Goal: Communication & Community: Answer question/provide support

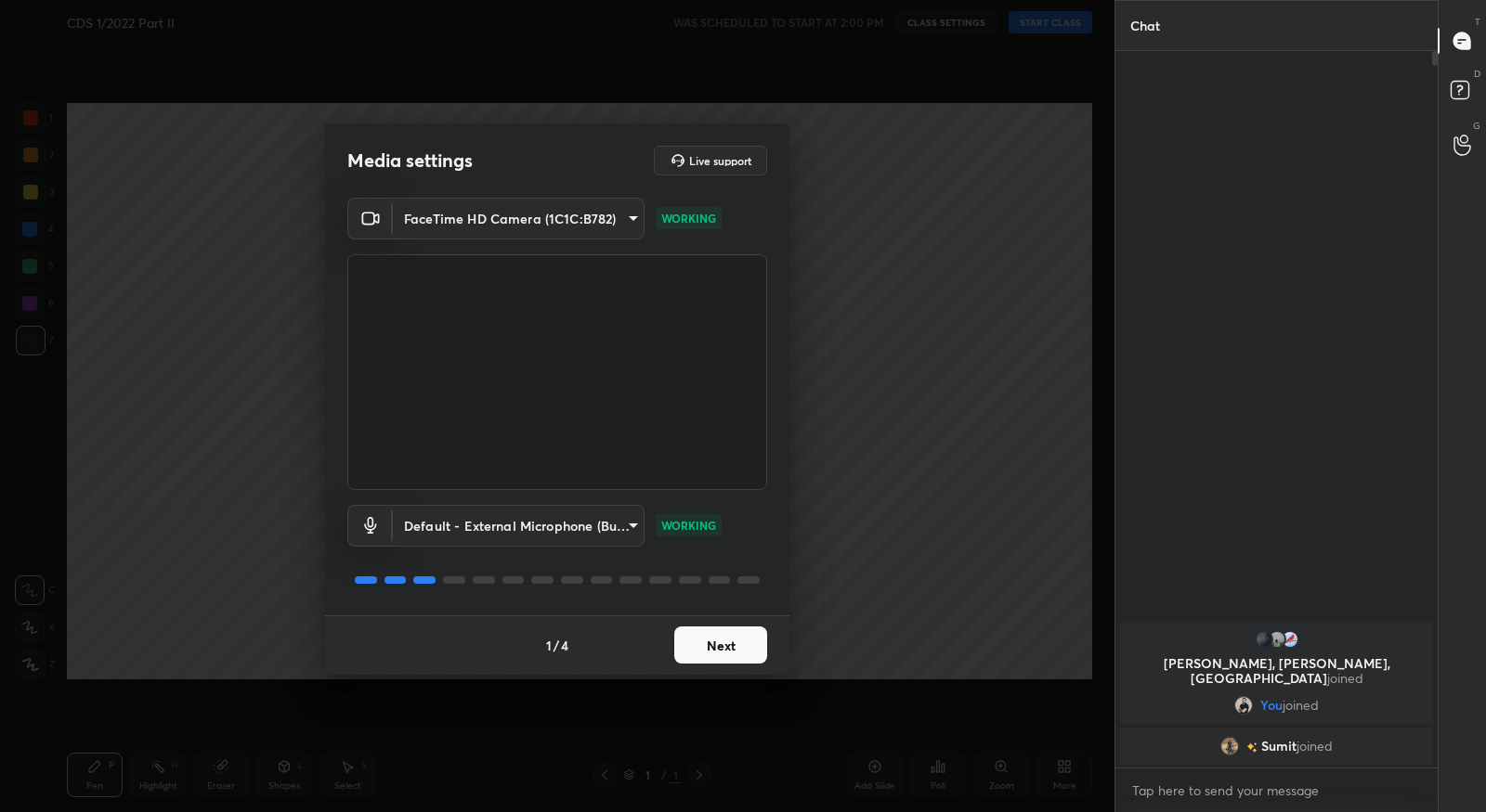
click at [708, 654] on button "Next" at bounding box center [721, 645] width 93 height 37
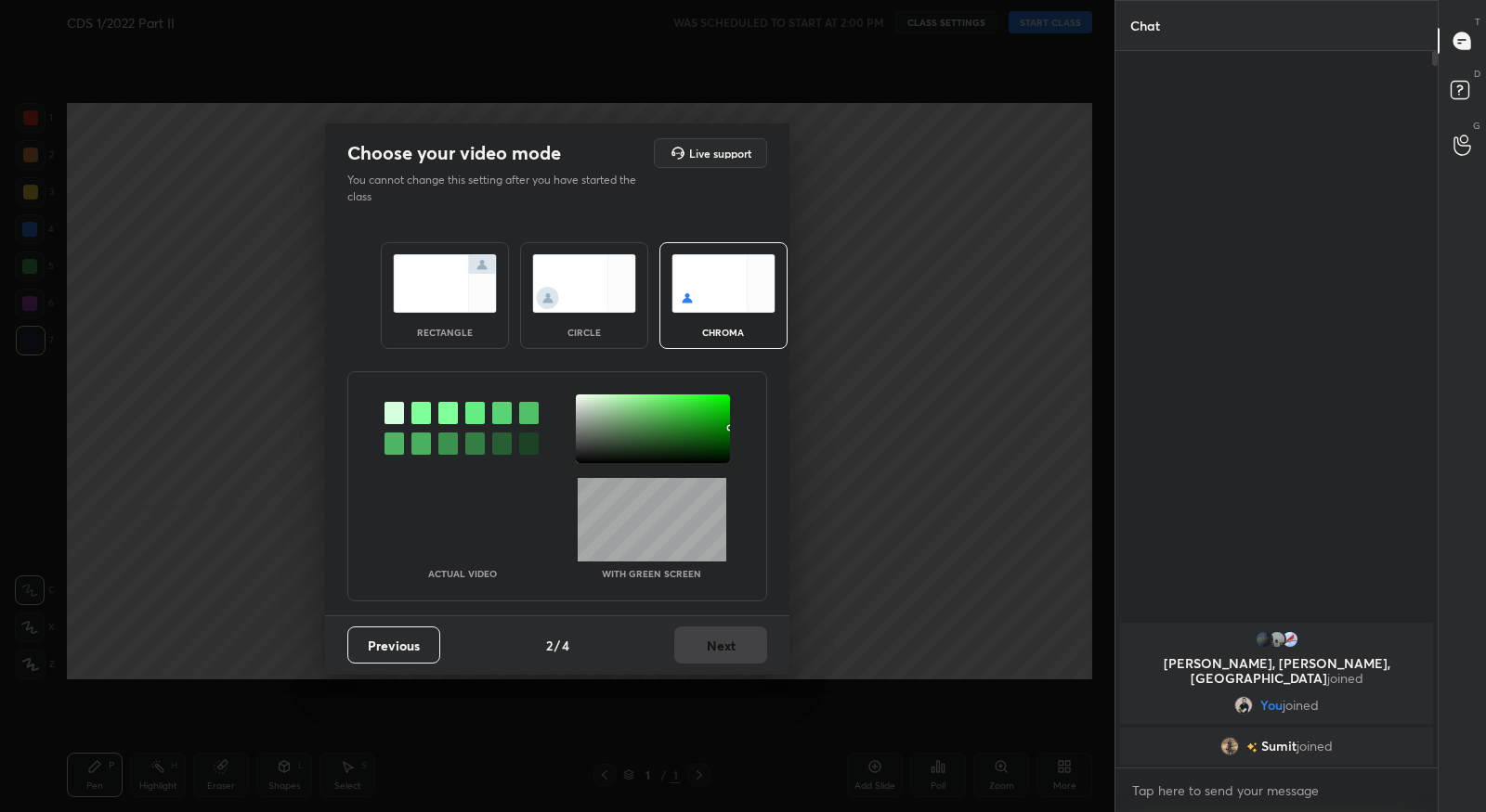
click at [422, 411] on div at bounding box center [421, 413] width 20 height 22
click at [582, 399] on div at bounding box center [653, 428] width 154 height 68
click at [420, 420] on div at bounding box center [421, 413] width 20 height 22
click at [394, 413] on div at bounding box center [394, 413] width 20 height 22
click at [581, 400] on div at bounding box center [653, 428] width 154 height 68
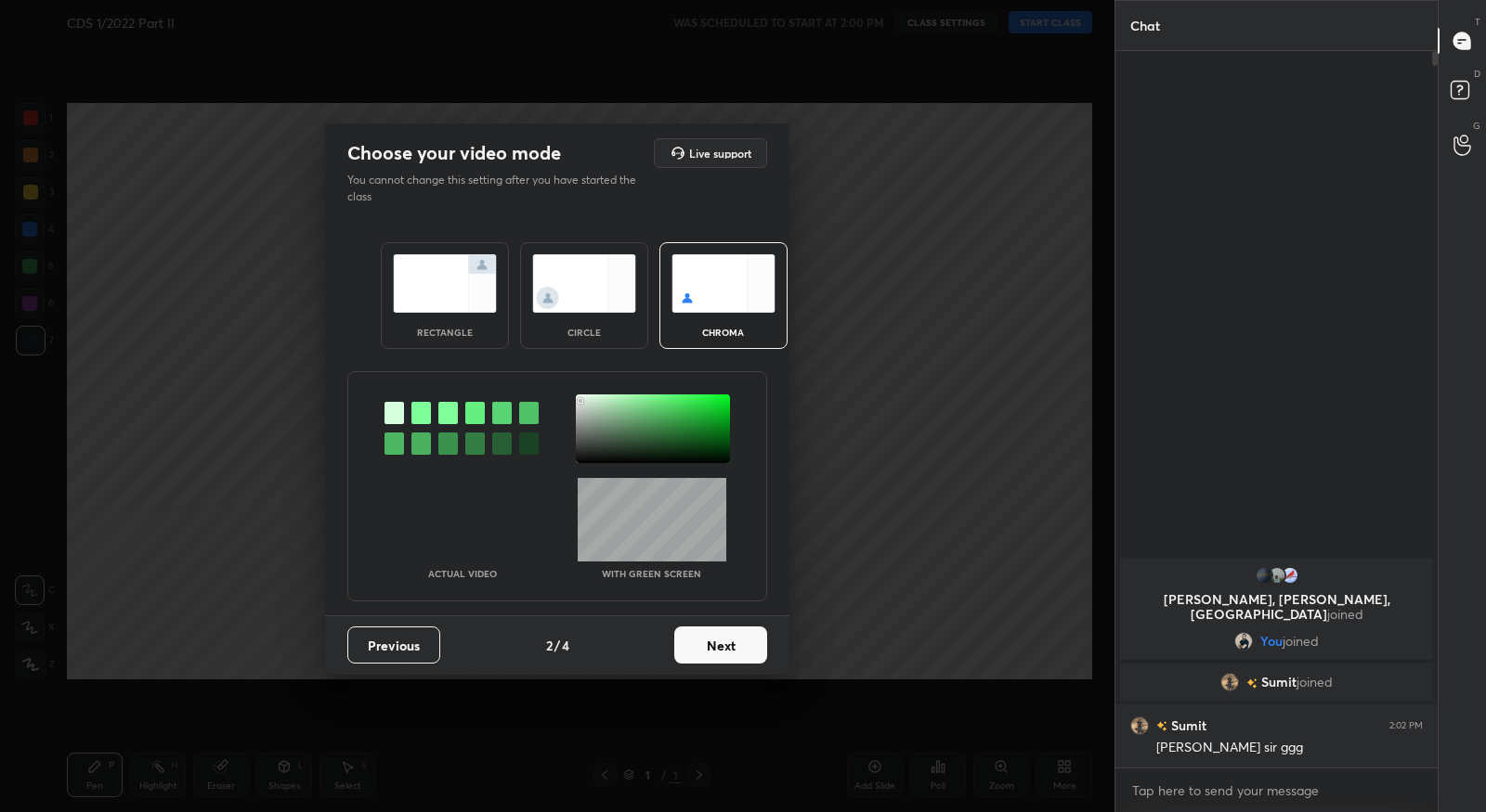
click at [457, 297] on img at bounding box center [444, 284] width 104 height 59
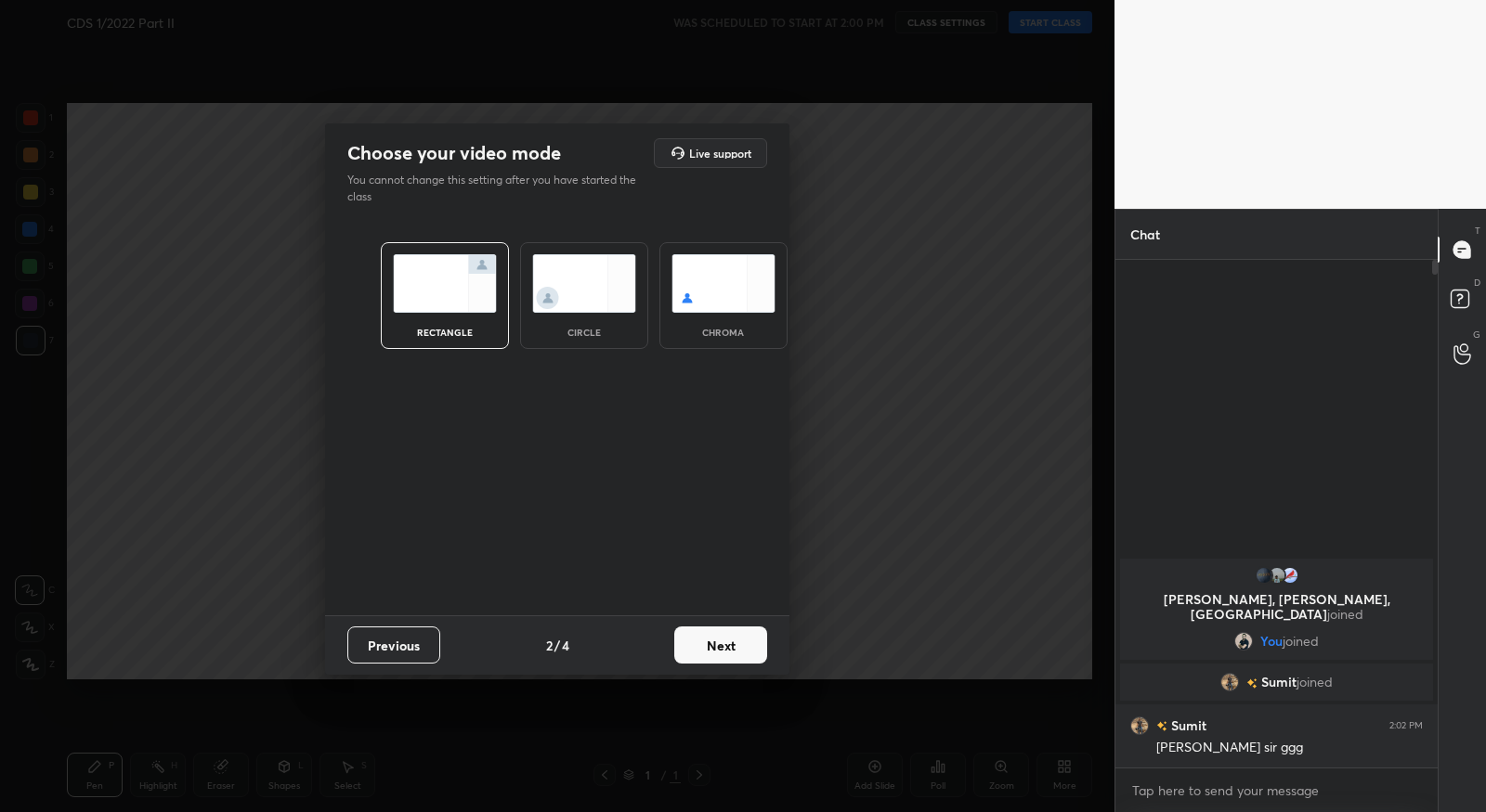
scroll to position [548, 317]
click at [561, 289] on img at bounding box center [584, 284] width 104 height 59
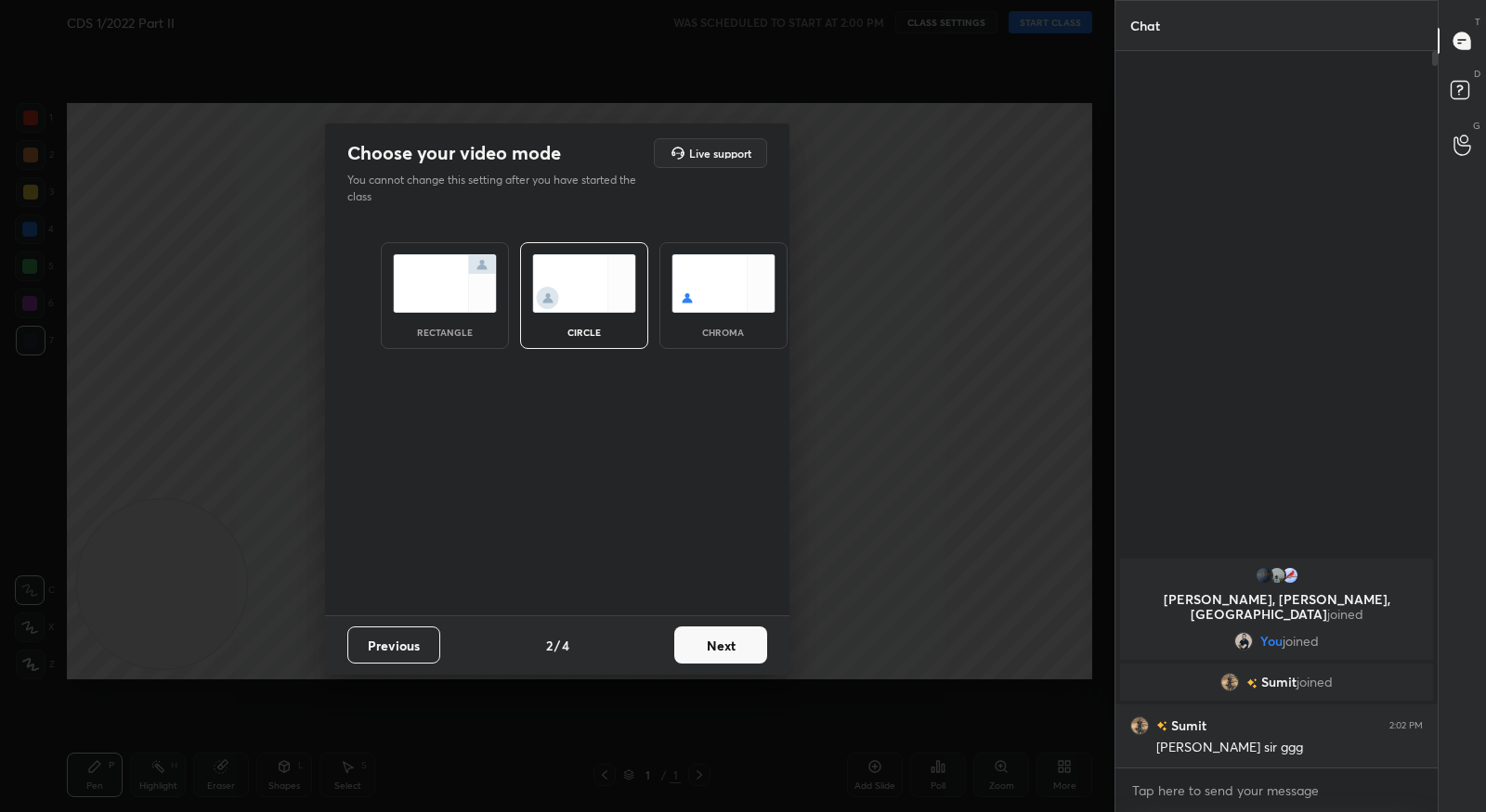
click at [441, 298] on img at bounding box center [444, 284] width 104 height 59
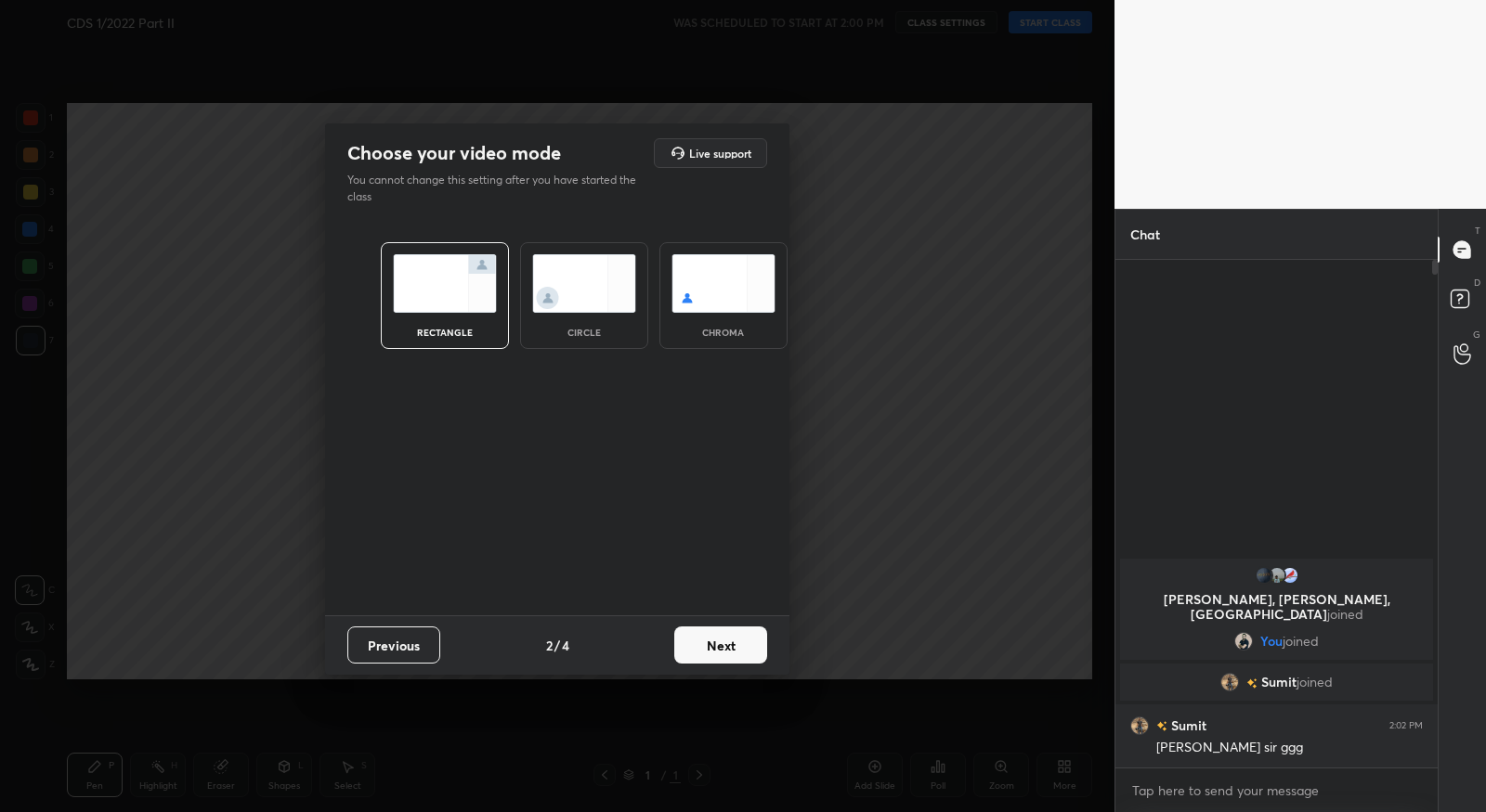
scroll to position [548, 317]
click at [713, 308] on img at bounding box center [723, 284] width 104 height 59
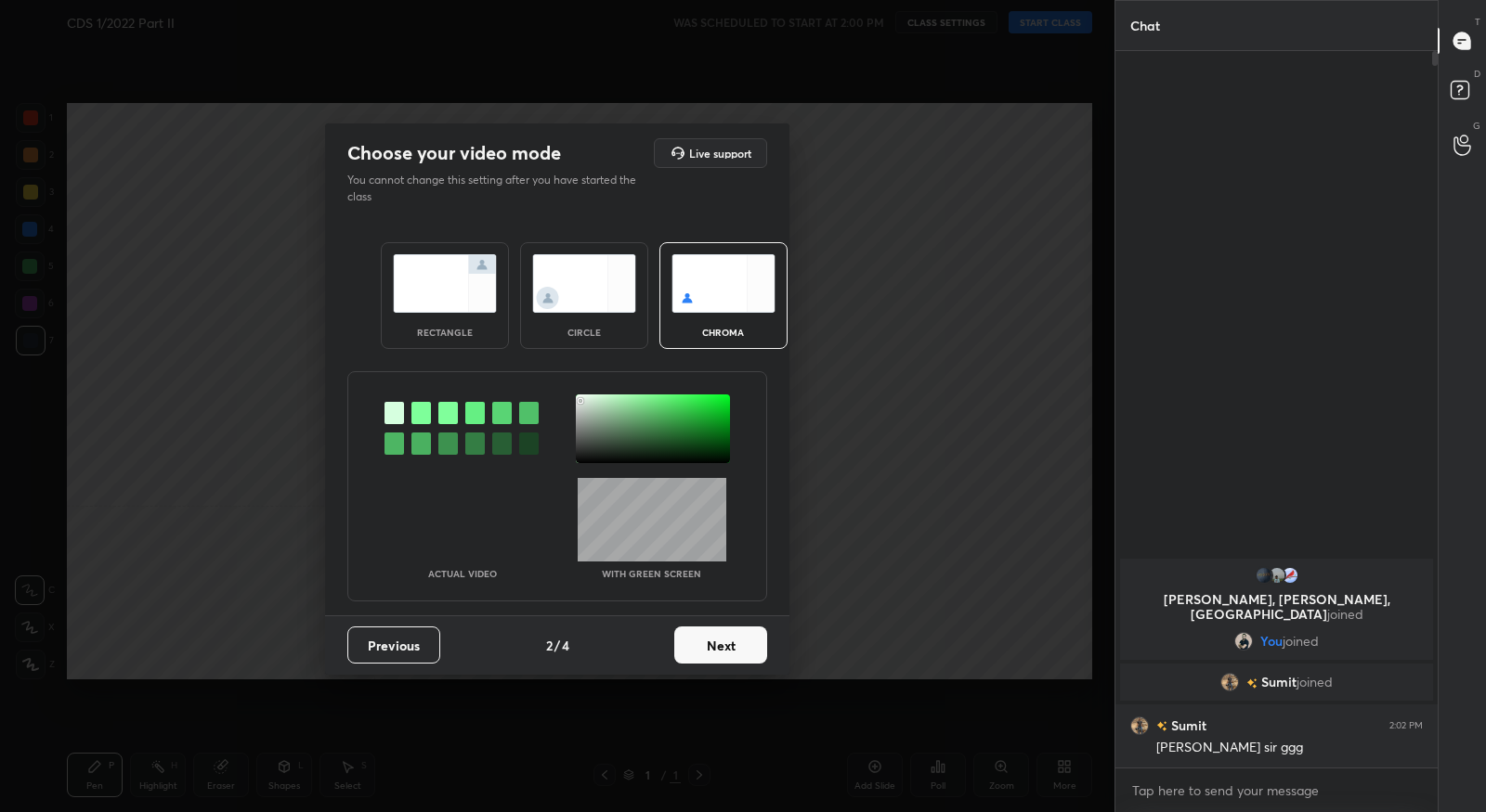
click at [706, 661] on button "Next" at bounding box center [721, 645] width 93 height 37
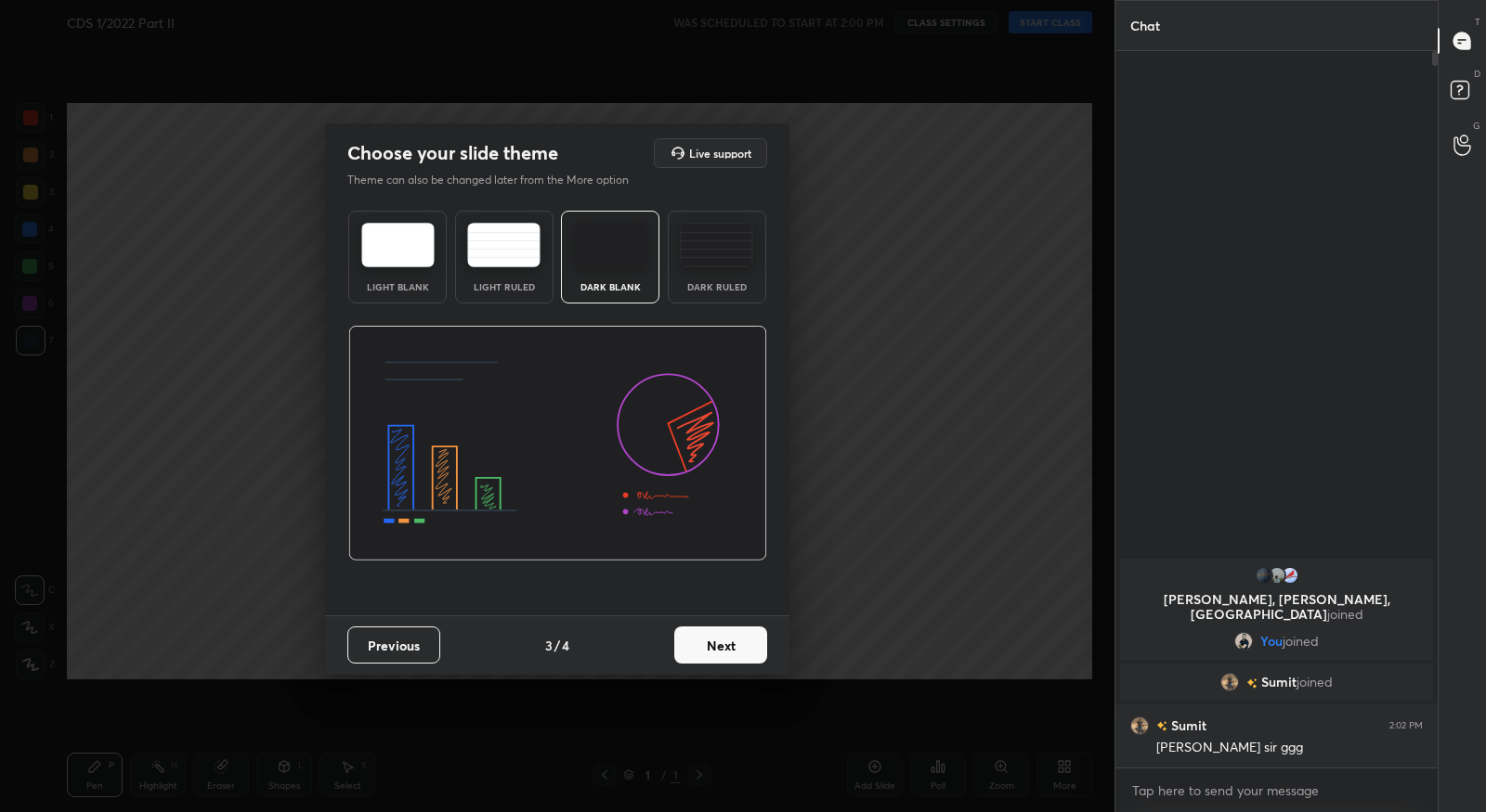
click at [723, 648] on button "Next" at bounding box center [721, 645] width 93 height 37
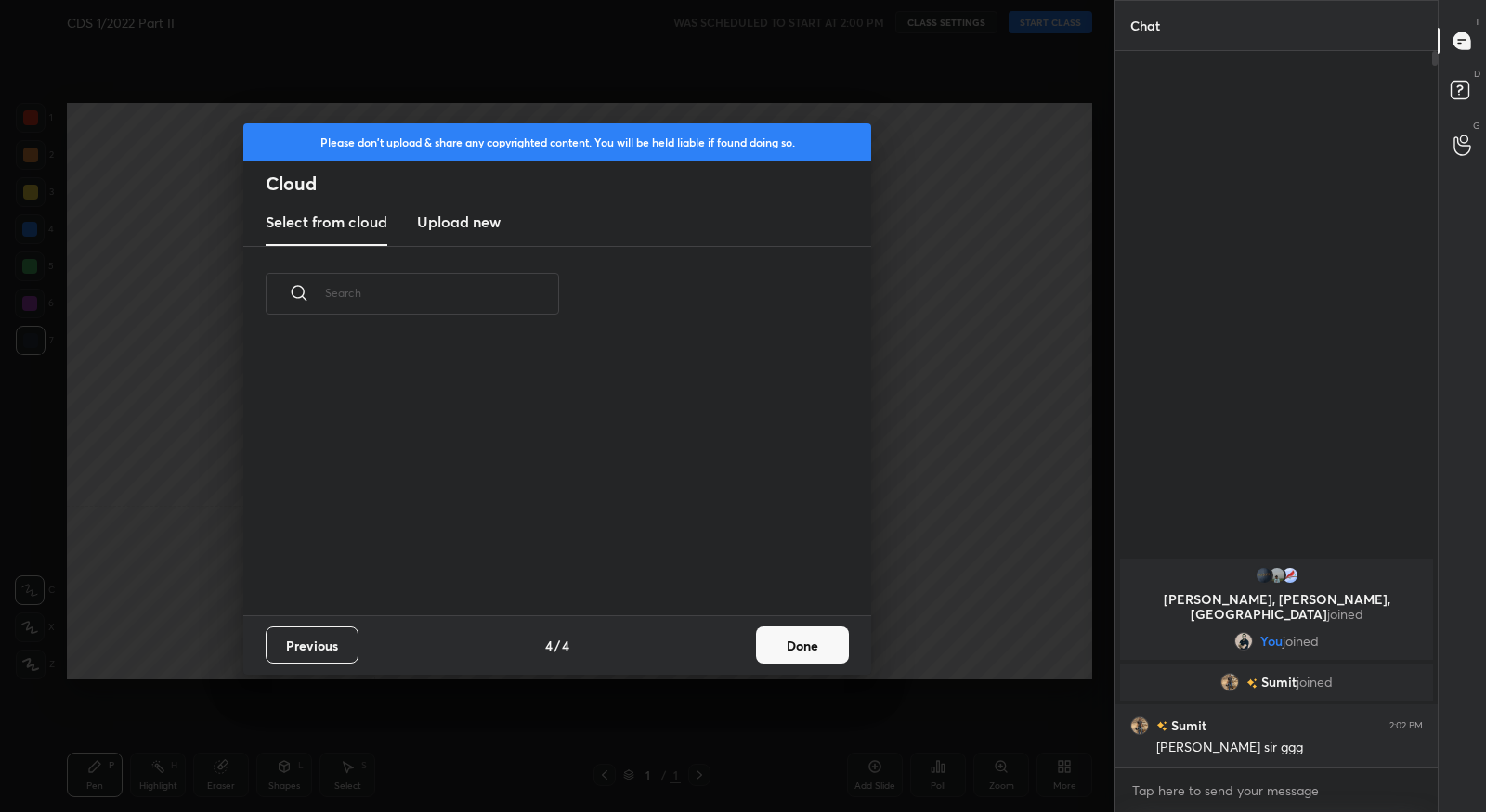
click at [764, 650] on button "Done" at bounding box center [802, 645] width 93 height 37
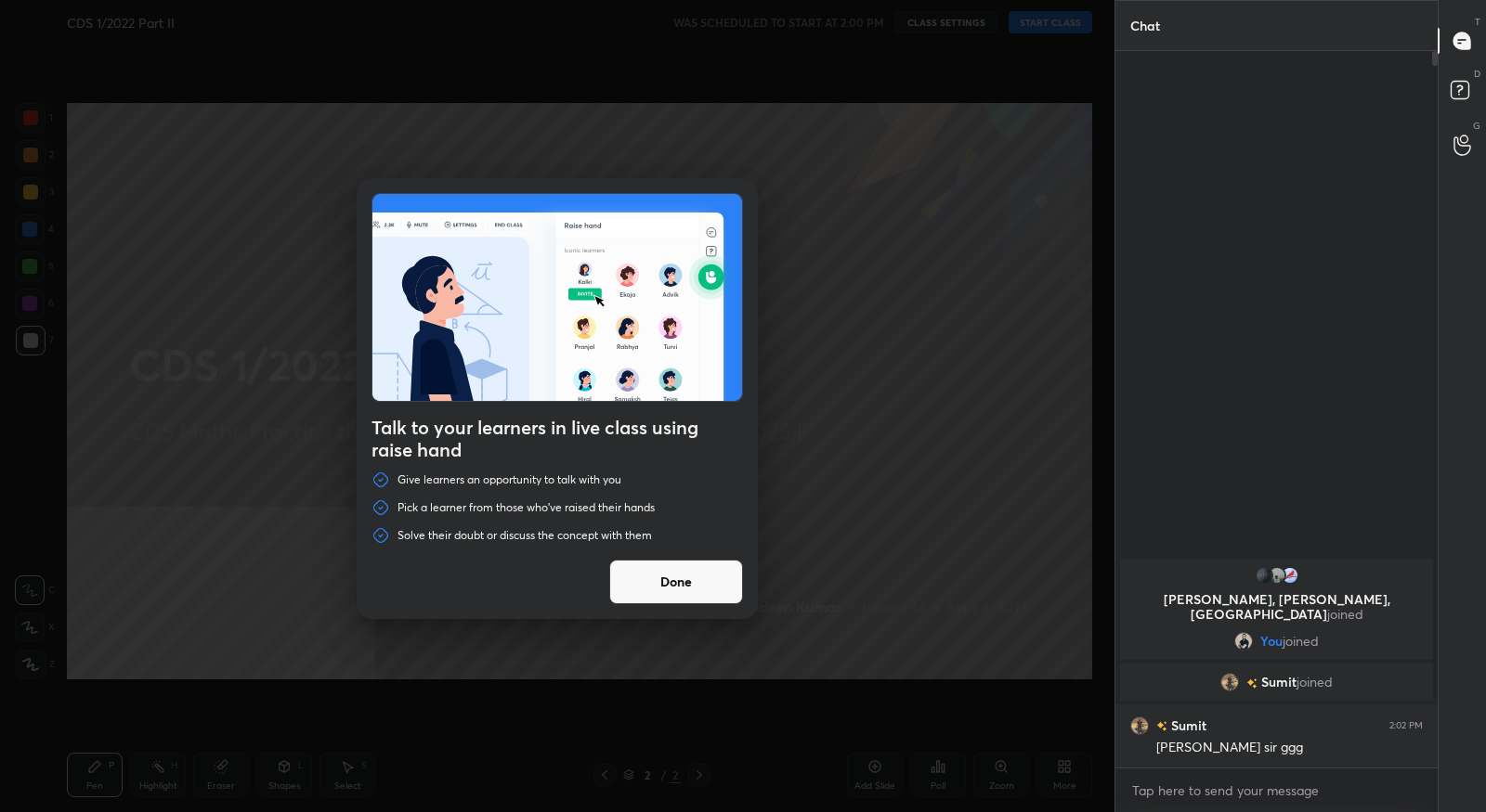
click at [675, 578] on button "Done" at bounding box center [676, 583] width 134 height 45
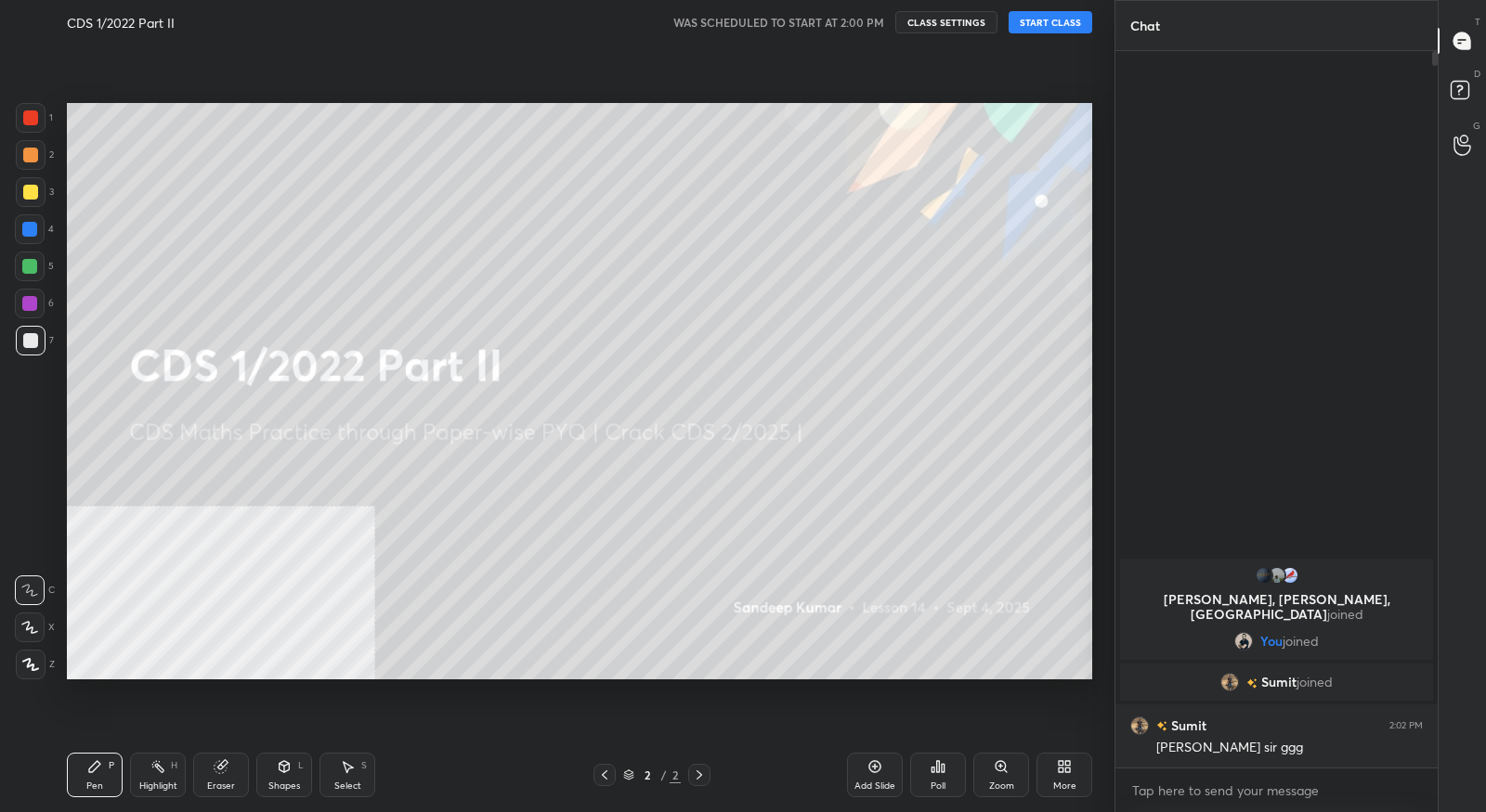
click at [1055, 765] on div "More" at bounding box center [1064, 776] width 56 height 45
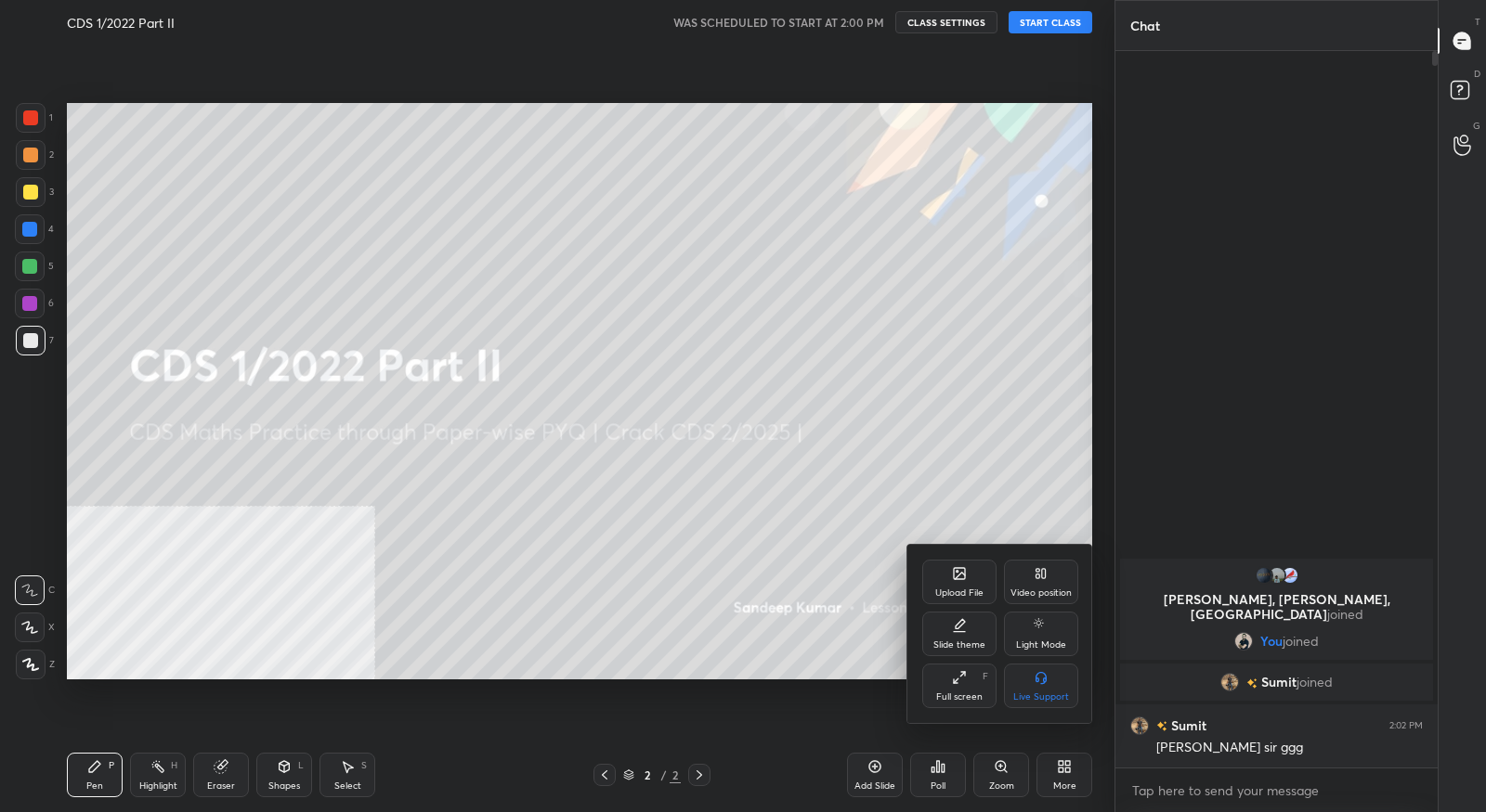
click at [1053, 593] on div "Video position" at bounding box center [1041, 593] width 62 height 10
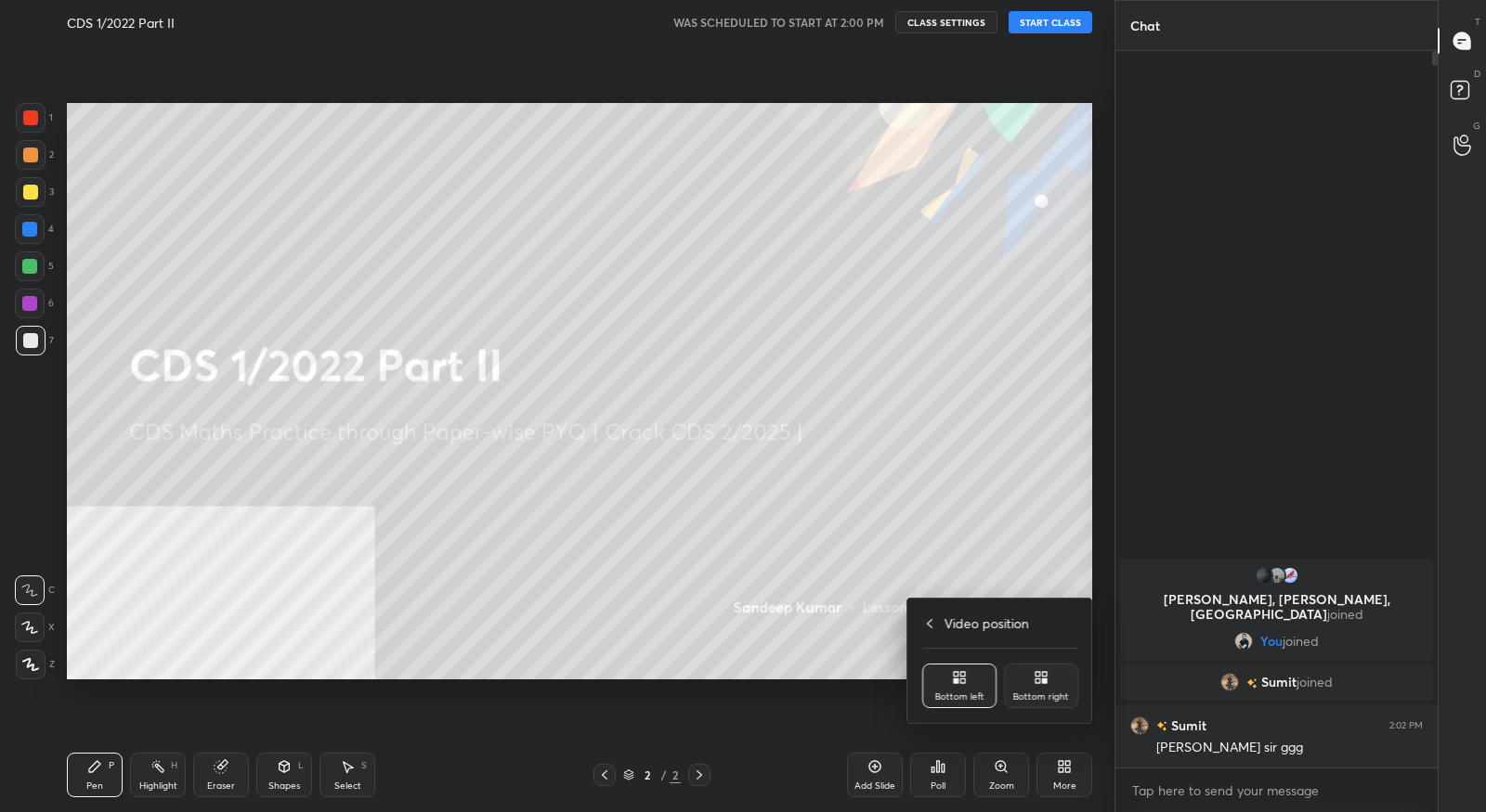
click at [1052, 680] on div "Bottom right" at bounding box center [1041, 686] width 74 height 45
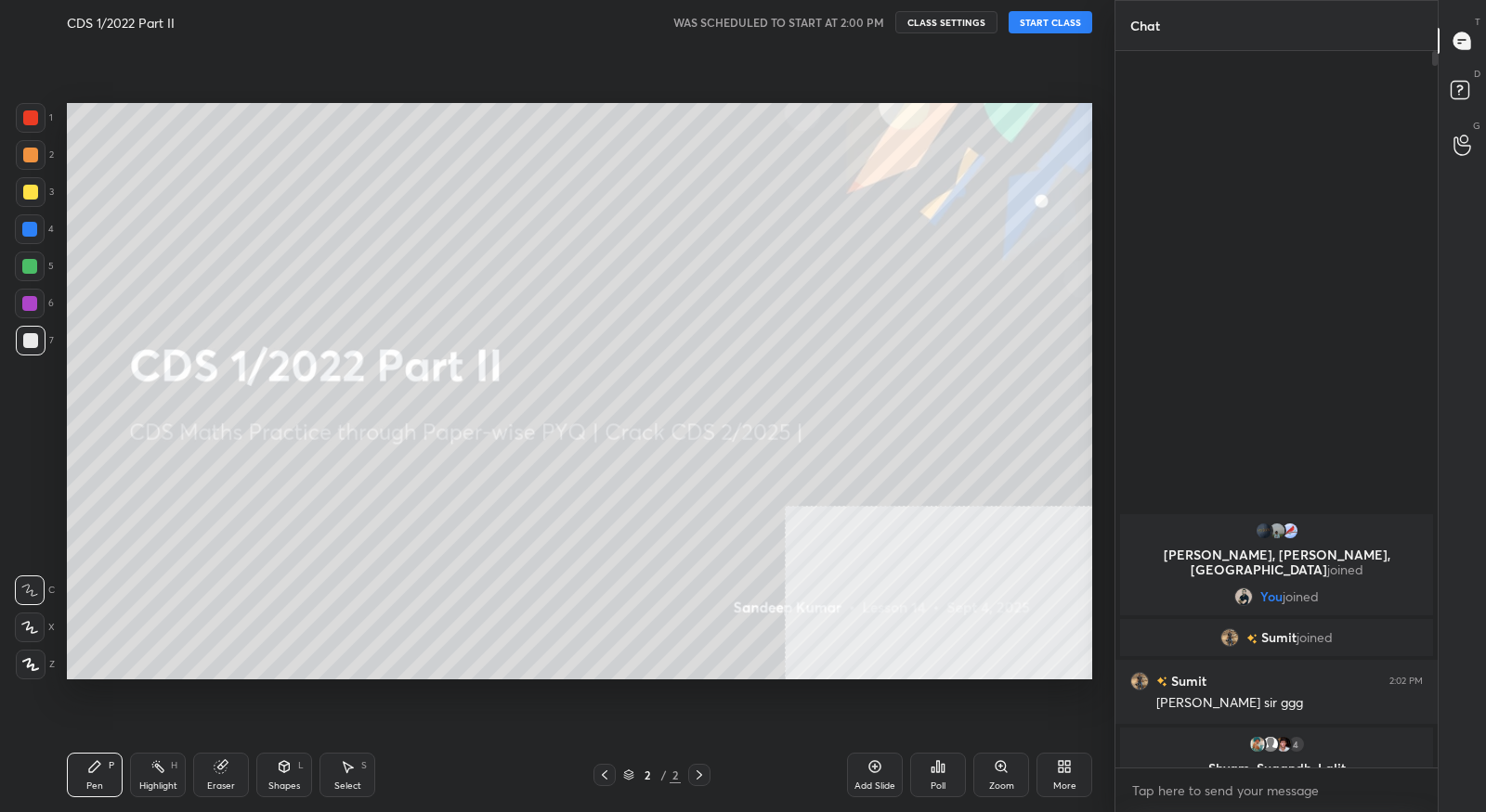
click at [1047, 26] on button "START CLASS" at bounding box center [1051, 21] width 84 height 22
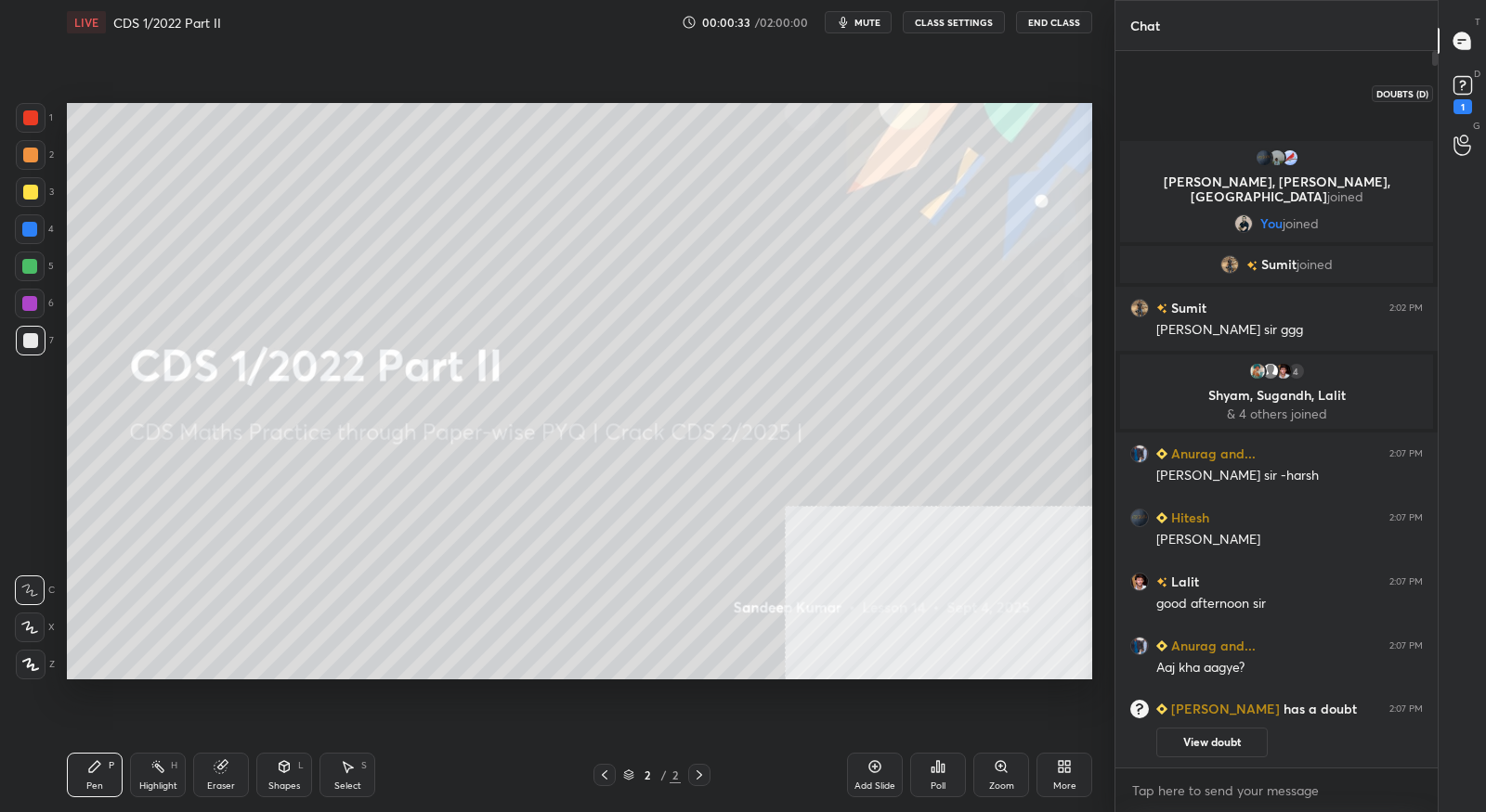
click at [1465, 95] on icon at bounding box center [1463, 85] width 28 height 28
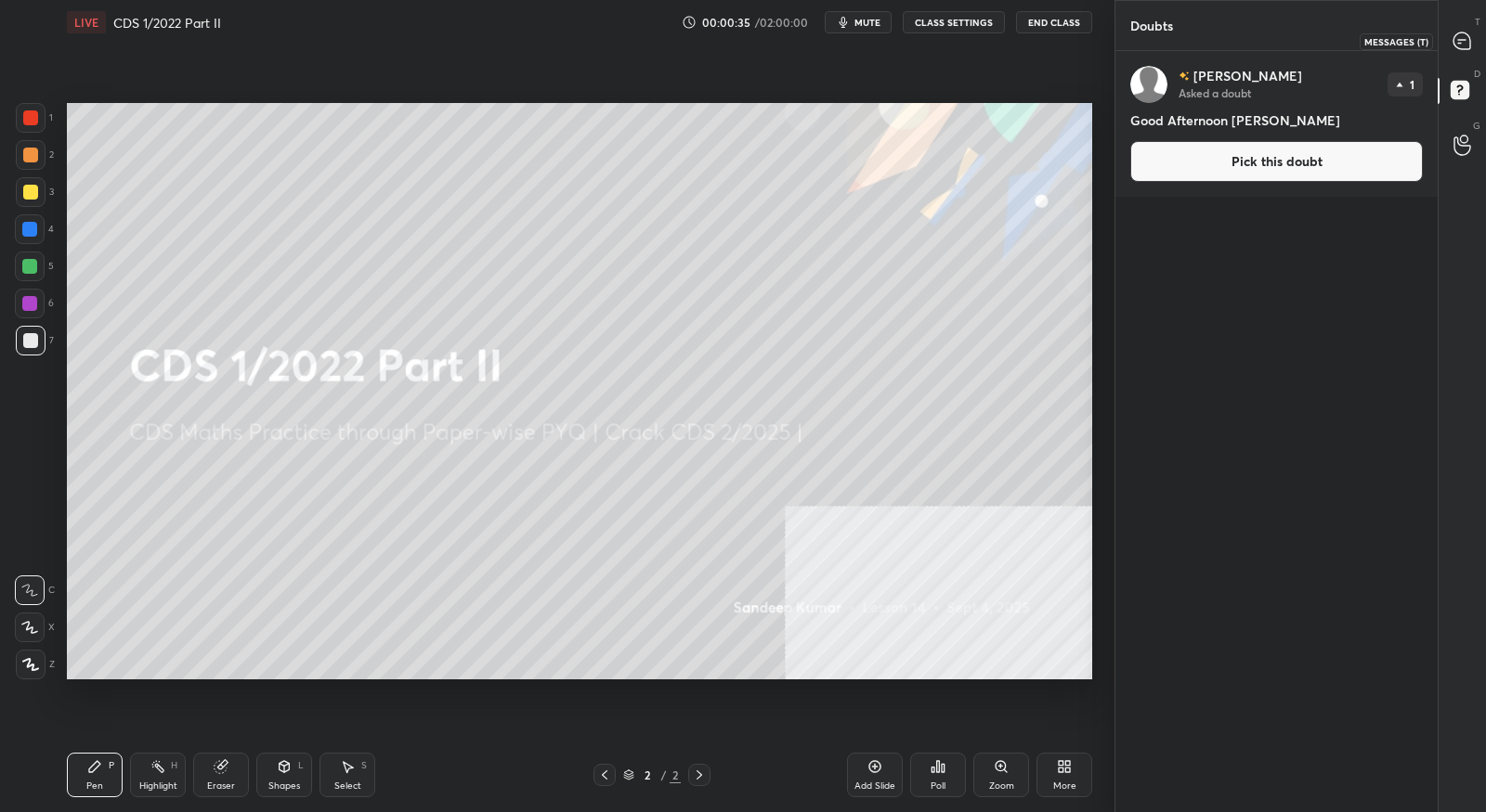
click at [1463, 49] on icon at bounding box center [1463, 41] width 20 height 20
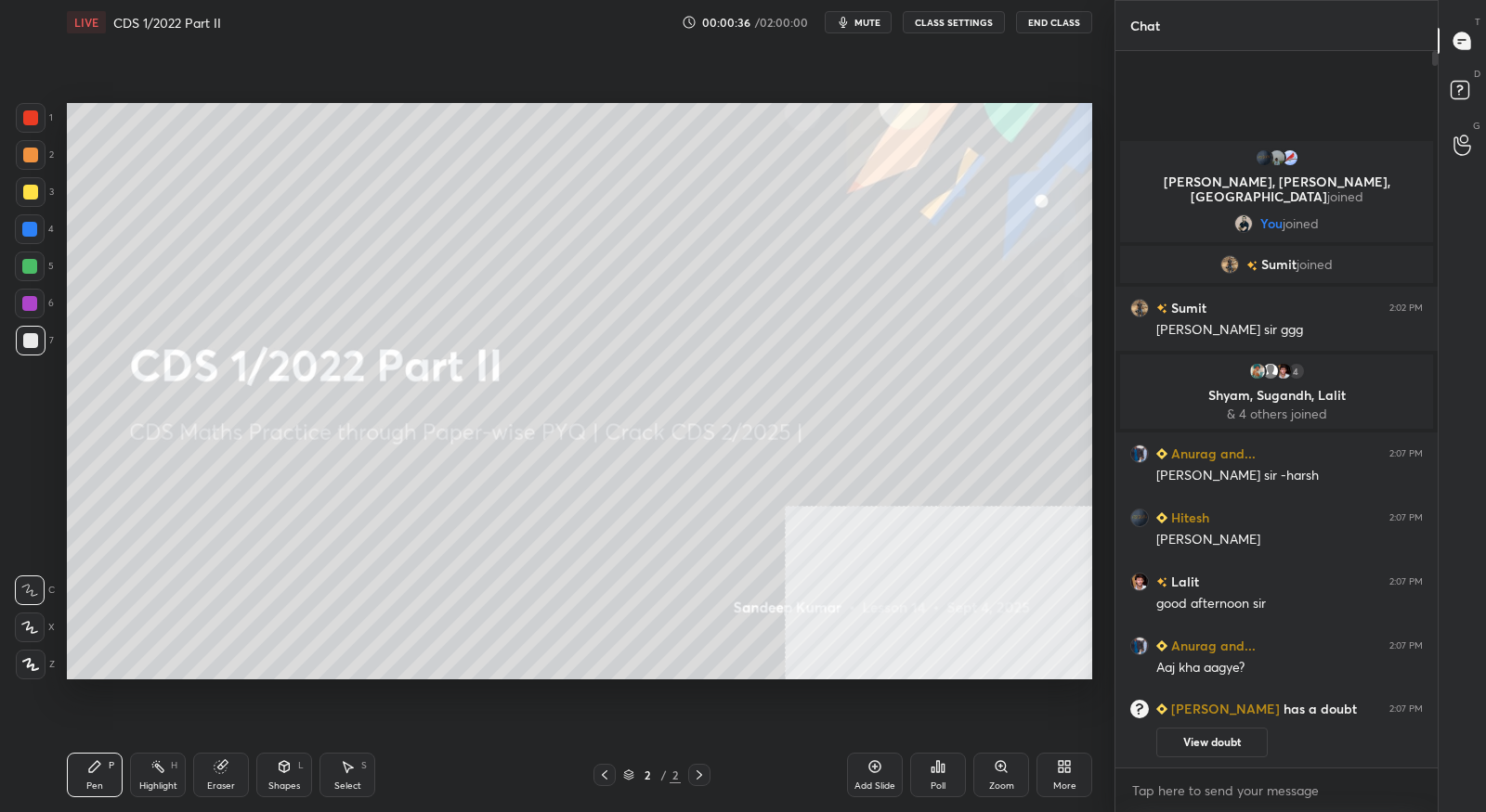
scroll to position [712, 317]
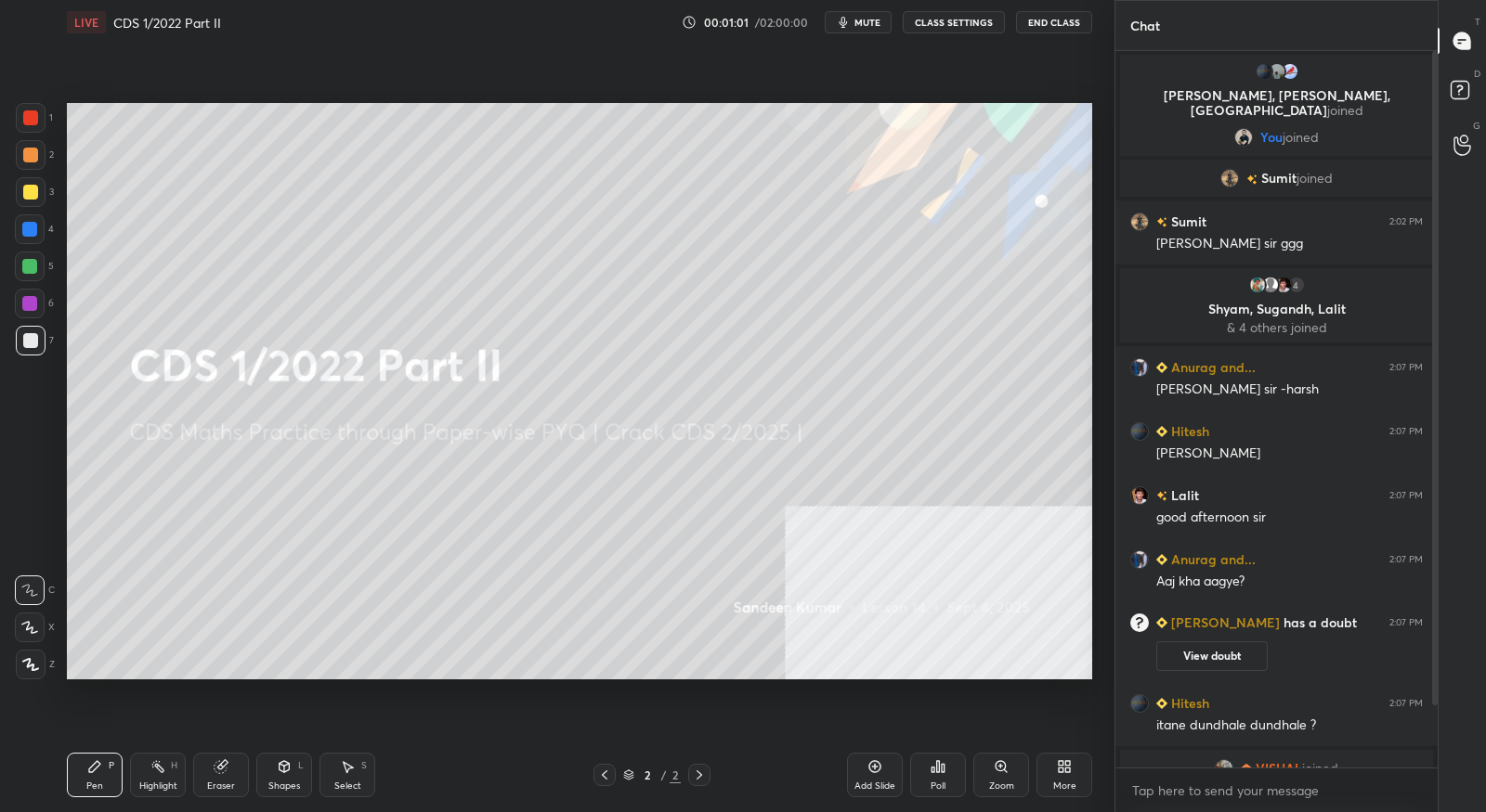
click at [870, 23] on span "mute" at bounding box center [867, 21] width 26 height 13
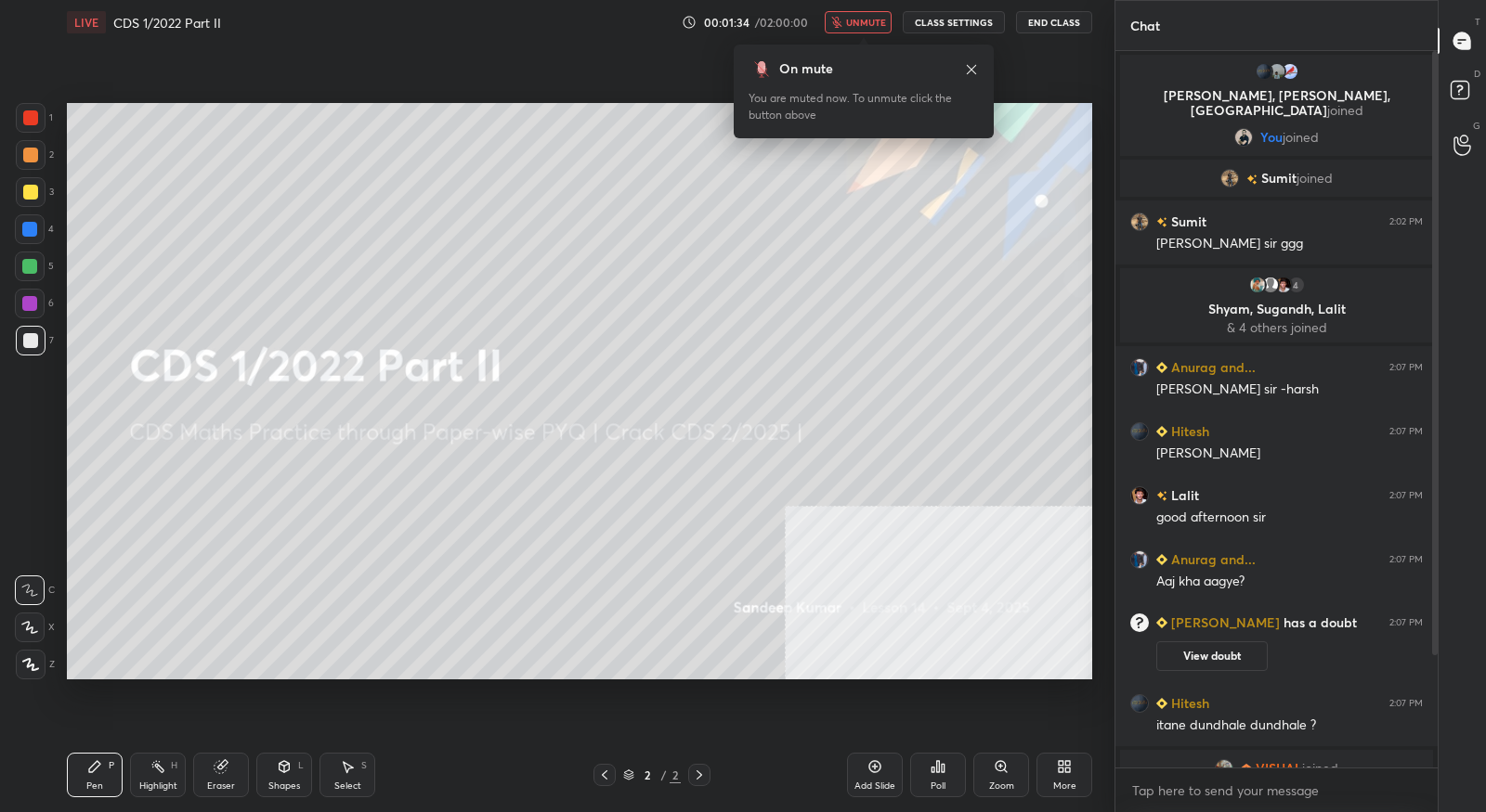
click at [870, 23] on span "unmute" at bounding box center [866, 21] width 40 height 13
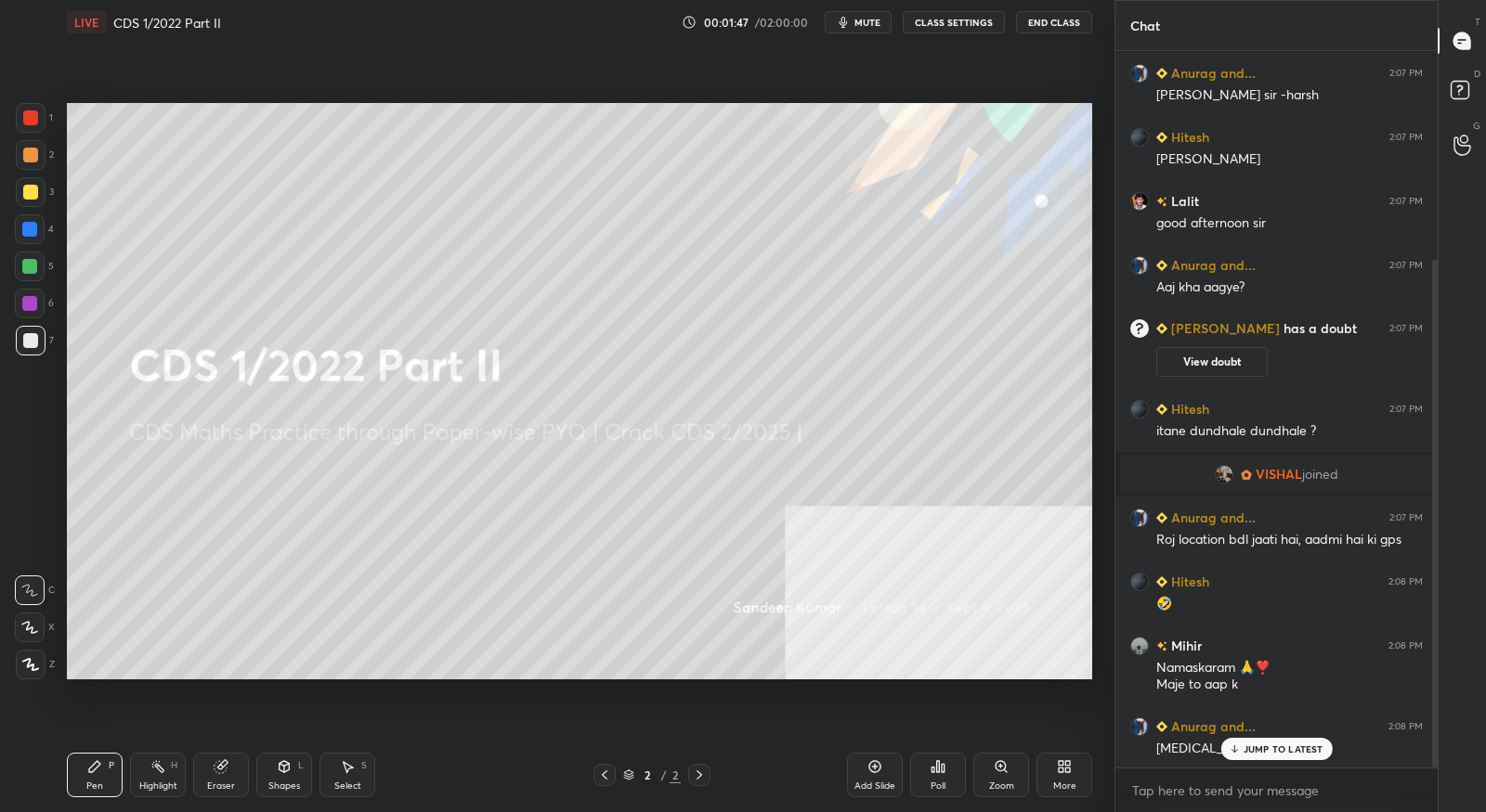
scroll to position [296, 0]
drag, startPoint x: 1438, startPoint y: 398, endPoint x: 1433, endPoint y: 266, distance: 132.1
click at [1433, 266] on div "Chat 4 [PERSON_NAME], [PERSON_NAME], [PERSON_NAME] & 4 others joined [PERSON_NA…" at bounding box center [1300, 406] width 372 height 812
click at [1438, 295] on div "T Messages (T) D Doubts (D) G Raise Hand (G)" at bounding box center [1462, 406] width 48 height 812
drag, startPoint x: 1436, startPoint y: 295, endPoint x: 1441, endPoint y: 410, distance: 115.1
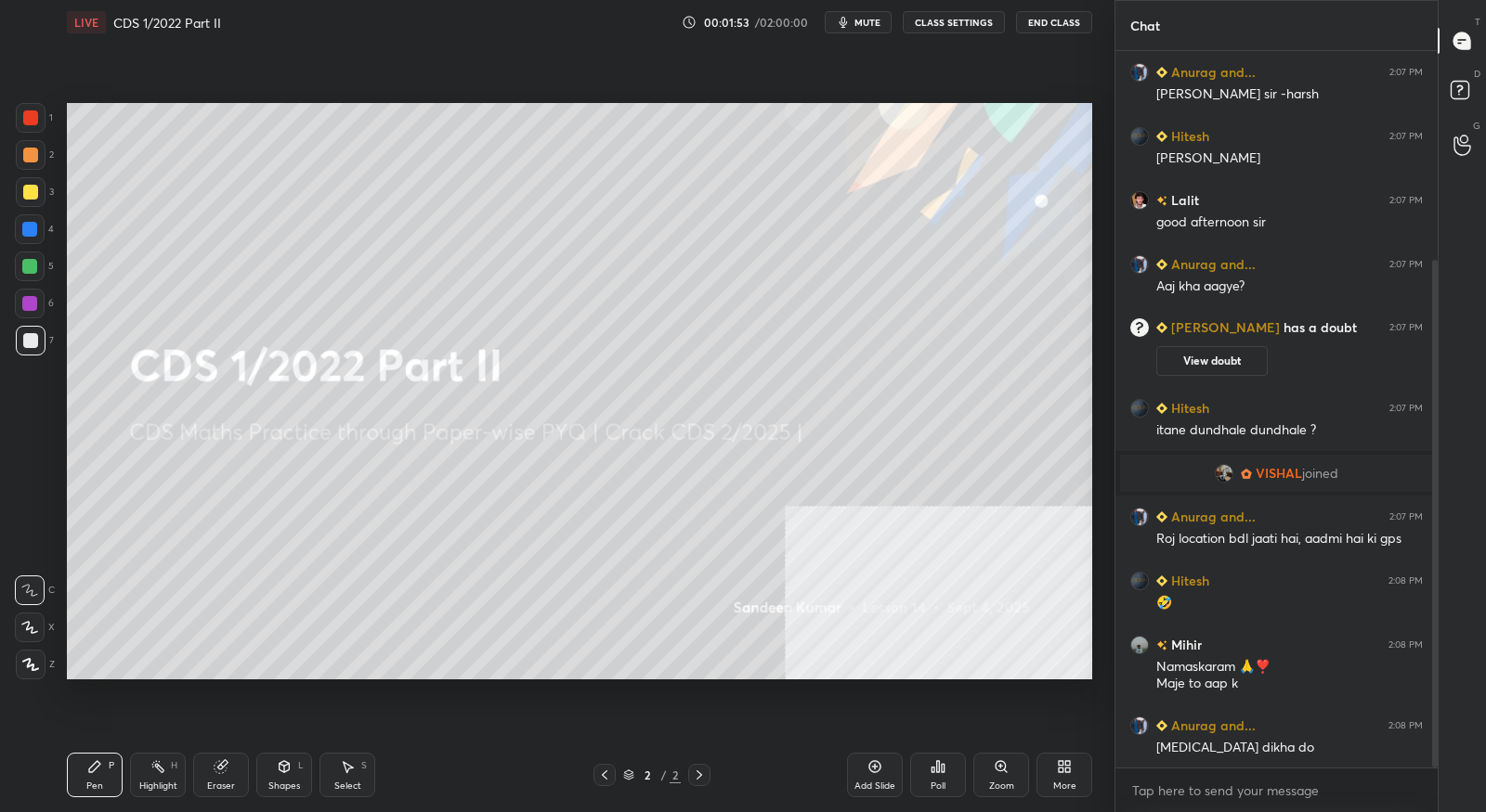
click at [1441, 410] on div "Chat 4 [PERSON_NAME], [PERSON_NAME], [PERSON_NAME] & 4 others joined [PERSON_NA…" at bounding box center [1300, 406] width 372 height 812
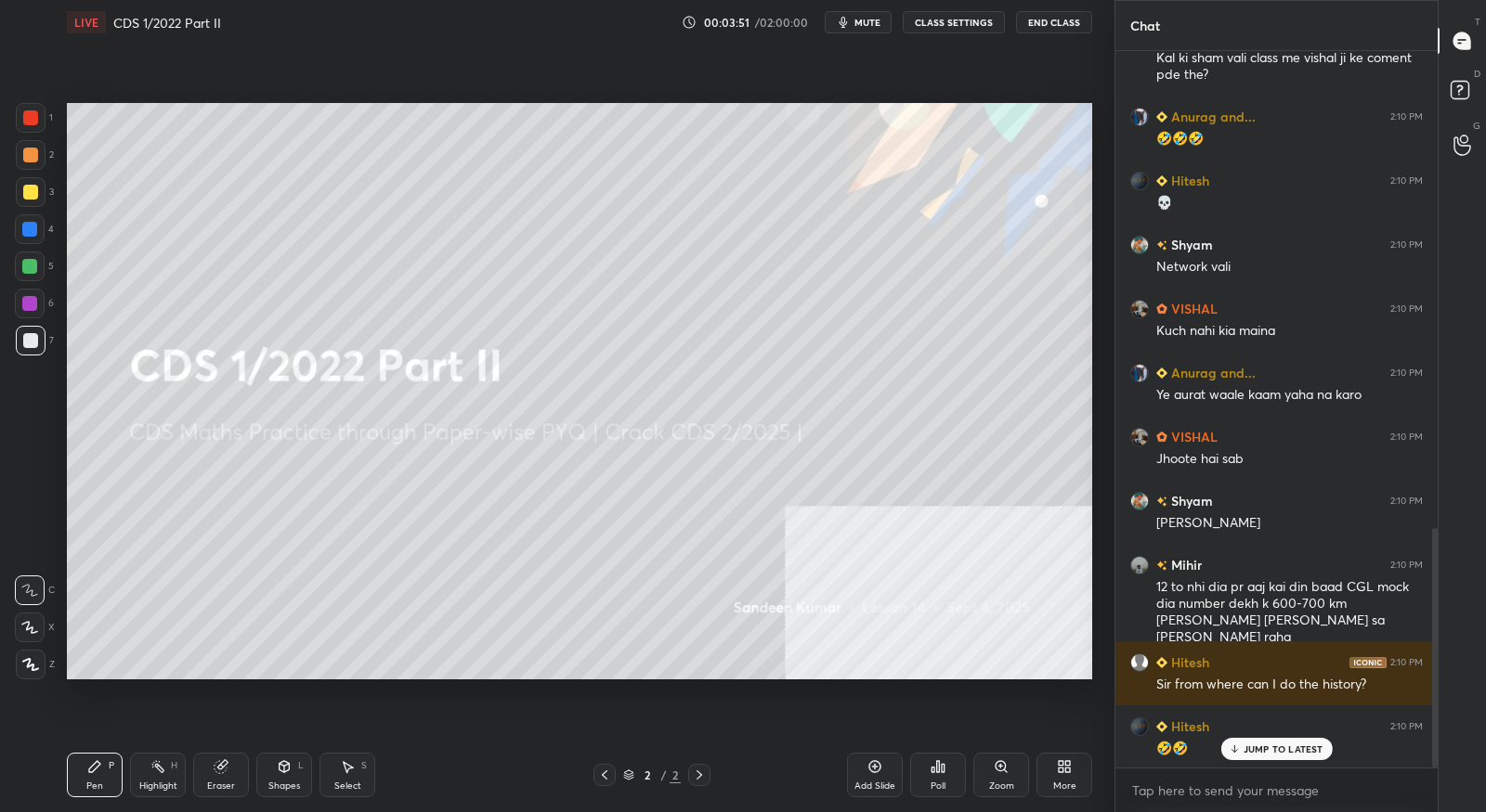
scroll to position [1497, 0]
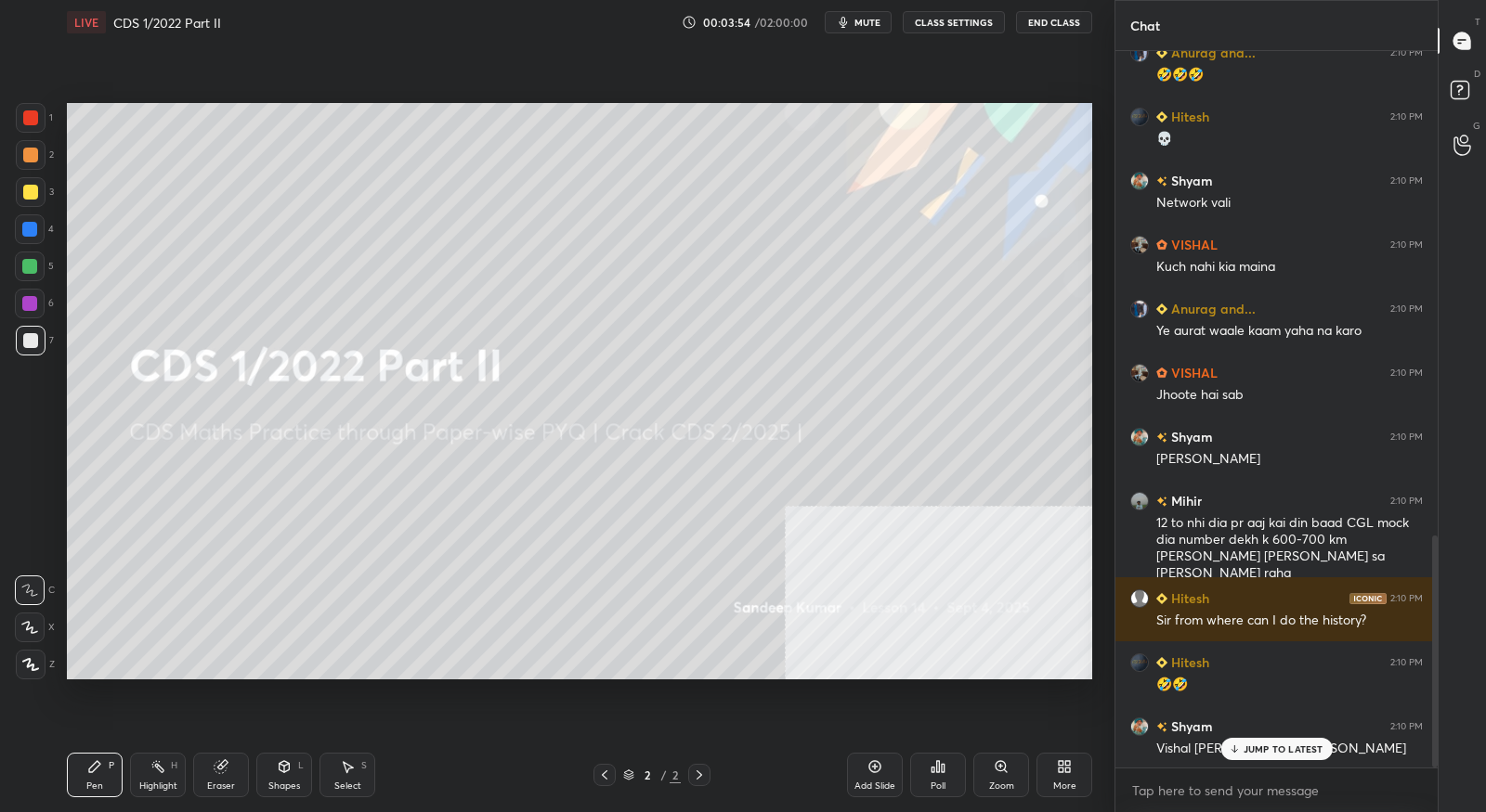
click at [1282, 751] on p "JUMP TO LATEST" at bounding box center [1284, 749] width 80 height 11
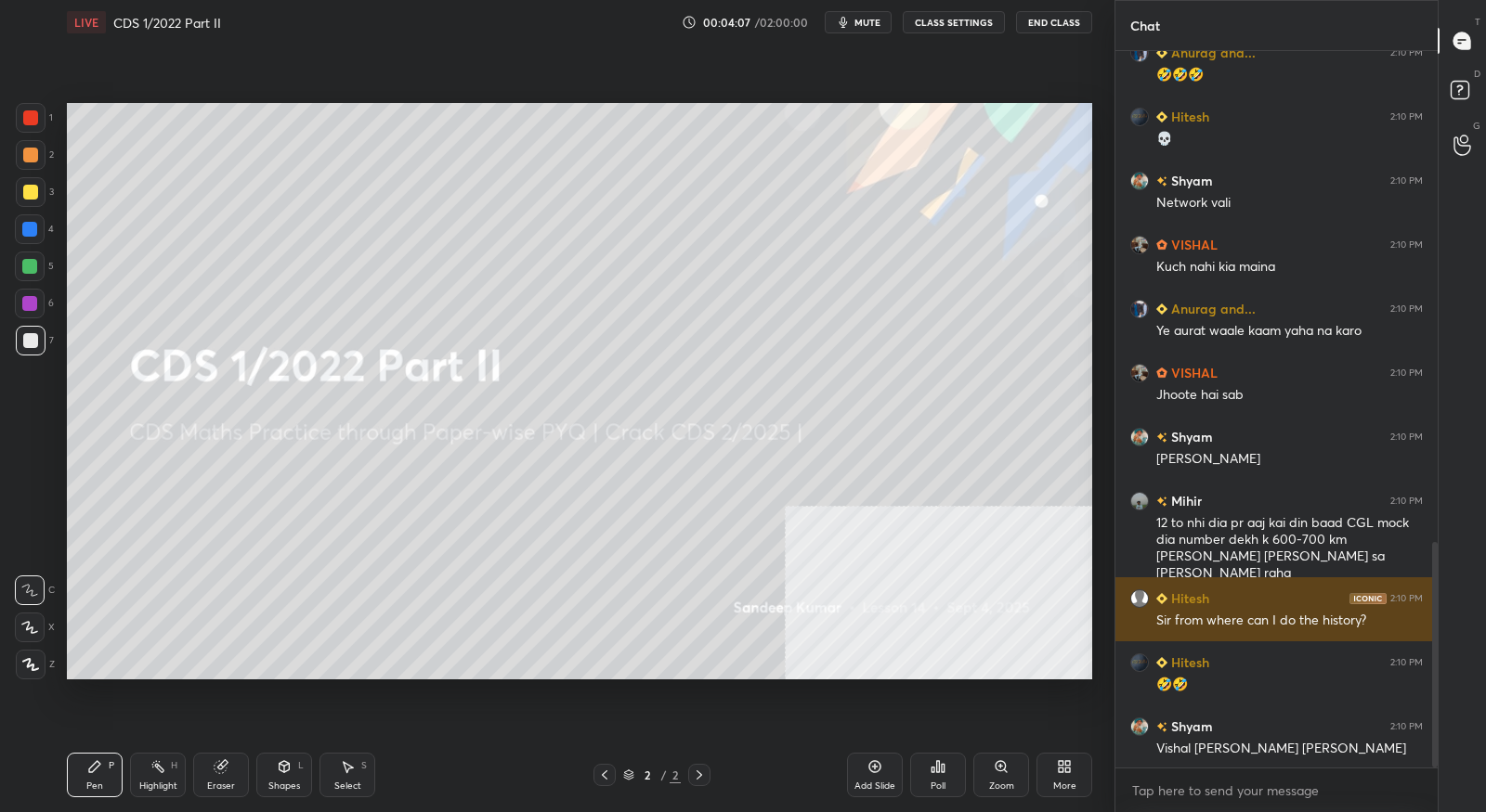
scroll to position [1562, 0]
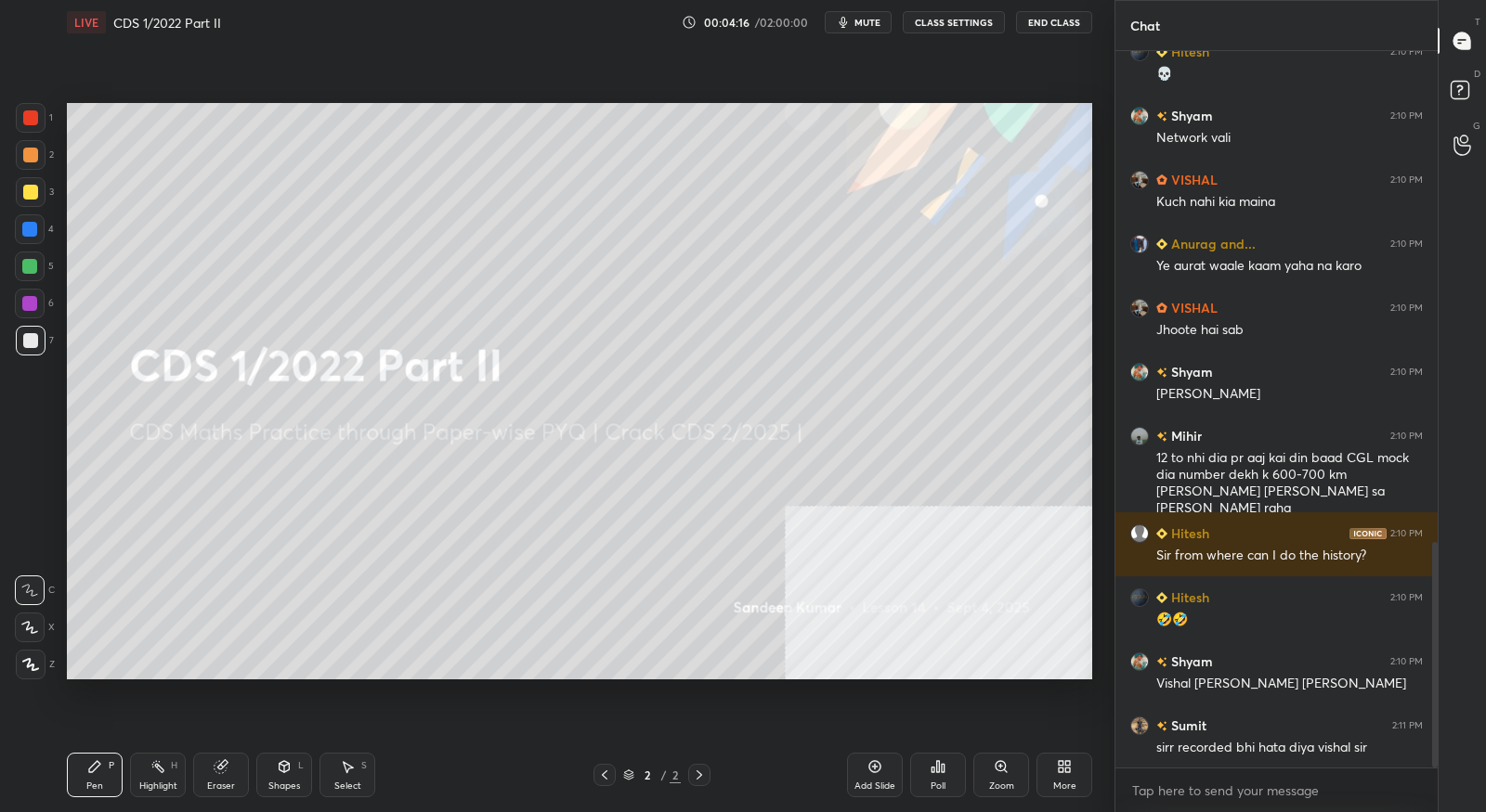
click at [978, 21] on button "CLASS SETTINGS" at bounding box center [954, 21] width 103 height 22
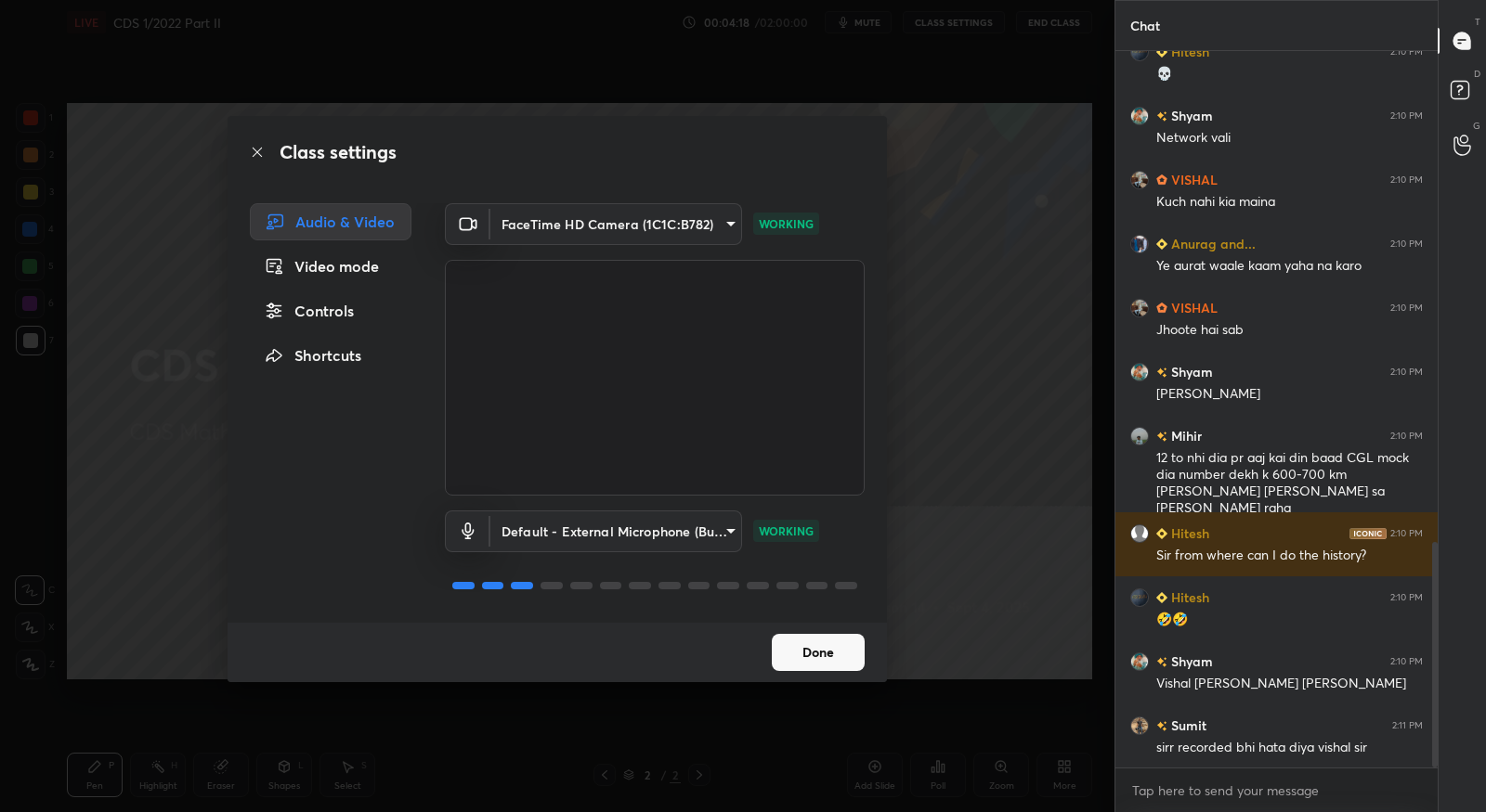
click at [383, 270] on div "Video mode" at bounding box center [331, 266] width 162 height 37
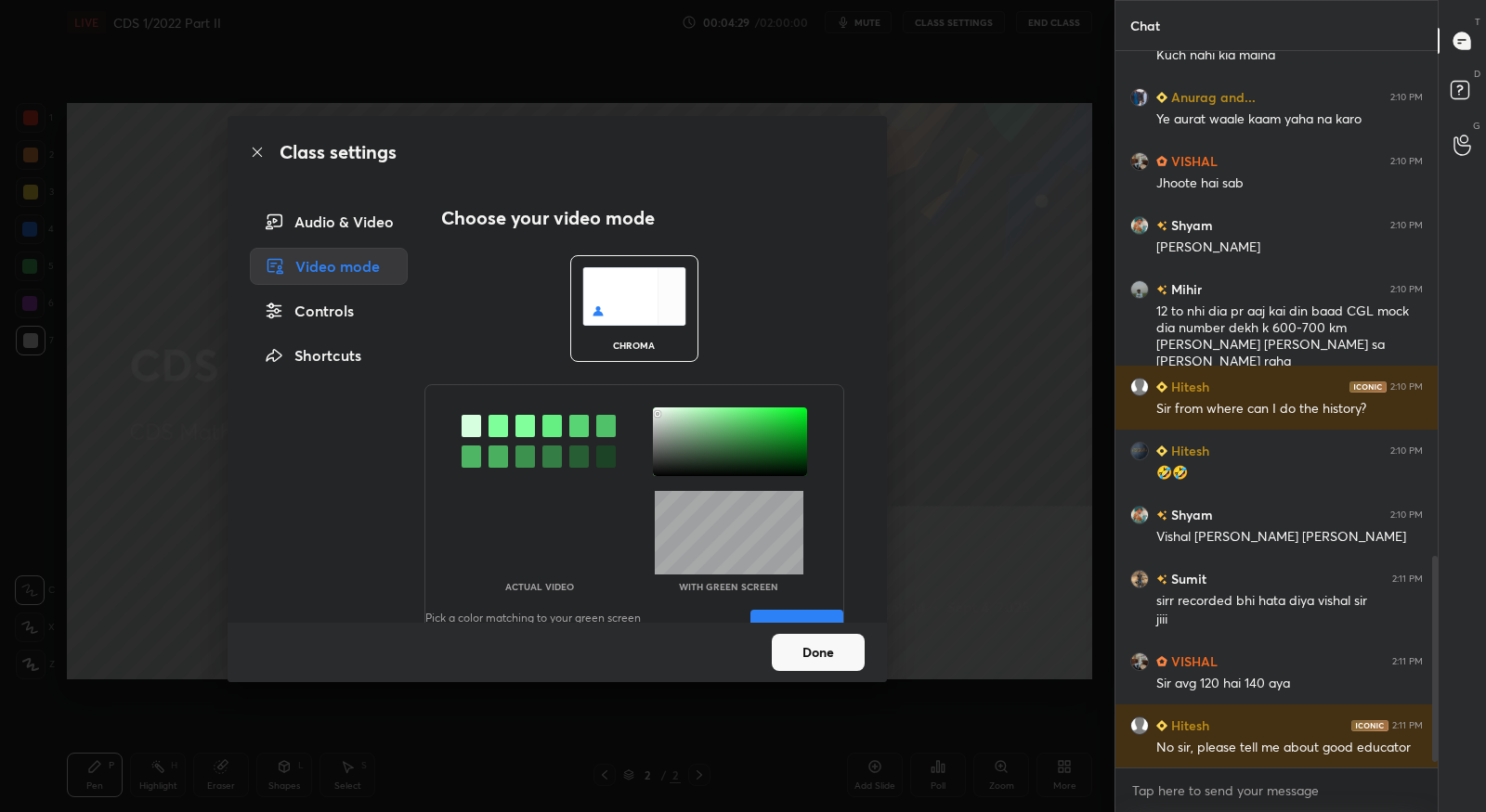
scroll to position [1771, 0]
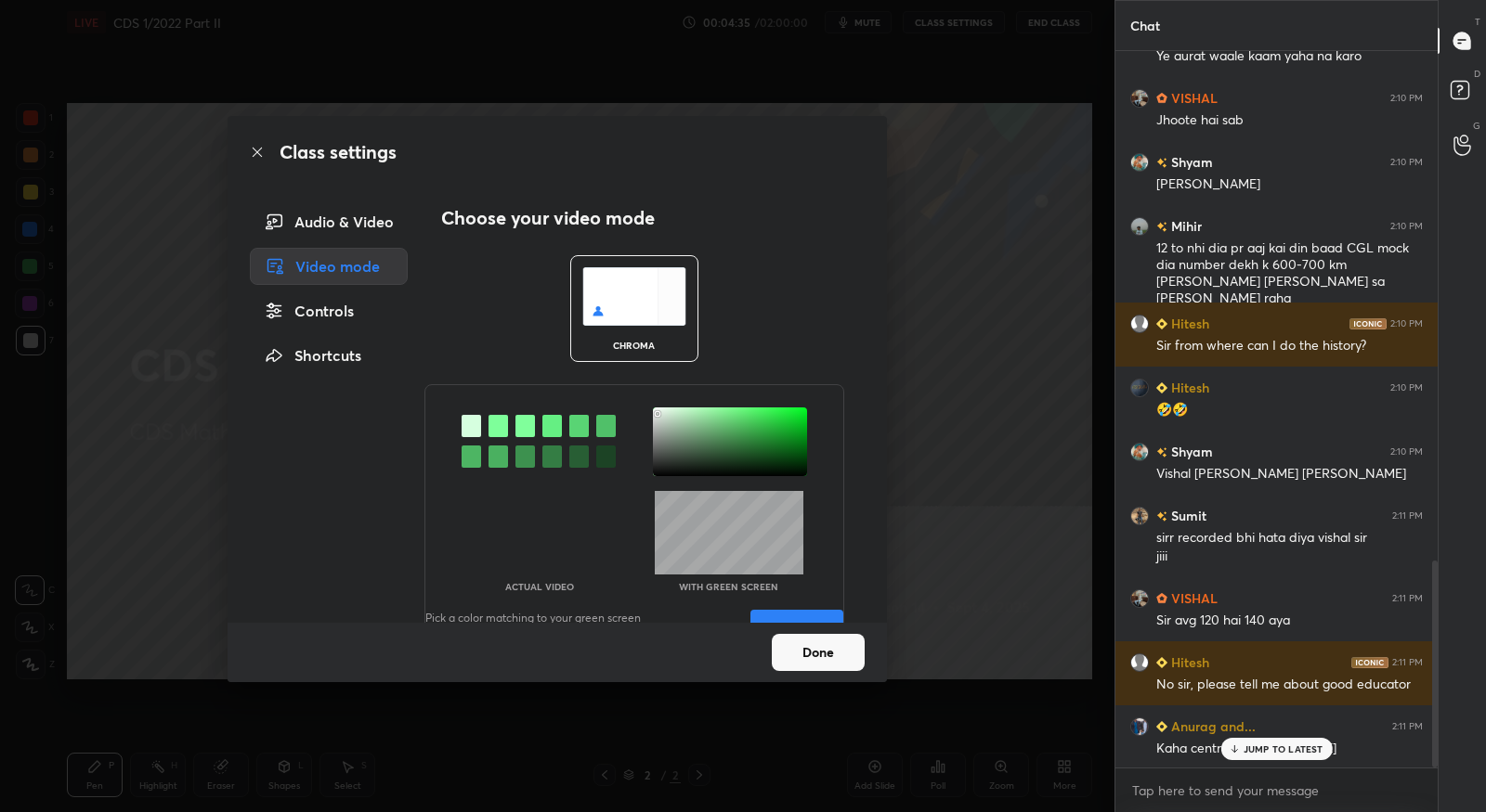
click at [350, 305] on div "Controls" at bounding box center [329, 311] width 158 height 37
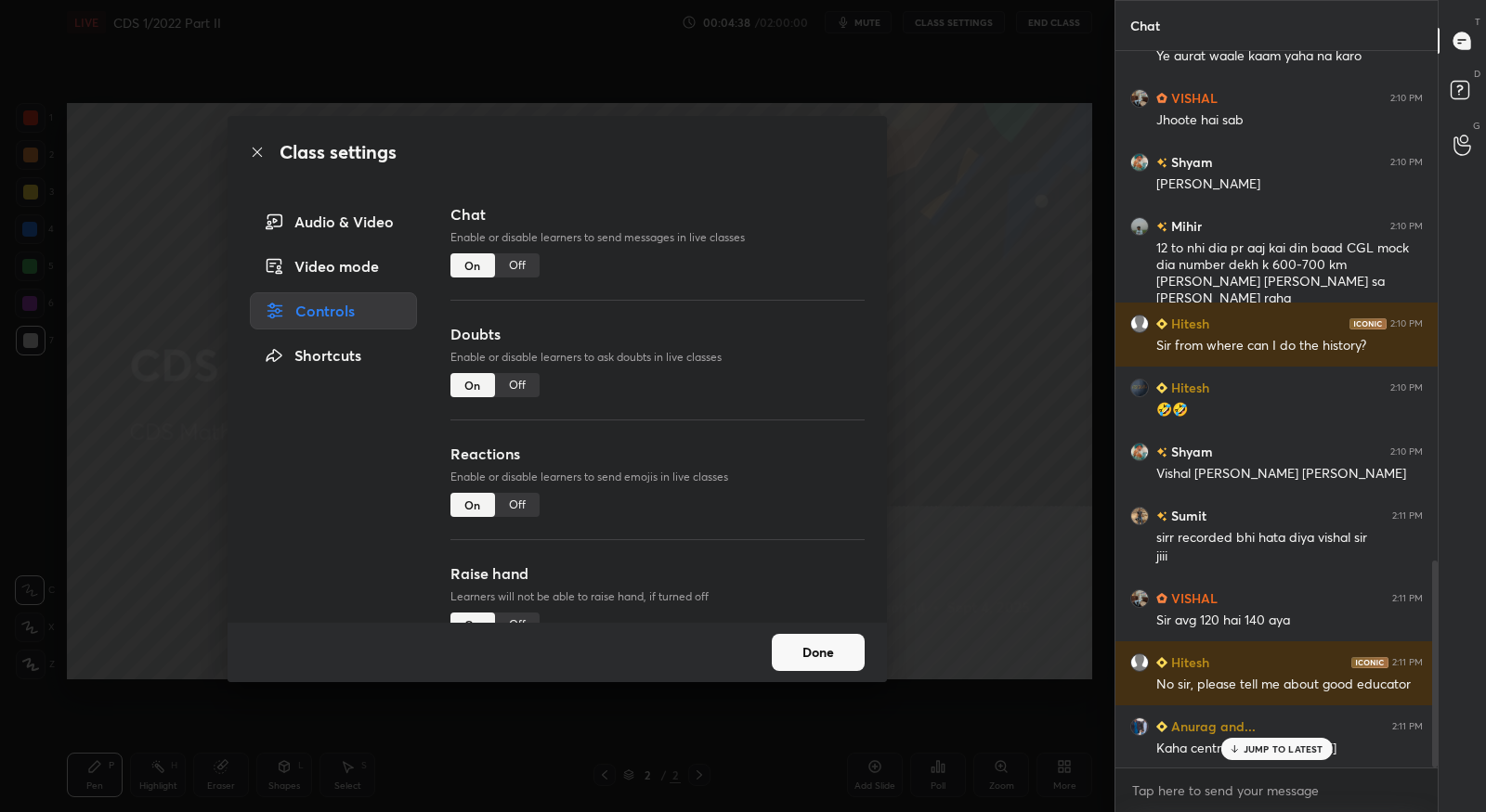
click at [261, 152] on icon at bounding box center [257, 151] width 15 height 15
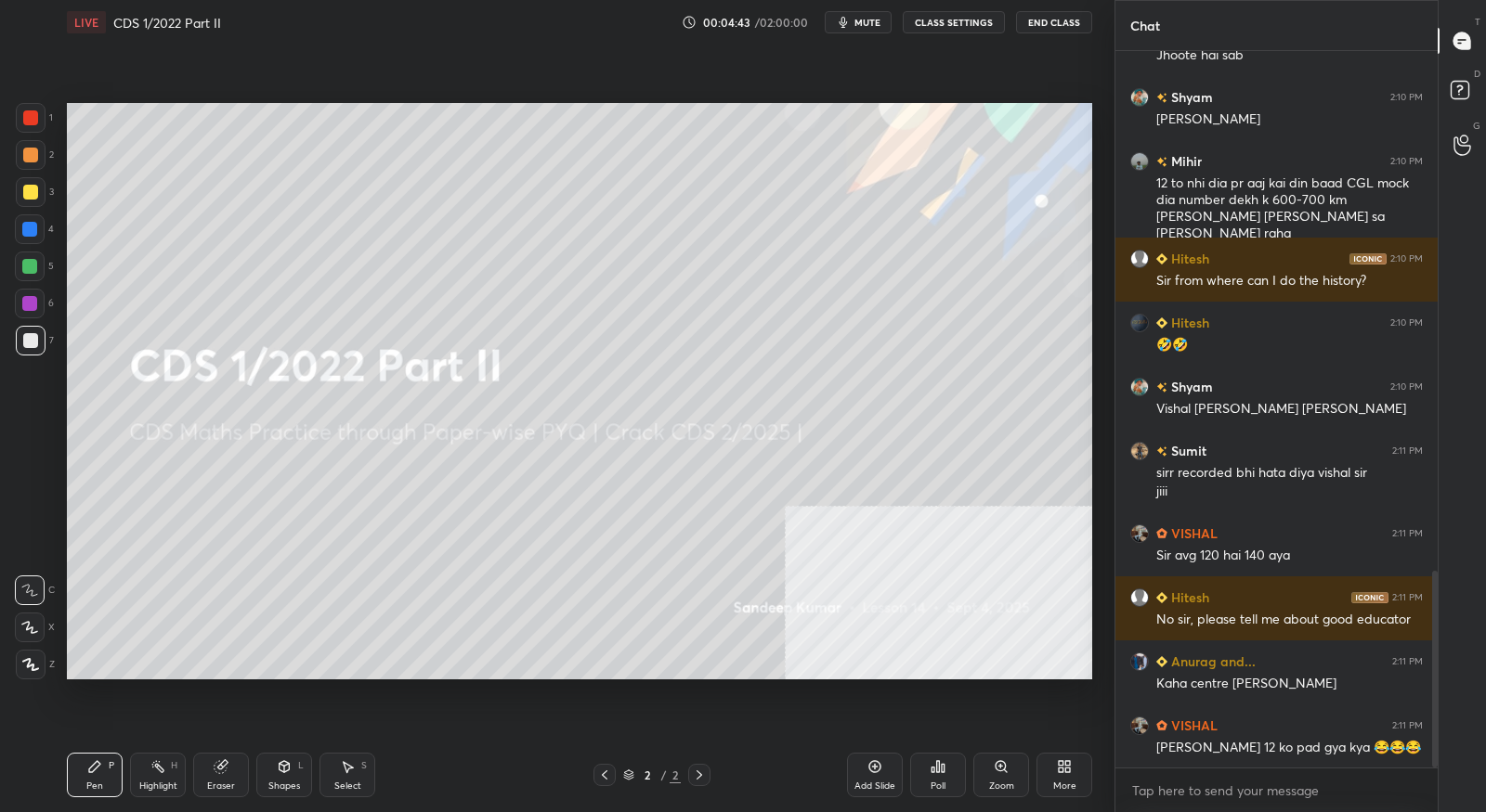
scroll to position [1900, 0]
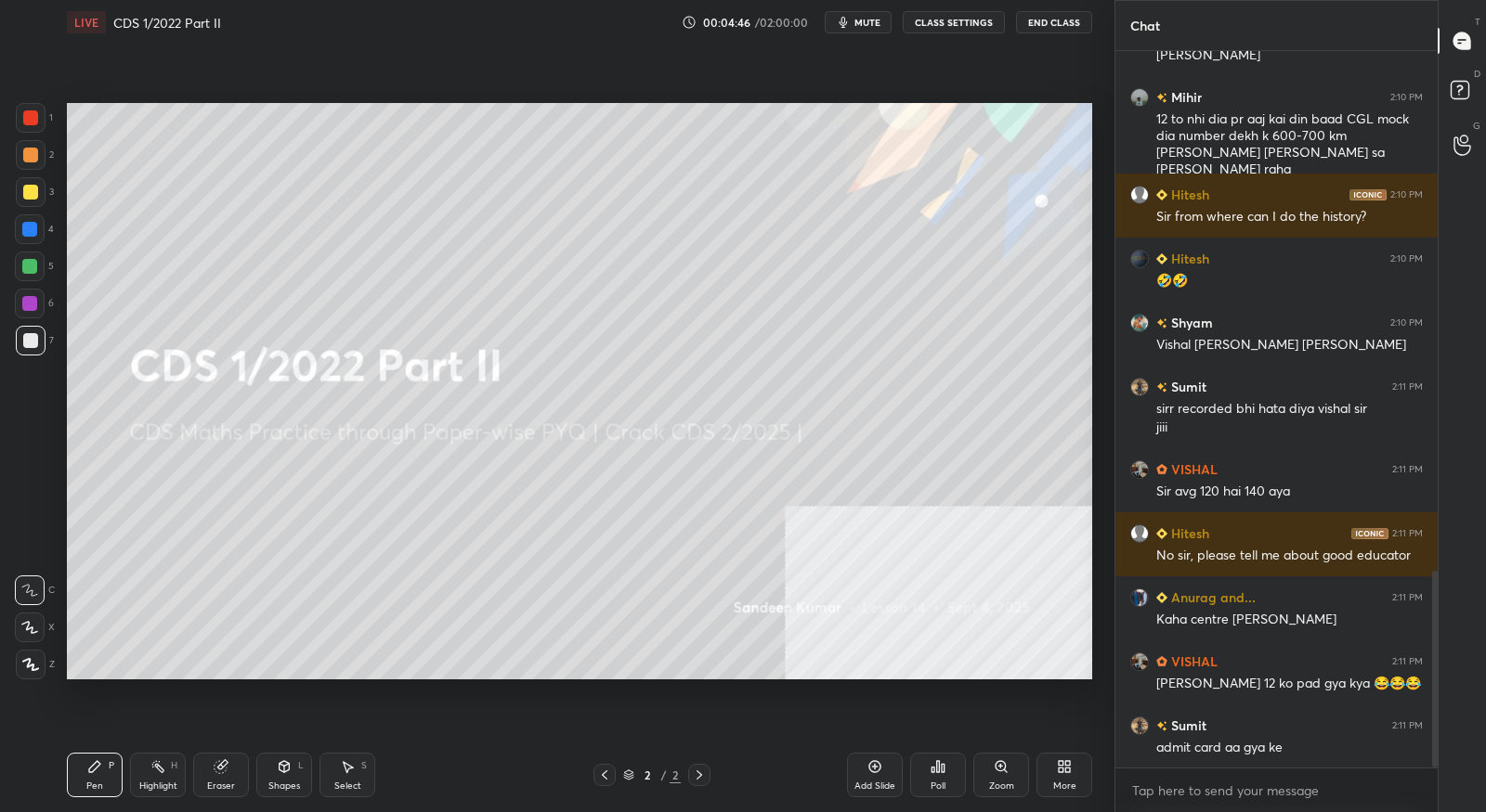
click at [1060, 776] on div "More" at bounding box center [1064, 776] width 56 height 45
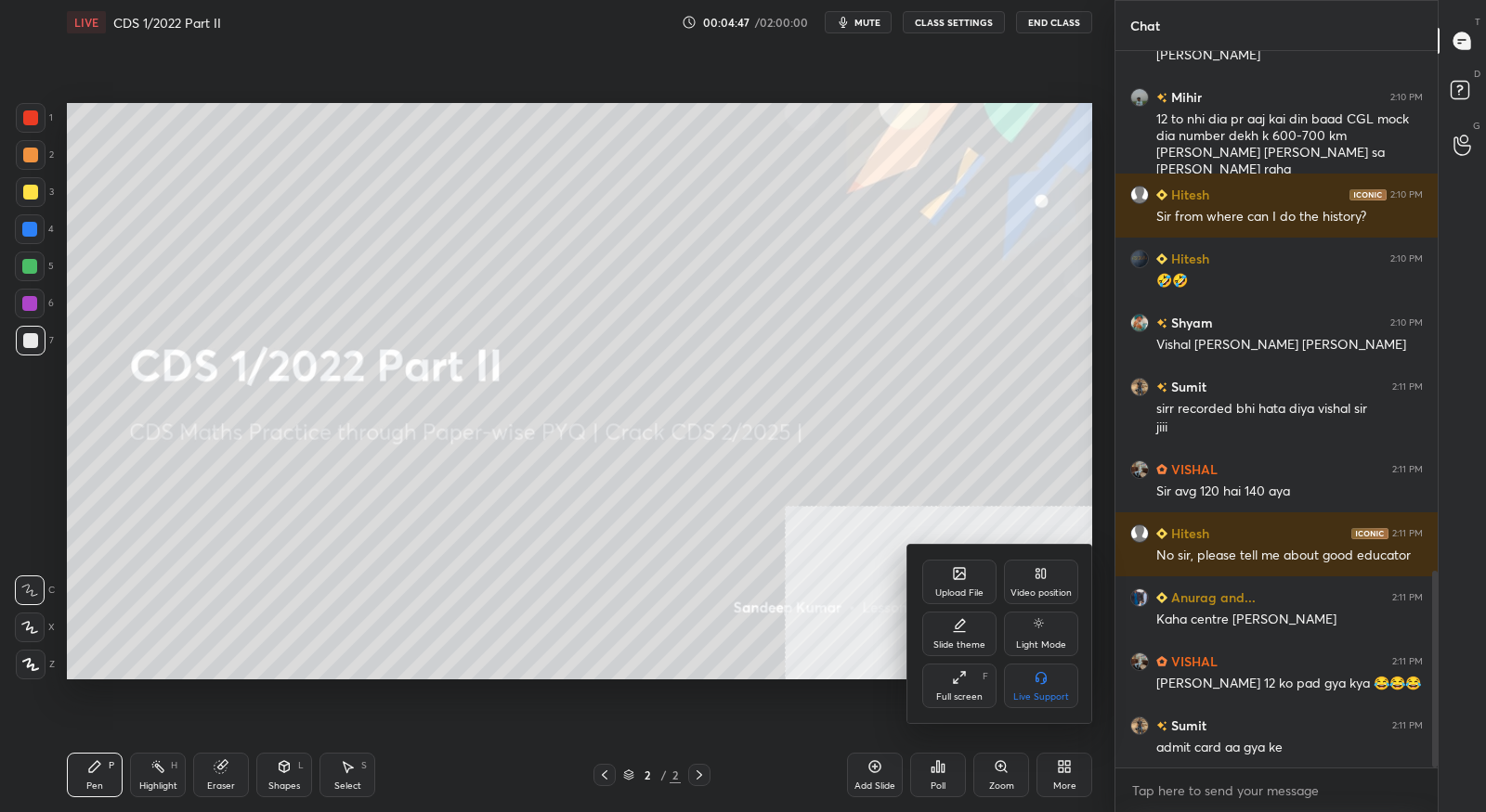
click at [970, 590] on div "Upload File" at bounding box center [959, 593] width 48 height 10
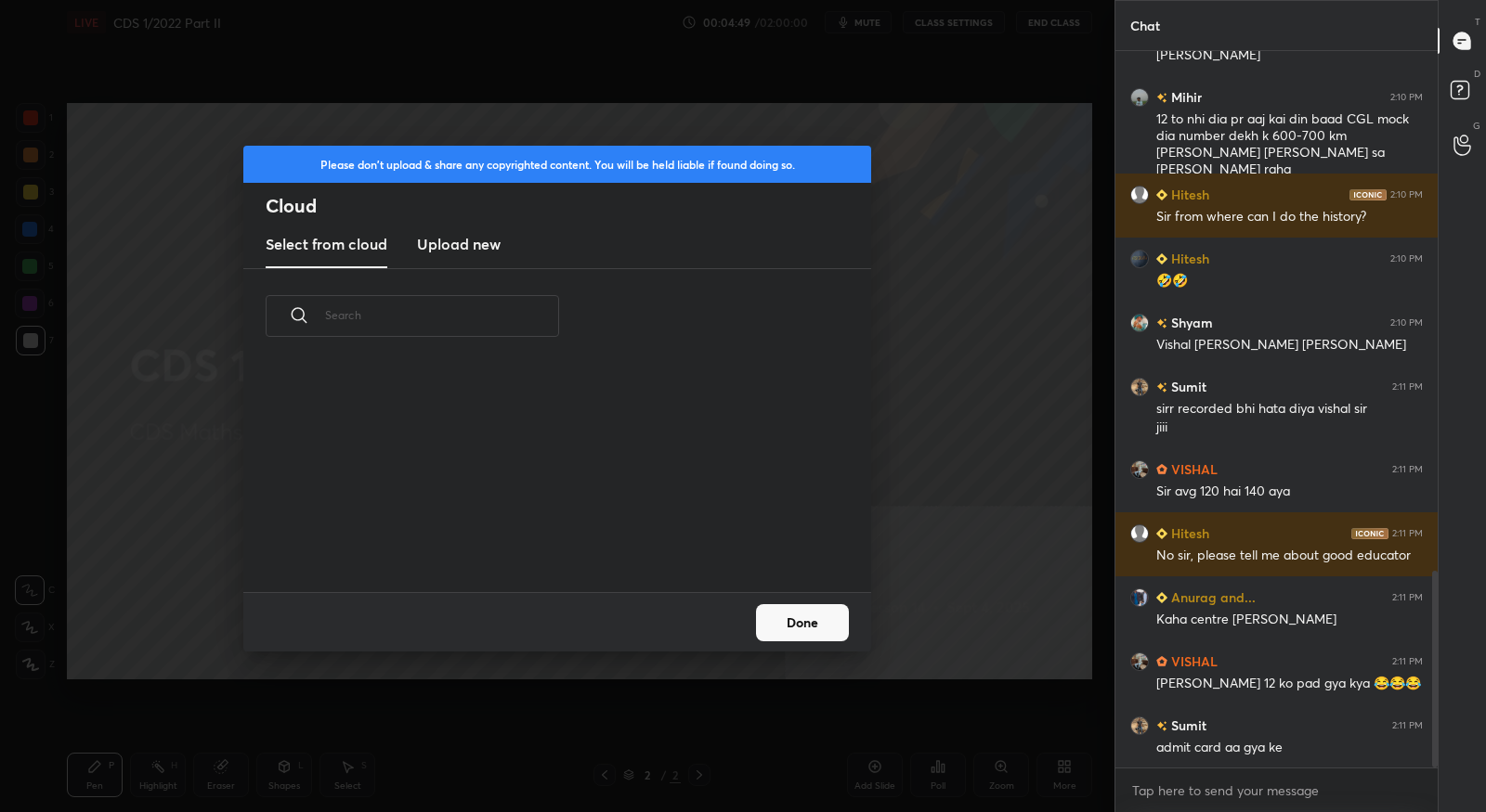
scroll to position [229, 596]
click at [434, 247] on h3 "Upload new" at bounding box center [459, 244] width 84 height 22
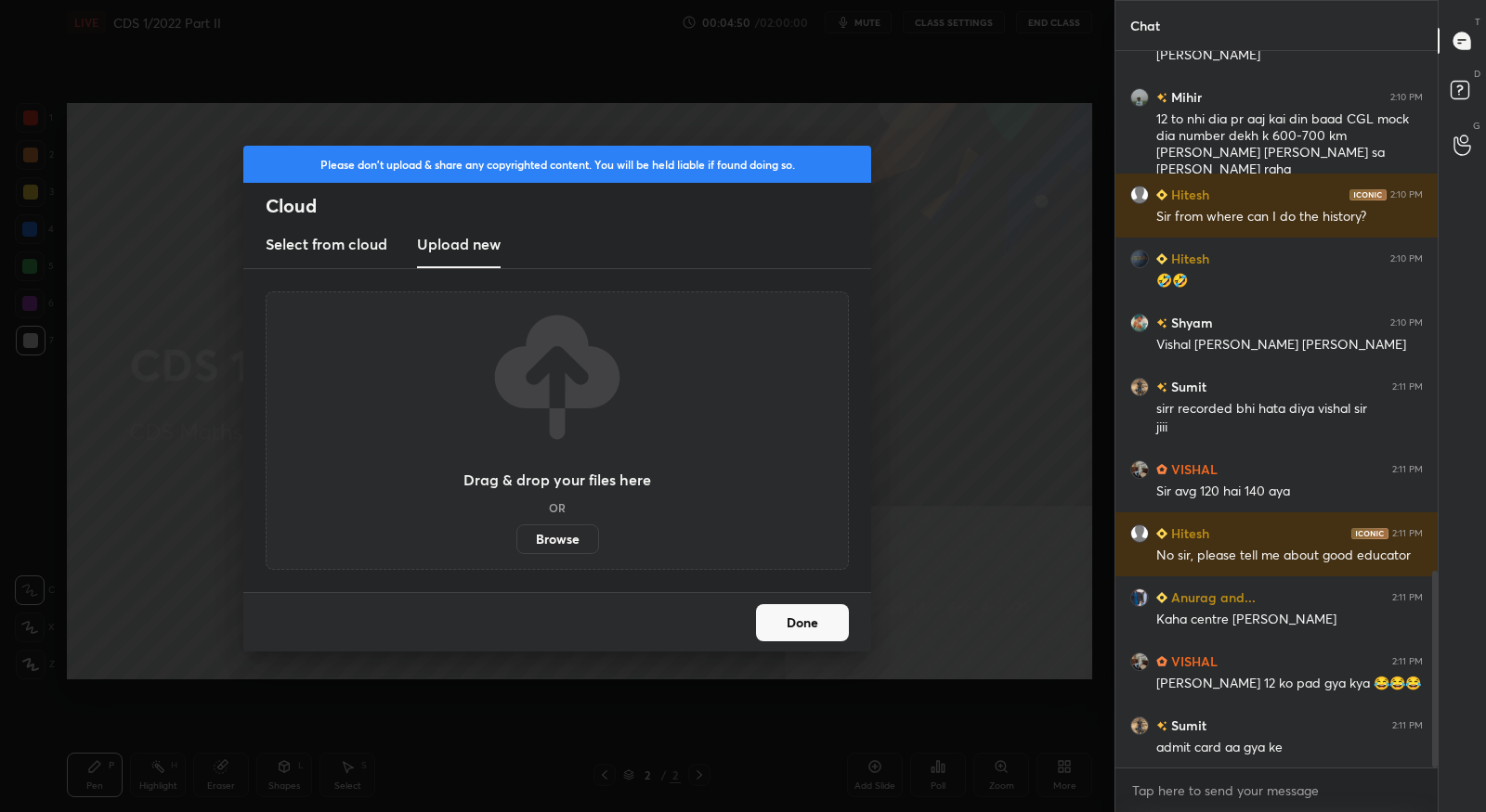
click at [563, 536] on label "Browse" at bounding box center [557, 540] width 83 height 29
click at [516, 536] on input "Browse" at bounding box center [516, 540] width 0 height 29
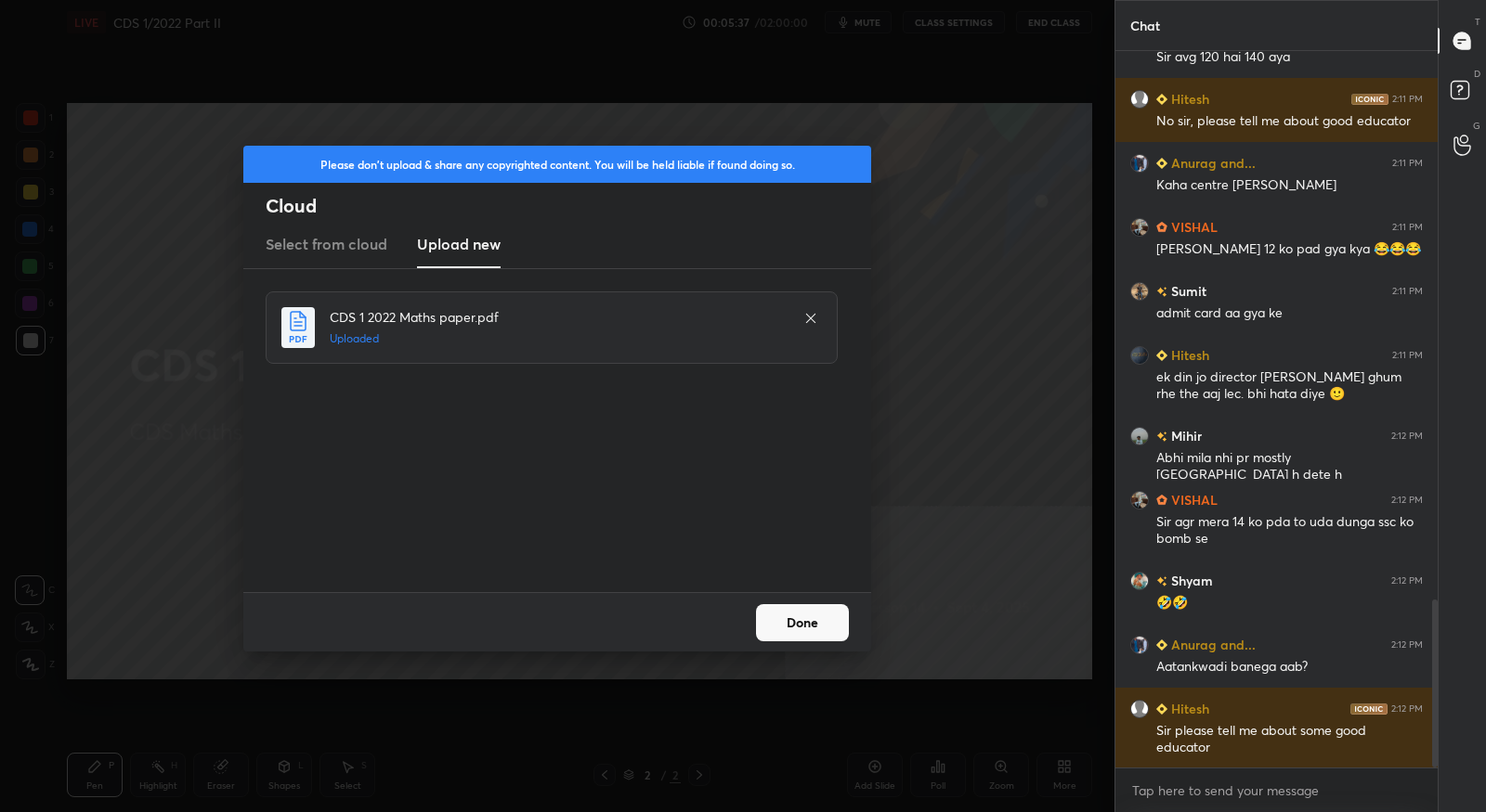
scroll to position [2398, 0]
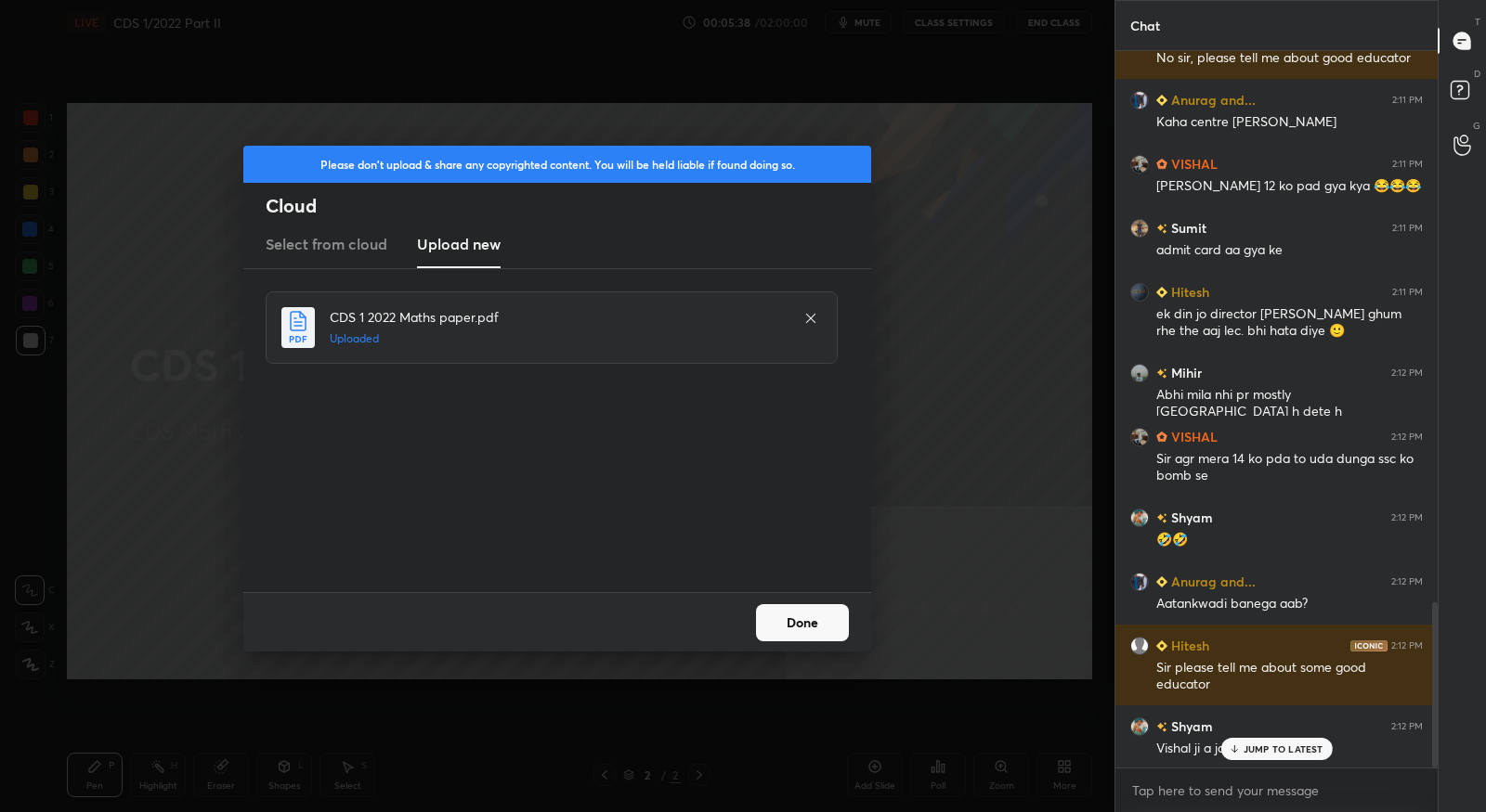
click at [802, 629] on button "Done" at bounding box center [802, 623] width 93 height 37
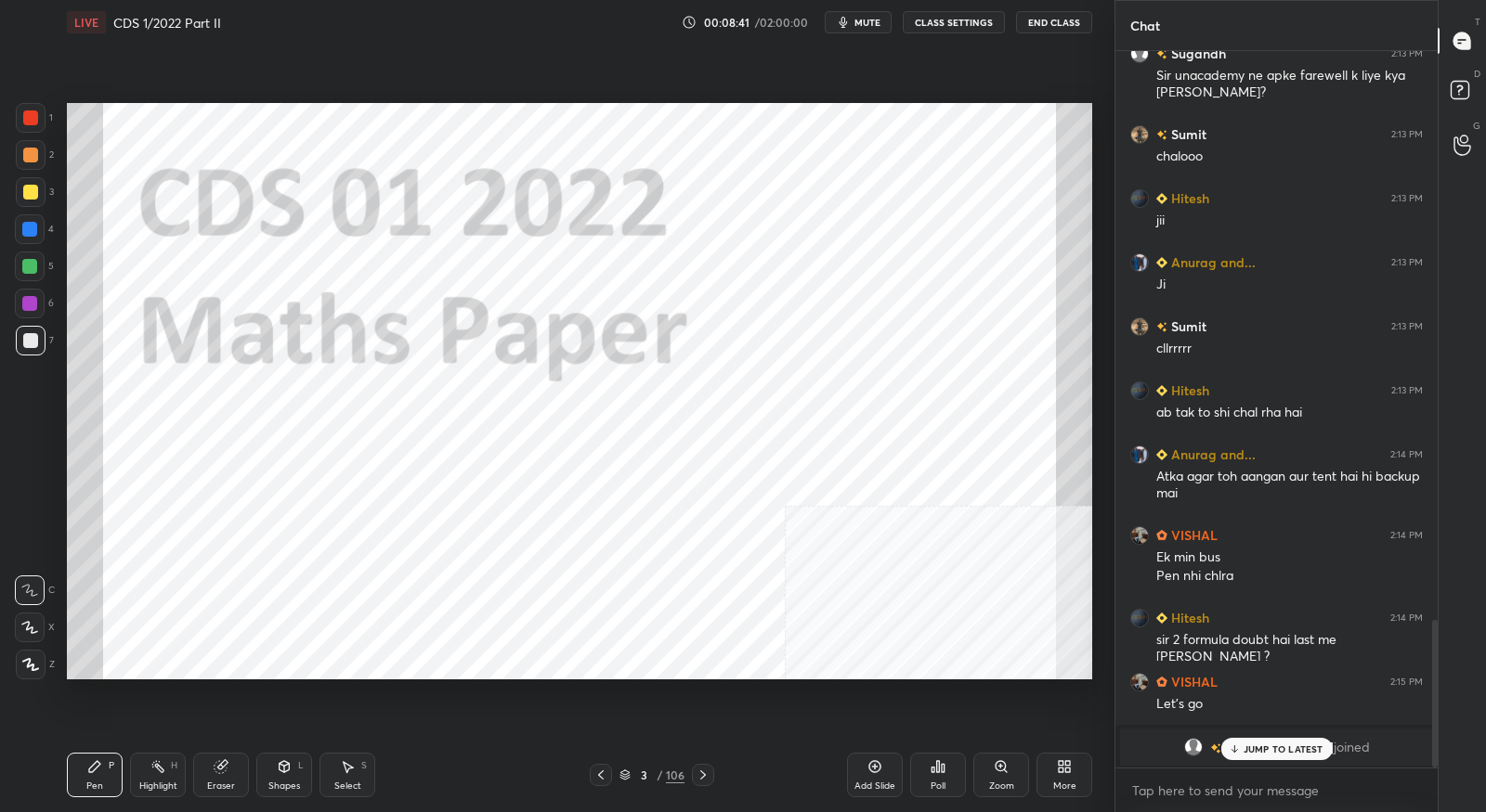
scroll to position [2707, 0]
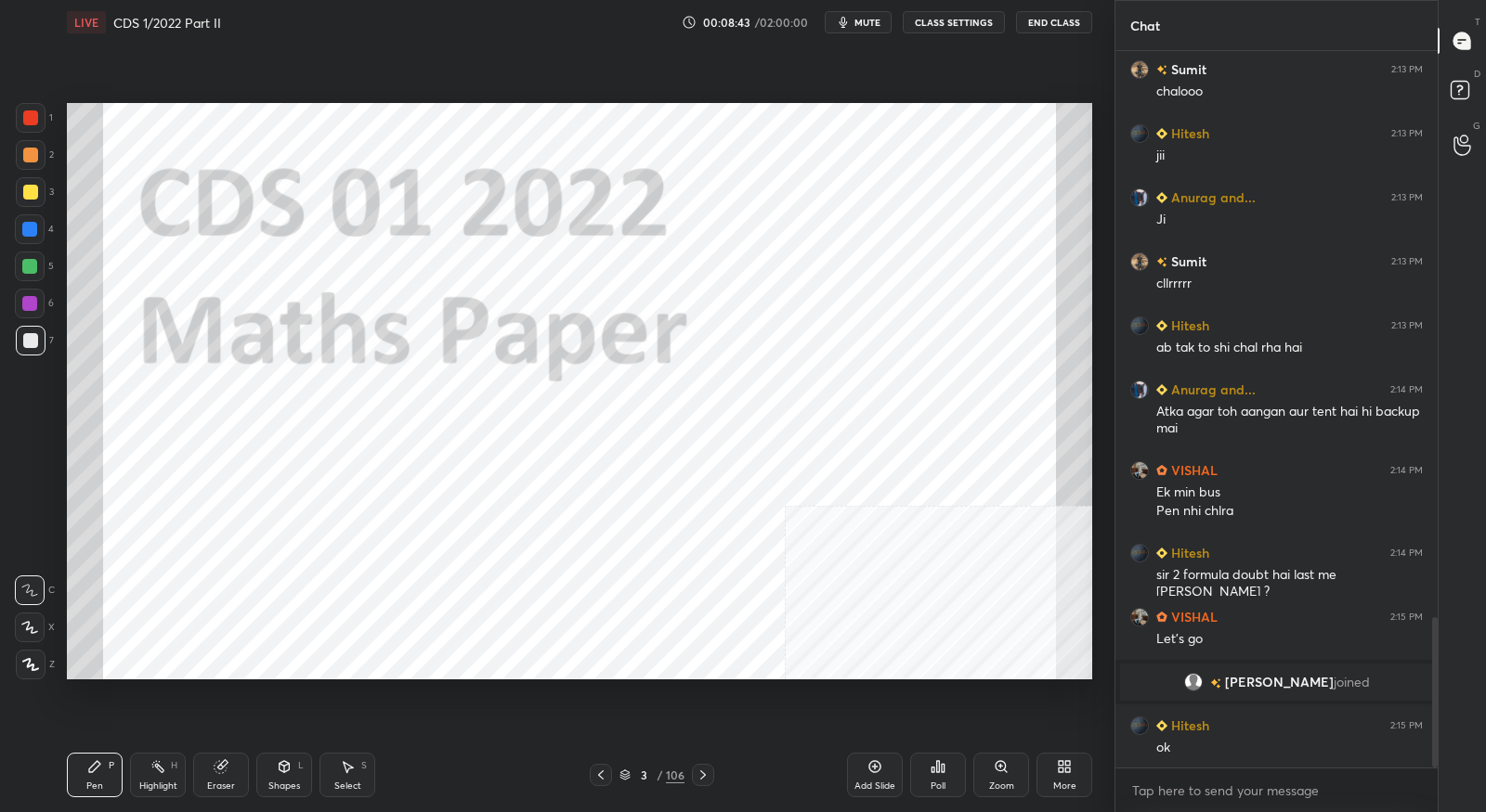
click at [705, 772] on icon at bounding box center [703, 775] width 15 height 15
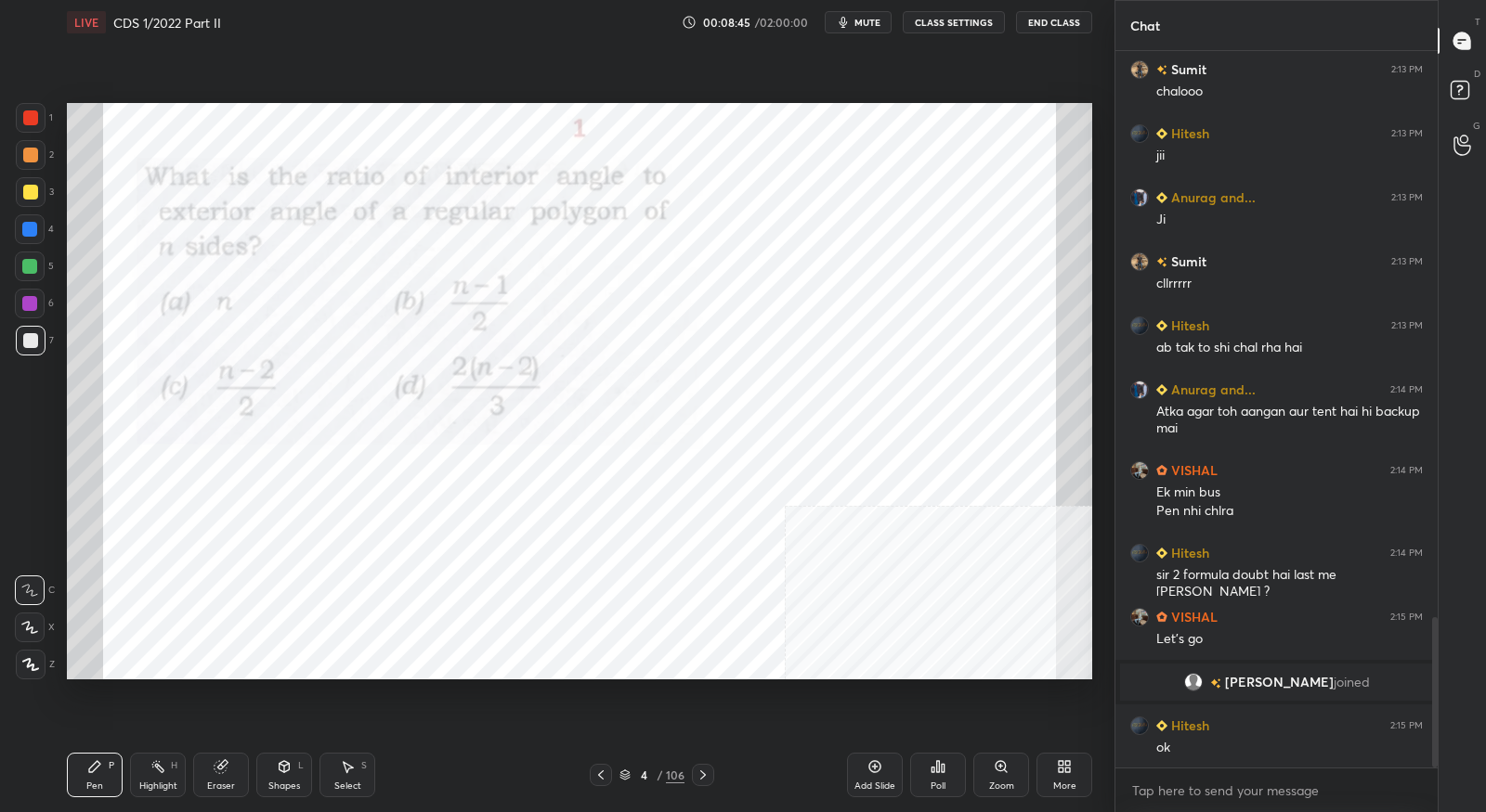
click at [37, 122] on div at bounding box center [30, 117] width 15 height 15
click at [29, 629] on icon at bounding box center [29, 627] width 15 height 11
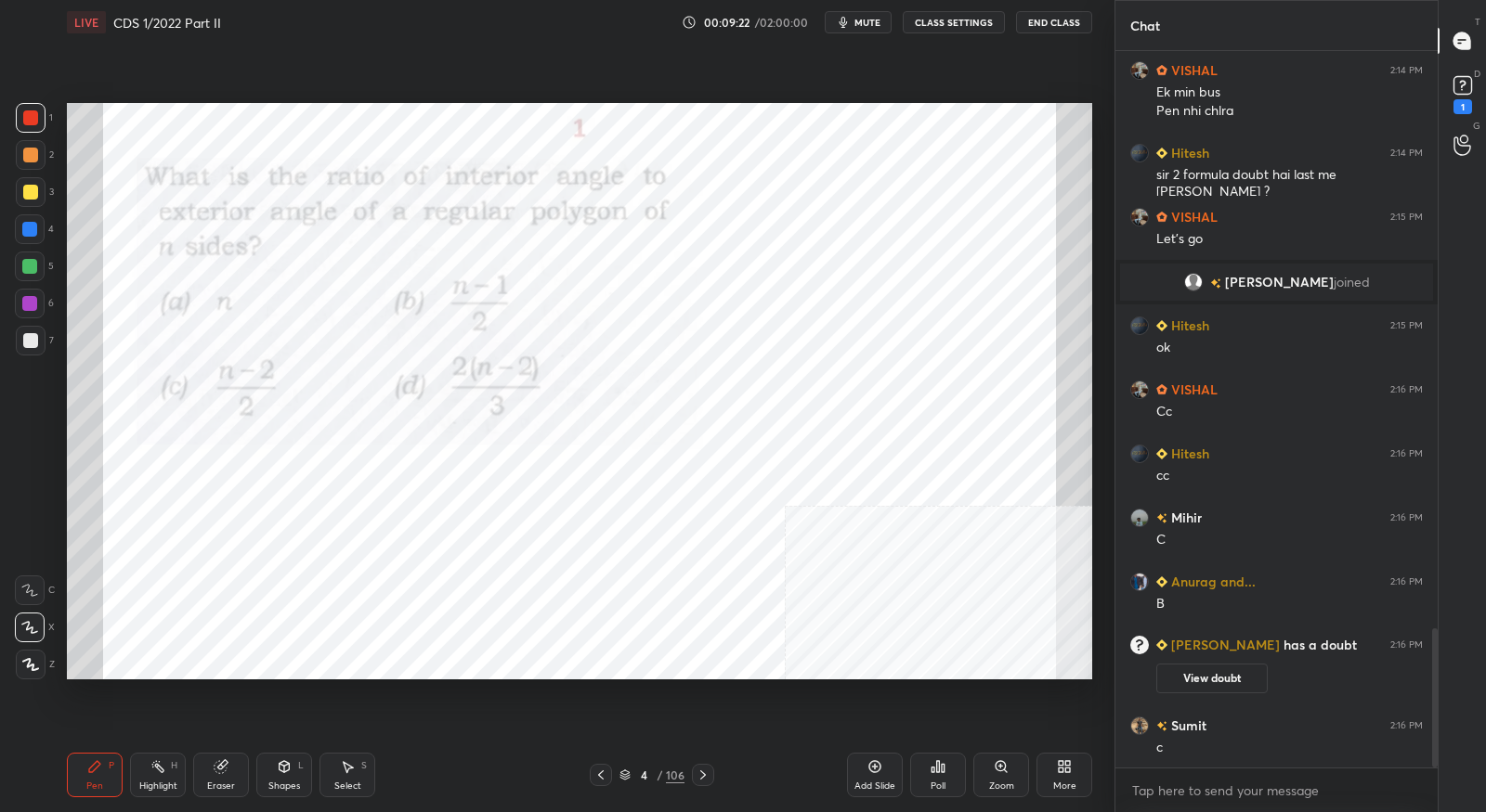
scroll to position [2969, 0]
click at [1470, 94] on icon at bounding box center [1463, 85] width 28 height 28
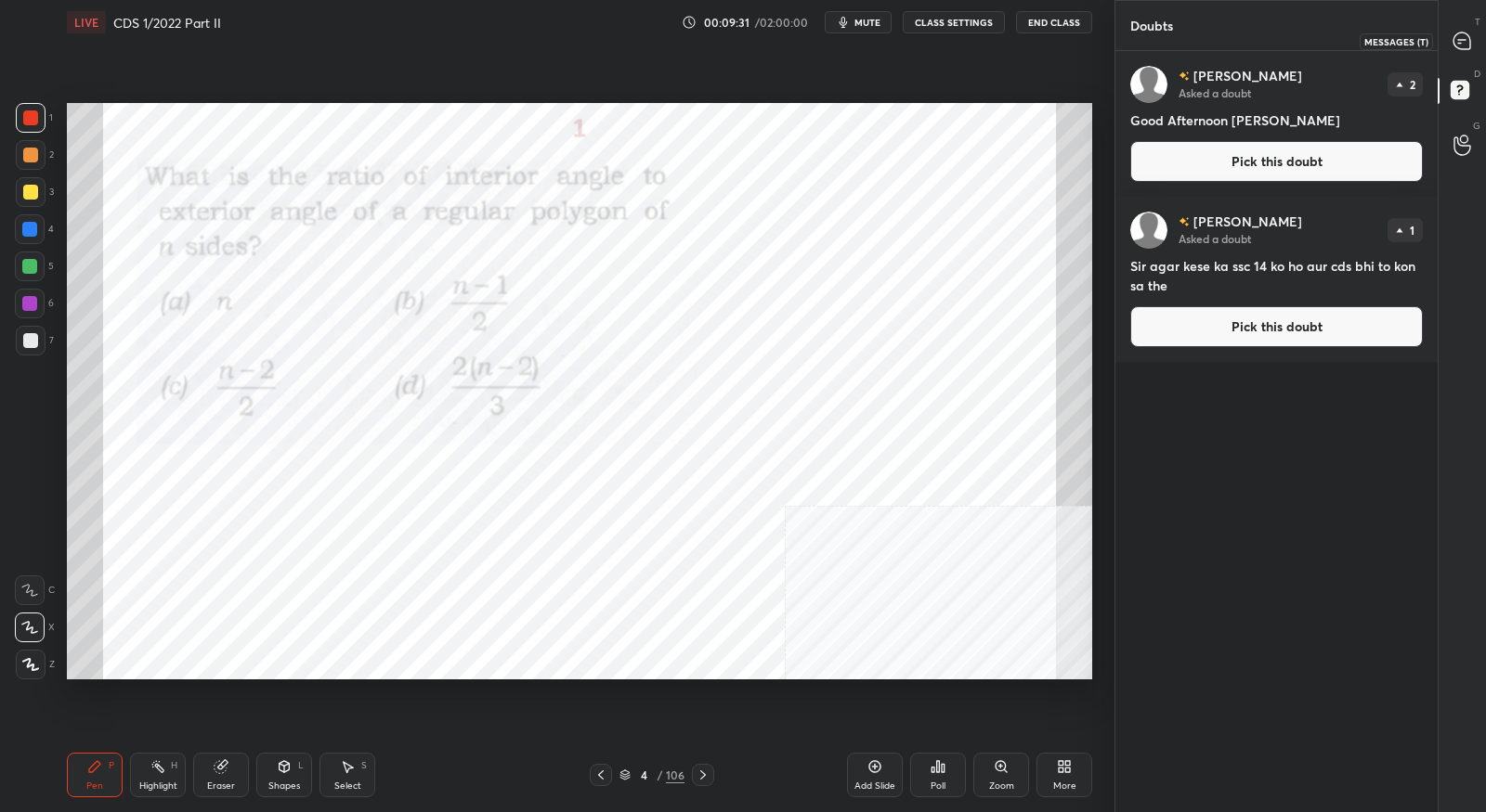
click at [1459, 49] on icon at bounding box center [1463, 41] width 20 height 20
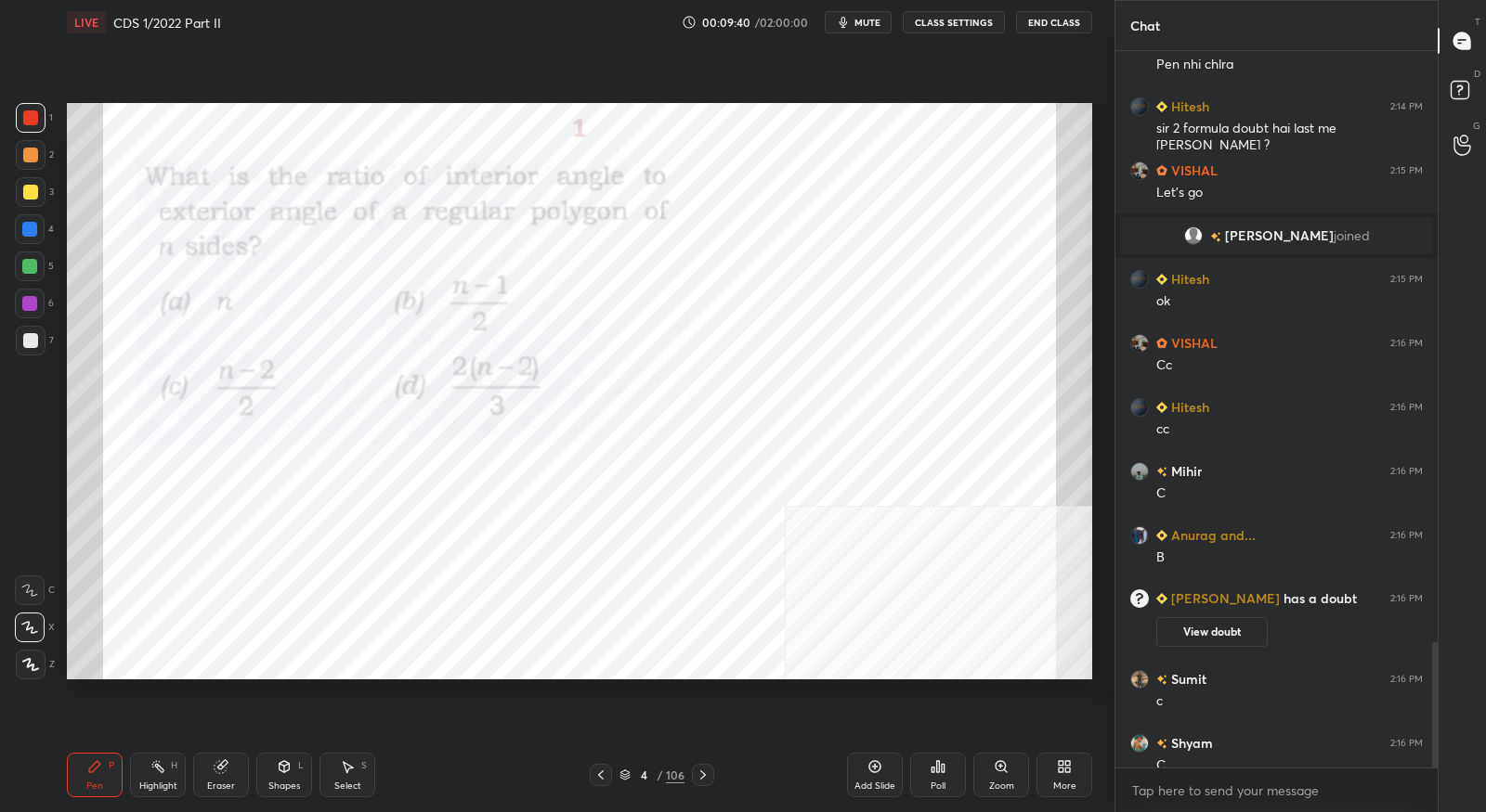
scroll to position [3495, 0]
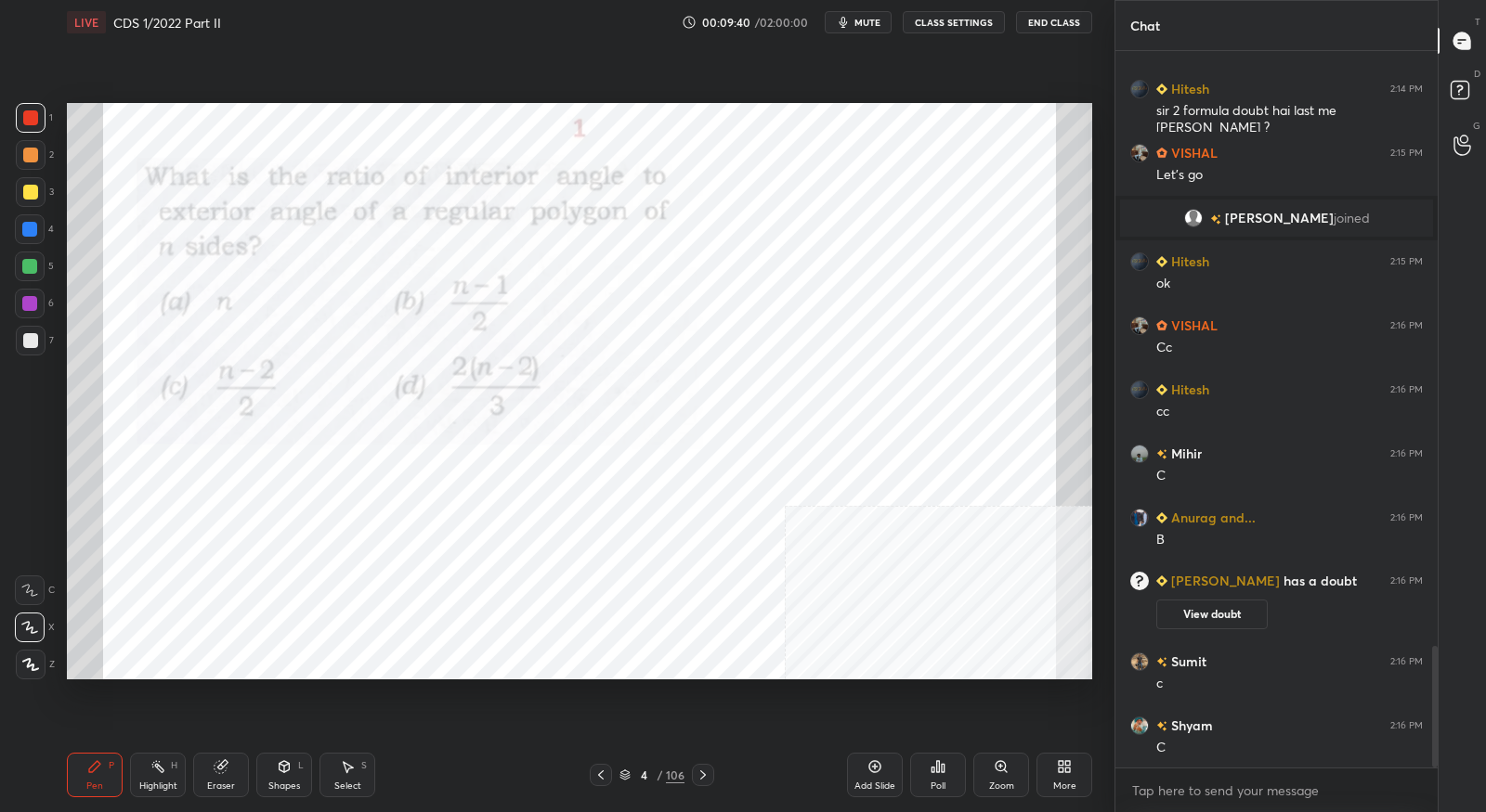
drag, startPoint x: 1436, startPoint y: 677, endPoint x: 1434, endPoint y: 696, distance: 19.1
click at [1434, 699] on div at bounding box center [1435, 708] width 6 height 123
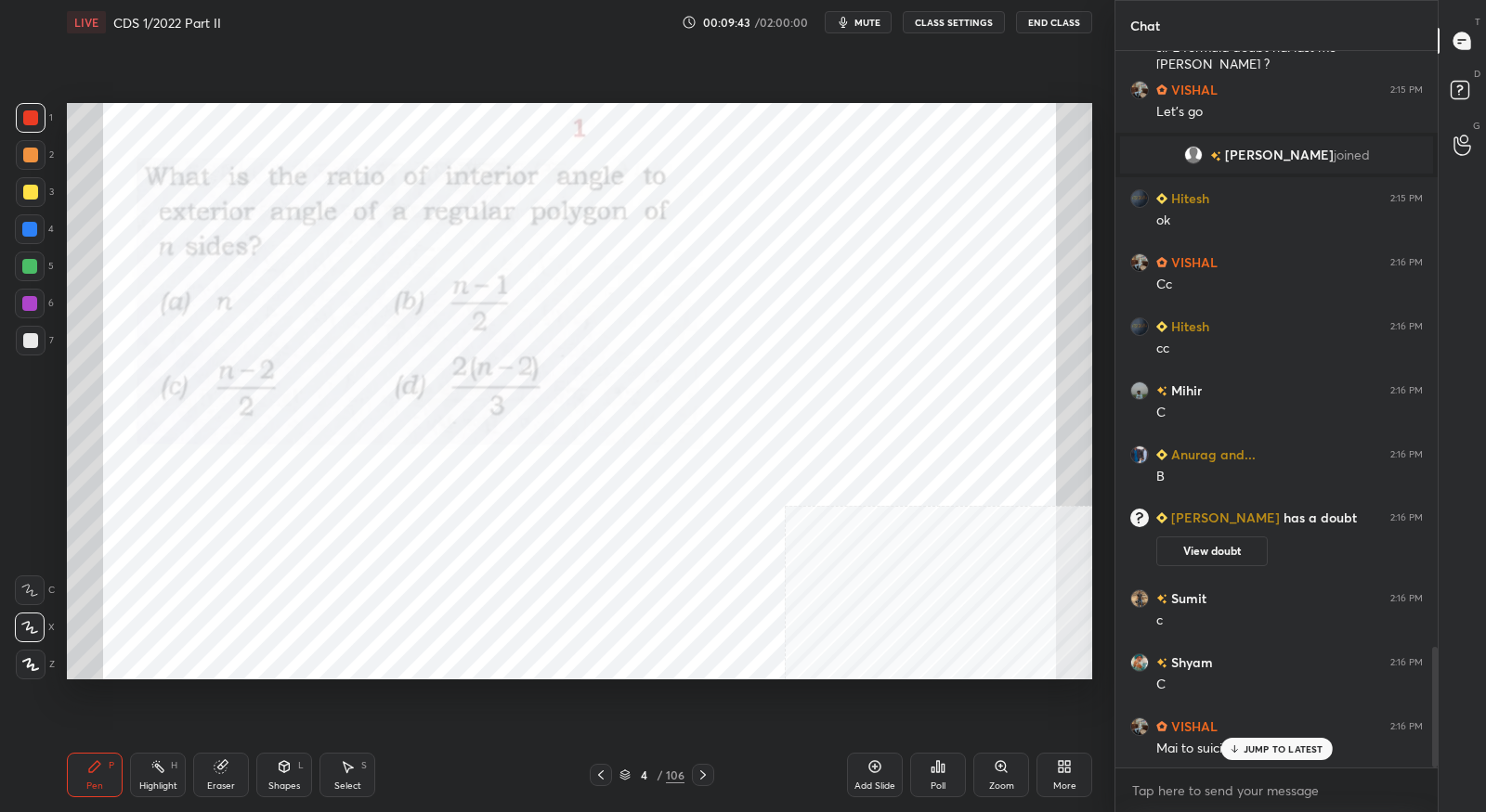
click at [705, 776] on icon at bounding box center [703, 775] width 15 height 15
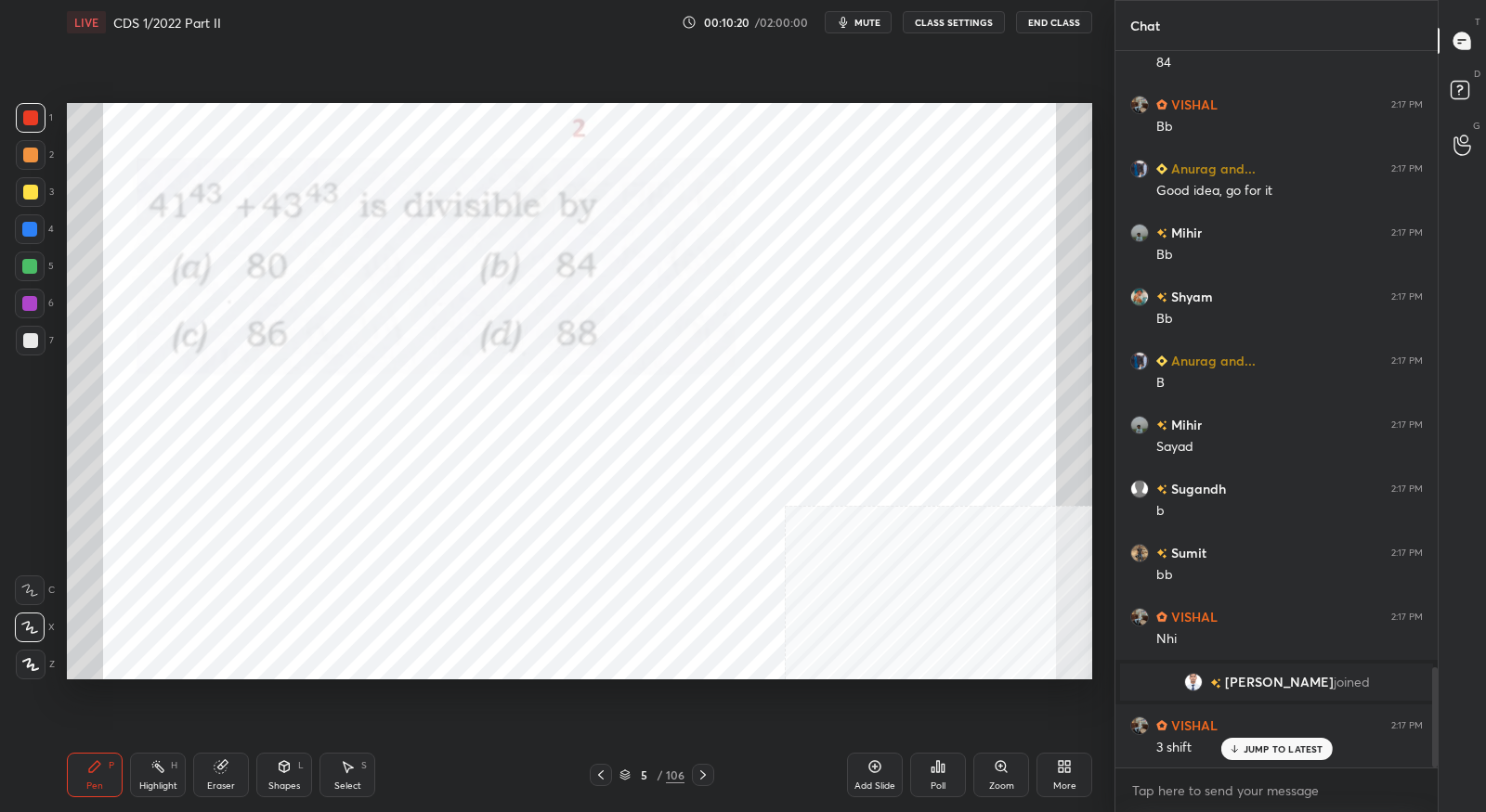
scroll to position [4390, 0]
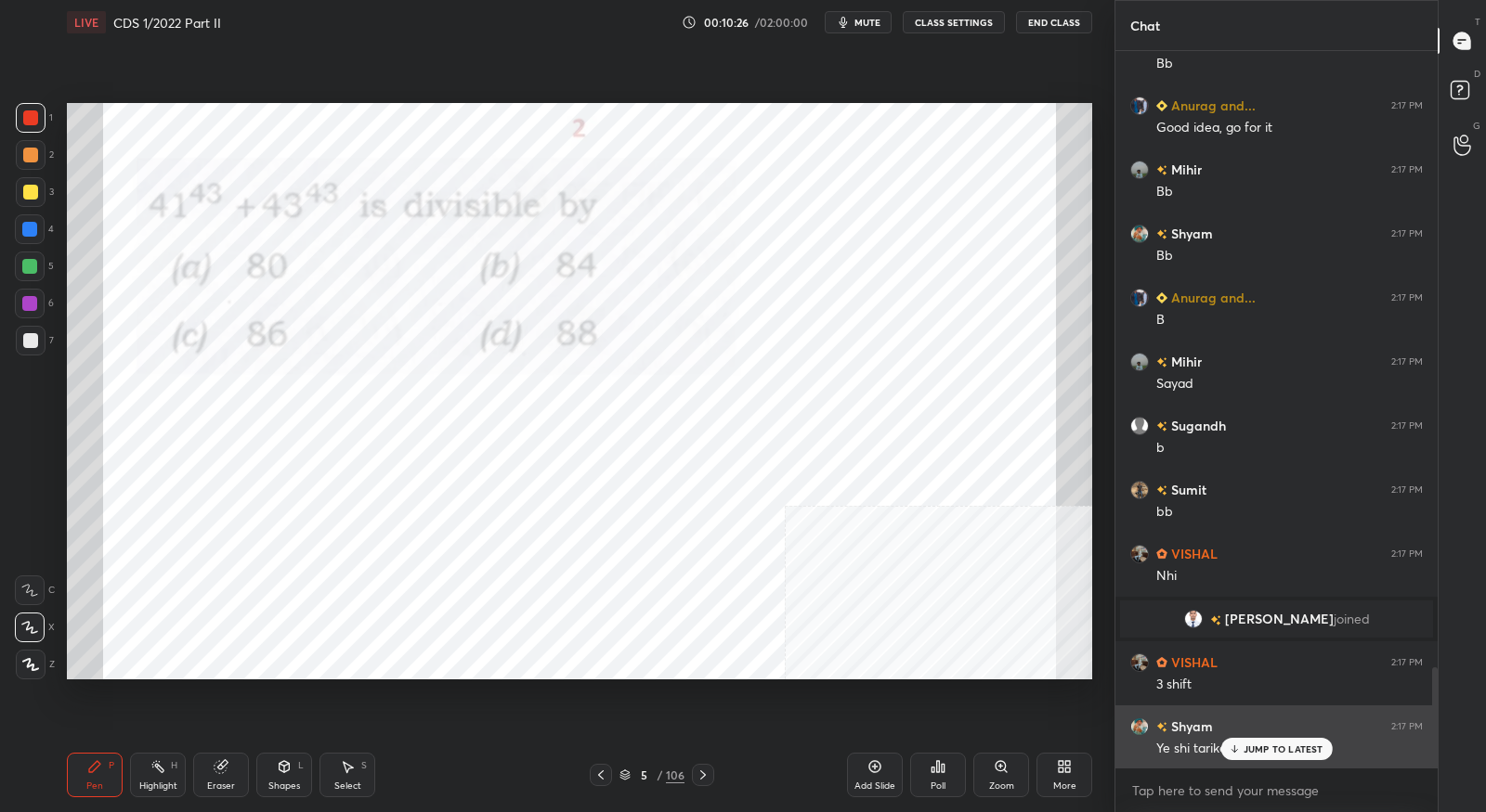
drag, startPoint x: 1253, startPoint y: 754, endPoint x: 1250, endPoint y: 734, distance: 20.2
click at [1253, 753] on p "JUMP TO LATEST" at bounding box center [1284, 749] width 80 height 11
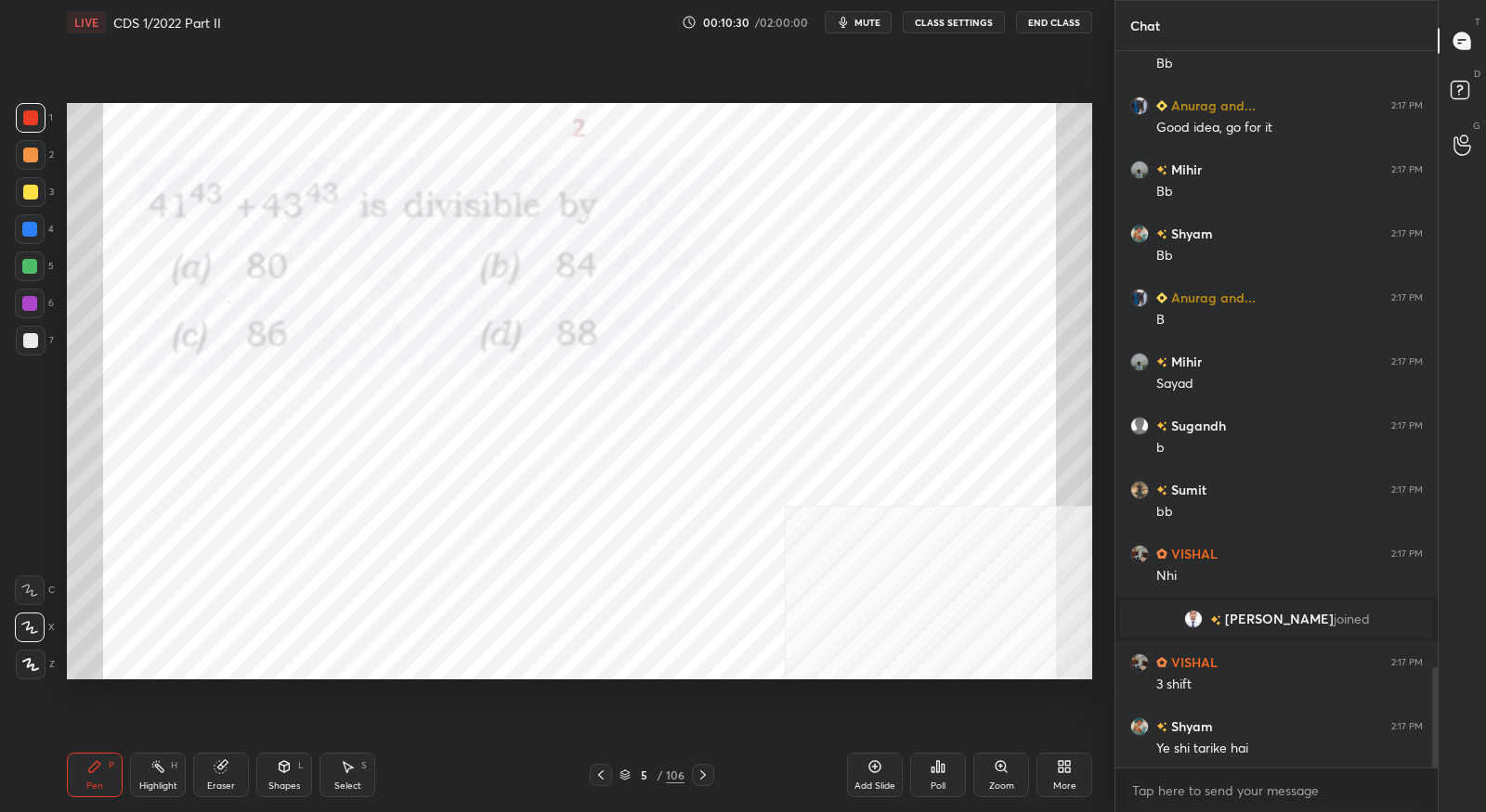
click at [707, 775] on icon at bounding box center [703, 775] width 15 height 15
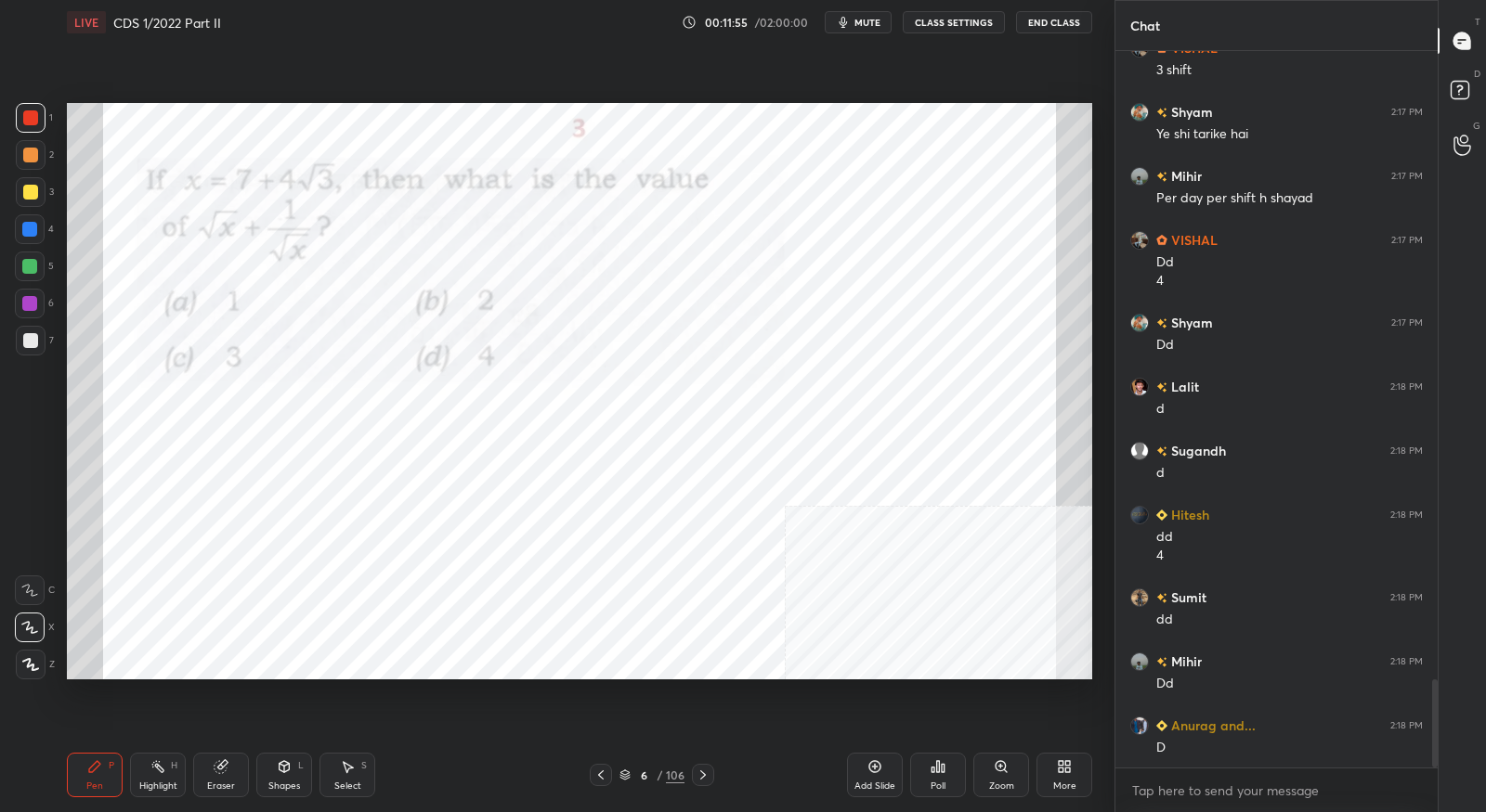
scroll to position [5086, 0]
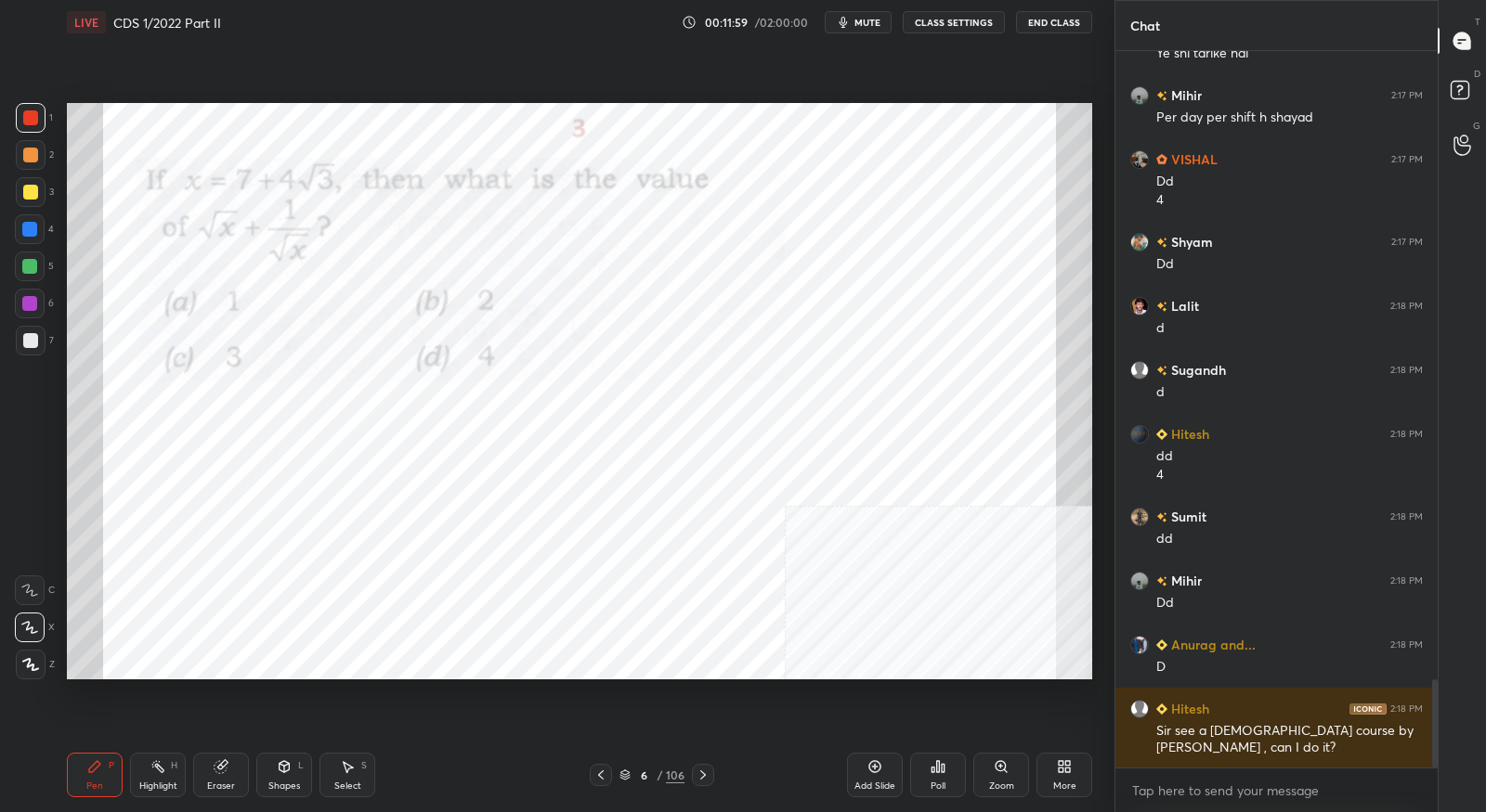
click at [704, 771] on icon at bounding box center [703, 775] width 15 height 15
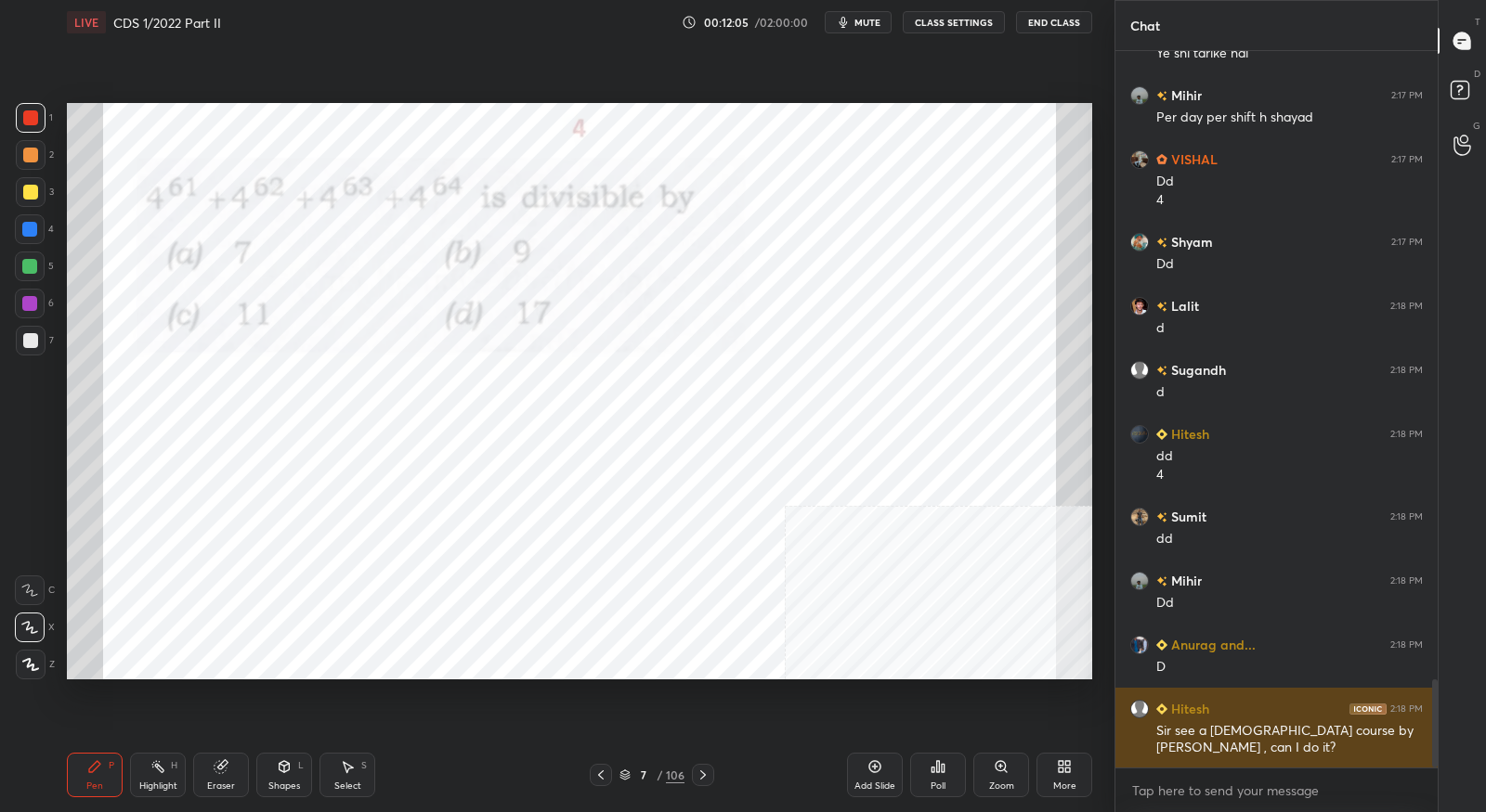
click at [1157, 711] on img "grid" at bounding box center [1161, 709] width 11 height 11
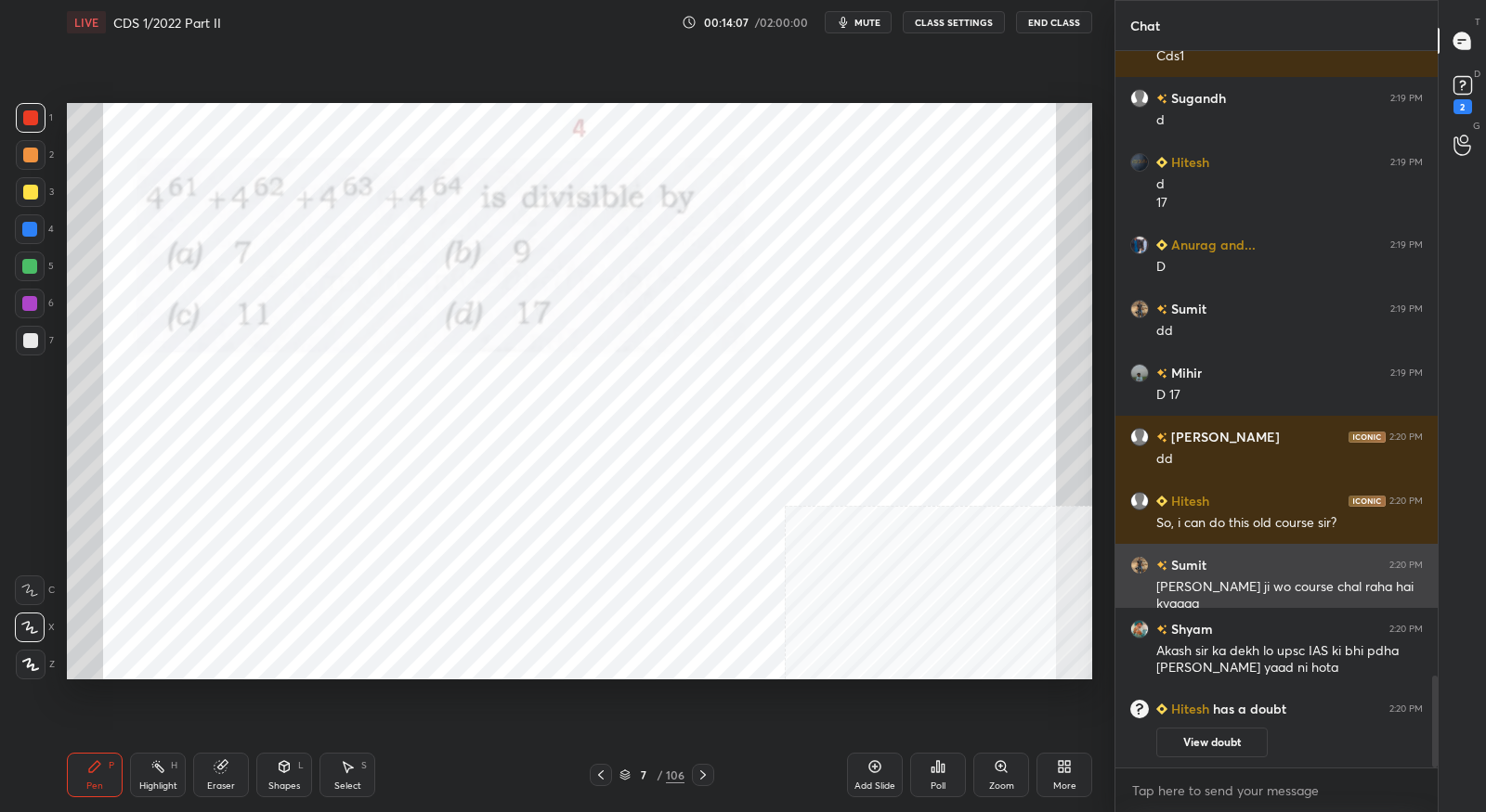
scroll to position [4899, 0]
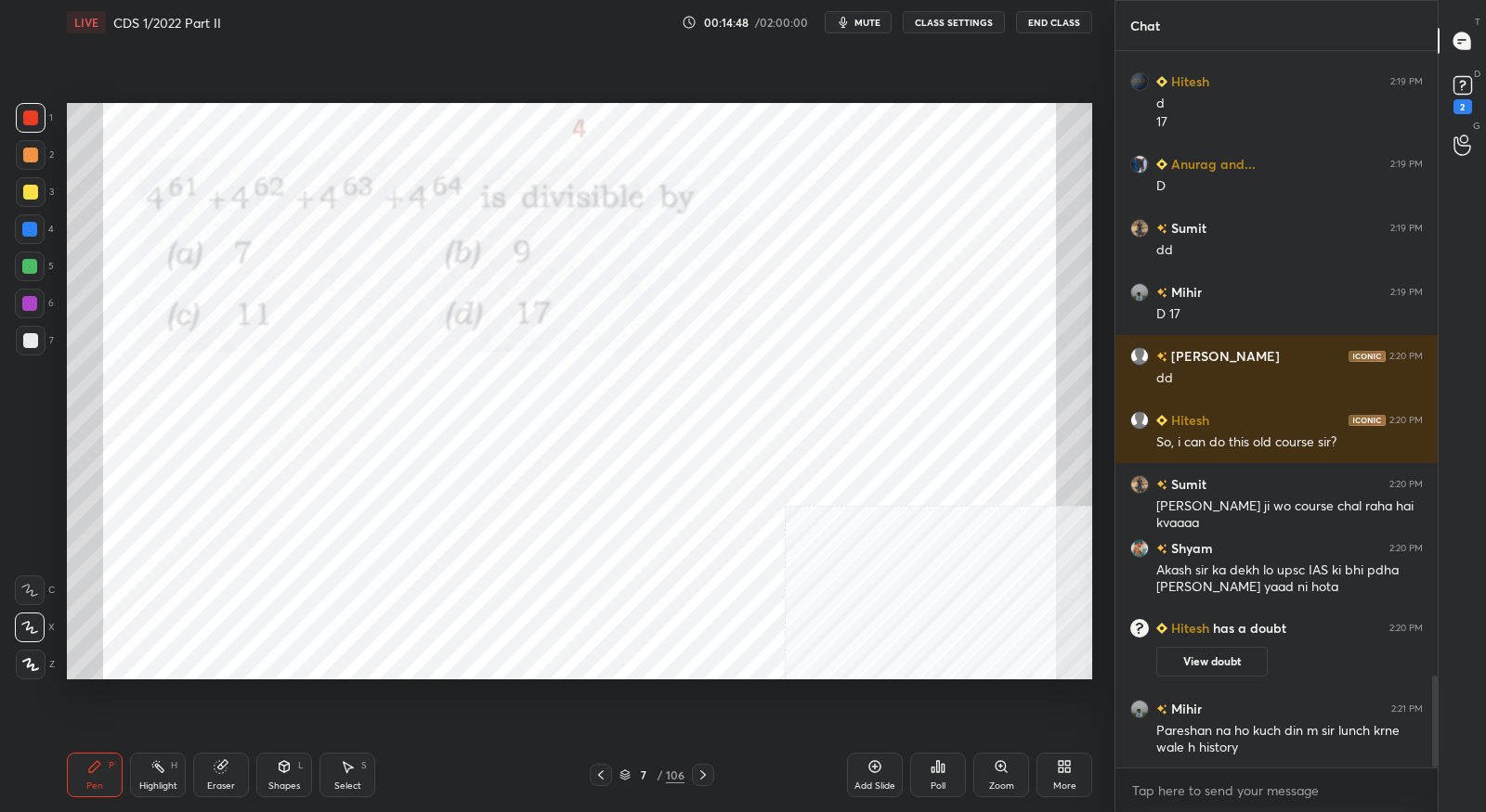
click at [703, 777] on icon at bounding box center [703, 776] width 6 height 10
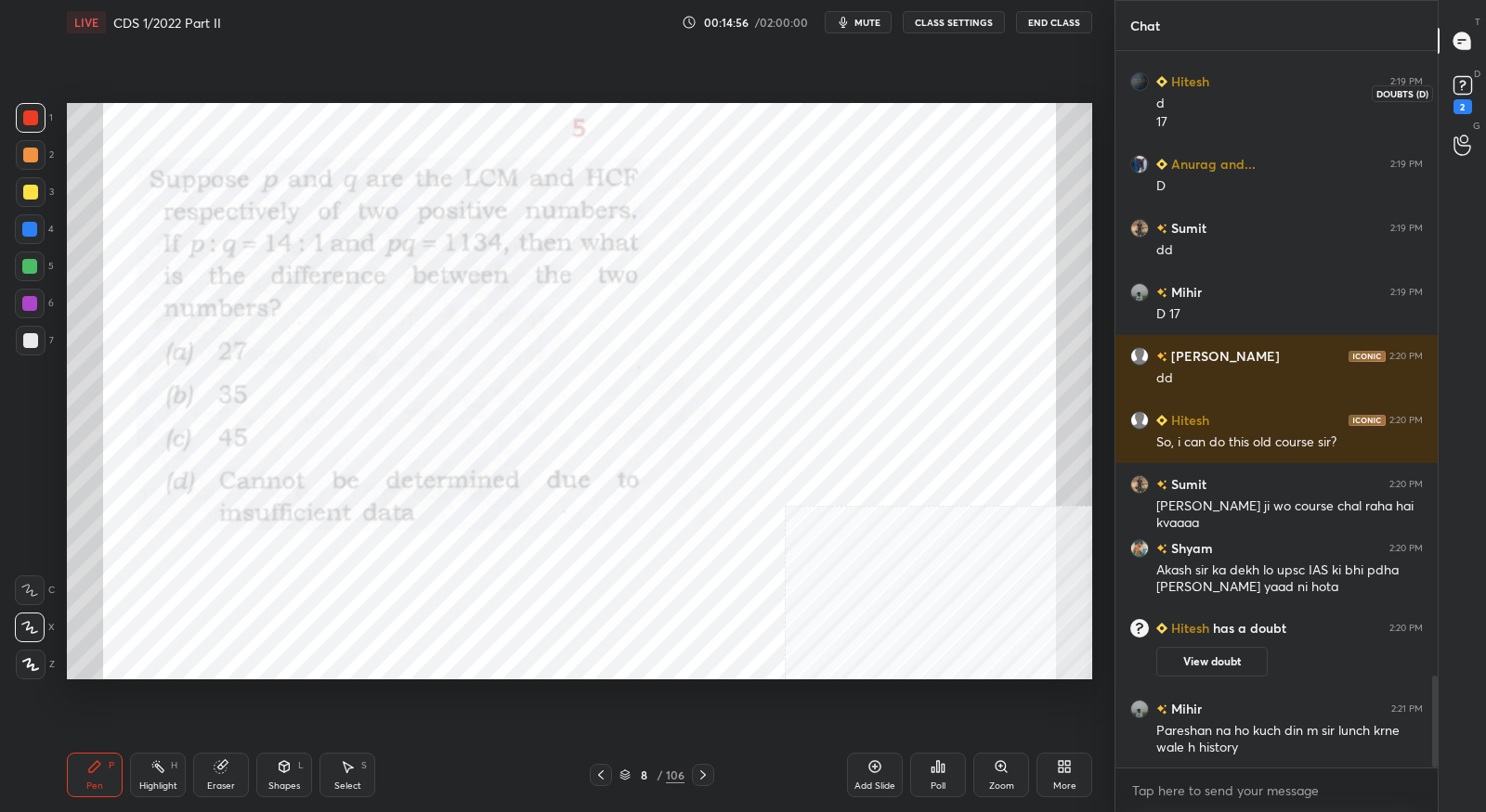
click at [1466, 104] on div "2" at bounding box center [1463, 106] width 19 height 15
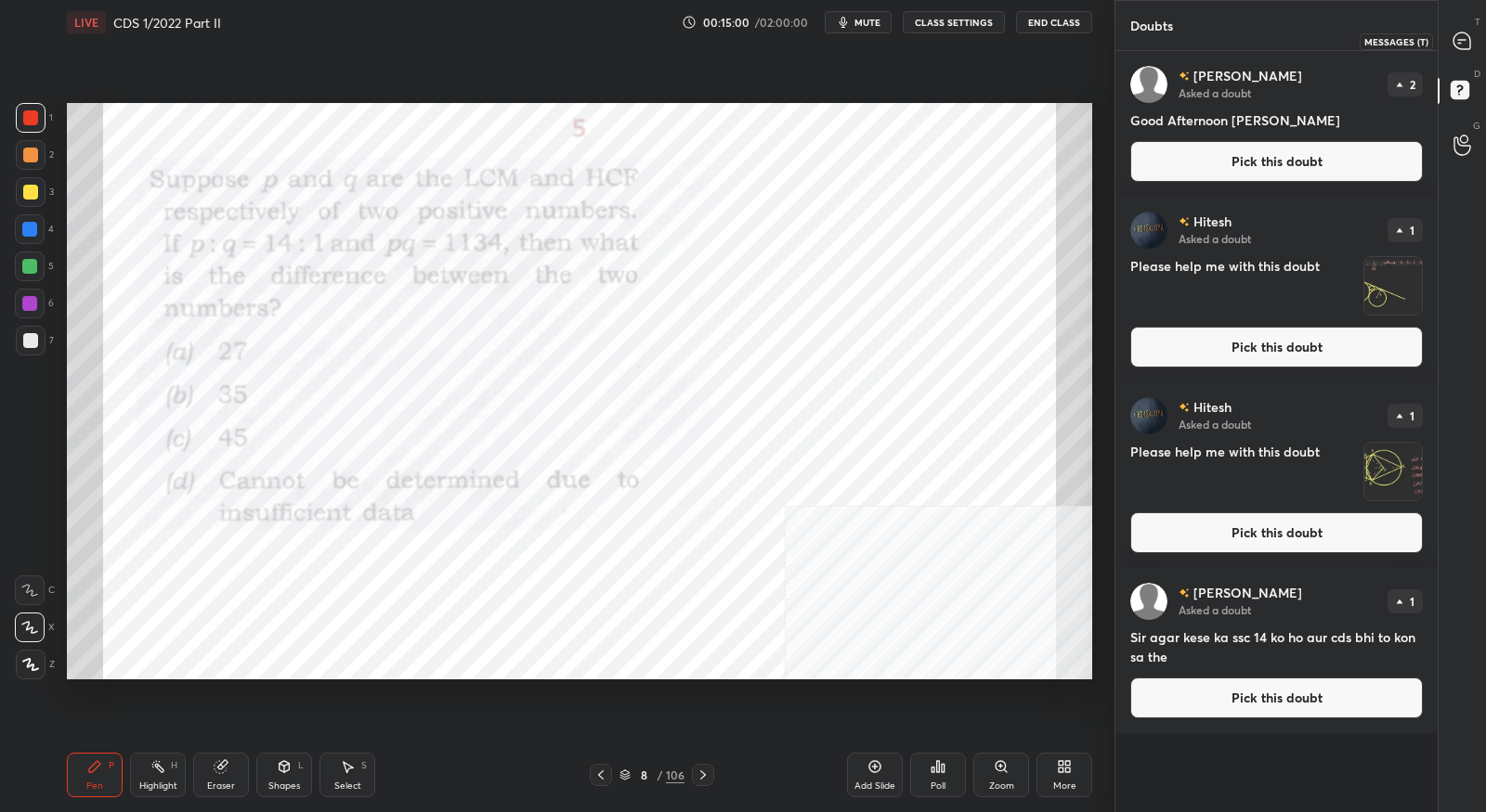
click at [1457, 54] on div at bounding box center [1463, 41] width 37 height 33
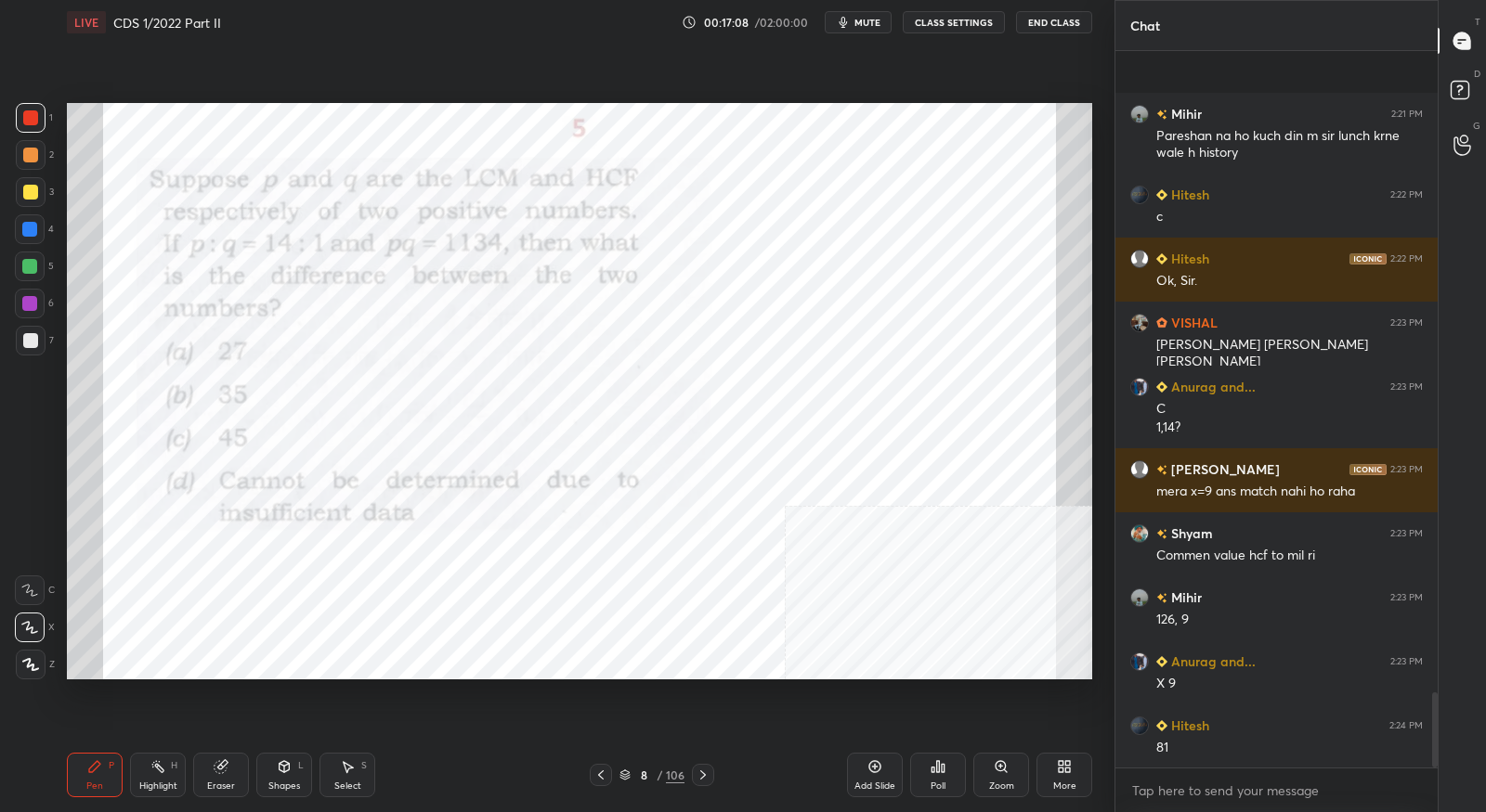
scroll to position [6092, 0]
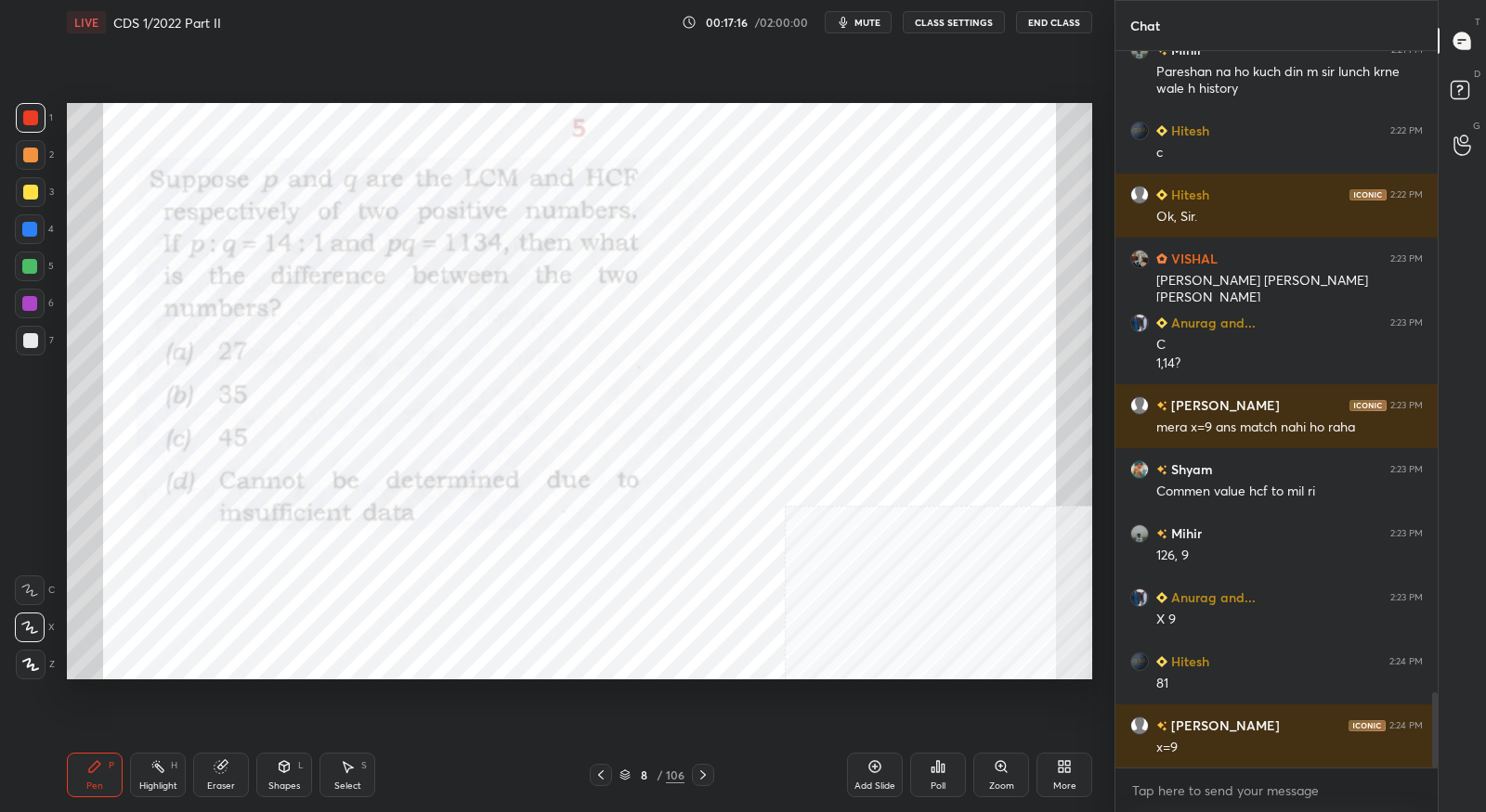
click at [223, 784] on div "Eraser" at bounding box center [221, 787] width 28 height 10
drag, startPoint x: 30, startPoint y: 628, endPoint x: 41, endPoint y: 644, distance: 19.4
click at [30, 627] on icon at bounding box center [29, 629] width 15 height 16
drag, startPoint x: 89, startPoint y: 777, endPoint x: 117, endPoint y: 715, distance: 68.0
click at [88, 776] on div "Pen P" at bounding box center [95, 776] width 56 height 45
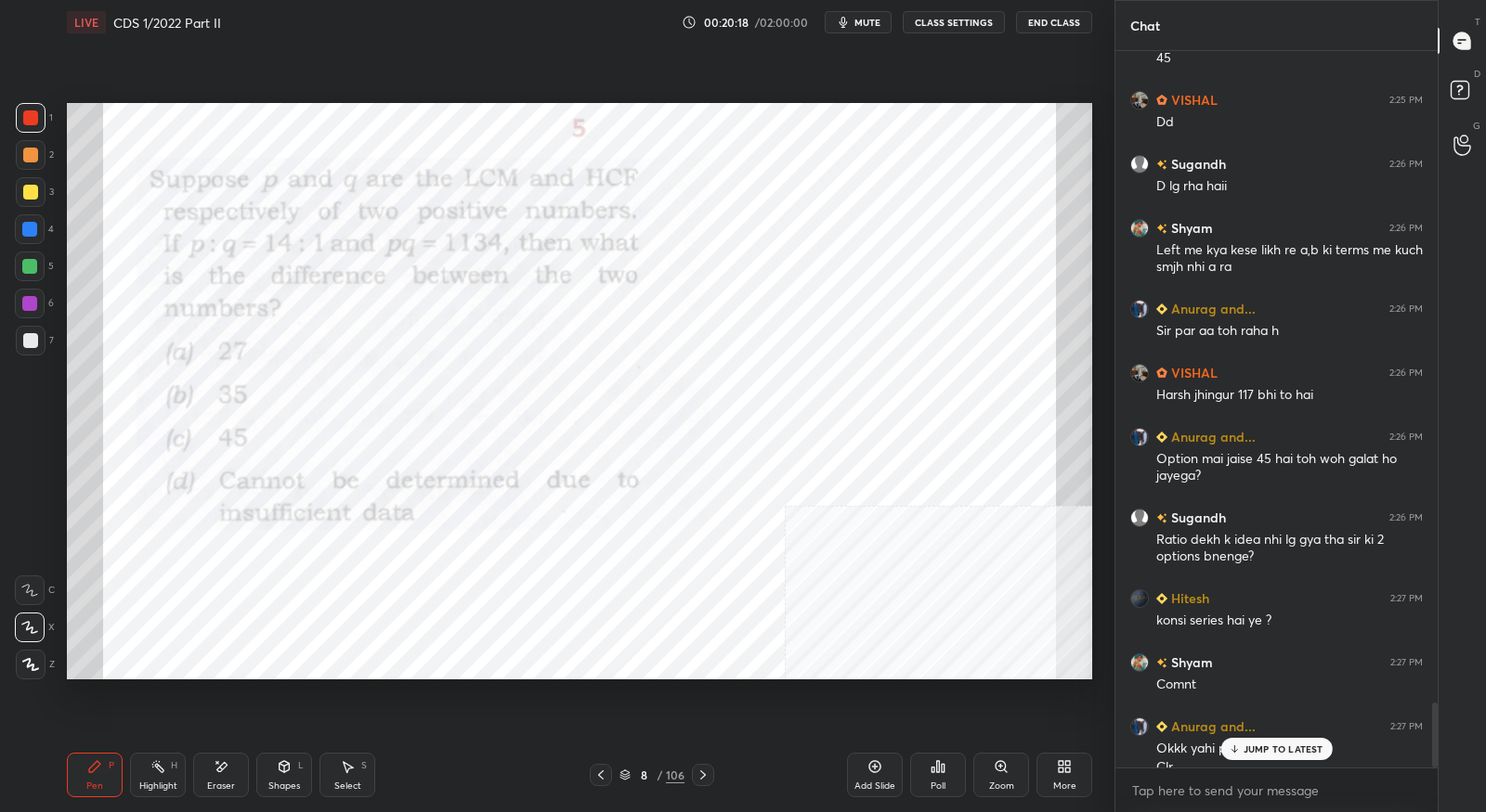
scroll to position [7156, 0]
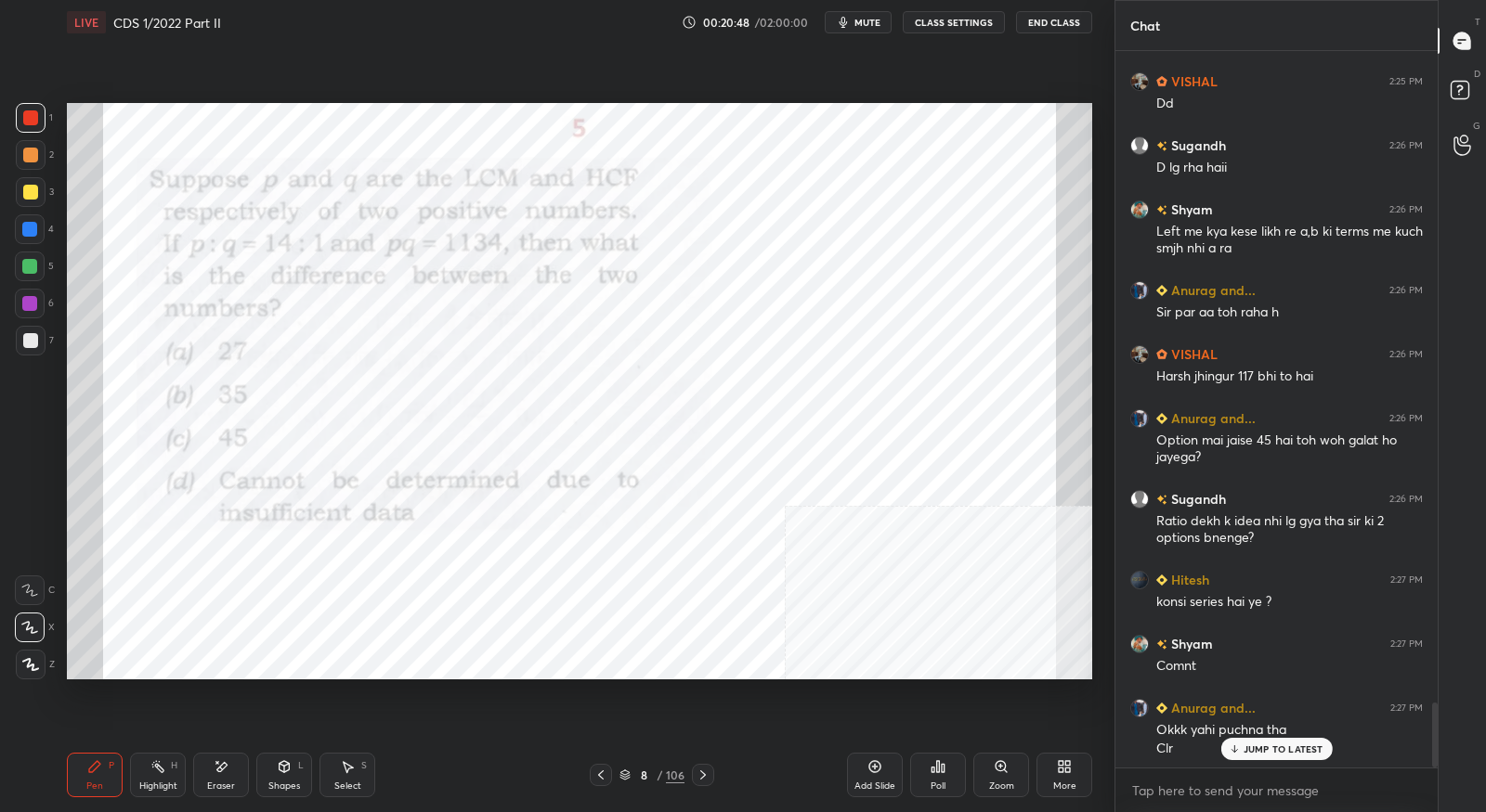
click at [708, 774] on icon at bounding box center [703, 775] width 15 height 15
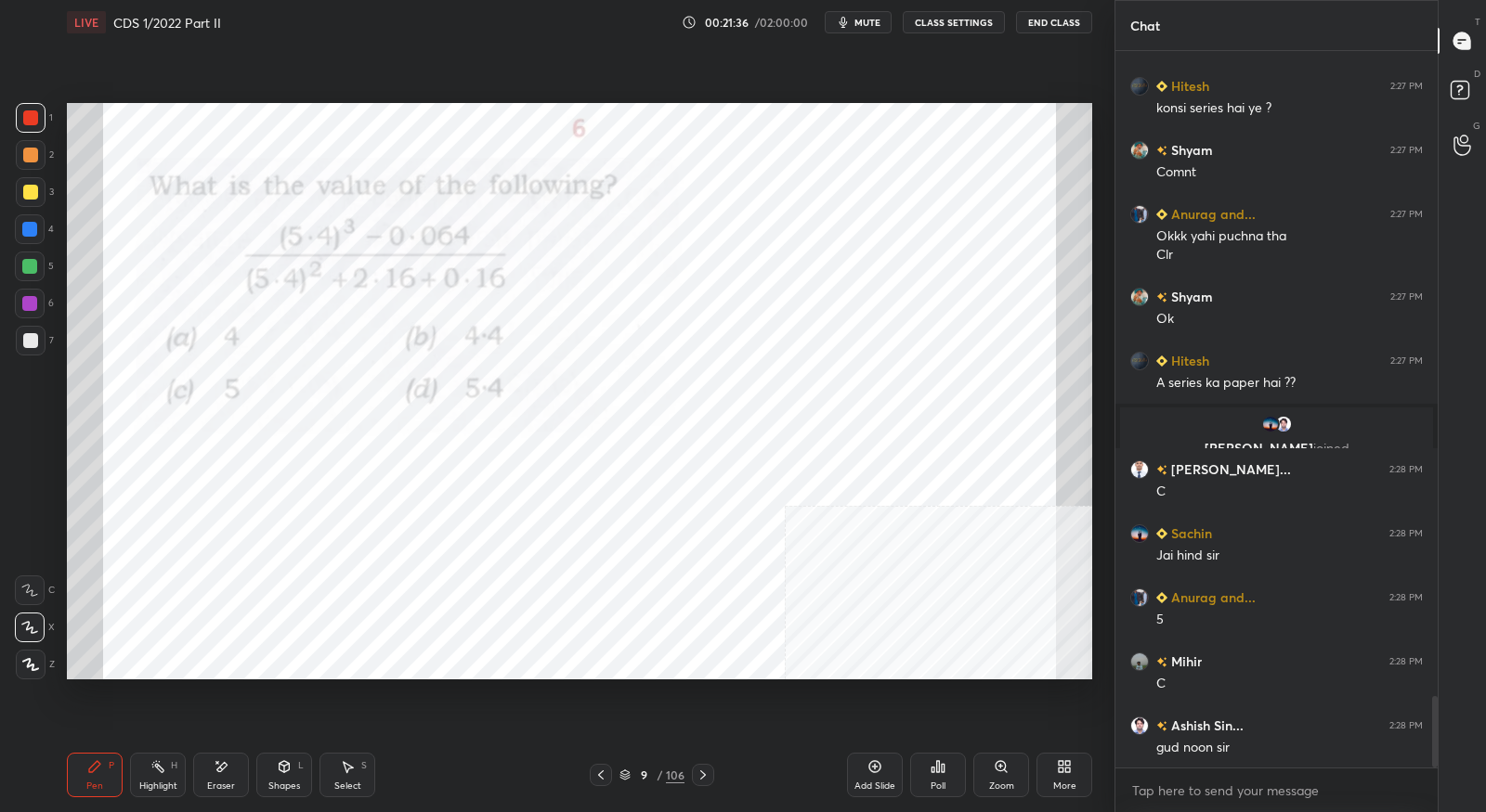
scroll to position [6575, 0]
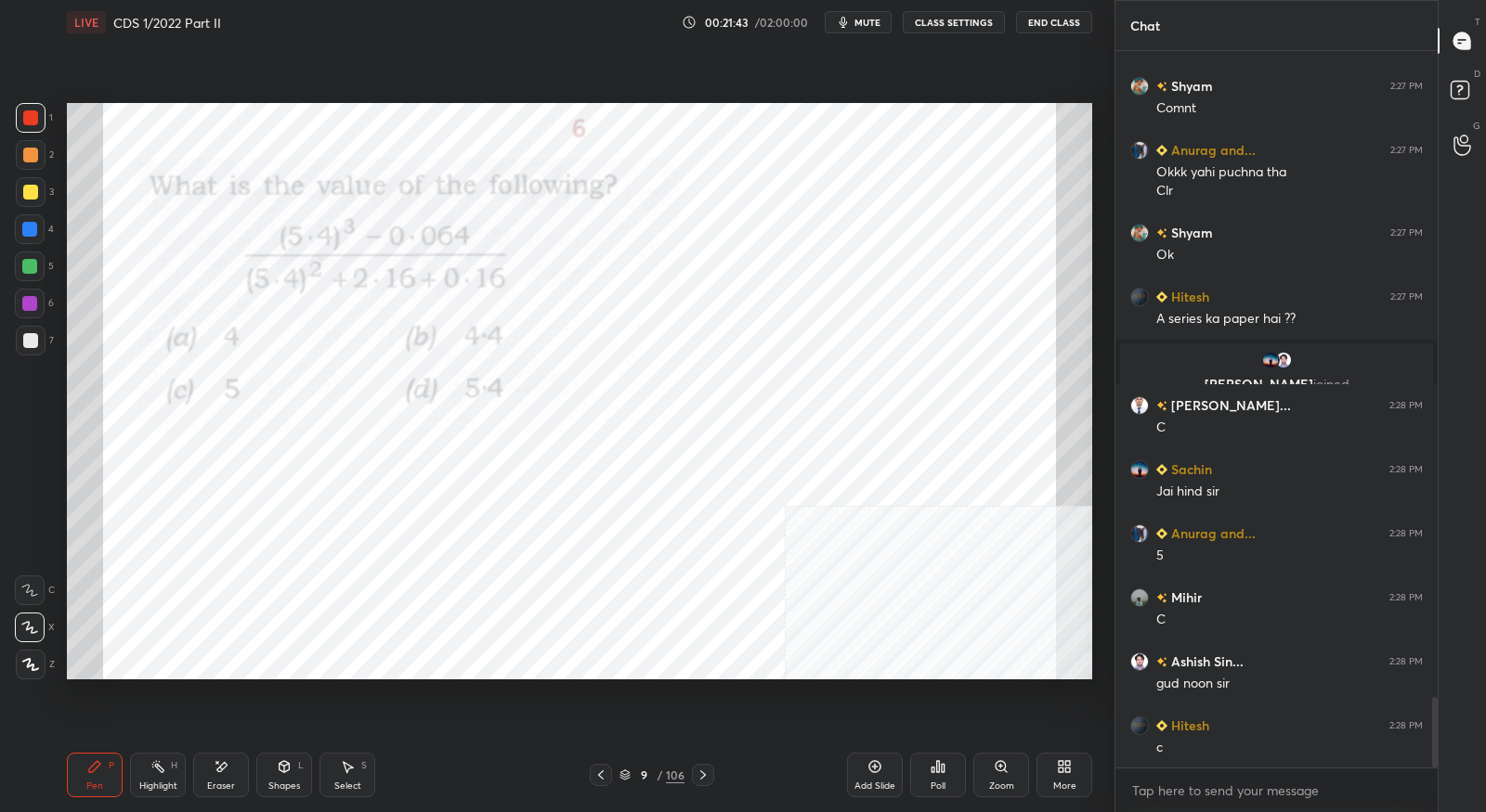
drag, startPoint x: 708, startPoint y: 773, endPoint x: 709, endPoint y: 760, distance: 13.0
click at [708, 772] on icon at bounding box center [703, 775] width 15 height 15
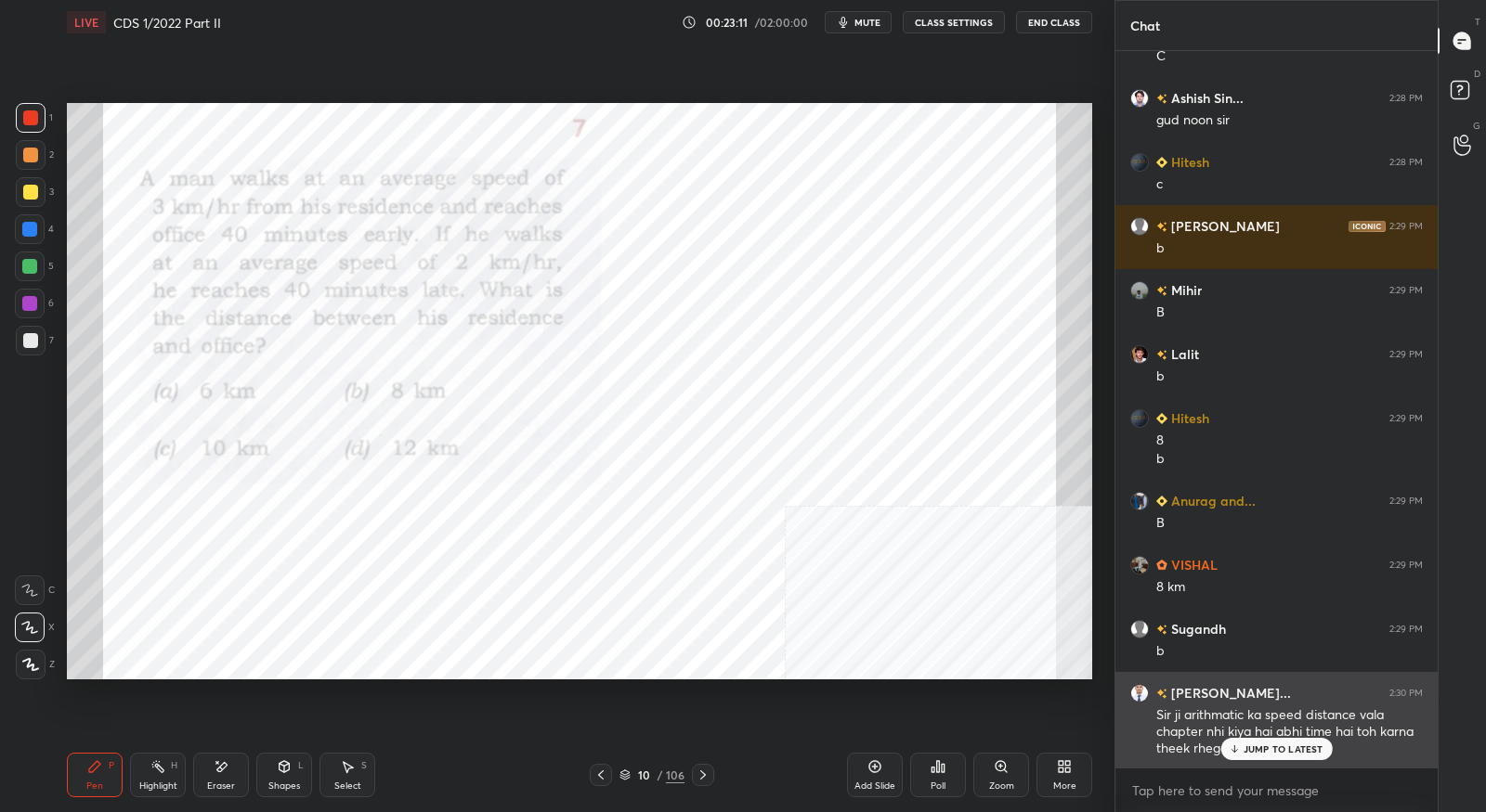
scroll to position [7203, 0]
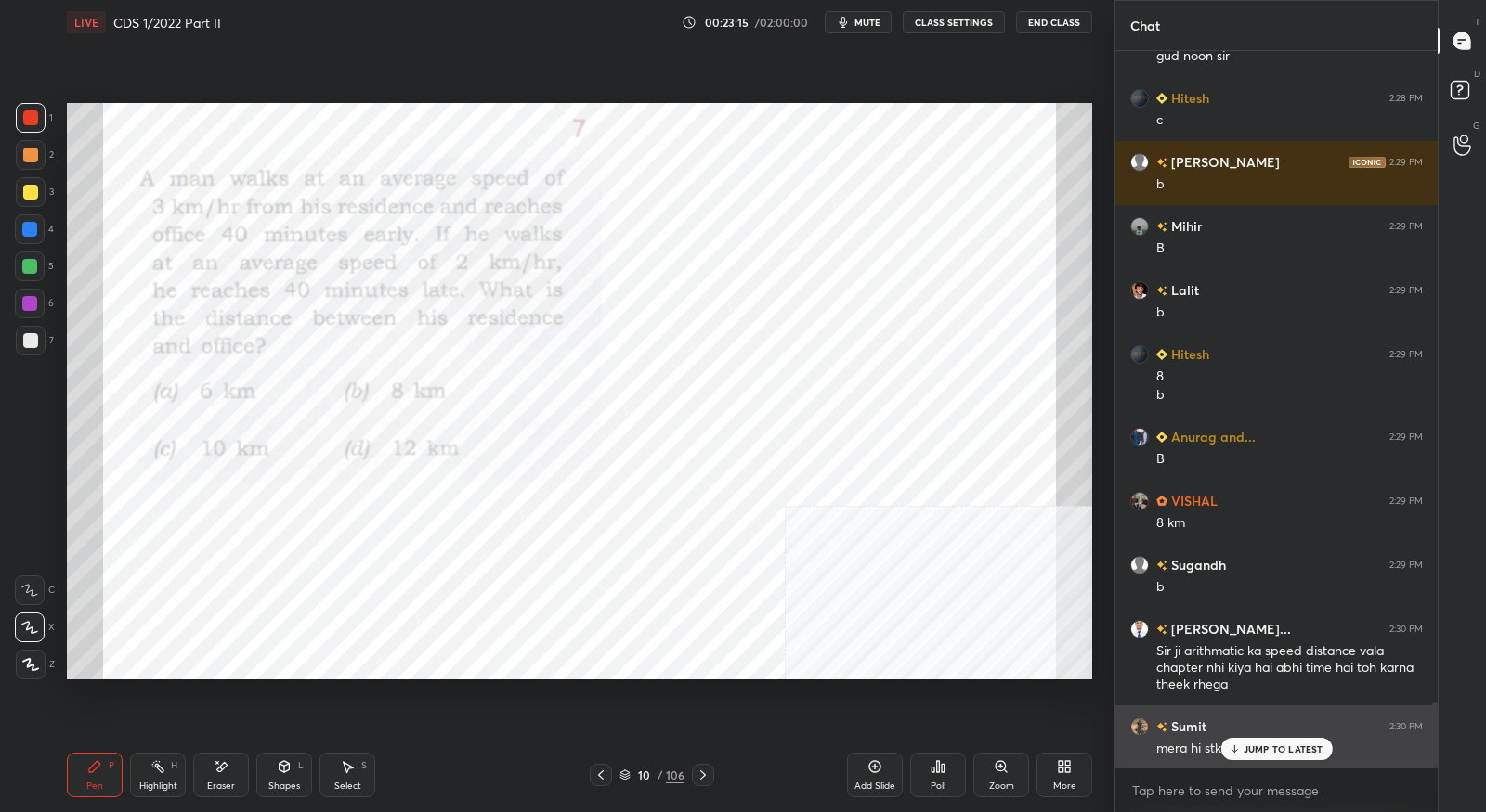
click at [1280, 750] on p "JUMP TO LATEST" at bounding box center [1284, 749] width 80 height 11
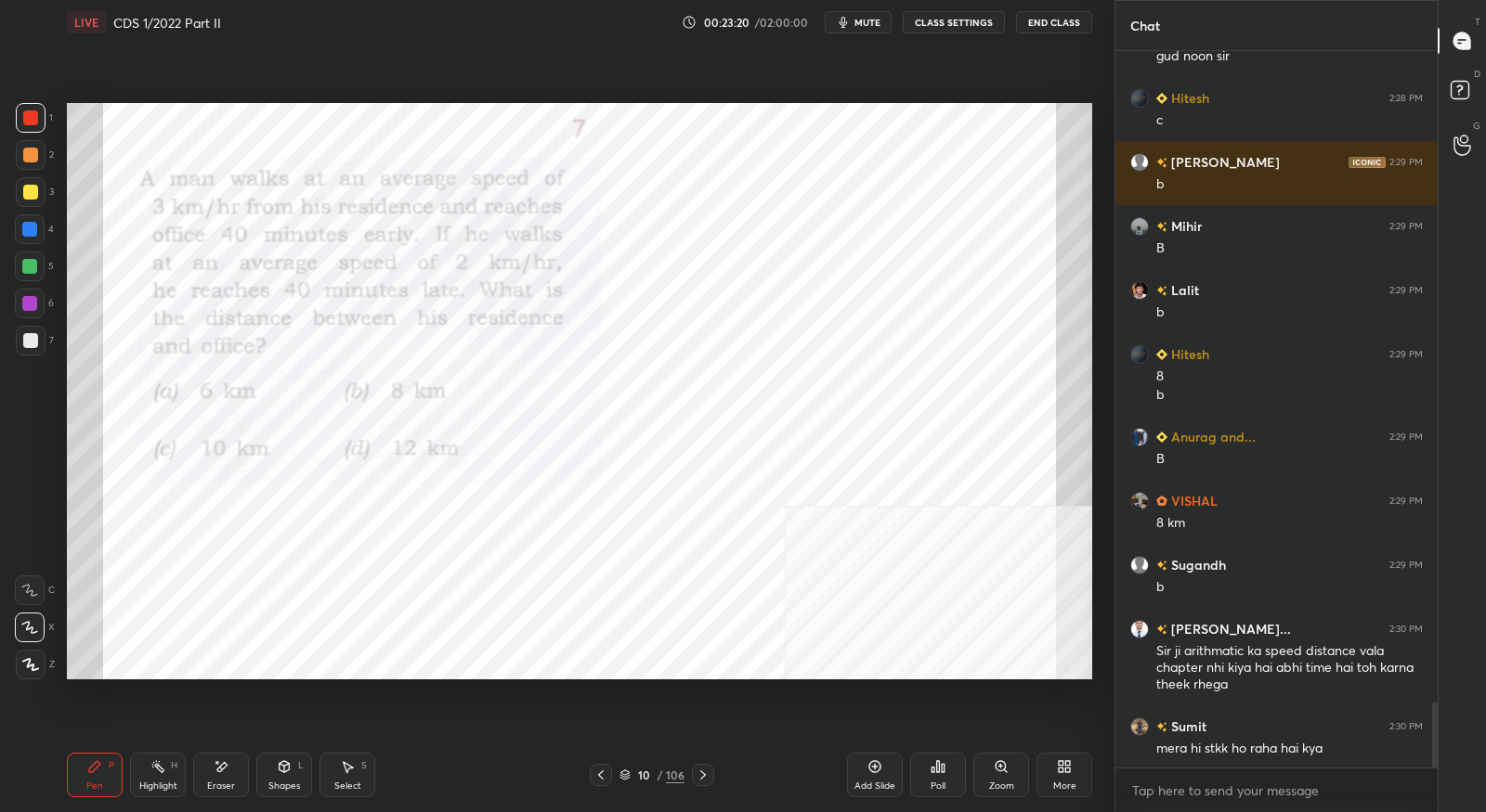
drag, startPoint x: 711, startPoint y: 772, endPoint x: 728, endPoint y: 736, distance: 39.8
click at [711, 772] on div at bounding box center [703, 775] width 22 height 22
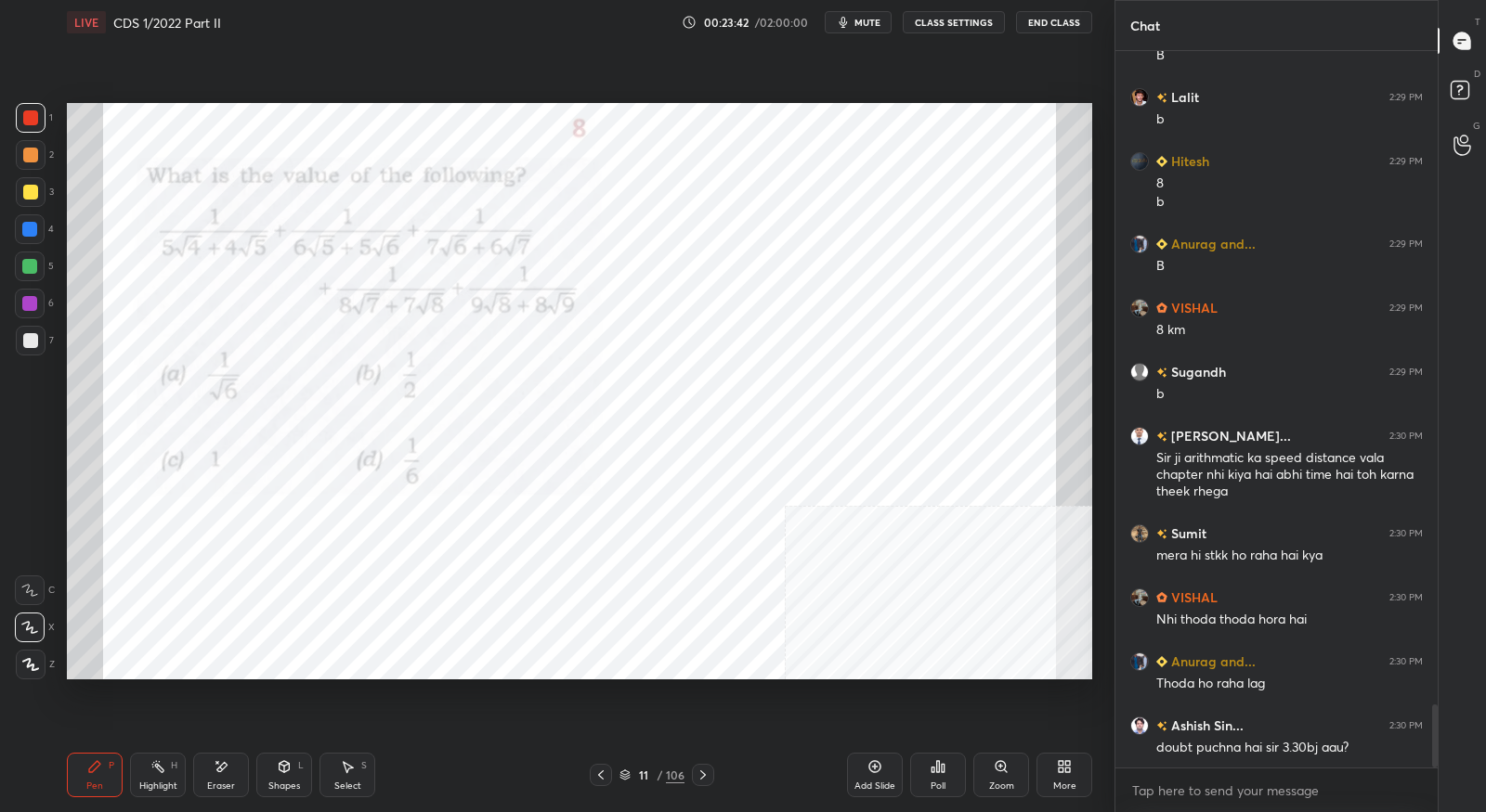
scroll to position [7459, 0]
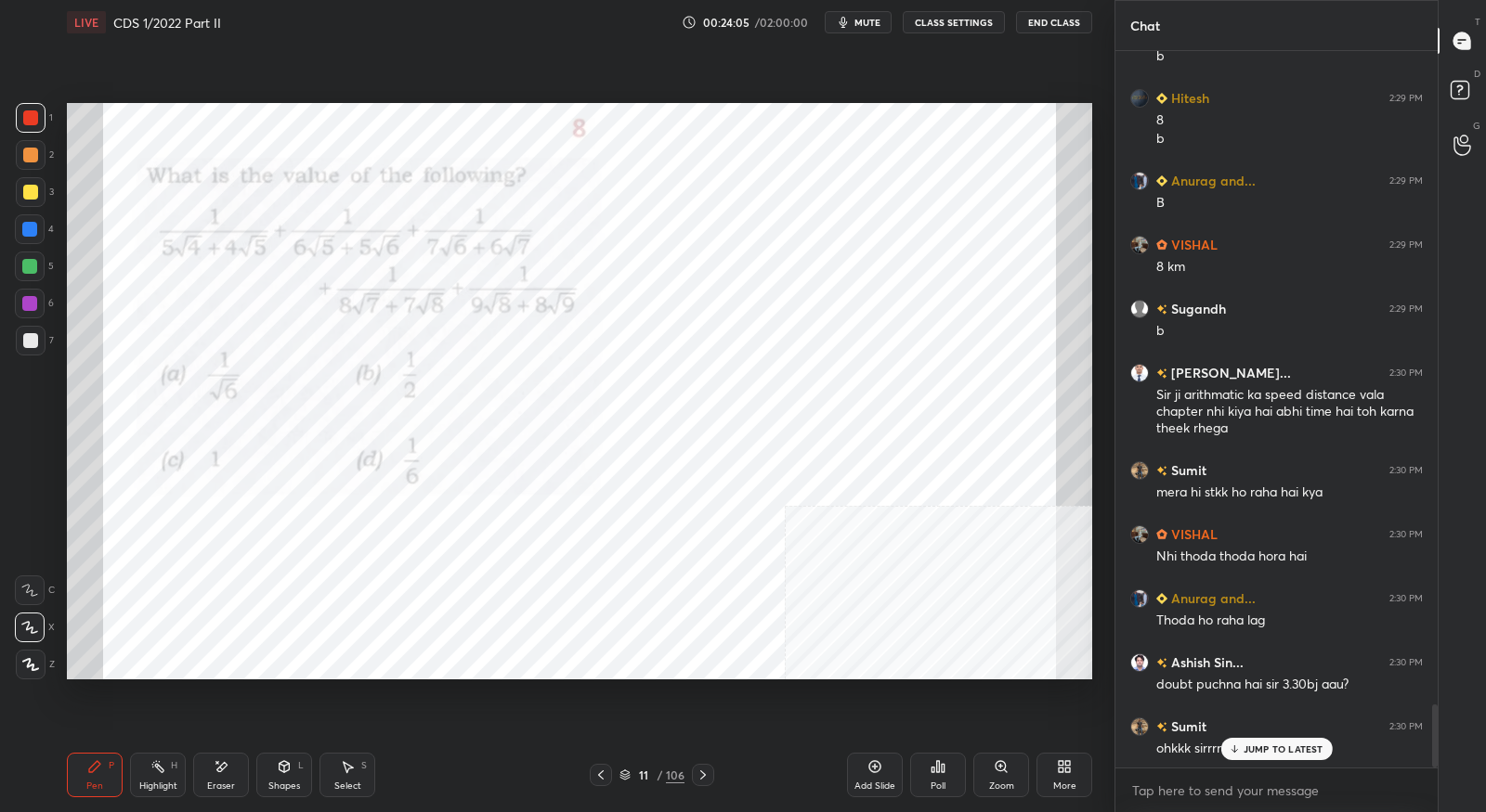
click at [1243, 756] on div "JUMP TO LATEST" at bounding box center [1276, 749] width 111 height 22
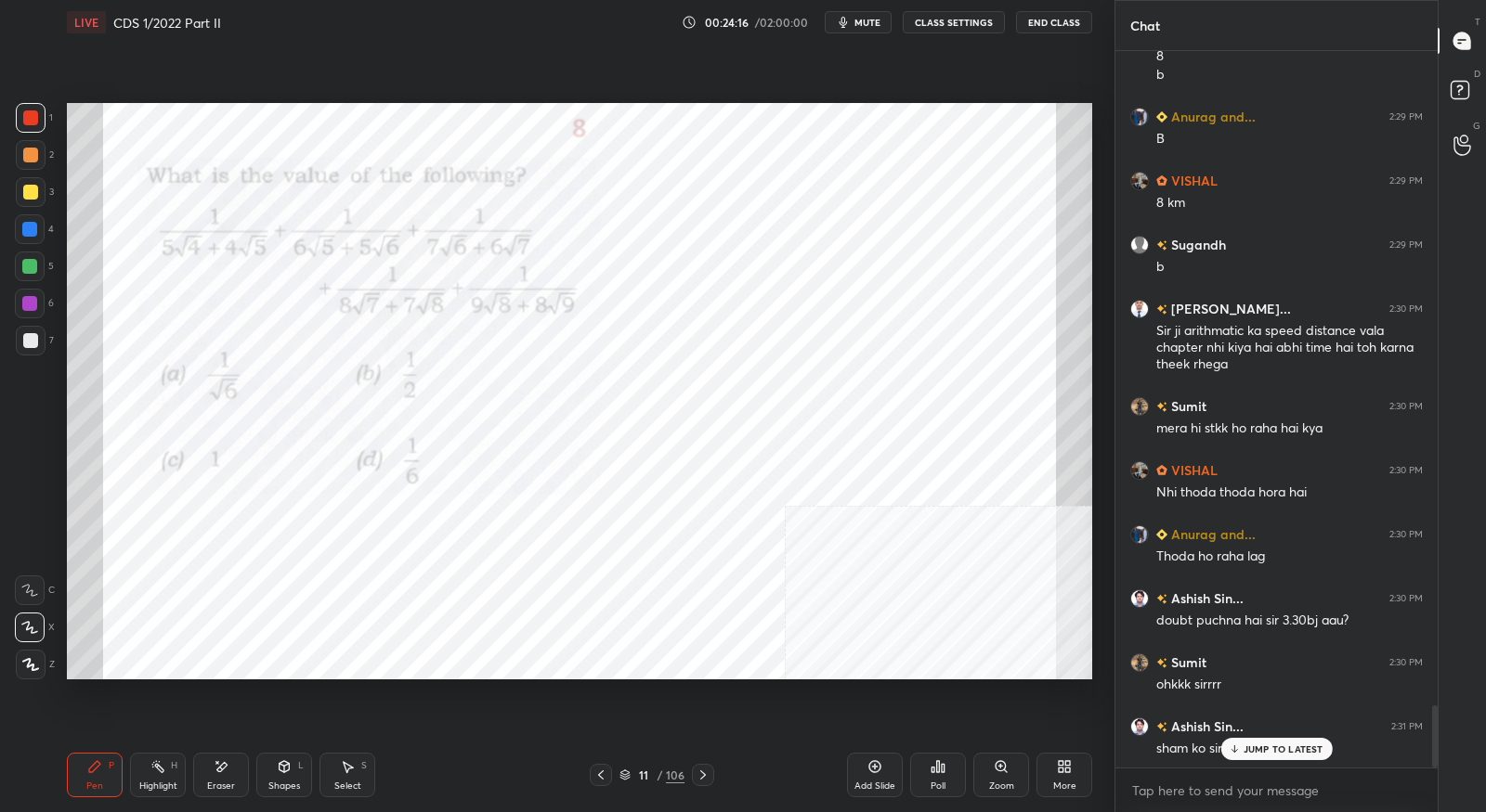
click at [1246, 755] on div "JUMP TO LATEST" at bounding box center [1276, 749] width 111 height 22
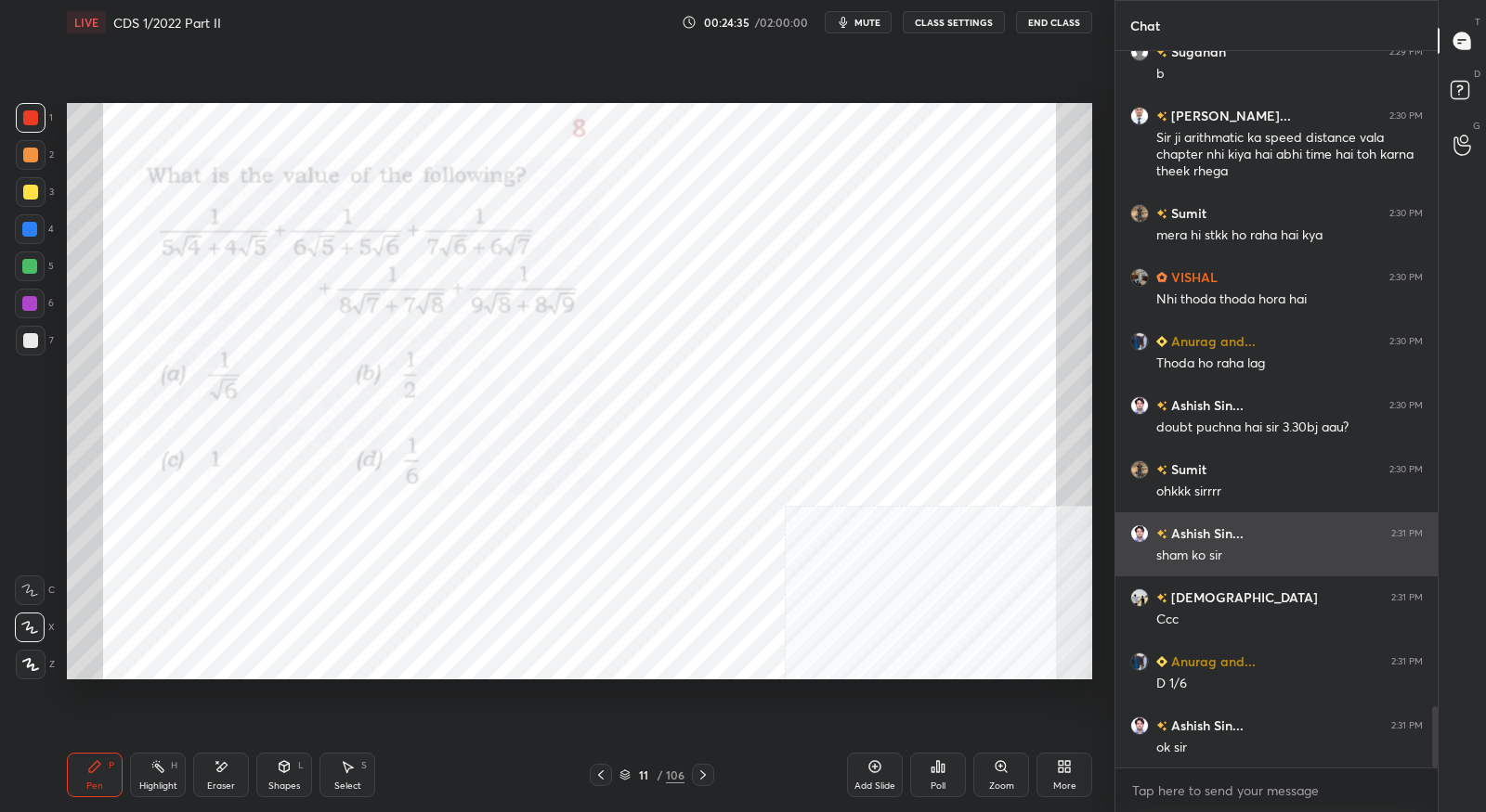
scroll to position [7779, 0]
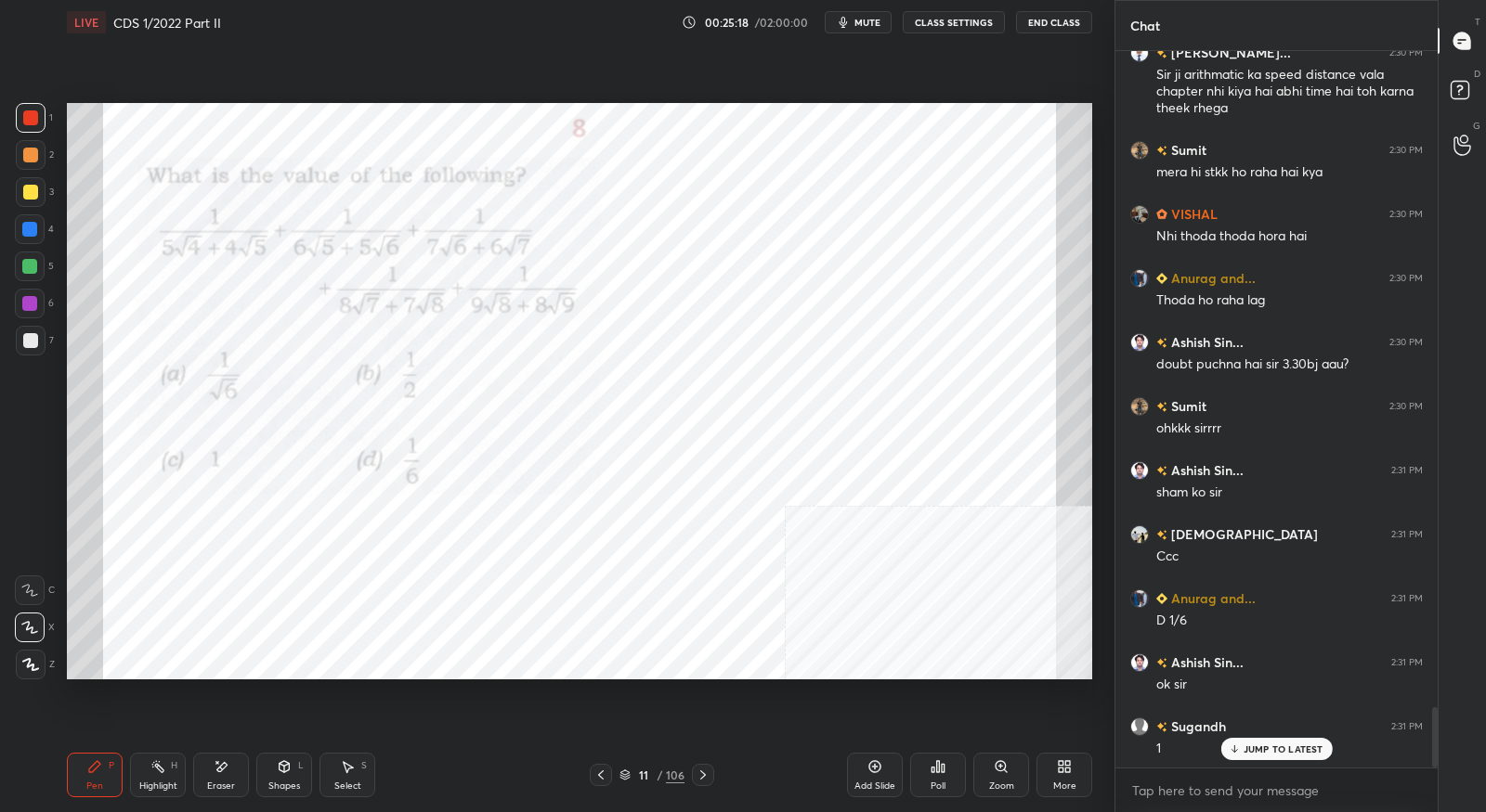
drag, startPoint x: 239, startPoint y: 777, endPoint x: 275, endPoint y: 725, distance: 63.2
click at [239, 774] on div "Eraser" at bounding box center [221, 776] width 56 height 45
drag, startPoint x: 105, startPoint y: 761, endPoint x: 148, endPoint y: 697, distance: 77.1
click at [108, 751] on div "Pen P Highlight H Eraser Shapes L Select S 11 / 106 Add Slide Poll Zoom More" at bounding box center [580, 775] width 1025 height 74
click at [97, 775] on div "Pen P" at bounding box center [95, 776] width 56 height 45
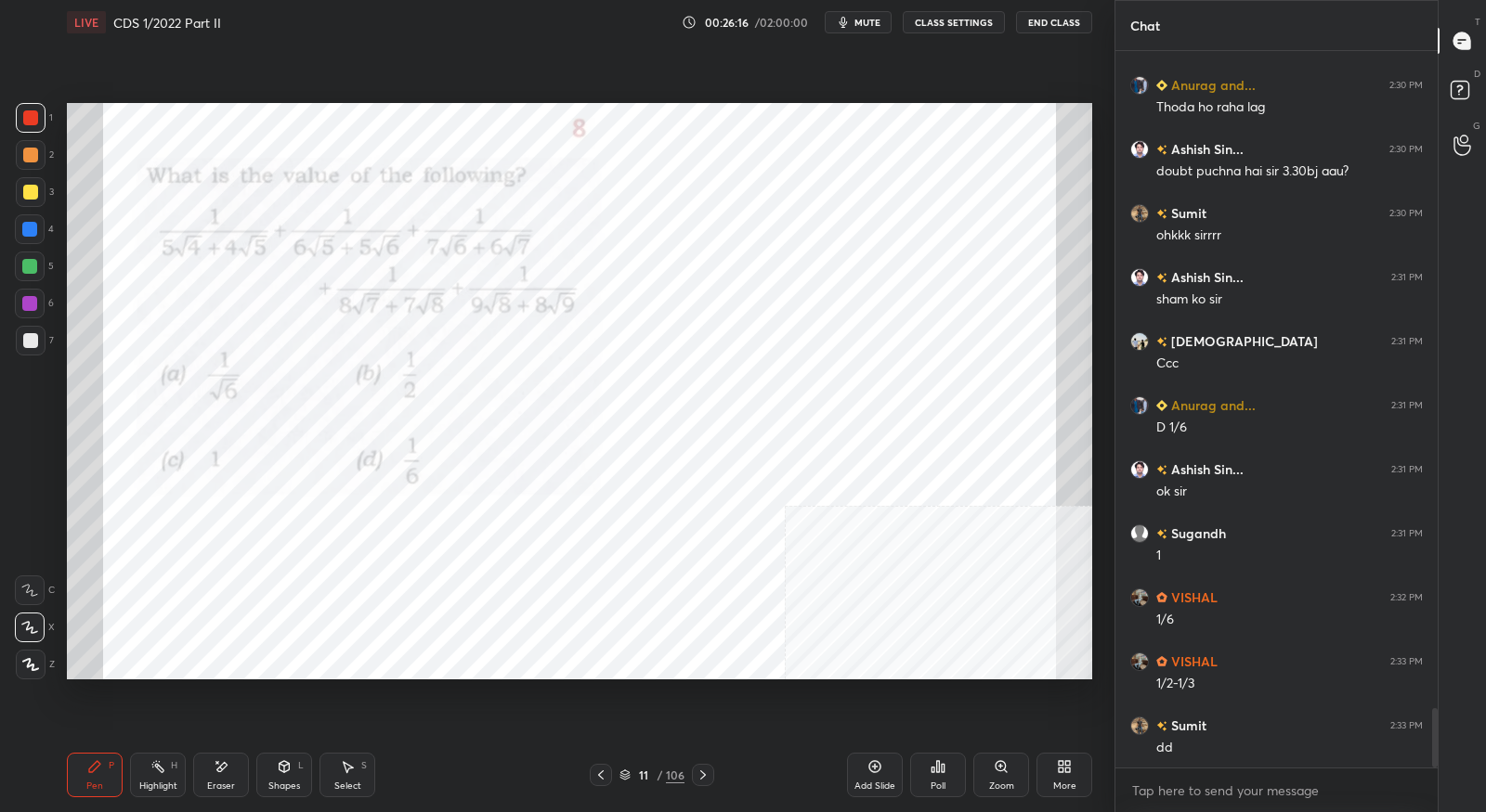
scroll to position [8036, 0]
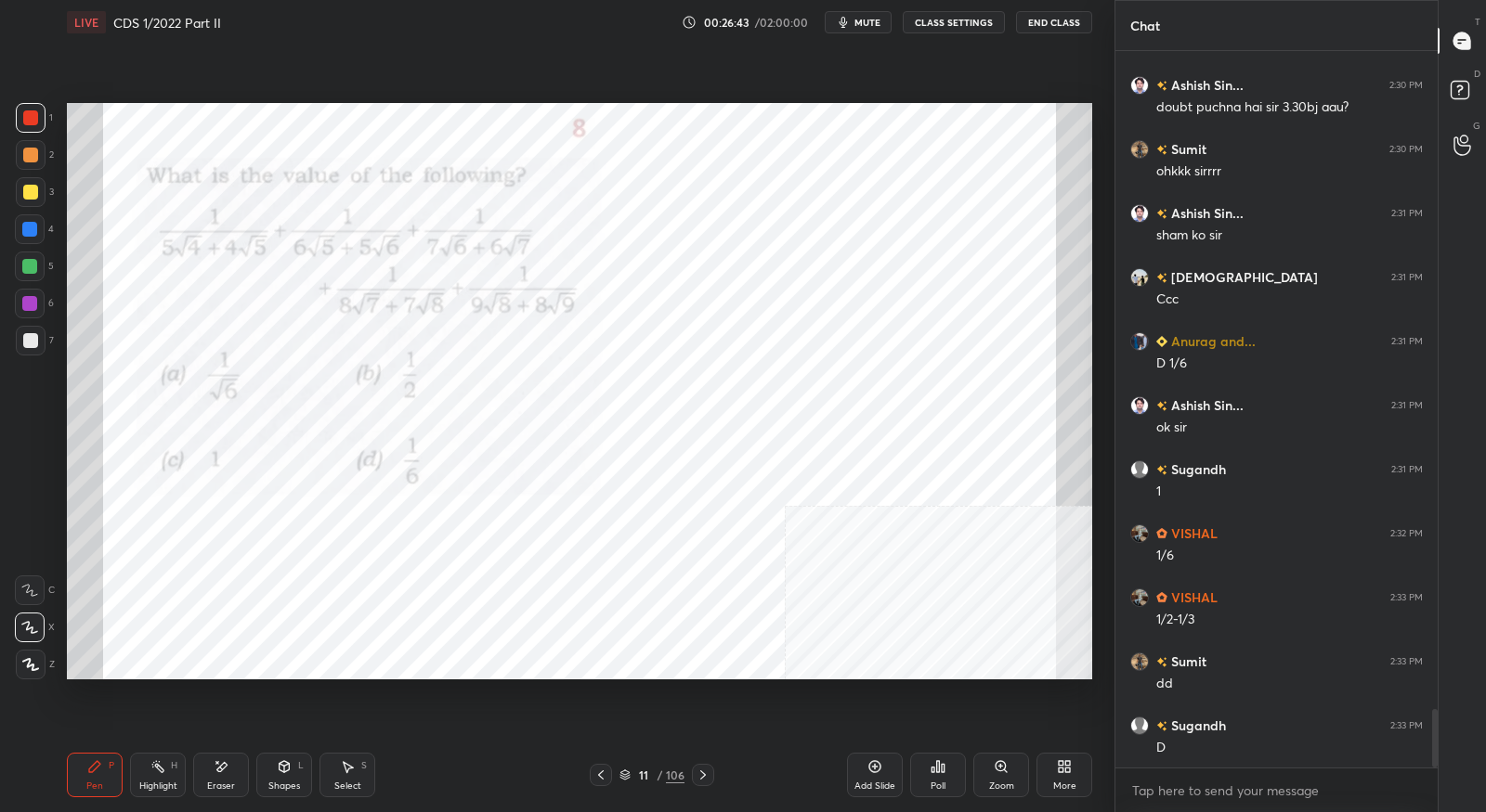
click at [709, 774] on icon at bounding box center [703, 775] width 15 height 15
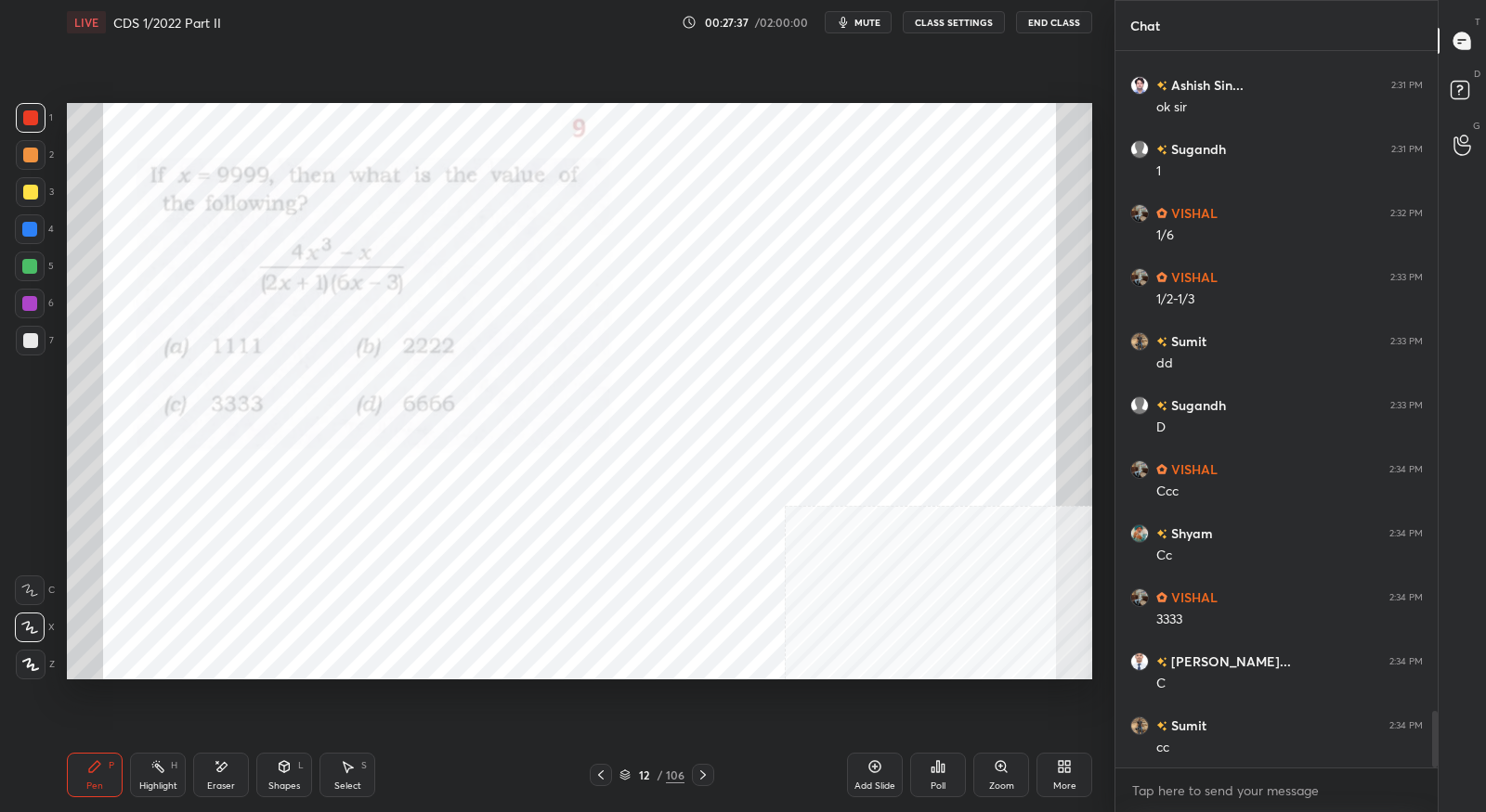
scroll to position [8420, 0]
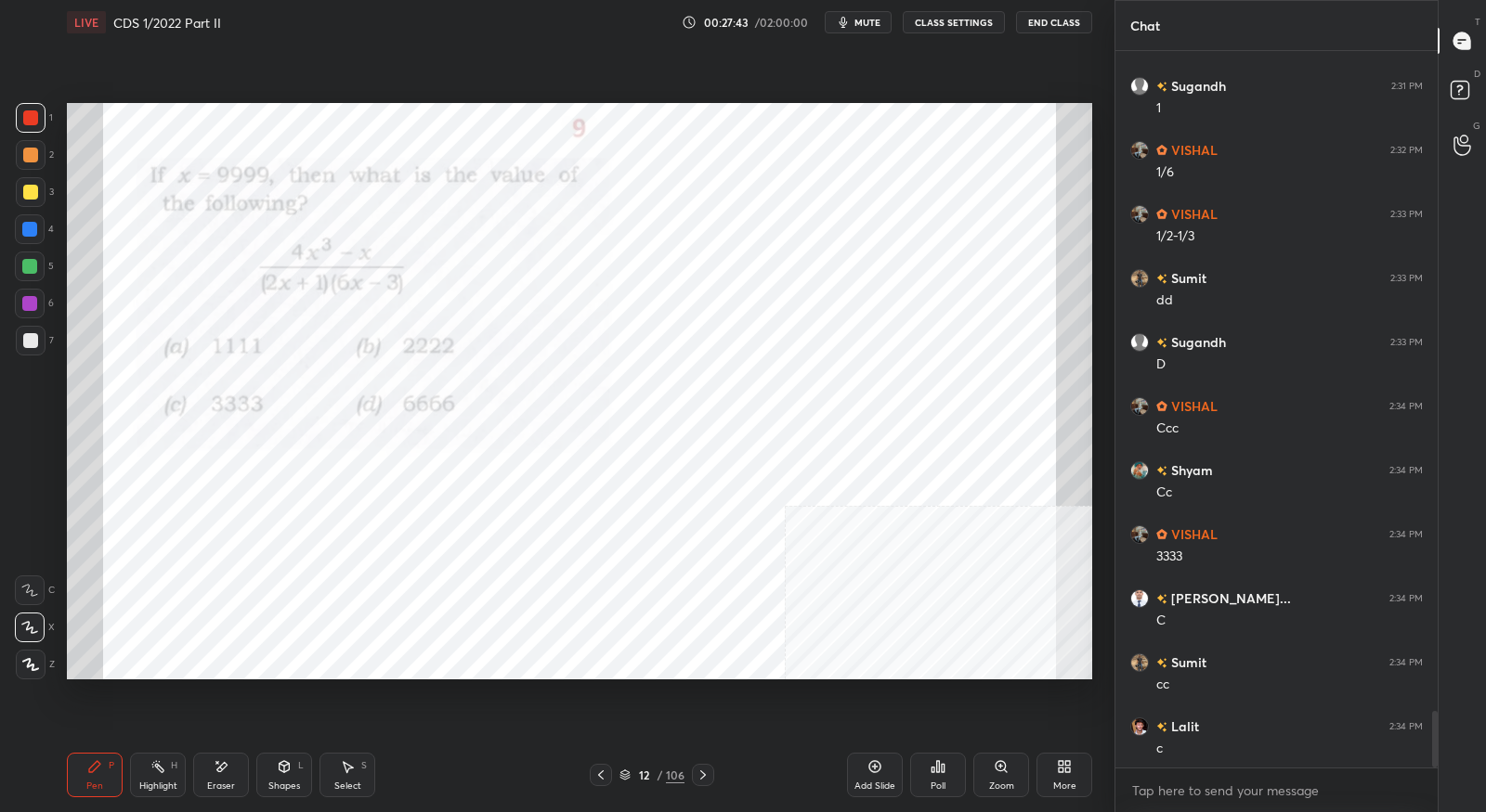
drag, startPoint x: 220, startPoint y: 774, endPoint x: 162, endPoint y: 714, distance: 83.5
click at [220, 773] on icon at bounding box center [221, 767] width 15 height 16
drag, startPoint x: 114, startPoint y: 771, endPoint x: 188, endPoint y: 684, distance: 114.2
click at [114, 769] on div "P" at bounding box center [111, 766] width 6 height 10
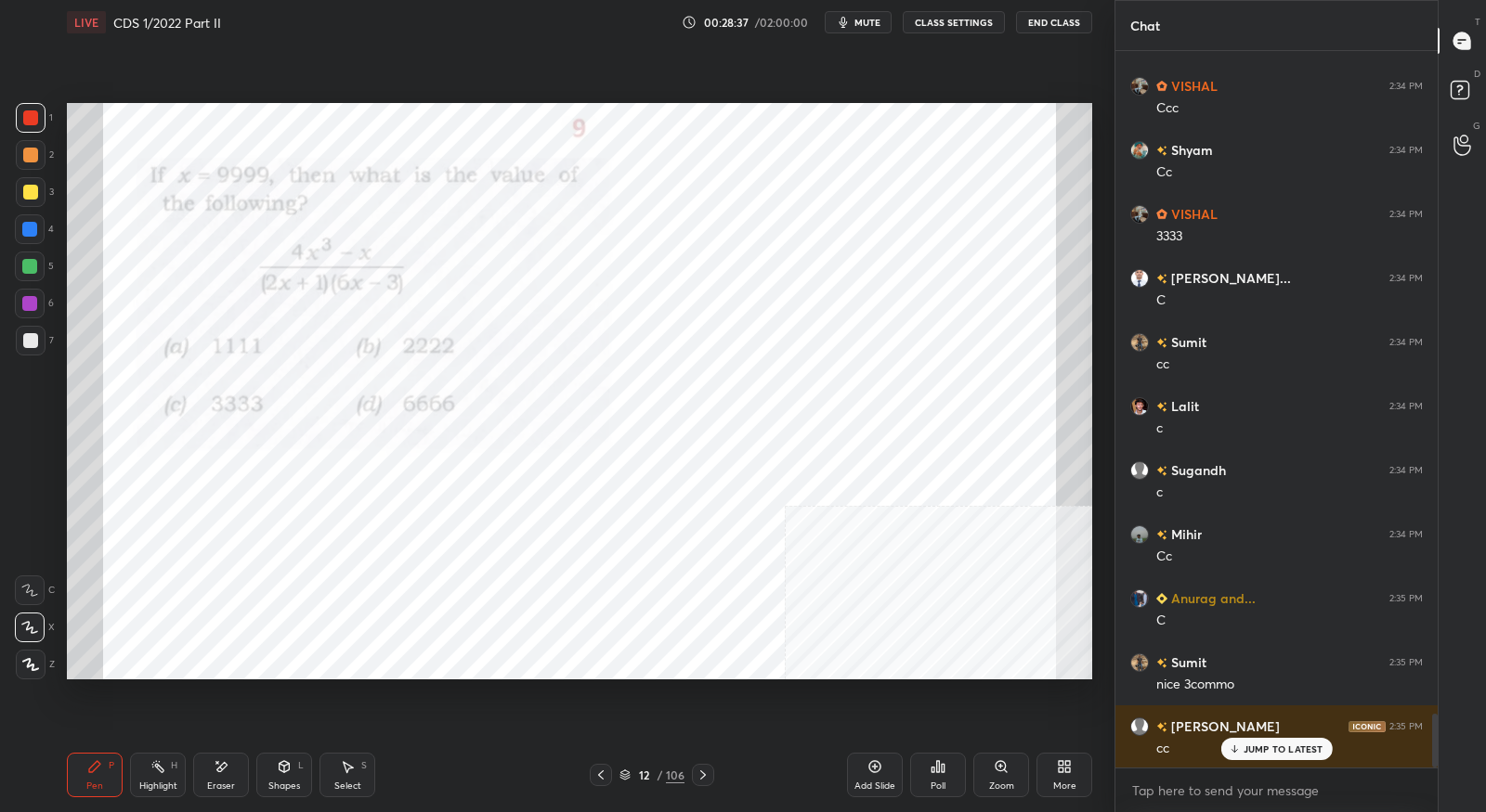
scroll to position [8804, 0]
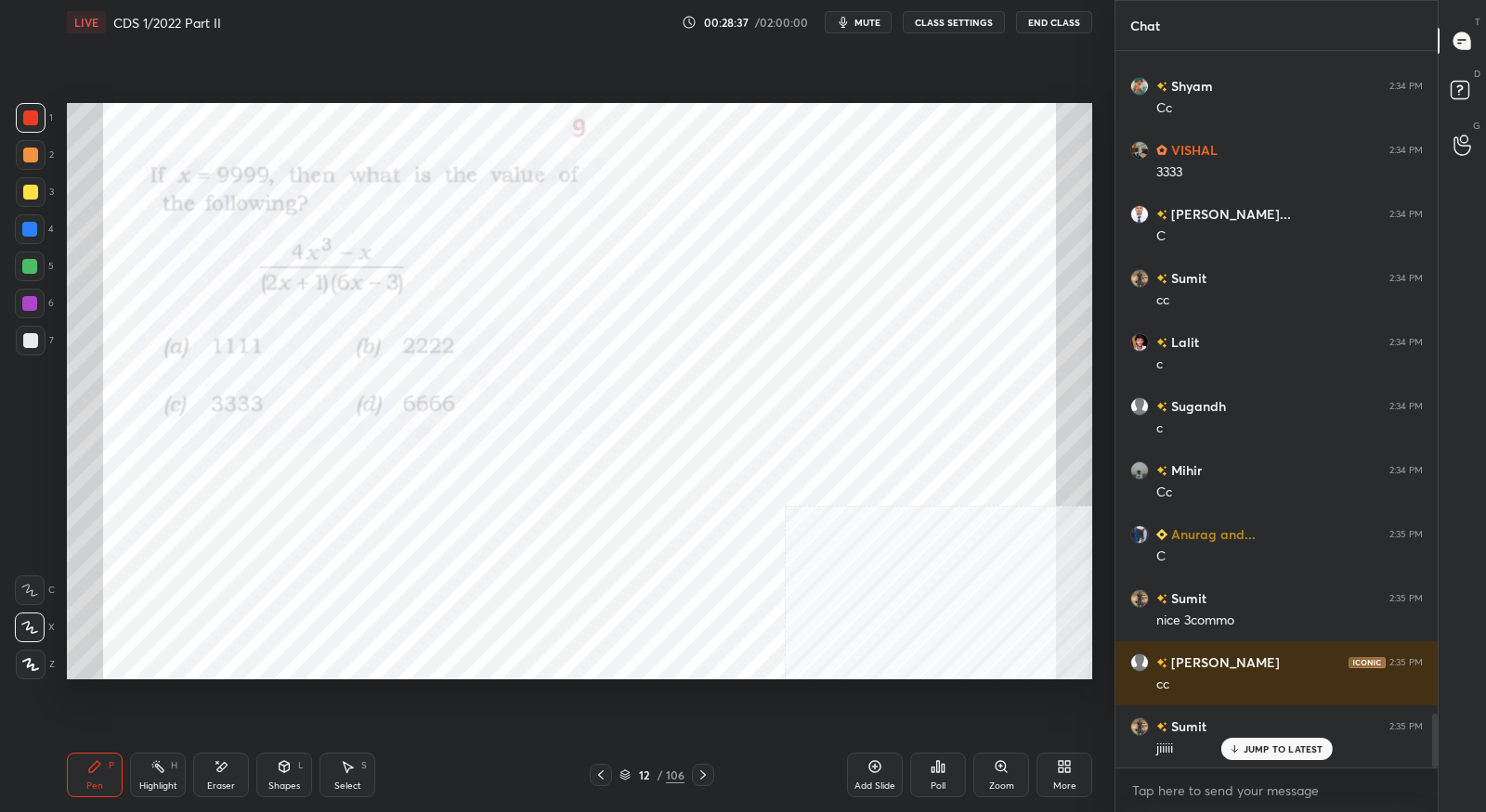
drag, startPoint x: 220, startPoint y: 786, endPoint x: 212, endPoint y: 777, distance: 12.0
click at [220, 786] on div "Eraser" at bounding box center [221, 787] width 28 height 10
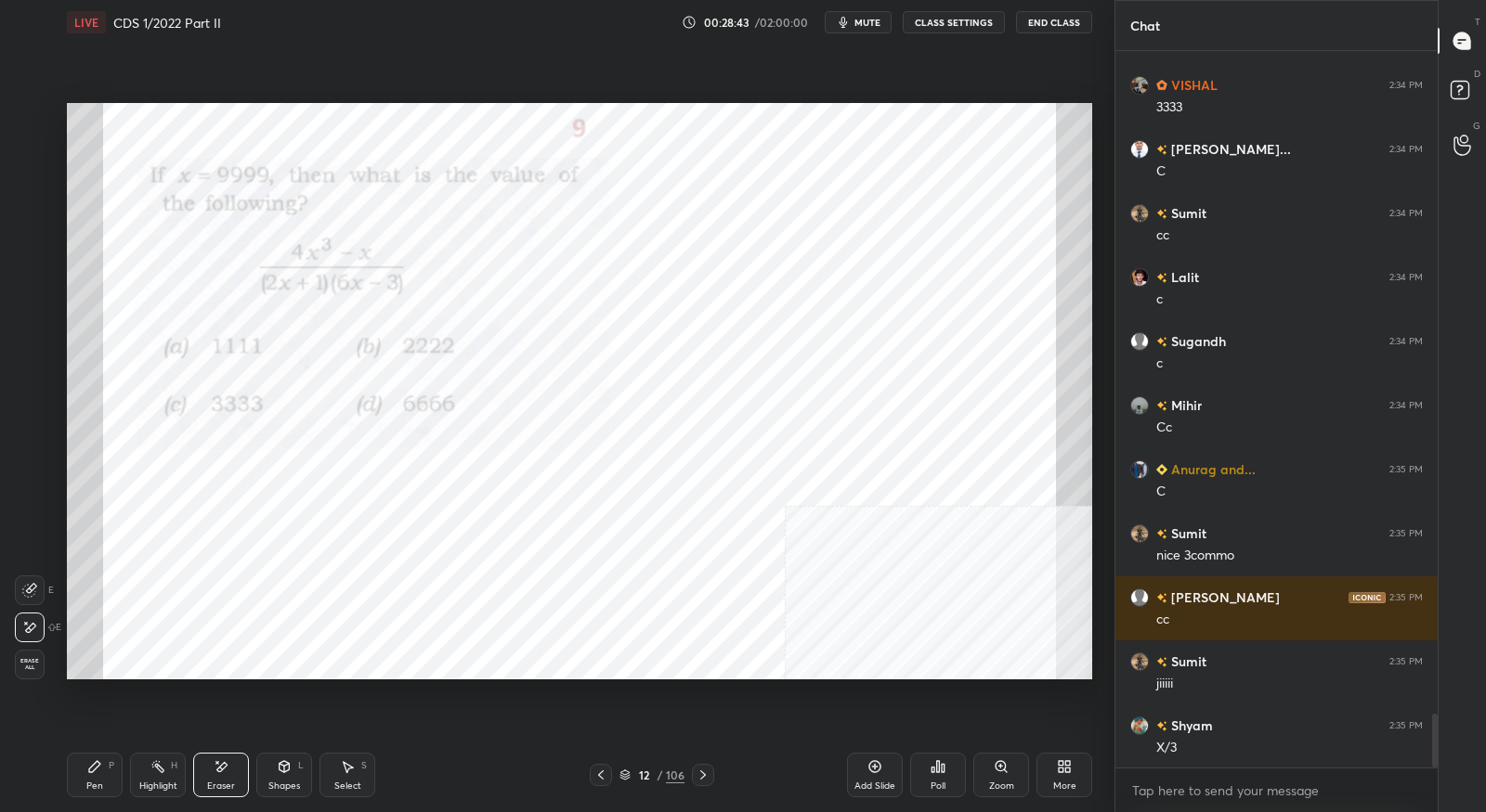
click at [104, 772] on div "Pen P" at bounding box center [95, 776] width 56 height 45
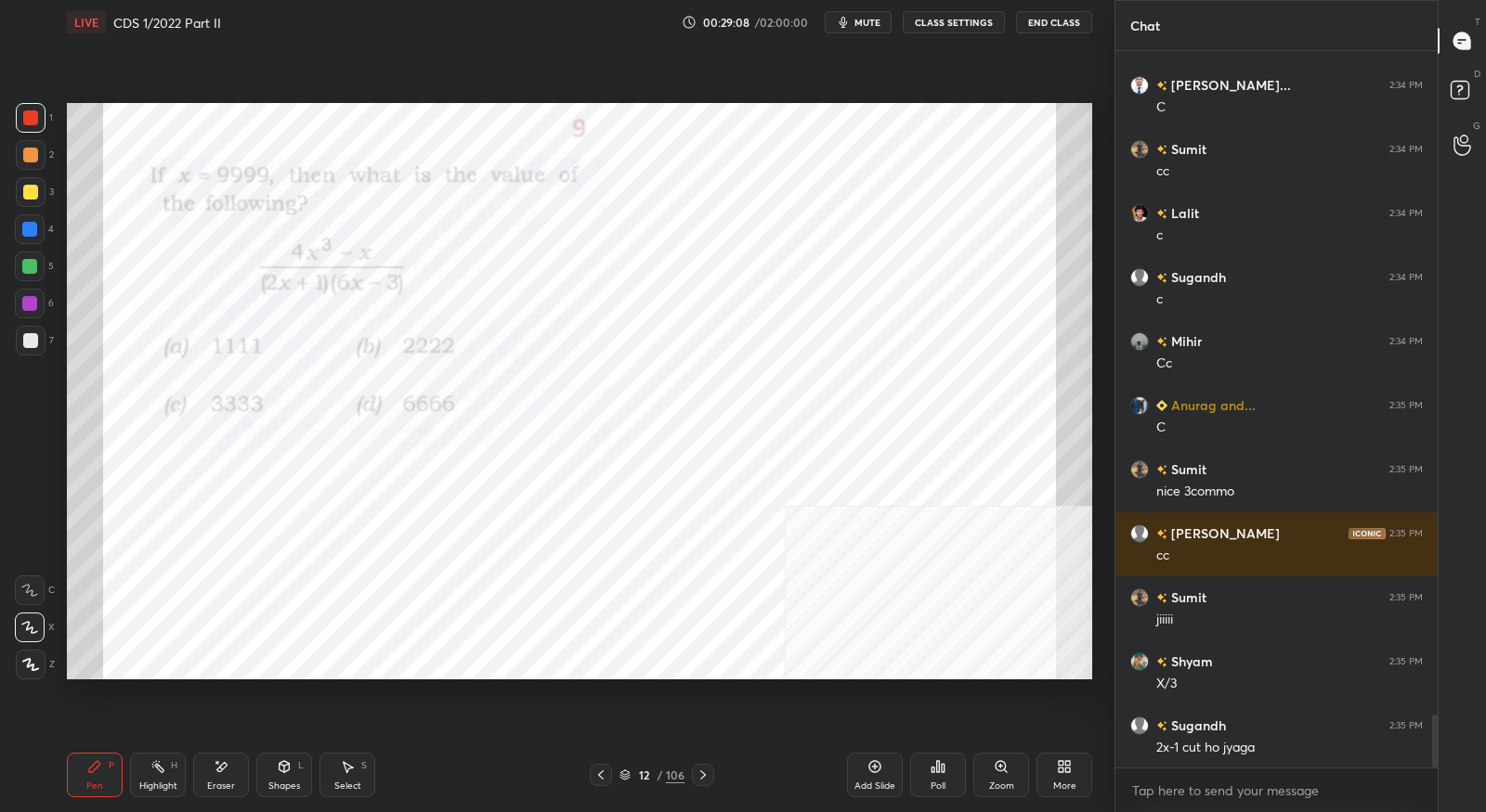
scroll to position [8997, 0]
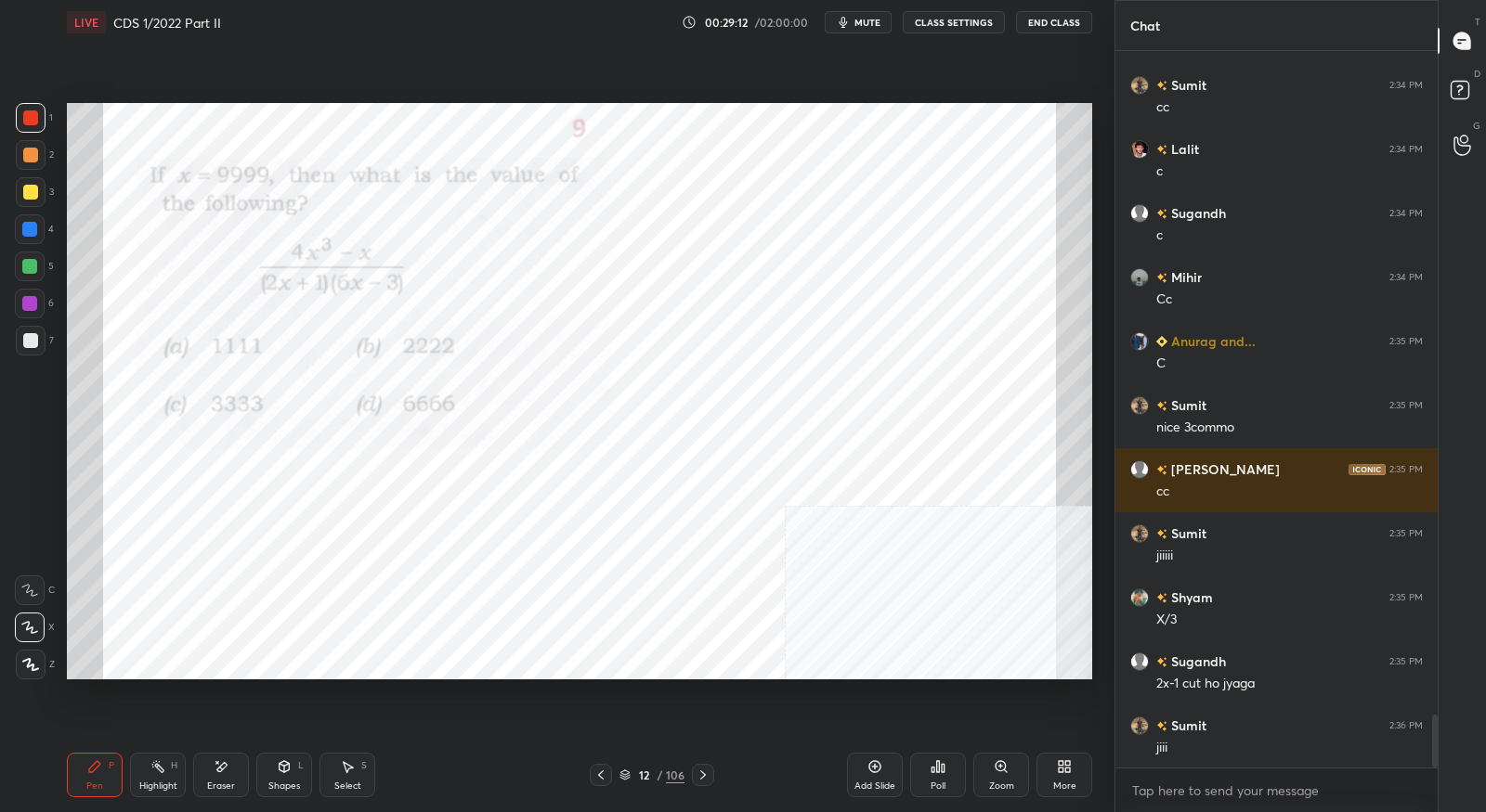
click at [705, 773] on icon at bounding box center [703, 775] width 15 height 15
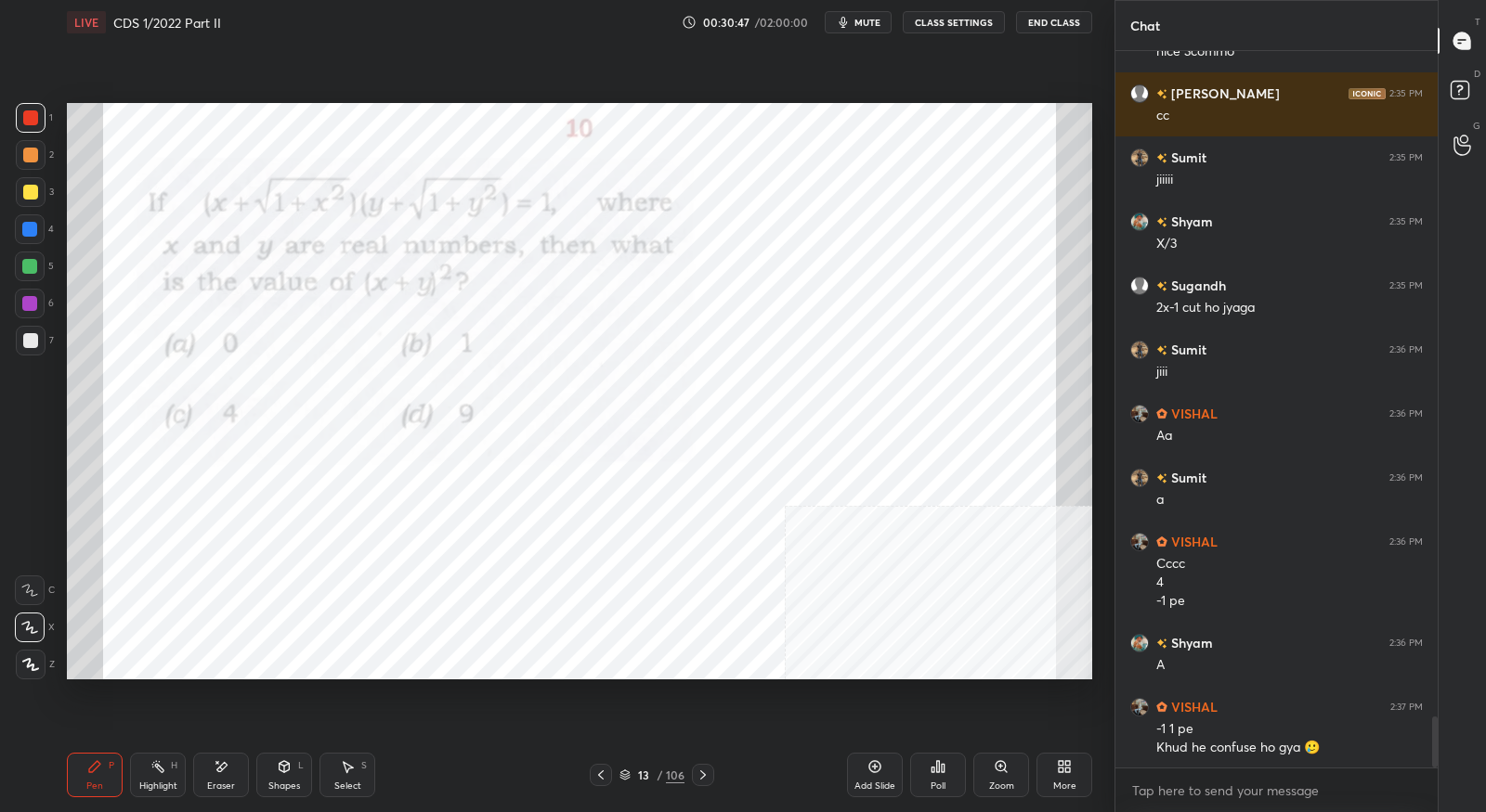
scroll to position [9437, 0]
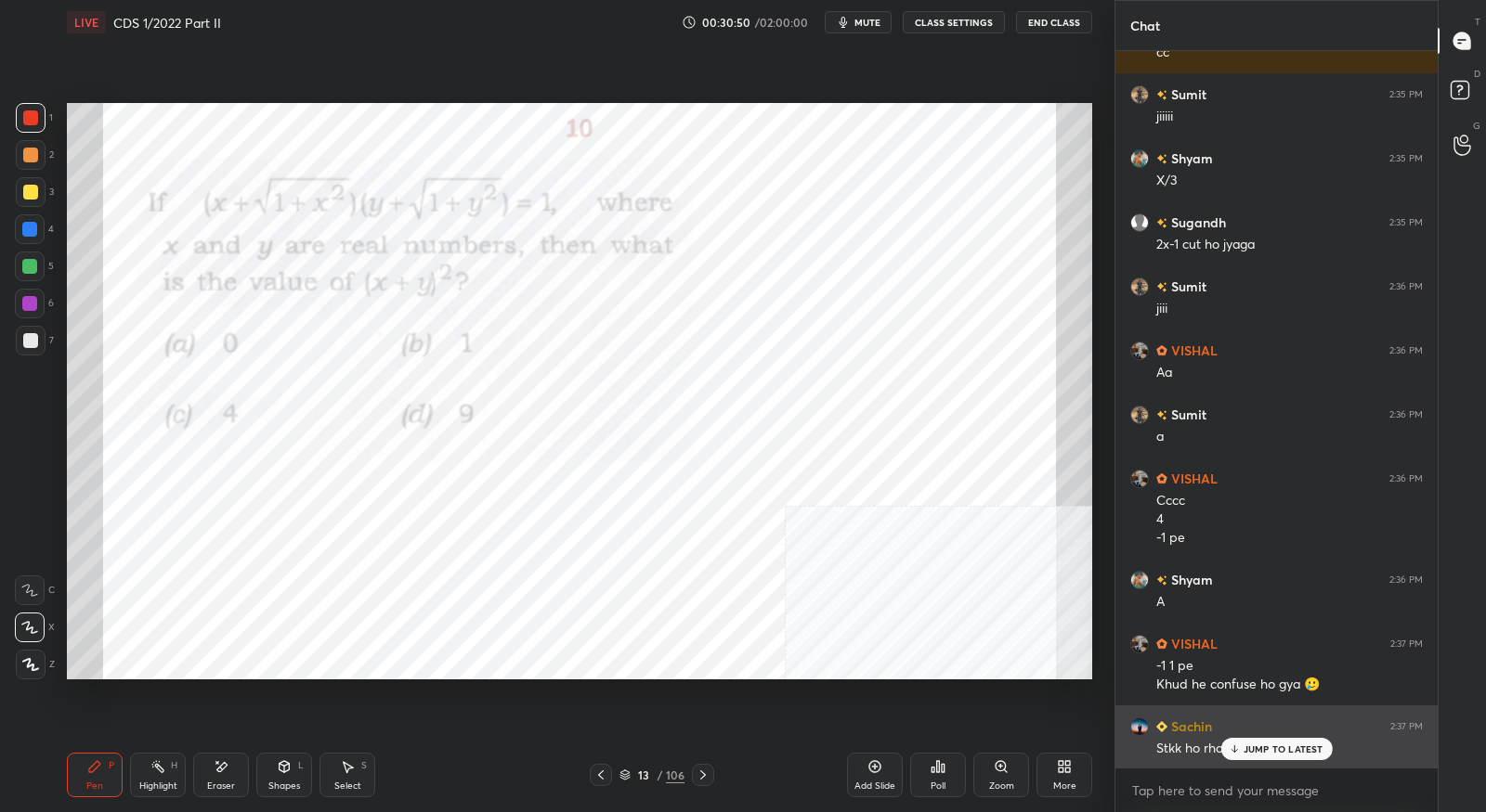
click at [1236, 744] on icon at bounding box center [1234, 749] width 12 height 11
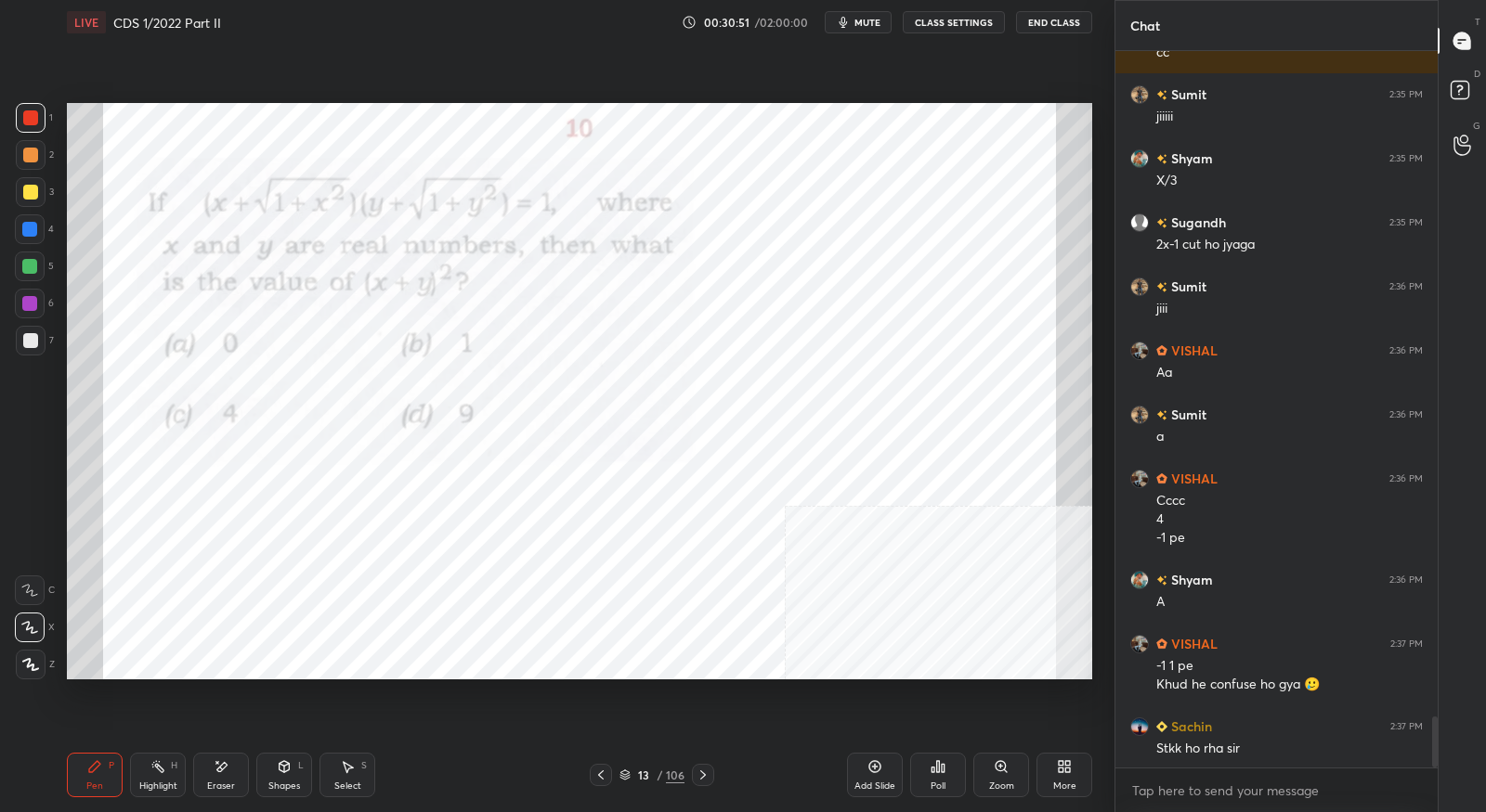
click at [707, 771] on icon at bounding box center [703, 775] width 15 height 15
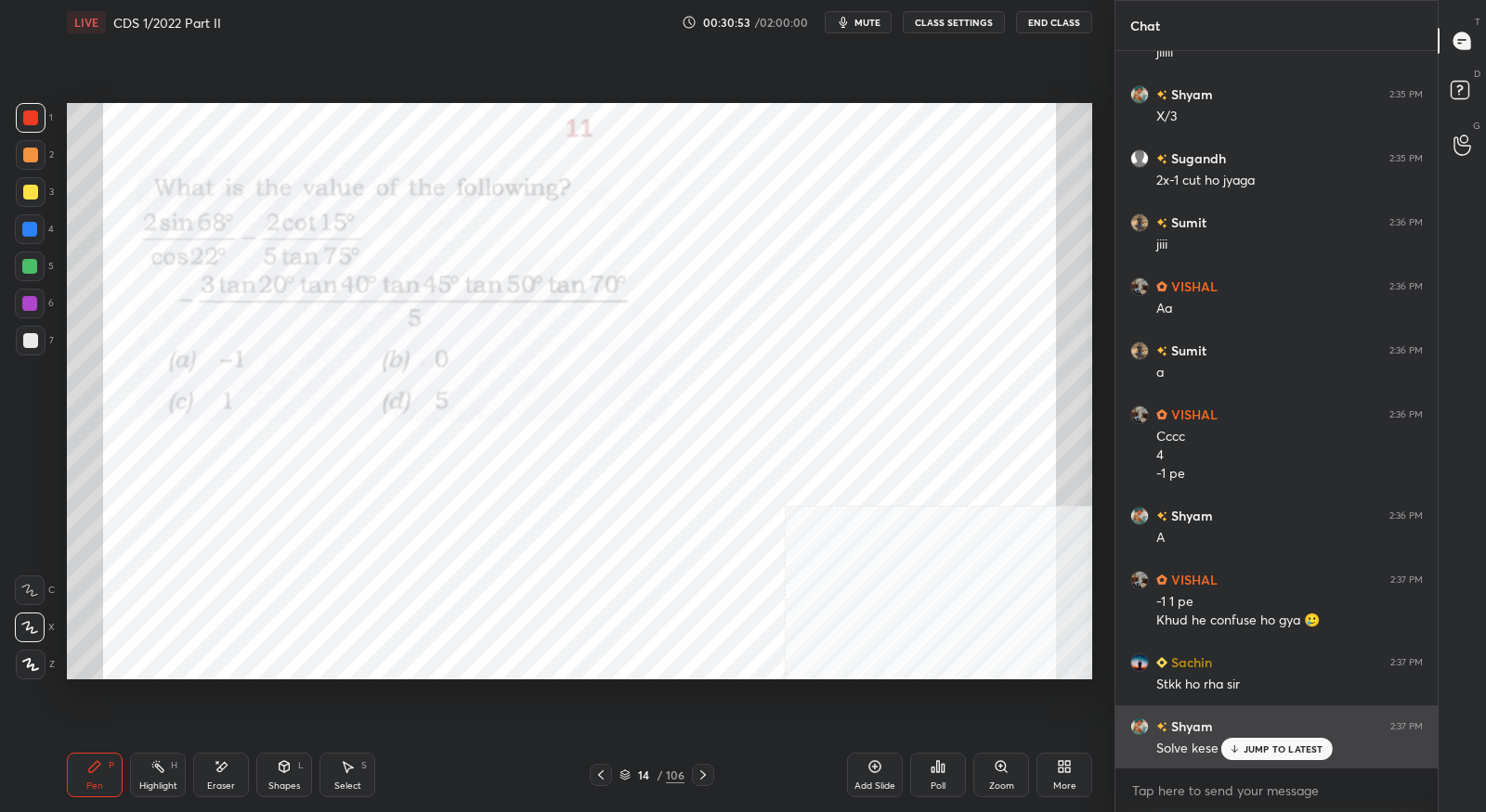
click at [1247, 752] on p "JUMP TO LATEST" at bounding box center [1284, 749] width 80 height 11
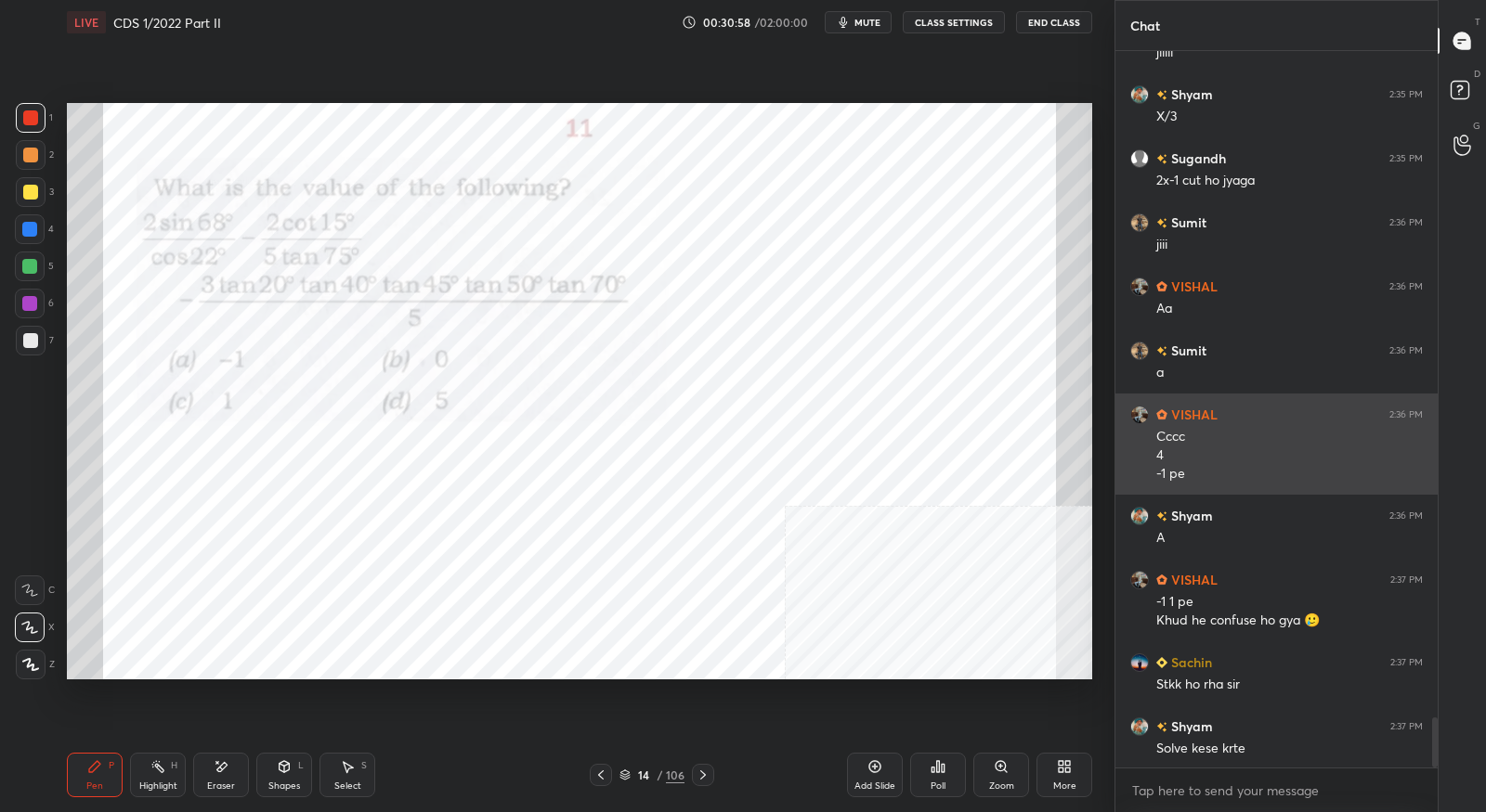
scroll to position [9565, 0]
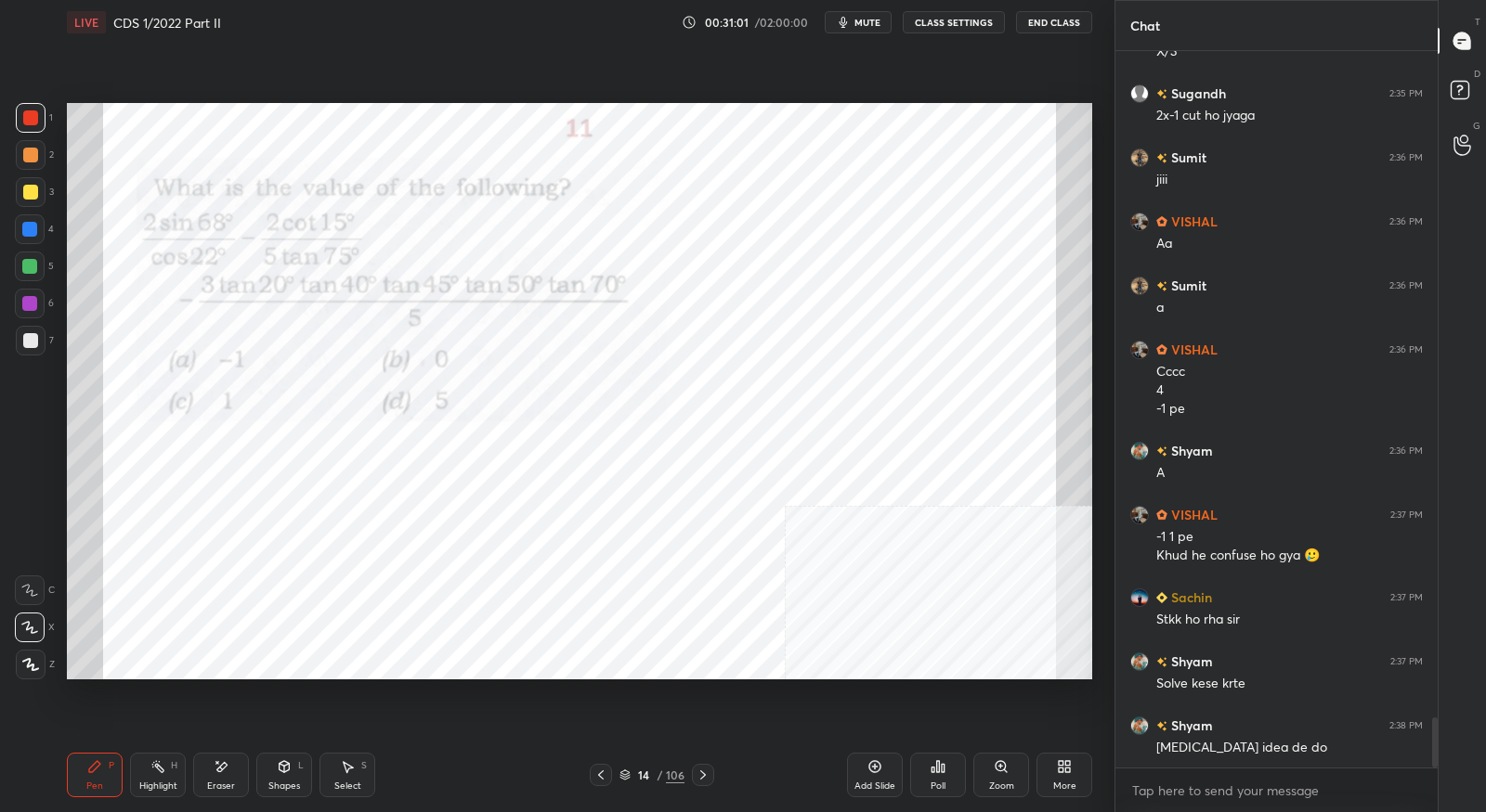
click at [602, 776] on icon at bounding box center [600, 775] width 15 height 15
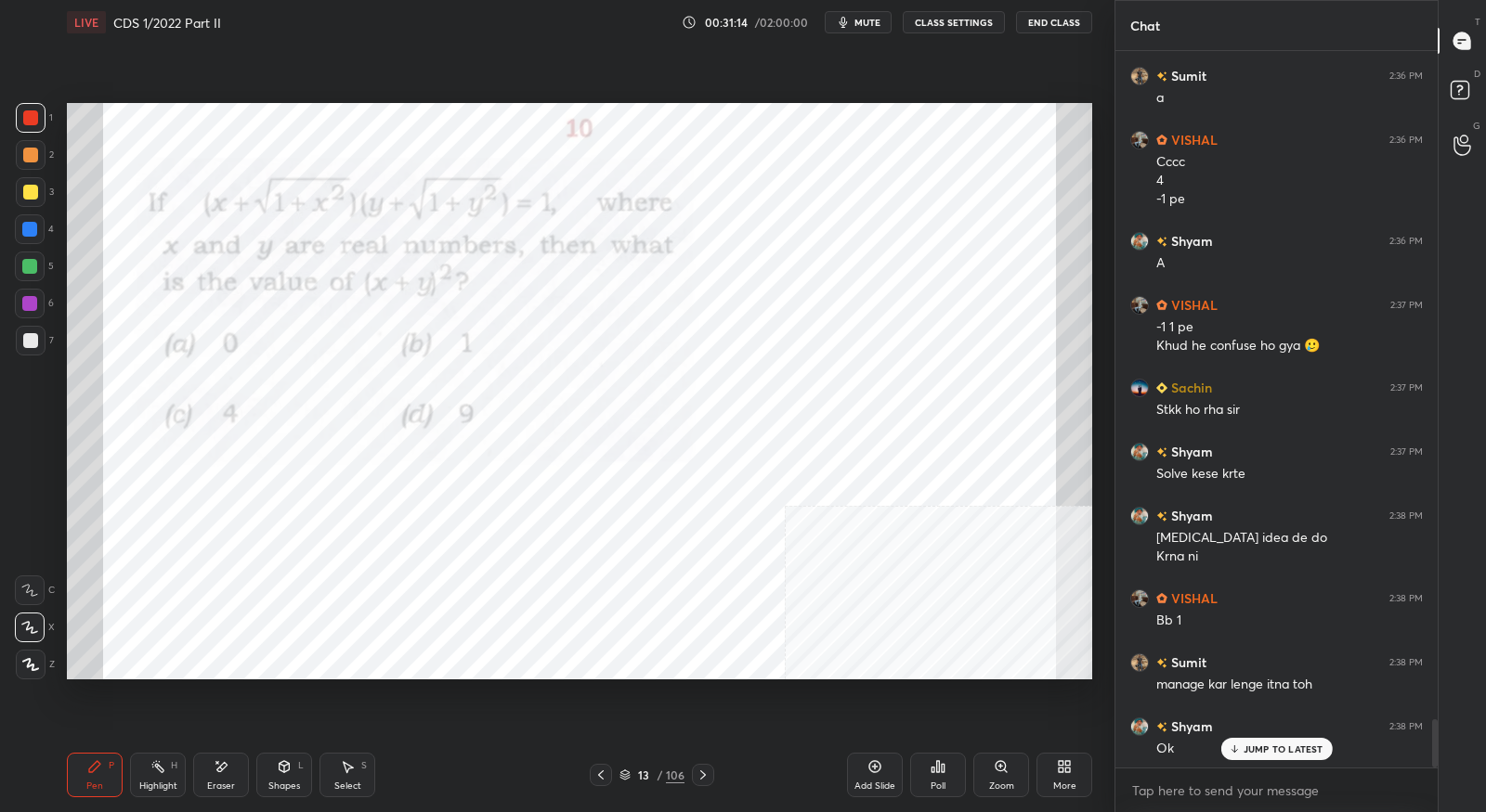
scroll to position [9840, 0]
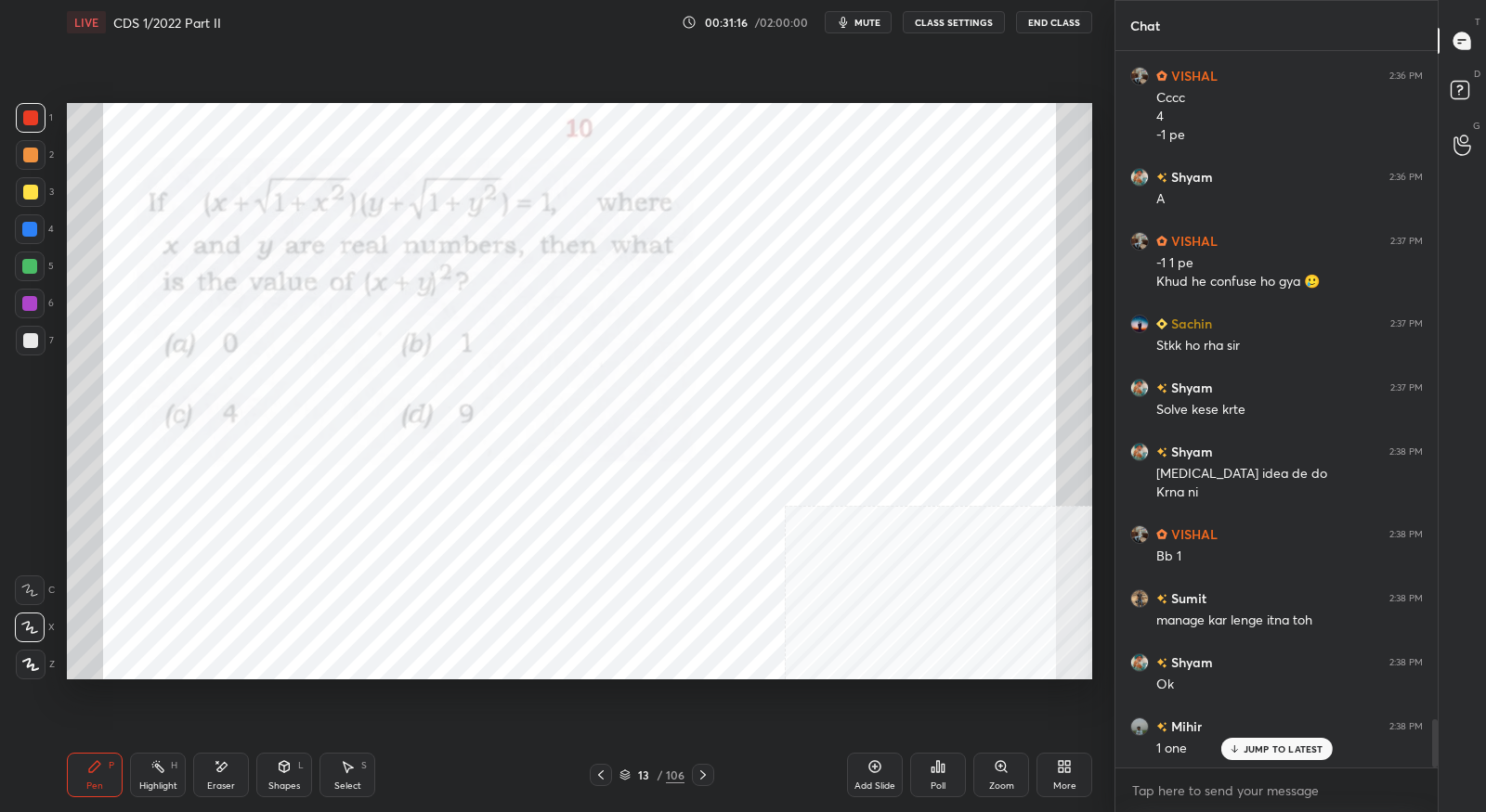
click at [707, 776] on icon at bounding box center [703, 775] width 15 height 15
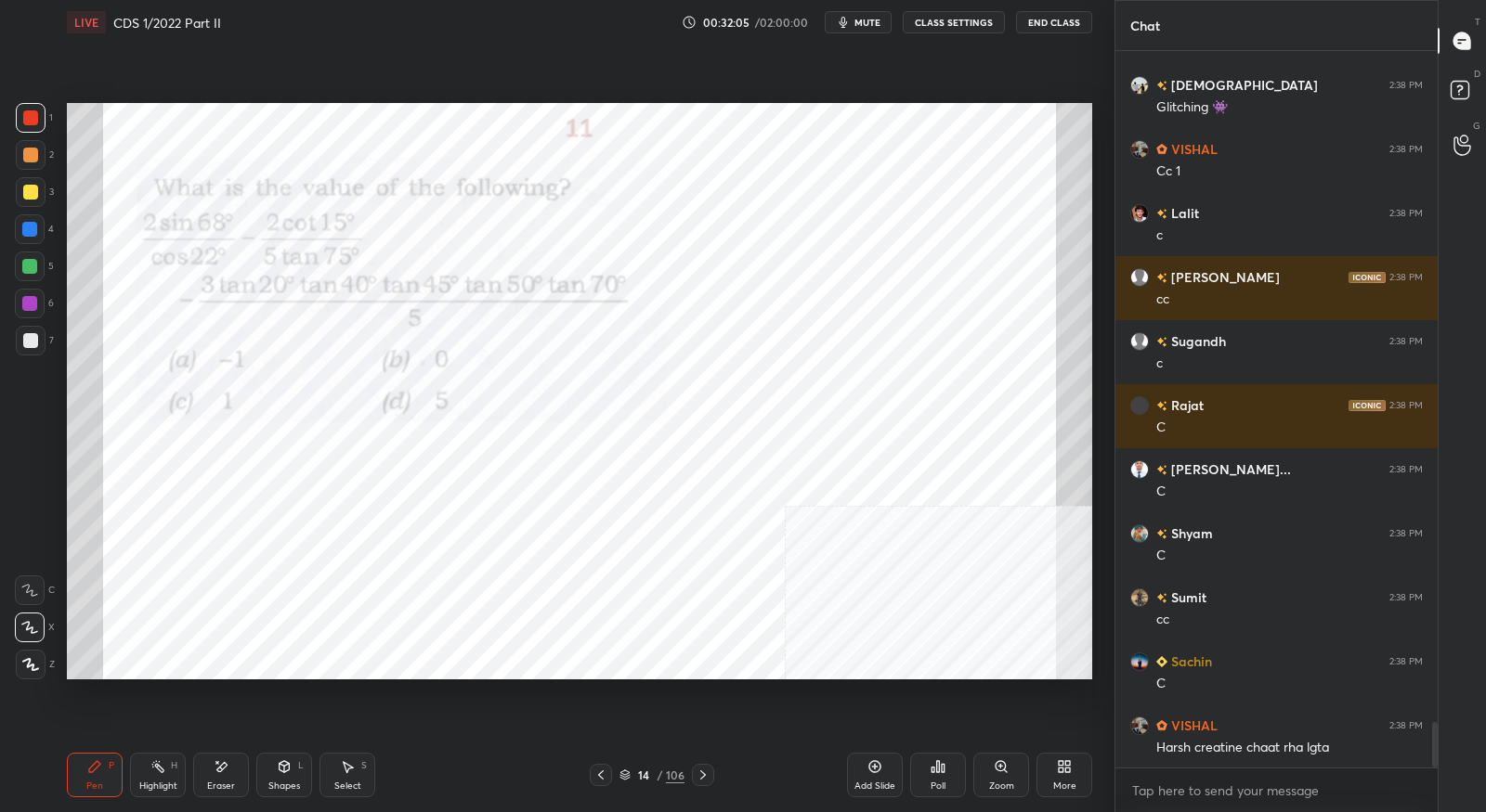
scroll to position [10628, 0]
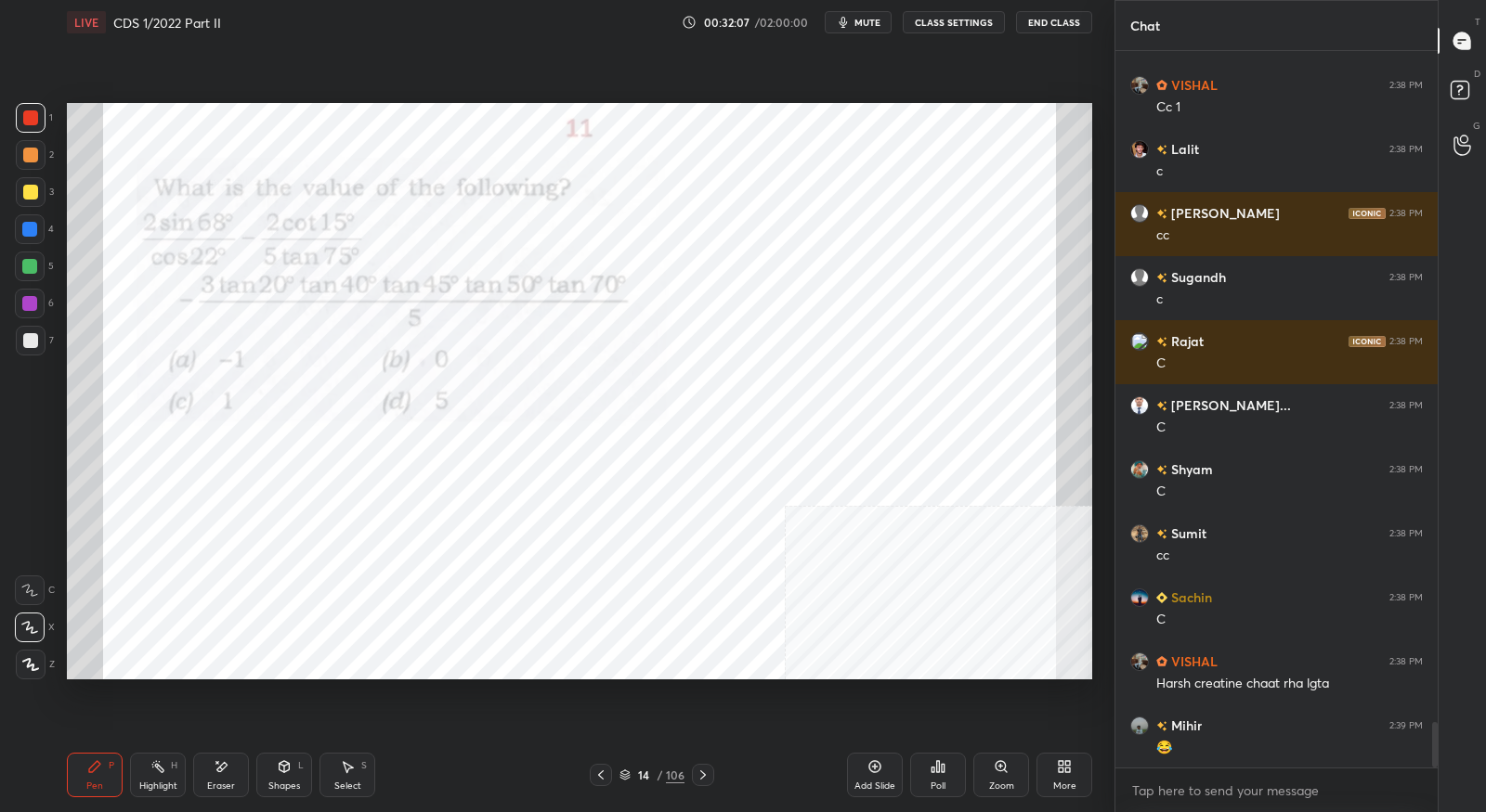
drag, startPoint x: 709, startPoint y: 778, endPoint x: 722, endPoint y: 754, distance: 27.3
click at [709, 778] on icon at bounding box center [703, 775] width 15 height 15
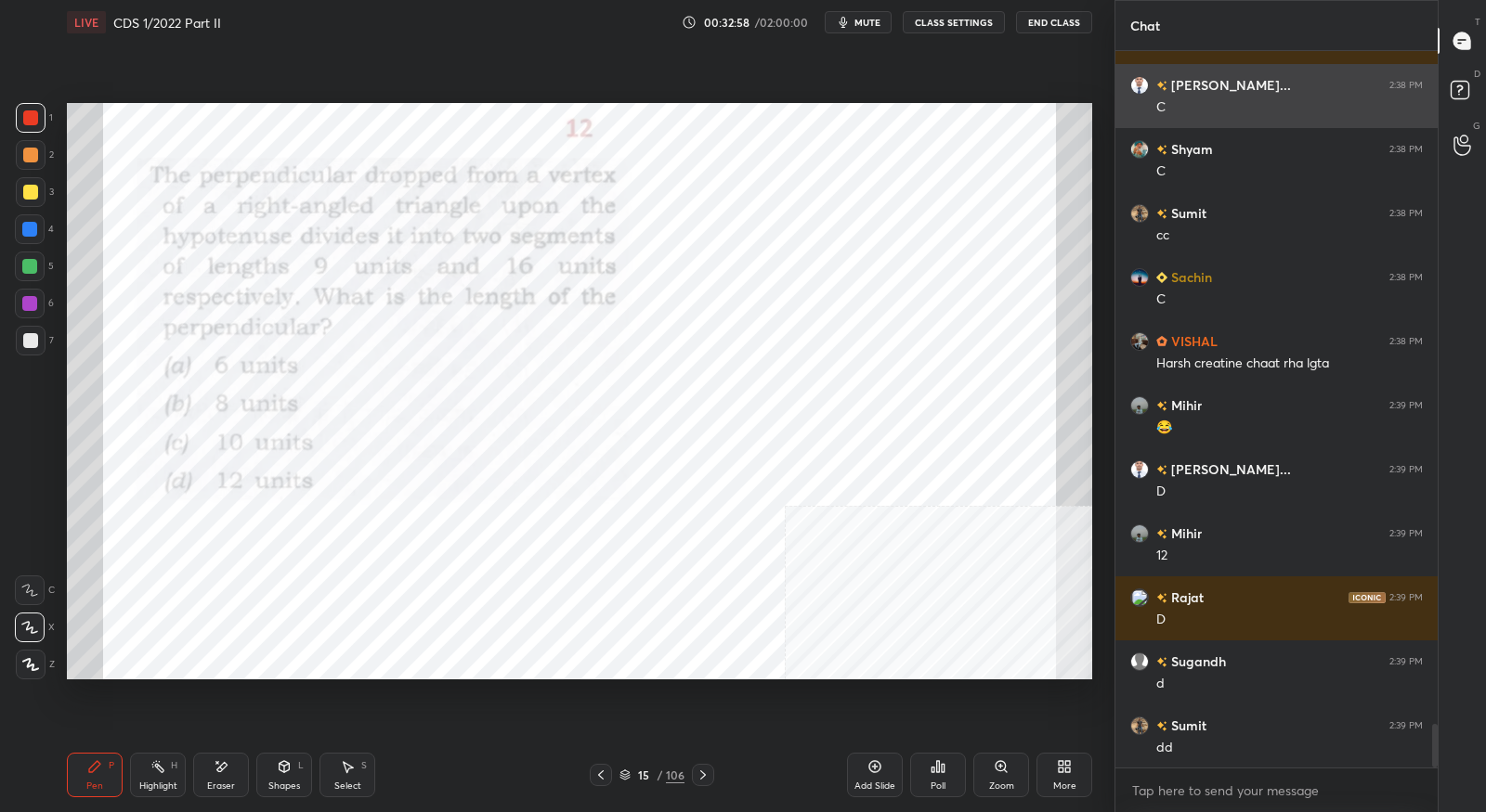
scroll to position [11012, 0]
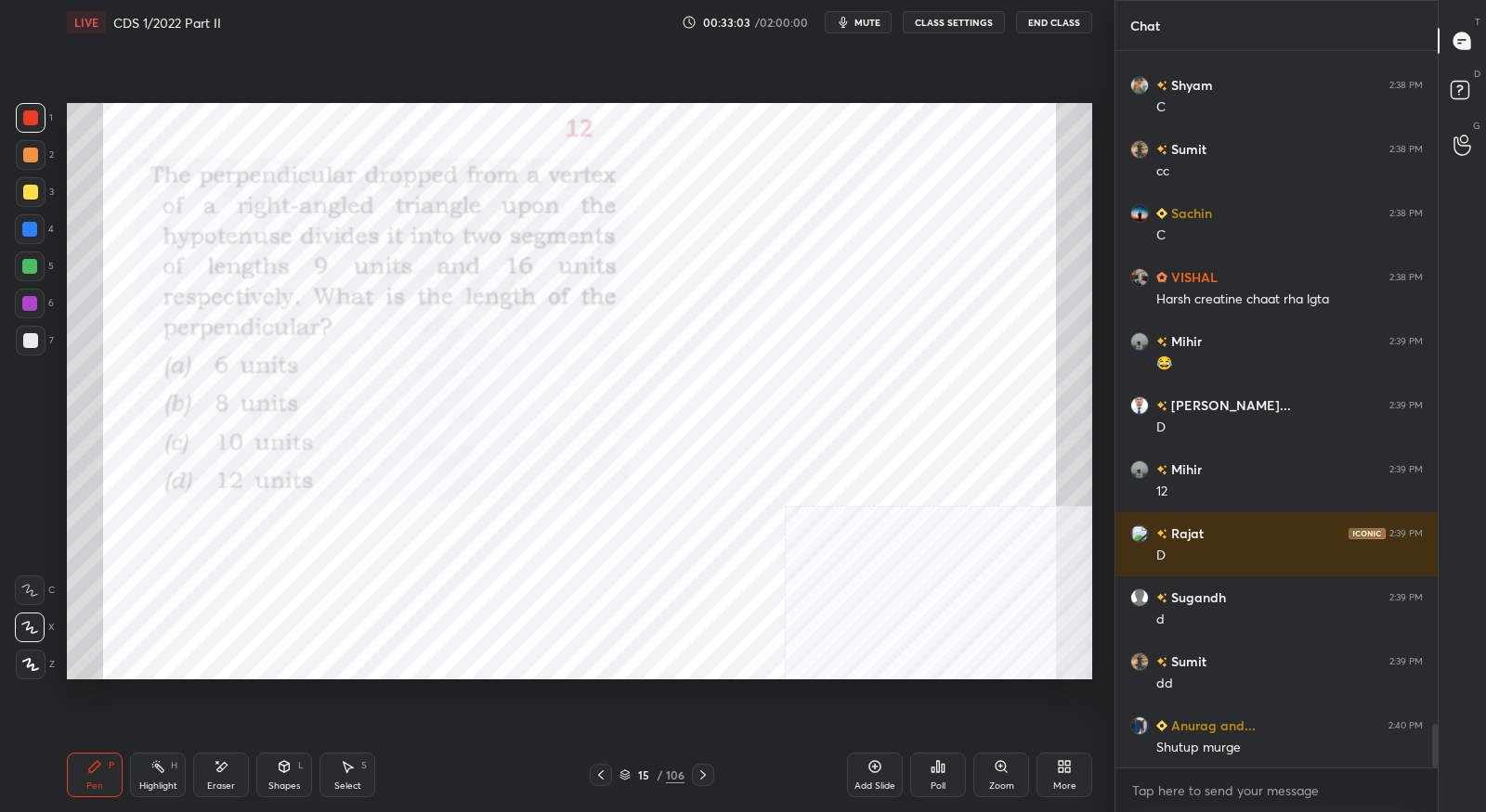
drag, startPoint x: 700, startPoint y: 779, endPoint x: 696, endPoint y: 768, distance: 11.7
click at [700, 779] on icon at bounding box center [703, 776] width 6 height 10
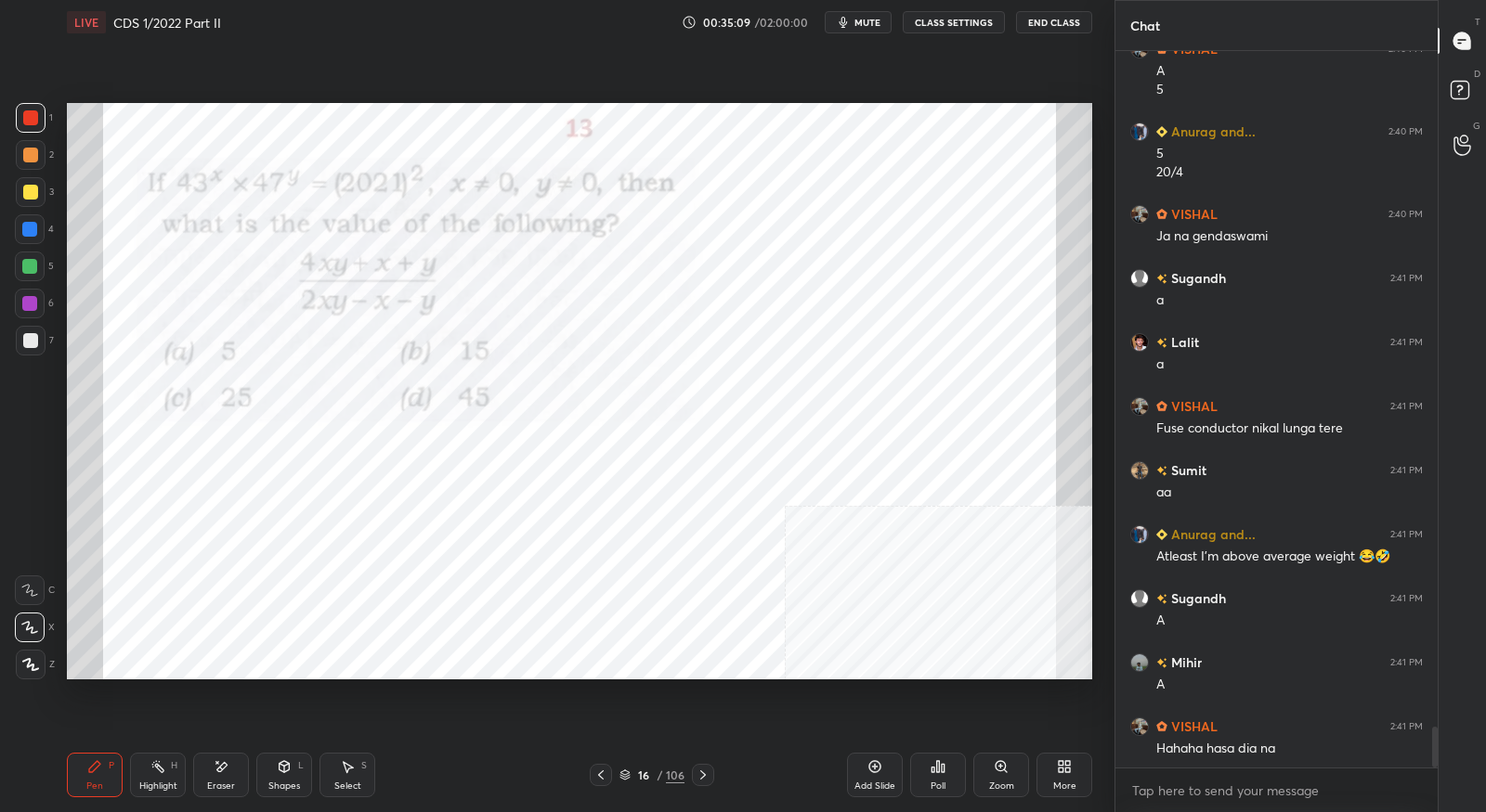
scroll to position [11817, 0]
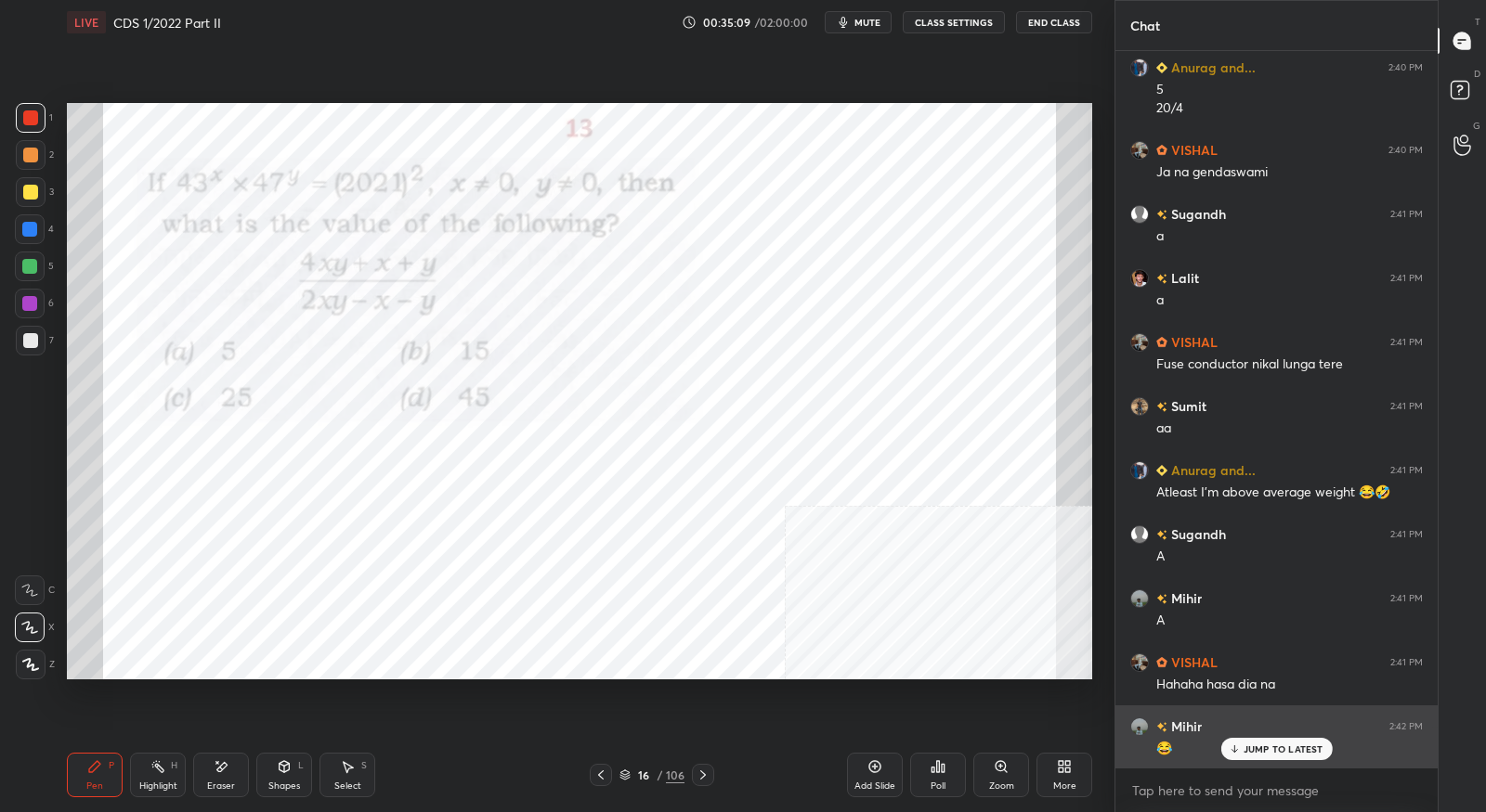
click at [1254, 744] on p "JUMP TO LATEST" at bounding box center [1284, 749] width 80 height 11
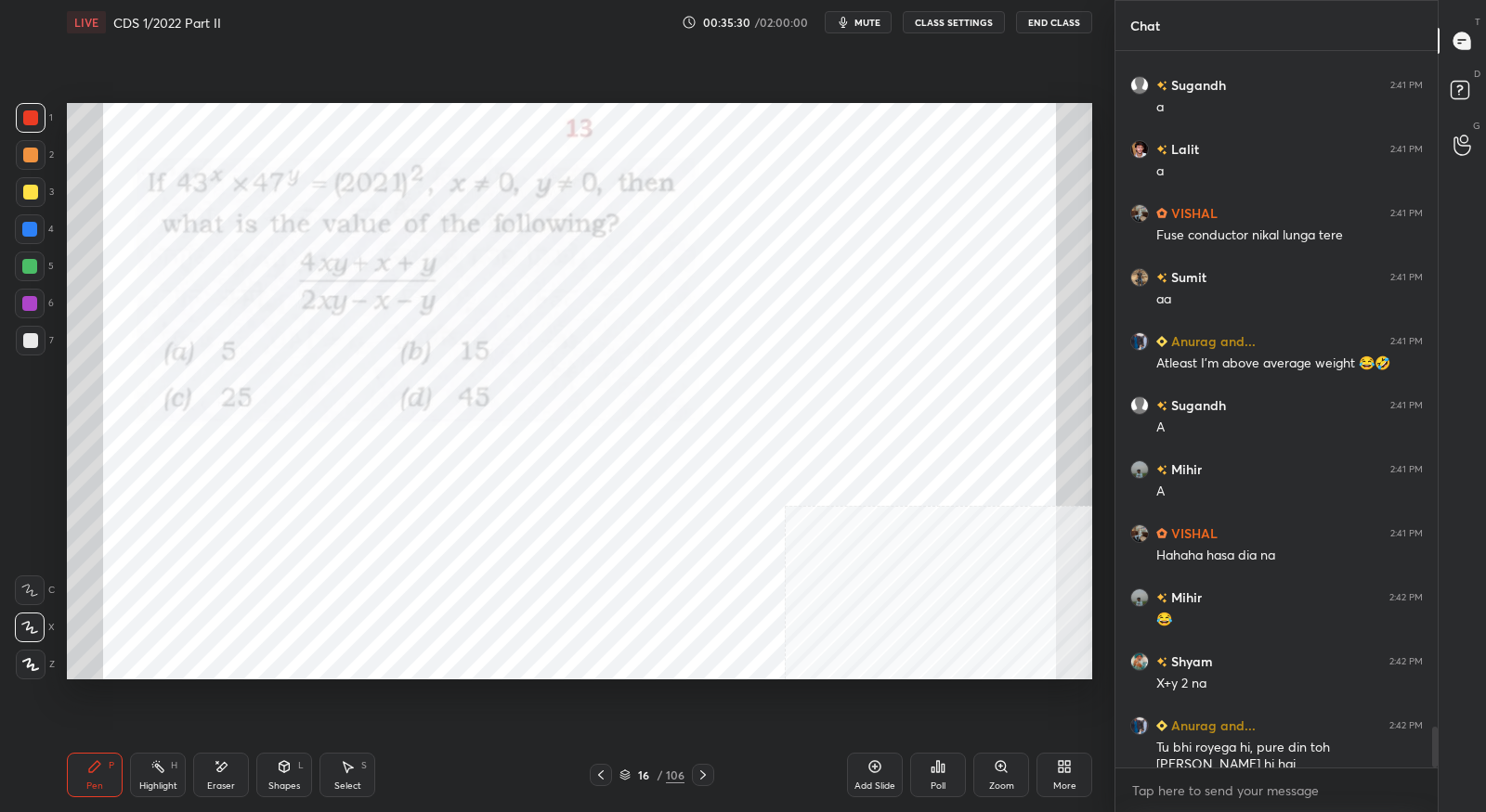
scroll to position [12010, 0]
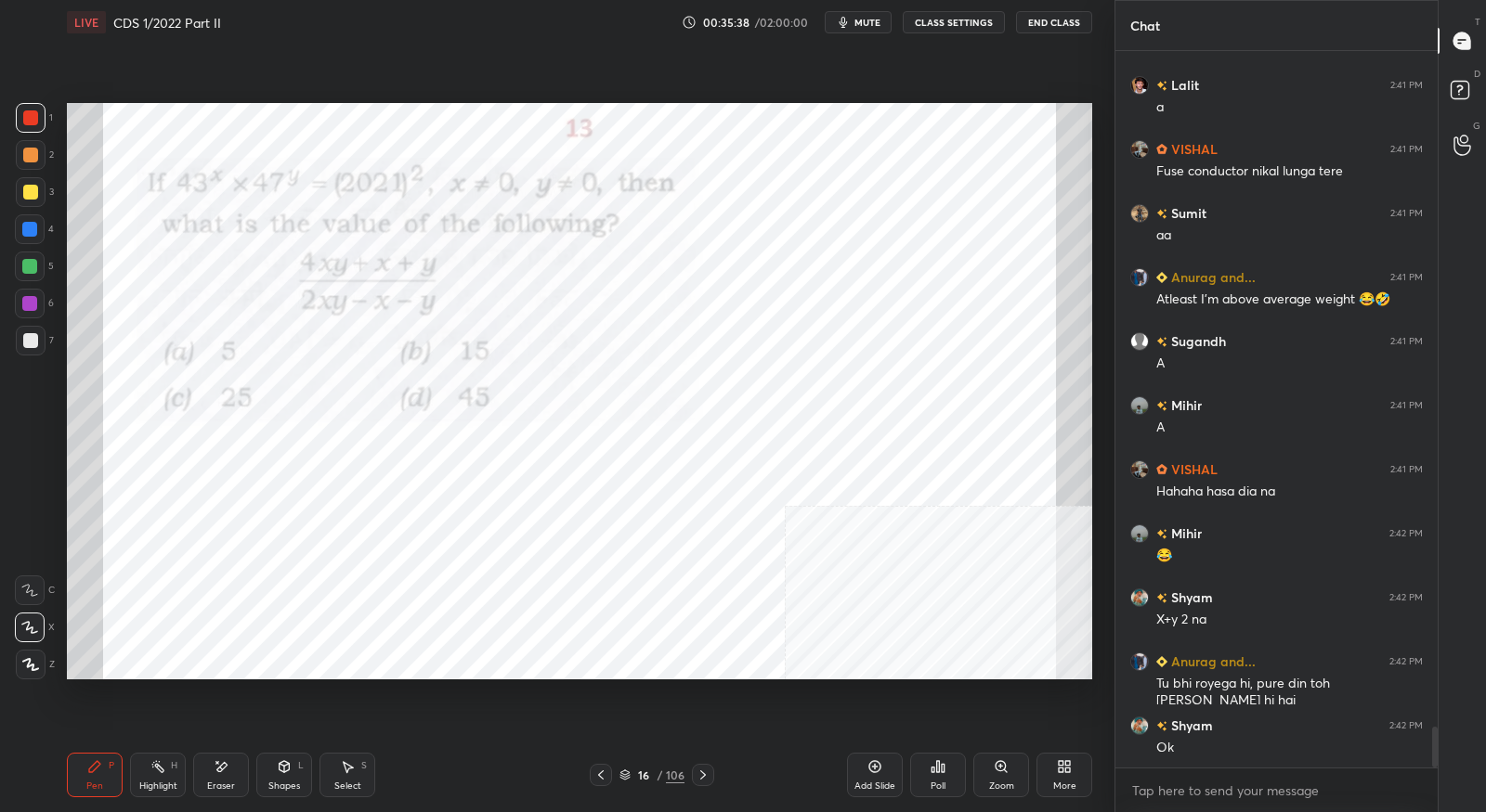
drag, startPoint x: 706, startPoint y: 774, endPoint x: 710, endPoint y: 731, distance: 43.2
click at [706, 773] on icon at bounding box center [703, 775] width 15 height 15
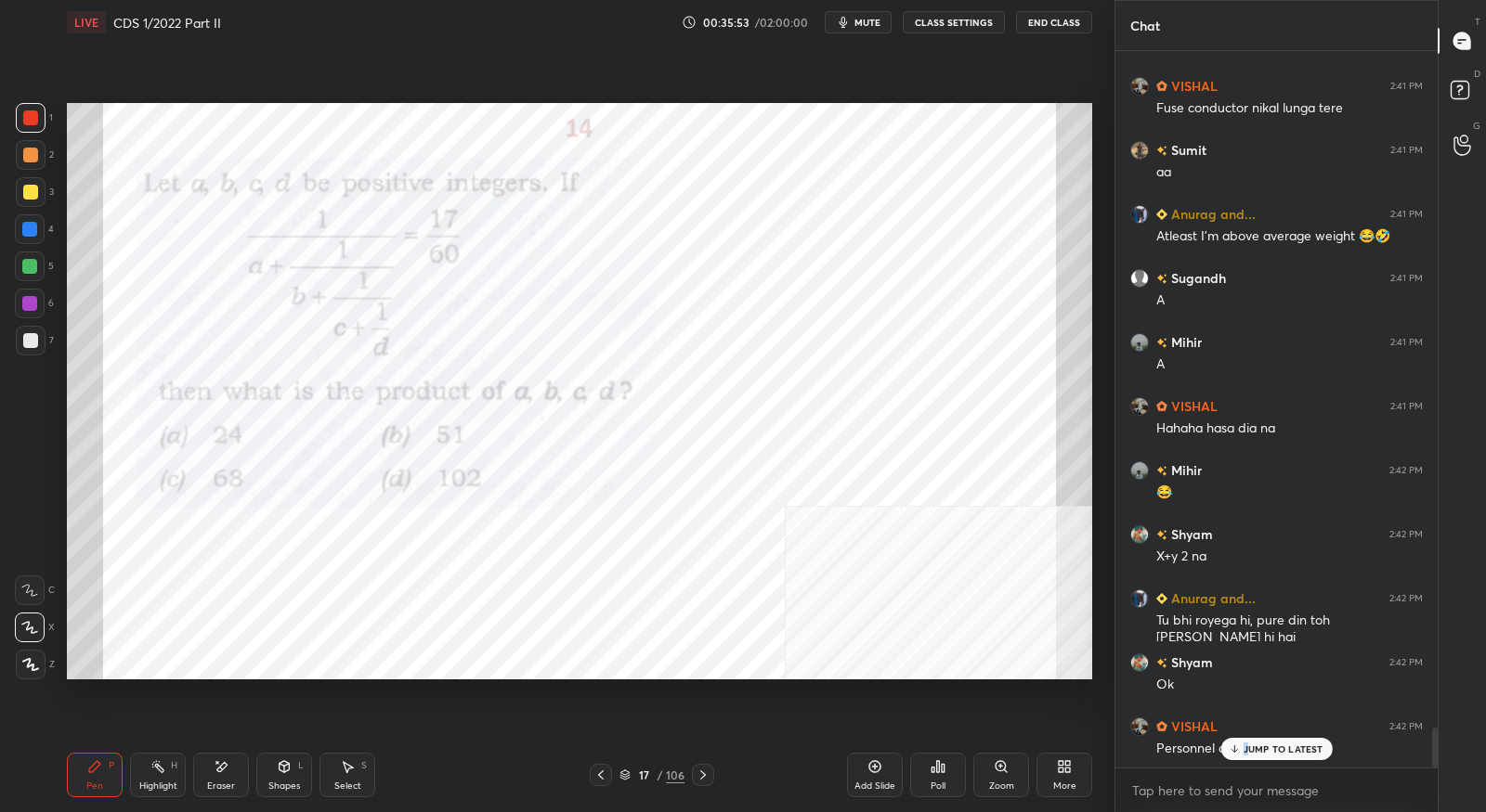
click at [1247, 753] on p "JUMP TO LATEST" at bounding box center [1284, 749] width 80 height 11
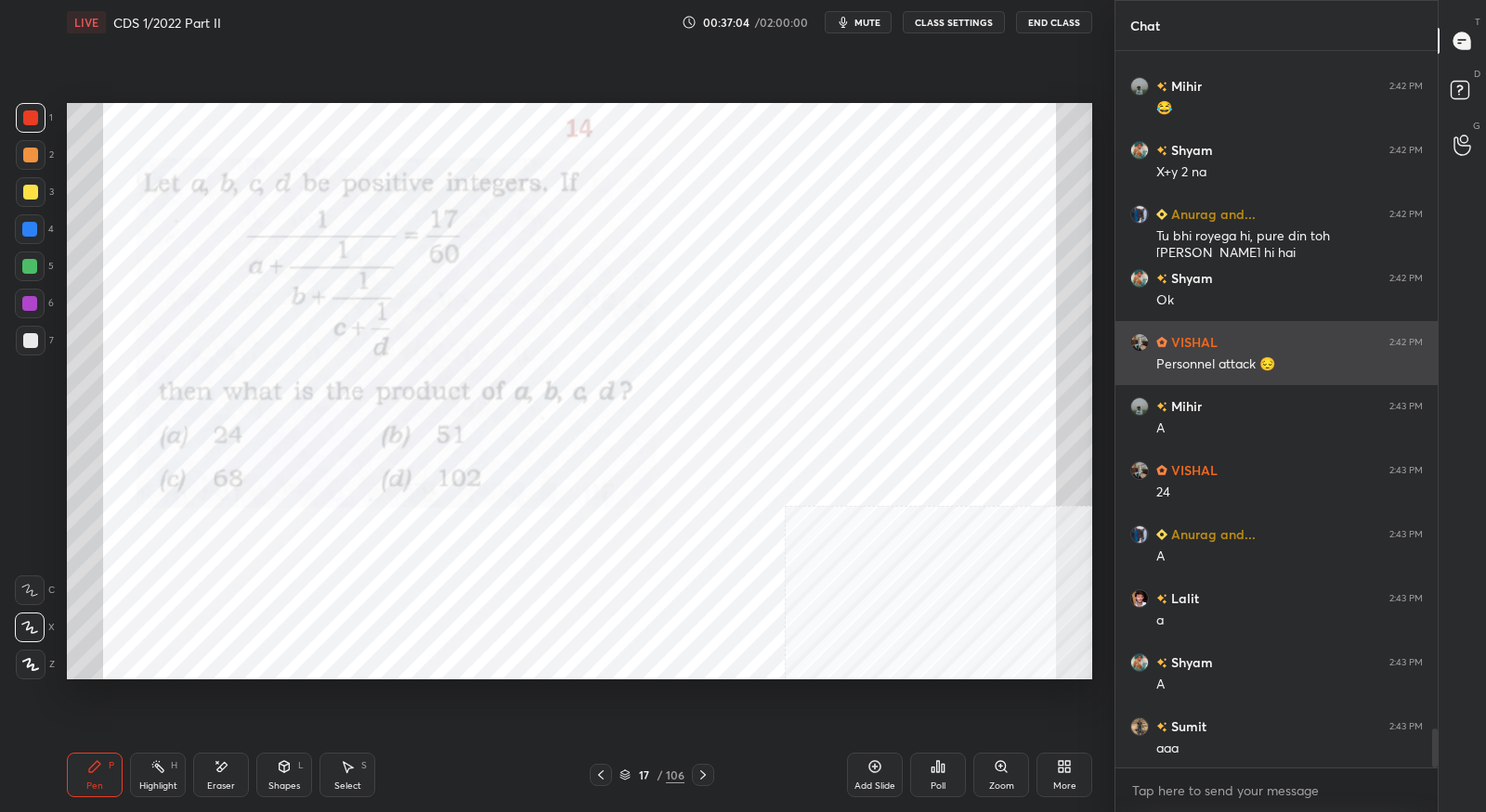
scroll to position [12523, 0]
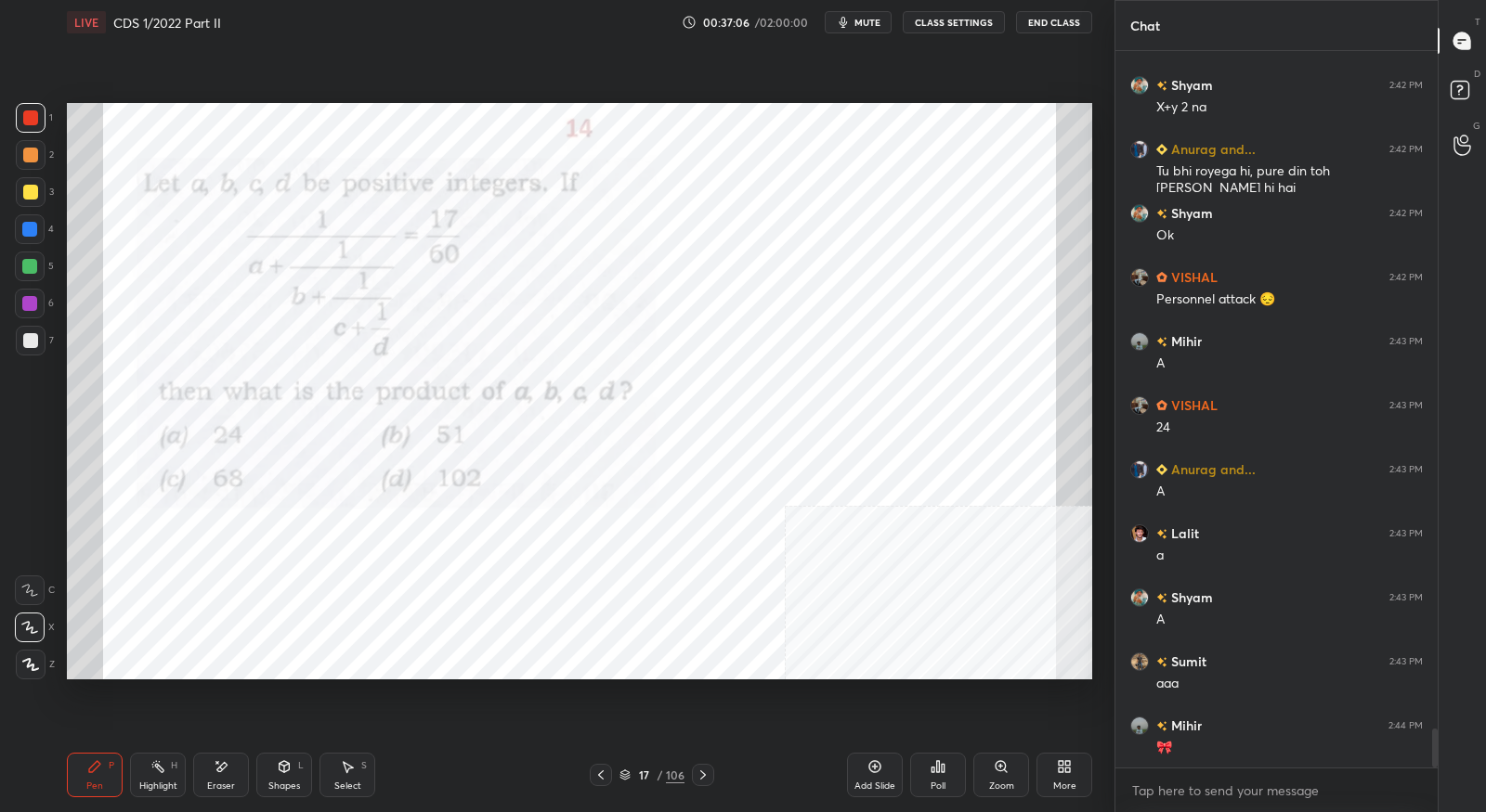
click at [709, 780] on icon at bounding box center [703, 775] width 15 height 15
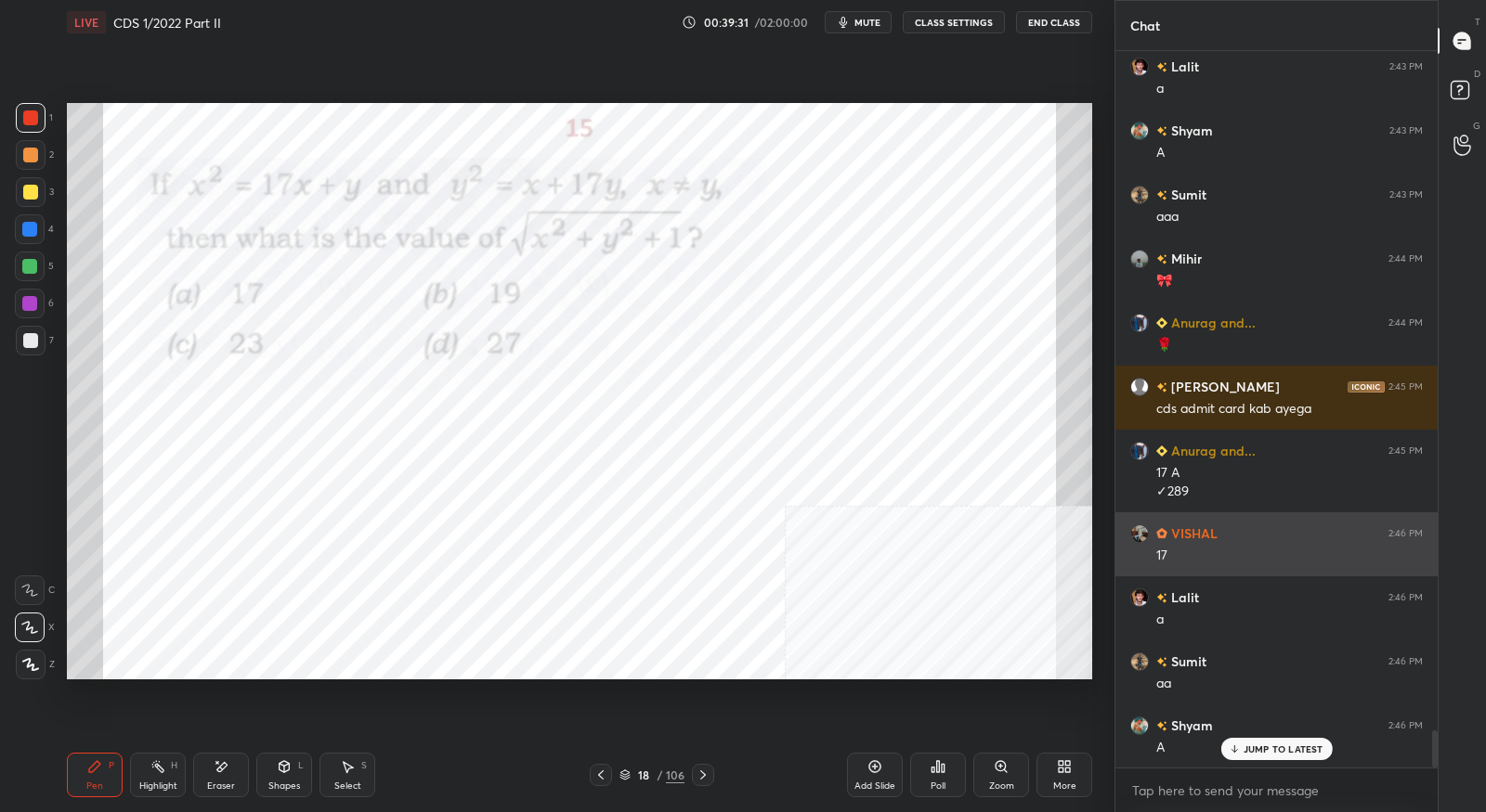
scroll to position [13053, 0]
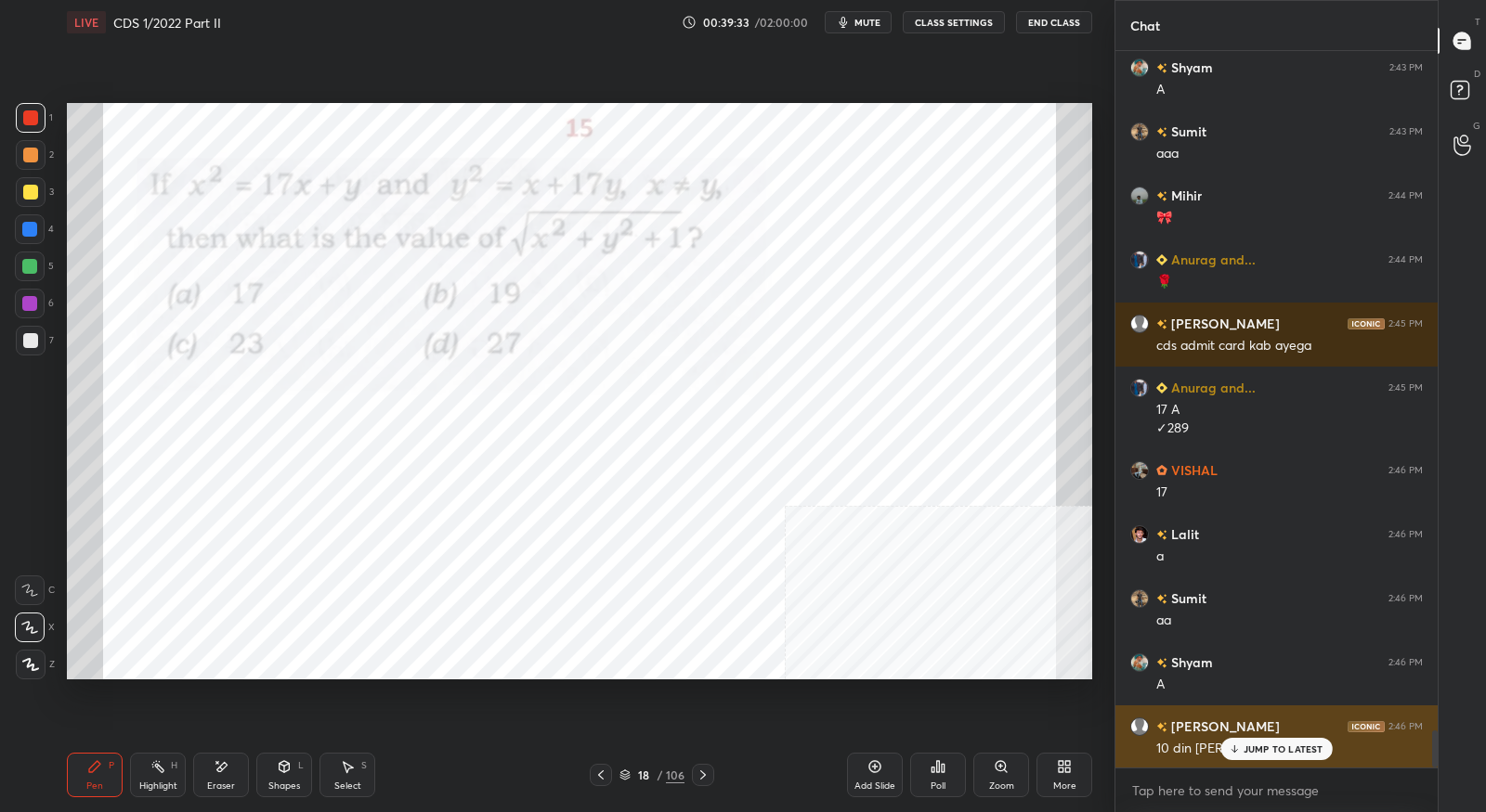
click at [1253, 751] on p "JUMP TO LATEST" at bounding box center [1284, 749] width 80 height 11
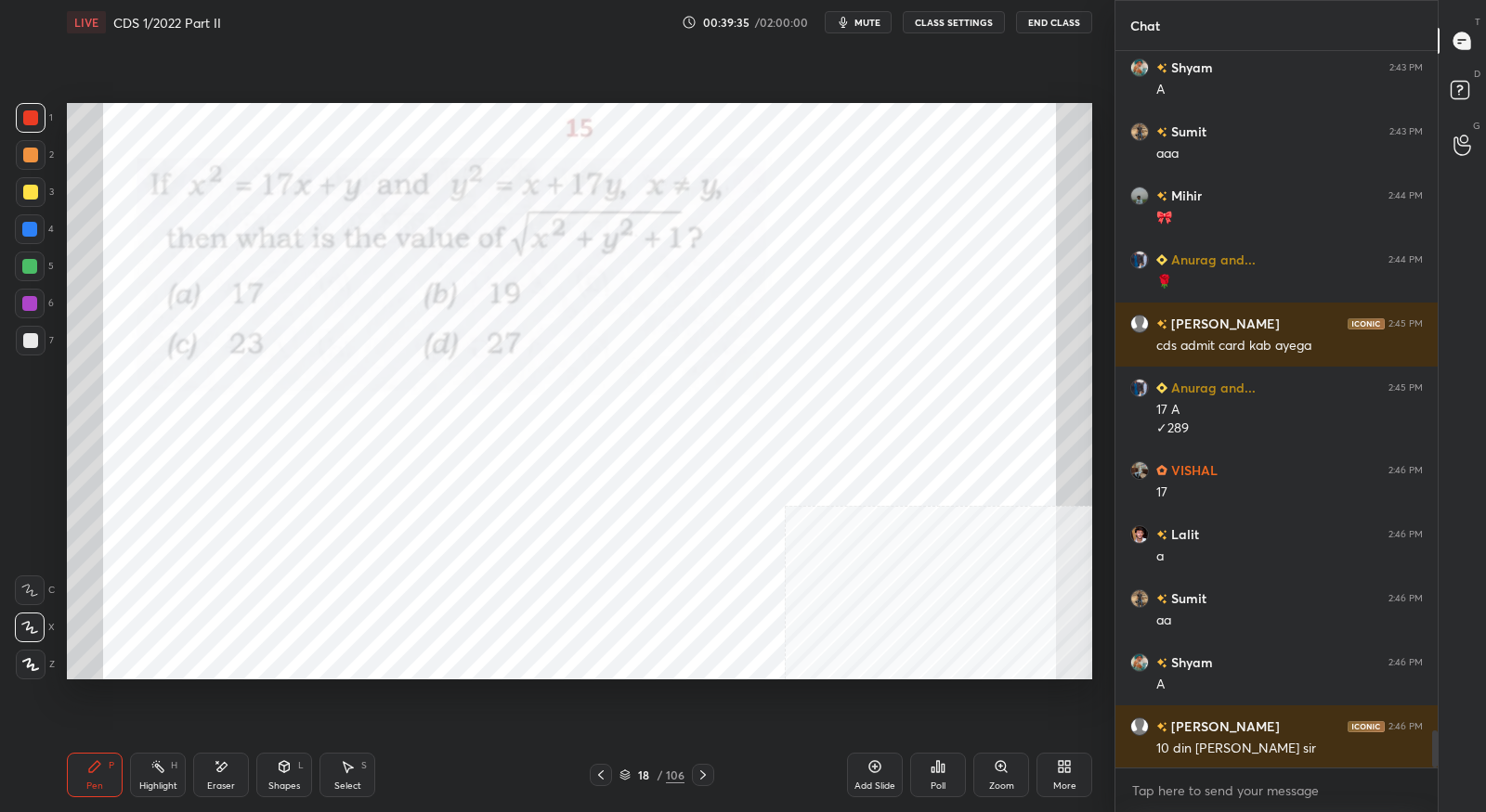
drag, startPoint x: 702, startPoint y: 773, endPoint x: 704, endPoint y: 753, distance: 20.1
click at [702, 773] on icon at bounding box center [703, 775] width 15 height 15
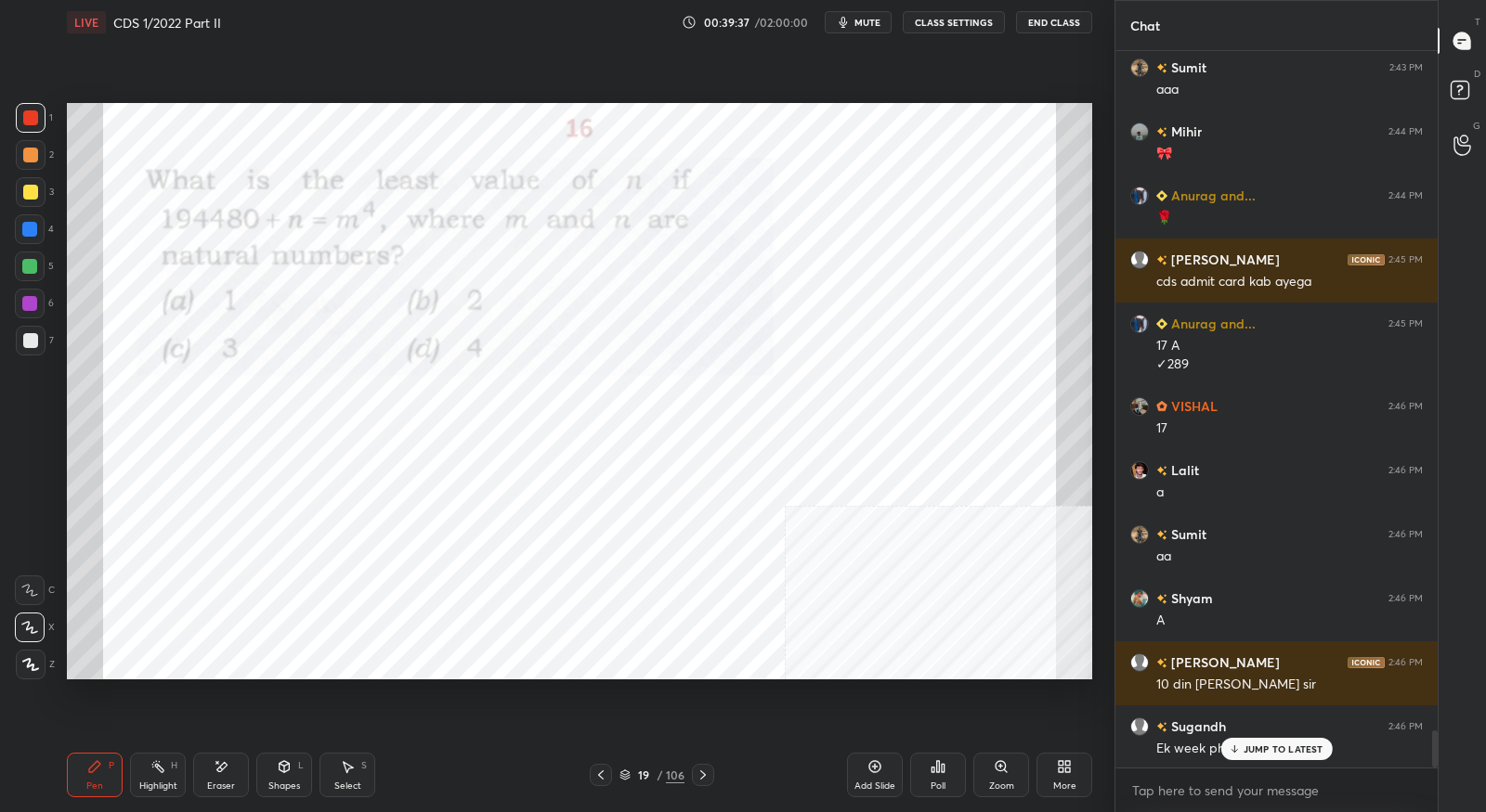
click at [1271, 752] on p "JUMP TO LATEST" at bounding box center [1284, 749] width 80 height 11
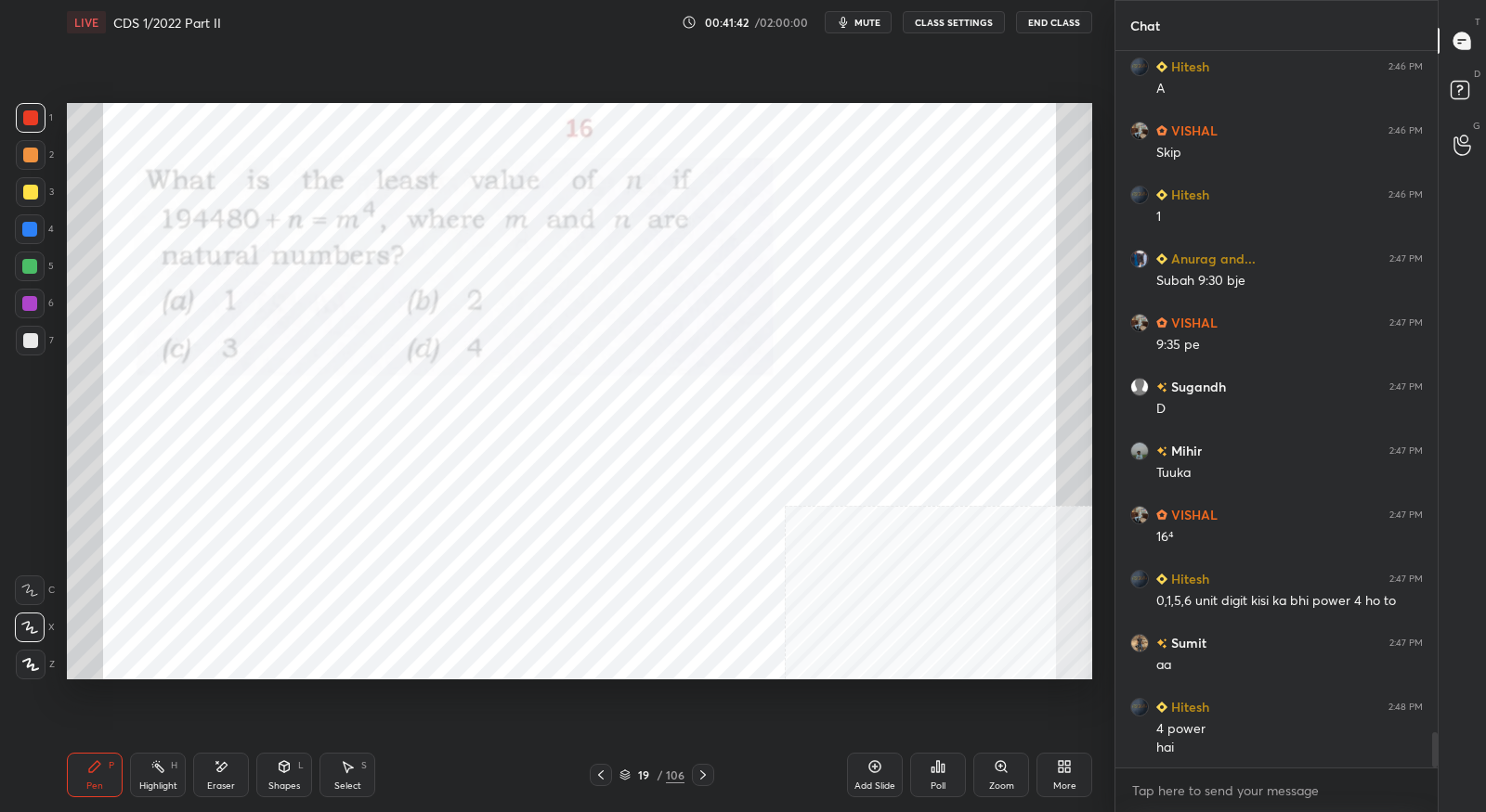
scroll to position [14032, 0]
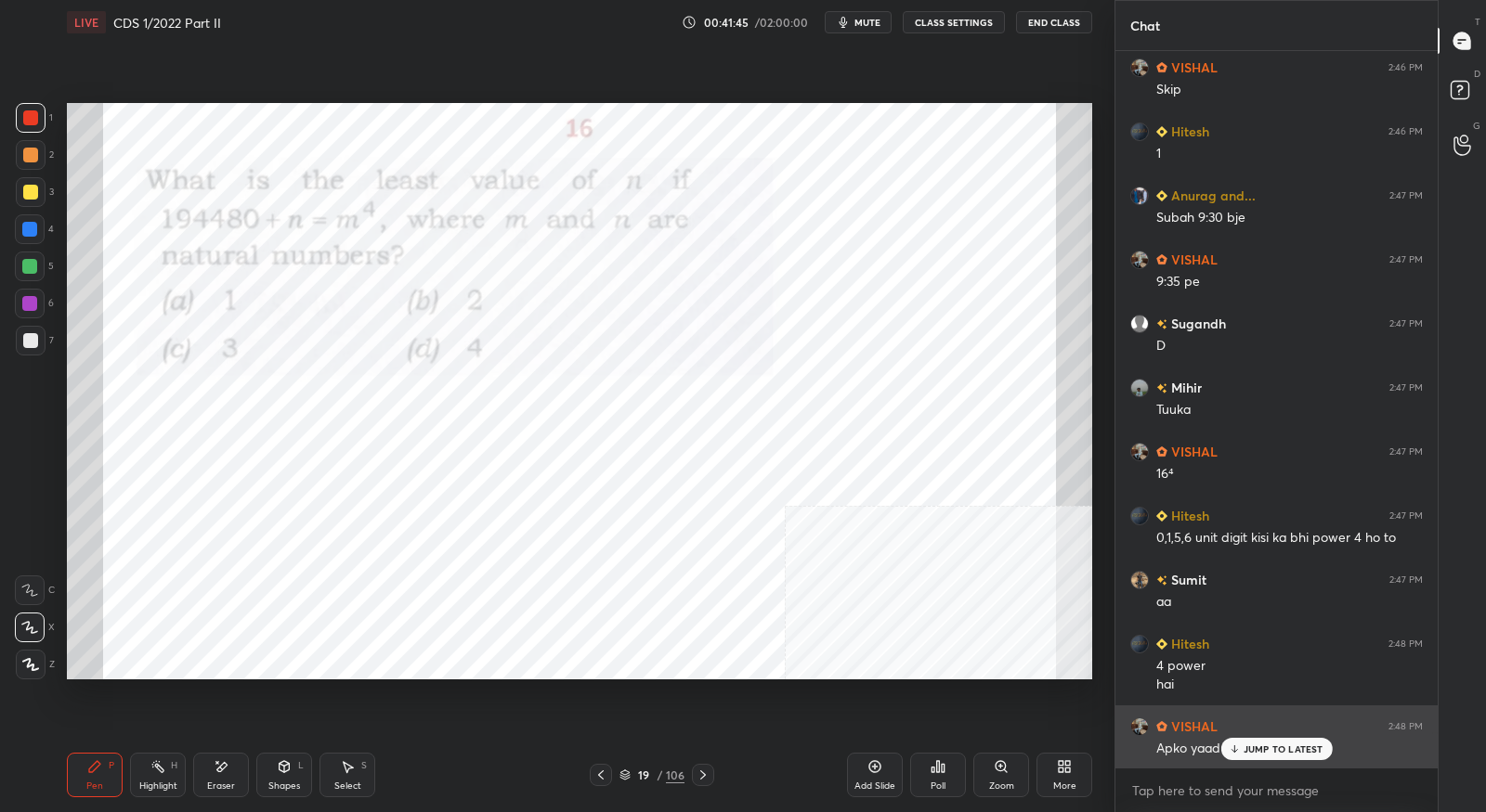
click at [1244, 753] on p "JUMP TO LATEST" at bounding box center [1284, 749] width 80 height 11
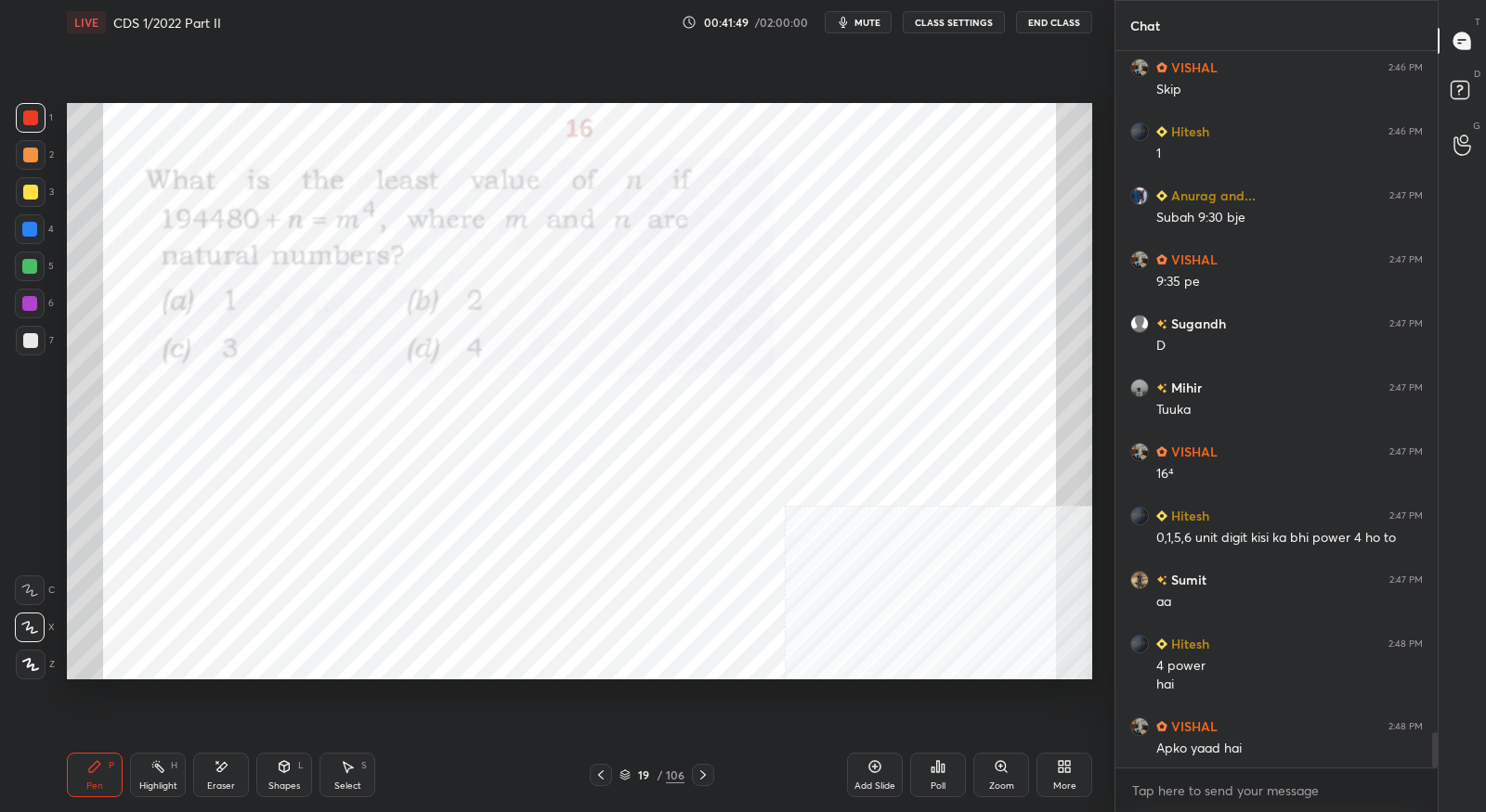
drag, startPoint x: 701, startPoint y: 768, endPoint x: 710, endPoint y: 753, distance: 17.5
click at [700, 768] on icon at bounding box center [703, 775] width 15 height 15
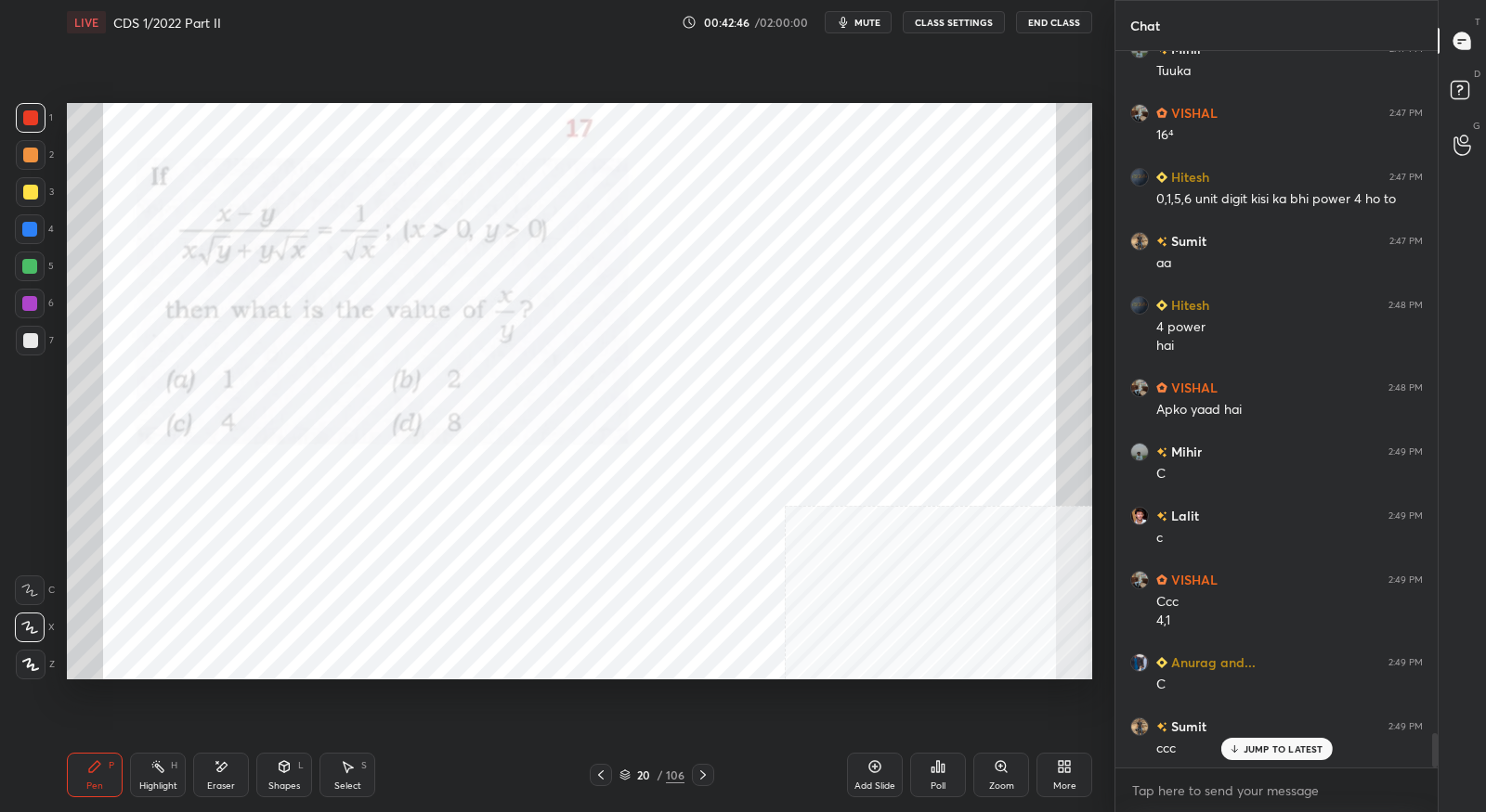
scroll to position [14435, 0]
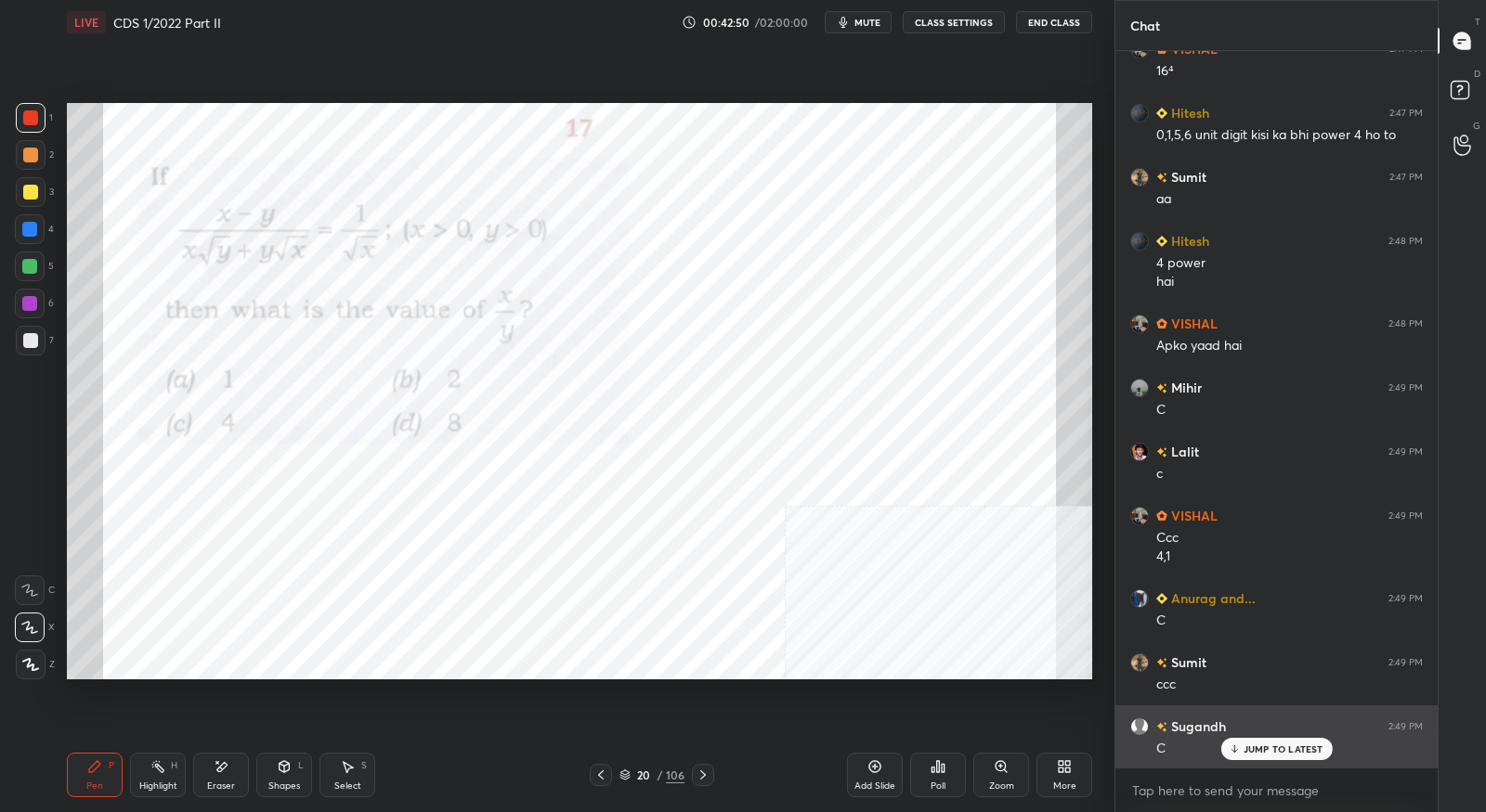
click at [1290, 758] on div "JUMP TO LATEST" at bounding box center [1276, 749] width 111 height 22
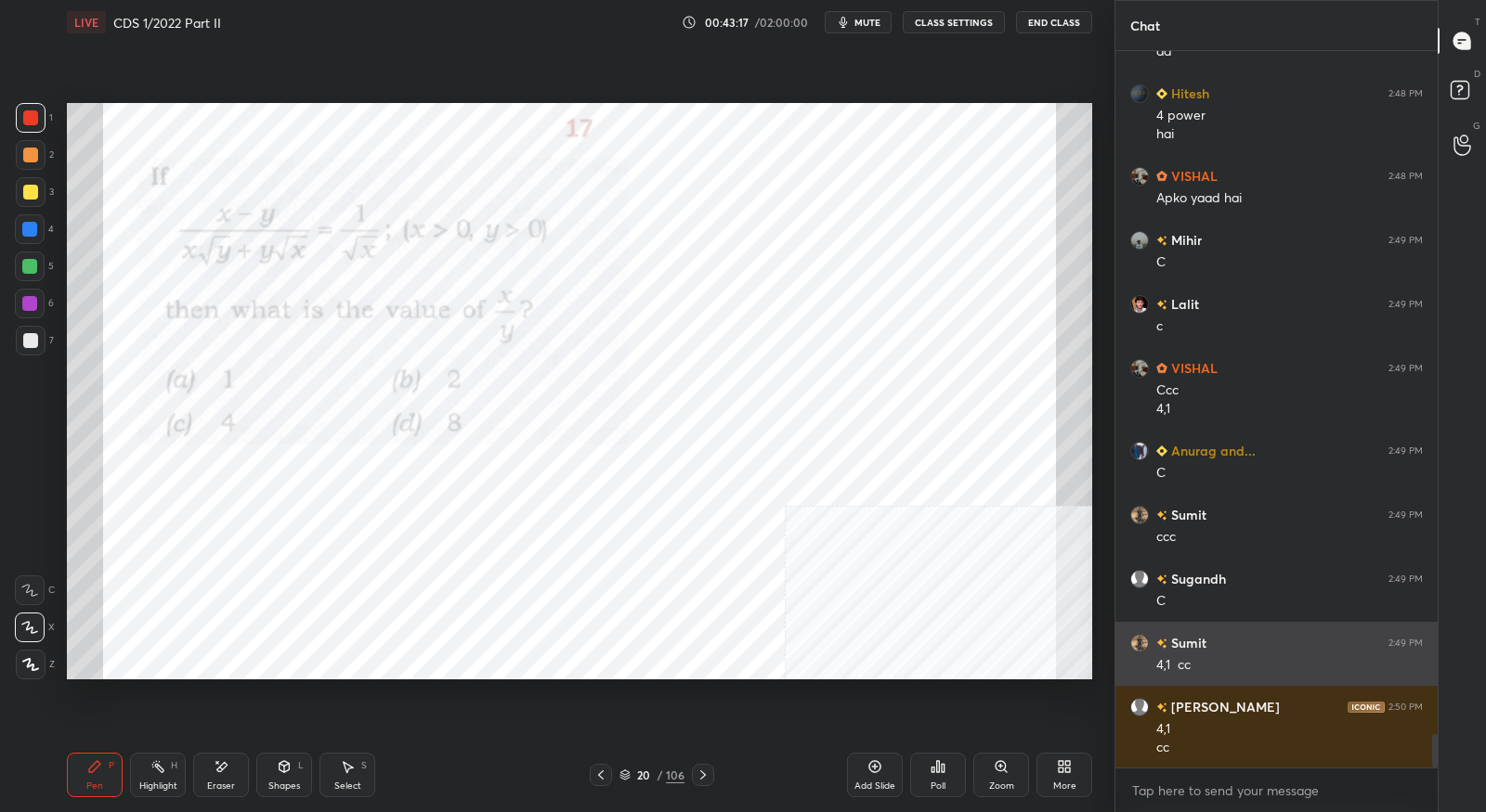
scroll to position [14647, 0]
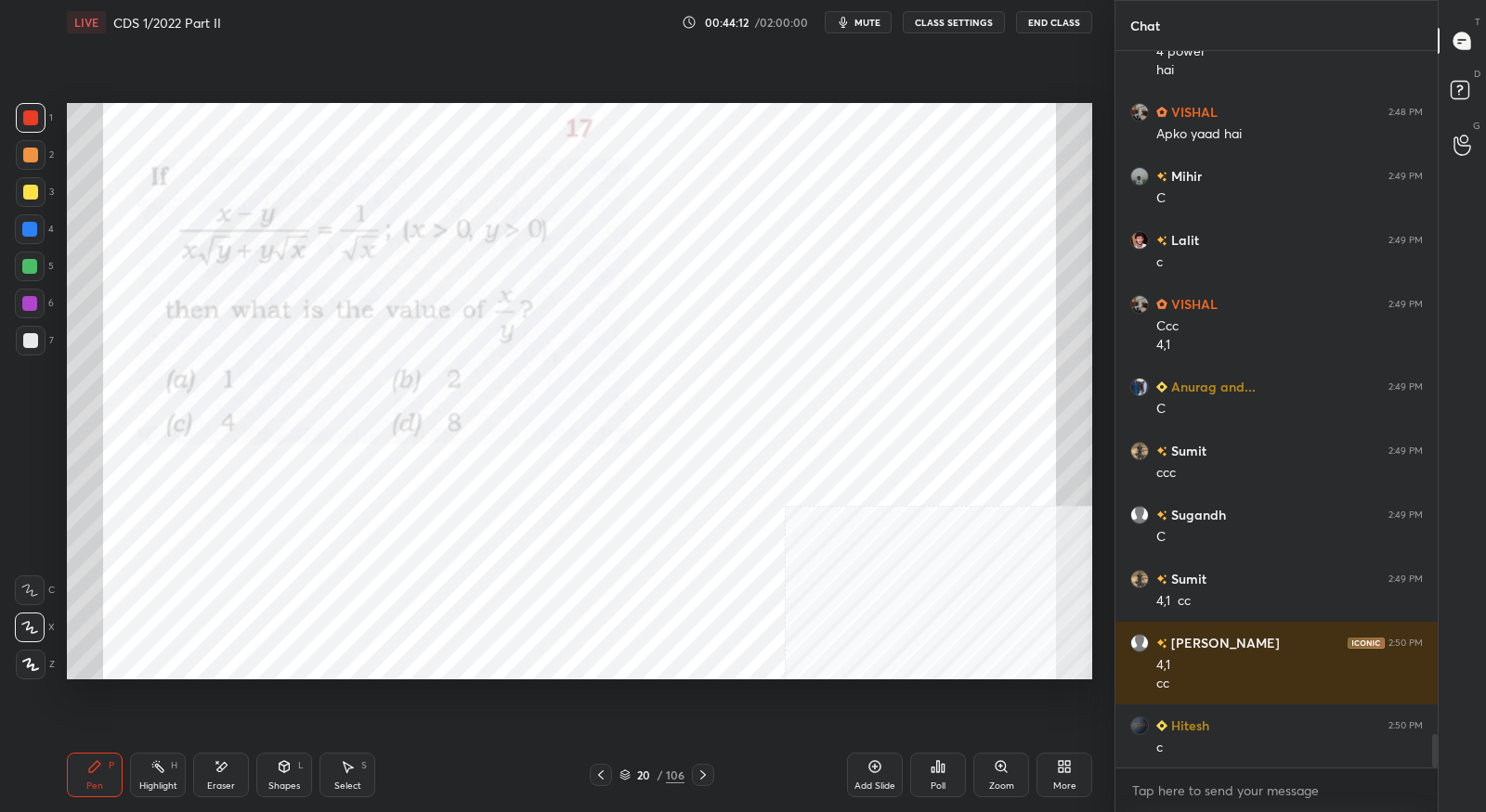
click at [700, 767] on div at bounding box center [703, 775] width 22 height 22
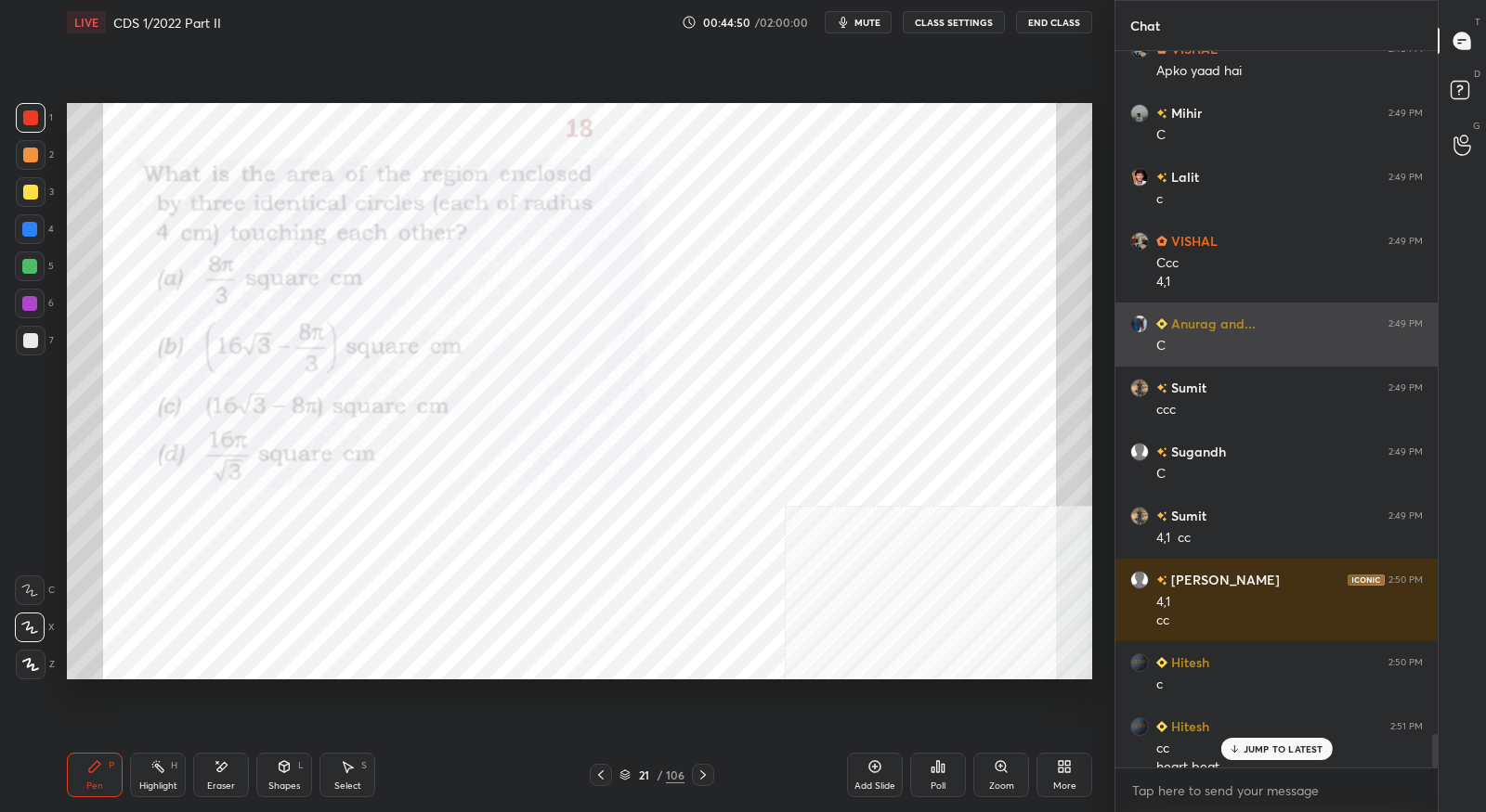
scroll to position [14729, 0]
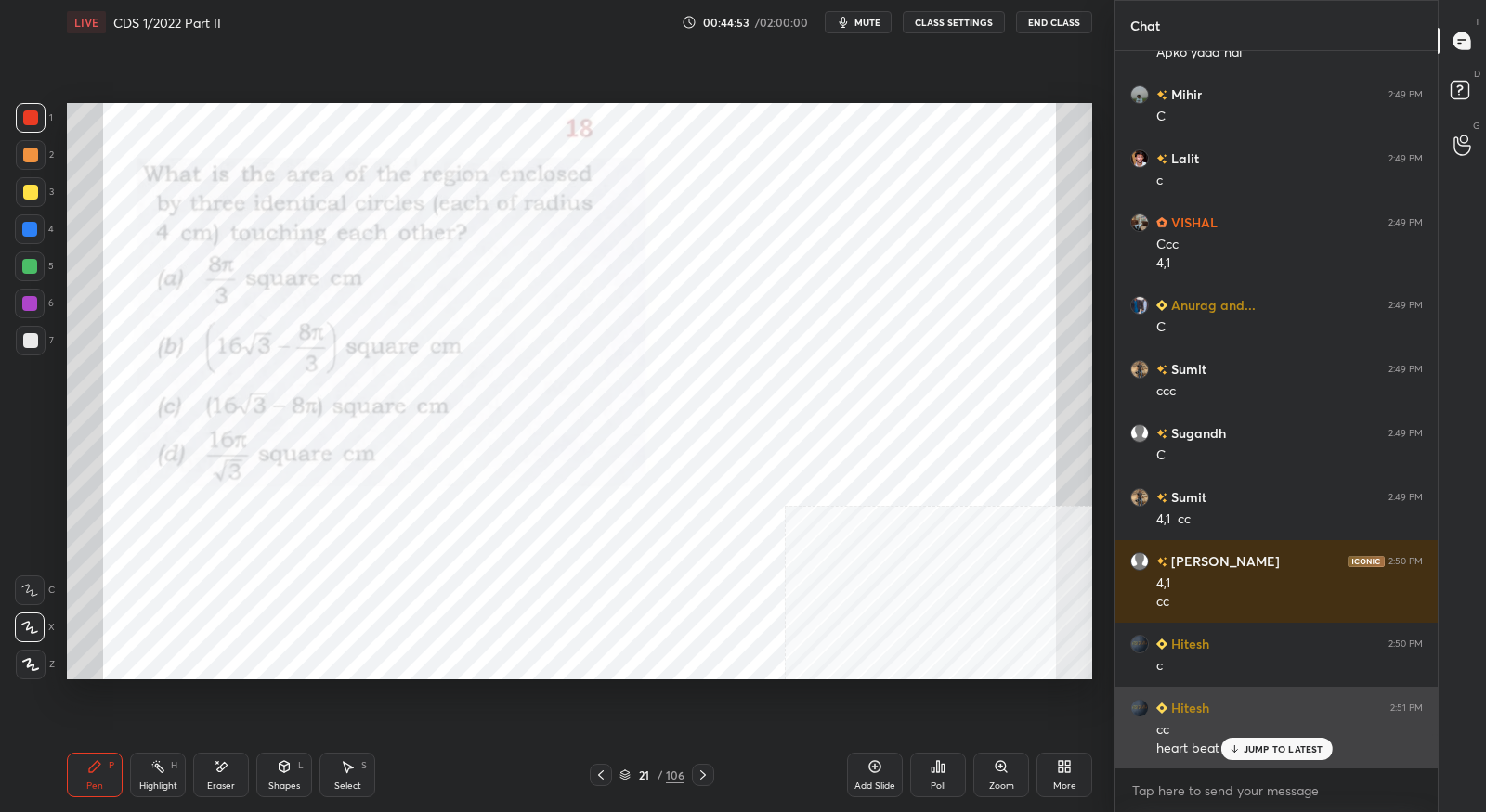
drag, startPoint x: 1260, startPoint y: 754, endPoint x: 1271, endPoint y: 744, distance: 14.9
click at [1260, 754] on p "JUMP TO LATEST" at bounding box center [1284, 749] width 80 height 11
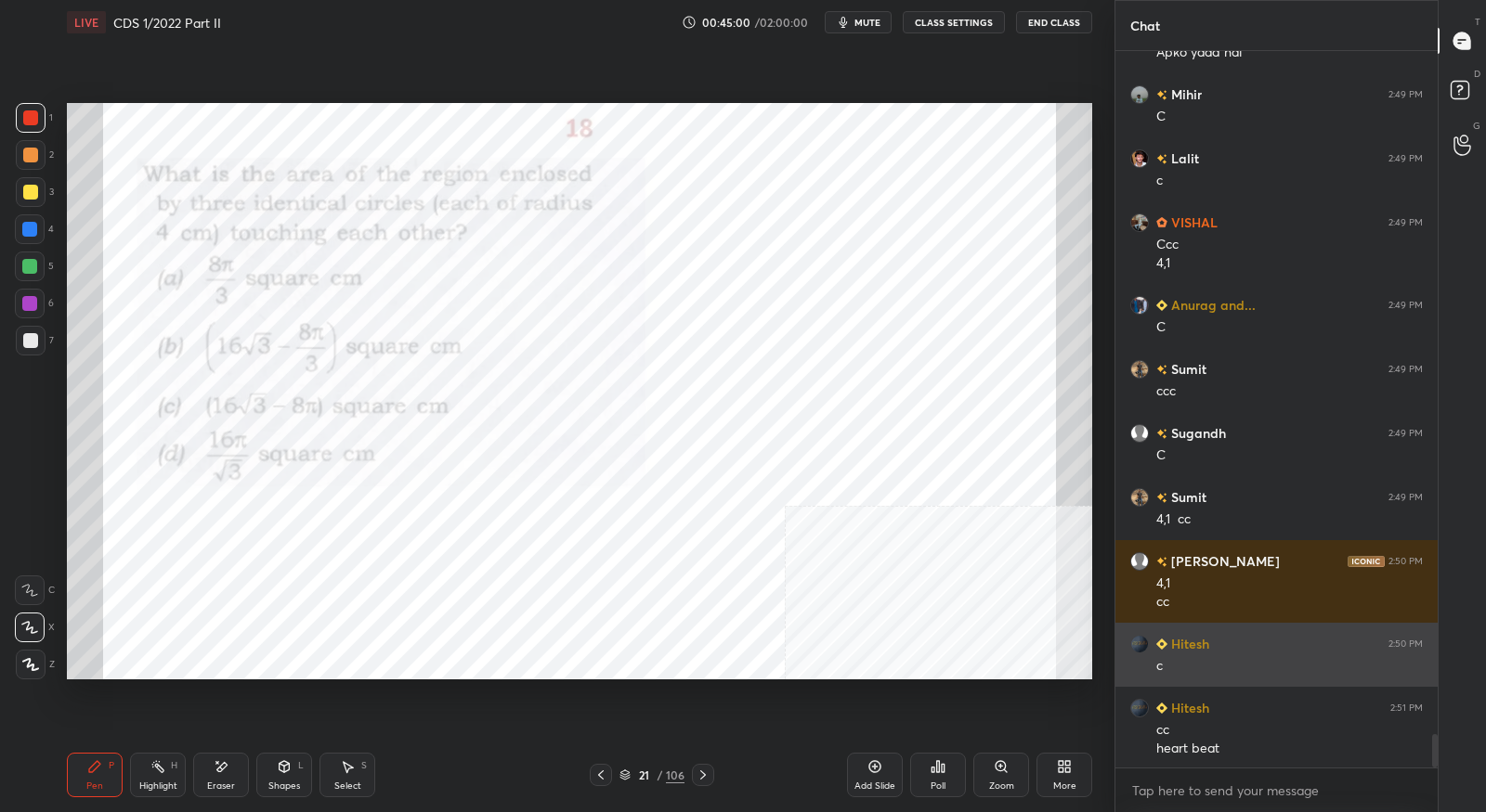
scroll to position [14794, 0]
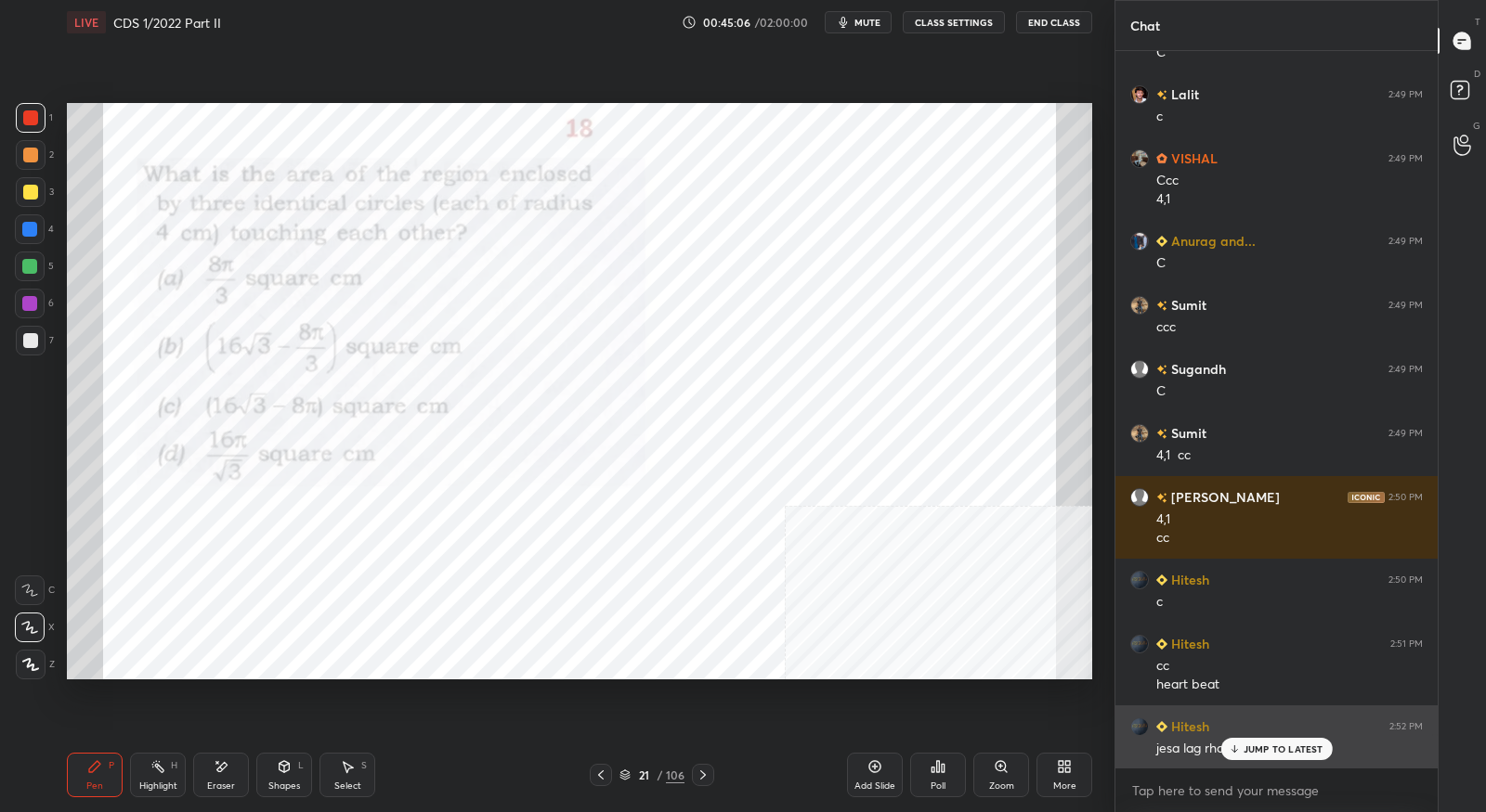
drag, startPoint x: 1246, startPoint y: 751, endPoint x: 1247, endPoint y: 734, distance: 17.0
click at [1246, 750] on p "JUMP TO LATEST" at bounding box center [1284, 749] width 80 height 11
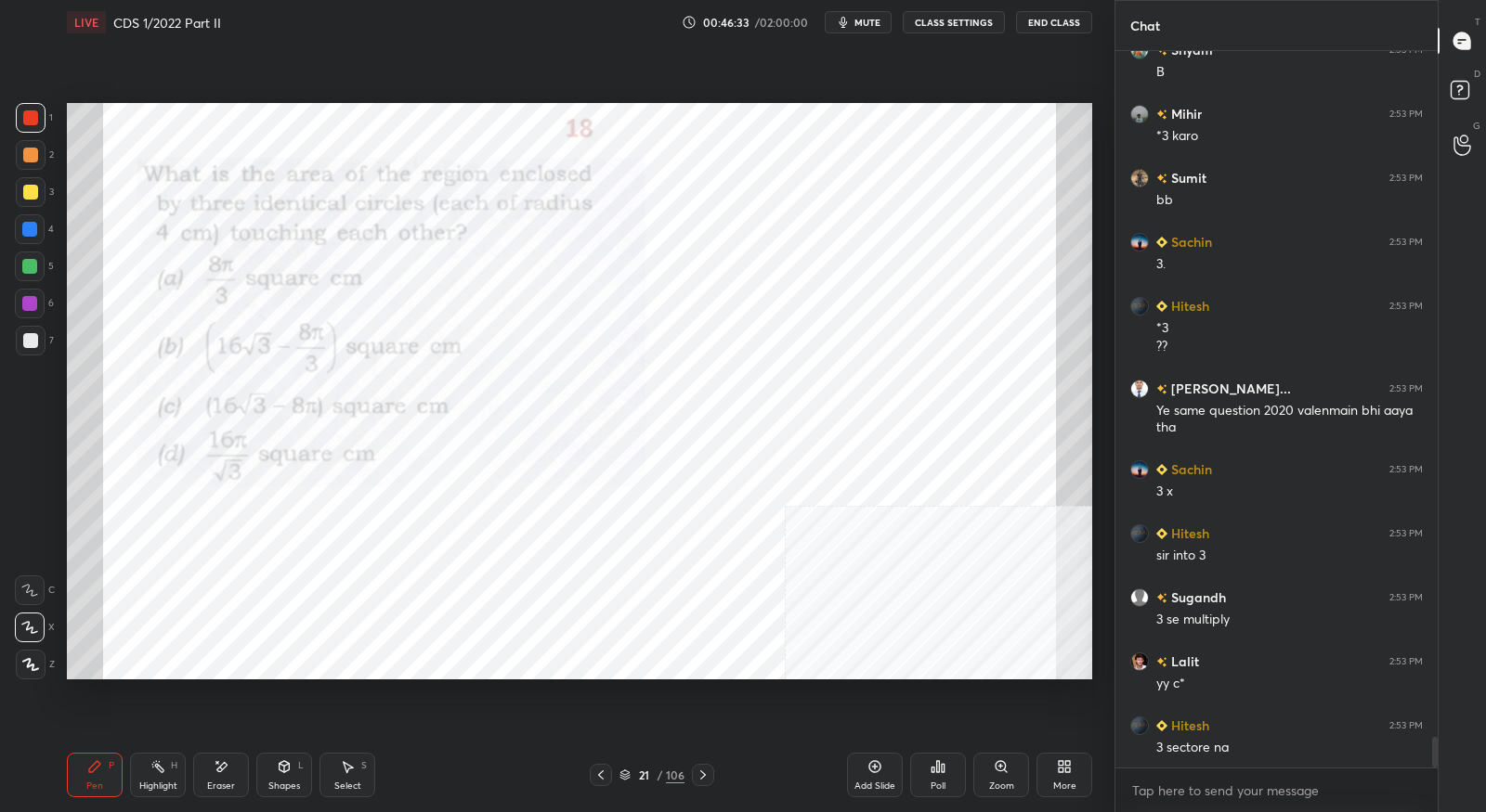
scroll to position [16111, 0]
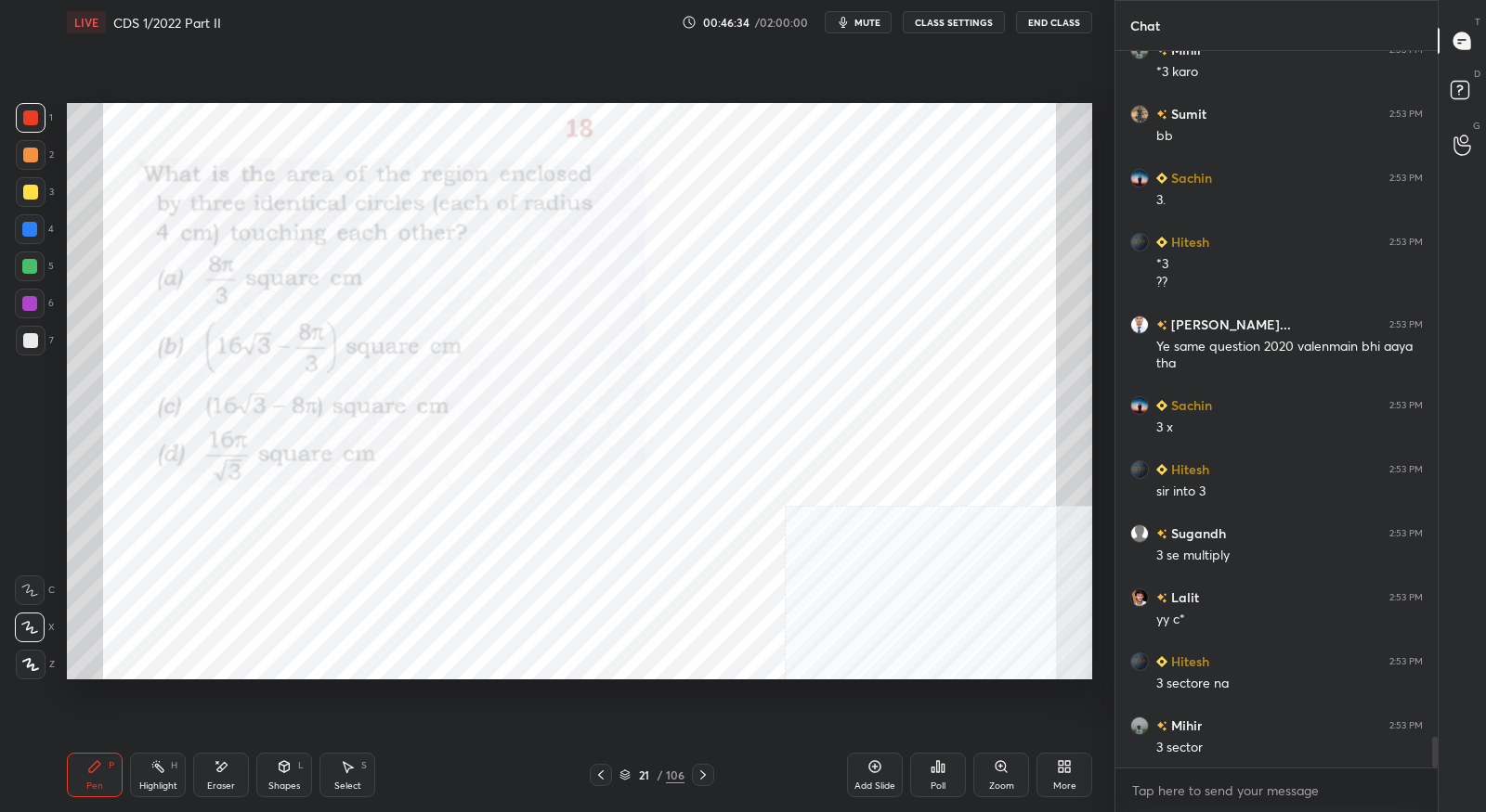
click at [227, 799] on div "Pen P Highlight H Eraser Shapes L Select S 21 / 106 Add Slide Poll Zoom More" at bounding box center [580, 775] width 1025 height 74
click at [221, 787] on div "Eraser" at bounding box center [221, 787] width 28 height 10
click at [101, 792] on div "Pen" at bounding box center [94, 787] width 17 height 10
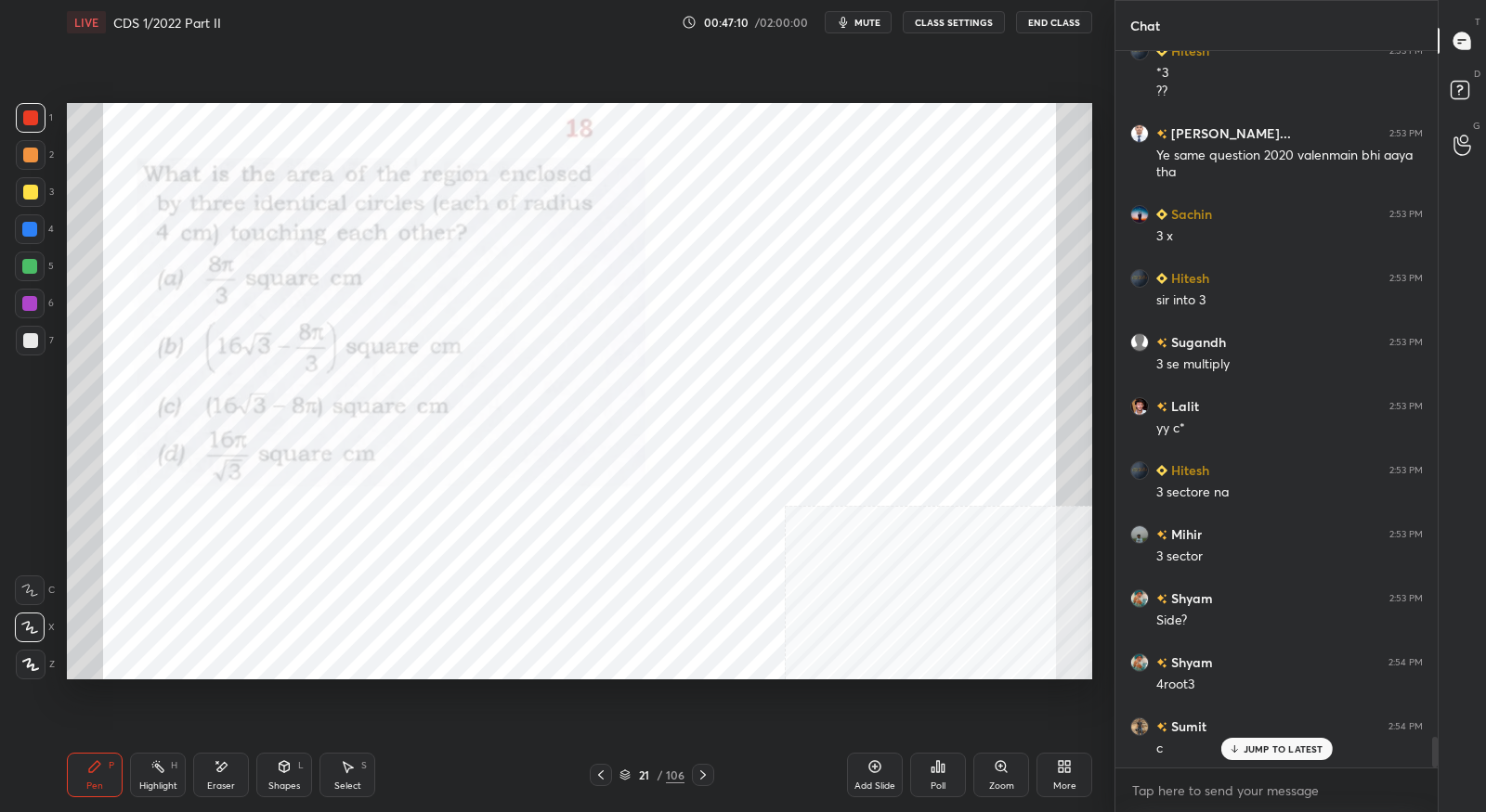
scroll to position [16367, 0]
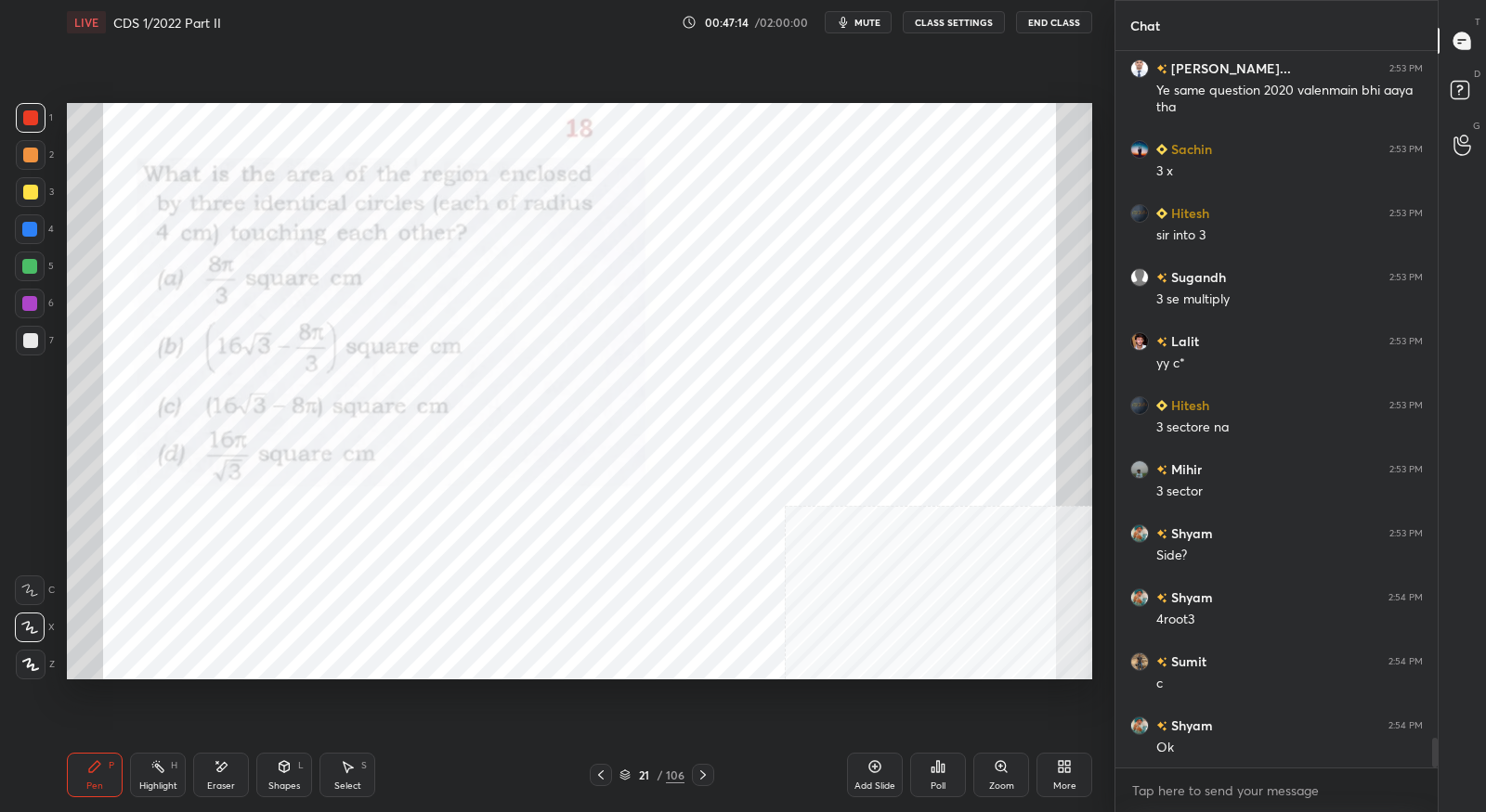
drag, startPoint x: 706, startPoint y: 780, endPoint x: 708, endPoint y: 736, distance: 44.0
click at [706, 780] on icon at bounding box center [703, 775] width 15 height 15
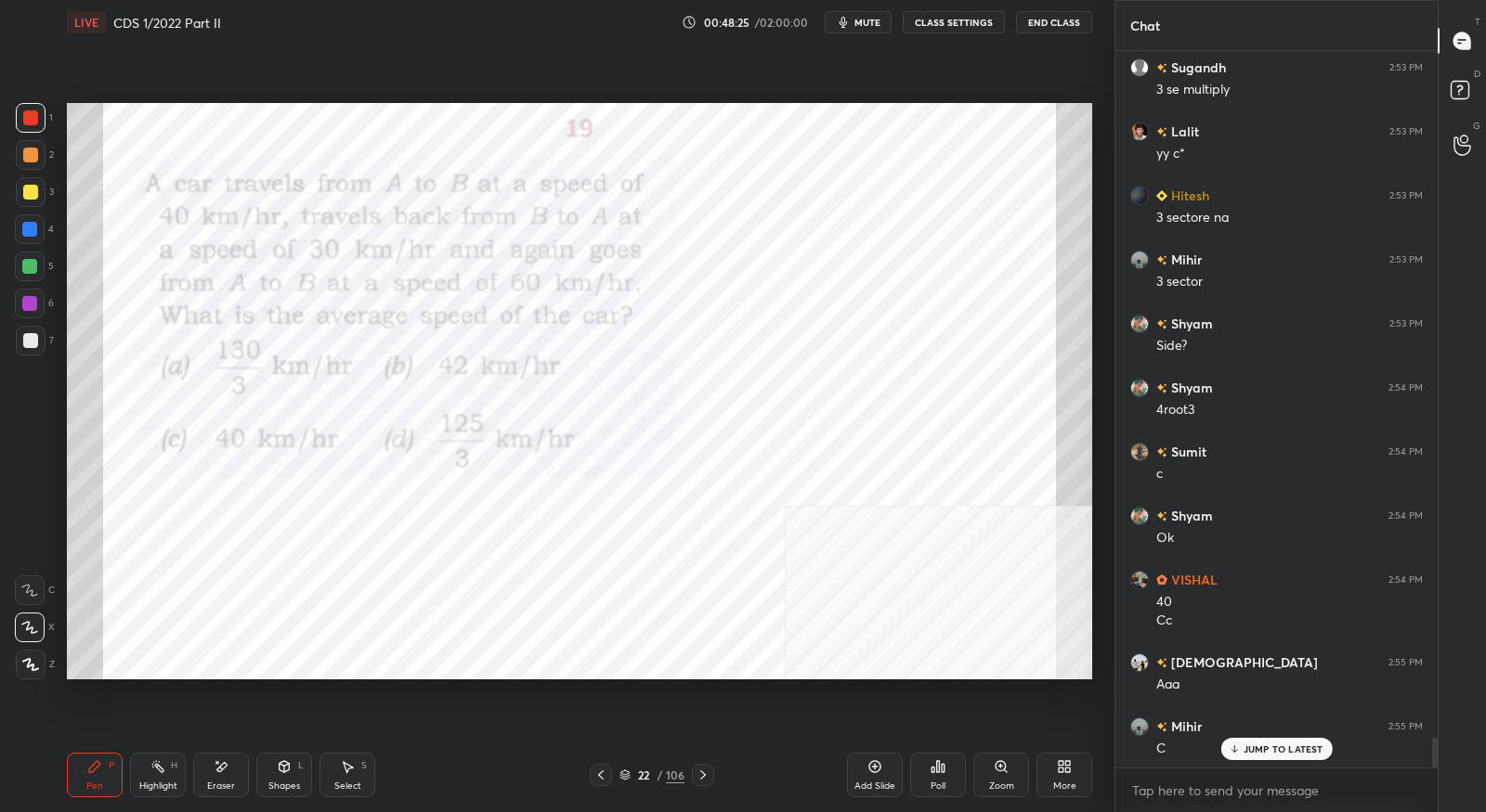
scroll to position [16641, 0]
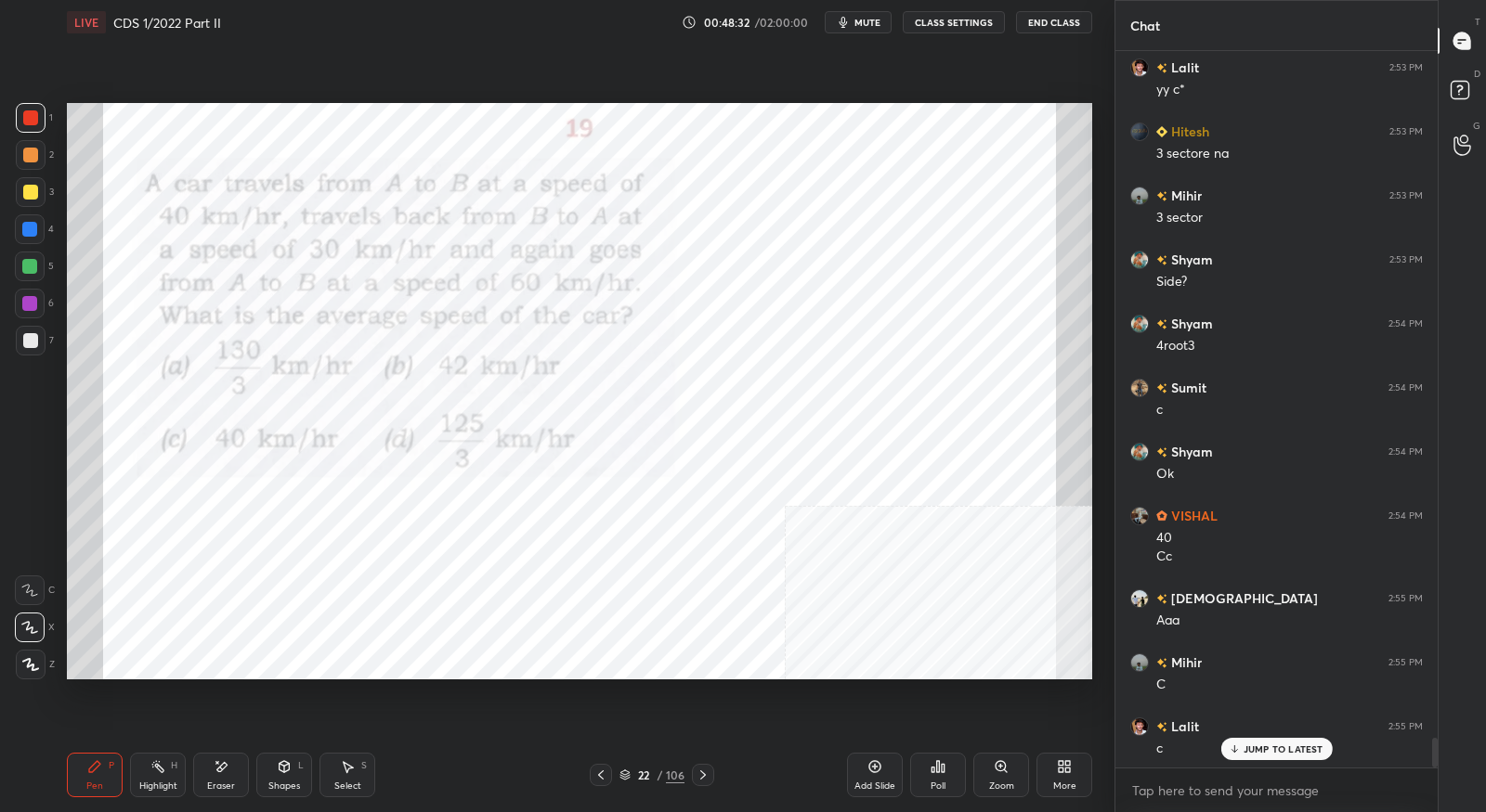
click at [227, 759] on icon at bounding box center [221, 767] width 15 height 16
drag, startPoint x: 87, startPoint y: 779, endPoint x: 103, endPoint y: 758, distance: 26.4
click at [87, 778] on div "Pen P" at bounding box center [95, 776] width 56 height 45
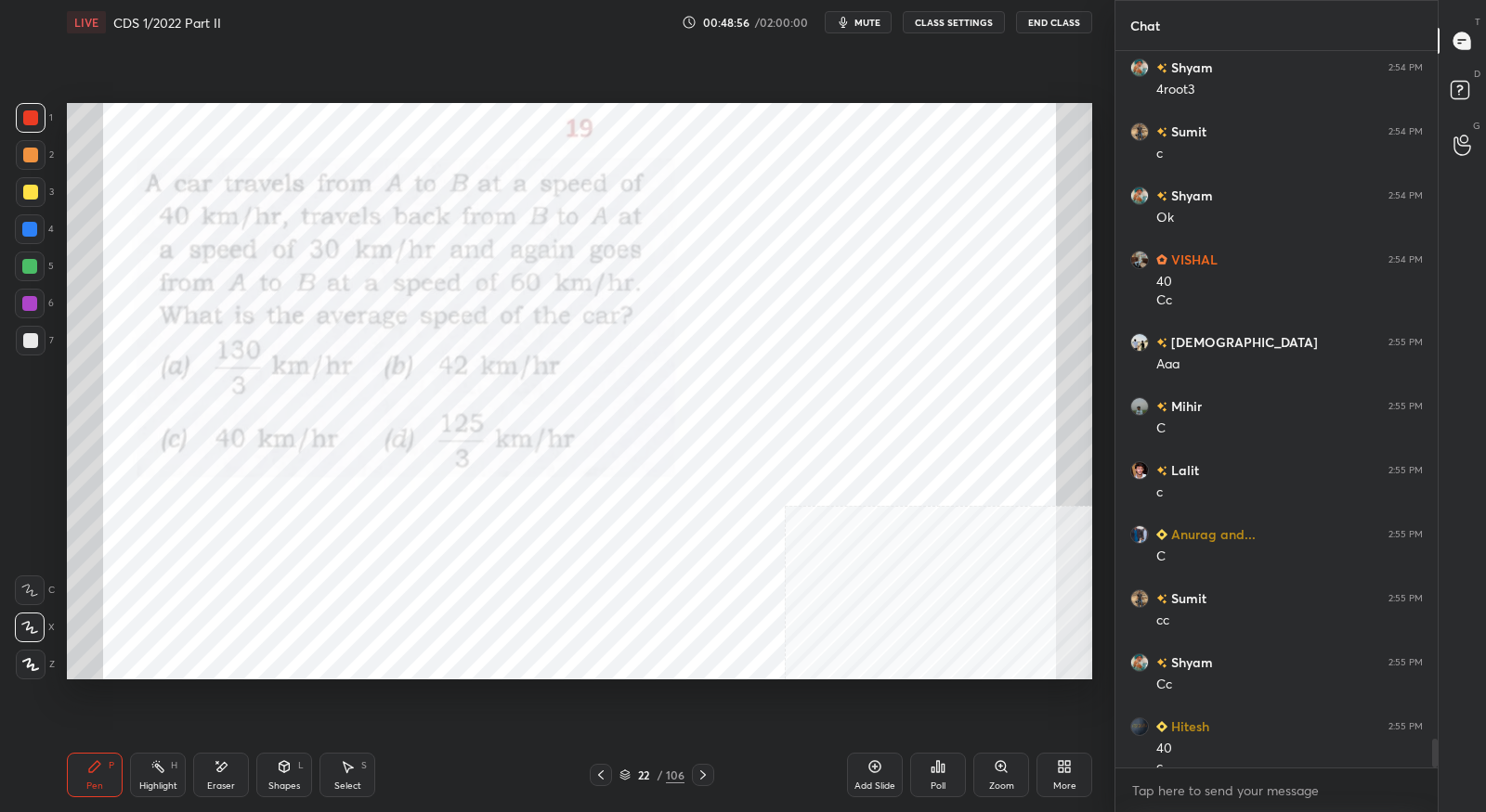
scroll to position [16915, 0]
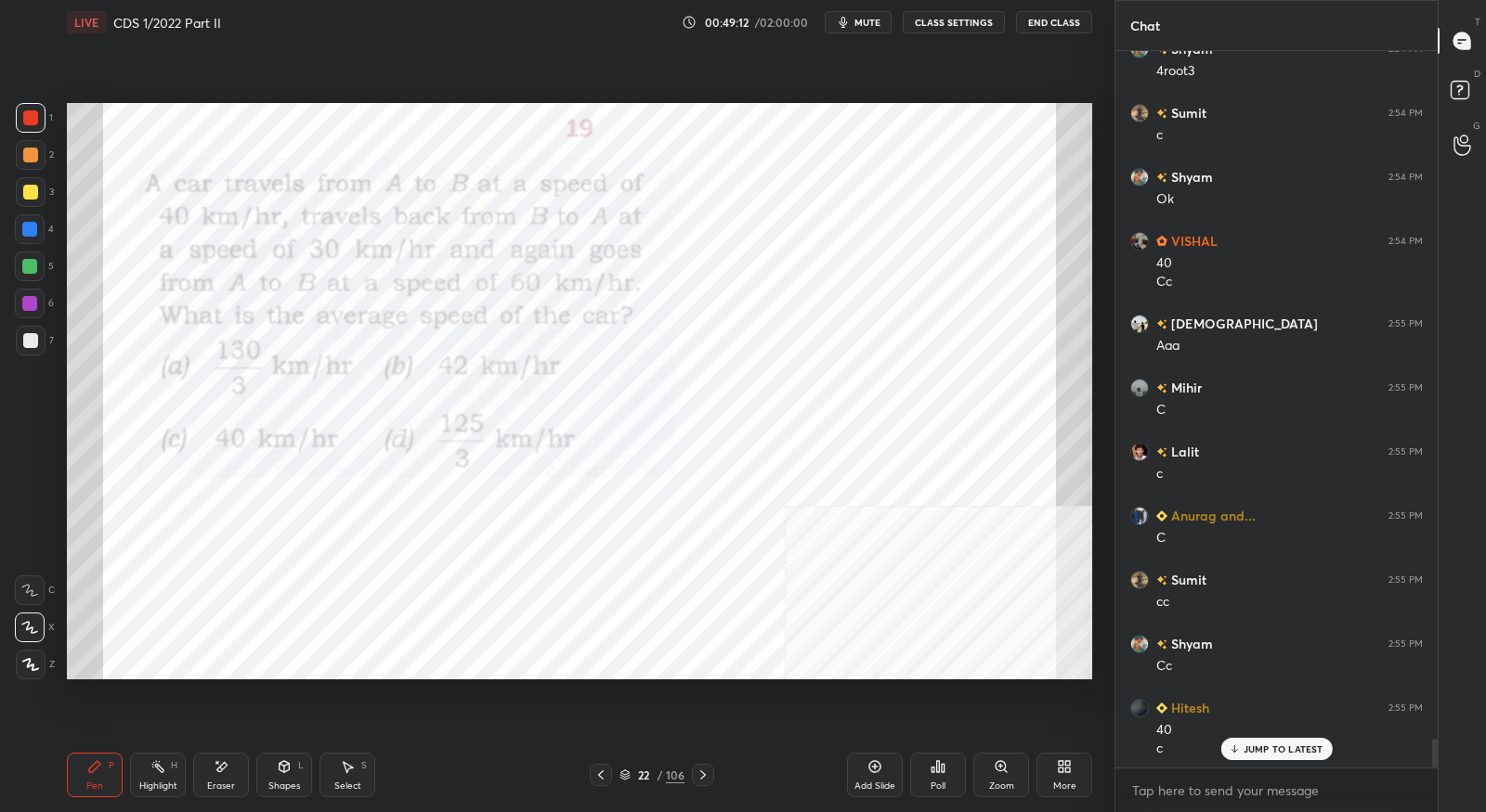
click at [707, 776] on icon at bounding box center [703, 775] width 15 height 15
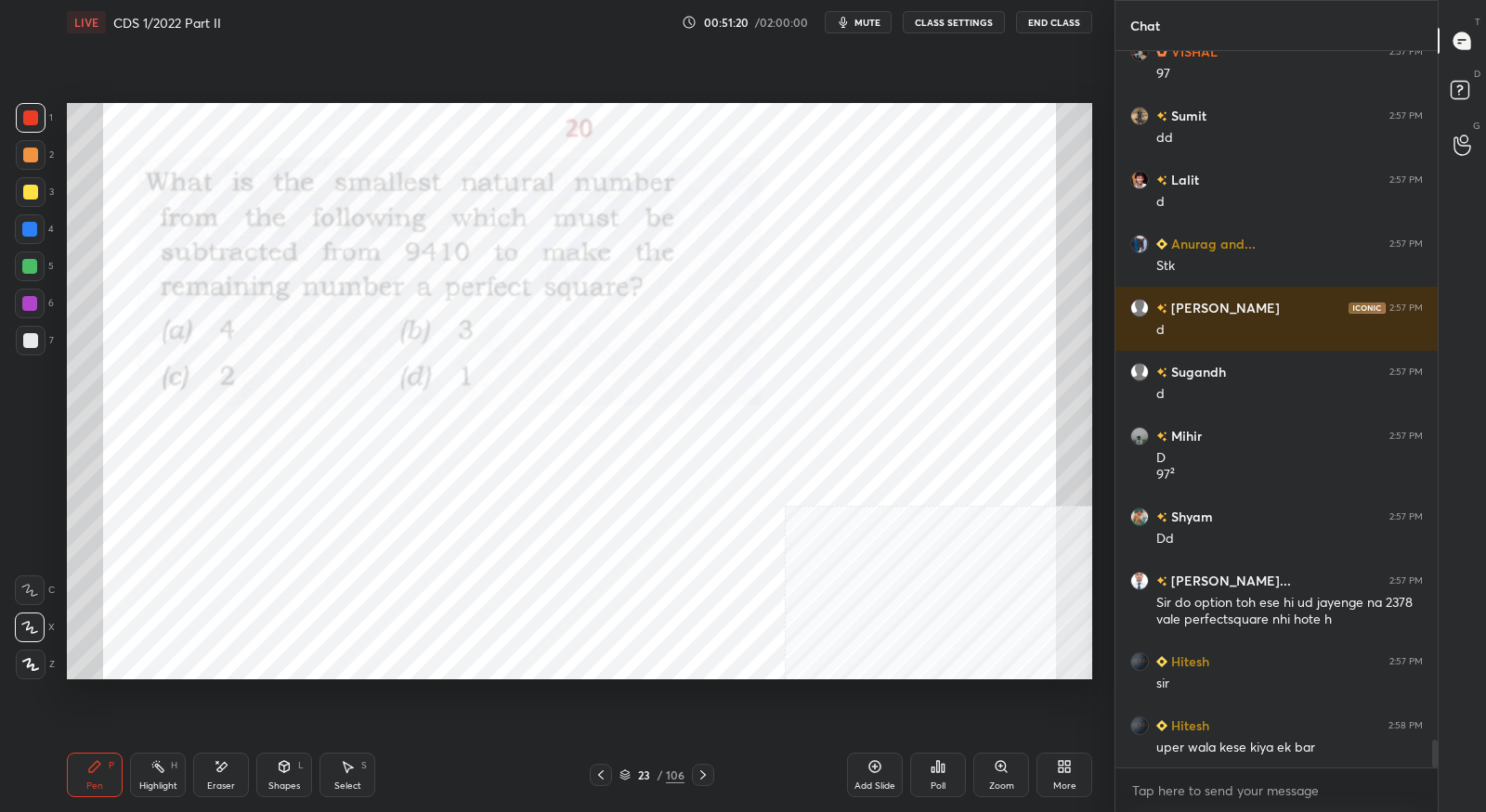
scroll to position [17974, 0]
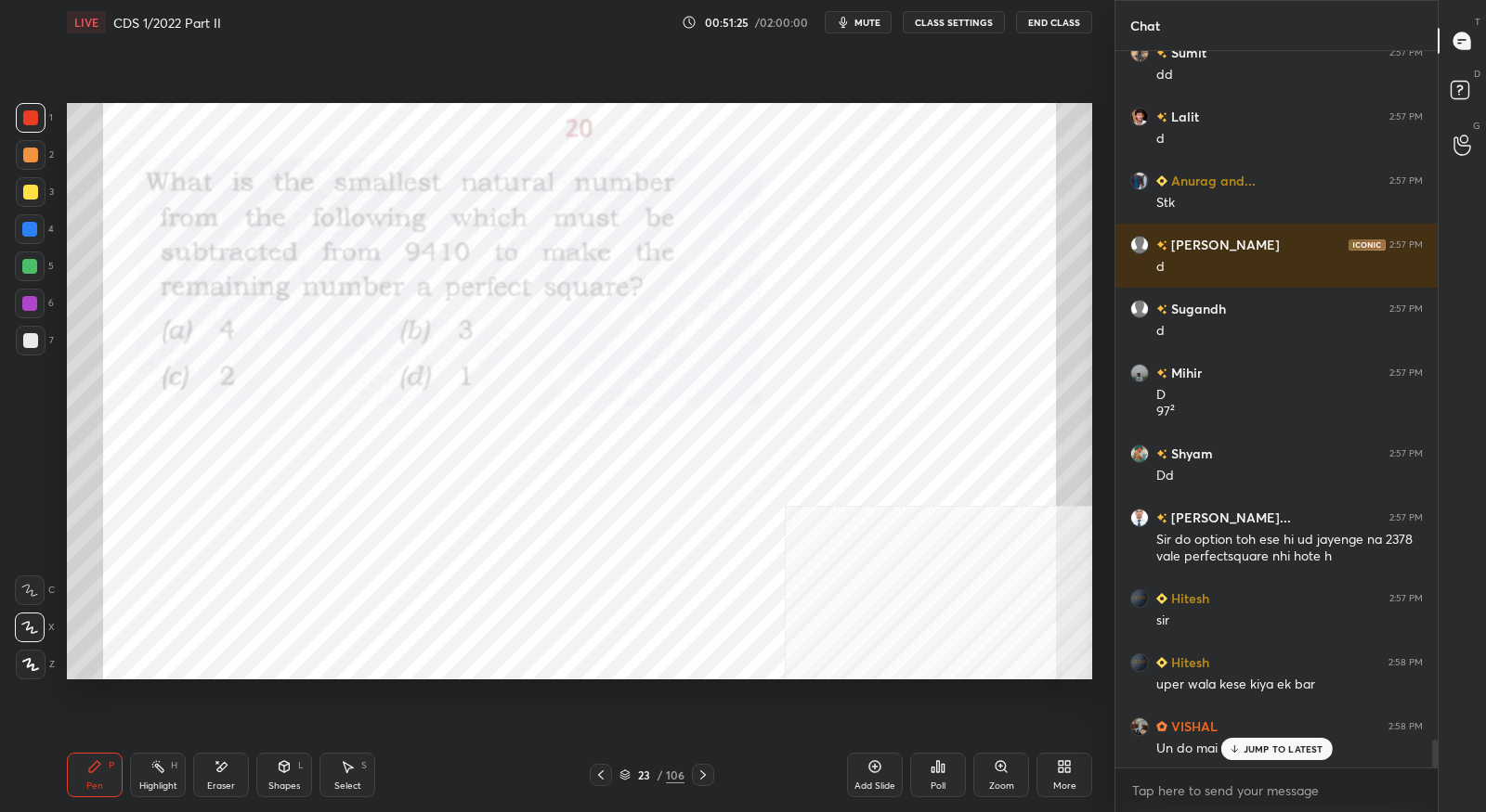
click at [802, 106] on div "Setting up your live class Poll for secs No correct answer Start poll" at bounding box center [580, 391] width 1041 height 694
drag, startPoint x: 1240, startPoint y: 752, endPoint x: 1255, endPoint y: 744, distance: 17.0
click at [1239, 751] on icon at bounding box center [1234, 749] width 12 height 11
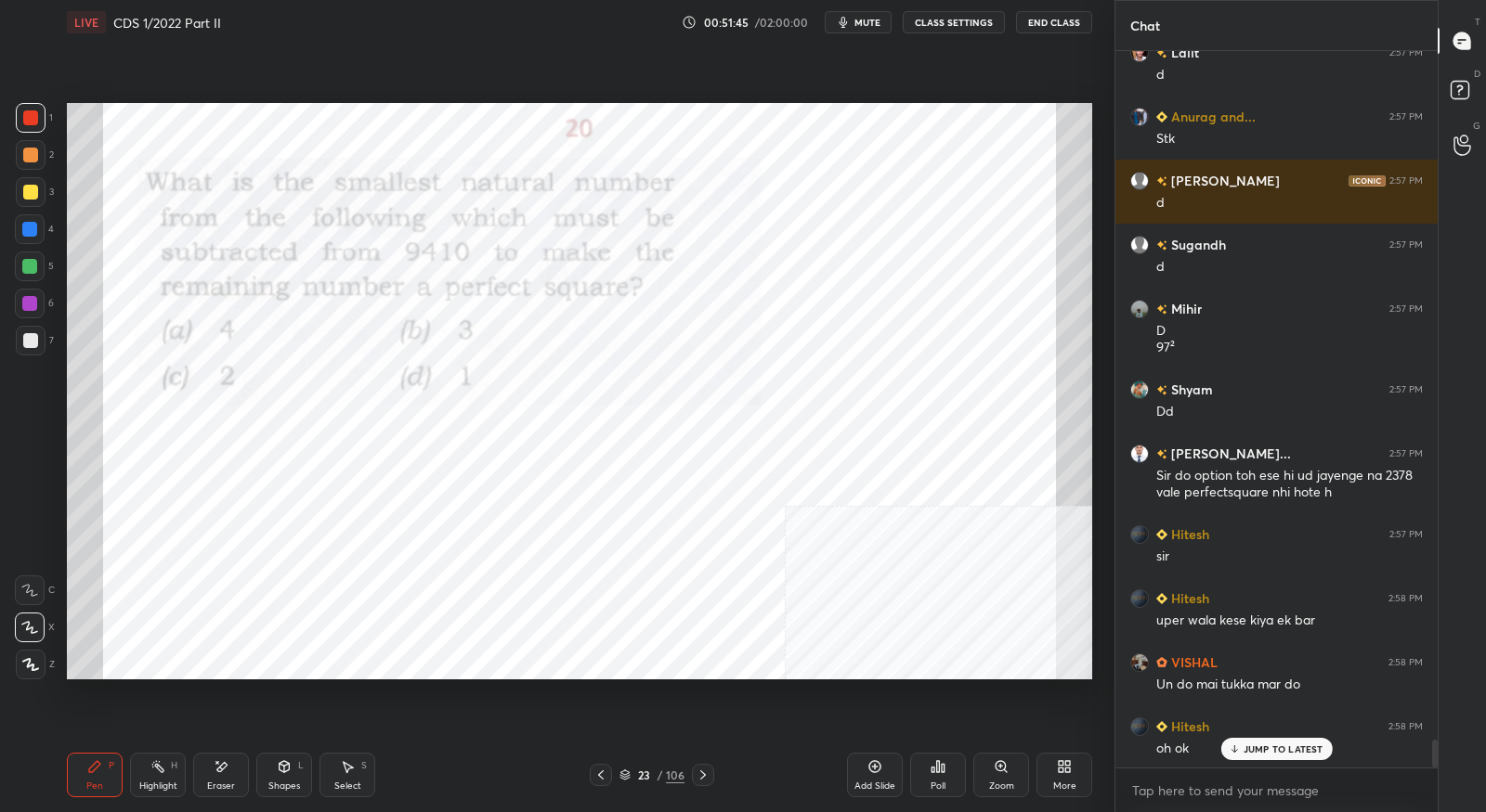
click at [711, 774] on div at bounding box center [703, 775] width 22 height 22
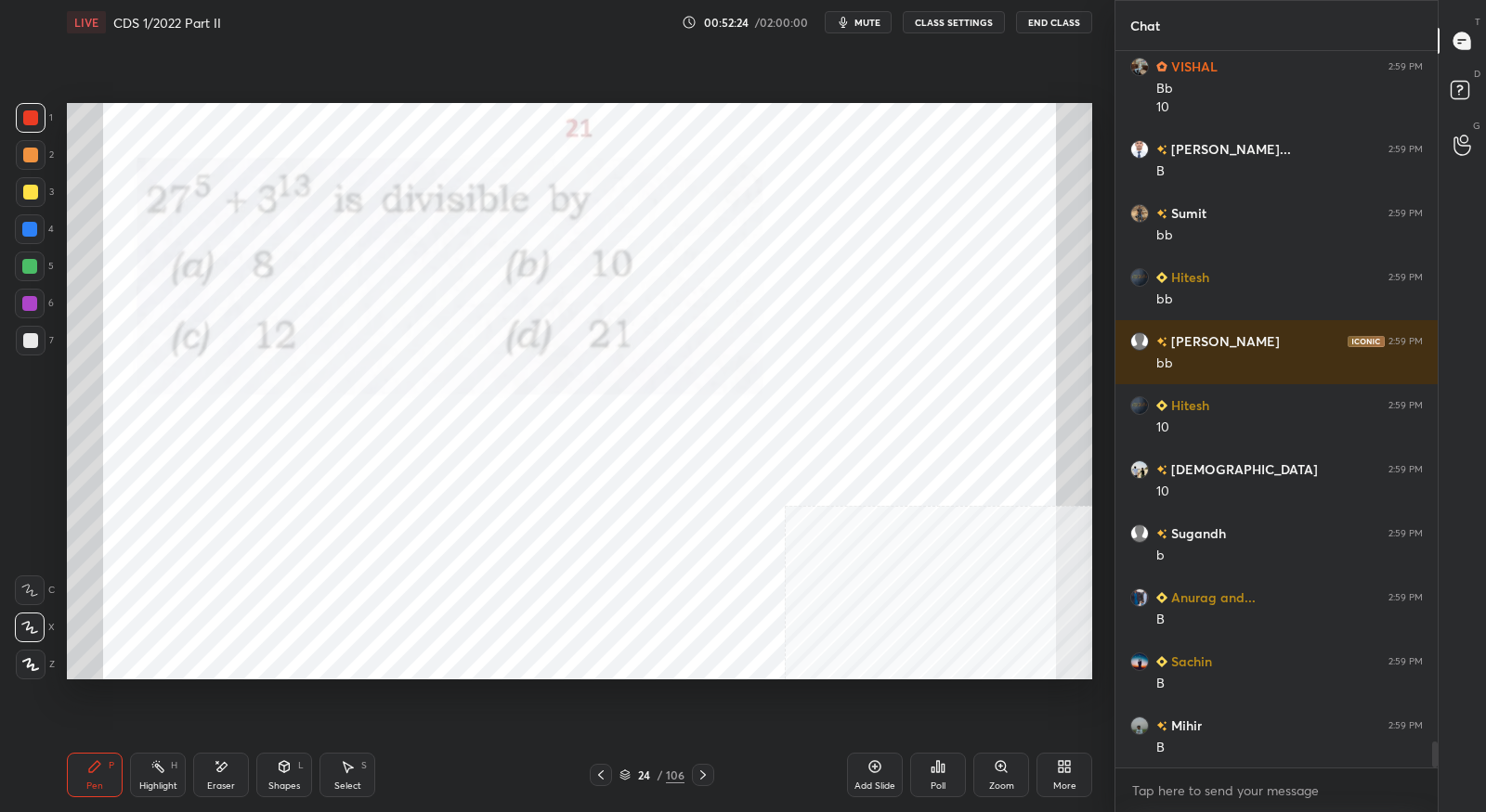
scroll to position [18826, 0]
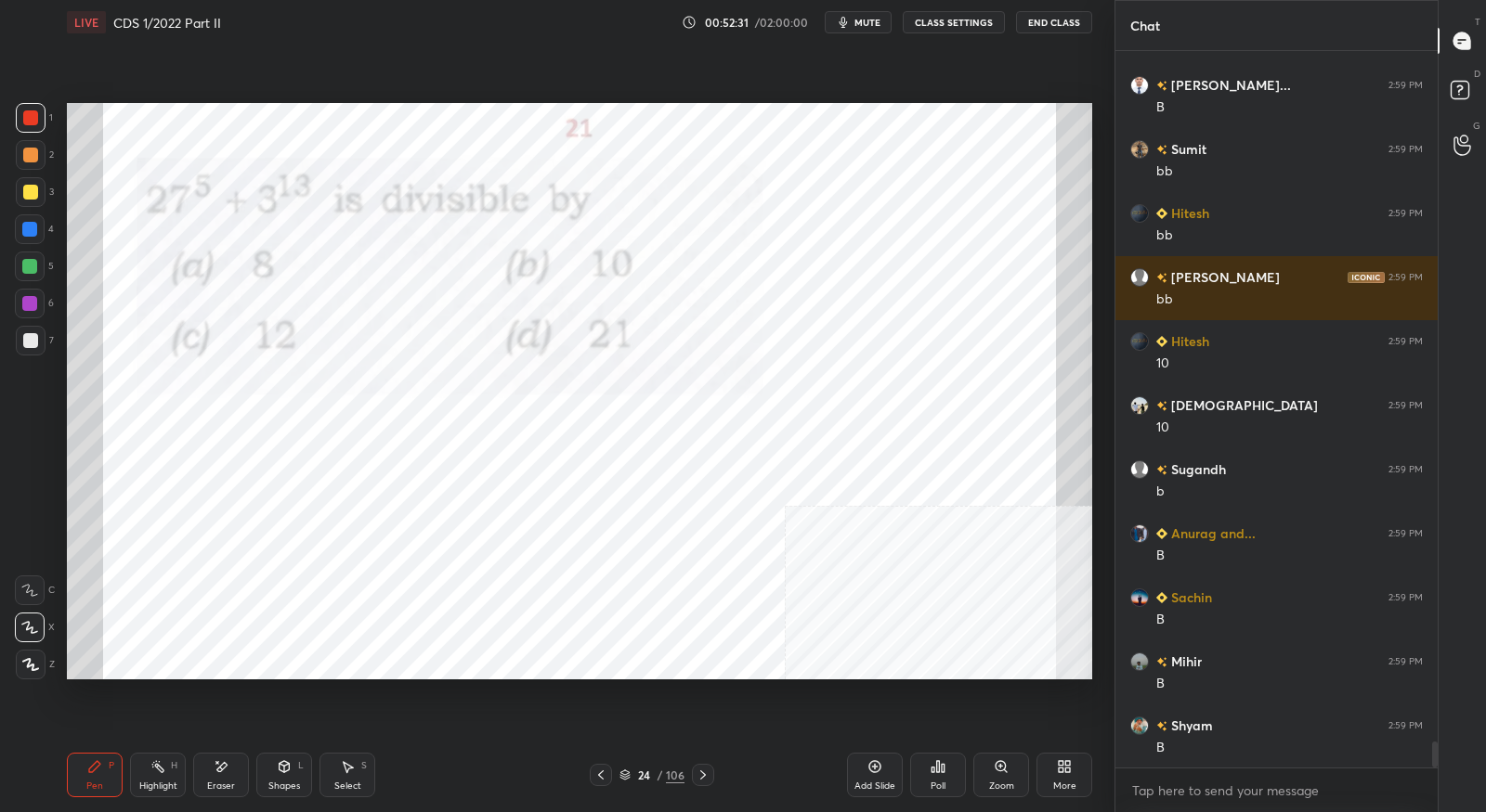
click at [706, 774] on icon at bounding box center [703, 775] width 15 height 15
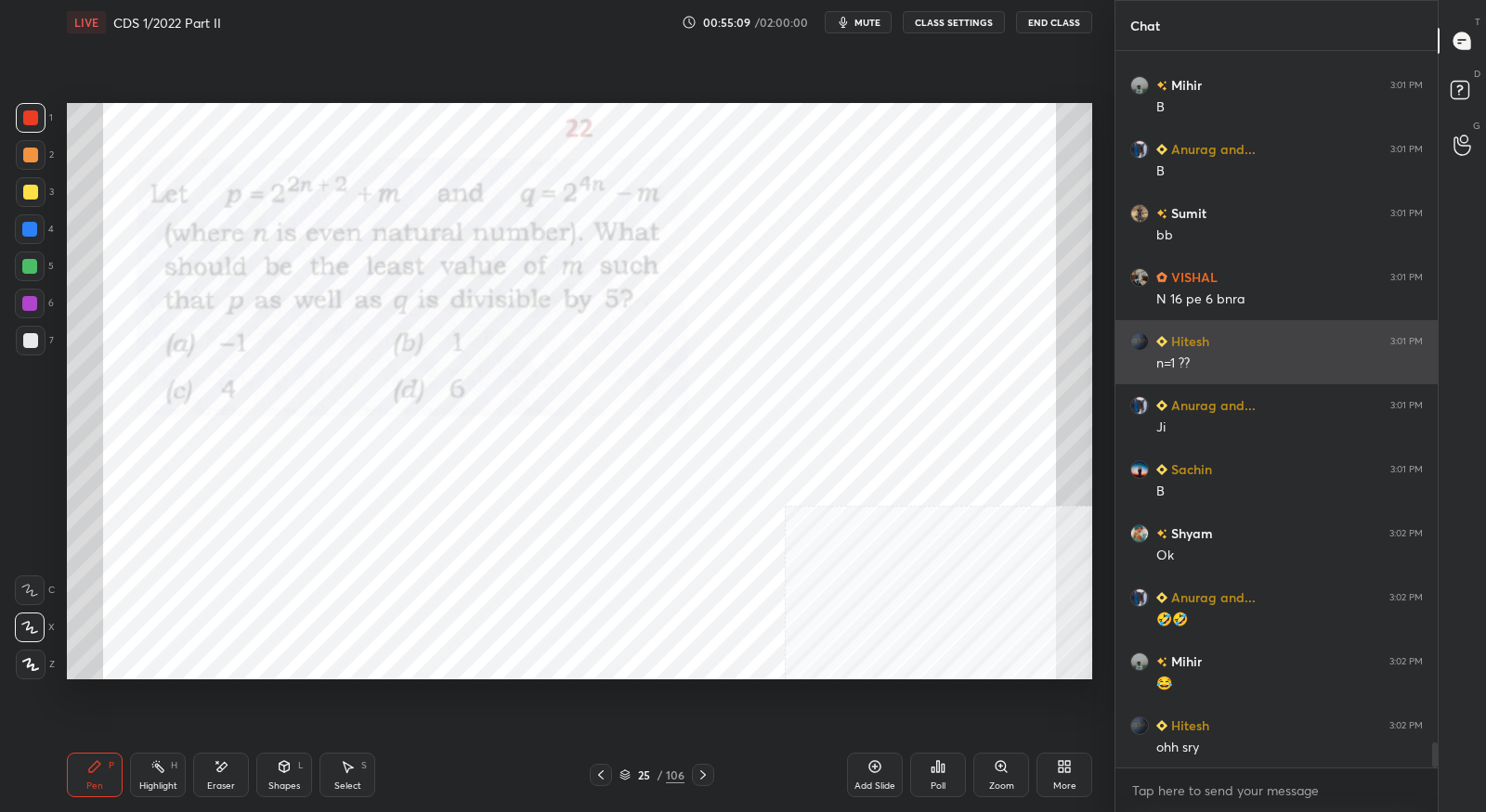
scroll to position [20100, 0]
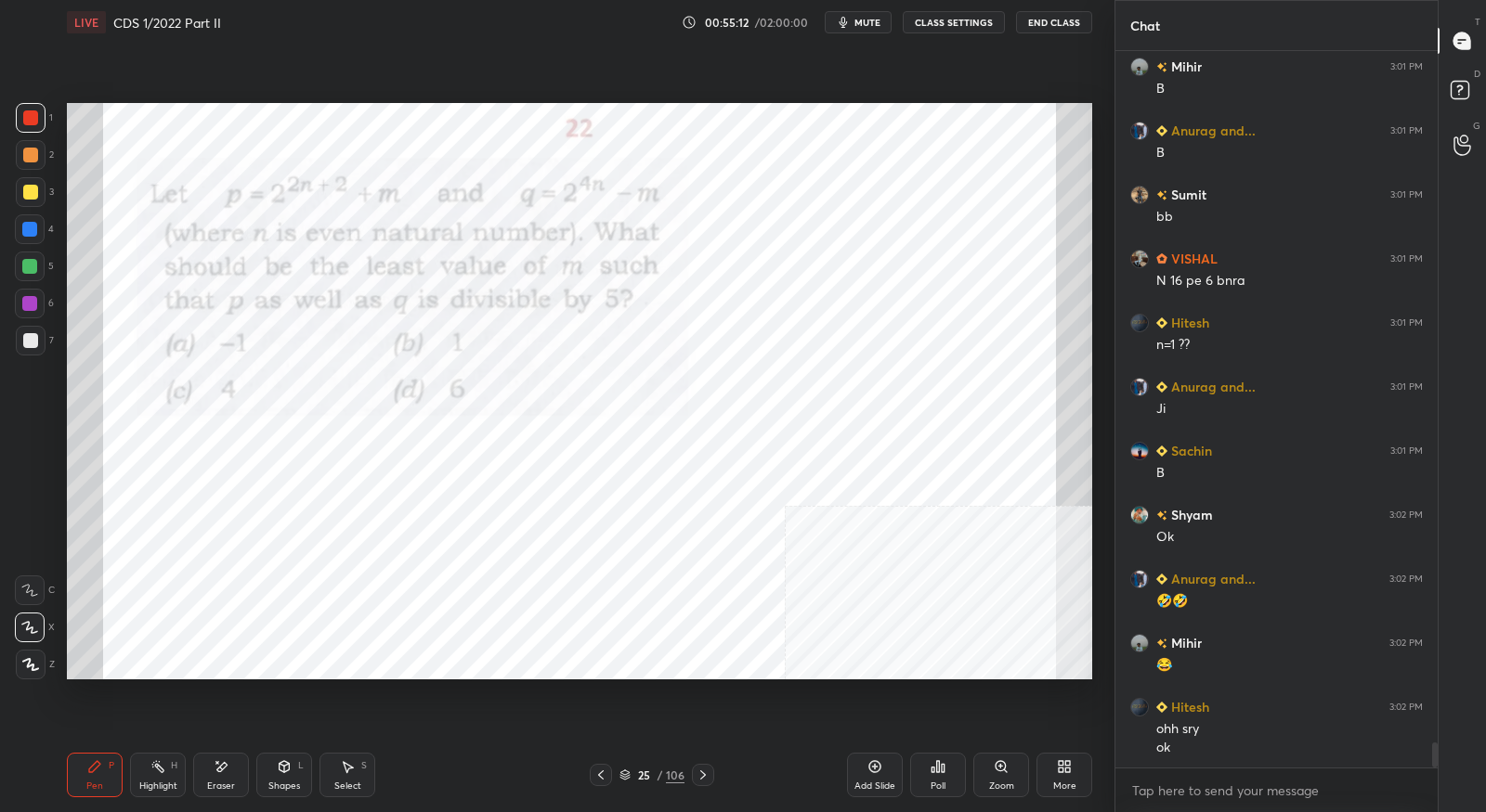
click at [707, 774] on icon at bounding box center [703, 775] width 15 height 15
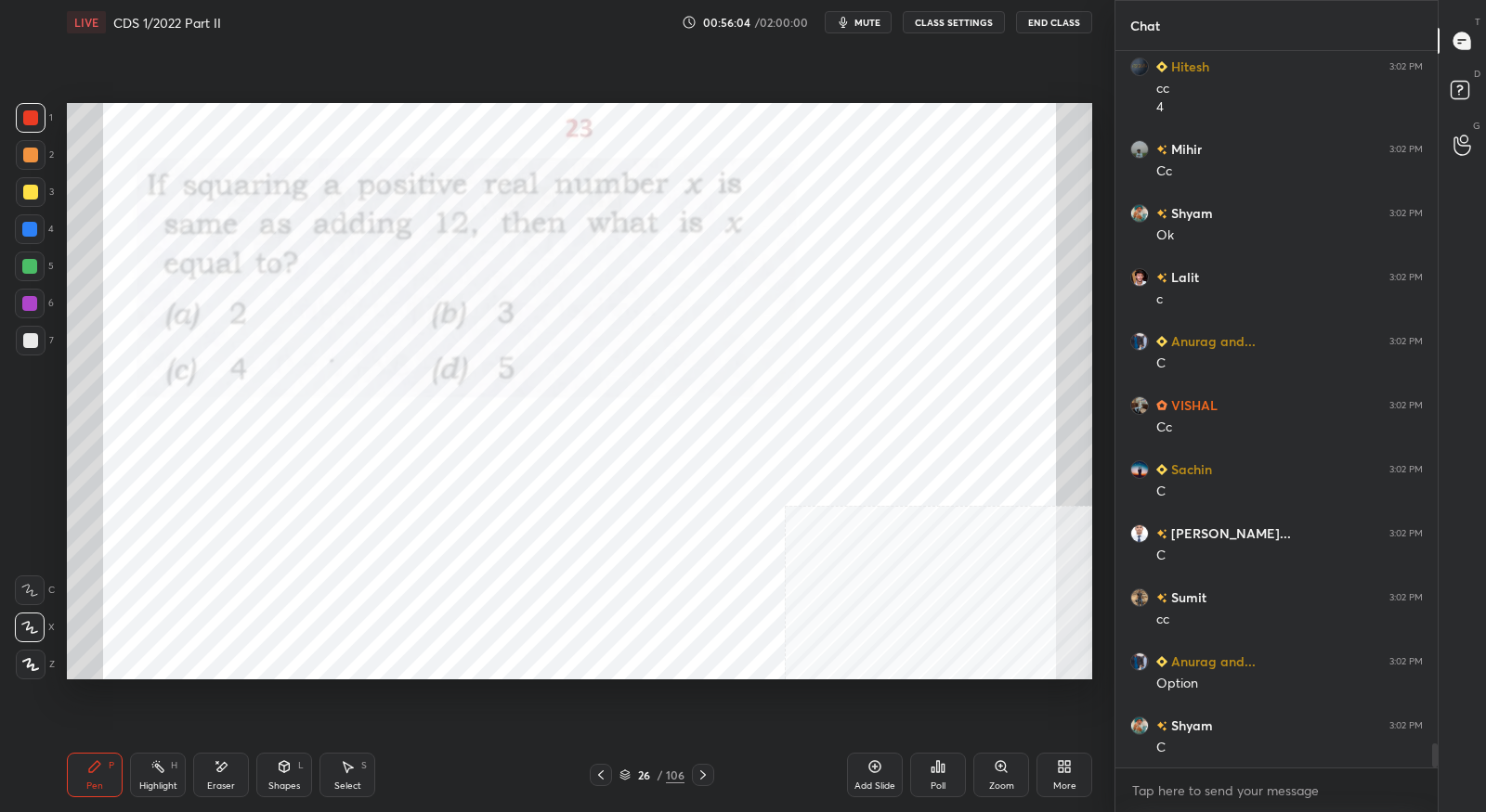
scroll to position [20969, 0]
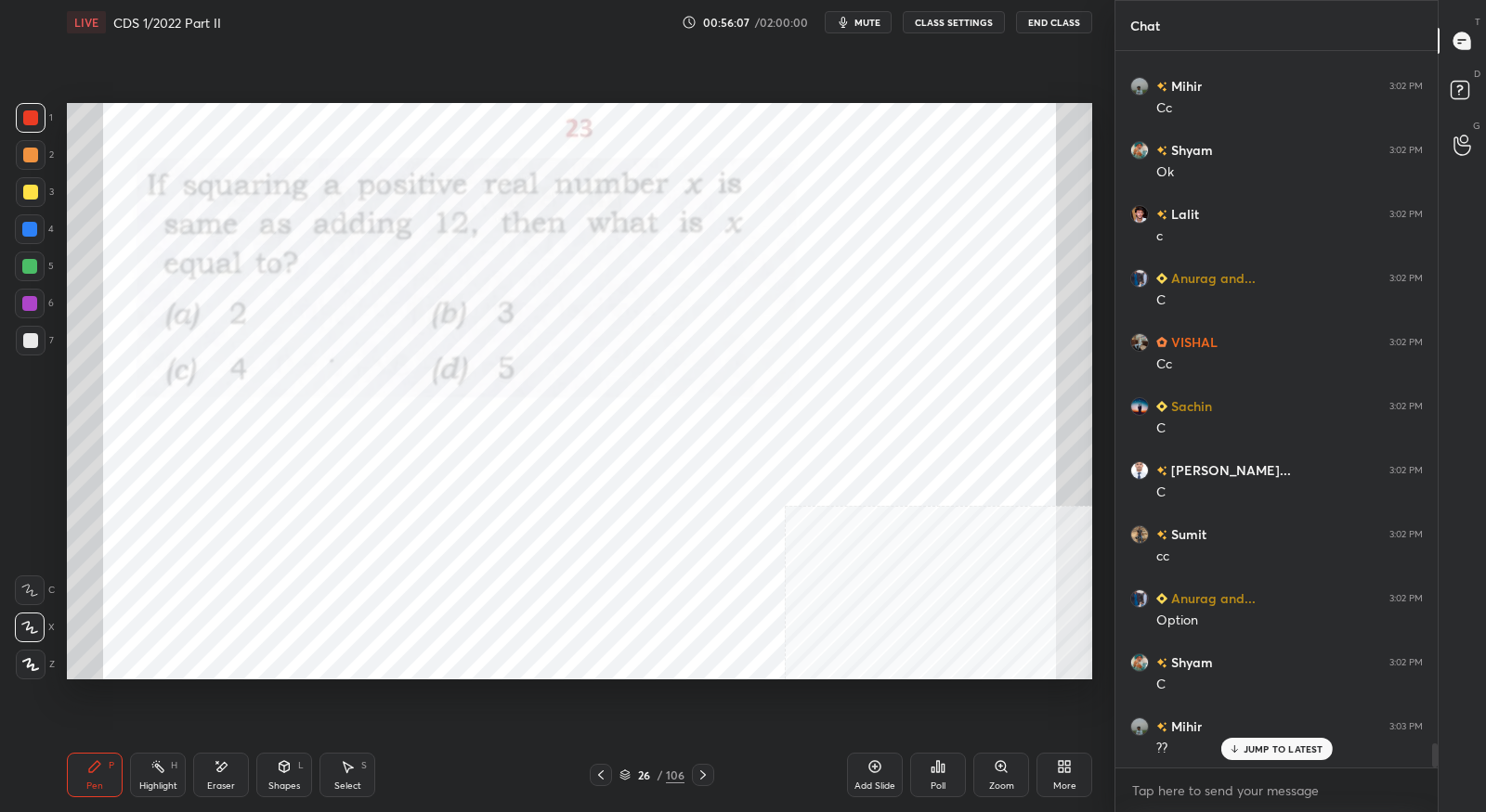
click at [232, 780] on div "Eraser" at bounding box center [221, 776] width 56 height 45
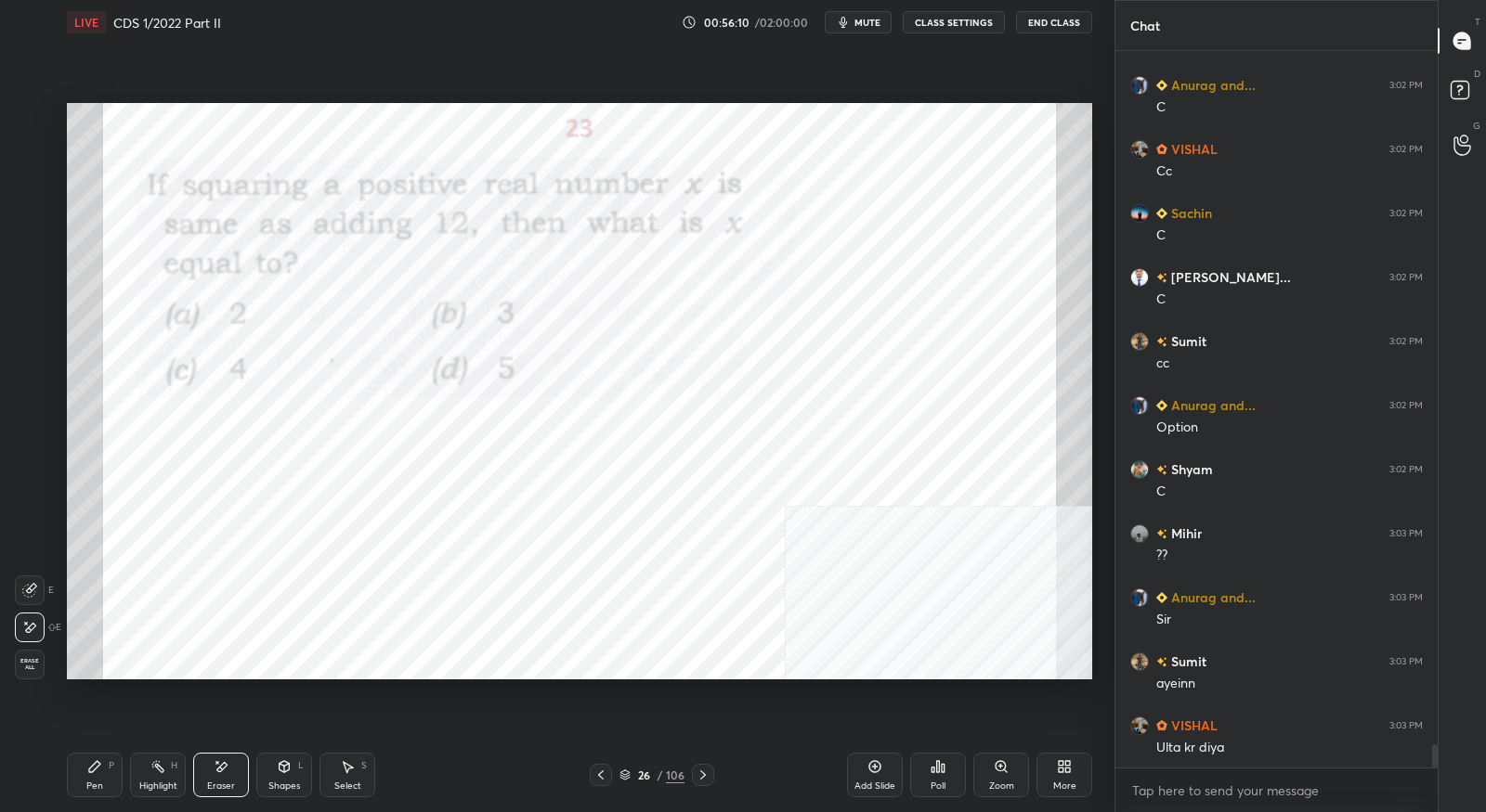
scroll to position [21226, 0]
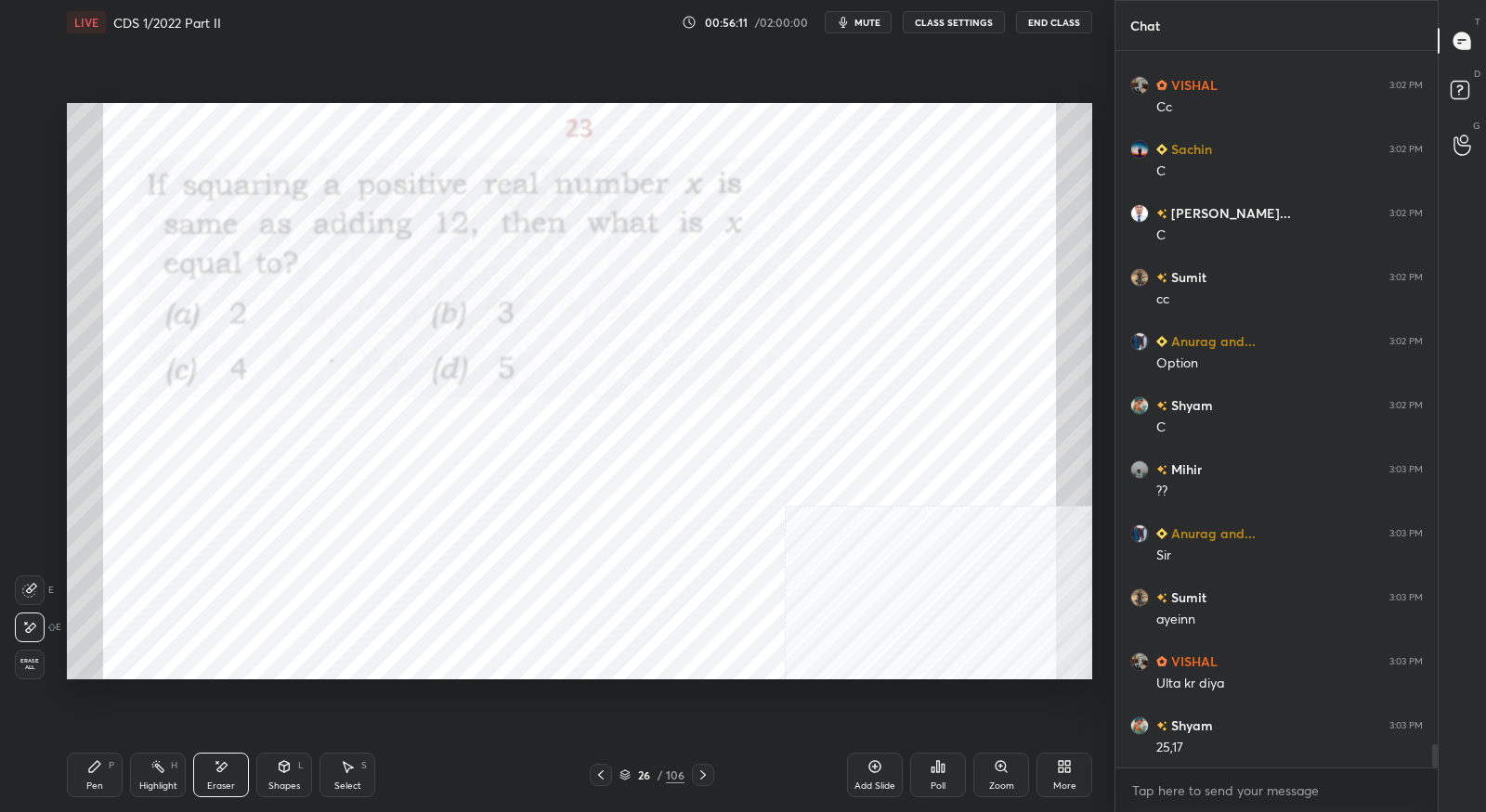
click at [105, 777] on div "Pen P" at bounding box center [95, 776] width 56 height 45
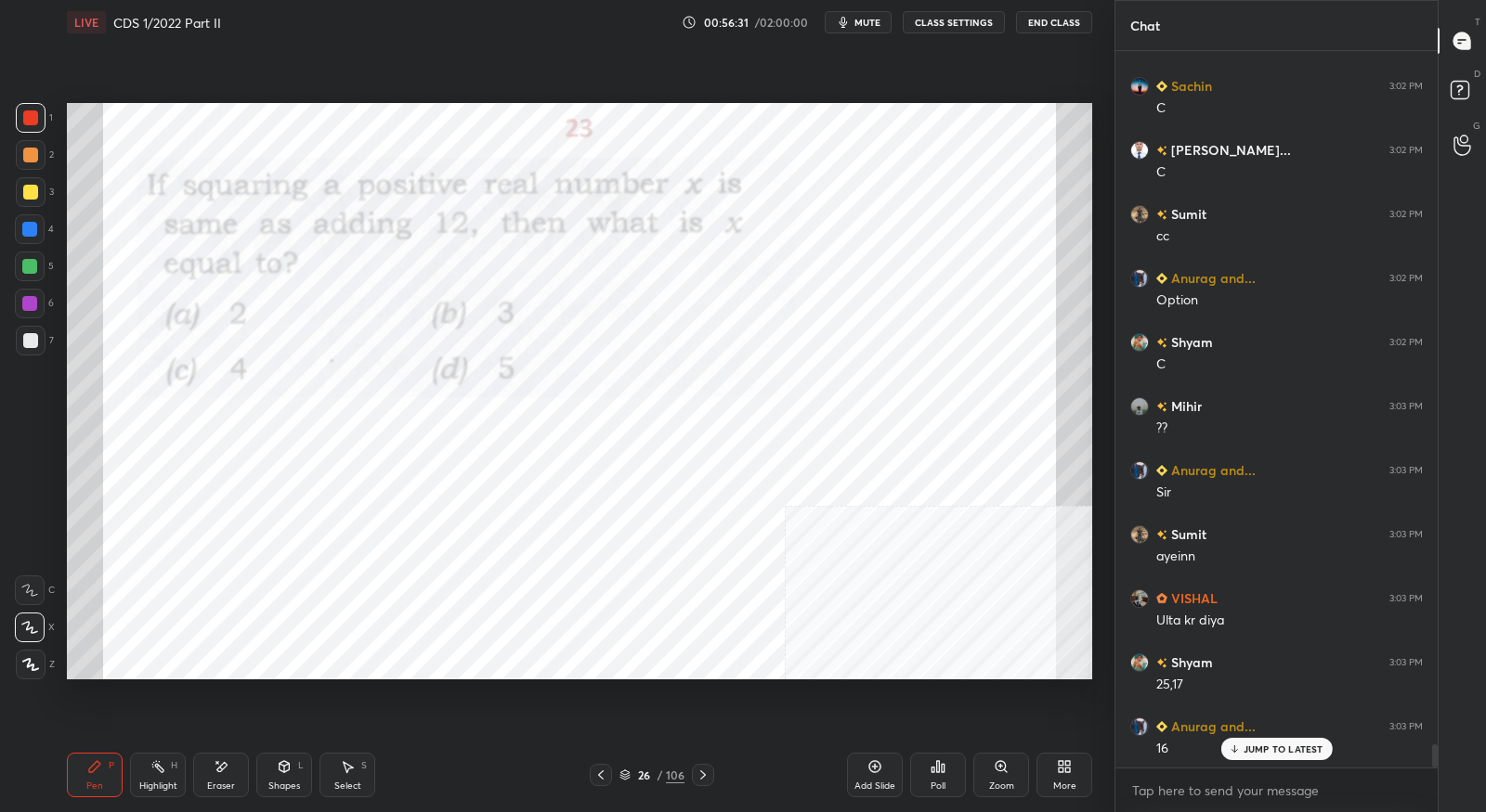
click at [705, 774] on icon at bounding box center [703, 775] width 15 height 15
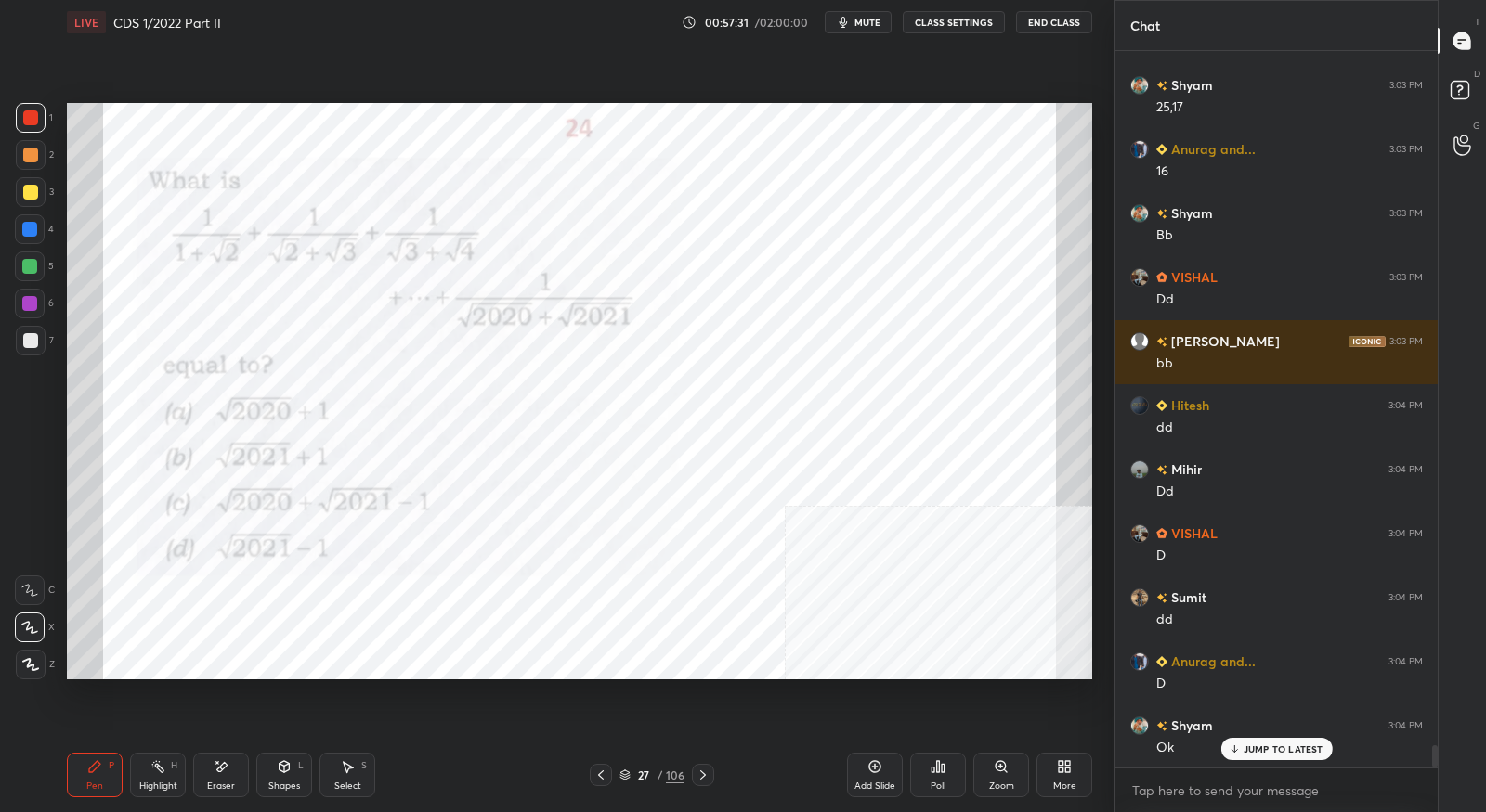
scroll to position [21930, 0]
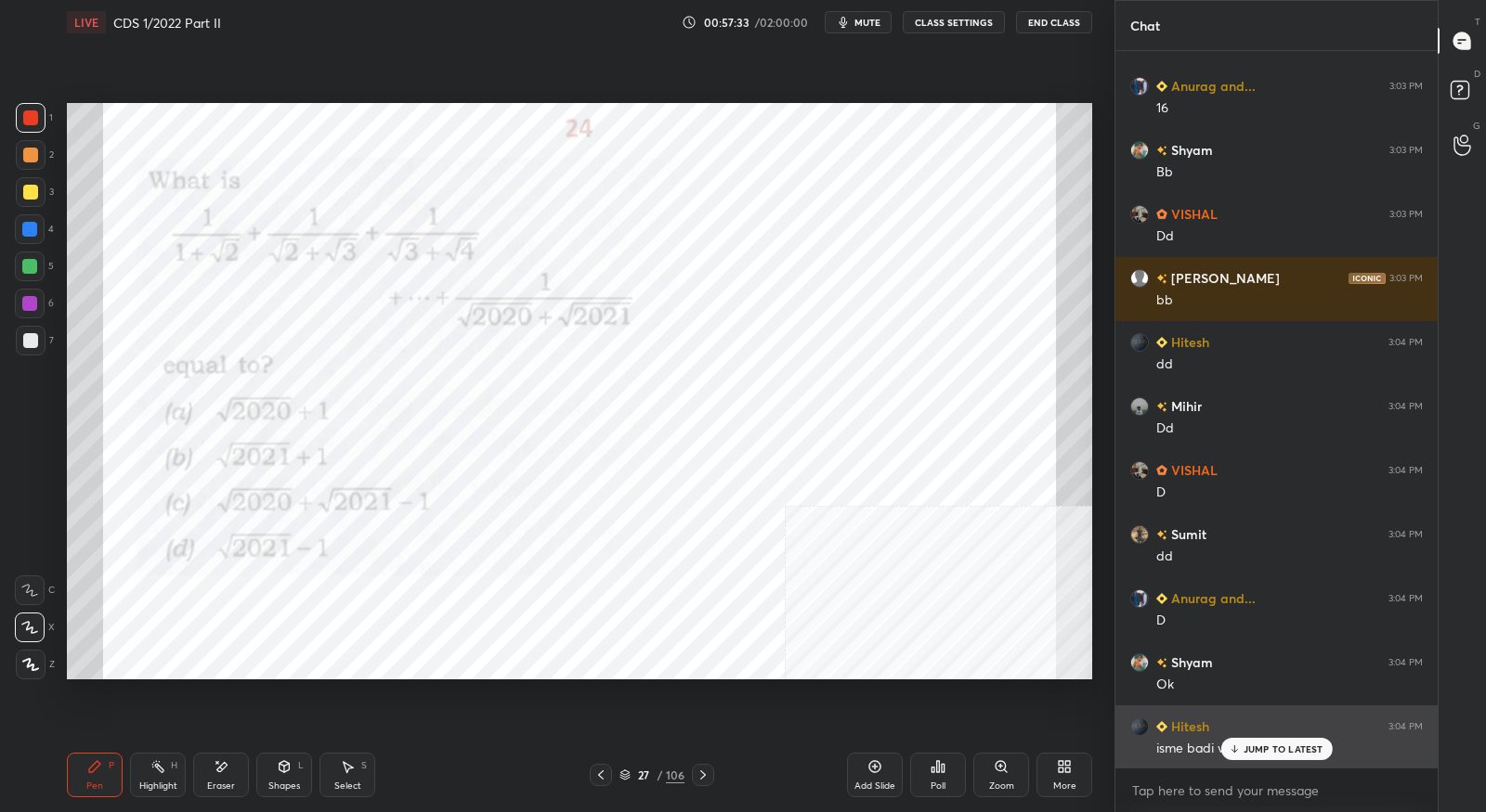
drag, startPoint x: 1274, startPoint y: 752, endPoint x: 1290, endPoint y: 737, distance: 21.9
click at [1275, 751] on p "JUMP TO LATEST" at bounding box center [1284, 749] width 80 height 11
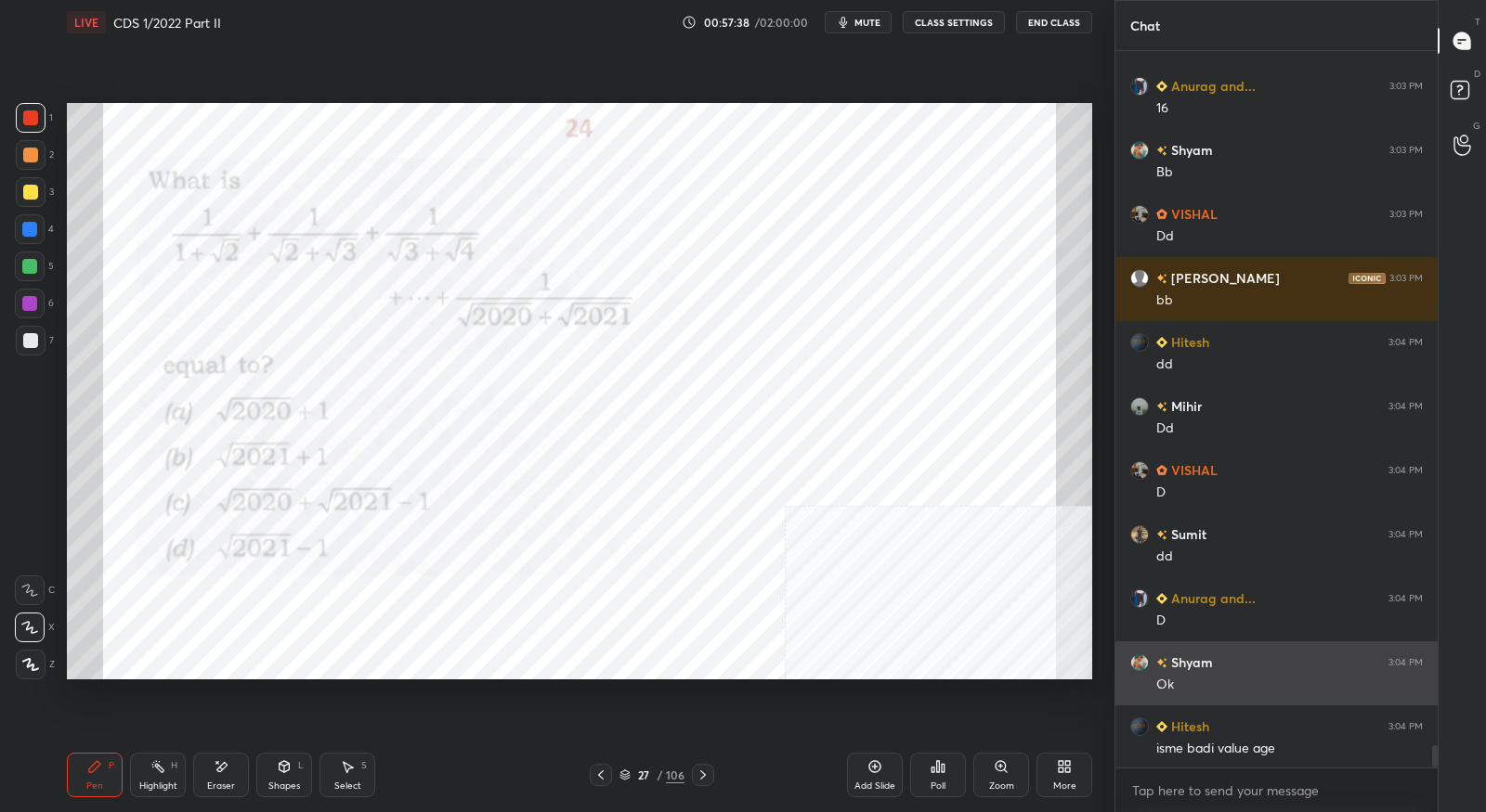
scroll to position [21948, 0]
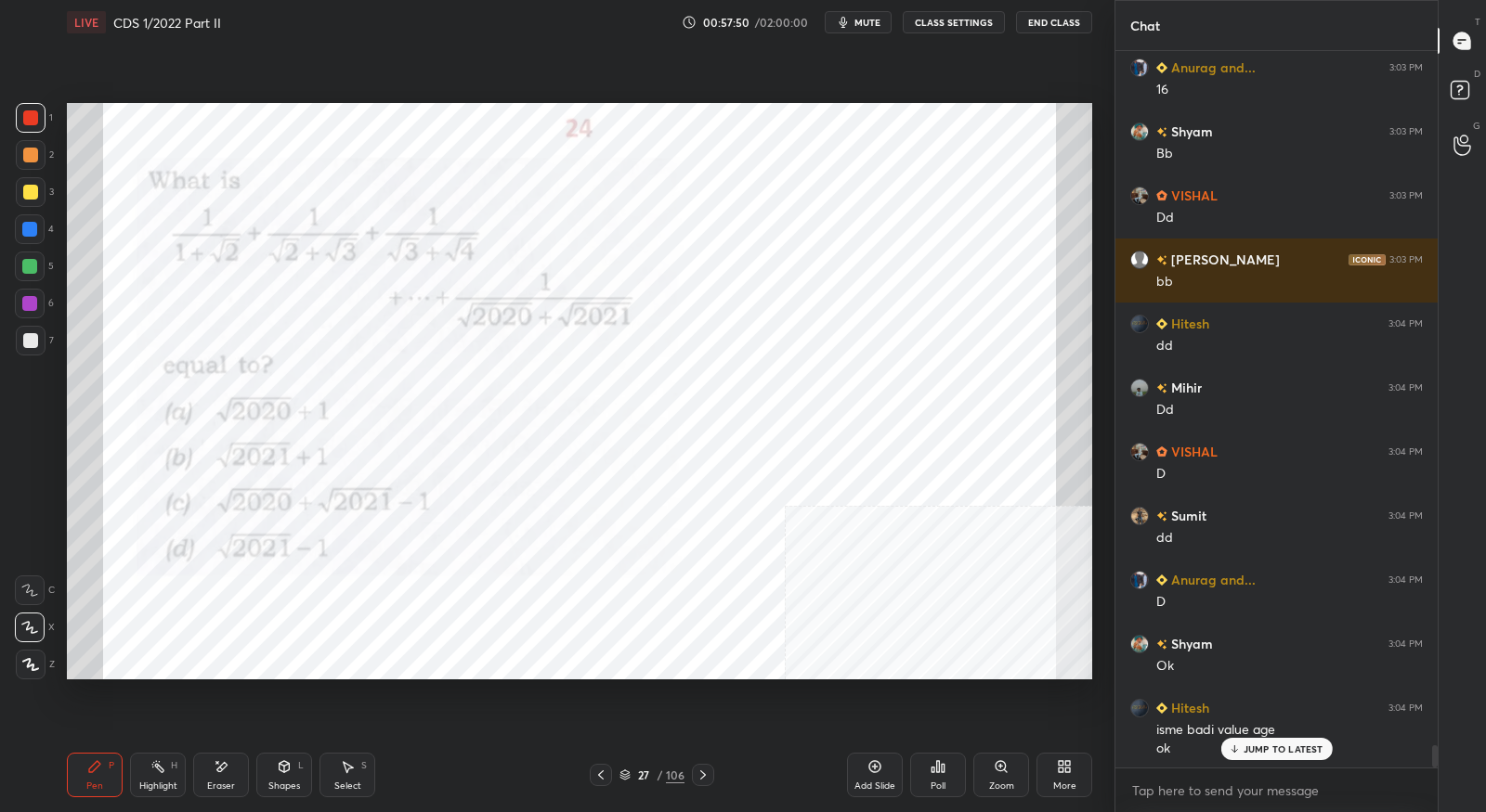
drag, startPoint x: 704, startPoint y: 774, endPoint x: 729, endPoint y: 733, distance: 48.0
click at [705, 772] on icon at bounding box center [703, 775] width 15 height 15
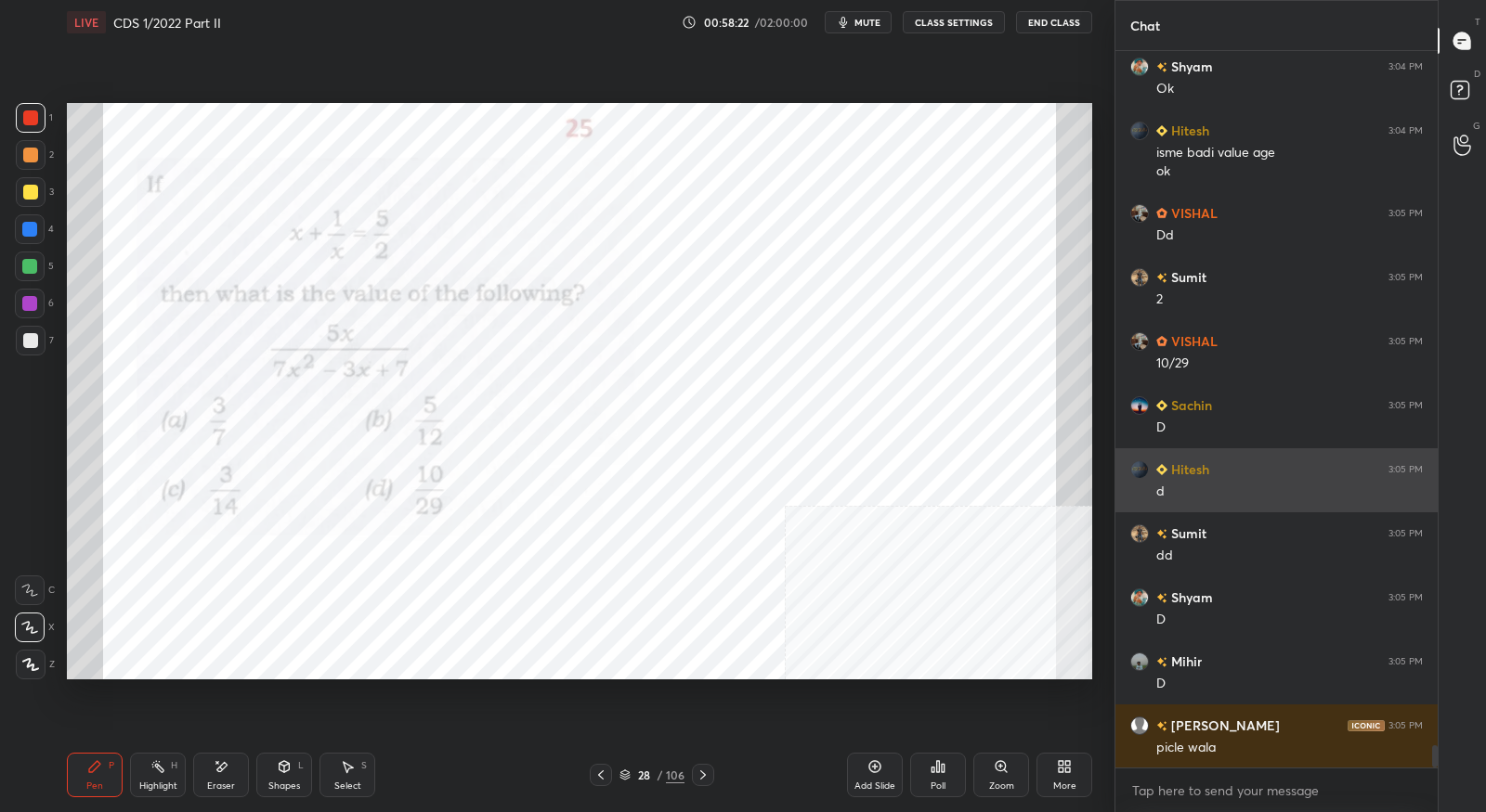
scroll to position [22589, 0]
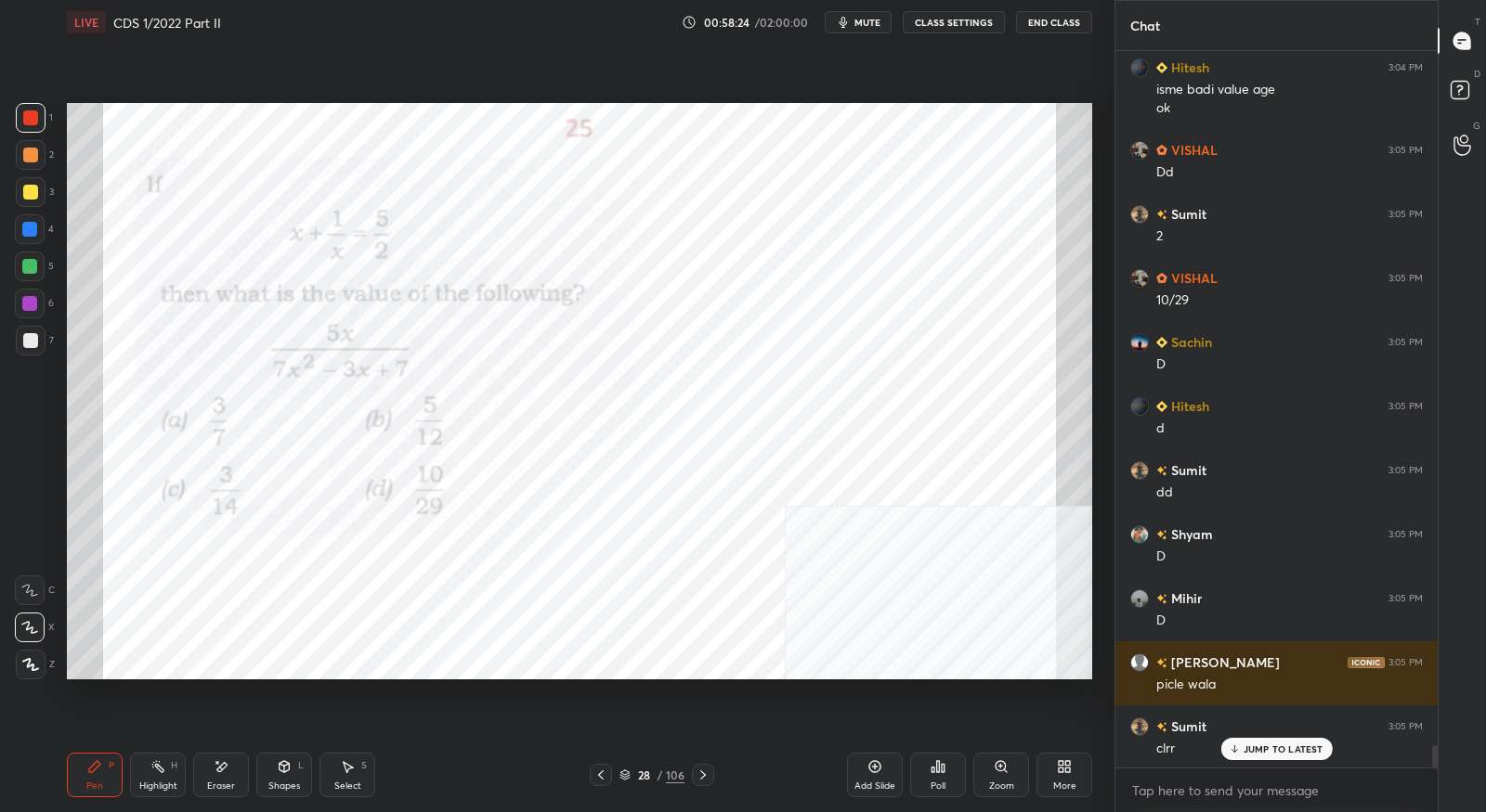
click at [601, 775] on icon at bounding box center [600, 775] width 15 height 15
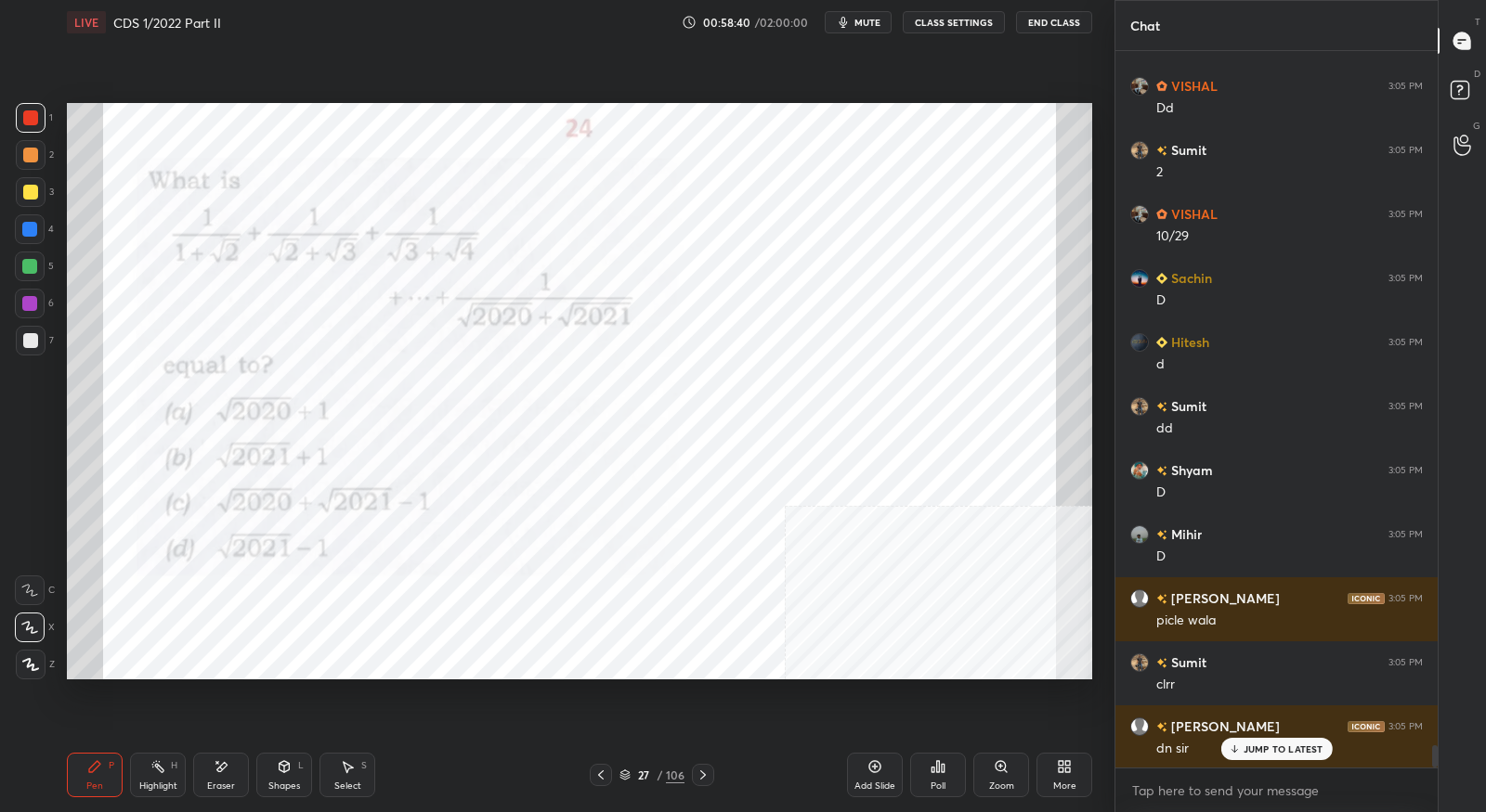
drag, startPoint x: 709, startPoint y: 776, endPoint x: 717, endPoint y: 771, distance: 9.4
click at [709, 776] on icon at bounding box center [703, 775] width 15 height 15
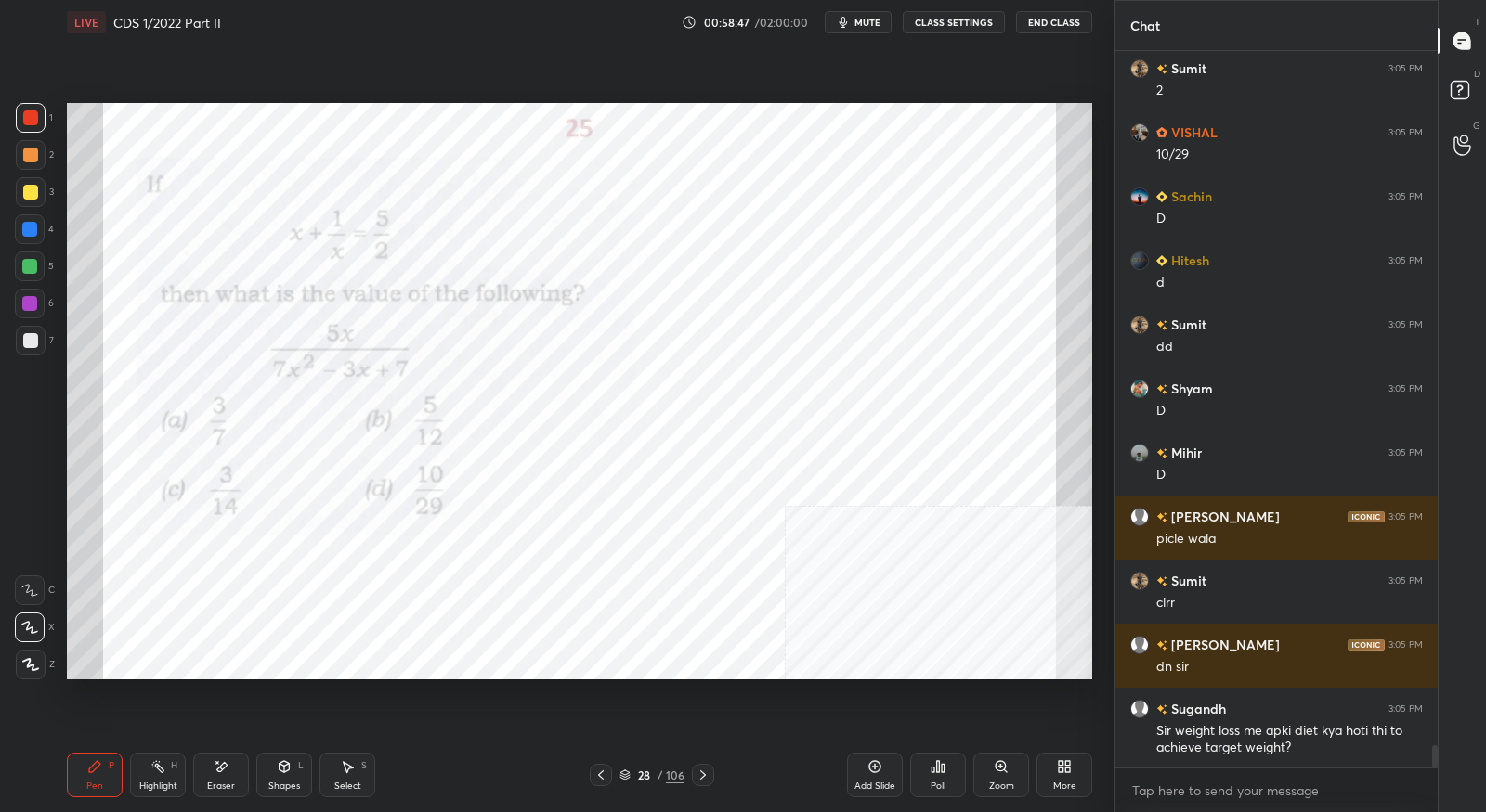
scroll to position [22797, 0]
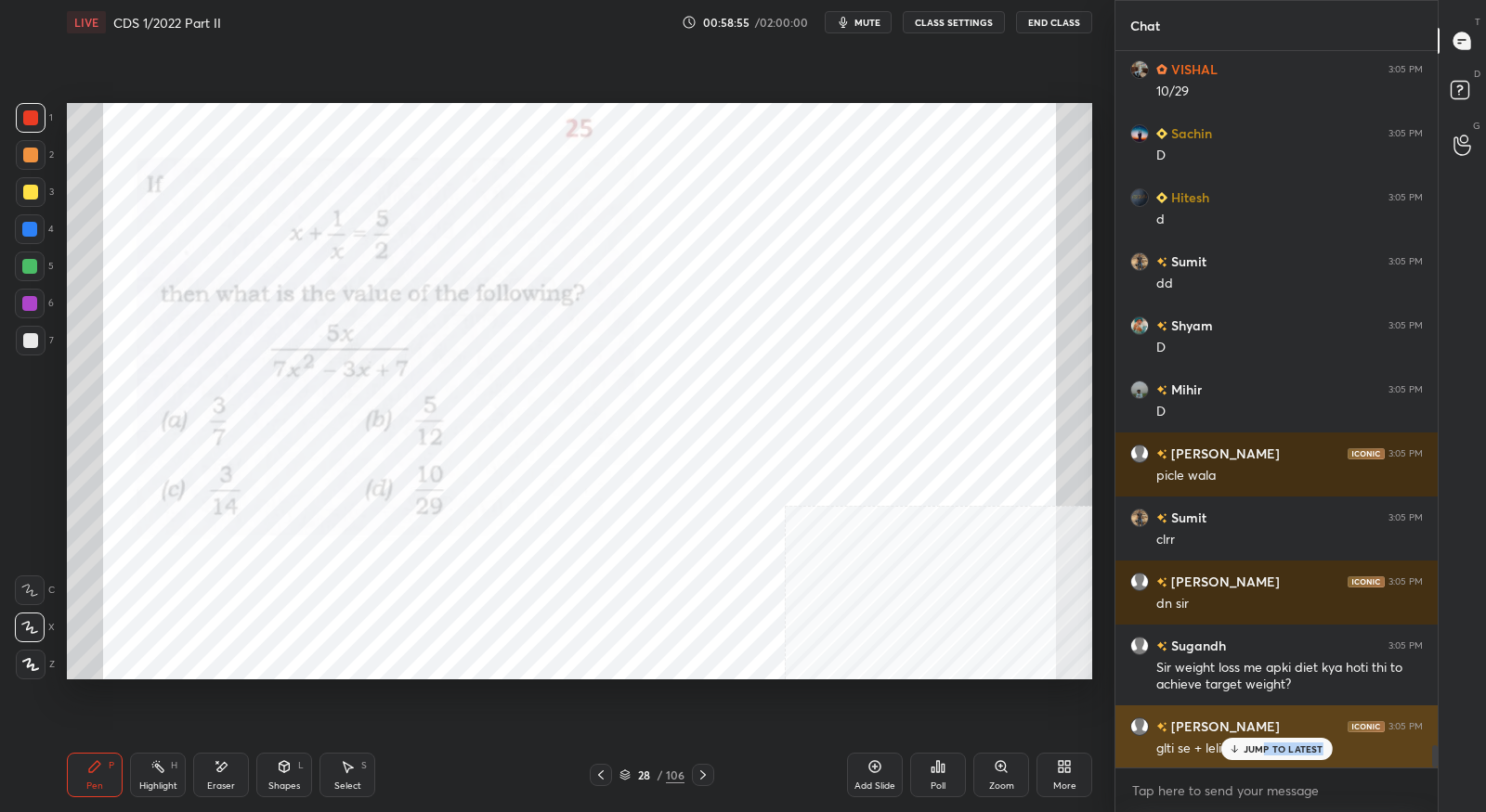
click at [1261, 755] on div "JUMP TO LATEST" at bounding box center [1276, 749] width 111 height 22
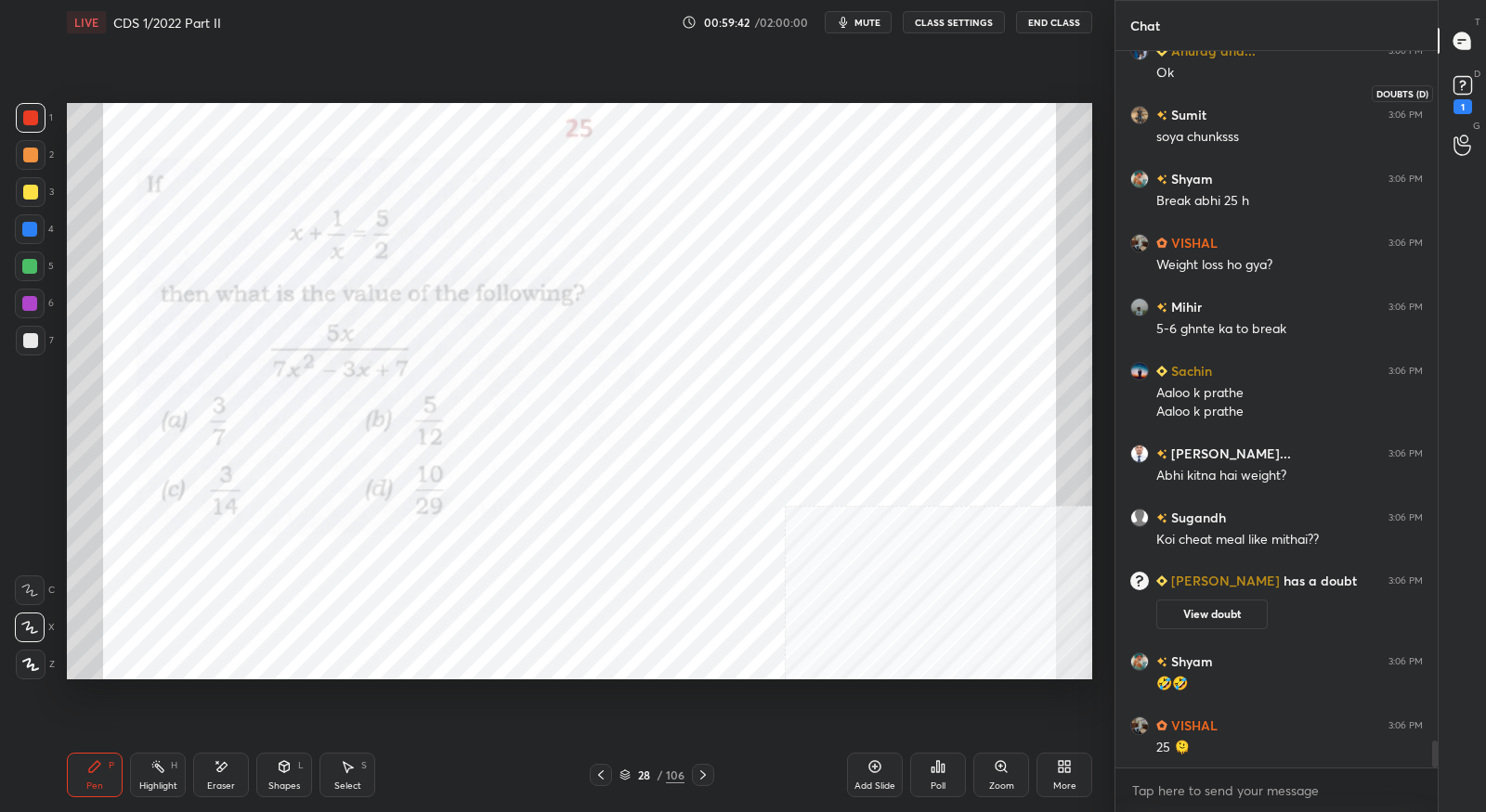
scroll to position [18501, 0]
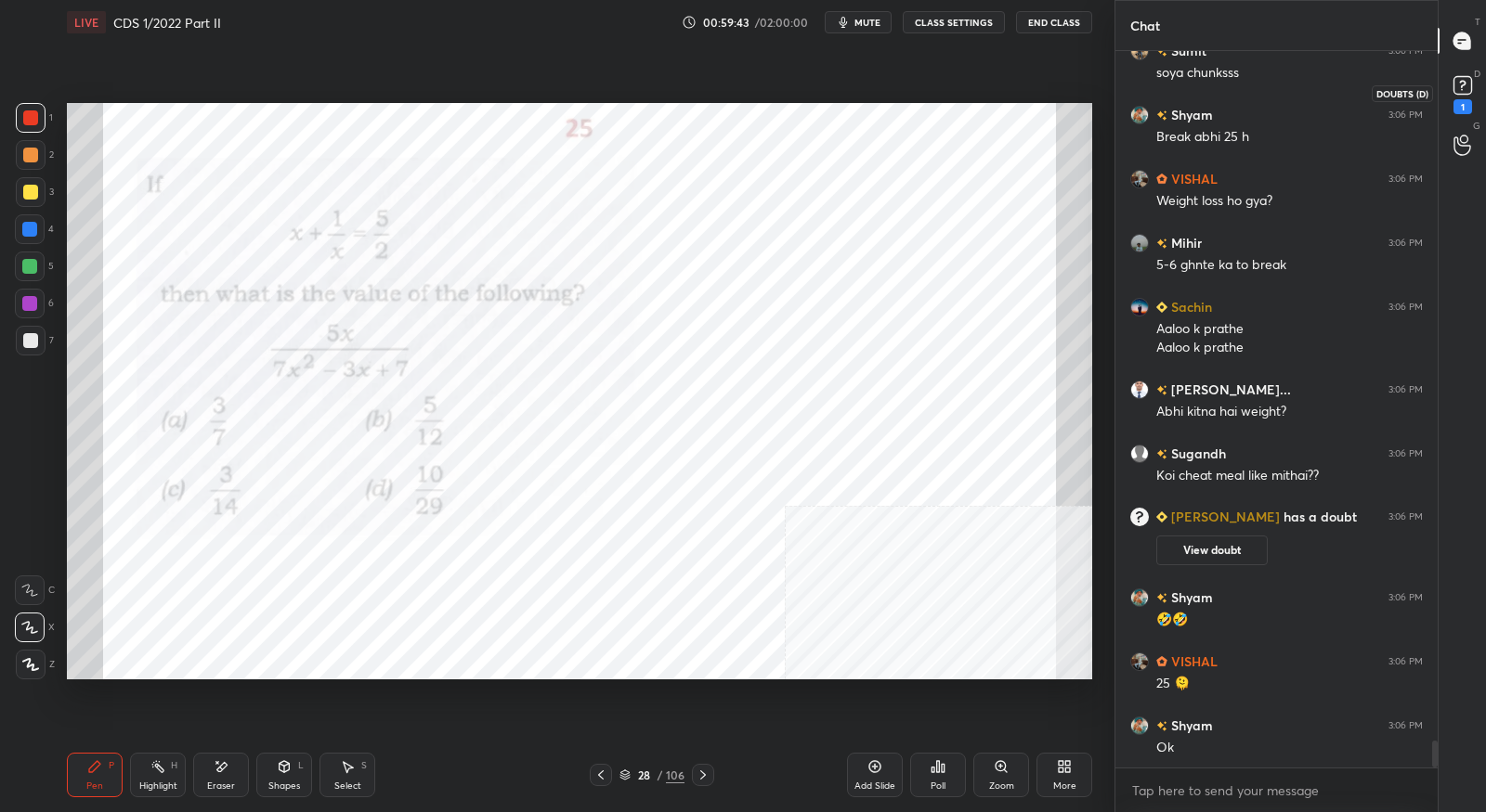
click at [1459, 94] on rect at bounding box center [1463, 86] width 18 height 18
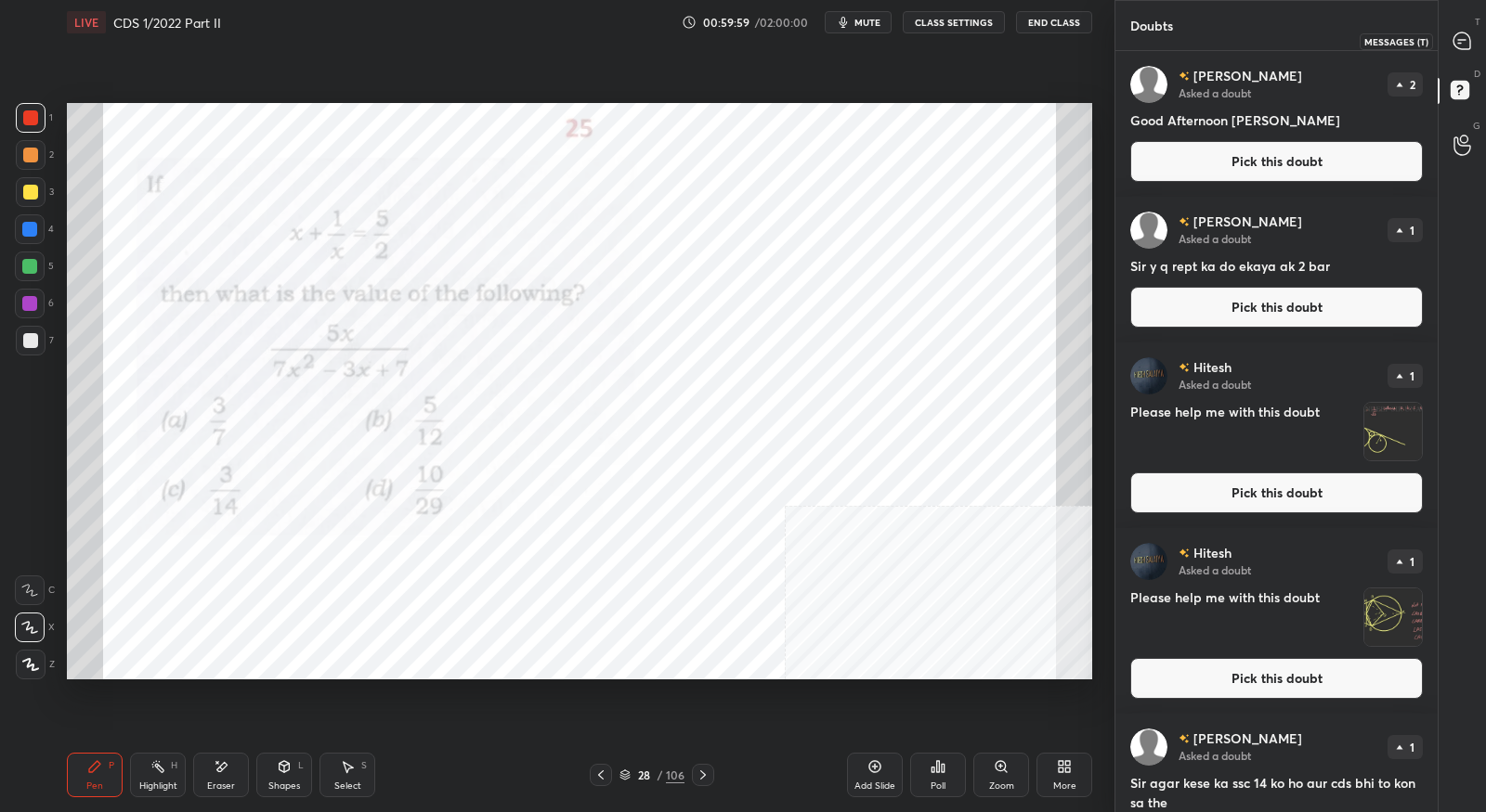
click at [1465, 52] on div at bounding box center [1463, 41] width 37 height 33
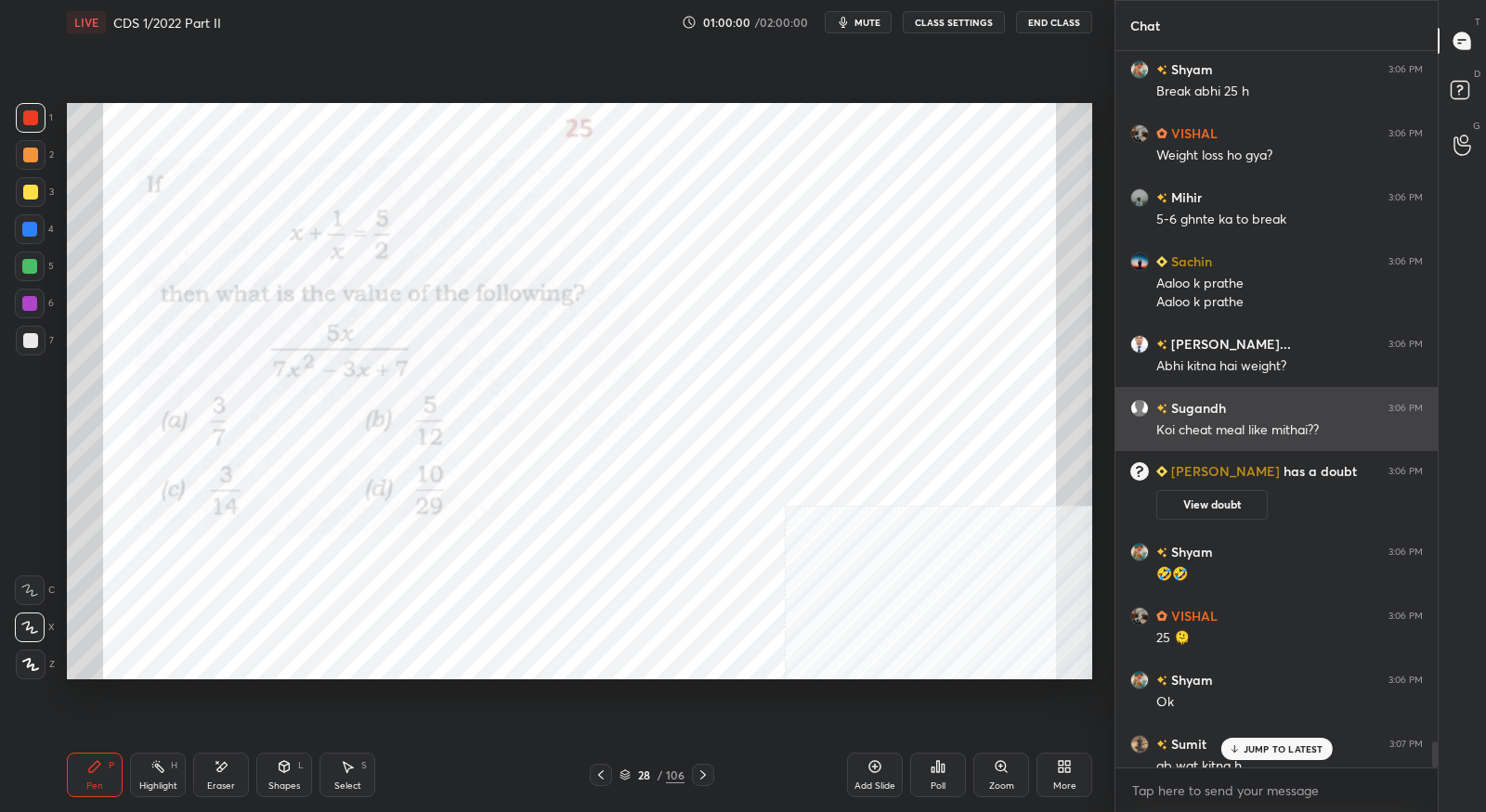
scroll to position [19028, 0]
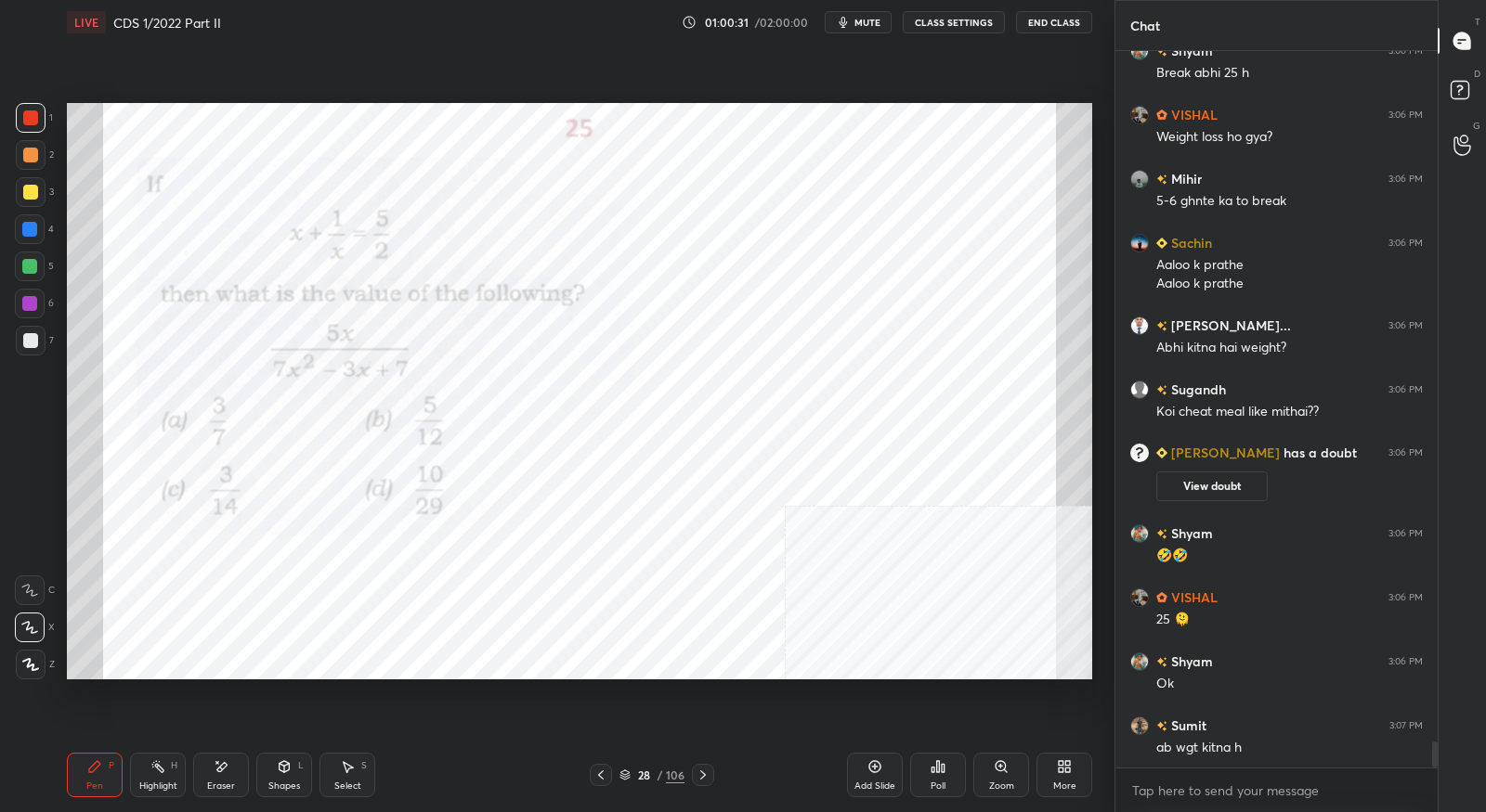
click at [861, 24] on span "mute" at bounding box center [867, 21] width 26 height 13
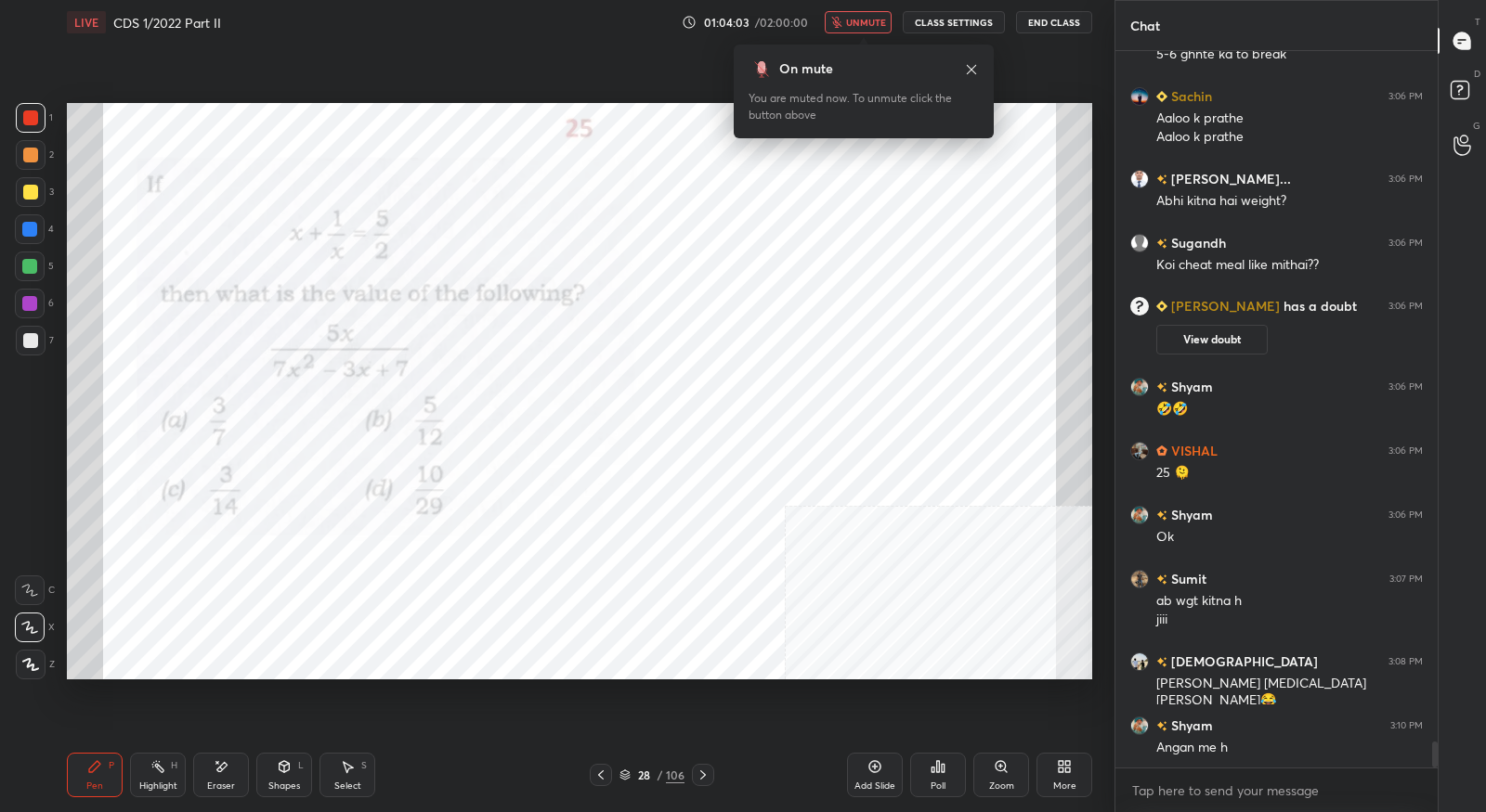
scroll to position [19239, 0]
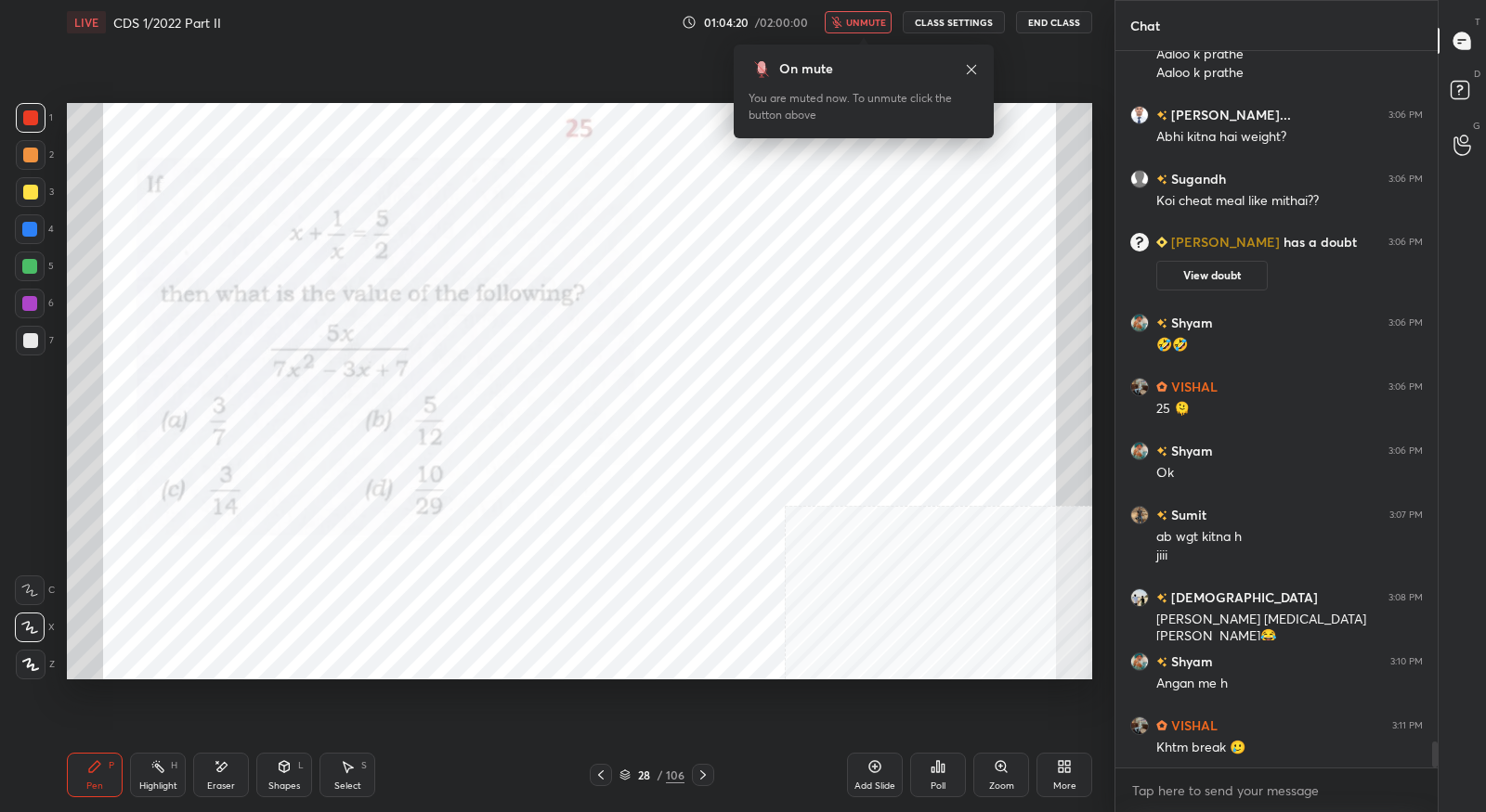
click at [850, 22] on span "unmute" at bounding box center [866, 21] width 40 height 13
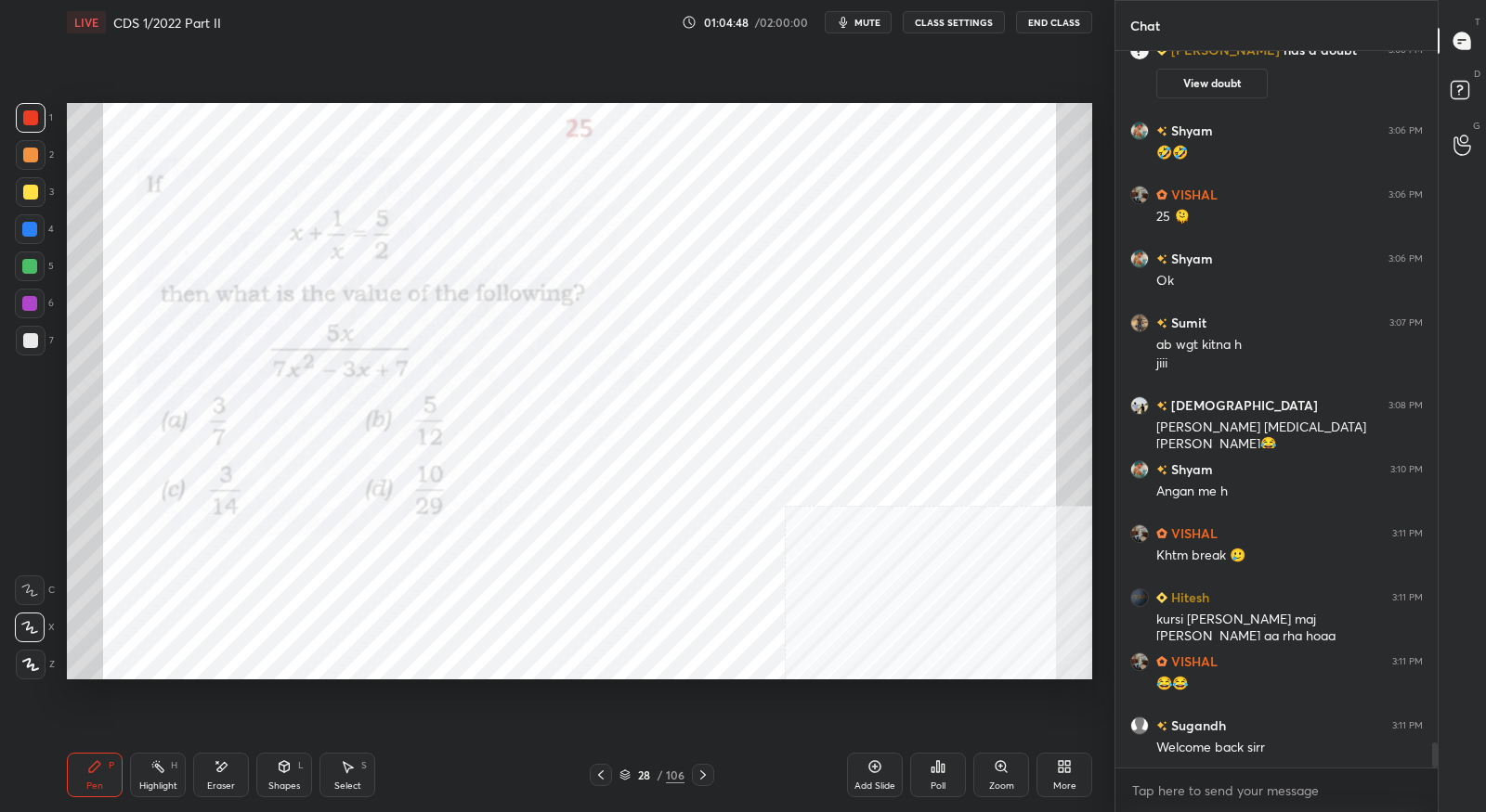
scroll to position [19495, 0]
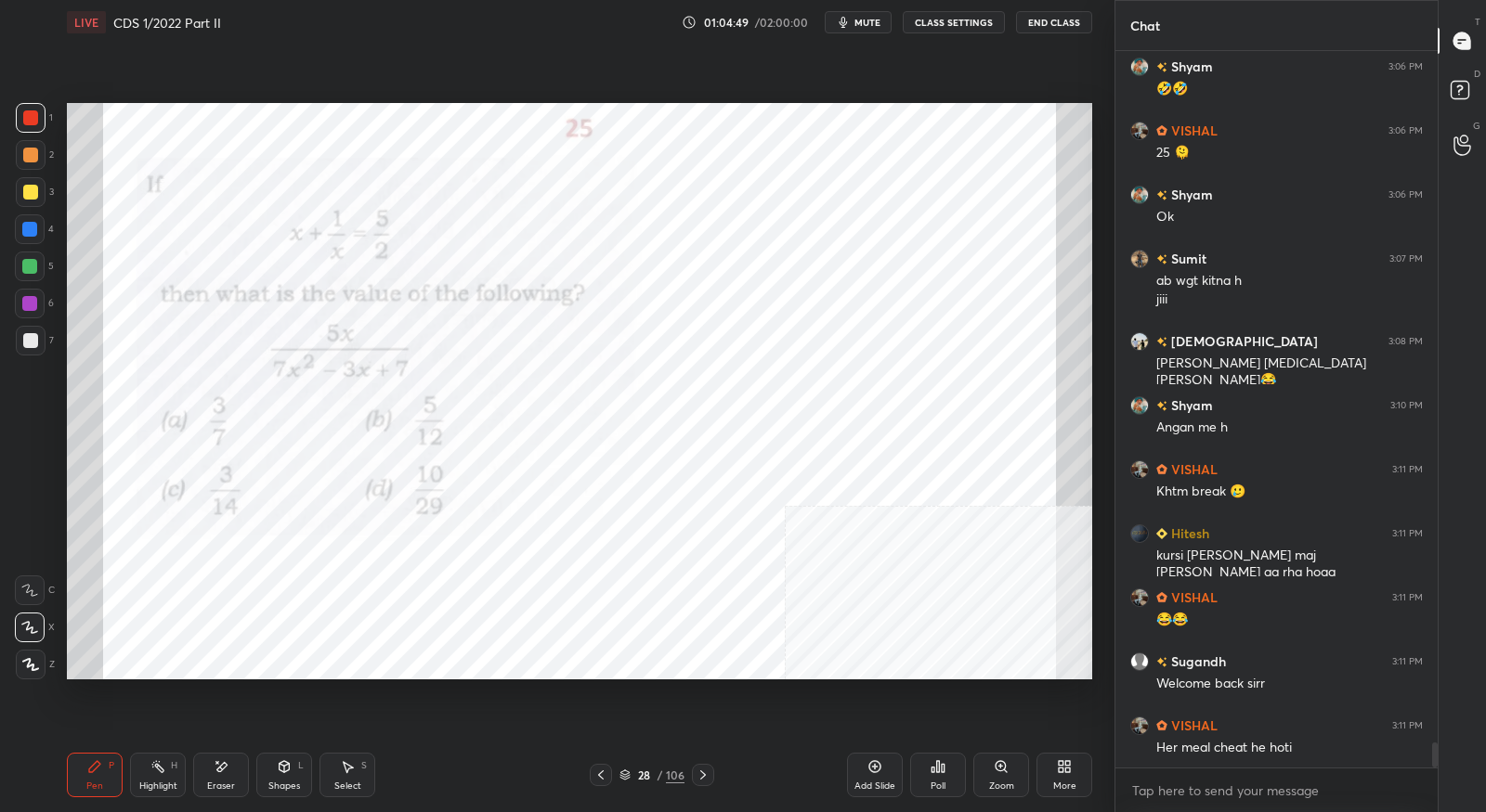
click at [708, 775] on icon at bounding box center [703, 775] width 15 height 15
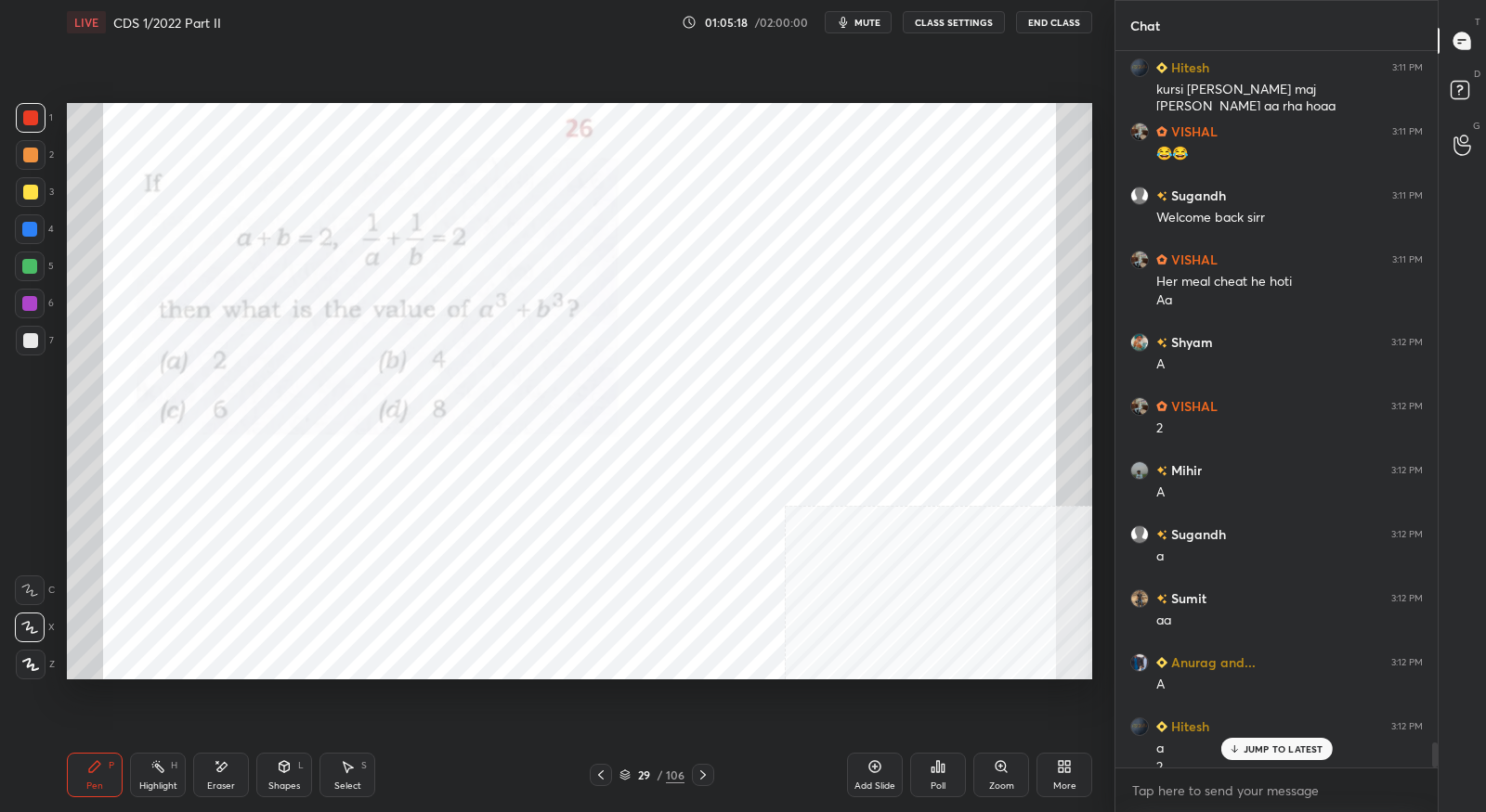
scroll to position [19980, 0]
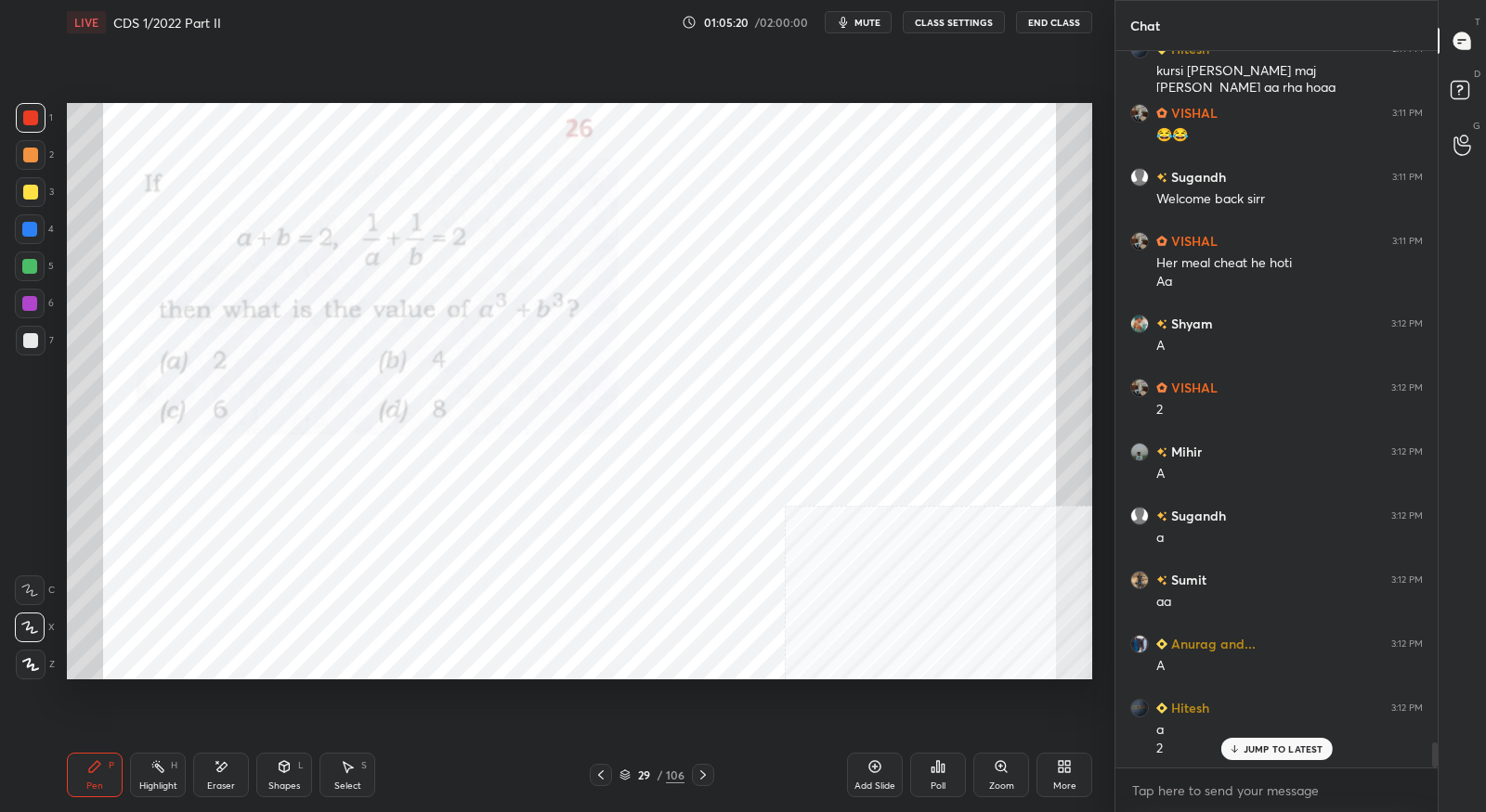
click at [698, 780] on icon at bounding box center [703, 775] width 15 height 15
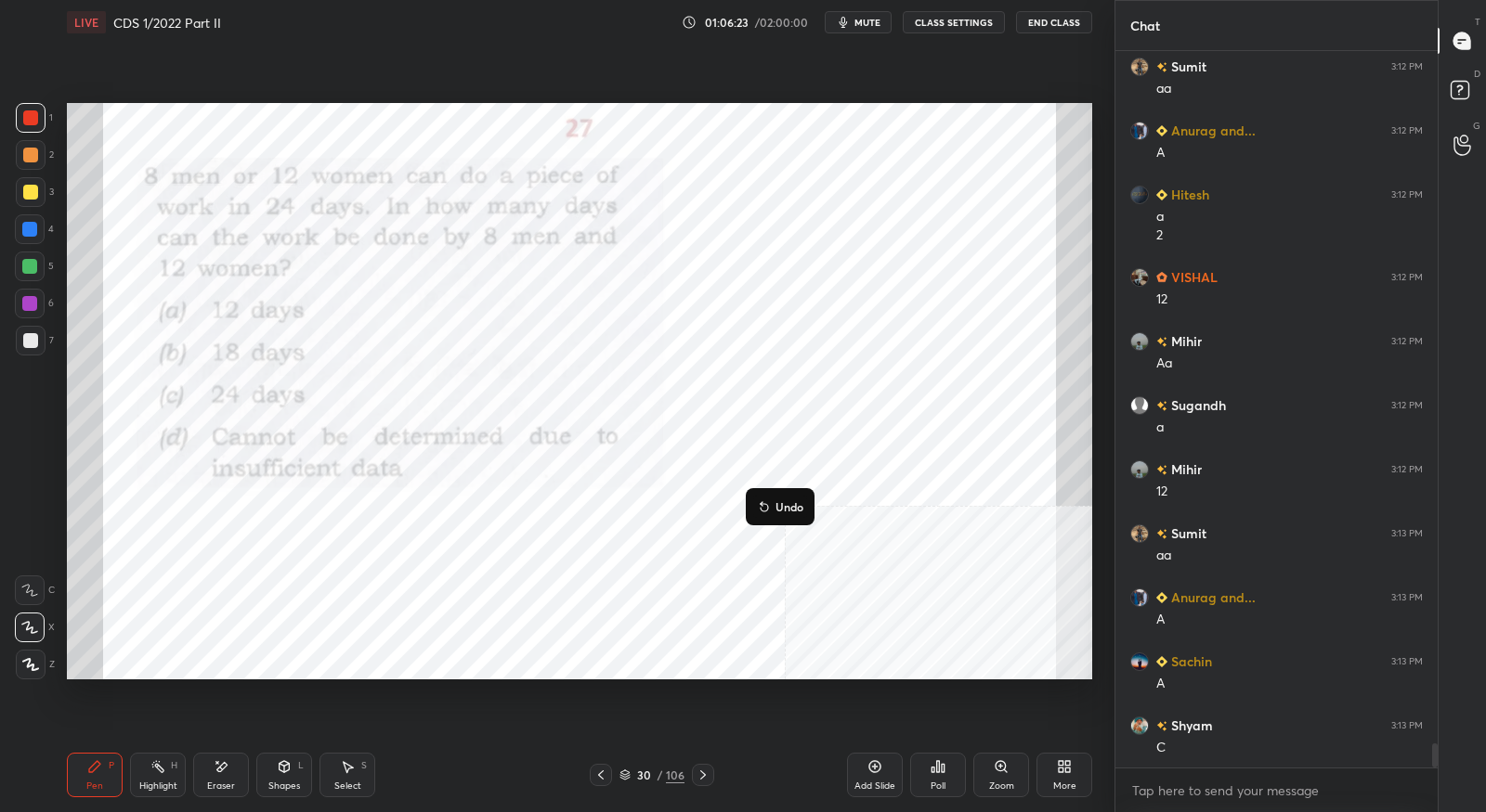
scroll to position [20558, 0]
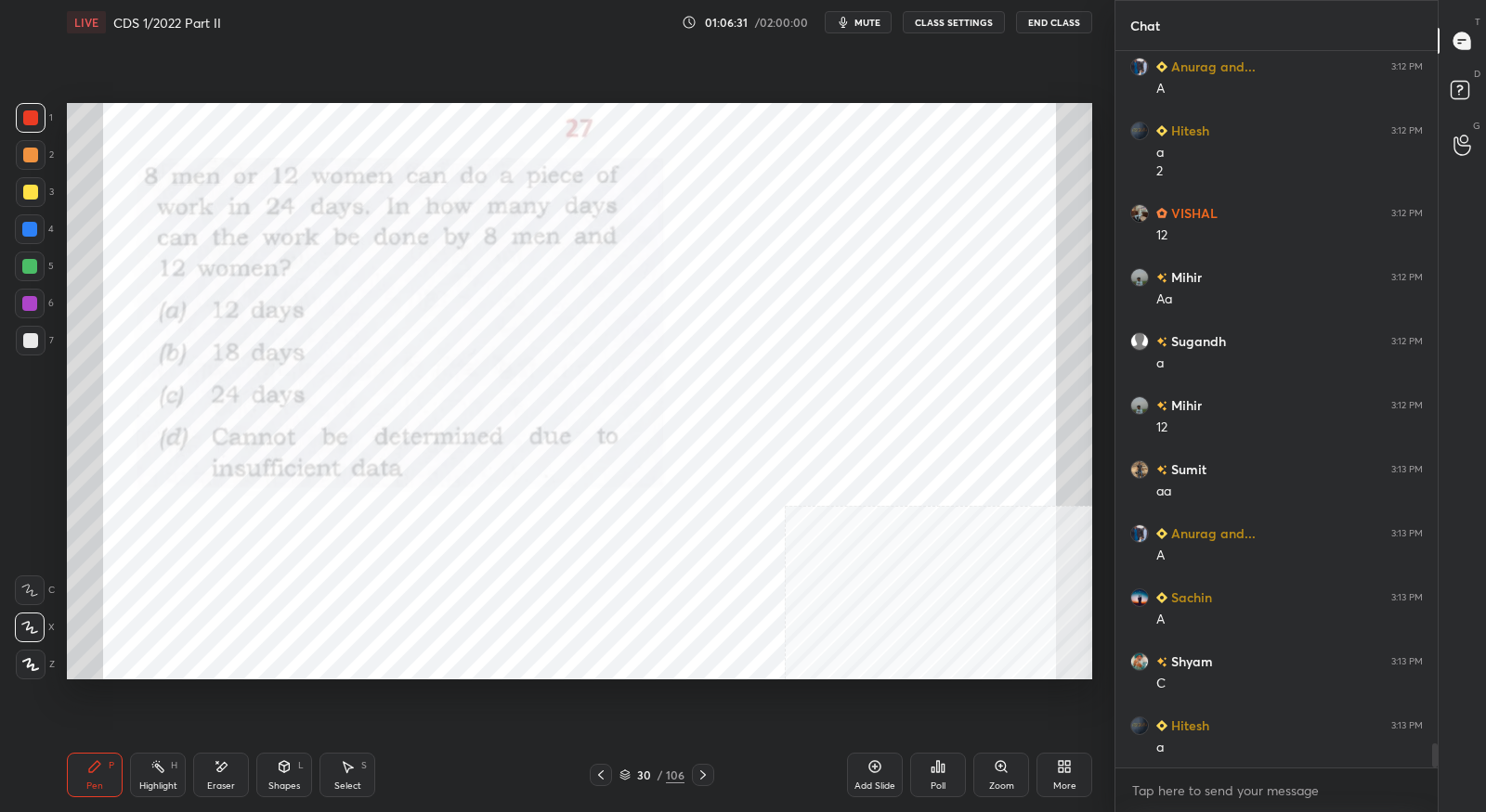
click at [709, 776] on icon at bounding box center [703, 775] width 15 height 15
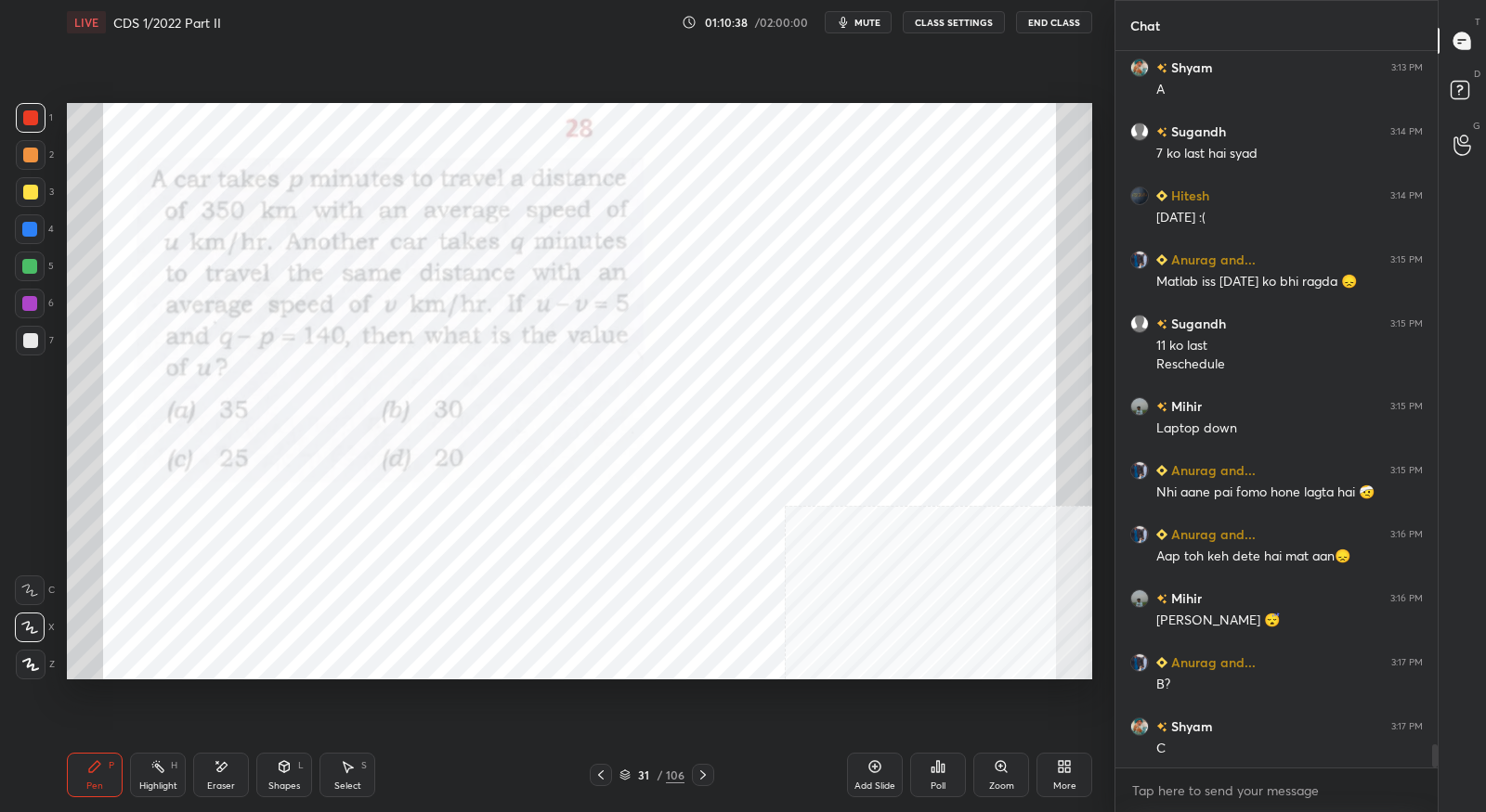
scroll to position [21344, 0]
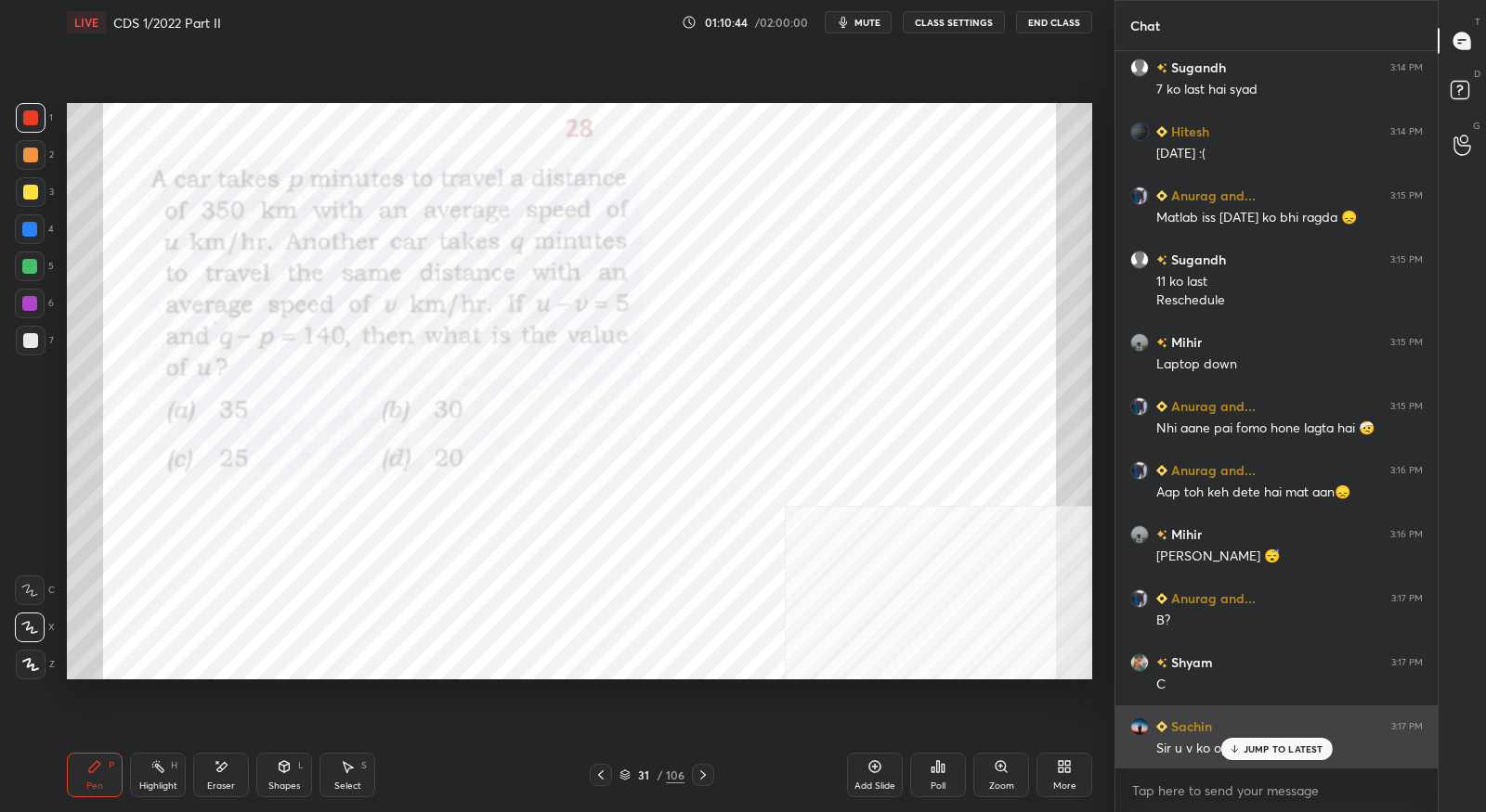
click at [1246, 756] on div "JUMP TO LATEST" at bounding box center [1276, 749] width 111 height 22
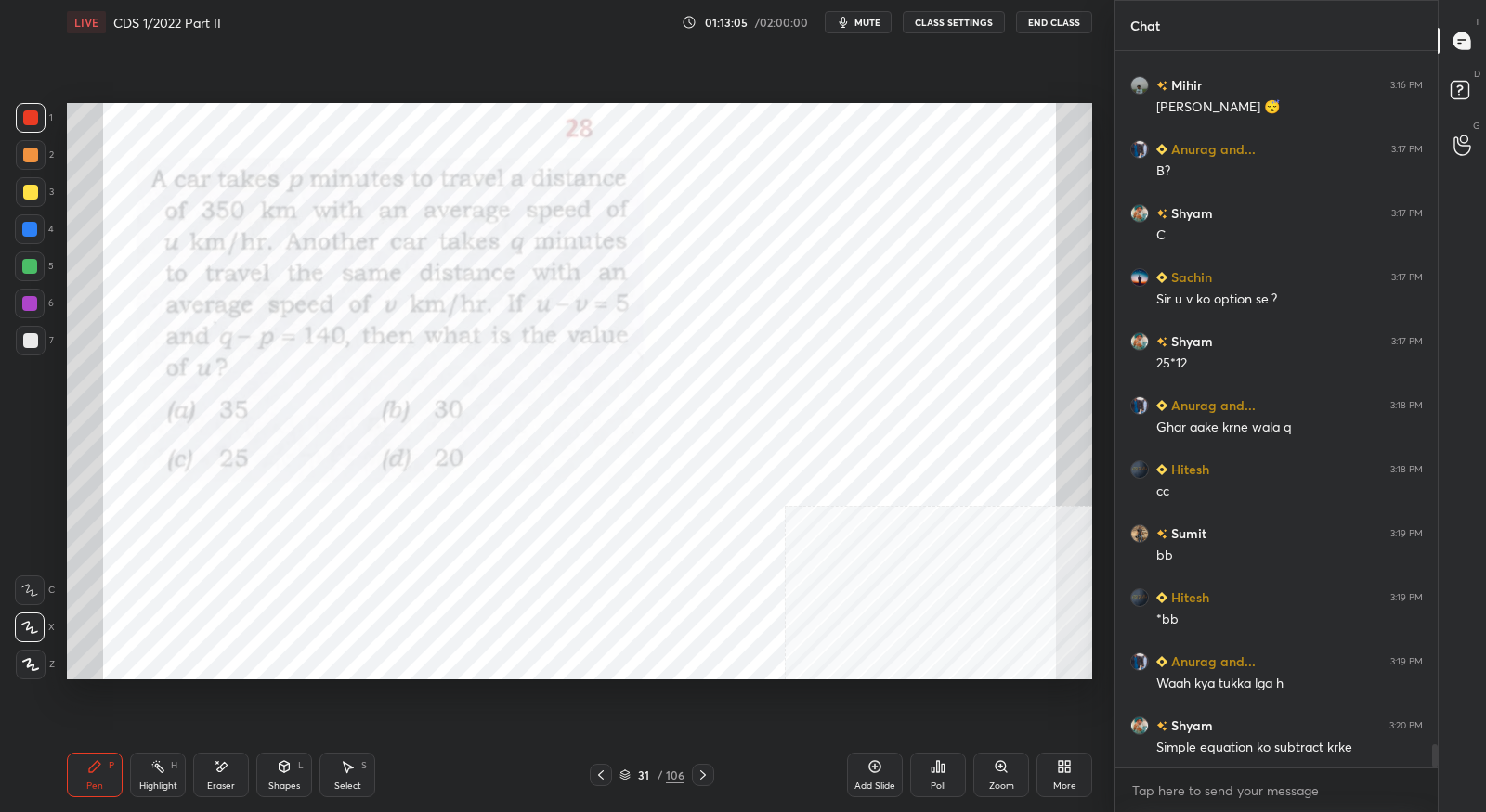
scroll to position [21858, 0]
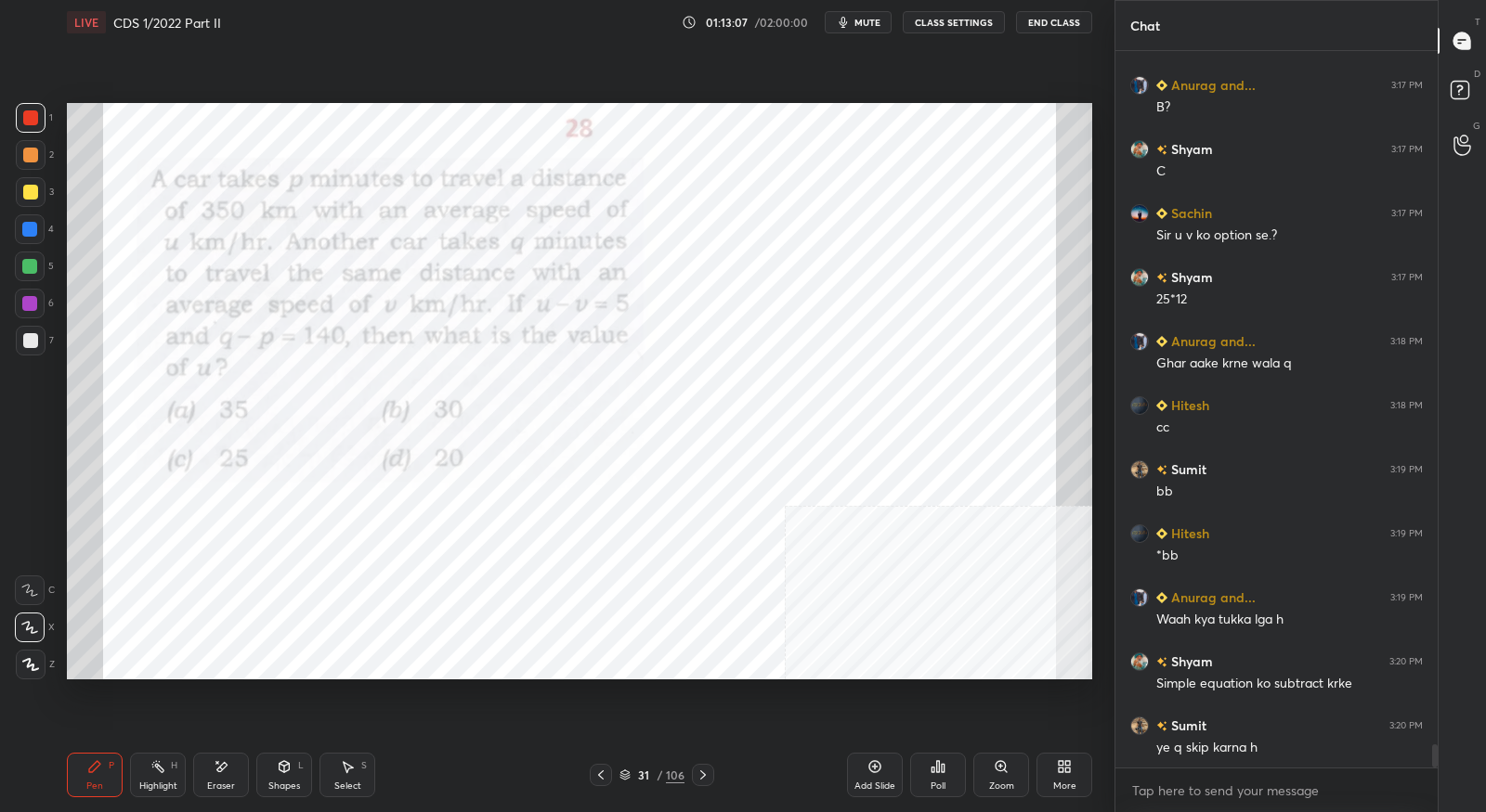
click at [602, 779] on icon at bounding box center [601, 776] width 6 height 10
click at [603, 782] on icon at bounding box center [600, 775] width 15 height 15
click at [605, 781] on icon at bounding box center [600, 775] width 15 height 15
click at [606, 780] on icon at bounding box center [600, 775] width 15 height 15
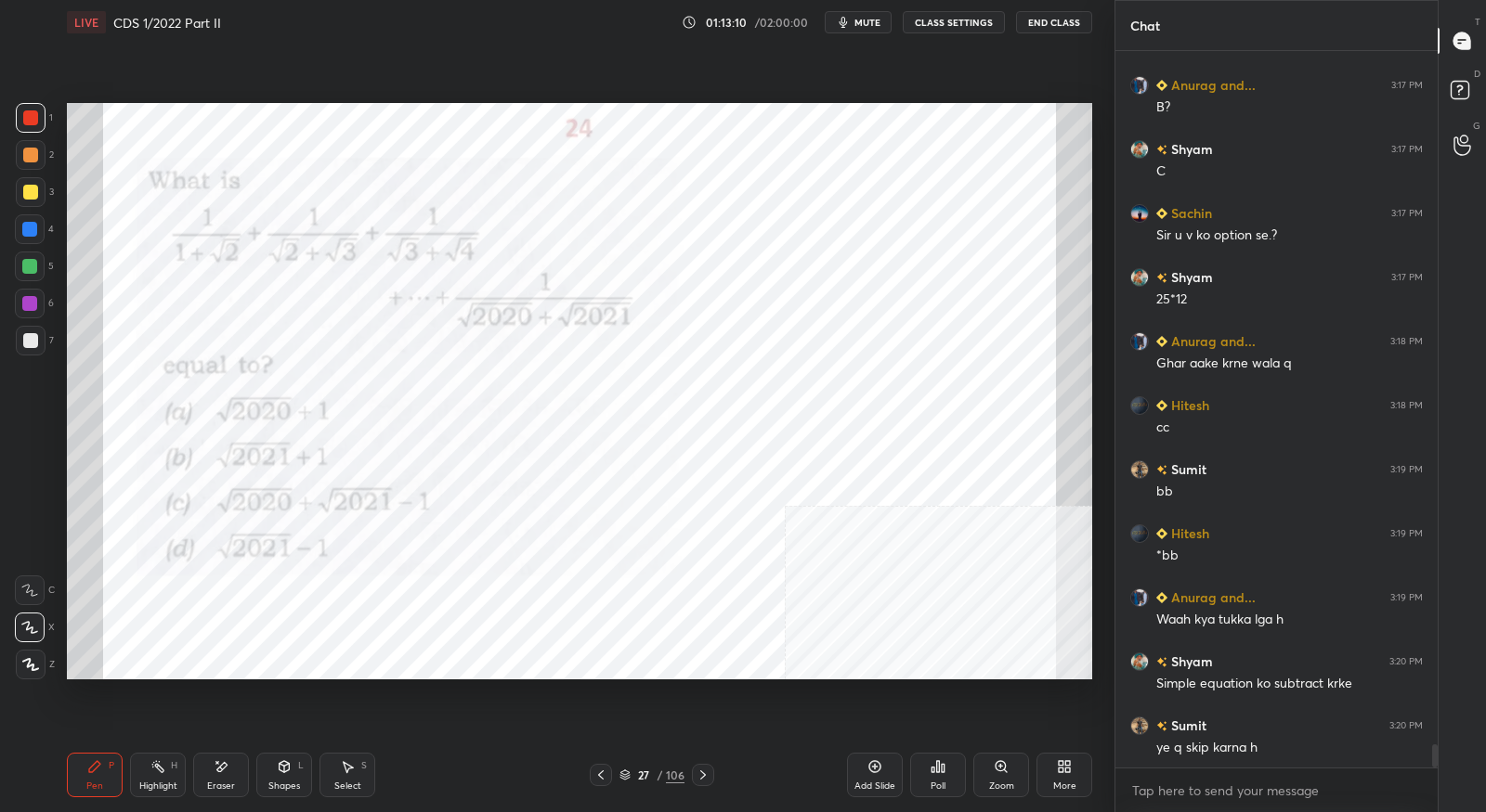
click at [602, 778] on icon at bounding box center [600, 775] width 15 height 15
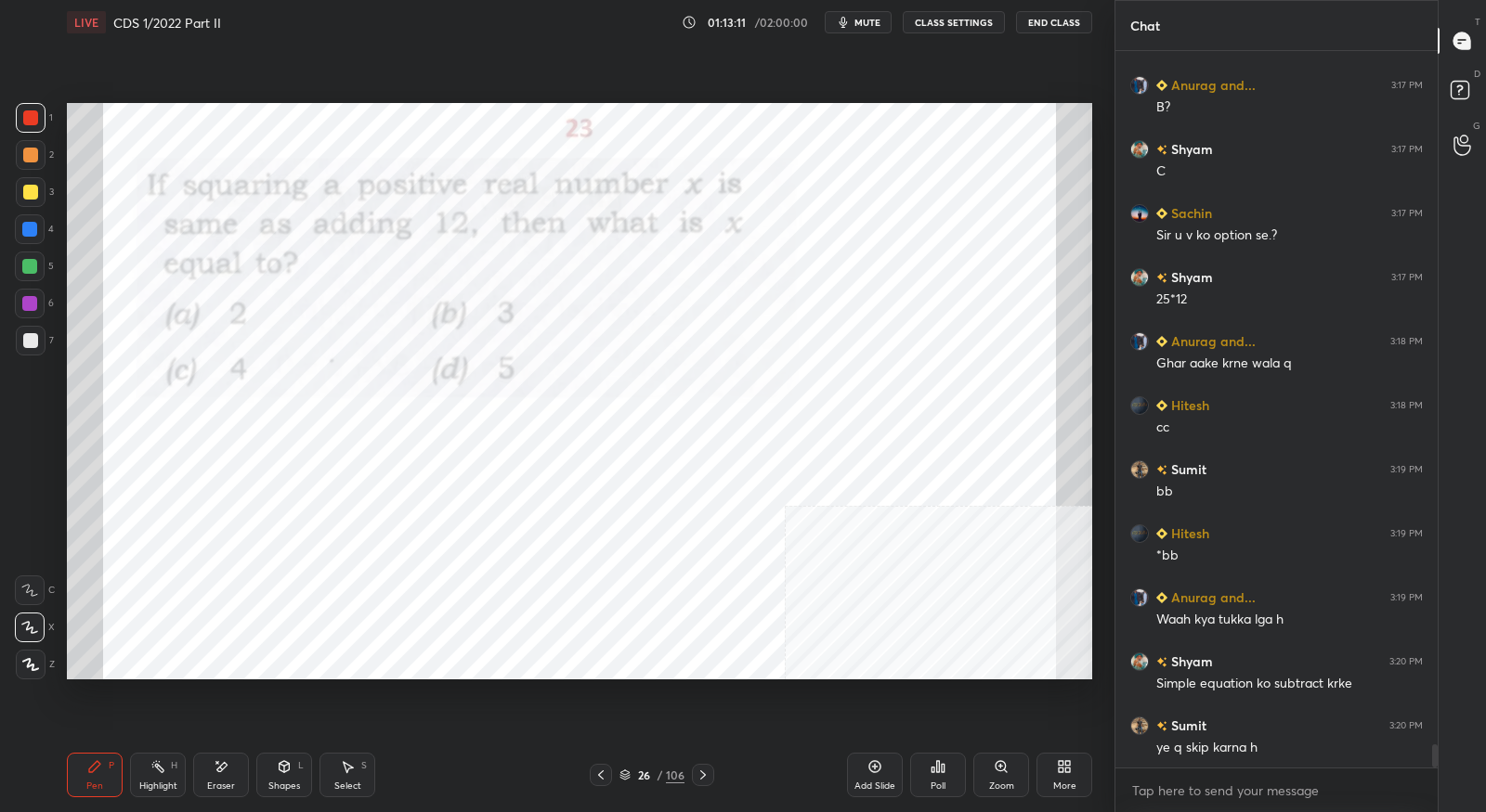
click at [601, 775] on icon at bounding box center [600, 775] width 15 height 15
click at [601, 776] on icon at bounding box center [600, 775] width 15 height 15
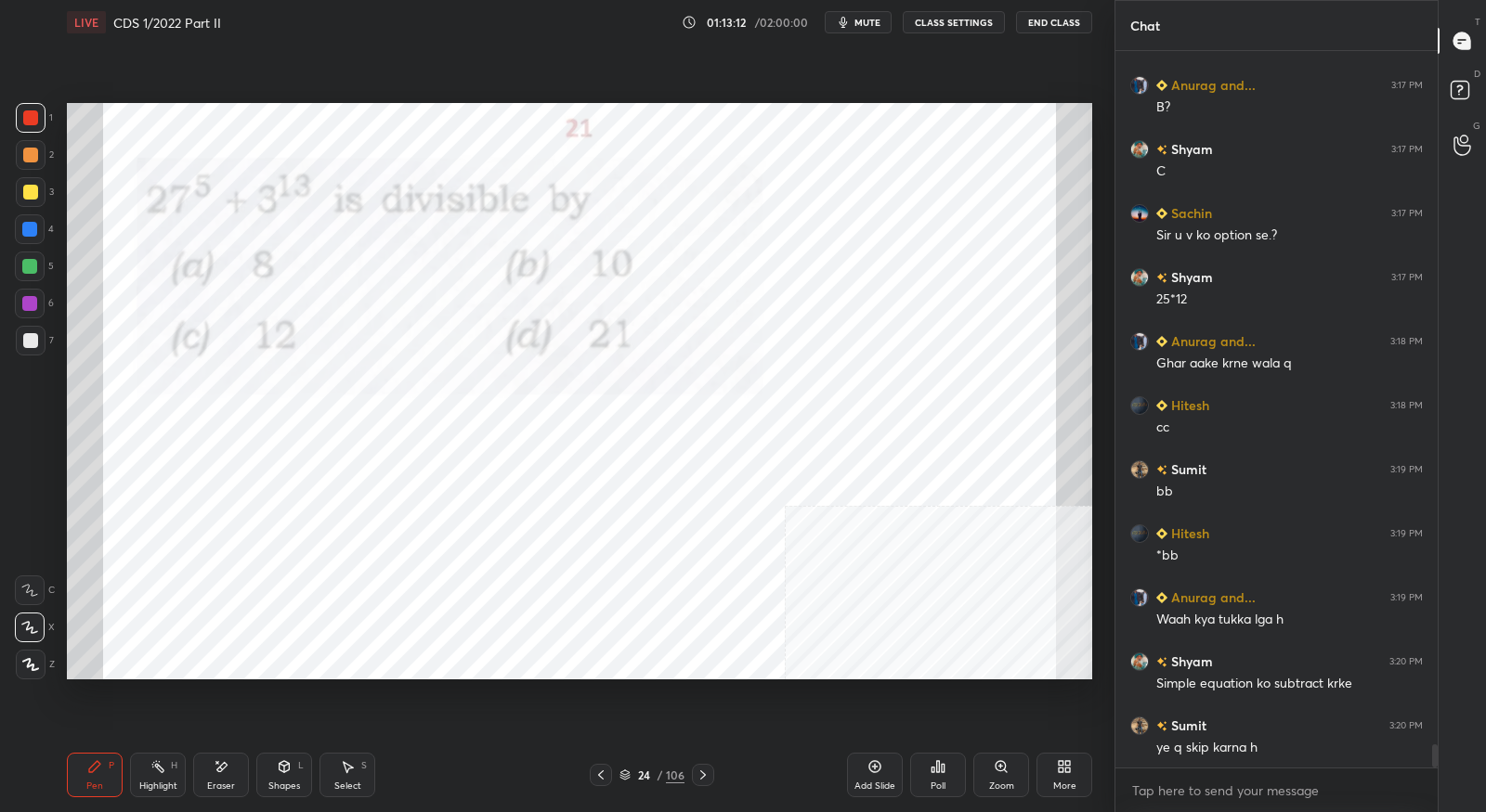
click at [600, 775] on icon at bounding box center [601, 776] width 6 height 10
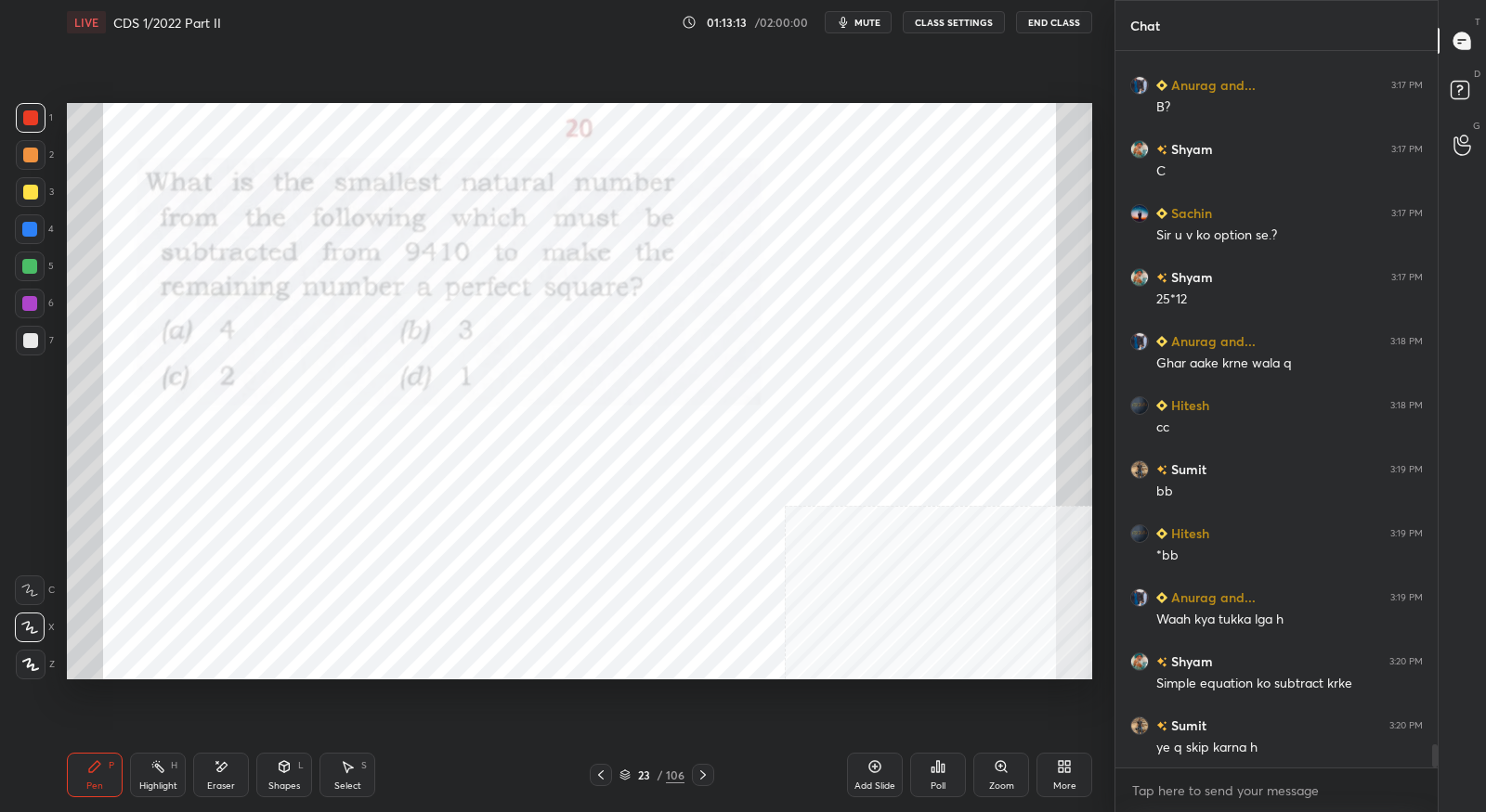
click at [602, 775] on icon at bounding box center [600, 775] width 15 height 15
drag, startPoint x: 871, startPoint y: 778, endPoint x: 850, endPoint y: 715, distance: 66.4
click at [870, 777] on div "Add Slide" at bounding box center [875, 776] width 56 height 45
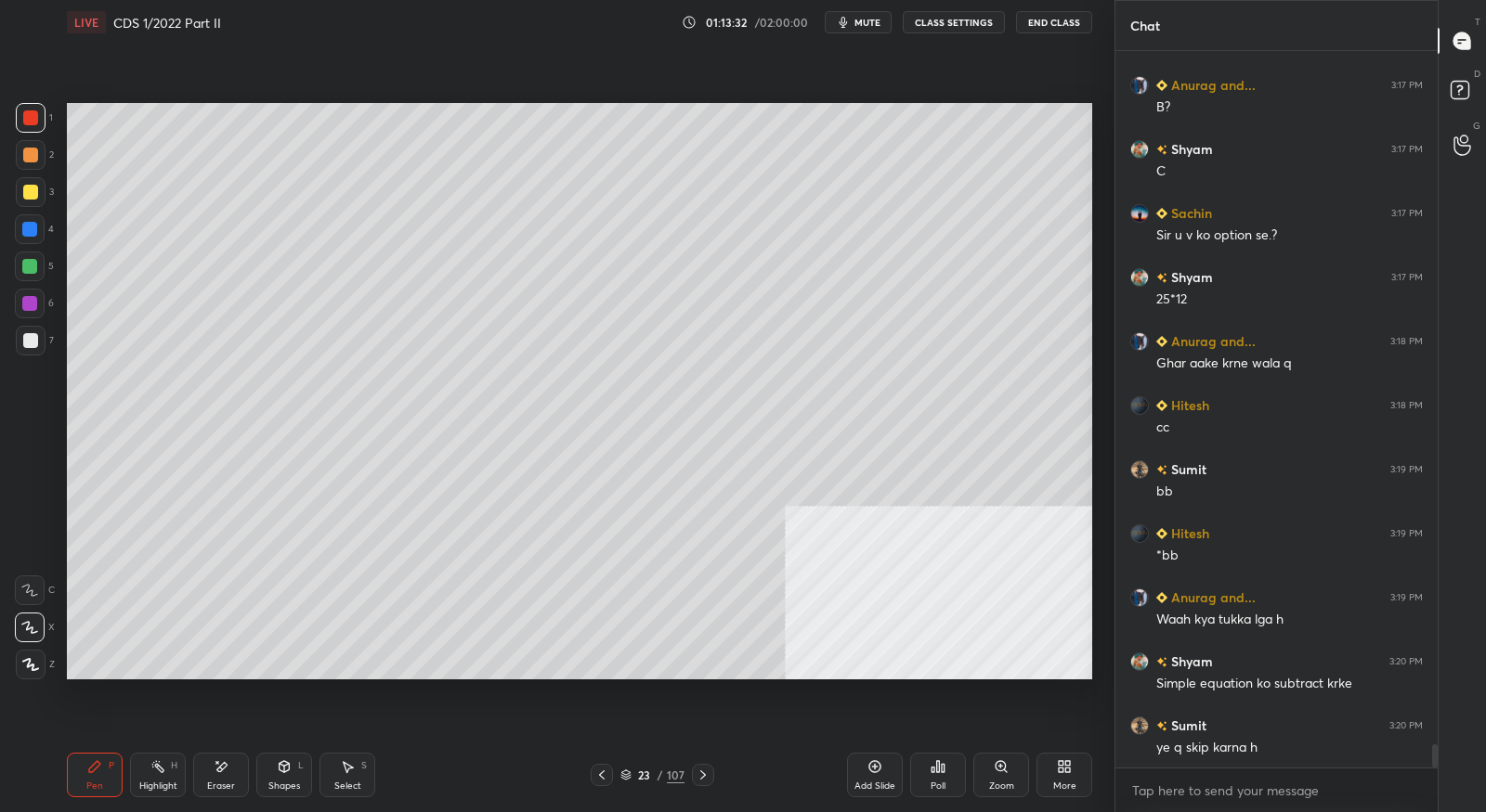
click at [603, 775] on icon at bounding box center [601, 775] width 15 height 15
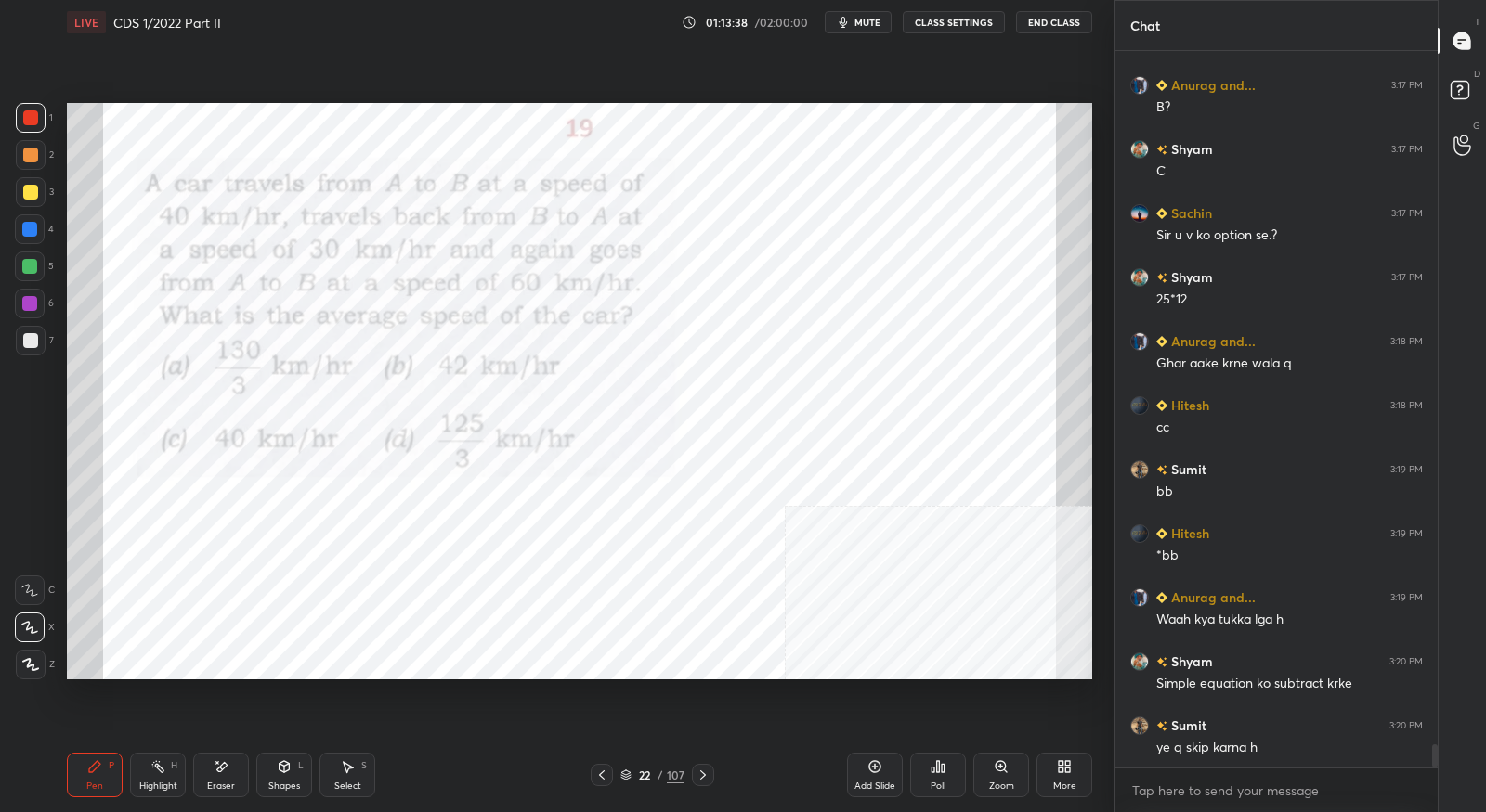
scroll to position [21920, 0]
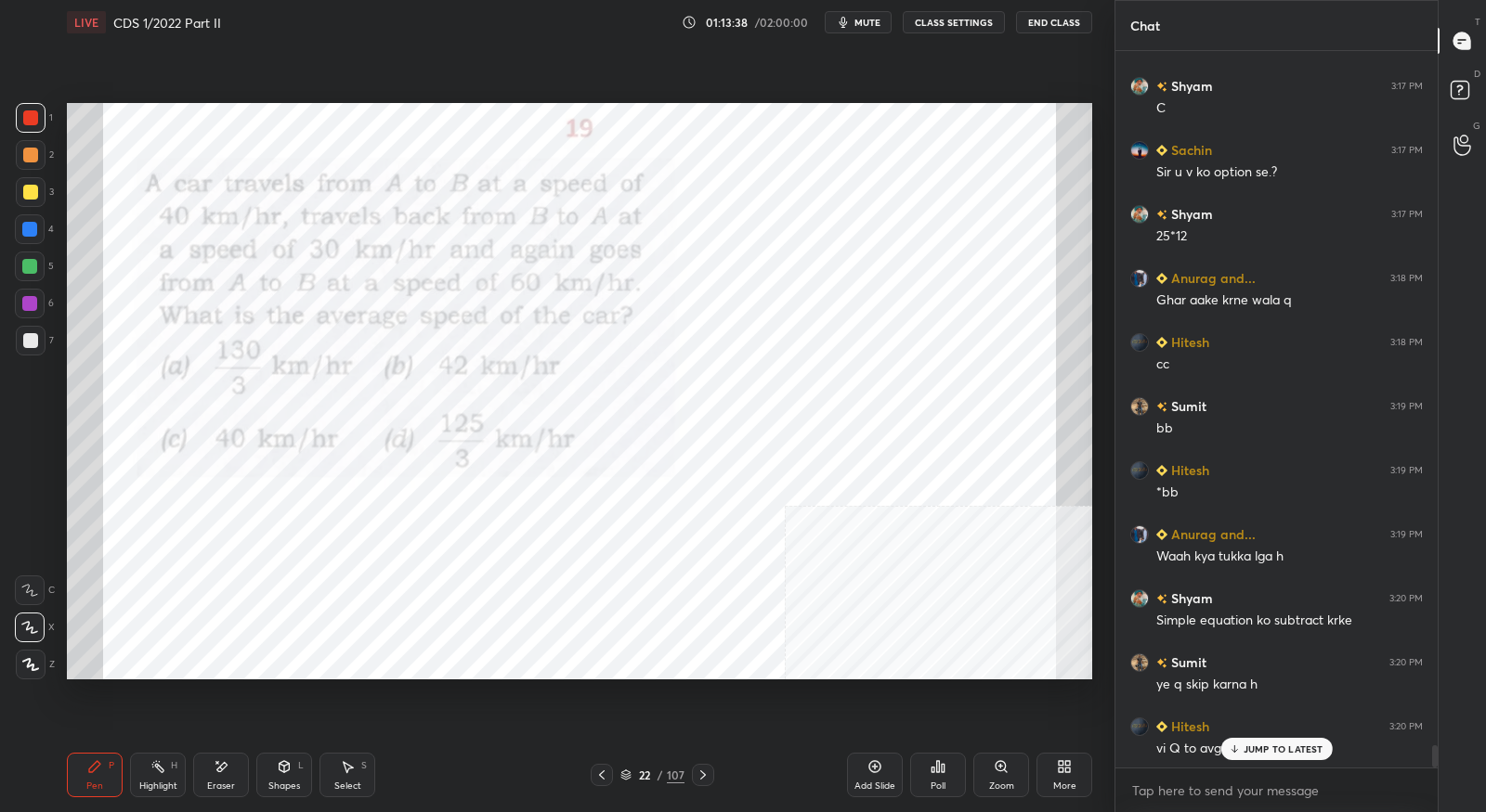
click at [604, 776] on icon at bounding box center [601, 775] width 15 height 15
click at [605, 772] on icon at bounding box center [601, 775] width 15 height 15
click at [603, 771] on icon at bounding box center [601, 775] width 15 height 15
click at [604, 766] on div at bounding box center [601, 775] width 22 height 22
click at [604, 767] on div at bounding box center [601, 775] width 22 height 22
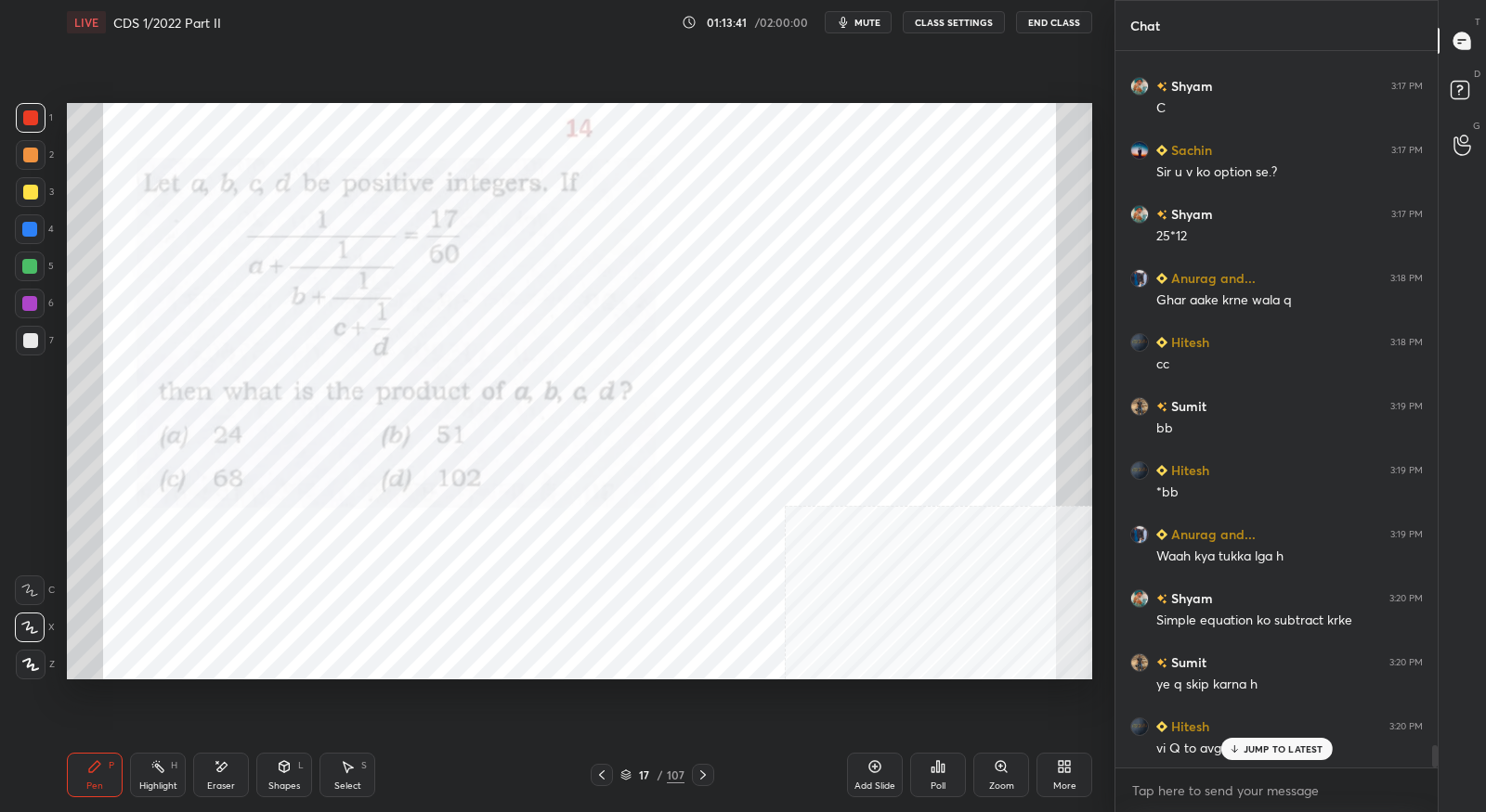
click at [605, 768] on div at bounding box center [601, 775] width 22 height 22
click at [605, 770] on icon at bounding box center [601, 775] width 15 height 15
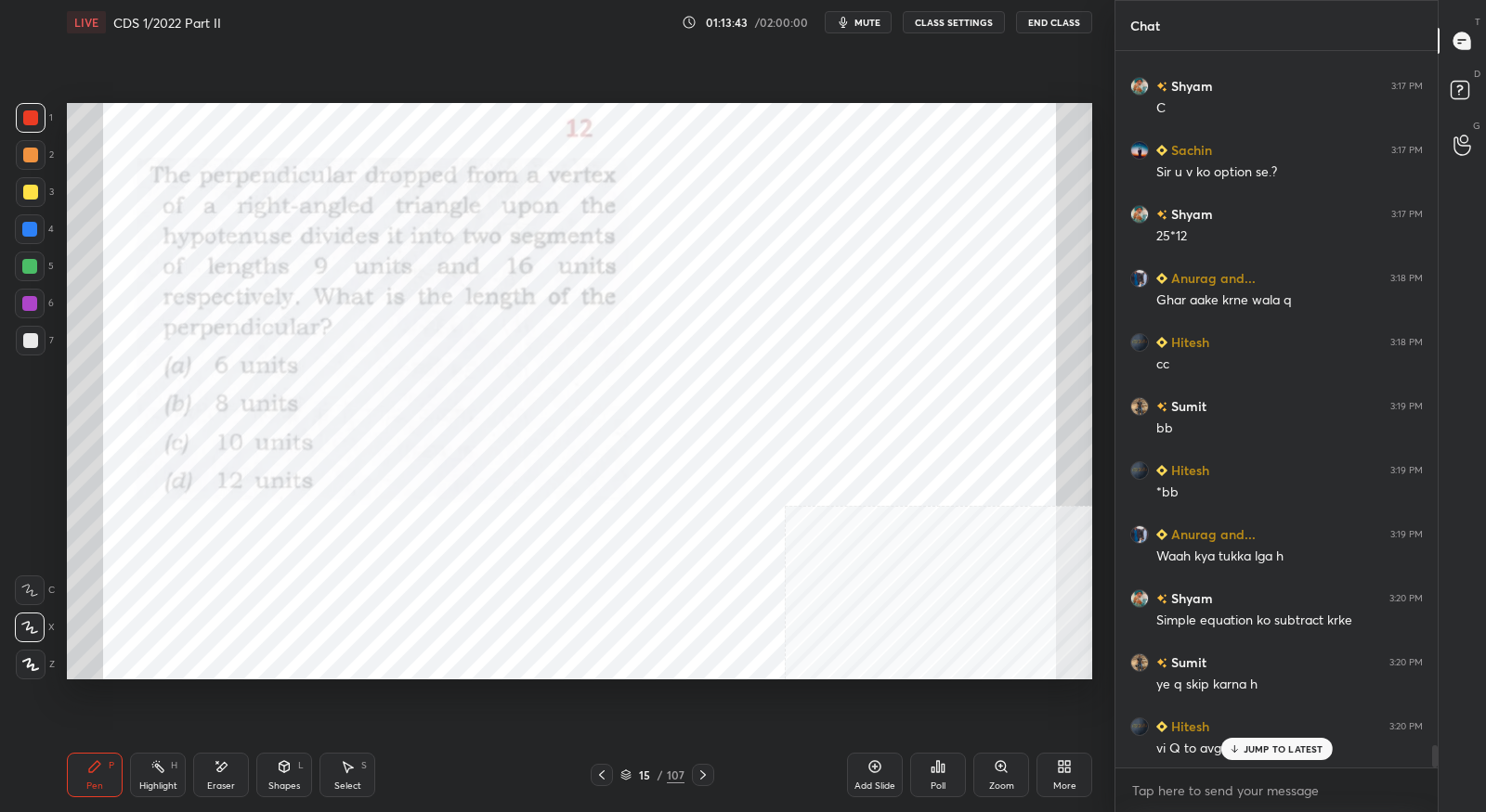
click at [605, 768] on icon at bounding box center [601, 775] width 15 height 15
click at [606, 768] on icon at bounding box center [601, 775] width 15 height 15
click at [604, 771] on icon at bounding box center [601, 775] width 15 height 15
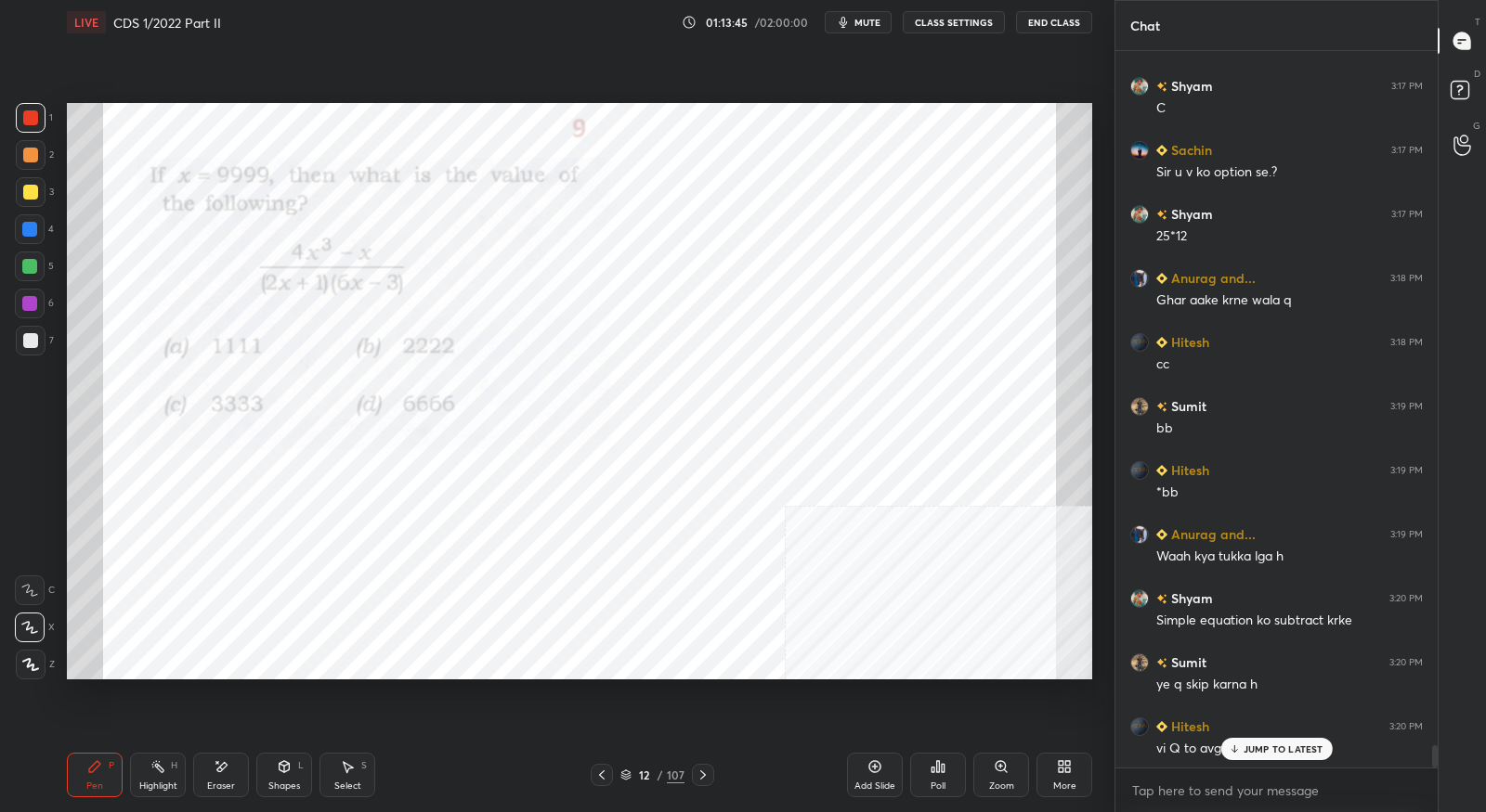
click at [604, 766] on div at bounding box center [601, 775] width 22 height 22
click at [607, 766] on div at bounding box center [601, 775] width 22 height 22
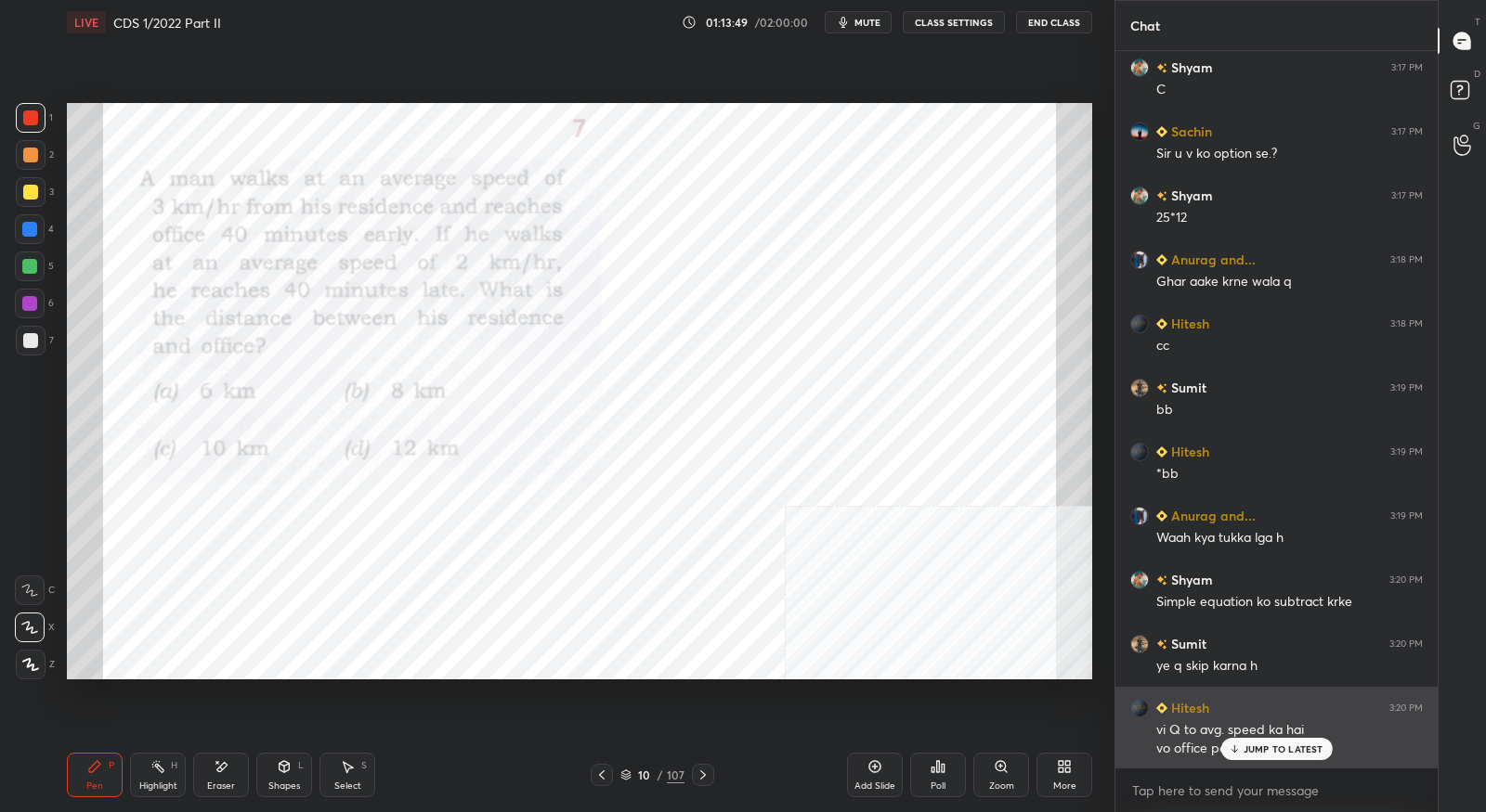
click at [1254, 749] on p "JUMP TO LATEST" at bounding box center [1284, 749] width 80 height 11
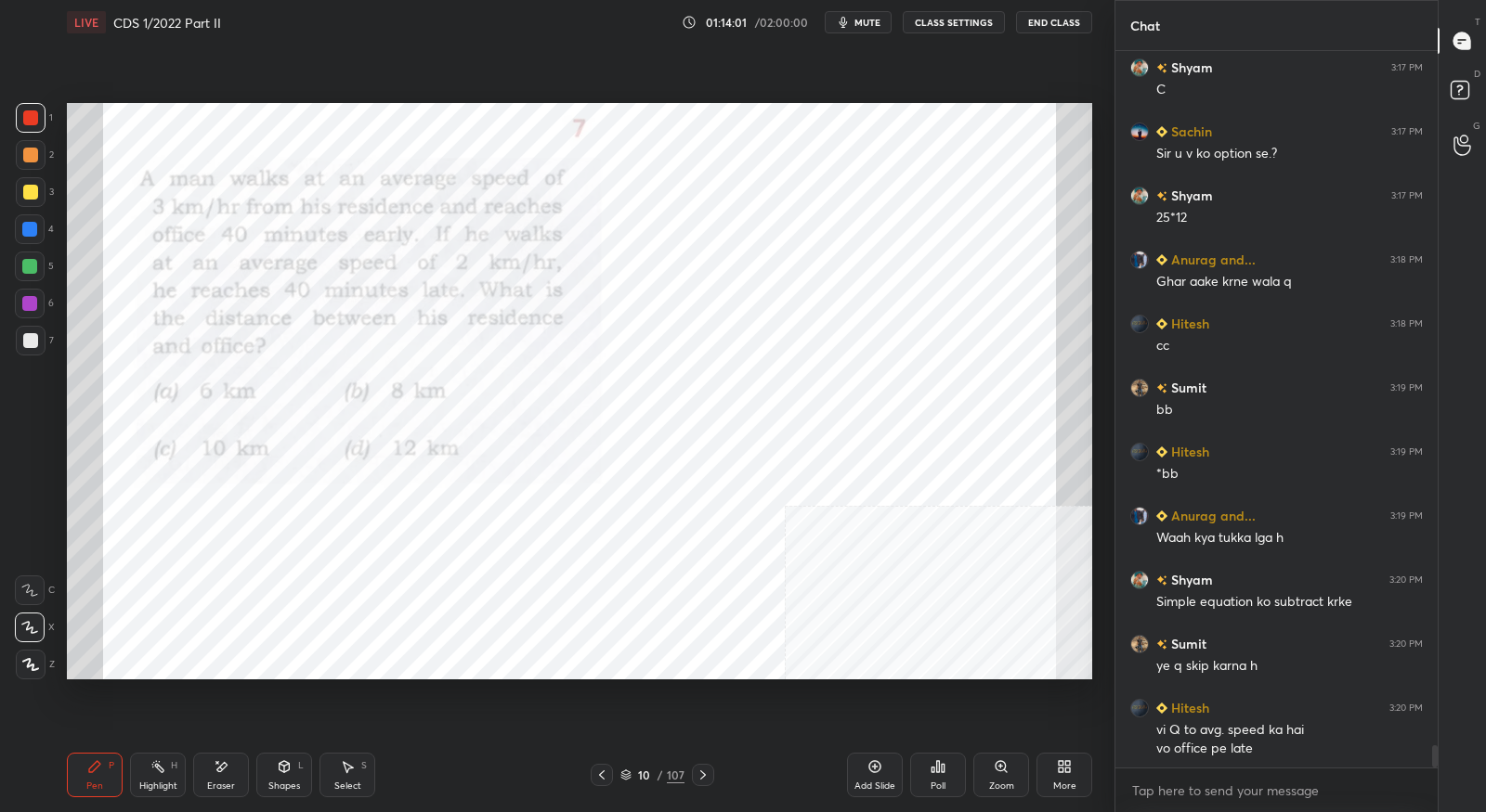
drag, startPoint x: 872, startPoint y: 777, endPoint x: 868, endPoint y: 759, distance: 18.4
click at [872, 775] on div "Add Slide" at bounding box center [875, 776] width 56 height 45
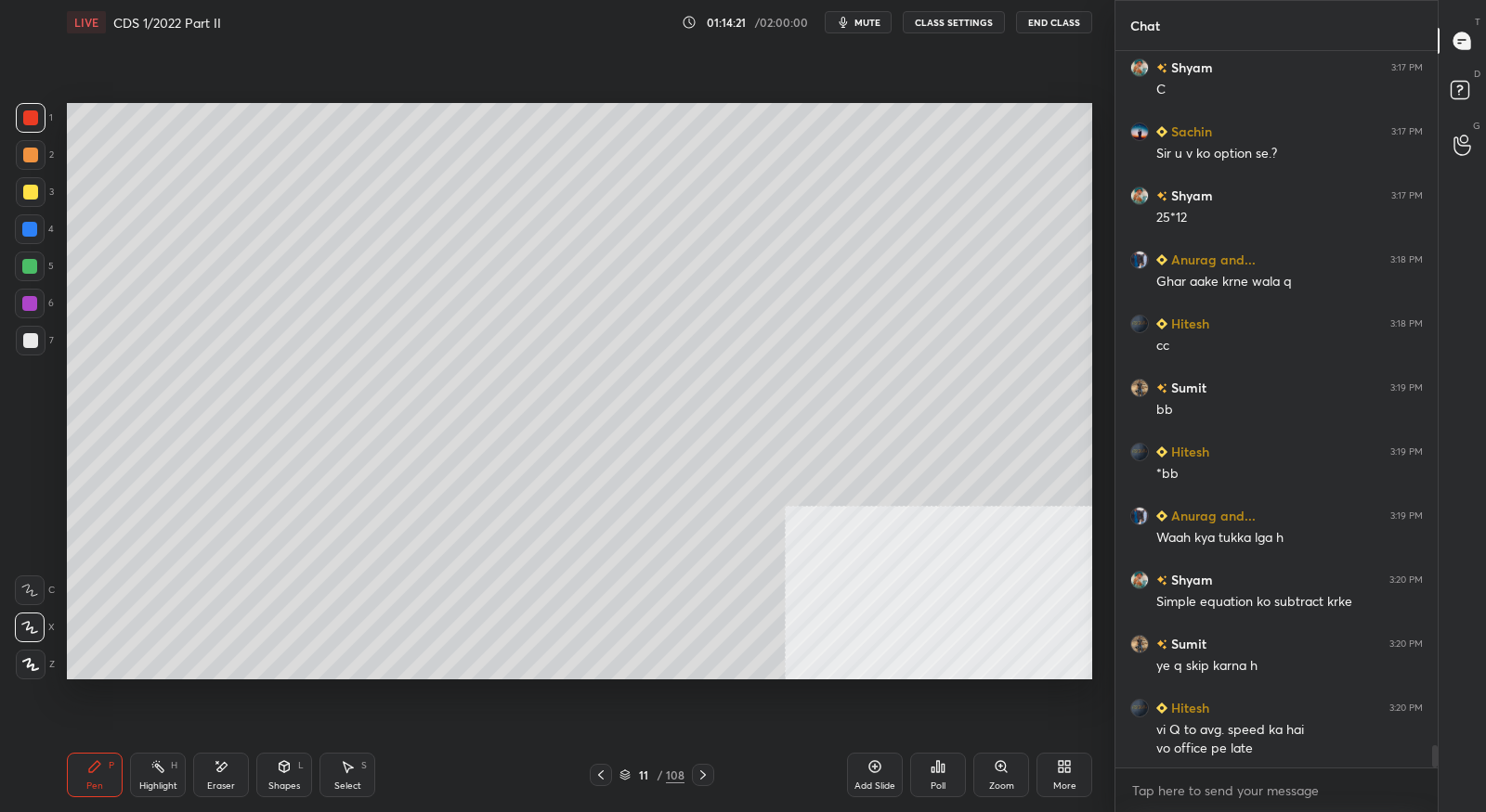
scroll to position [22003, 0]
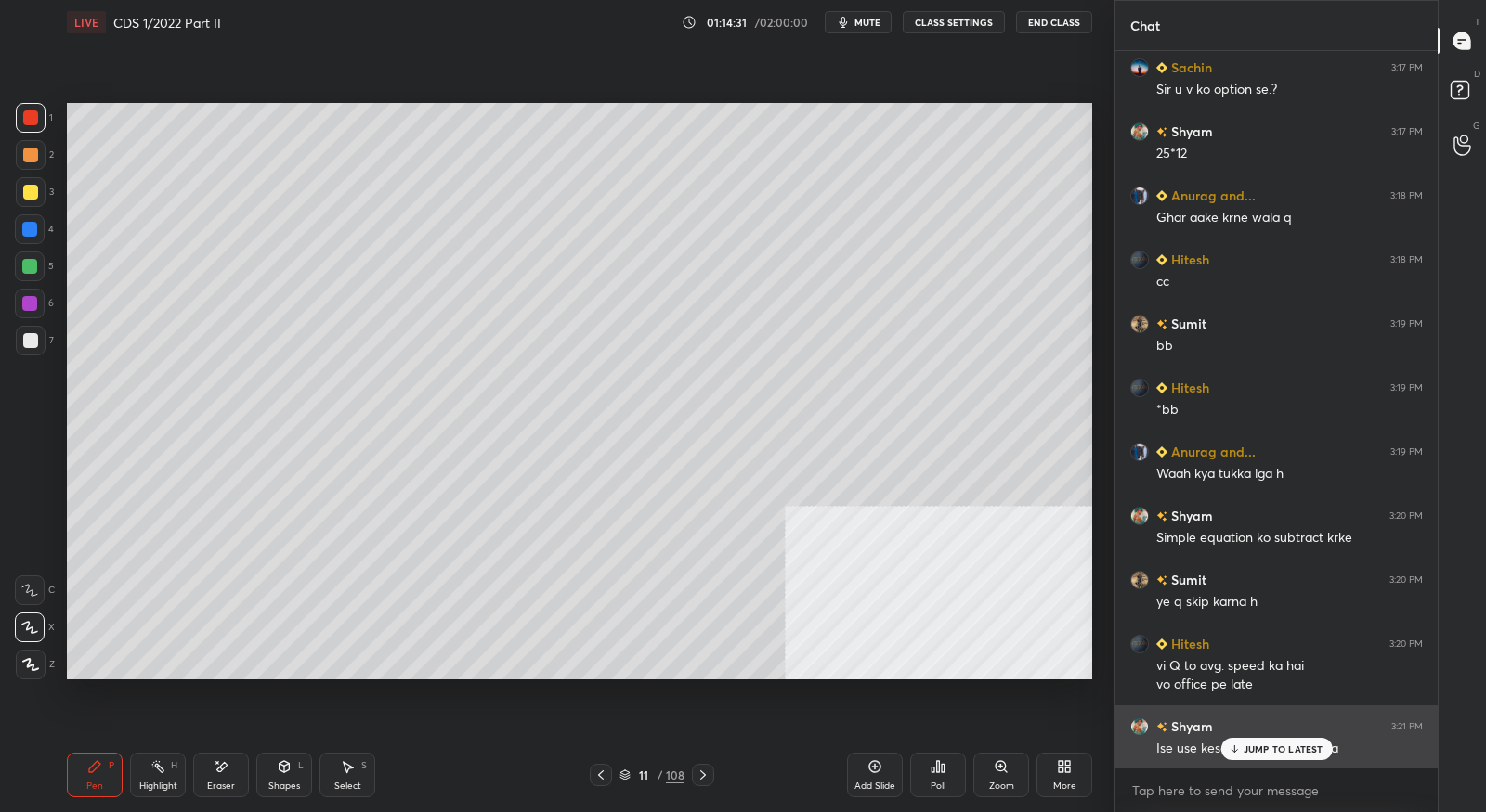
click at [1242, 753] on div "JUMP TO LATEST" at bounding box center [1276, 749] width 111 height 22
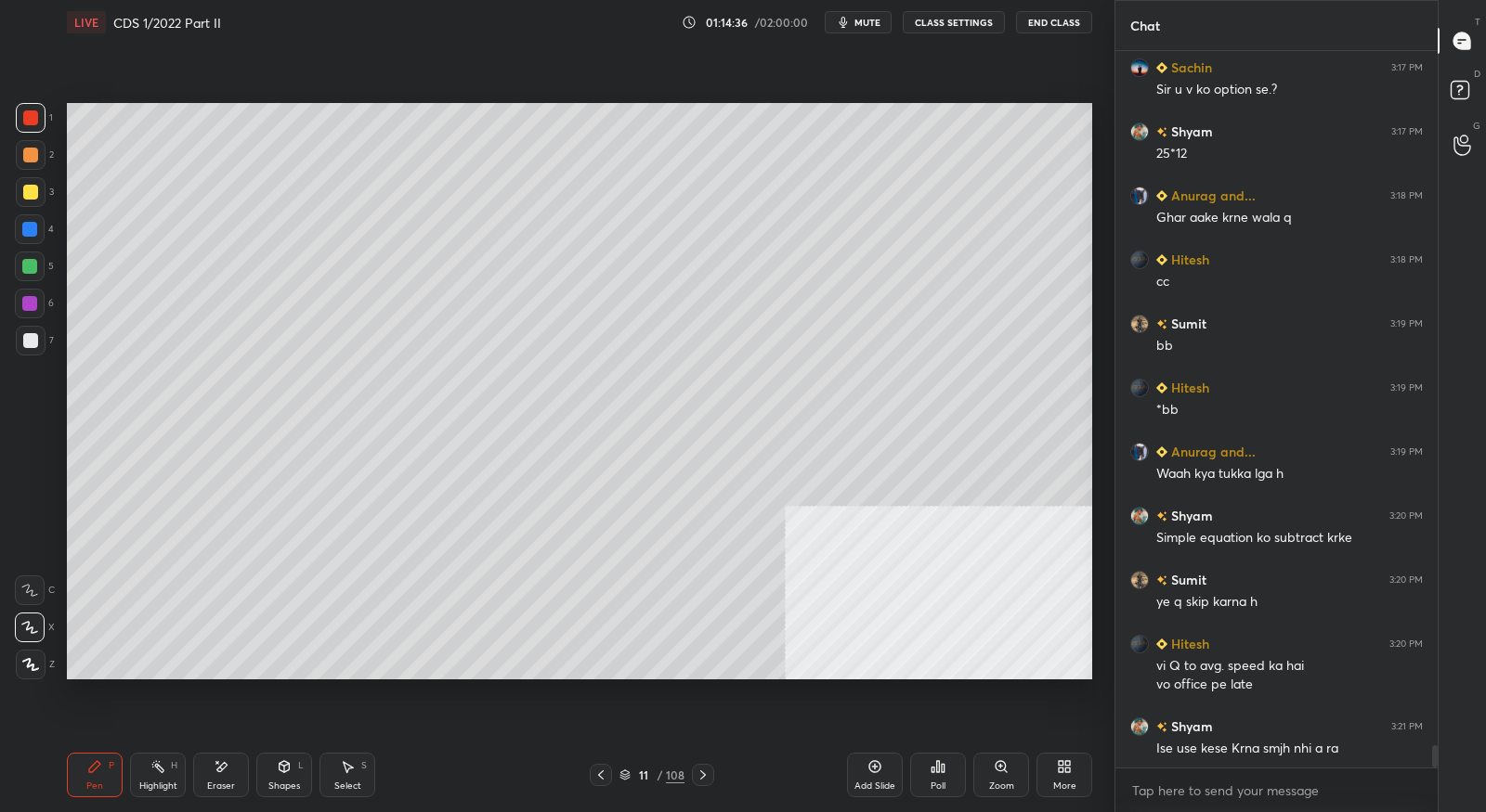
click at [606, 777] on icon at bounding box center [600, 775] width 15 height 15
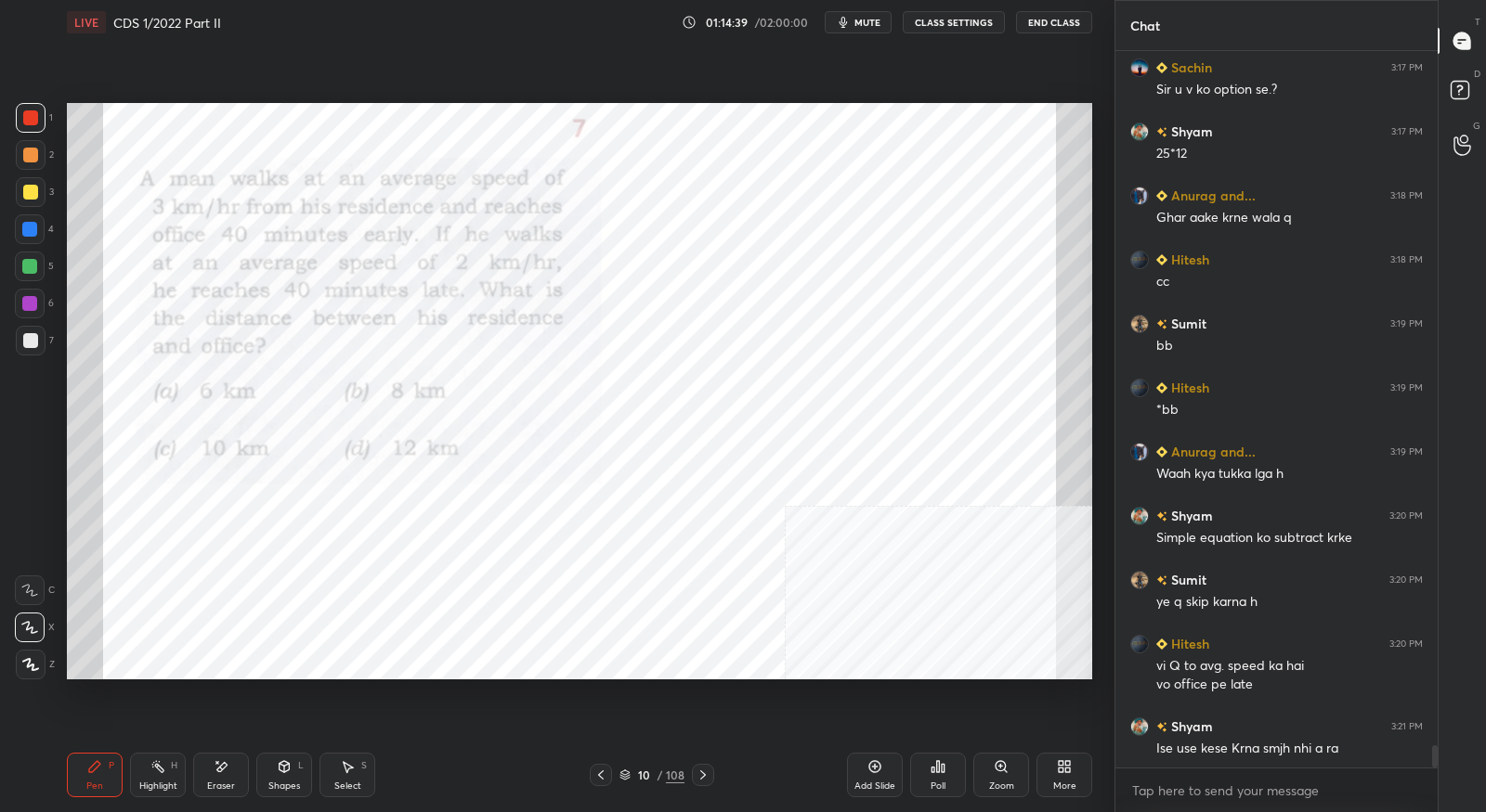
scroll to position [22068, 0]
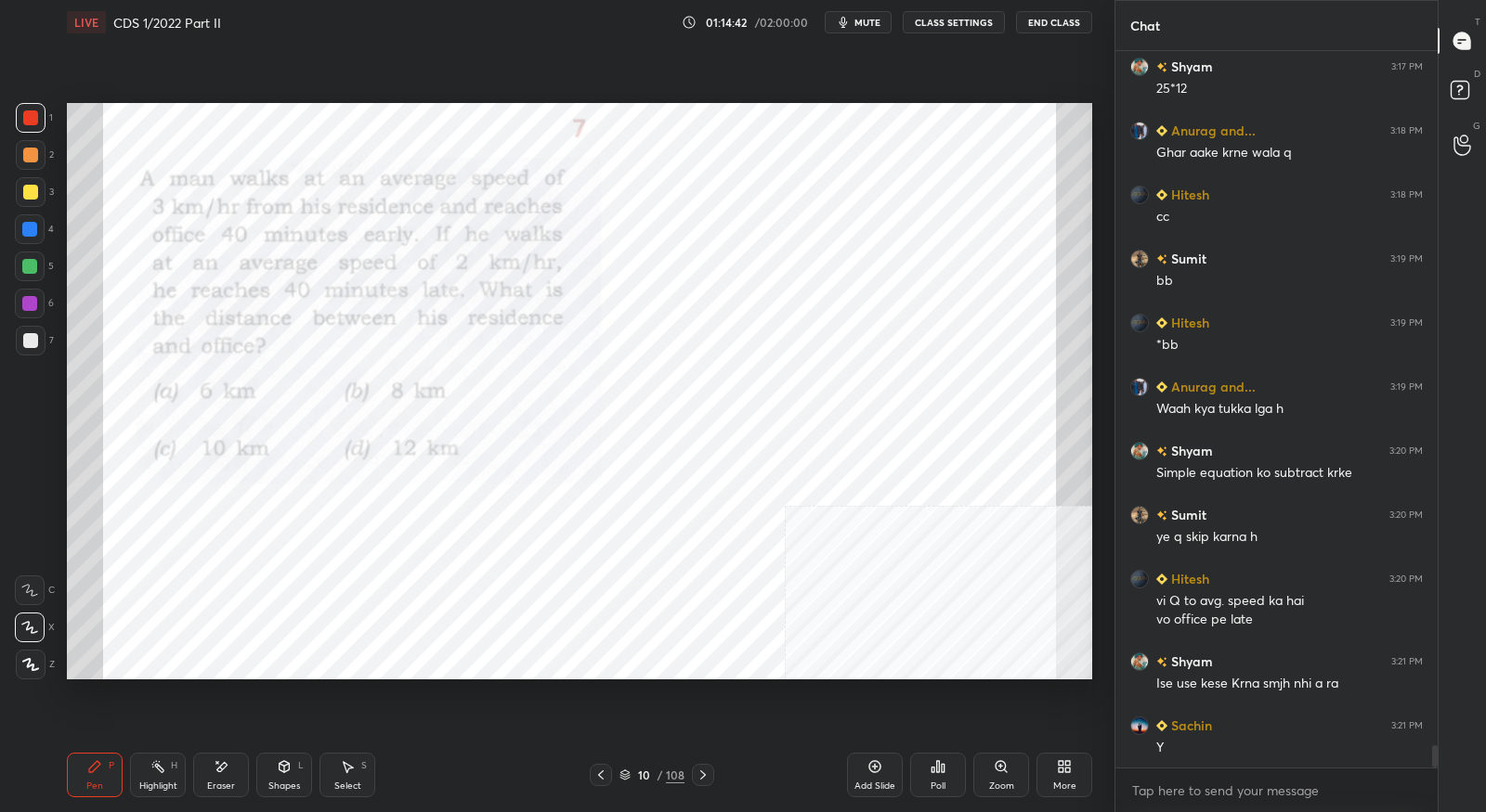
drag, startPoint x: 707, startPoint y: 794, endPoint x: 707, endPoint y: 774, distance: 20.0
click at [705, 792] on div "Pen P Highlight H Eraser Shapes L Select S 10 / 108 Add Slide Poll Zoom More" at bounding box center [580, 775] width 1025 height 74
click at [701, 784] on div at bounding box center [703, 775] width 22 height 22
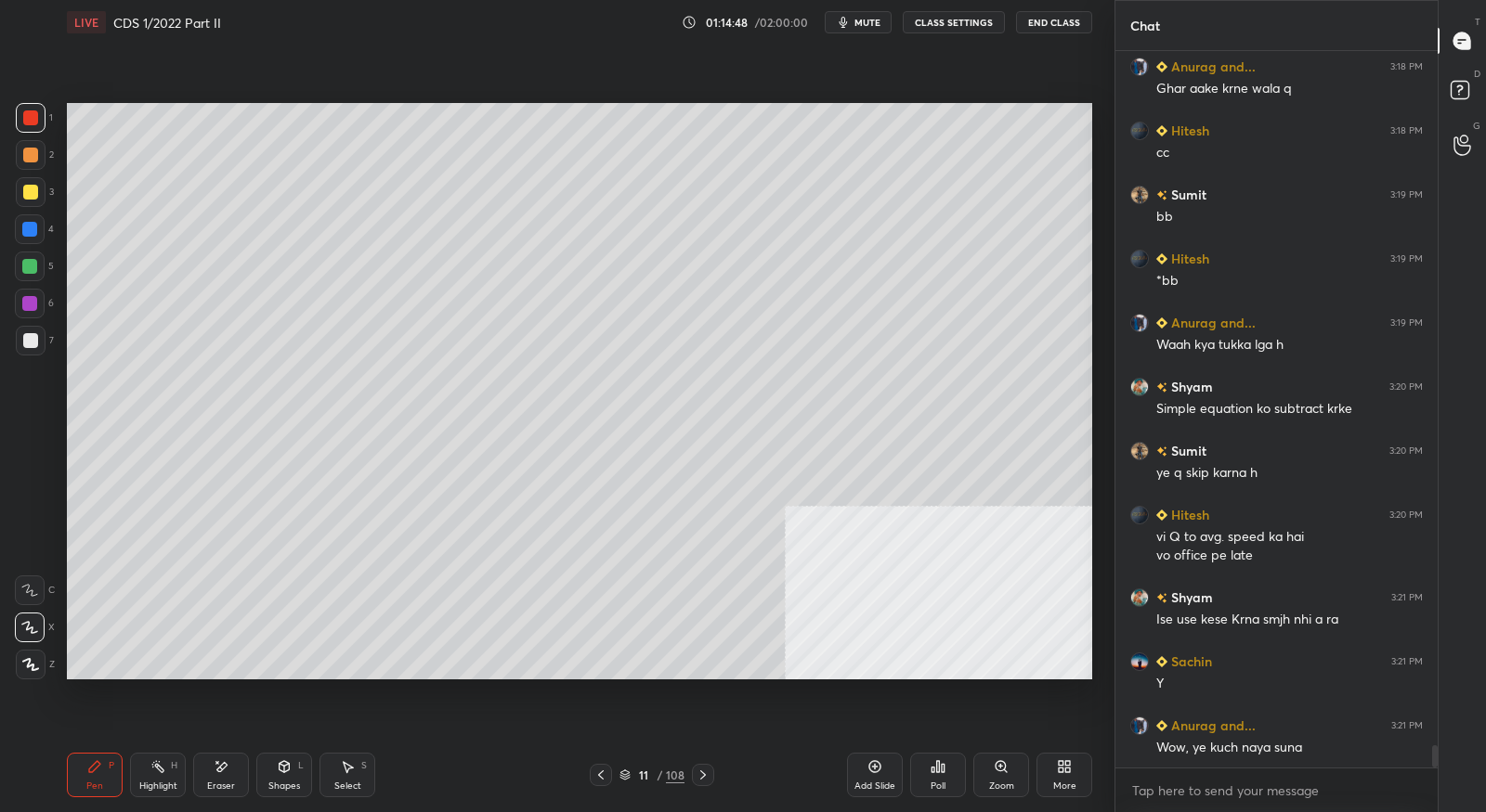
scroll to position [22196, 0]
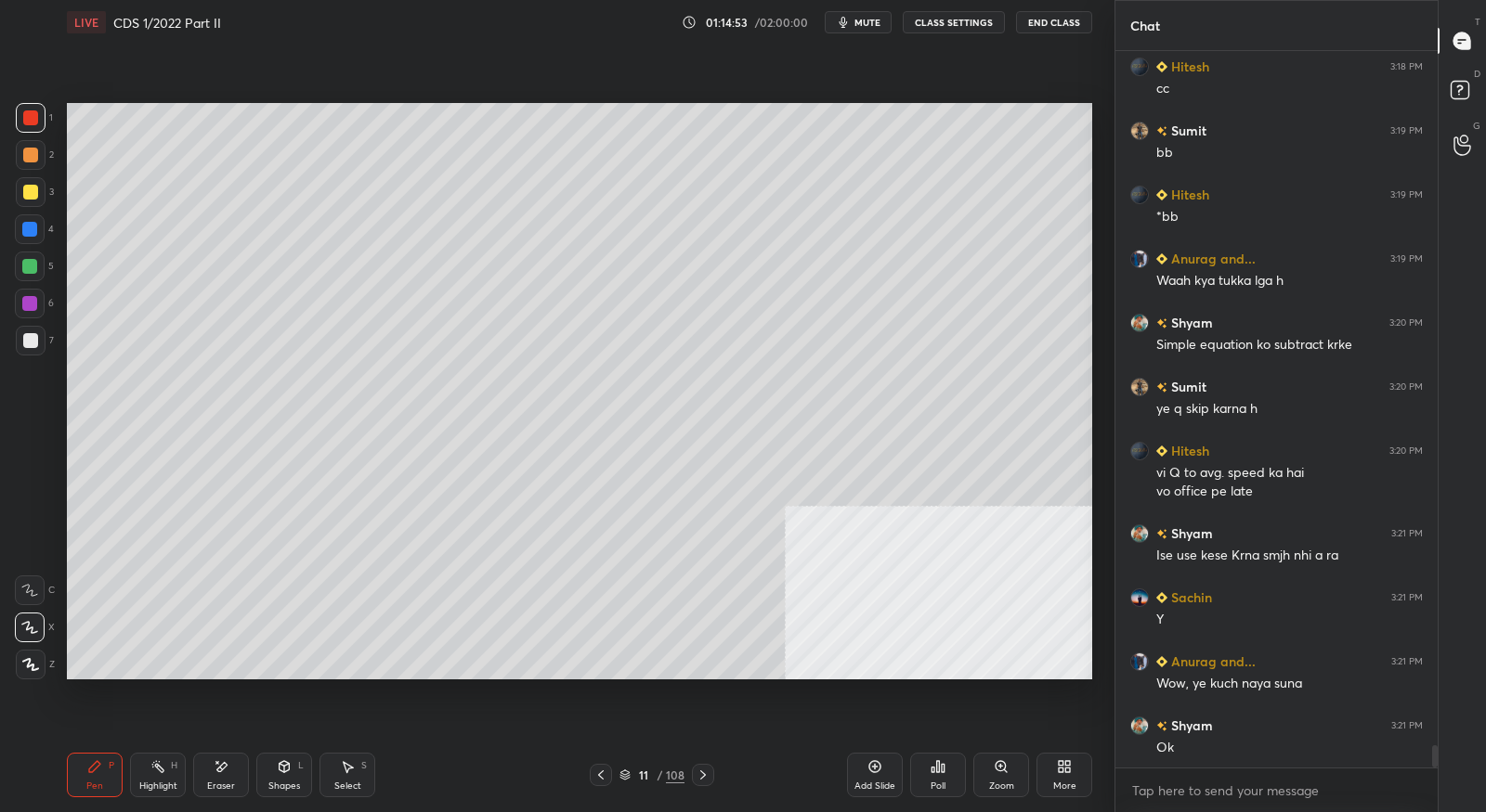
drag, startPoint x: 610, startPoint y: 775, endPoint x: 608, endPoint y: 757, distance: 18.1
click at [609, 776] on div at bounding box center [600, 775] width 22 height 22
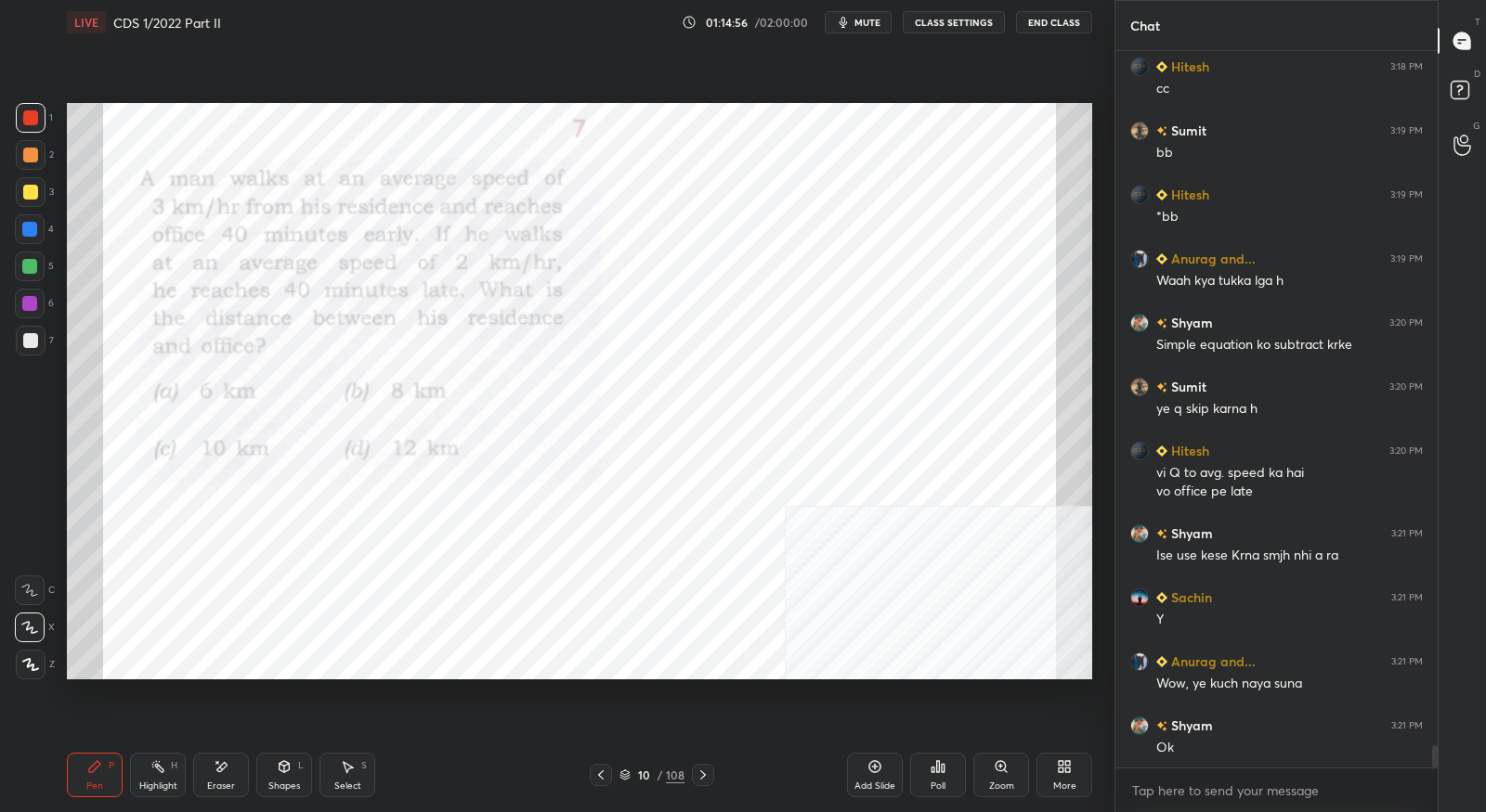
click at [711, 775] on div at bounding box center [703, 775] width 22 height 22
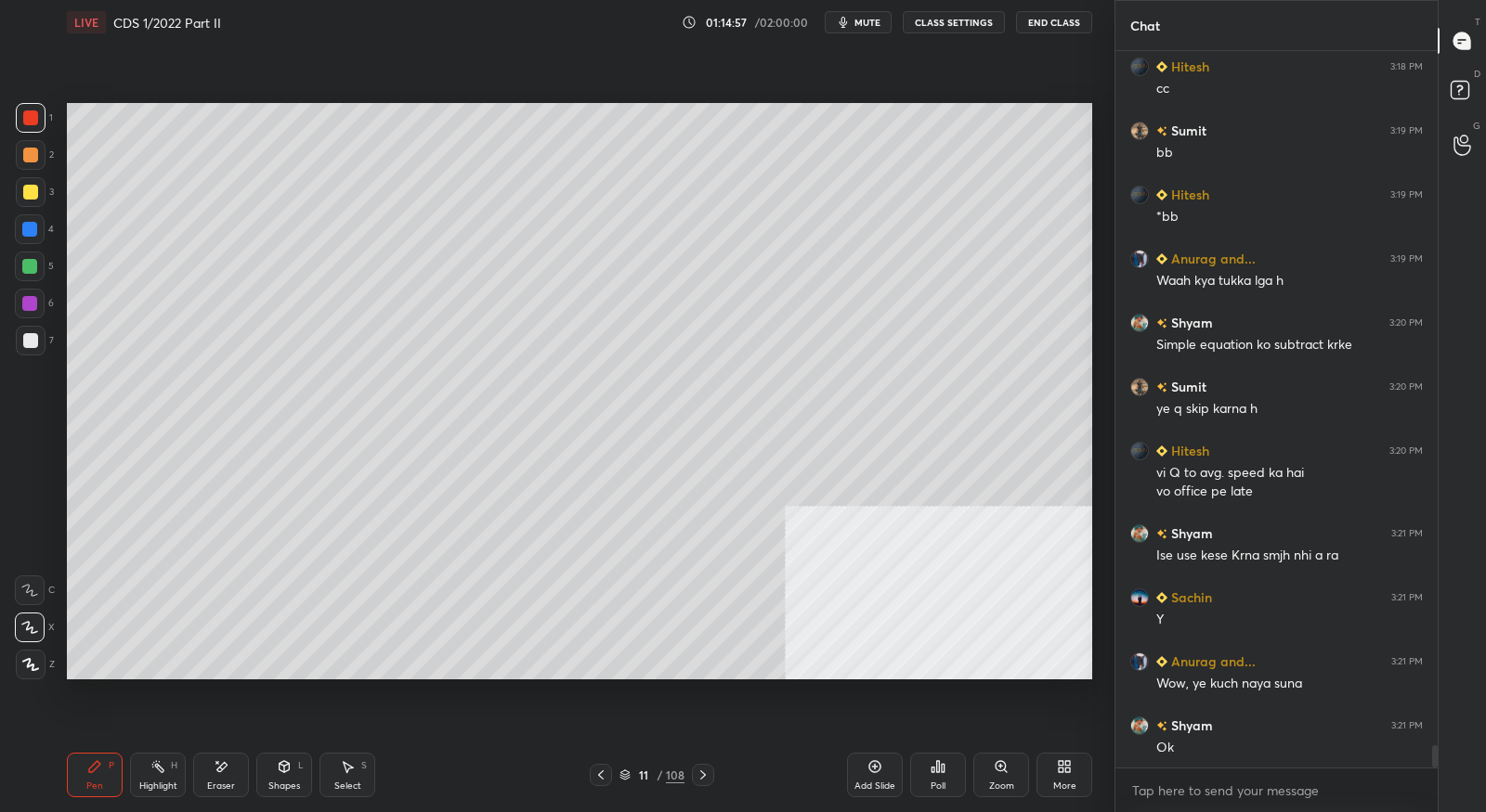
click at [708, 776] on icon at bounding box center [703, 775] width 15 height 15
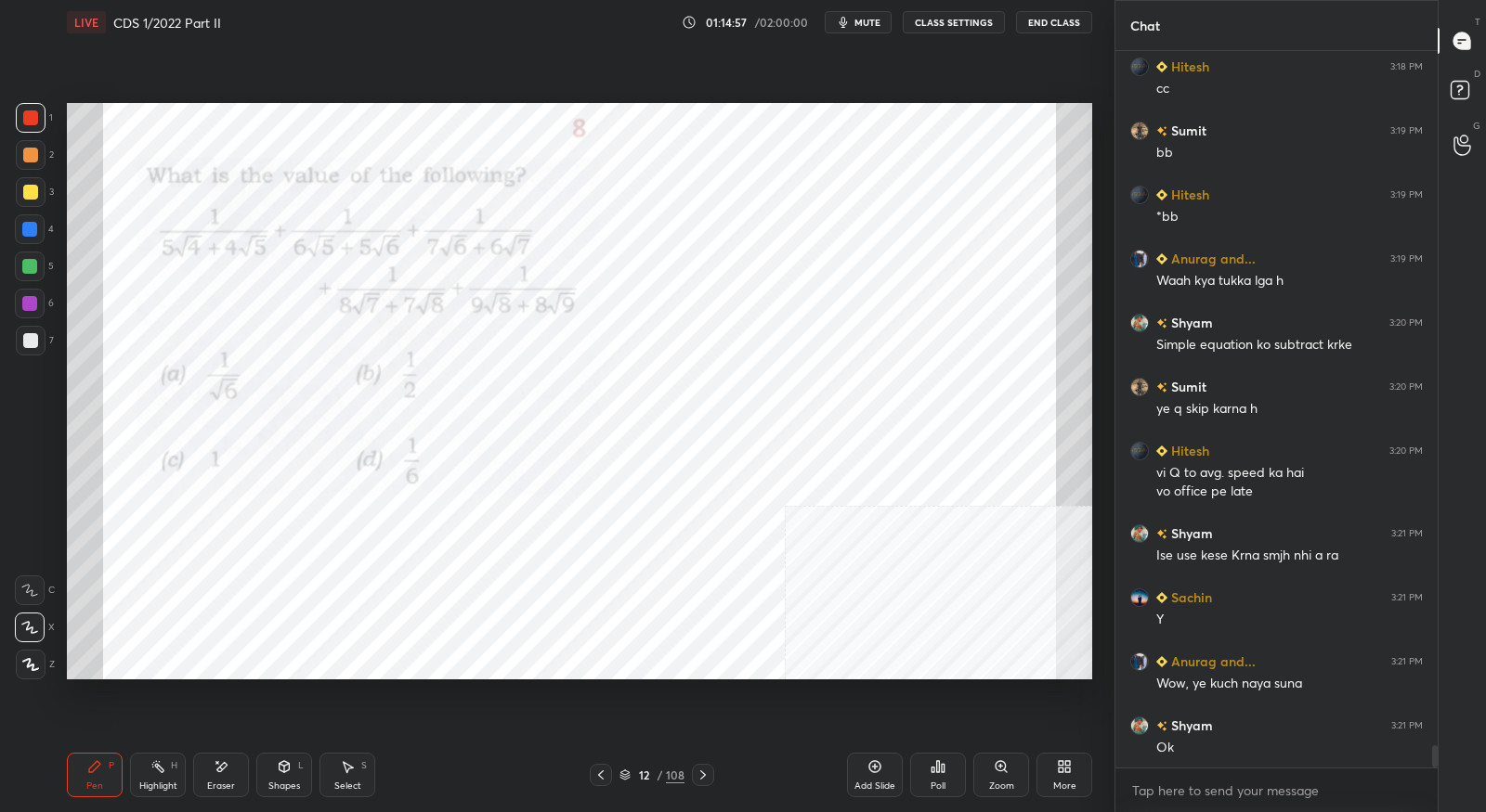
click at [708, 776] on icon at bounding box center [703, 775] width 15 height 15
click at [707, 775] on icon at bounding box center [703, 775] width 15 height 15
click at [705, 775] on icon at bounding box center [703, 775] width 15 height 15
click at [701, 776] on icon at bounding box center [703, 775] width 15 height 15
click at [703, 777] on icon at bounding box center [703, 775] width 15 height 15
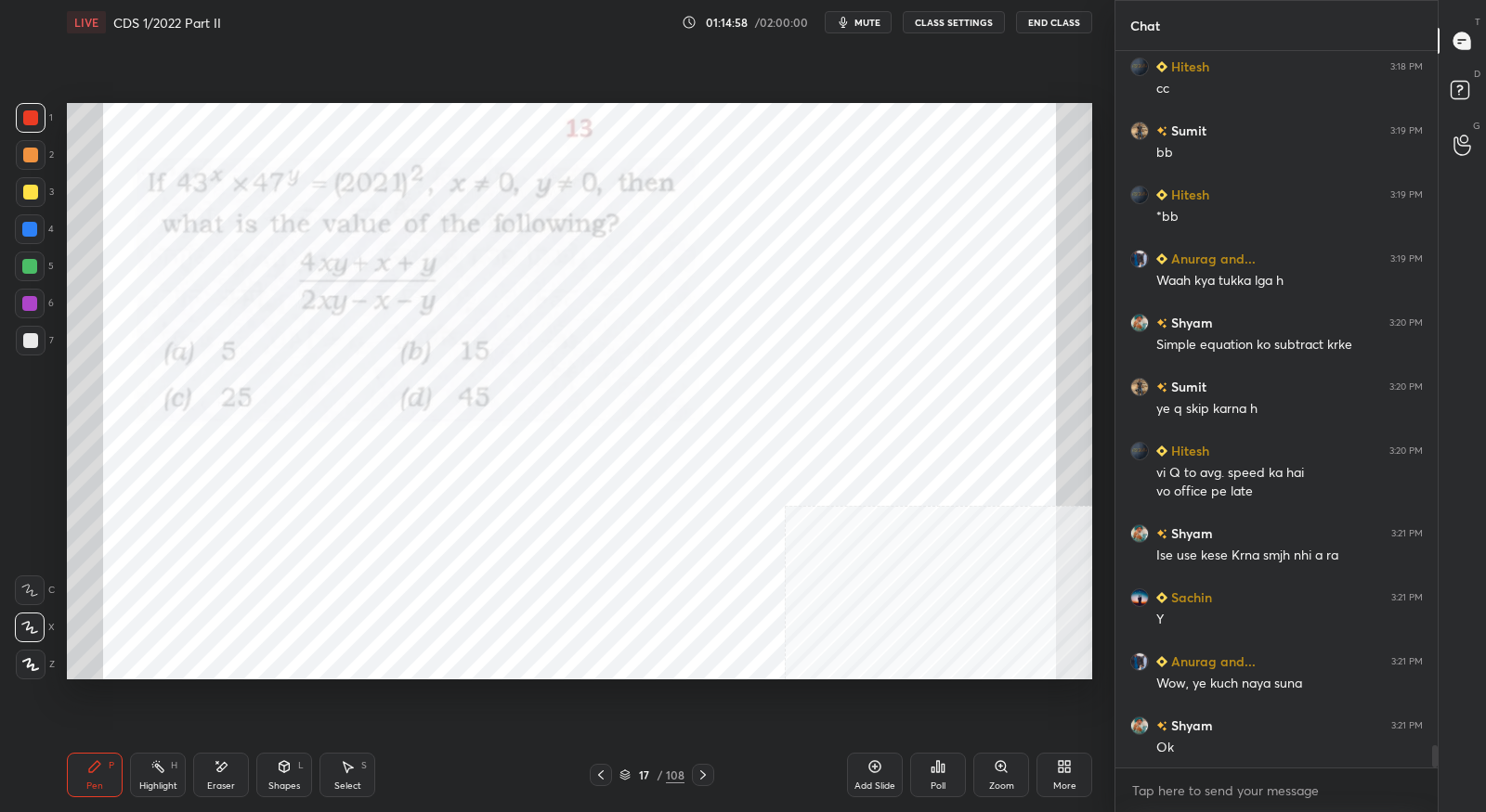
click at [703, 780] on icon at bounding box center [703, 775] width 15 height 15
click at [704, 781] on icon at bounding box center [703, 775] width 15 height 15
click at [707, 780] on icon at bounding box center [703, 775] width 15 height 15
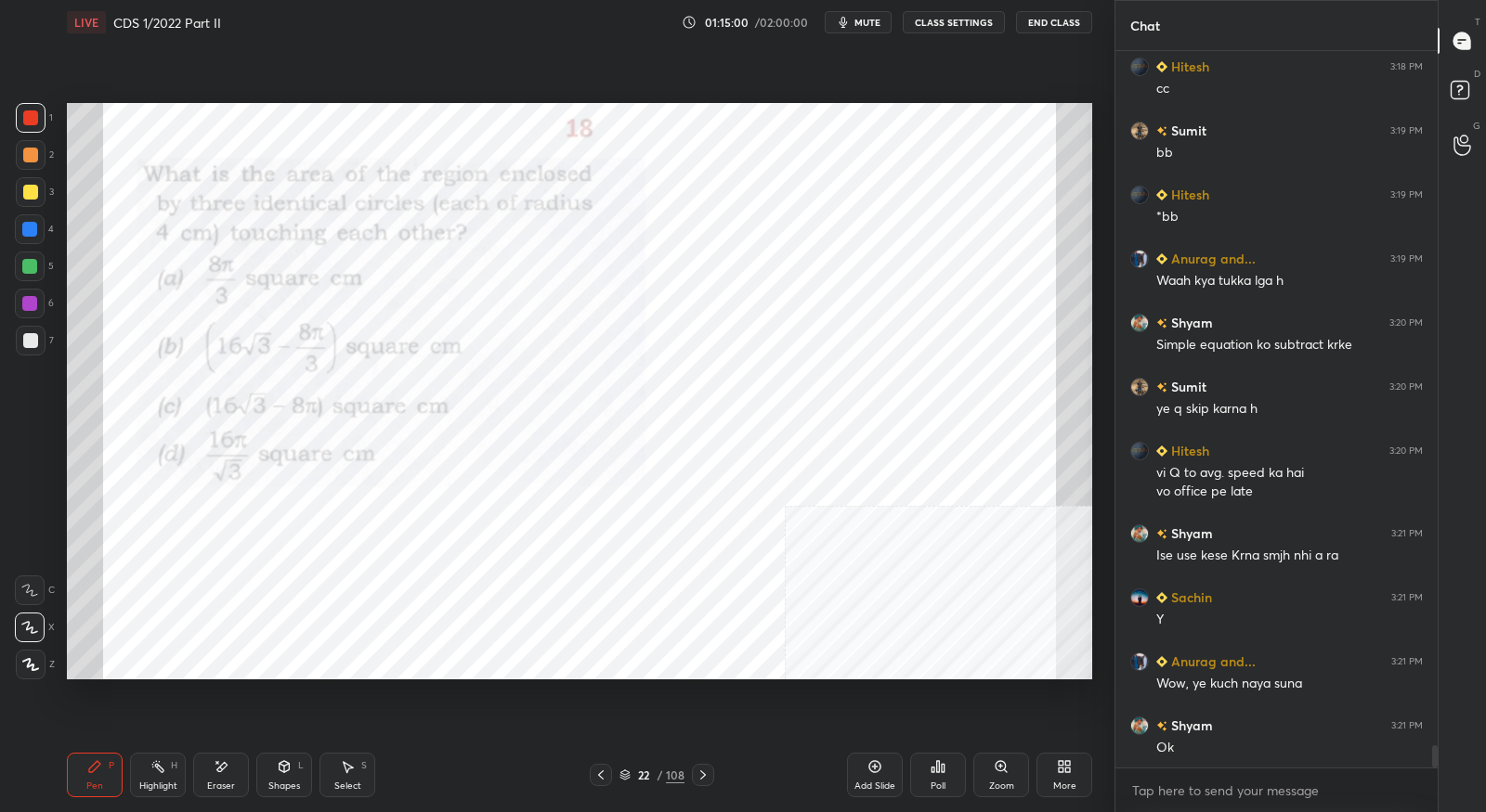
click at [705, 781] on icon at bounding box center [703, 775] width 15 height 15
click at [703, 781] on icon at bounding box center [703, 775] width 15 height 15
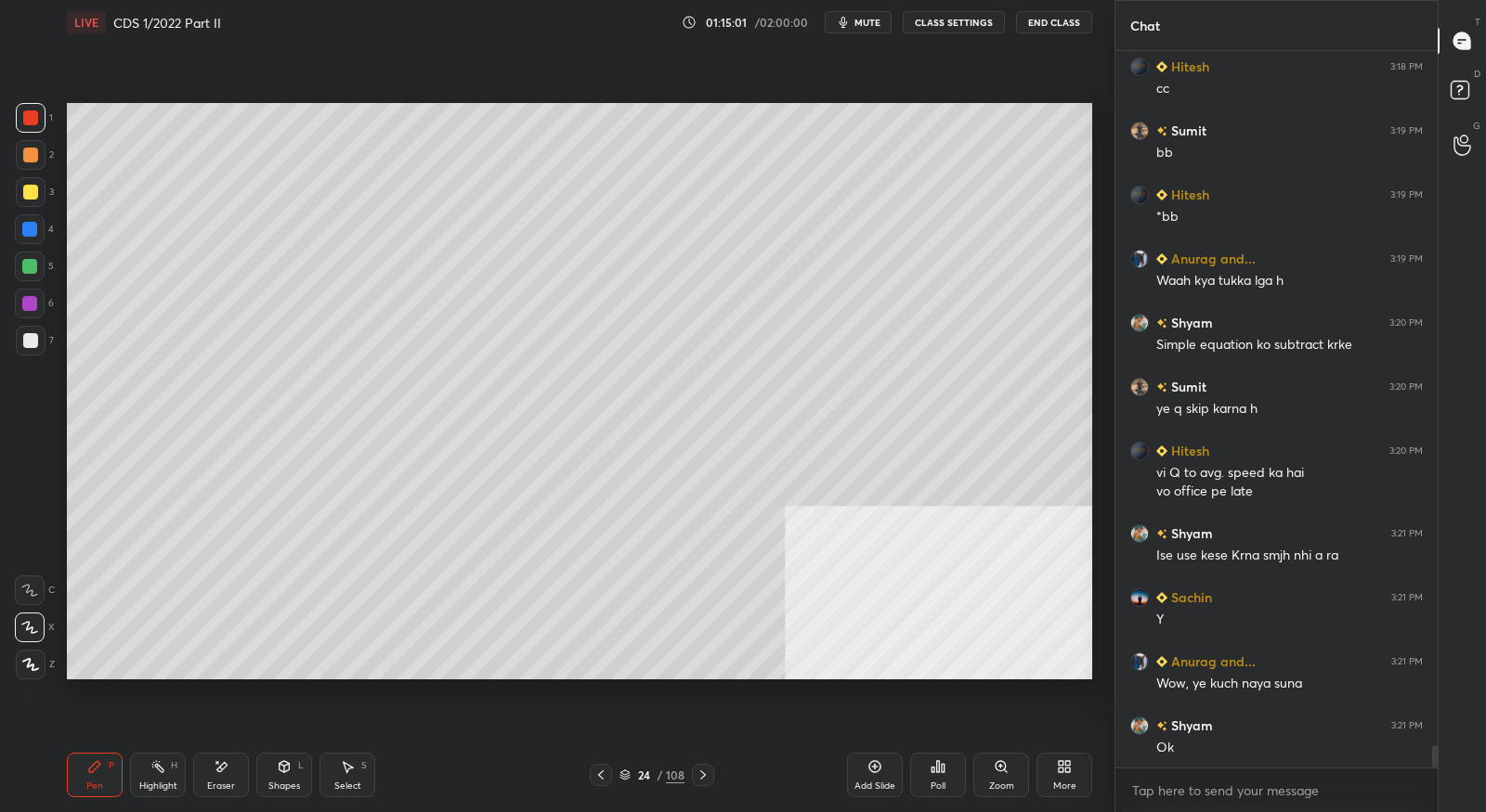
click at [703, 781] on icon at bounding box center [703, 775] width 15 height 15
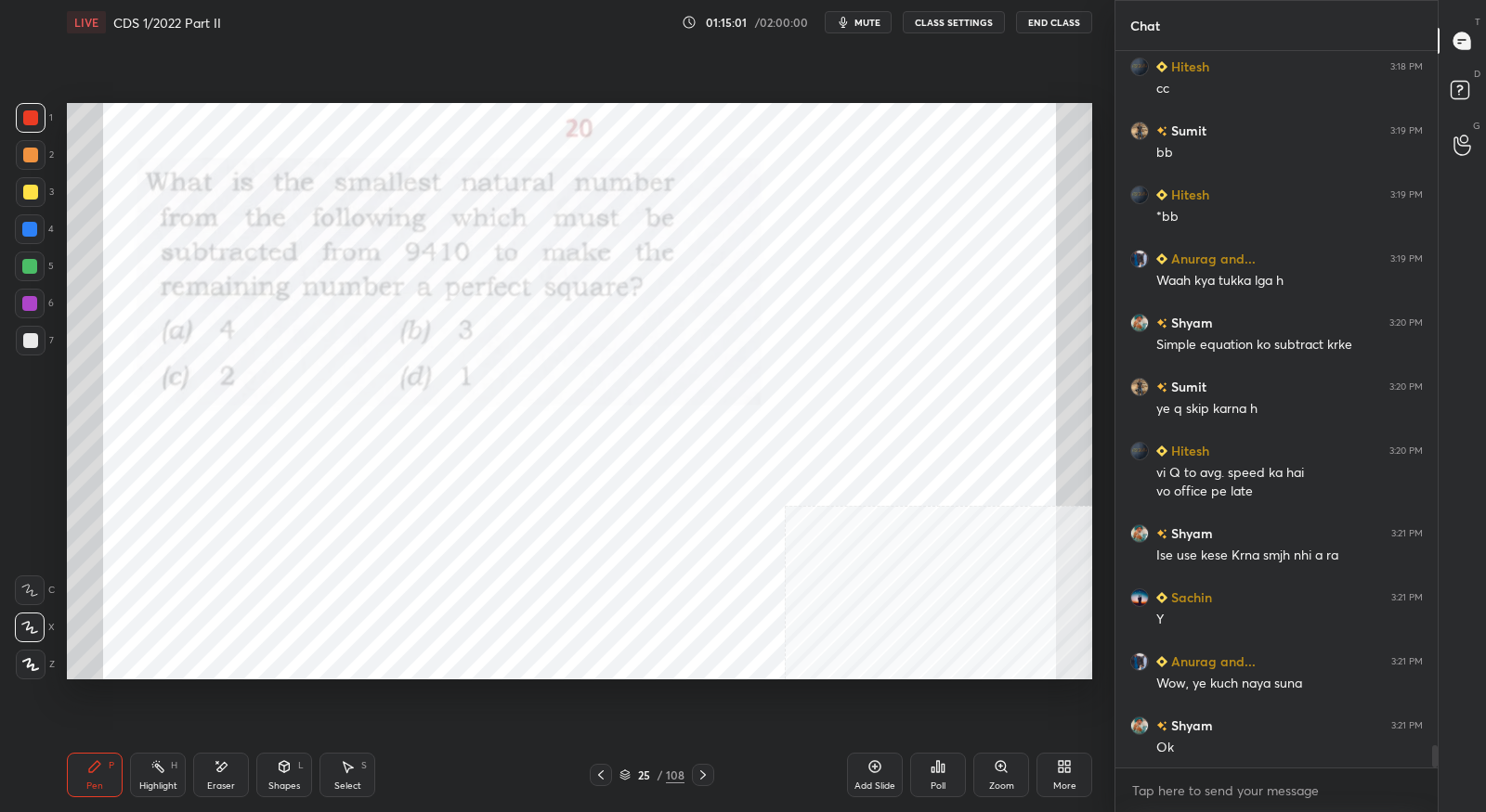
click at [704, 778] on icon at bounding box center [703, 775] width 15 height 15
click at [702, 780] on icon at bounding box center [703, 775] width 15 height 15
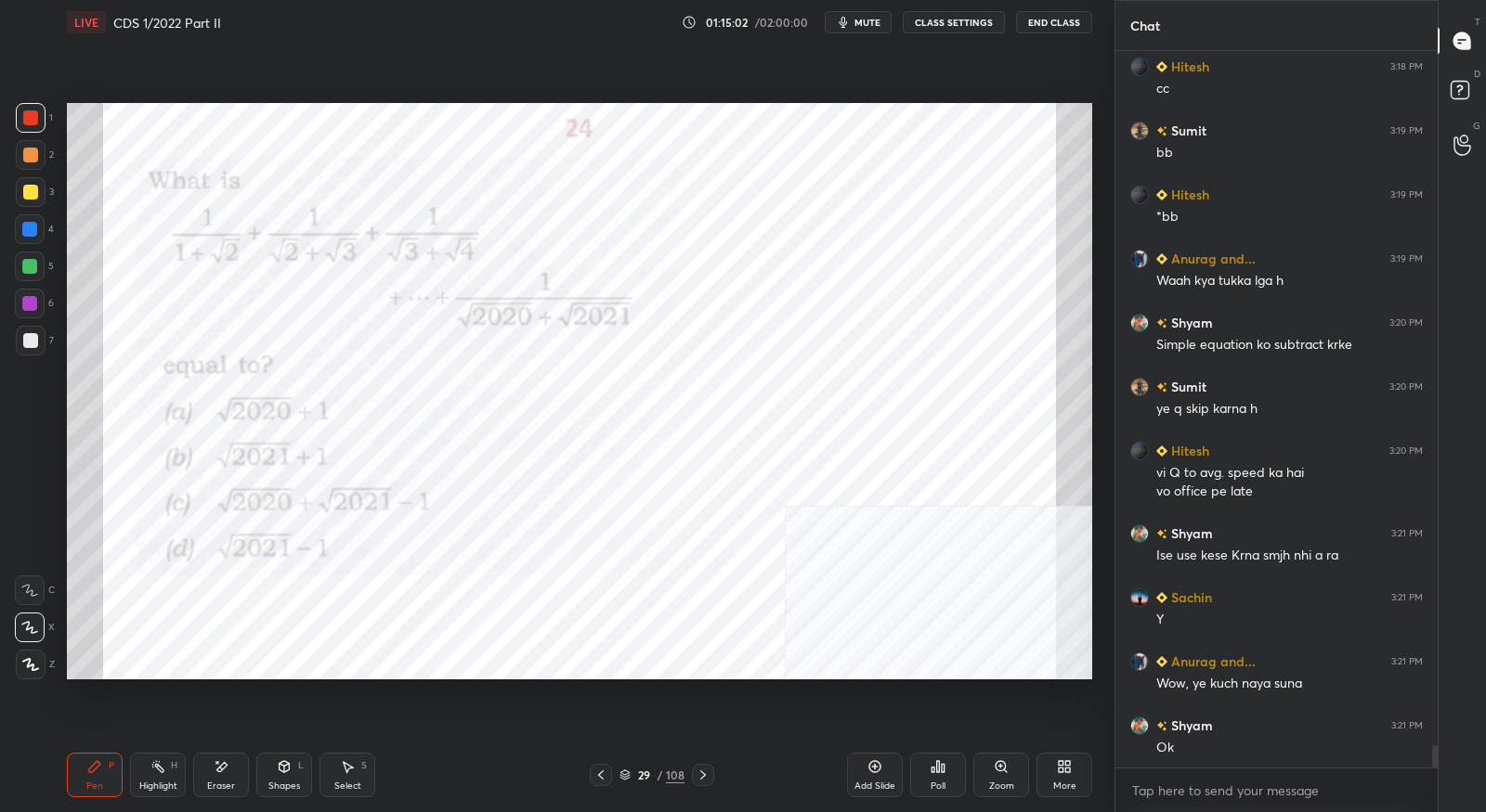
click at [707, 778] on icon at bounding box center [703, 775] width 15 height 15
click at [706, 778] on icon at bounding box center [703, 775] width 15 height 15
click at [711, 775] on div at bounding box center [703, 775] width 22 height 22
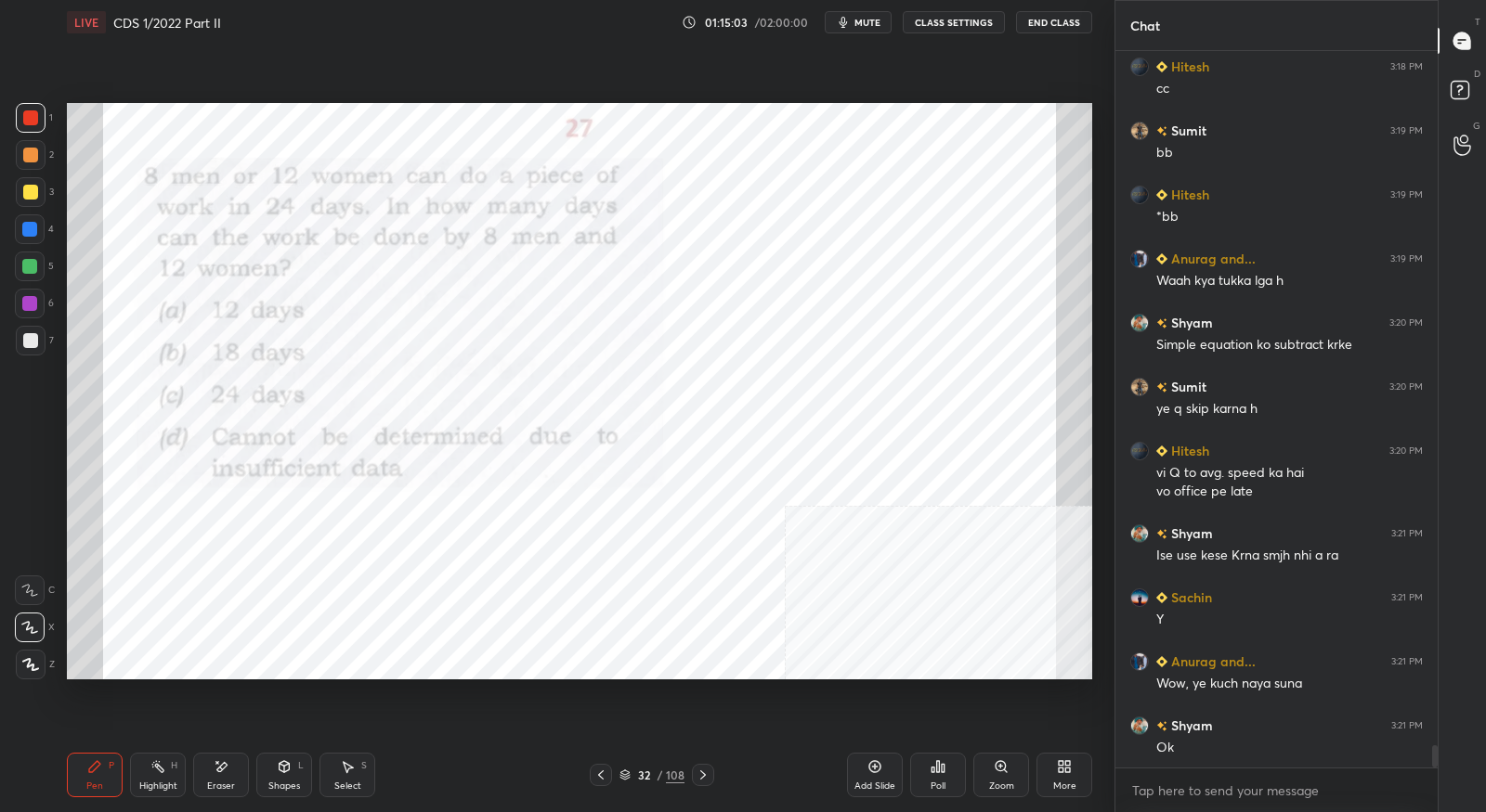
click at [707, 779] on icon at bounding box center [703, 775] width 15 height 15
click at [699, 784] on div at bounding box center [703, 775] width 22 height 22
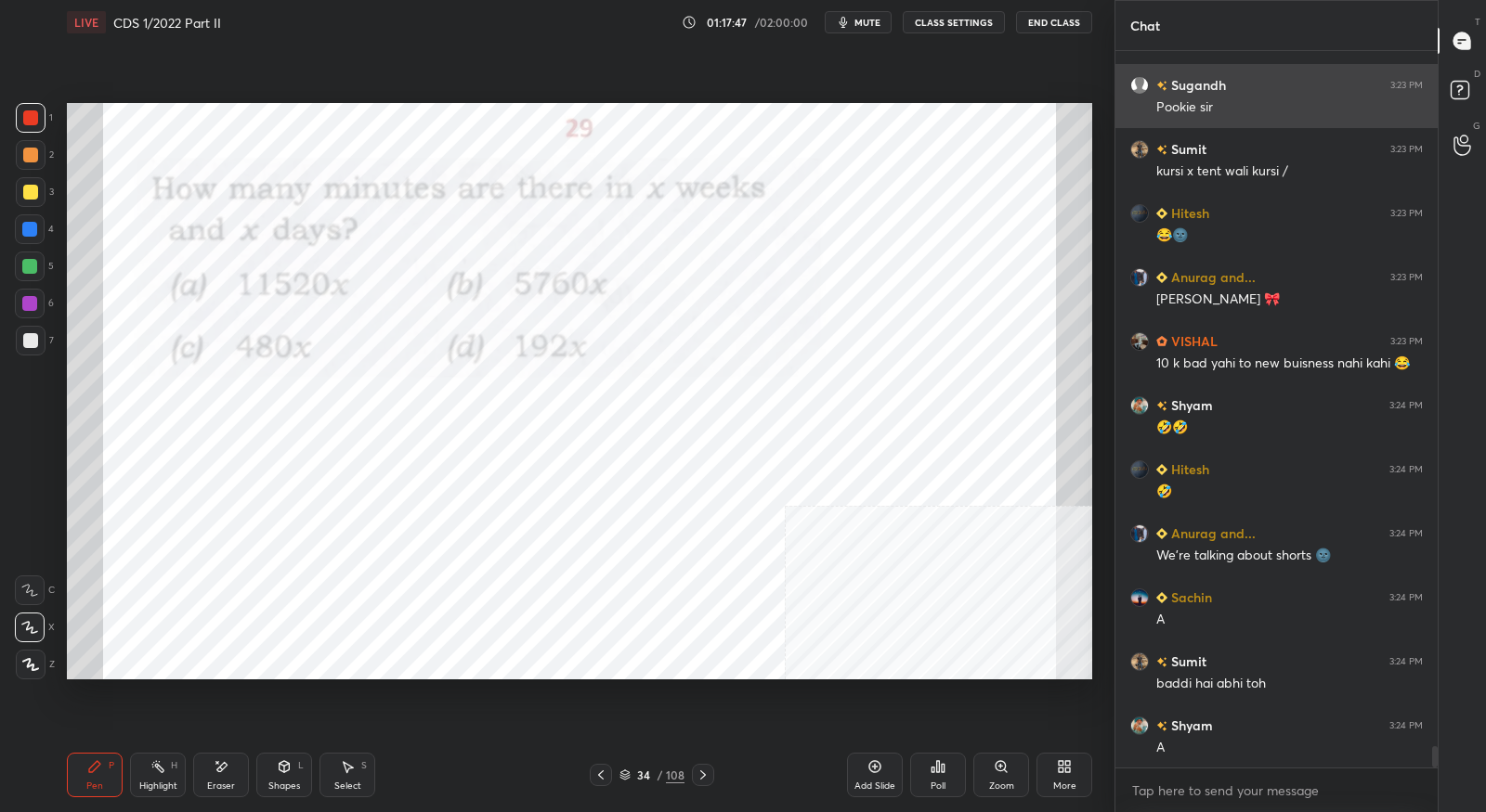
scroll to position [23769, 0]
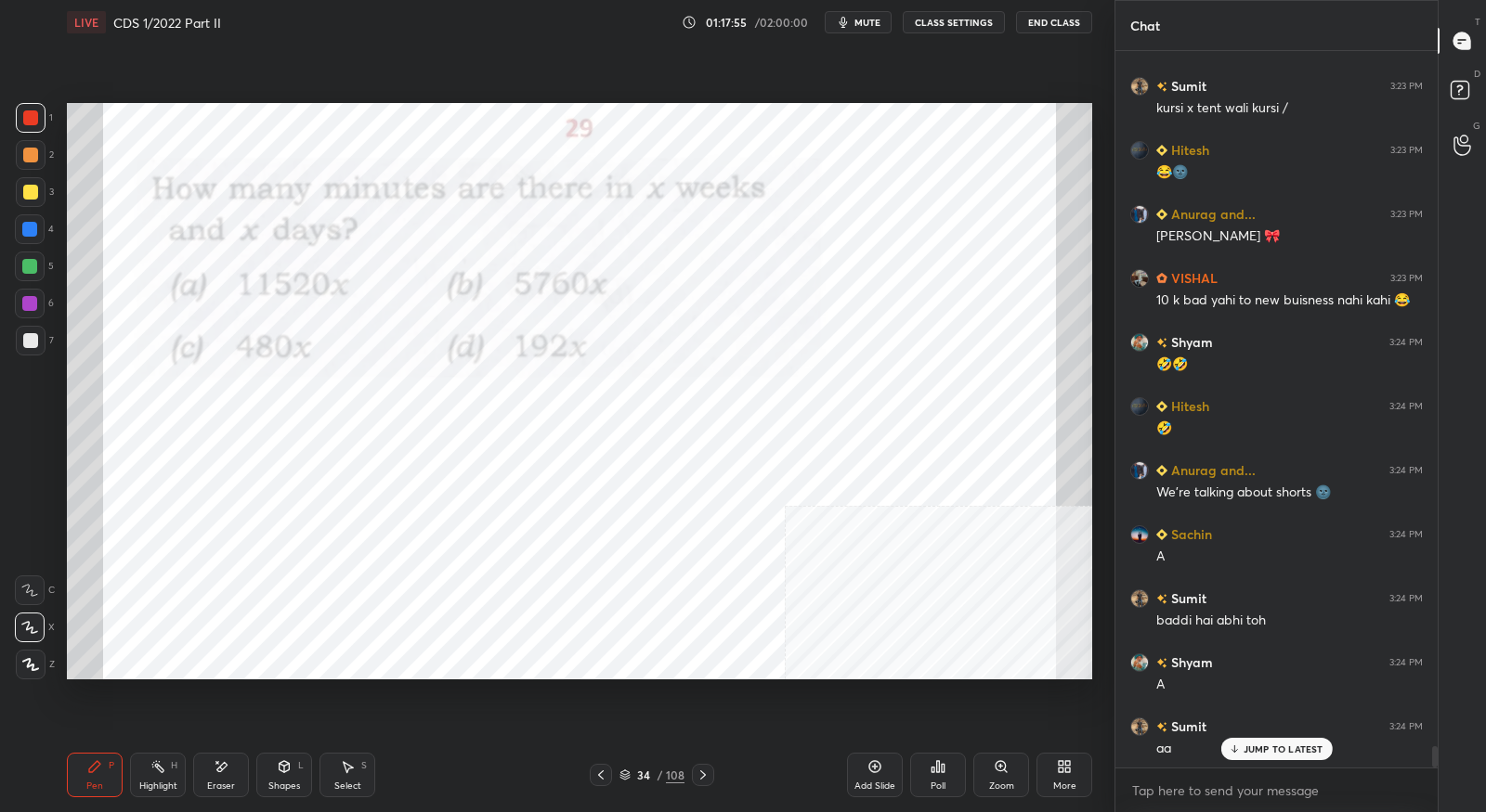
click at [705, 772] on icon at bounding box center [703, 775] width 15 height 15
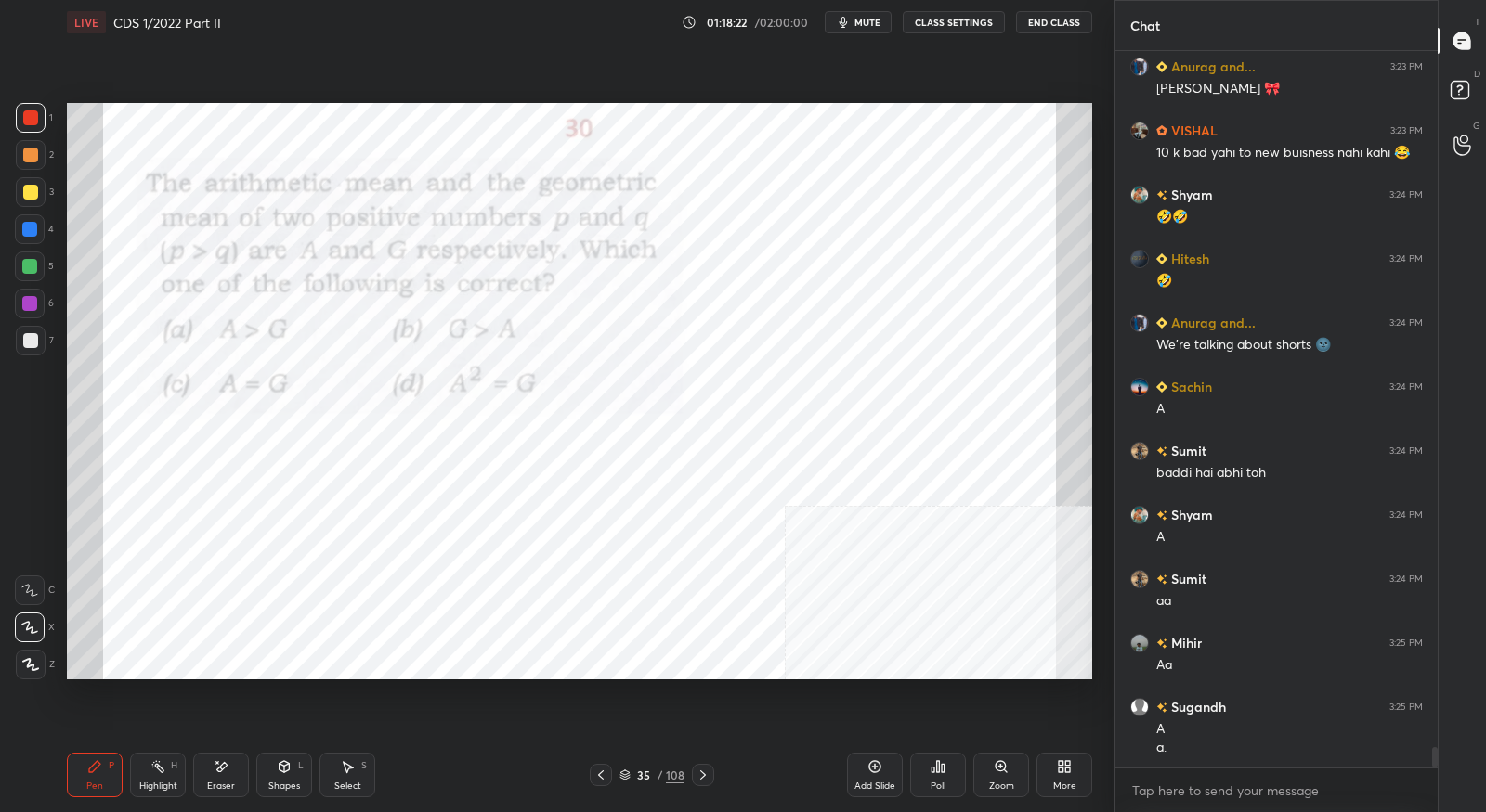
scroll to position [23980, 0]
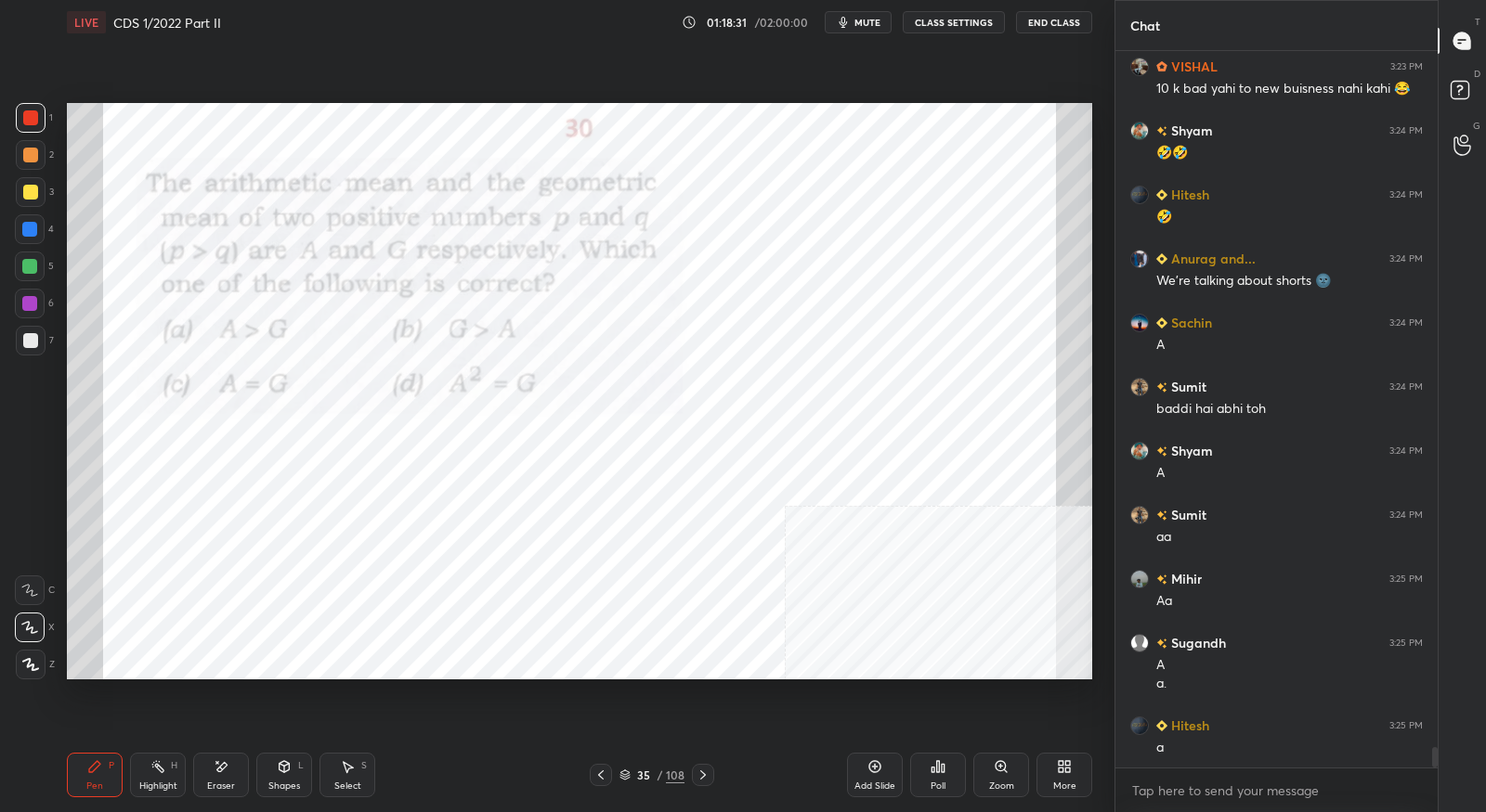
drag, startPoint x: 707, startPoint y: 777, endPoint x: 712, endPoint y: 748, distance: 29.4
click at [708, 775] on icon at bounding box center [703, 775] width 15 height 15
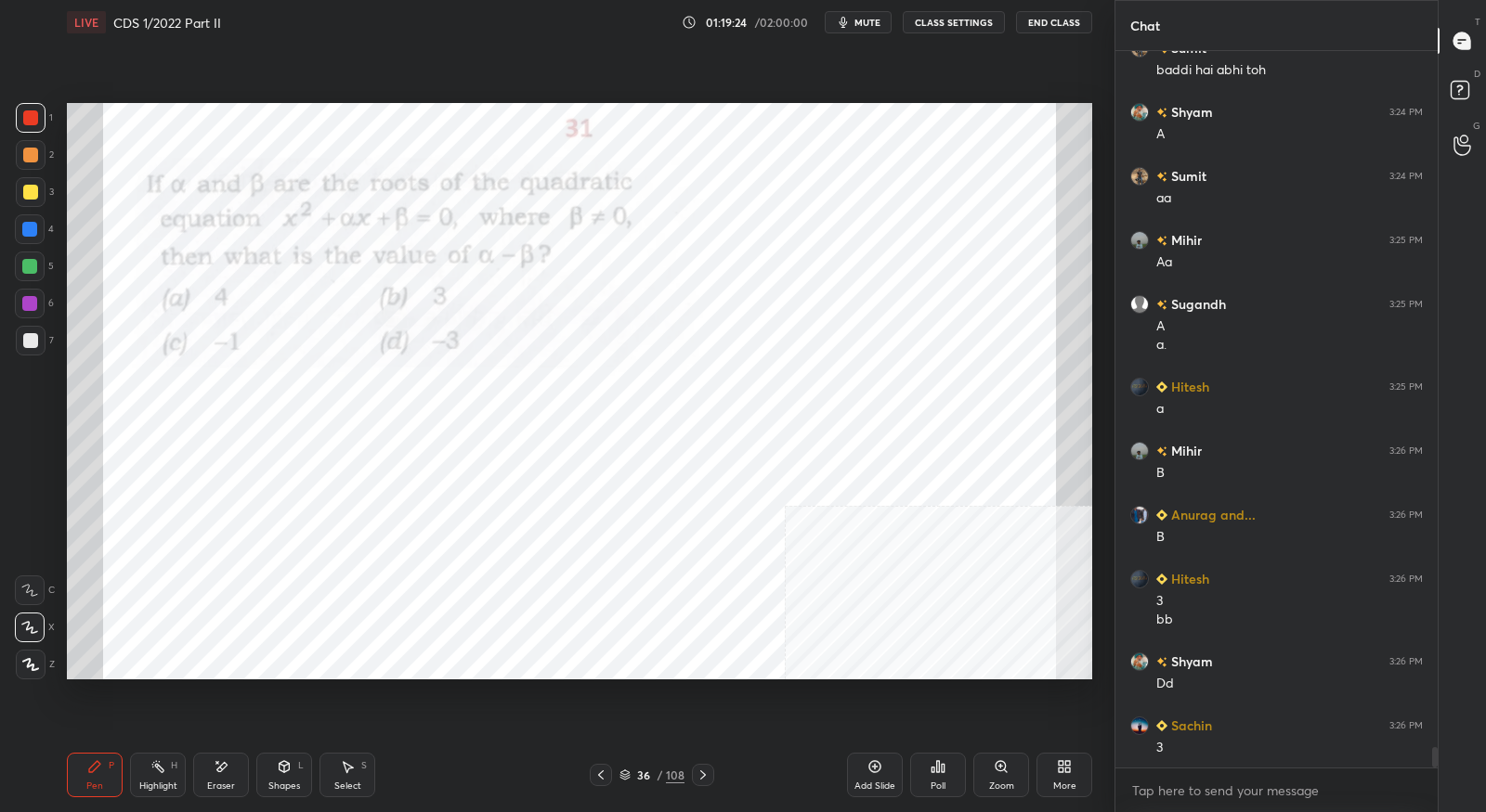
scroll to position [24383, 0]
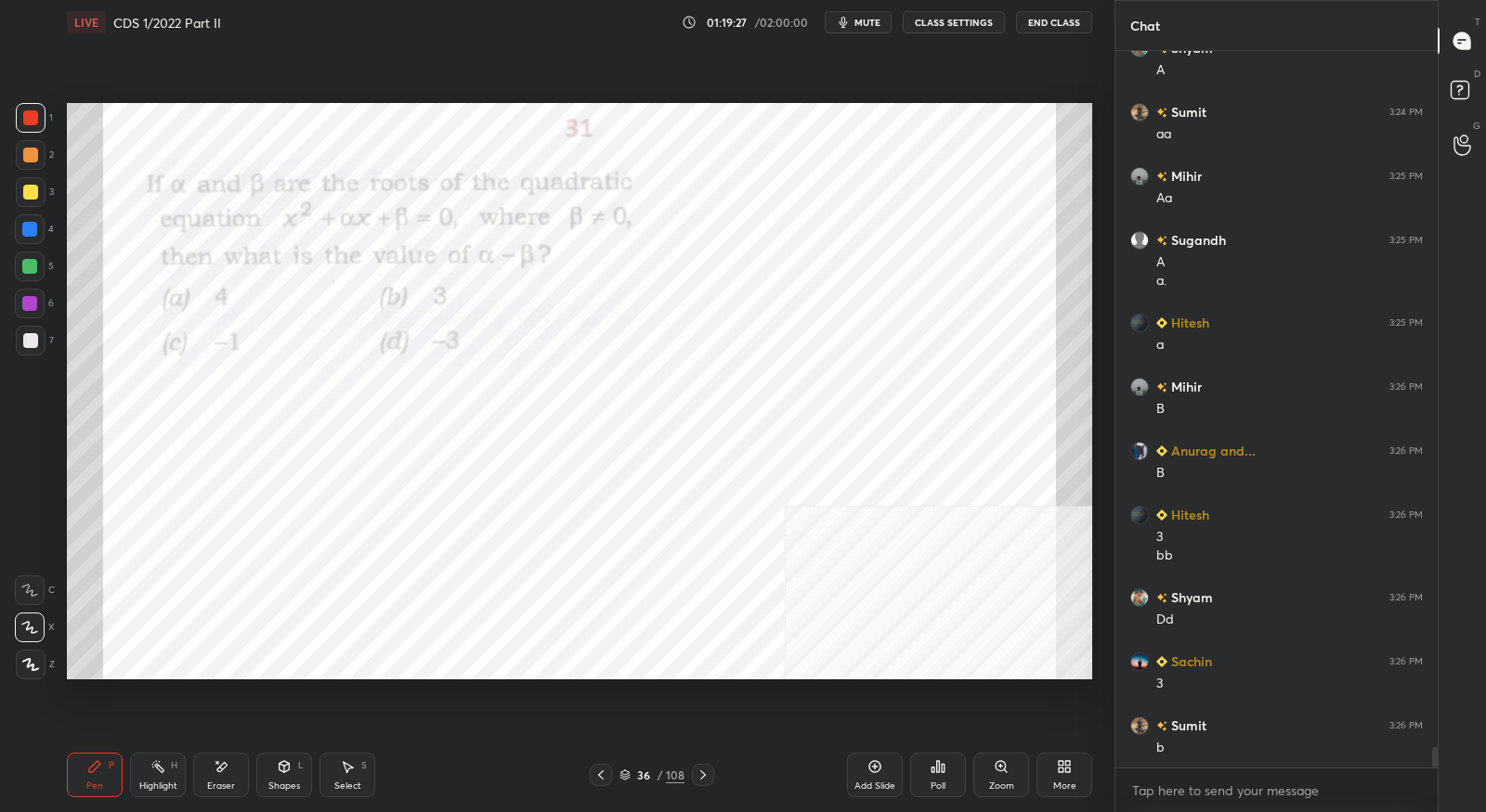
click at [706, 775] on icon at bounding box center [703, 775] width 15 height 15
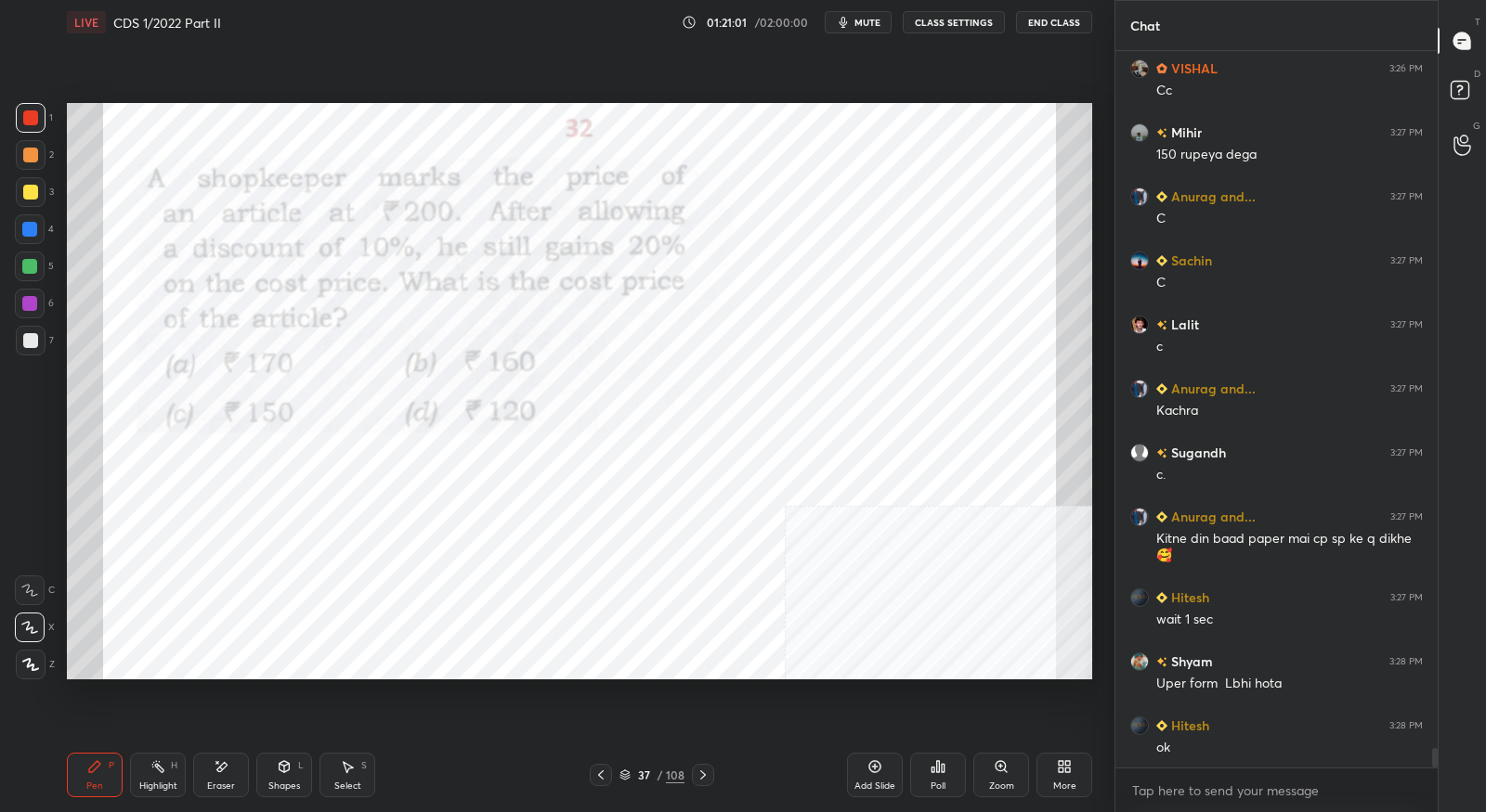
scroll to position [25251, 0]
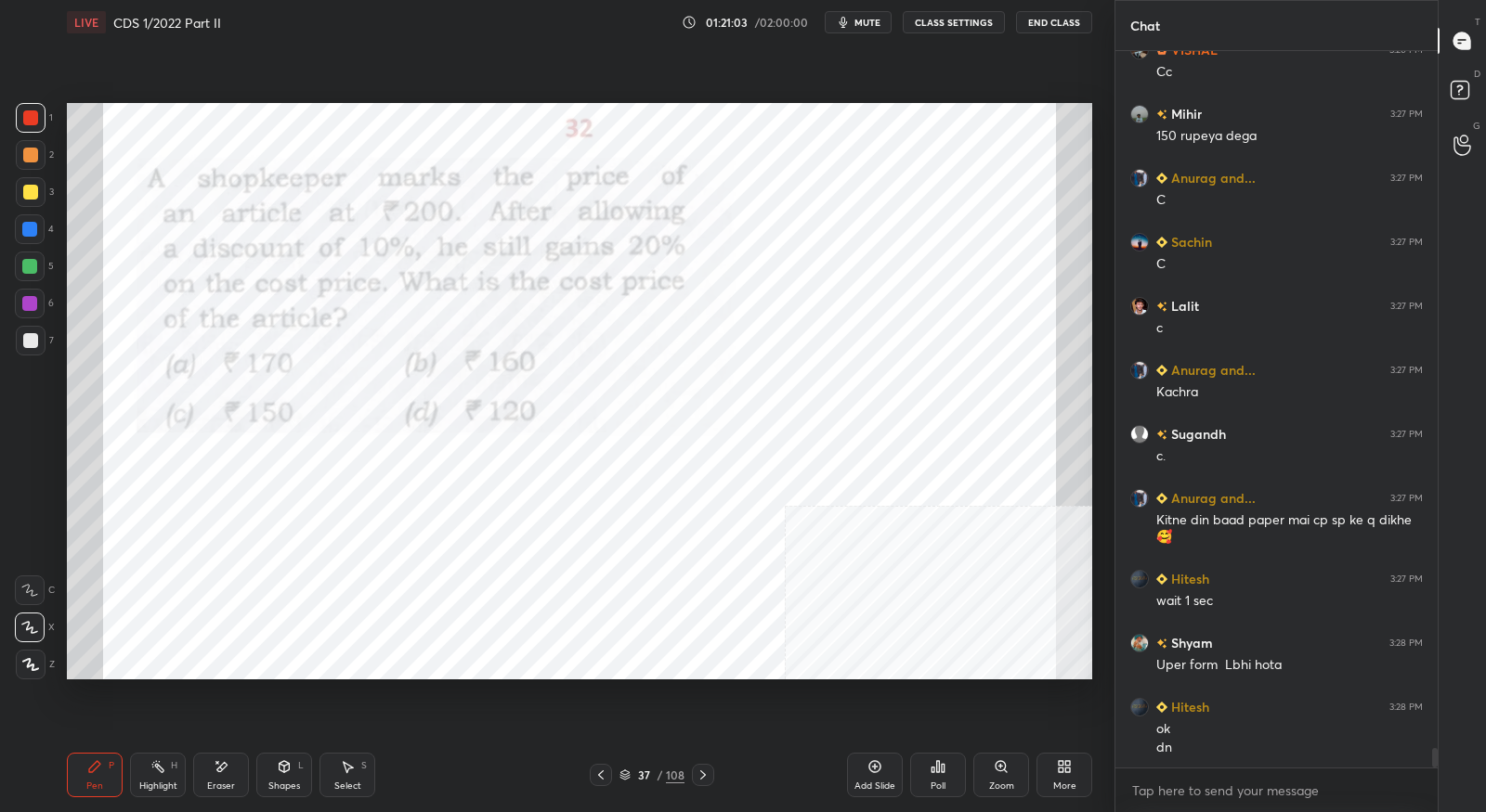
drag, startPoint x: 708, startPoint y: 778, endPoint x: 717, endPoint y: 741, distance: 38.1
click at [708, 776] on icon at bounding box center [703, 775] width 15 height 15
click at [857, 21] on button "mute" at bounding box center [858, 21] width 67 height 22
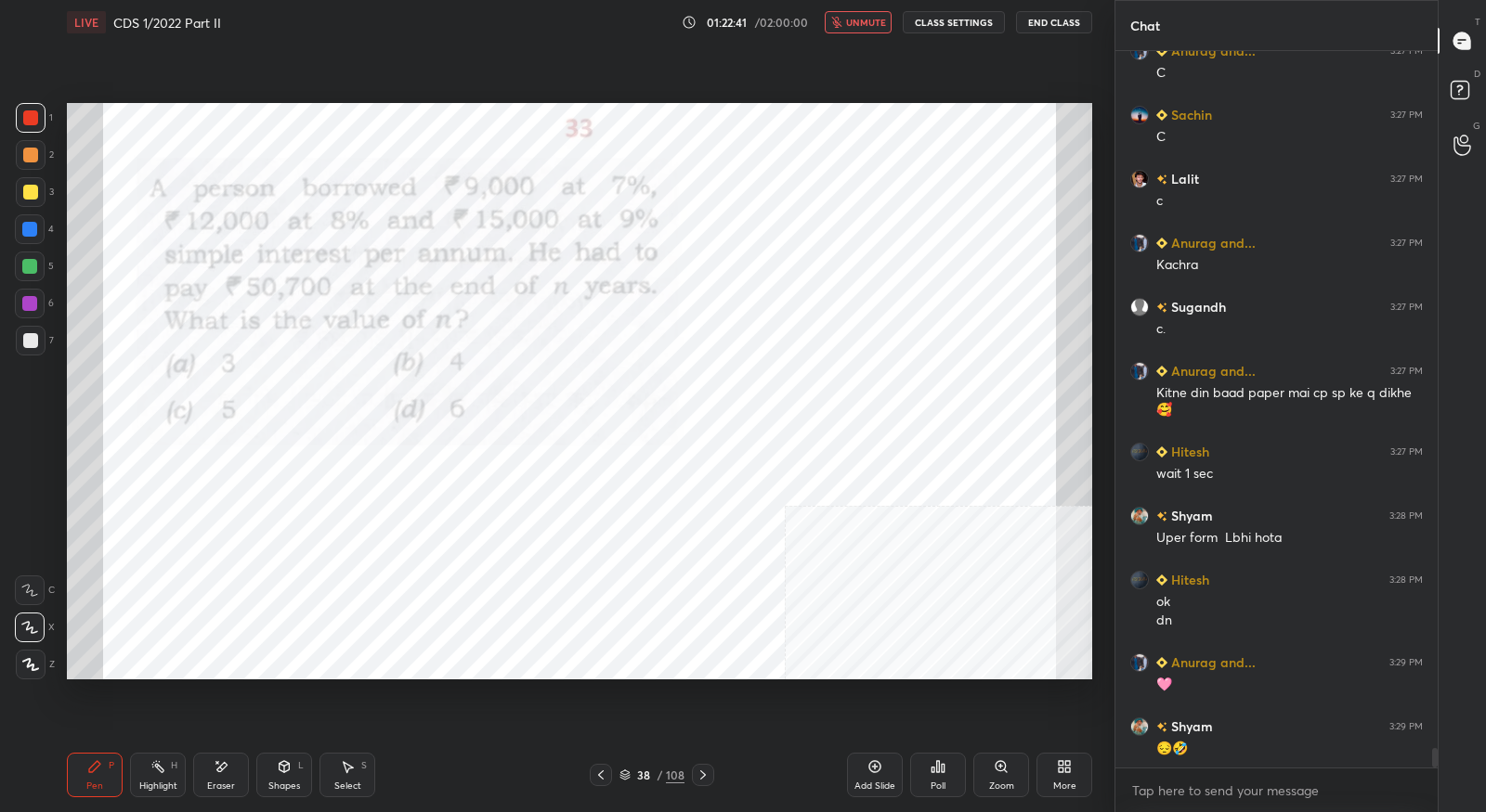
scroll to position [25443, 0]
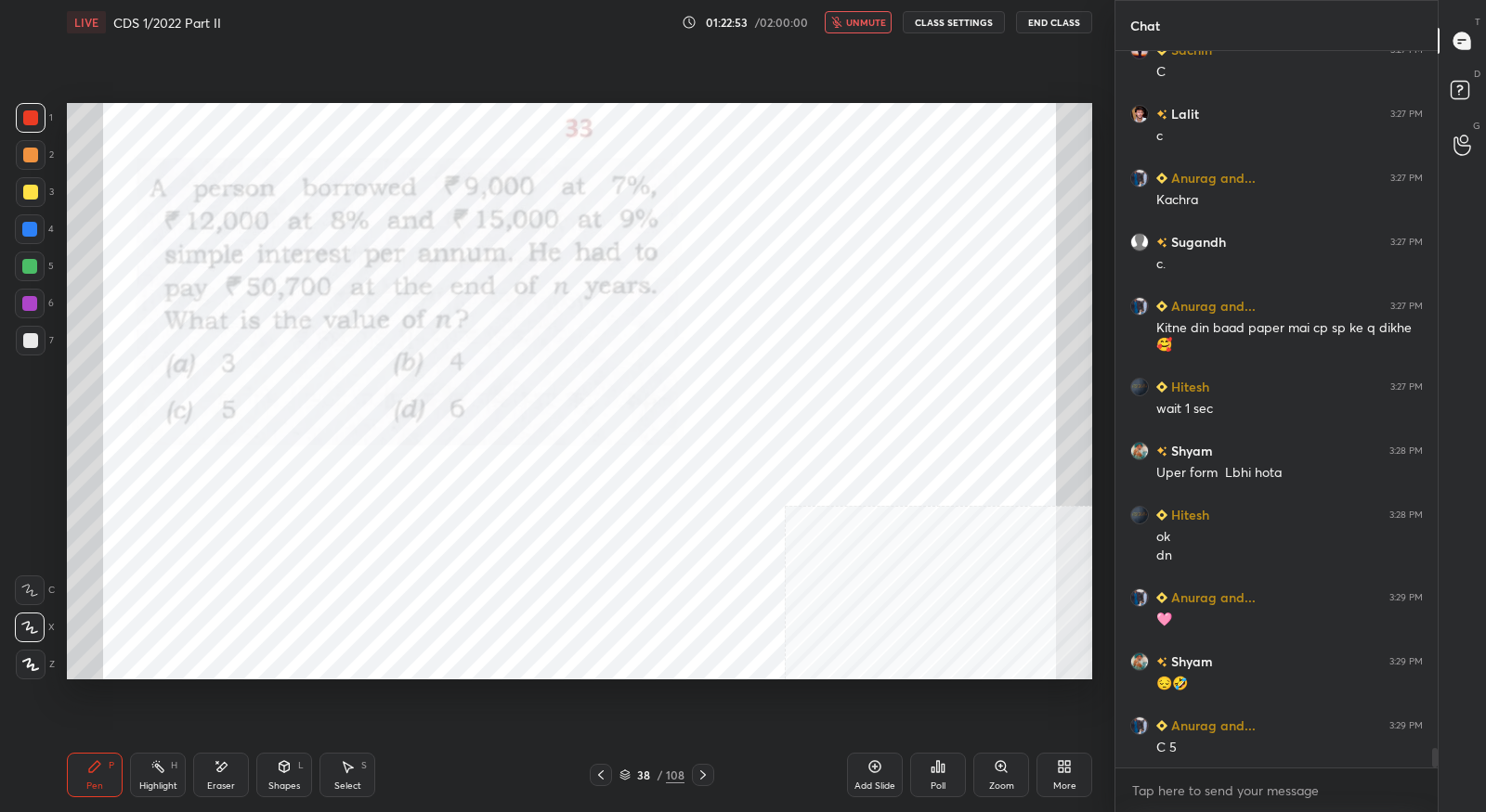
click at [866, 22] on span "unmute" at bounding box center [866, 21] width 40 height 13
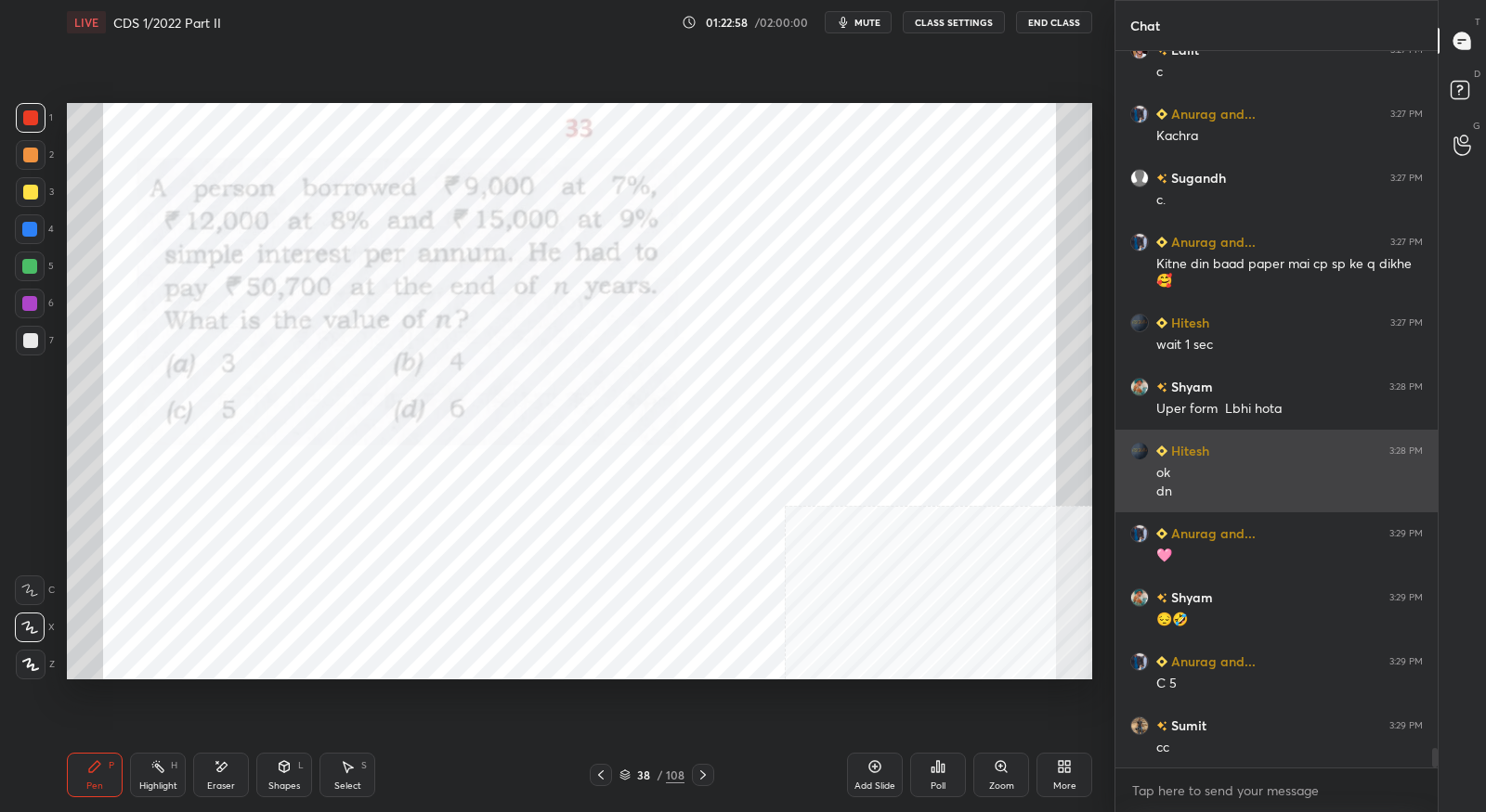
scroll to position [25571, 0]
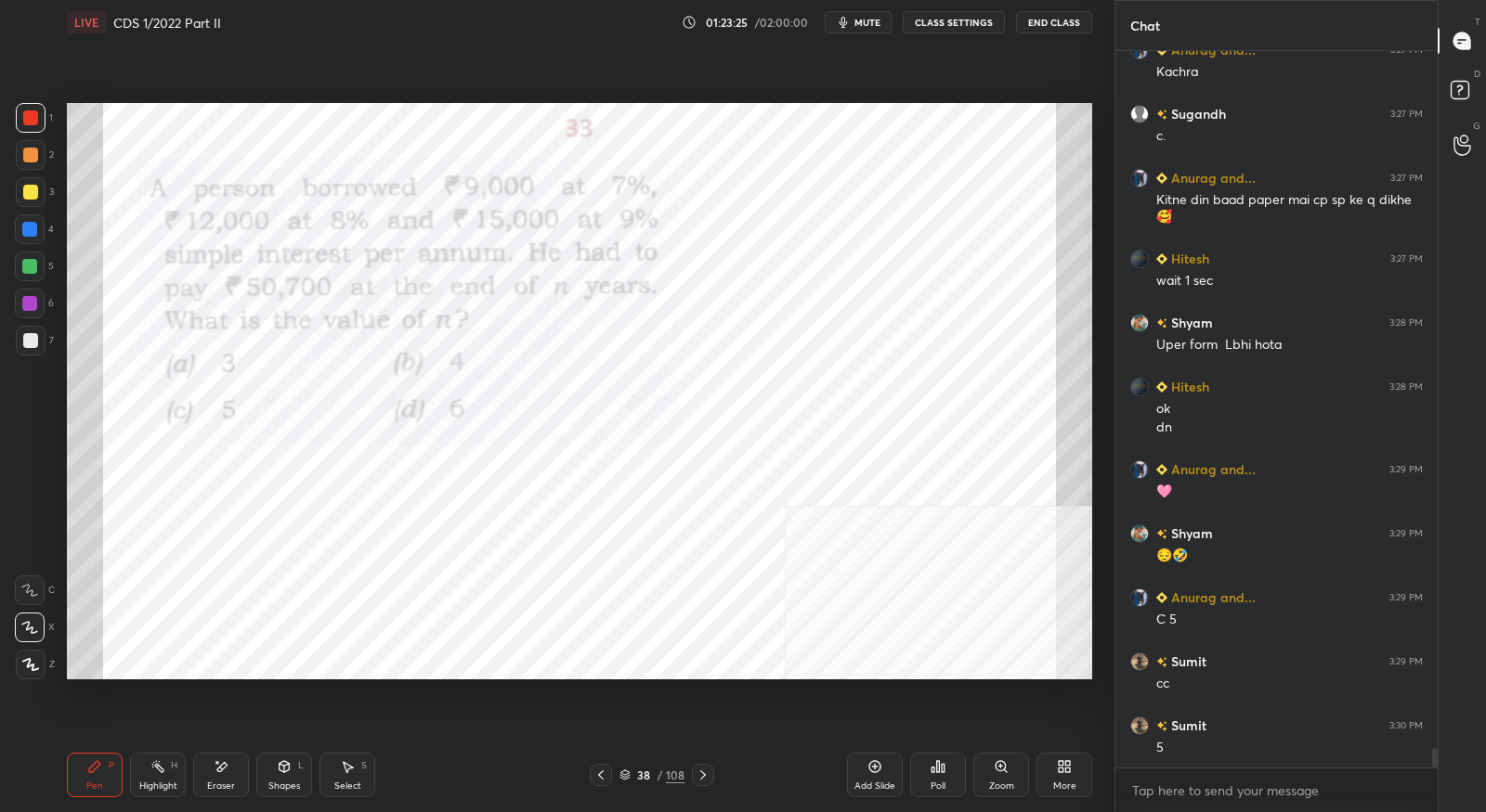
drag, startPoint x: 210, startPoint y: 789, endPoint x: 176, endPoint y: 749, distance: 52.5
click at [210, 789] on div "Eraser" at bounding box center [221, 787] width 28 height 10
drag, startPoint x: 101, startPoint y: 774, endPoint x: 123, endPoint y: 732, distance: 47.4
click at [101, 774] on div "Pen P" at bounding box center [95, 776] width 56 height 45
click at [233, 793] on div "Eraser" at bounding box center [221, 776] width 56 height 45
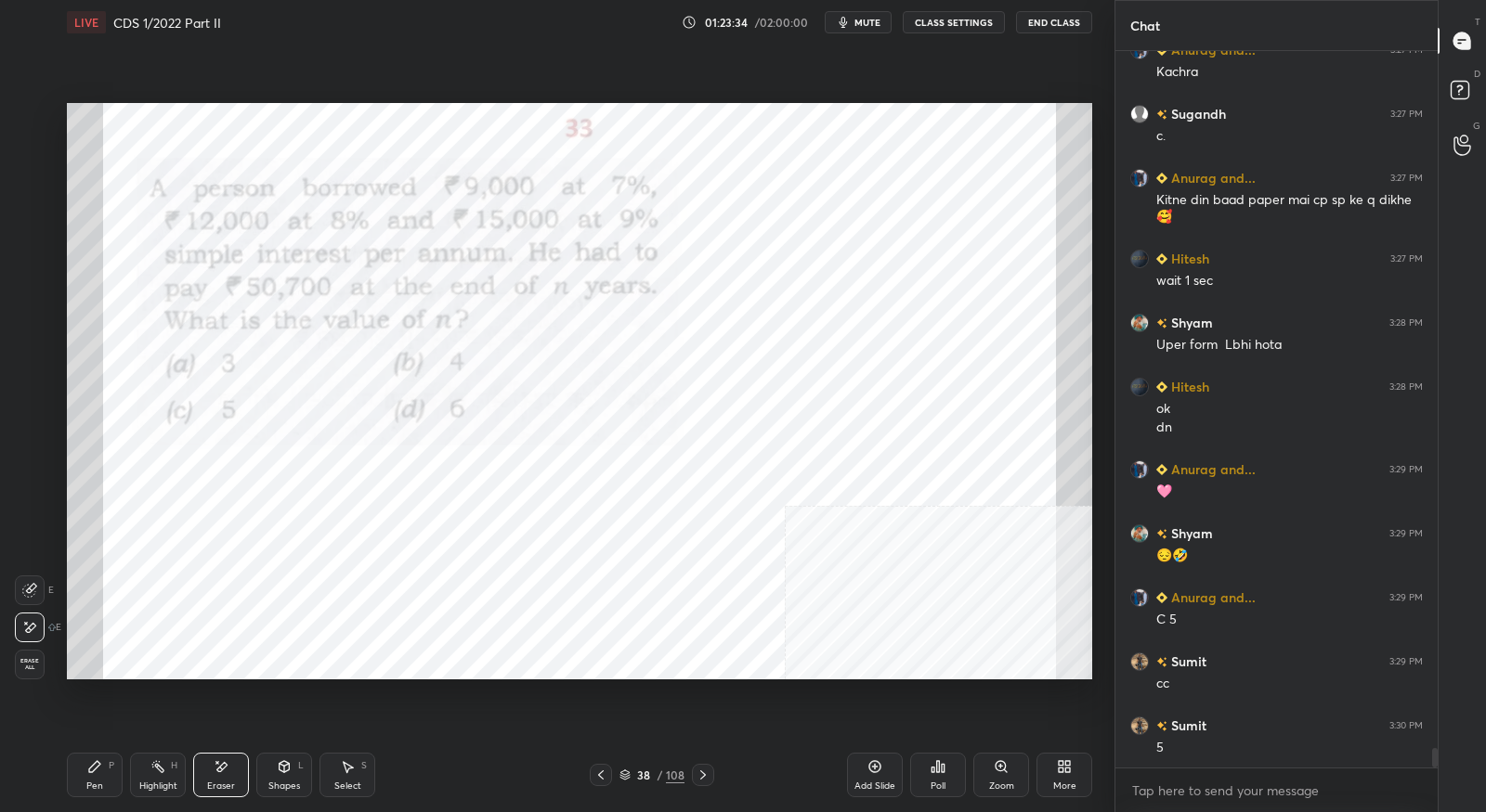
click at [100, 789] on div "Pen" at bounding box center [94, 787] width 17 height 10
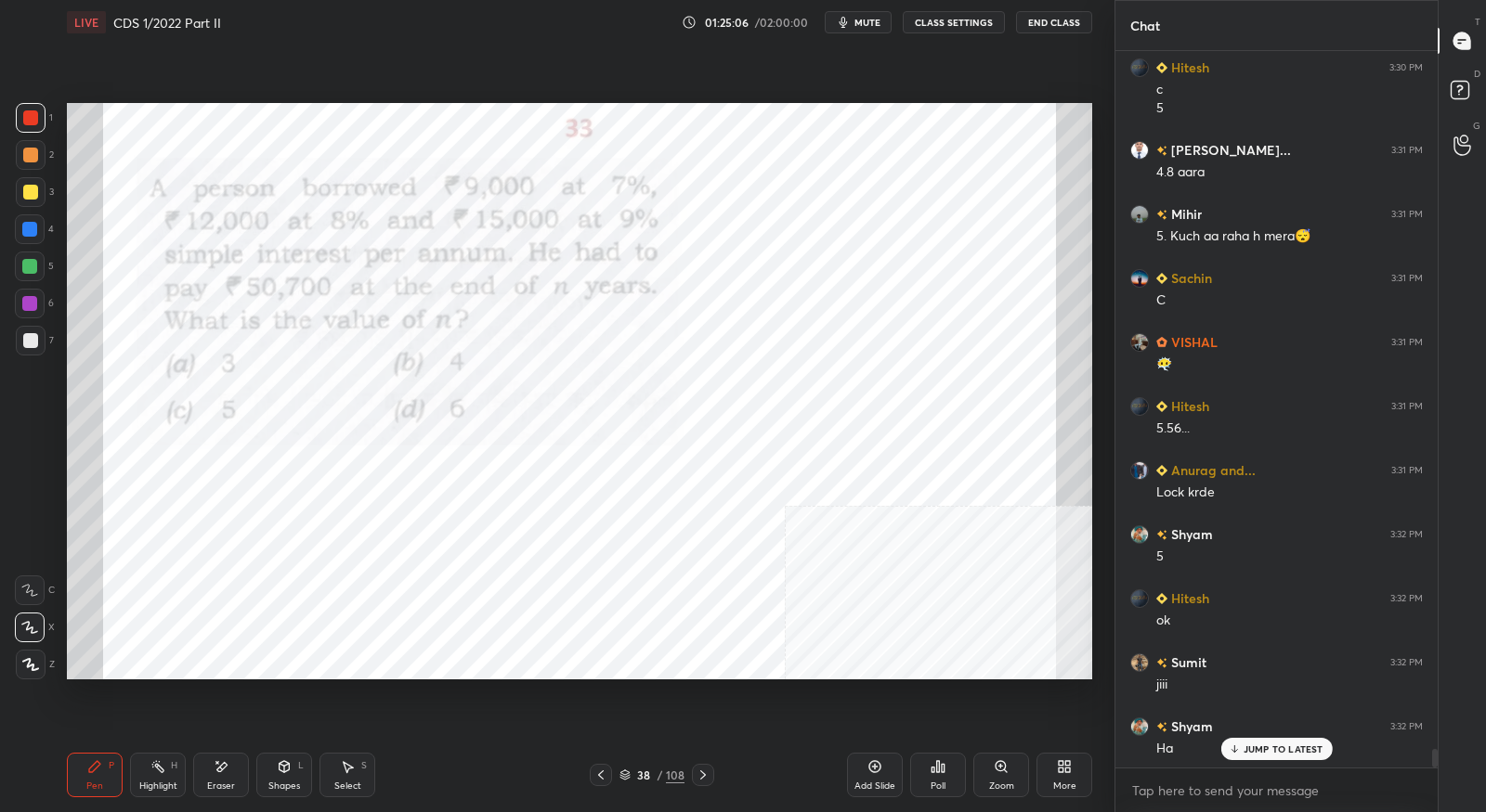
scroll to position [26442, 0]
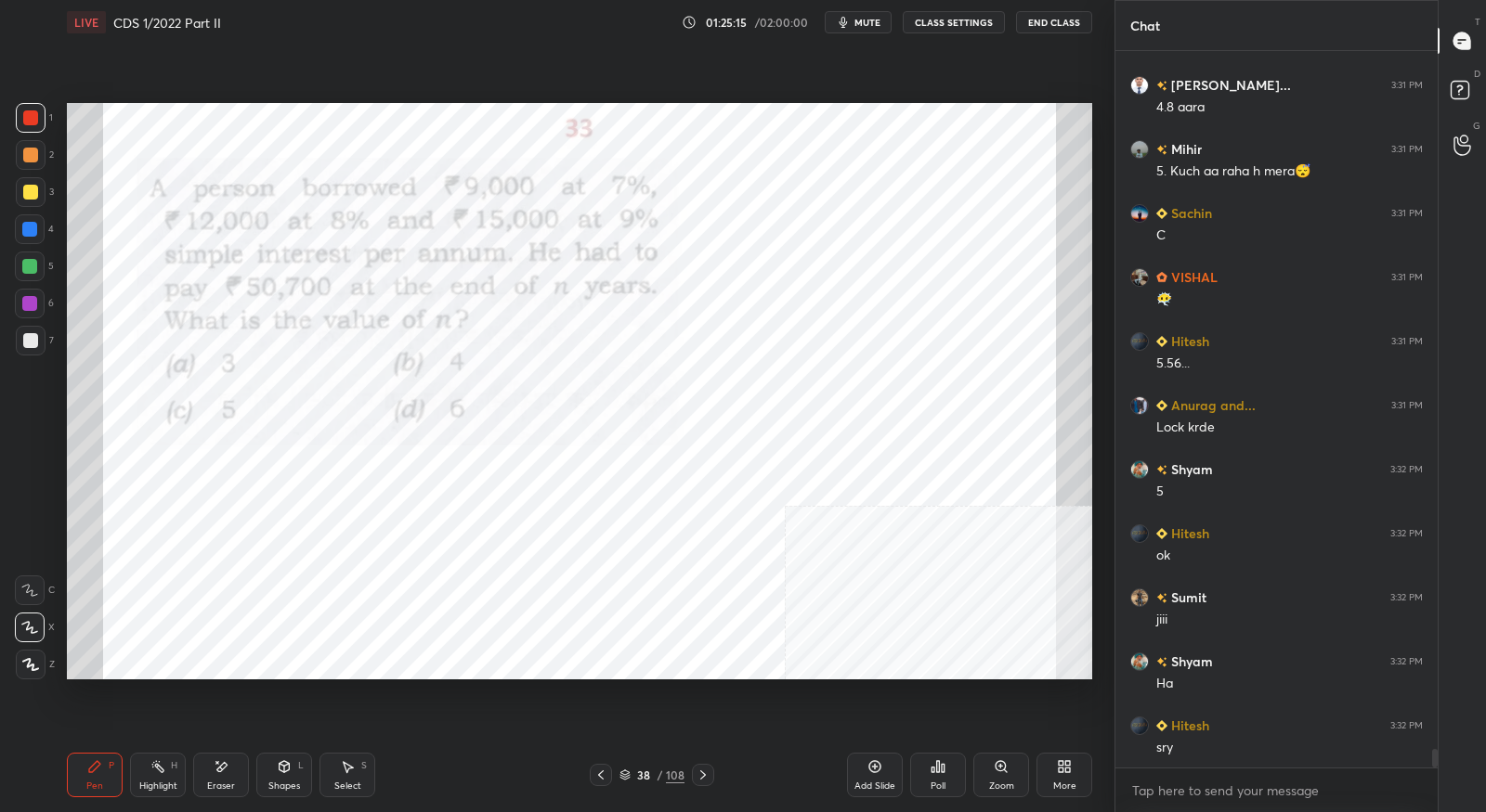
drag, startPoint x: 707, startPoint y: 777, endPoint x: 714, endPoint y: 687, distance: 90.3
click at [708, 776] on icon at bounding box center [703, 775] width 15 height 15
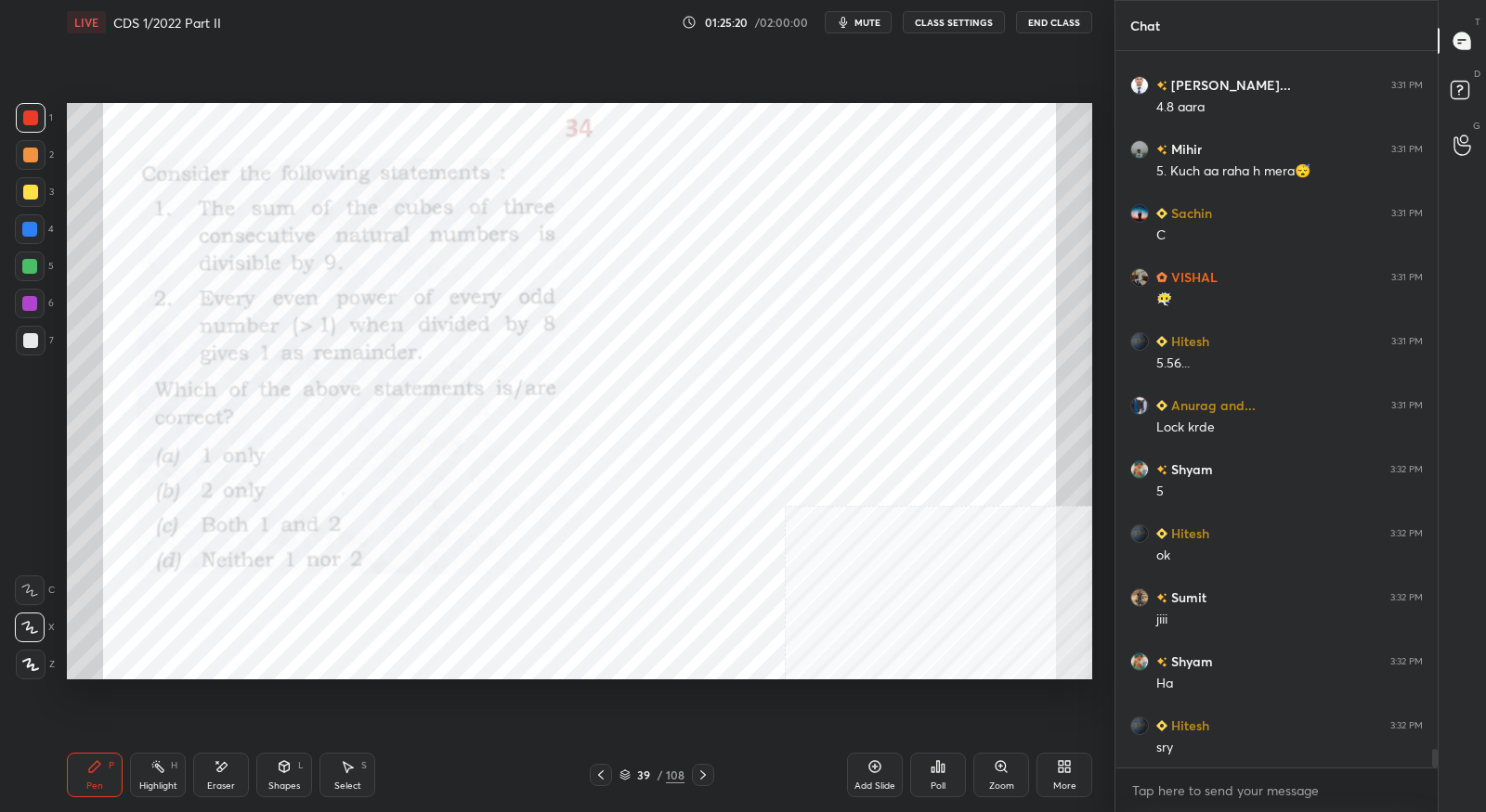
scroll to position [26505, 0]
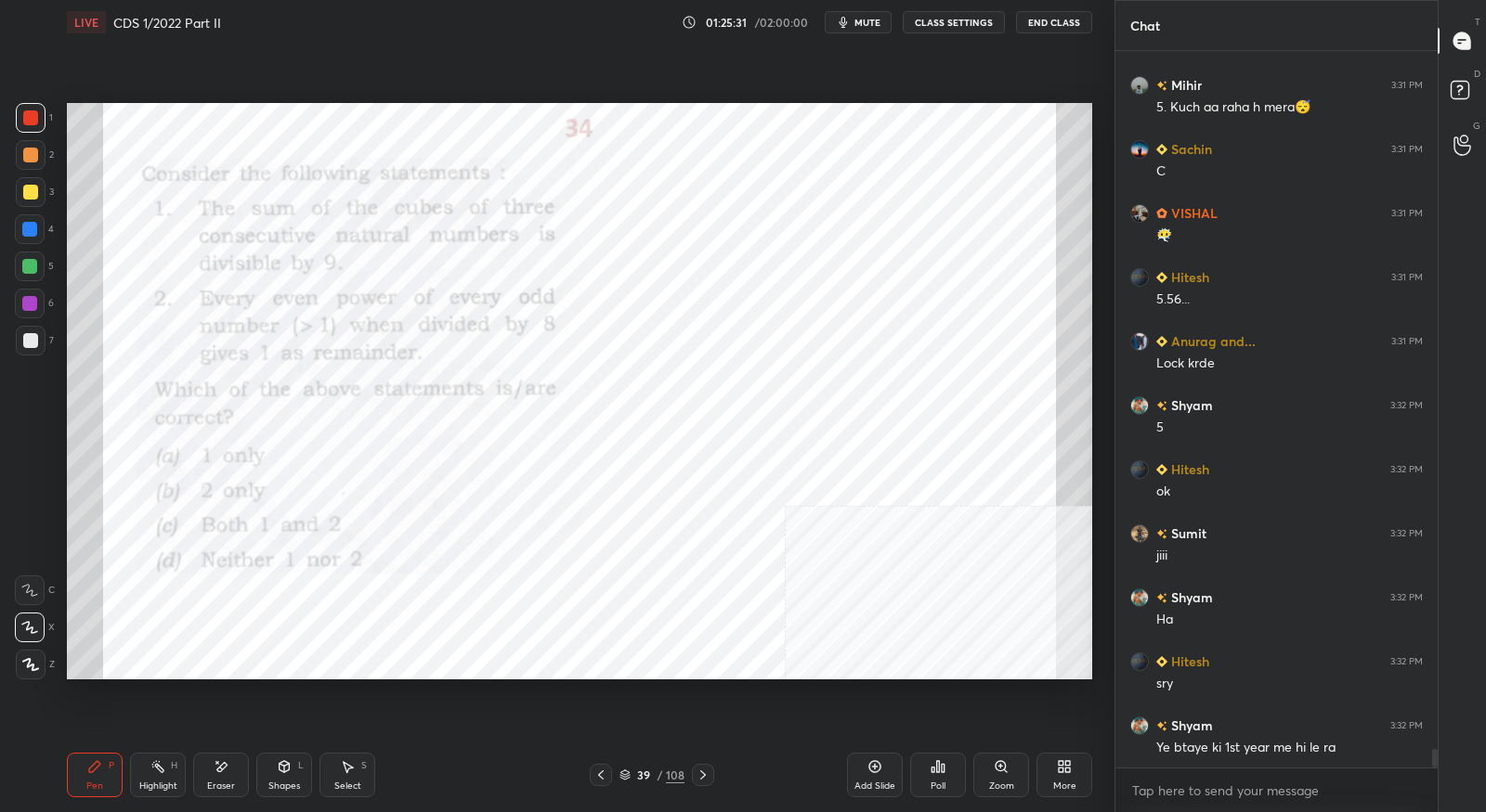
drag, startPoint x: 609, startPoint y: 779, endPoint x: 614, endPoint y: 744, distance: 35.4
click at [609, 776] on div at bounding box center [600, 775] width 22 height 22
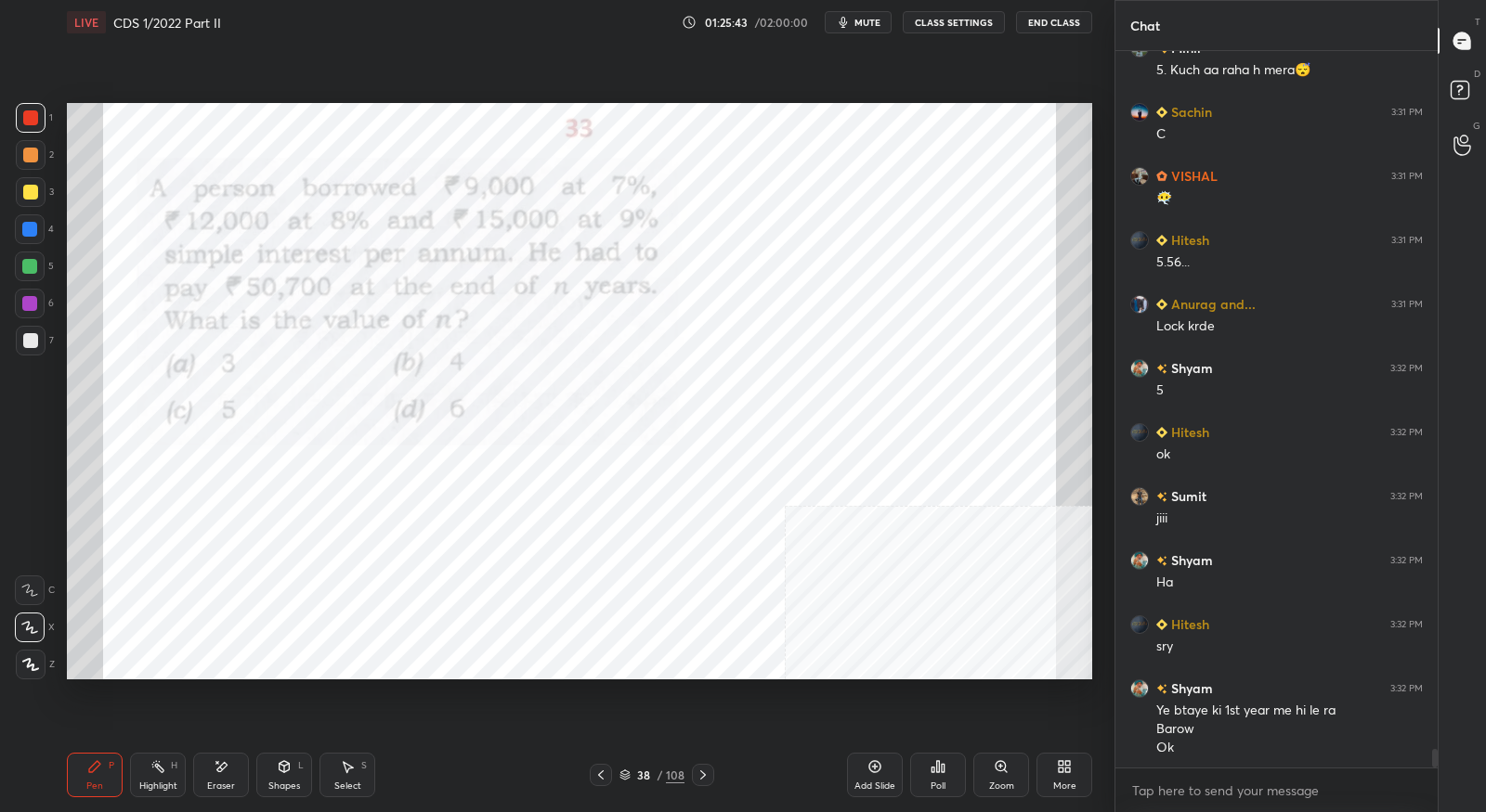
scroll to position [26607, 0]
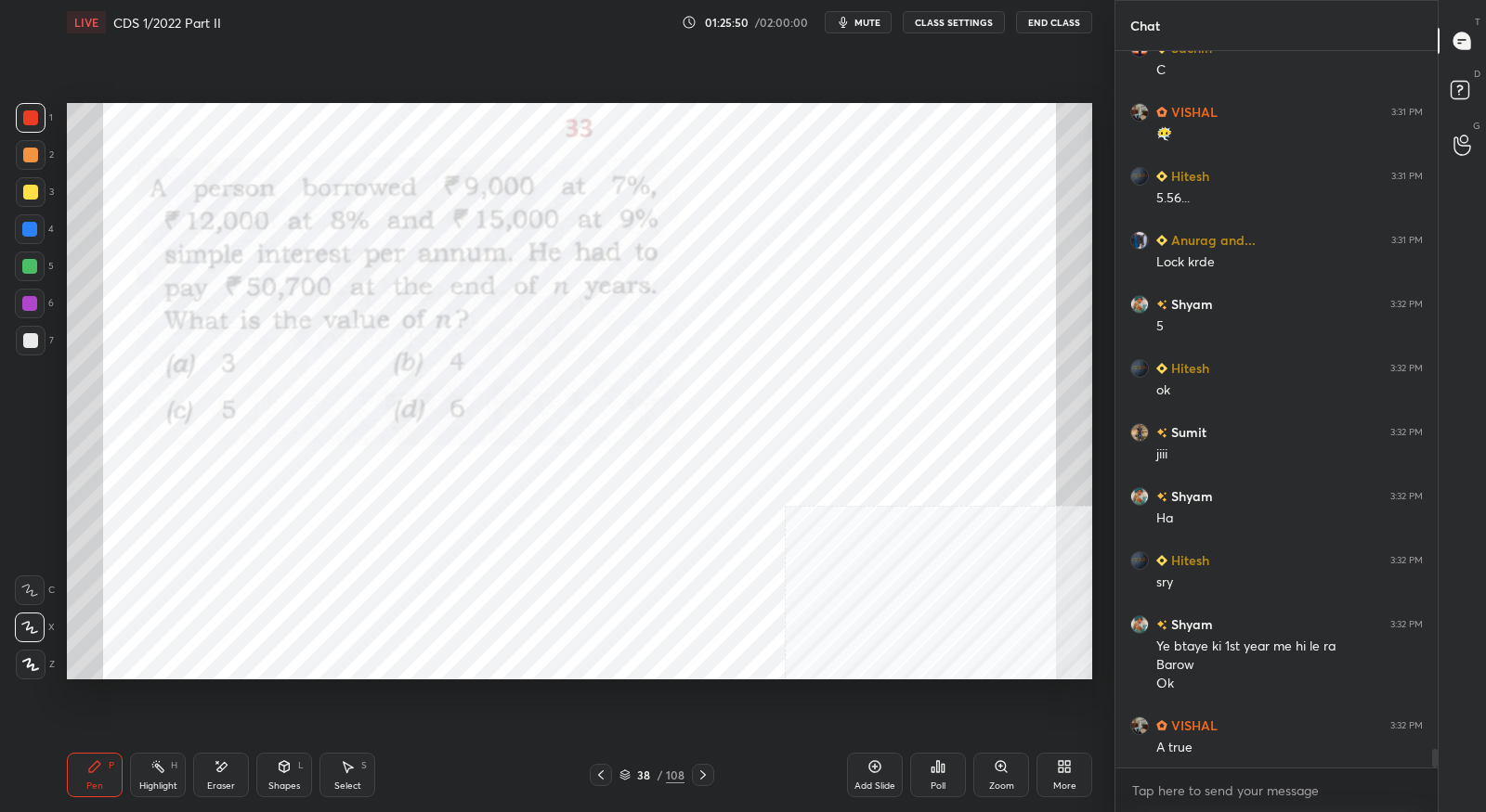
drag, startPoint x: 707, startPoint y: 776, endPoint x: 716, endPoint y: 751, distance: 26.6
click at [709, 775] on icon at bounding box center [703, 775] width 15 height 15
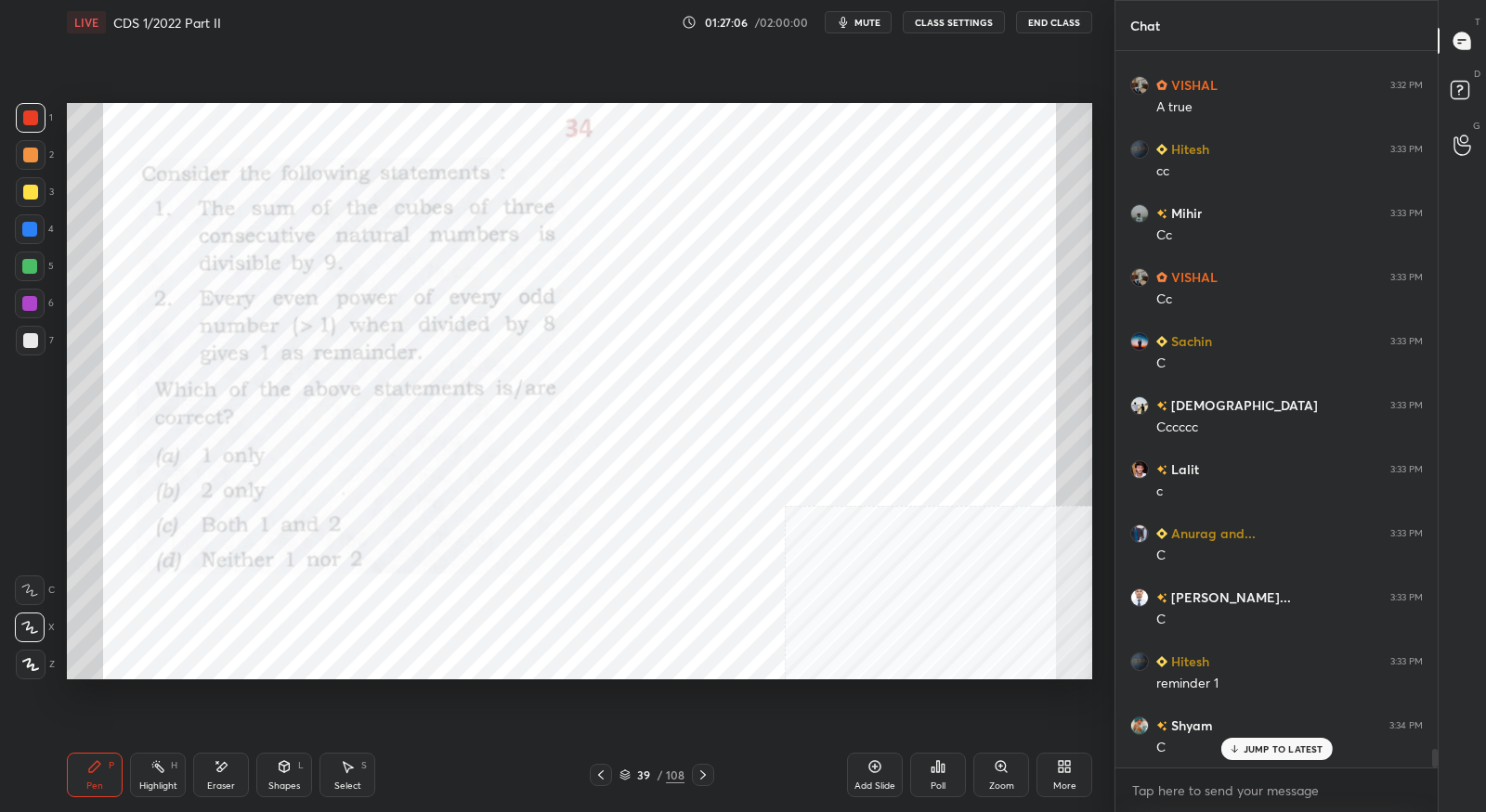
scroll to position [27310, 0]
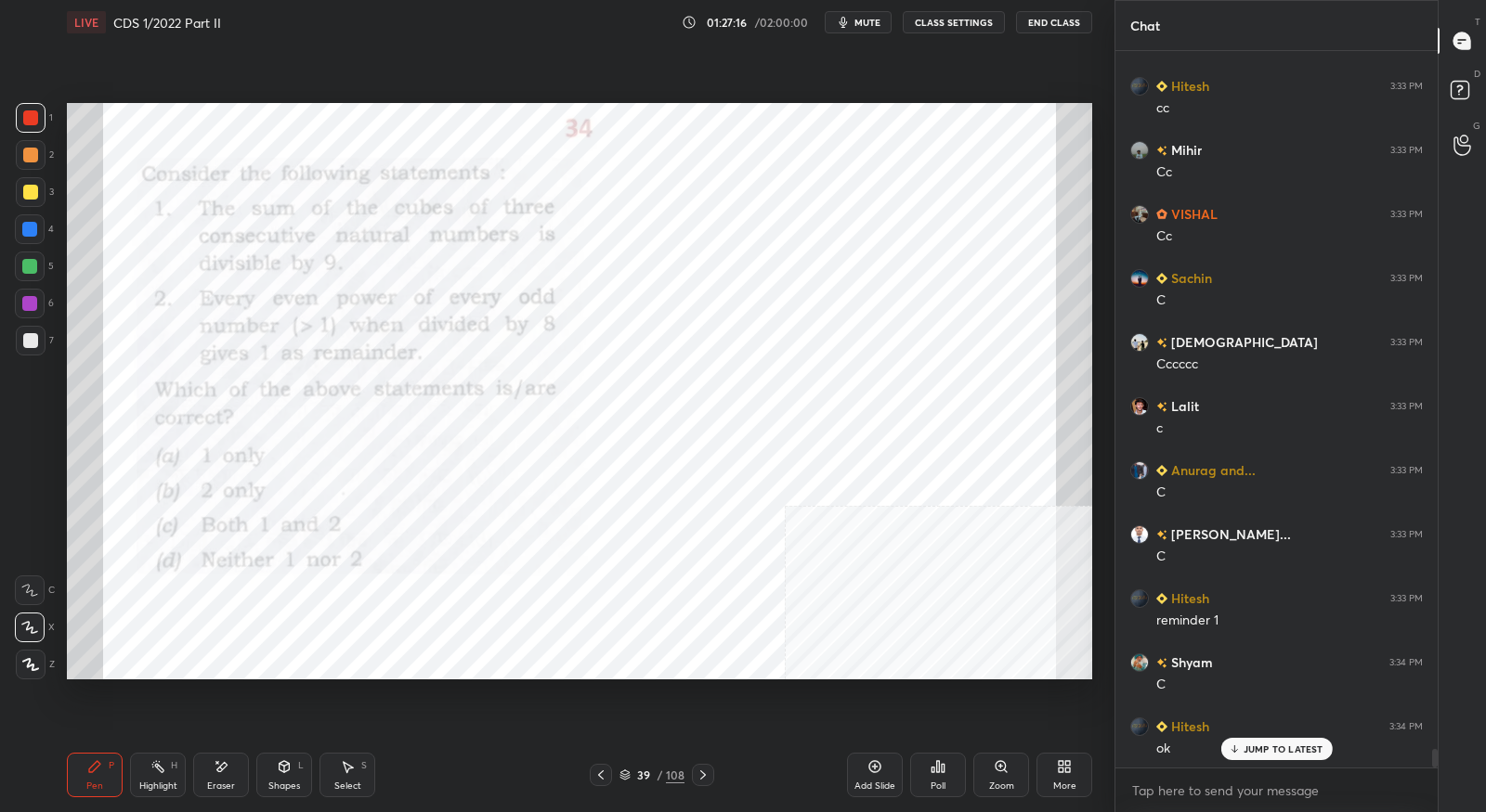
click at [706, 782] on icon at bounding box center [703, 775] width 15 height 15
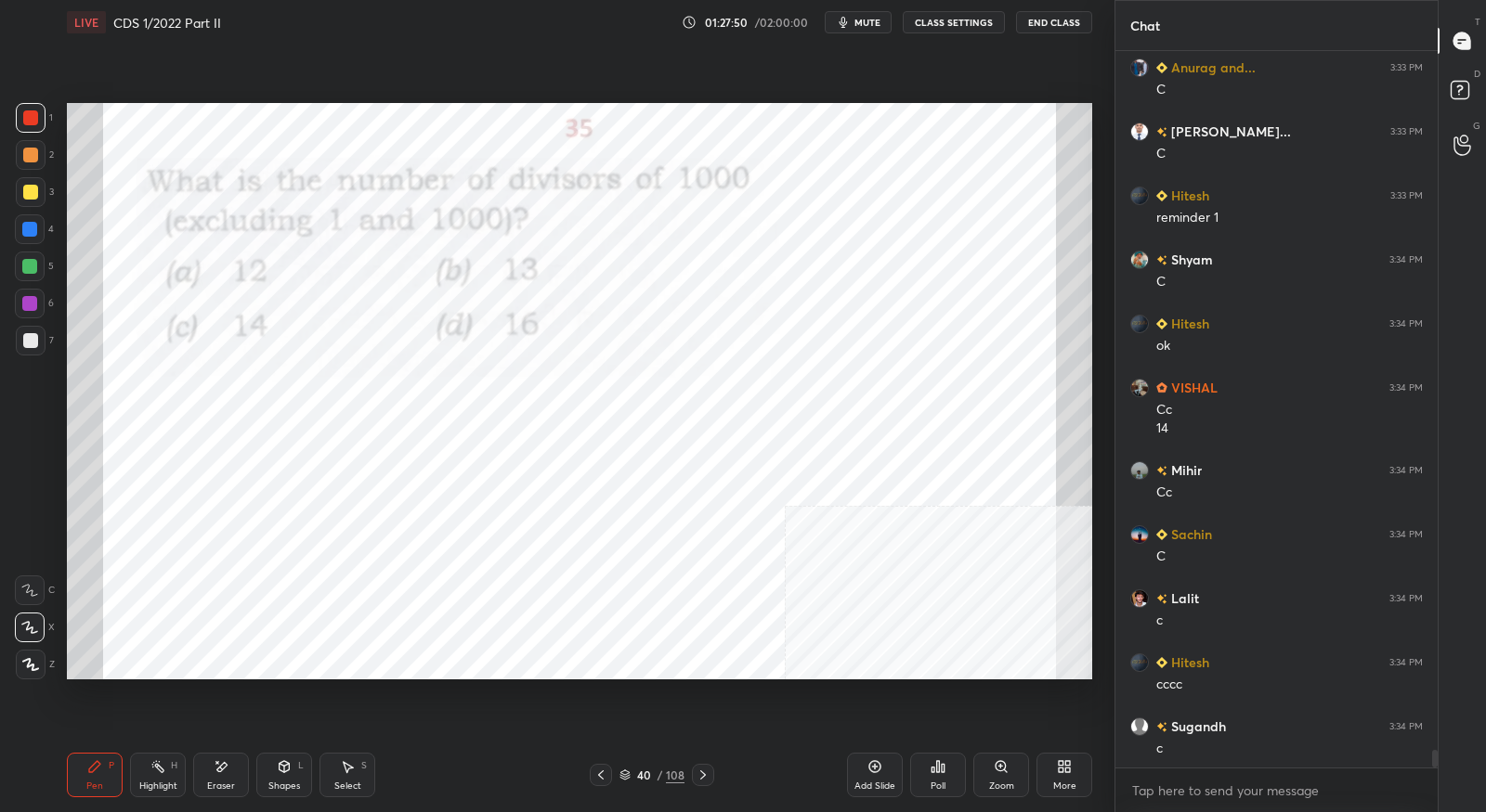
scroll to position [27779, 0]
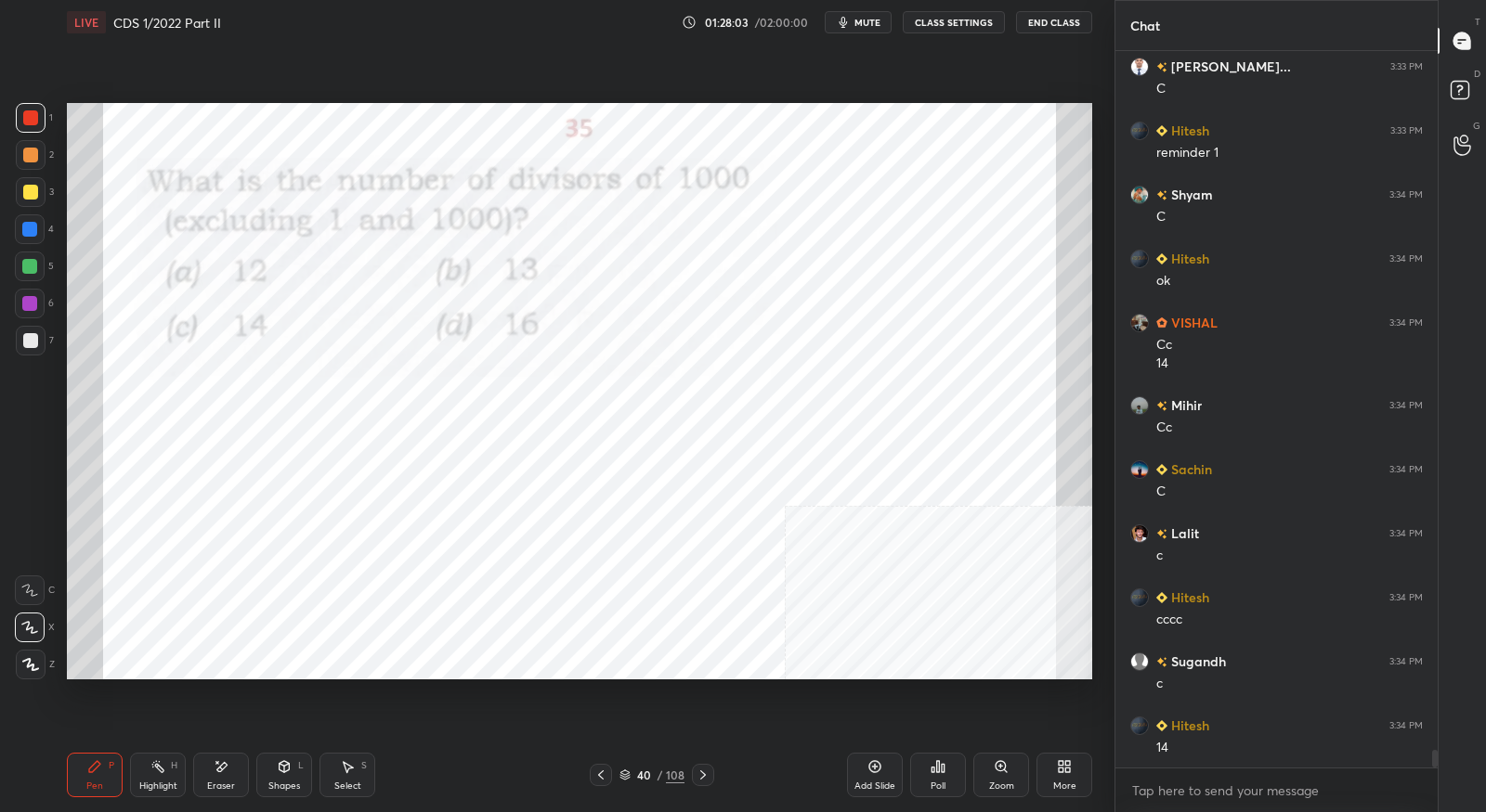
click at [707, 778] on icon at bounding box center [703, 775] width 15 height 15
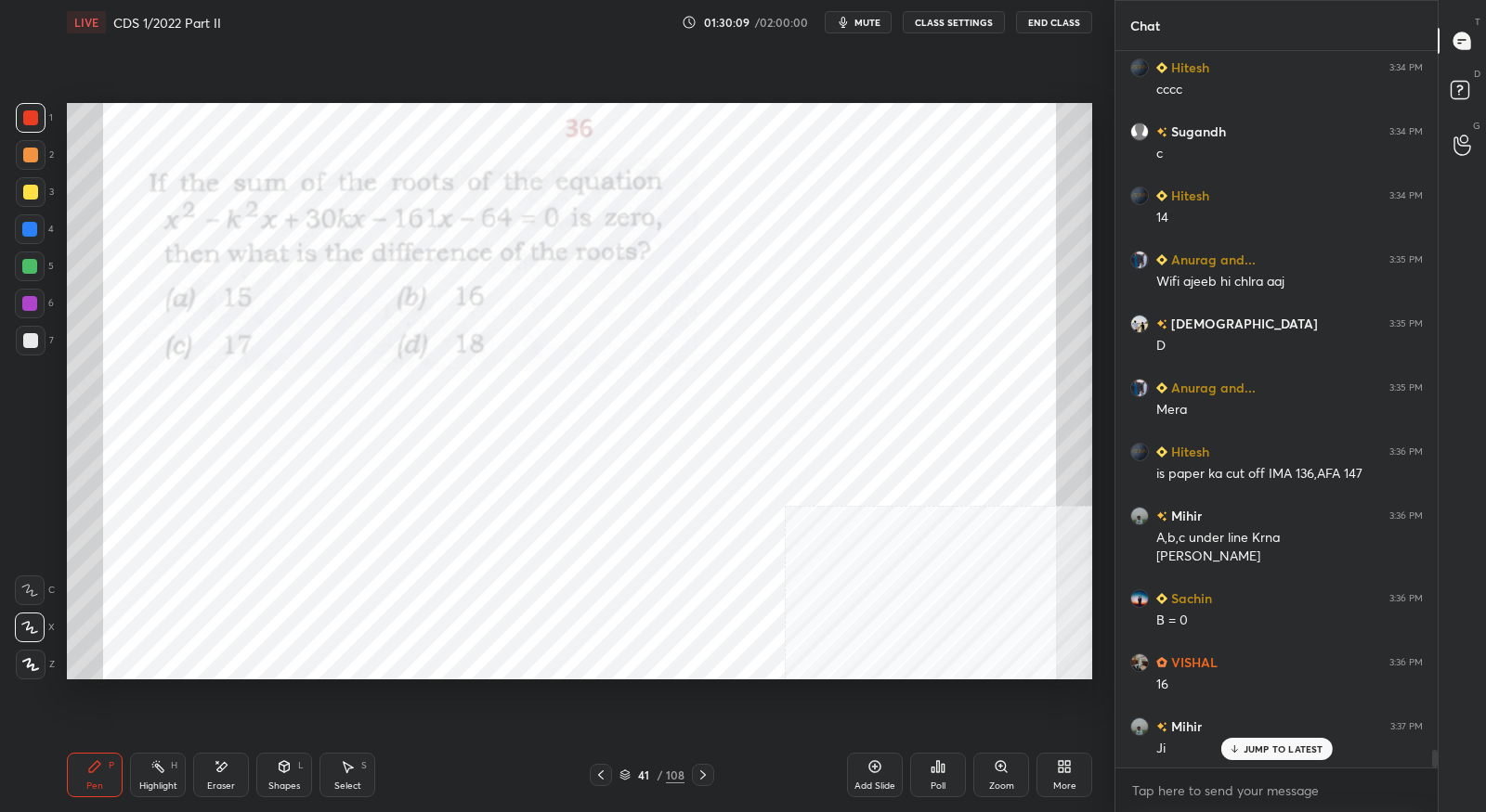
scroll to position [28373, 0]
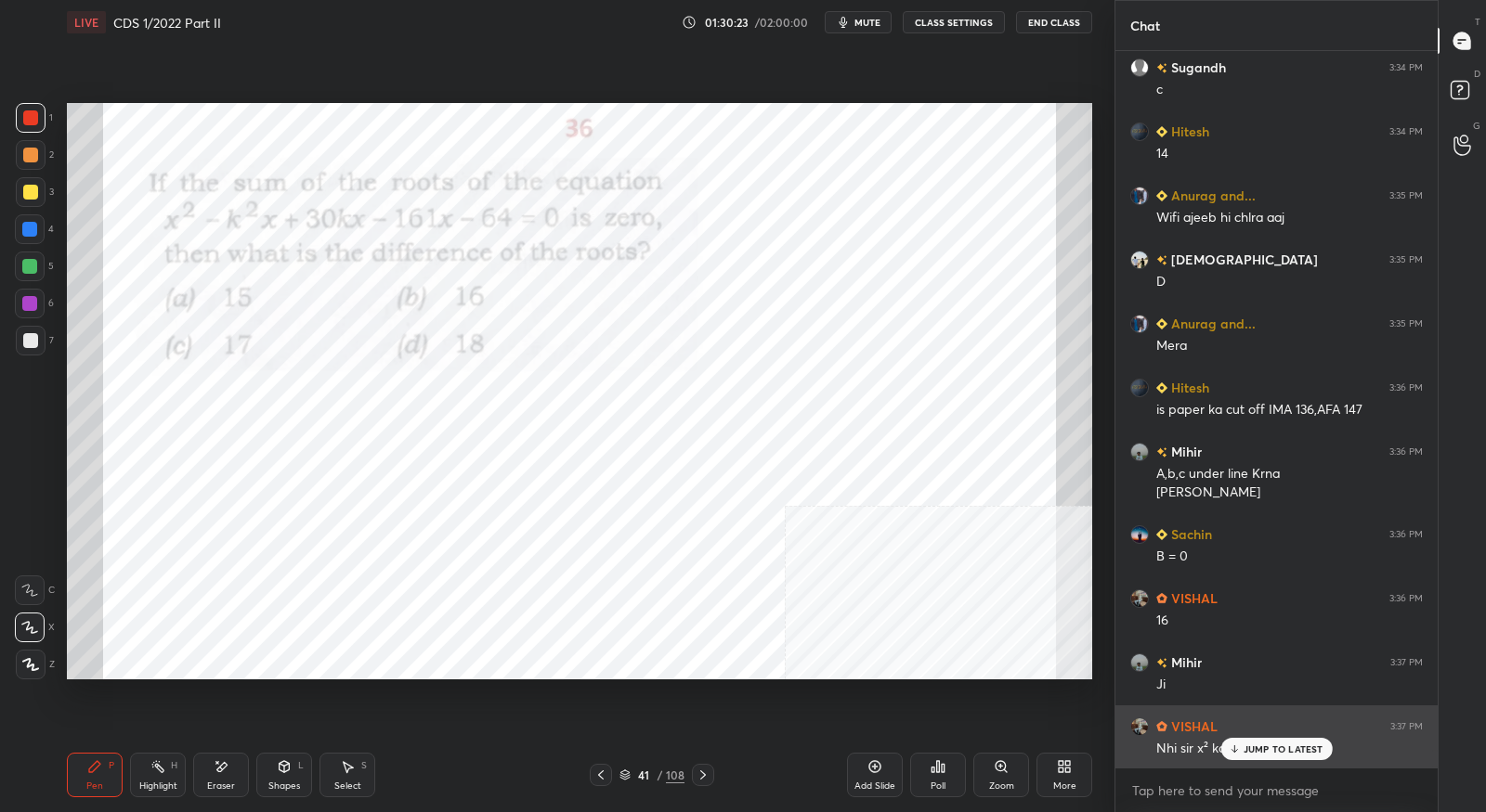
drag, startPoint x: 1242, startPoint y: 755, endPoint x: 1247, endPoint y: 716, distance: 39.3
click at [1246, 754] on div "JUMP TO LATEST" at bounding box center [1276, 749] width 111 height 22
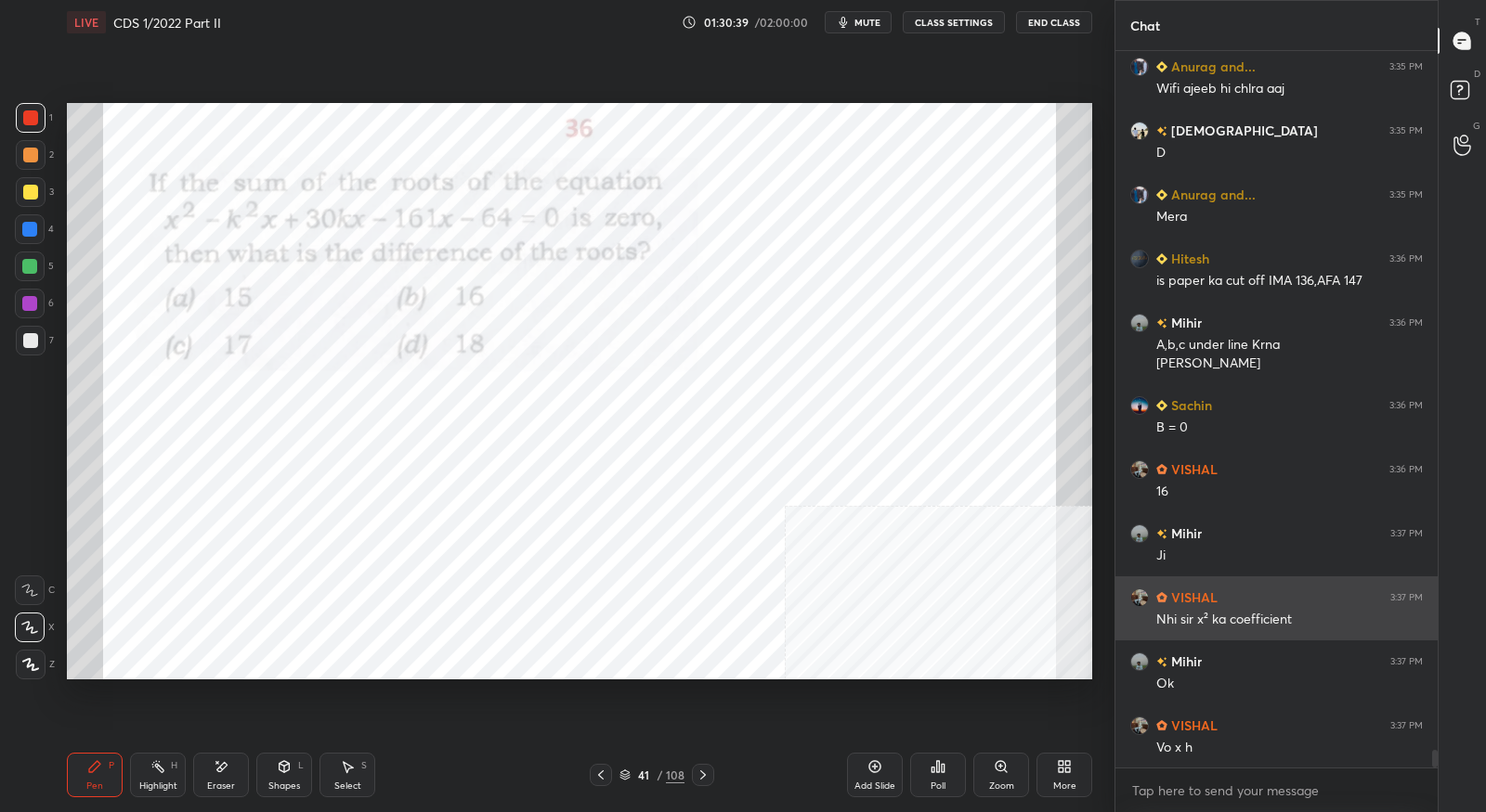
scroll to position [28521, 0]
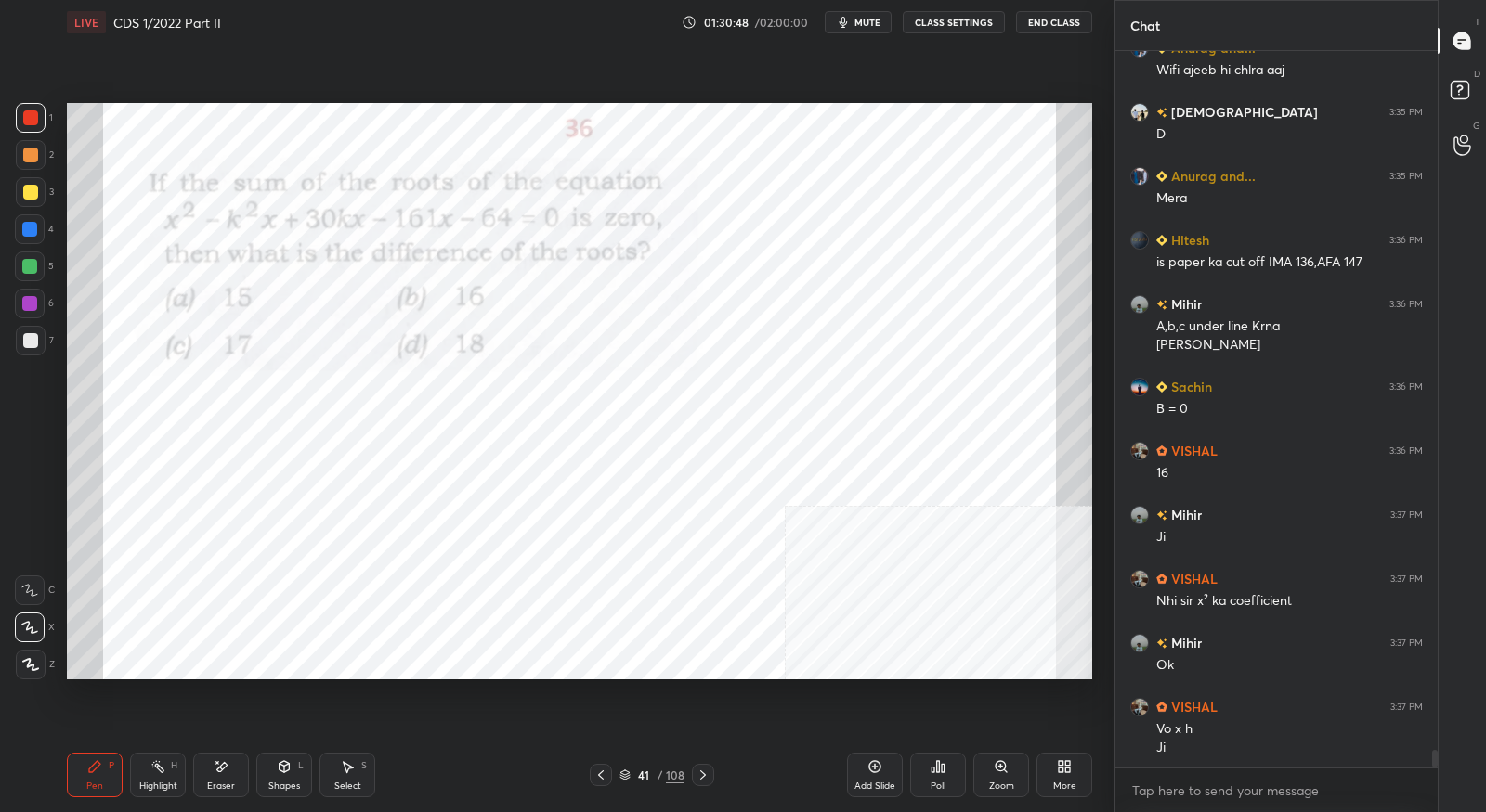
click at [703, 778] on icon at bounding box center [703, 775] width 15 height 15
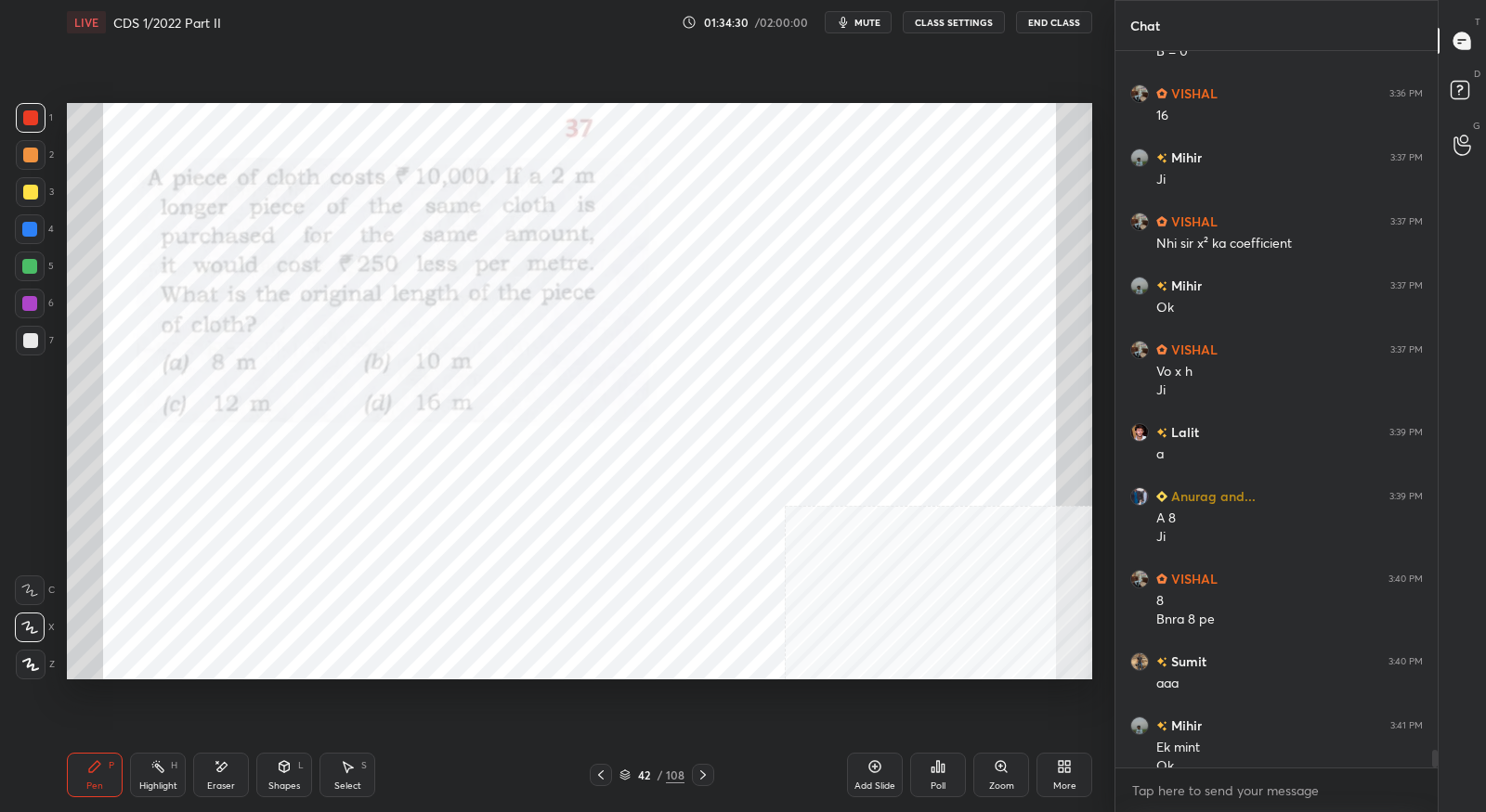
scroll to position [28896, 0]
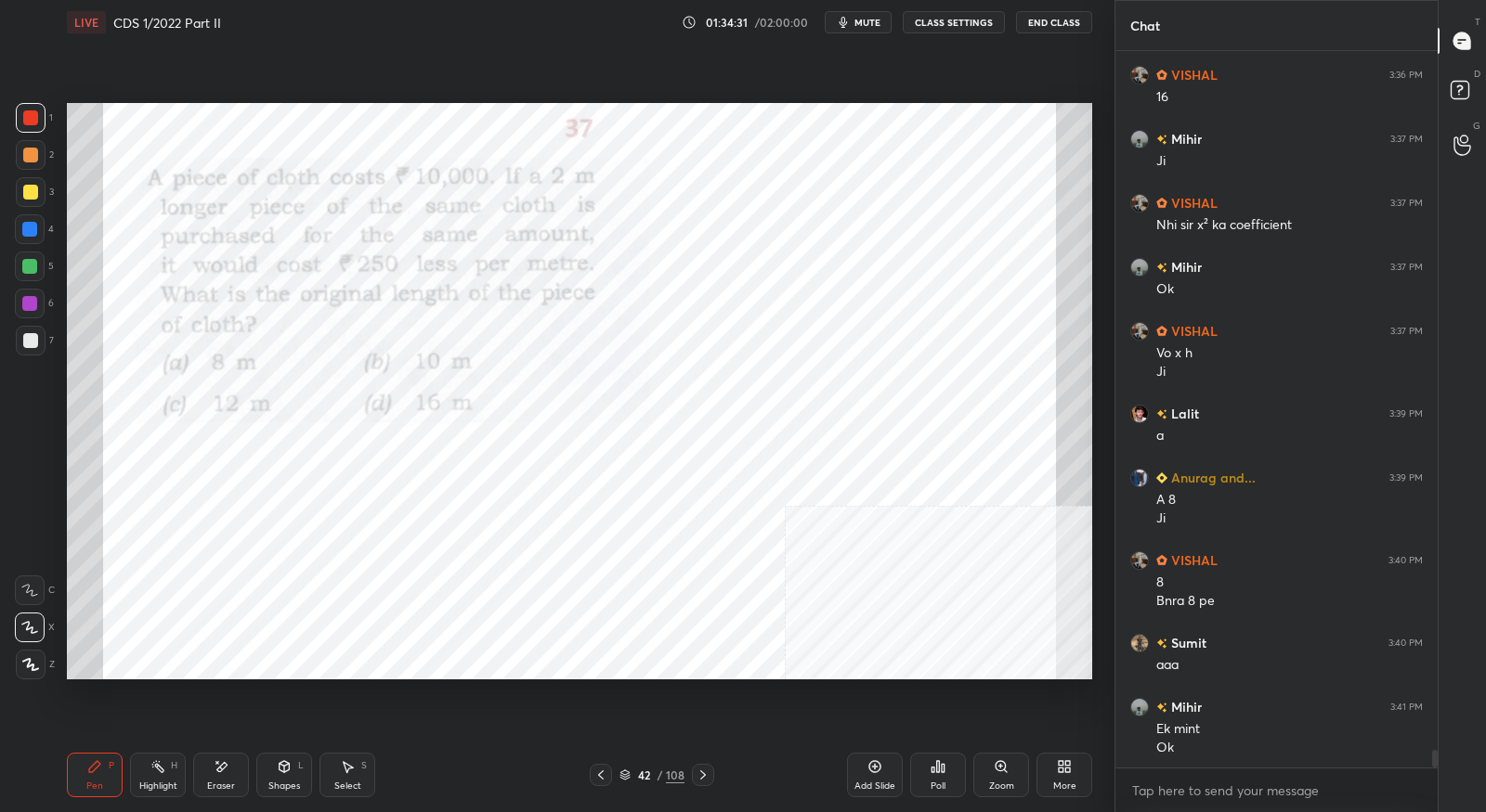
click at [708, 775] on icon at bounding box center [703, 775] width 15 height 15
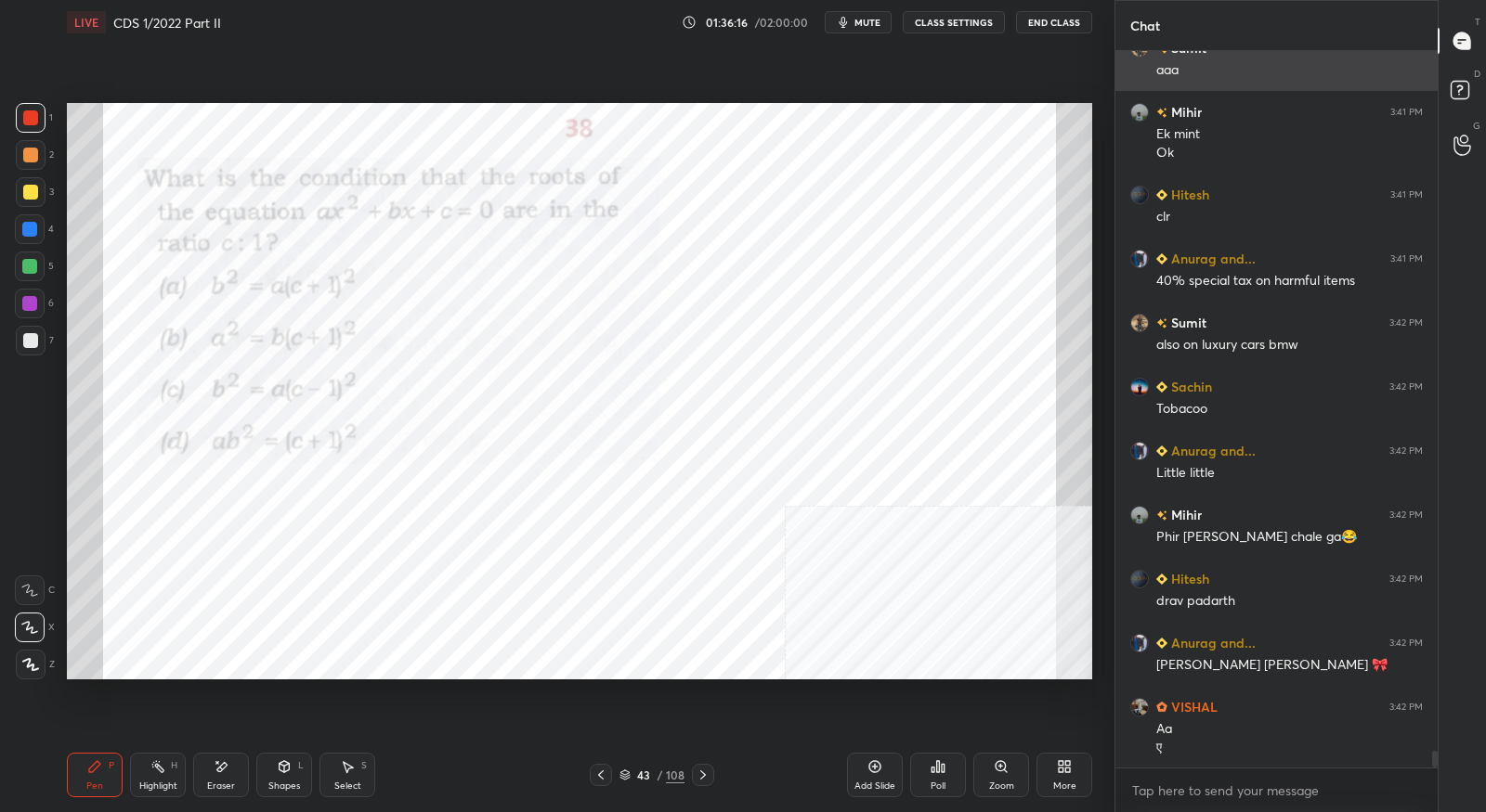
scroll to position [29556, 0]
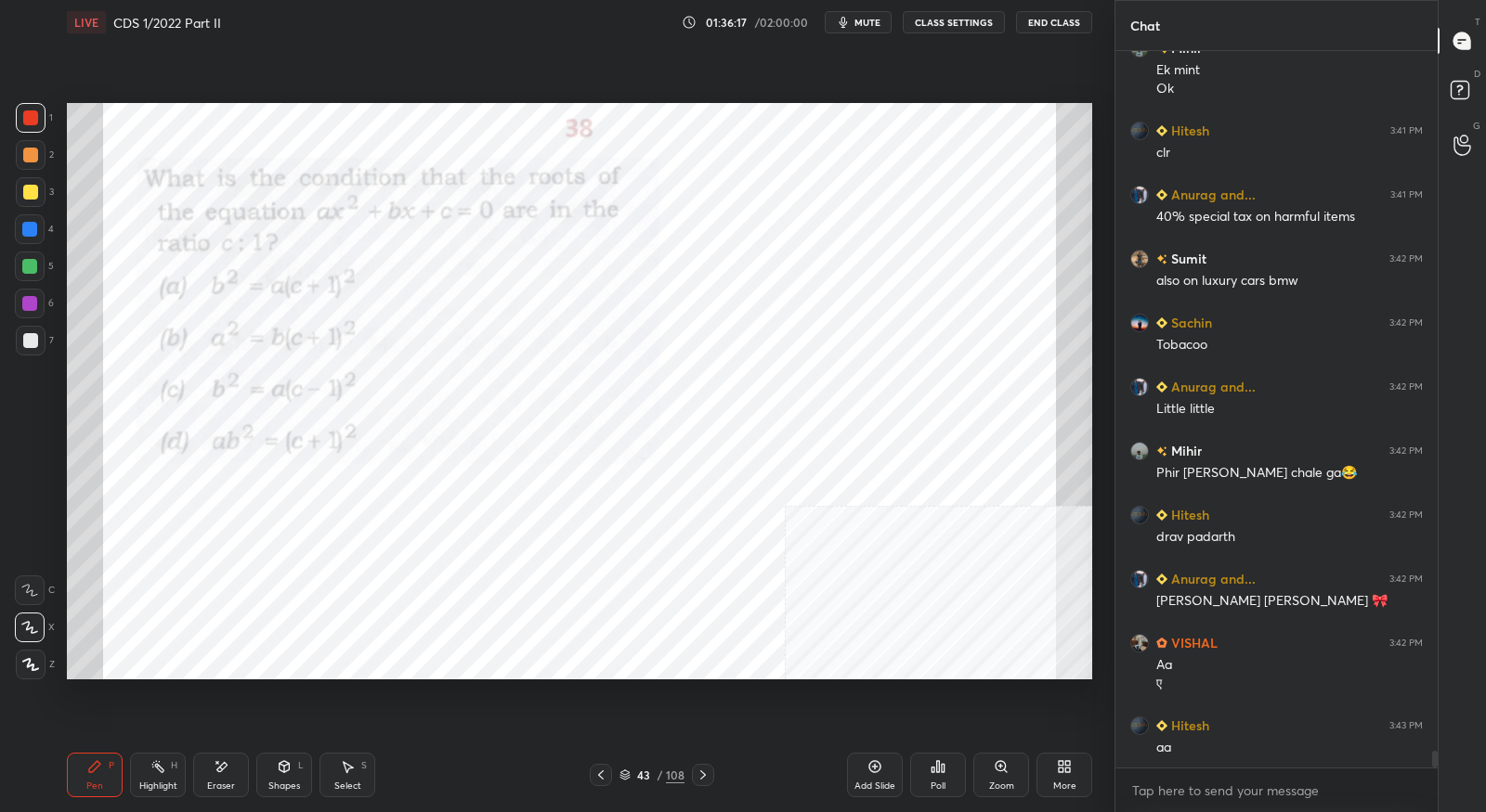
click at [217, 775] on div "Eraser" at bounding box center [221, 776] width 56 height 45
drag, startPoint x: 86, startPoint y: 768, endPoint x: 137, endPoint y: 751, distance: 53.8
click at [94, 767] on div "Pen P" at bounding box center [95, 776] width 56 height 45
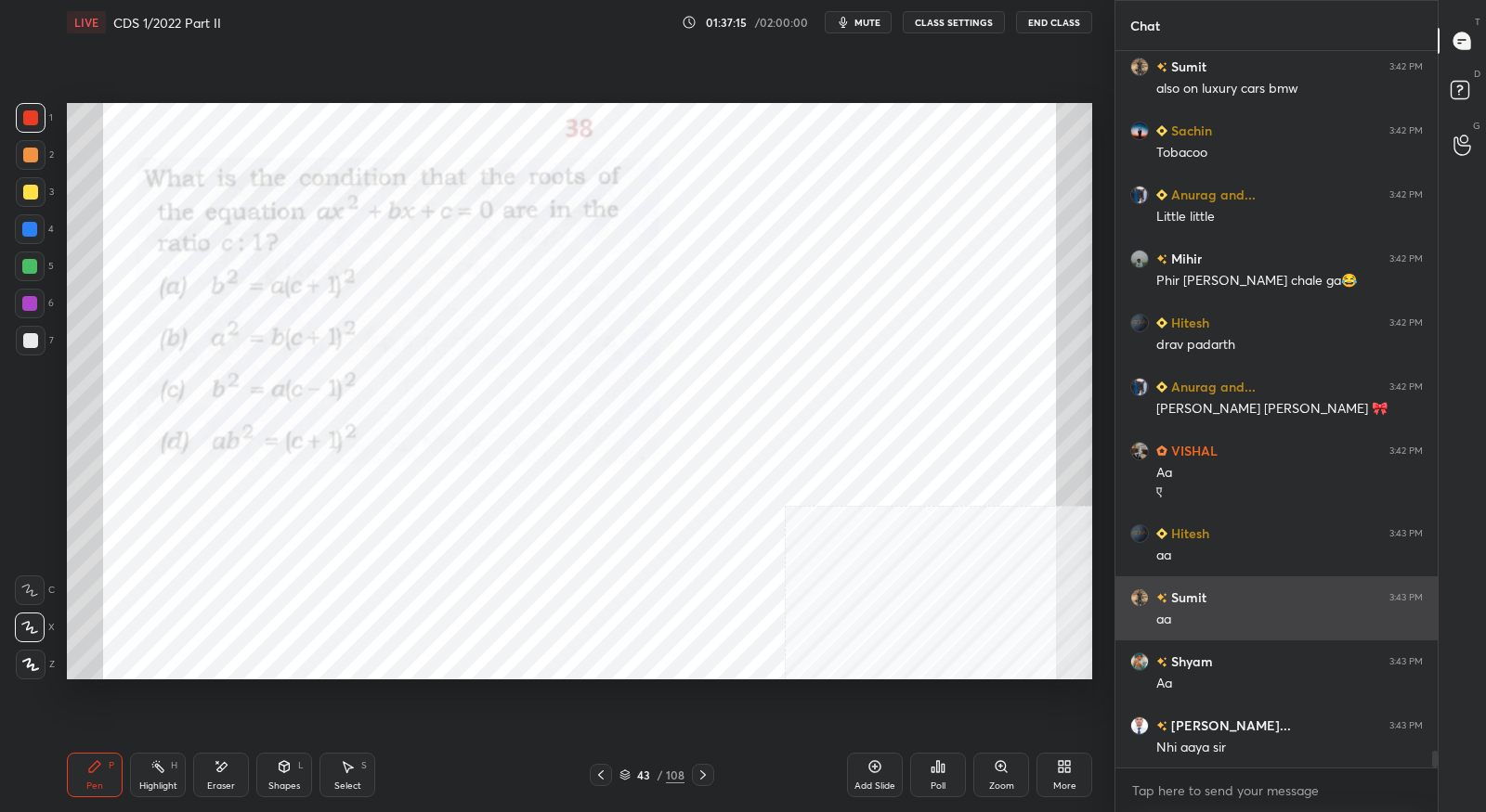
scroll to position [29812, 0]
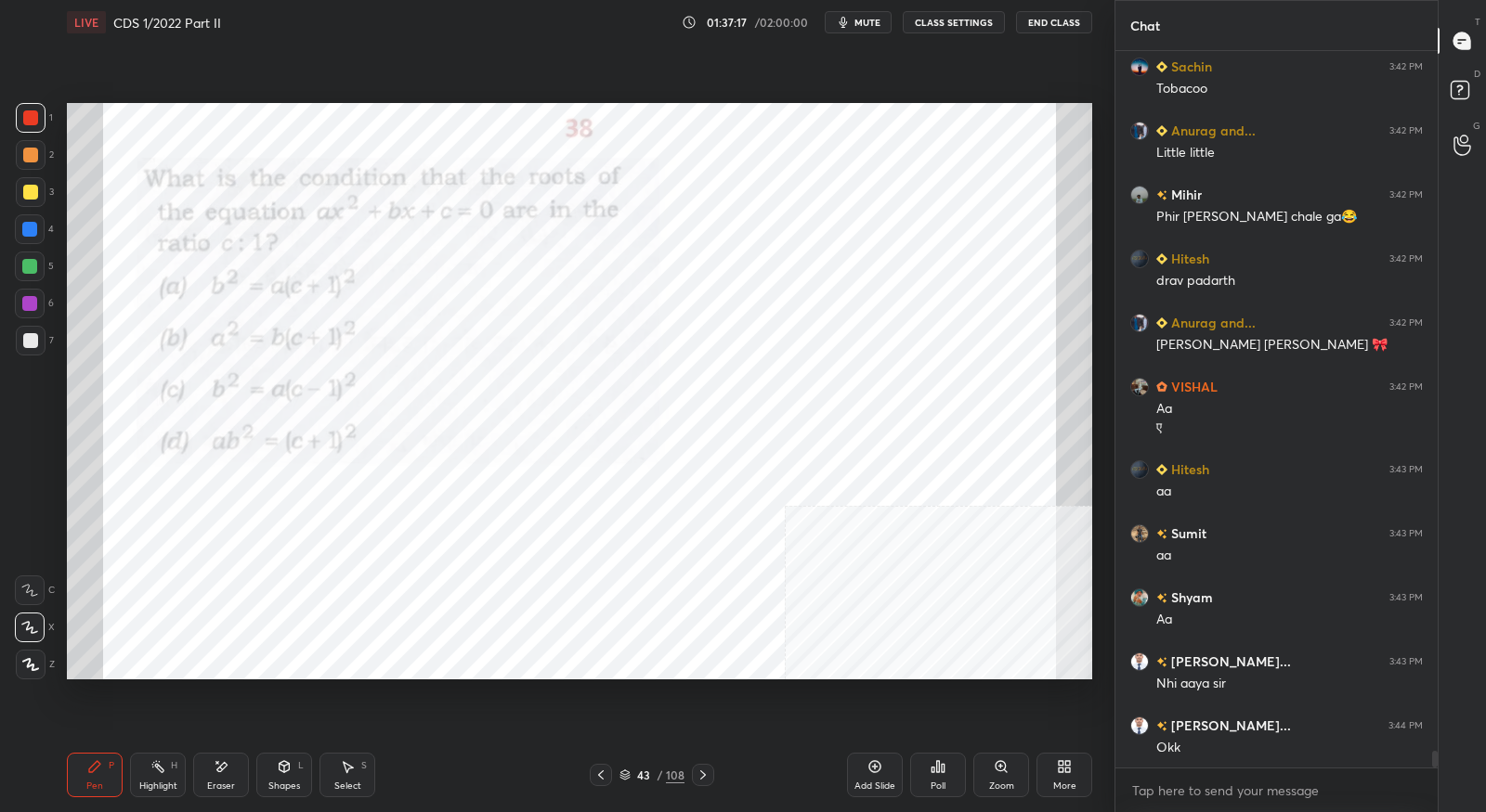
click at [712, 773] on div at bounding box center [703, 775] width 22 height 22
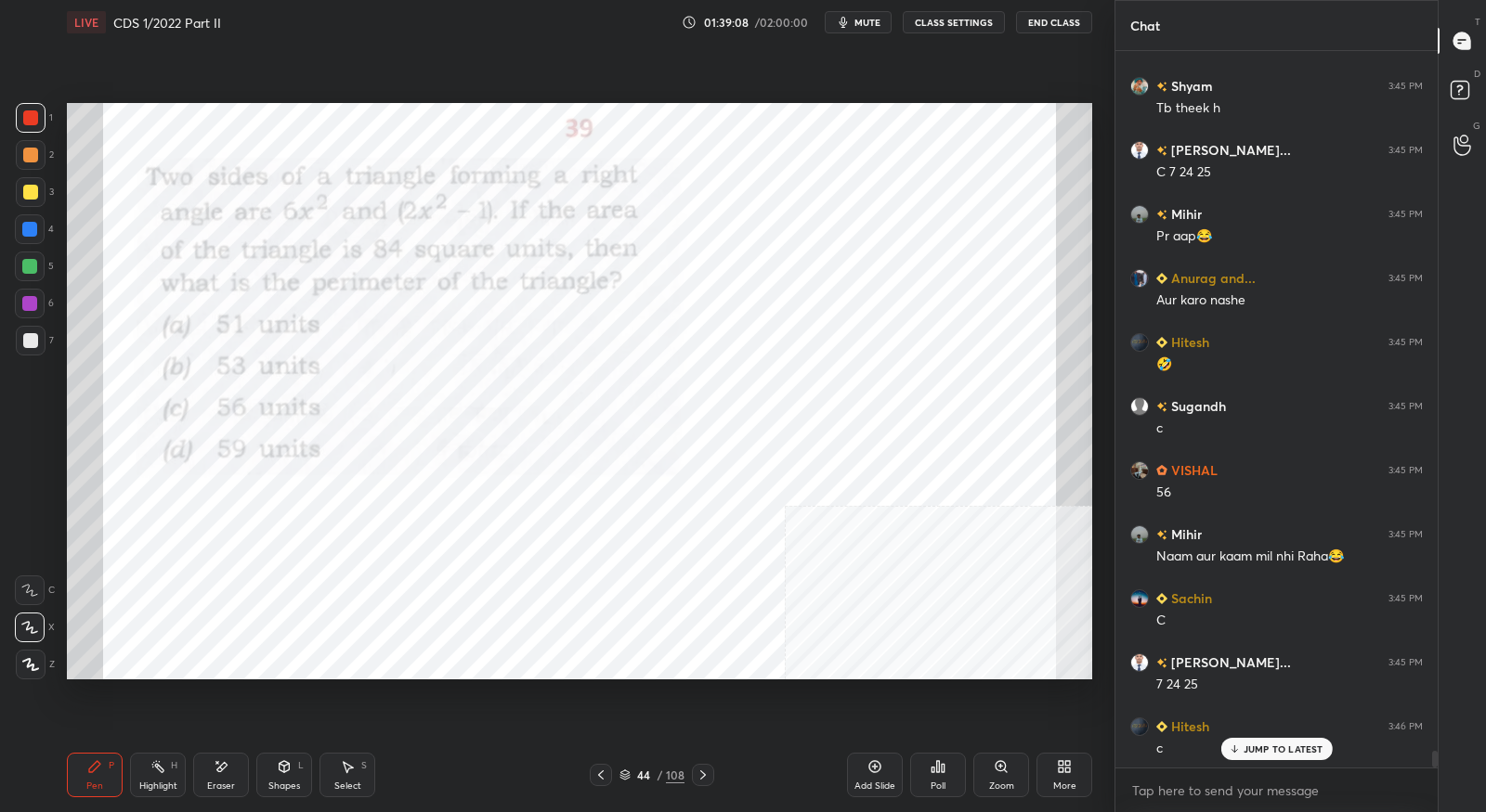
scroll to position [30917, 0]
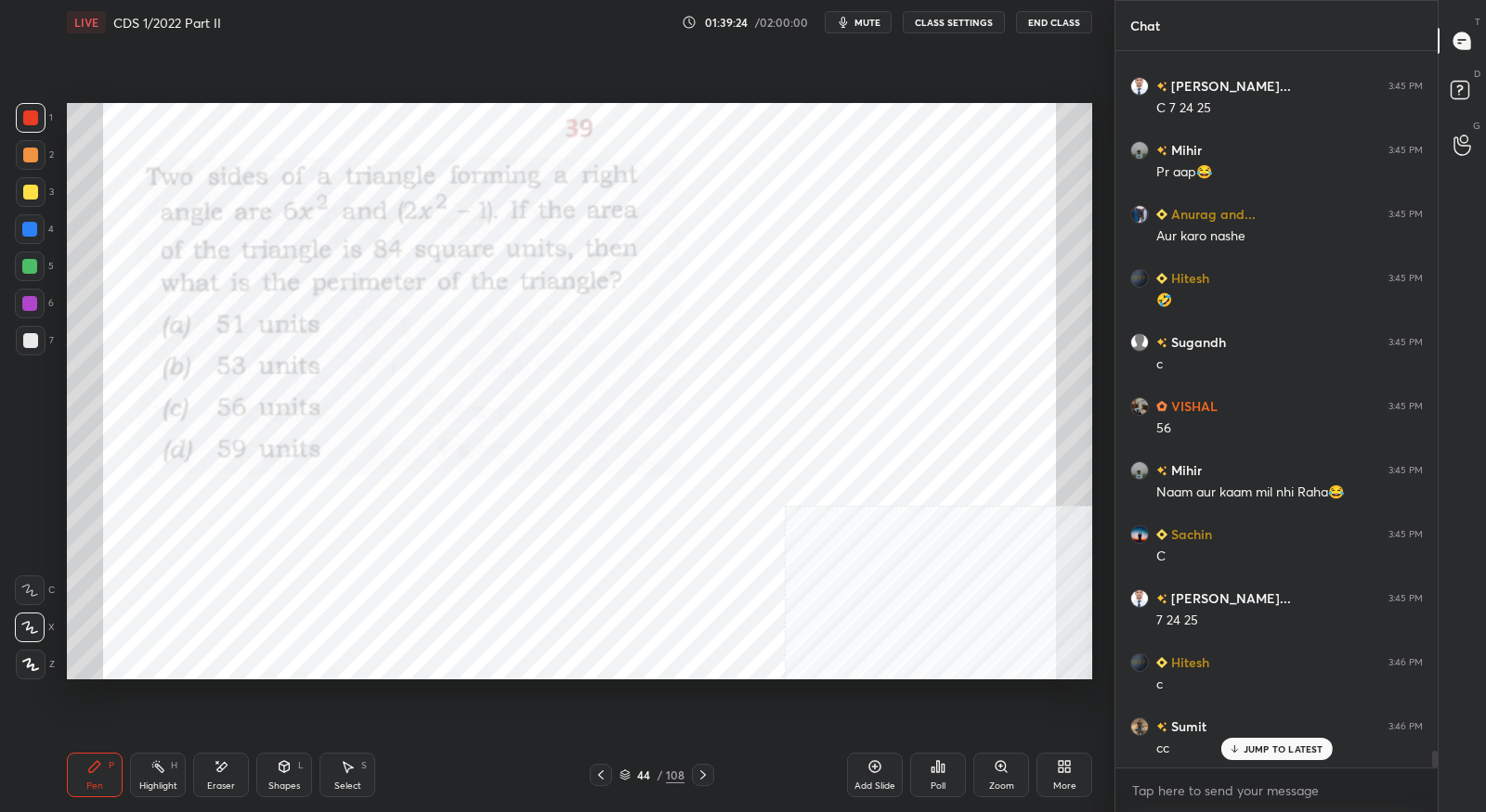
click at [714, 780] on div at bounding box center [703, 775] width 22 height 22
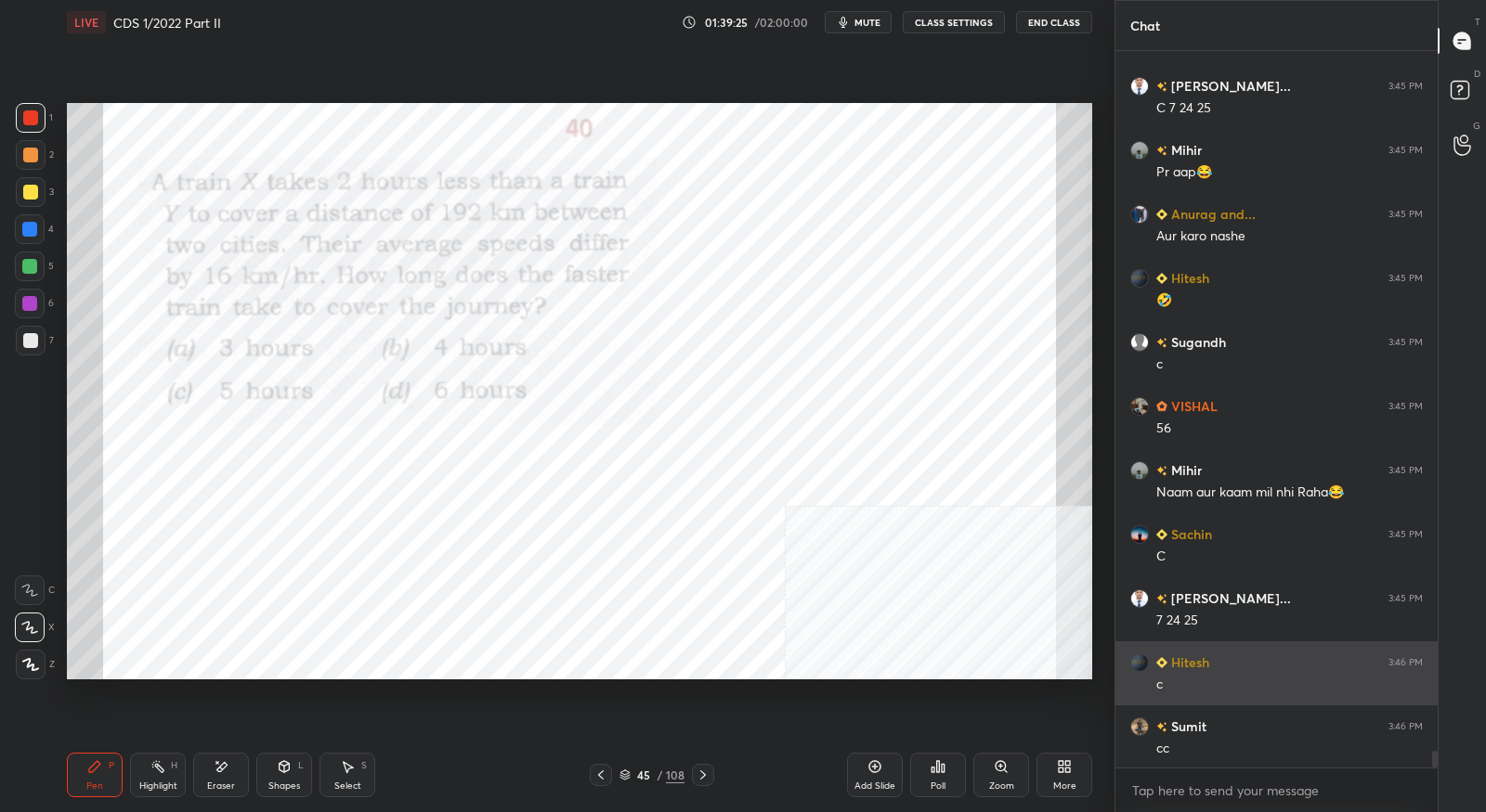
scroll to position [30917, 0]
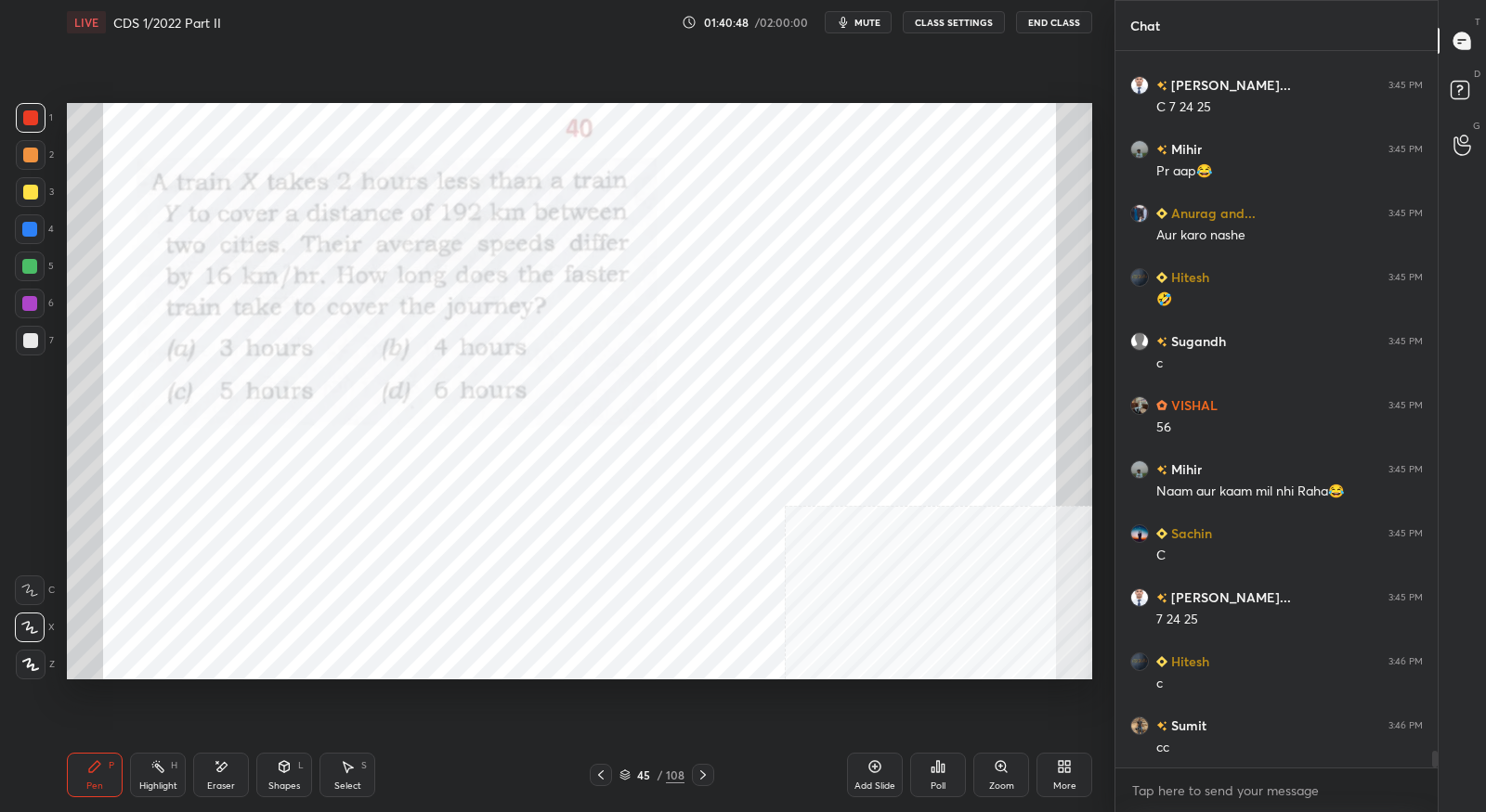
click at [218, 782] on div "Eraser" at bounding box center [221, 787] width 28 height 10
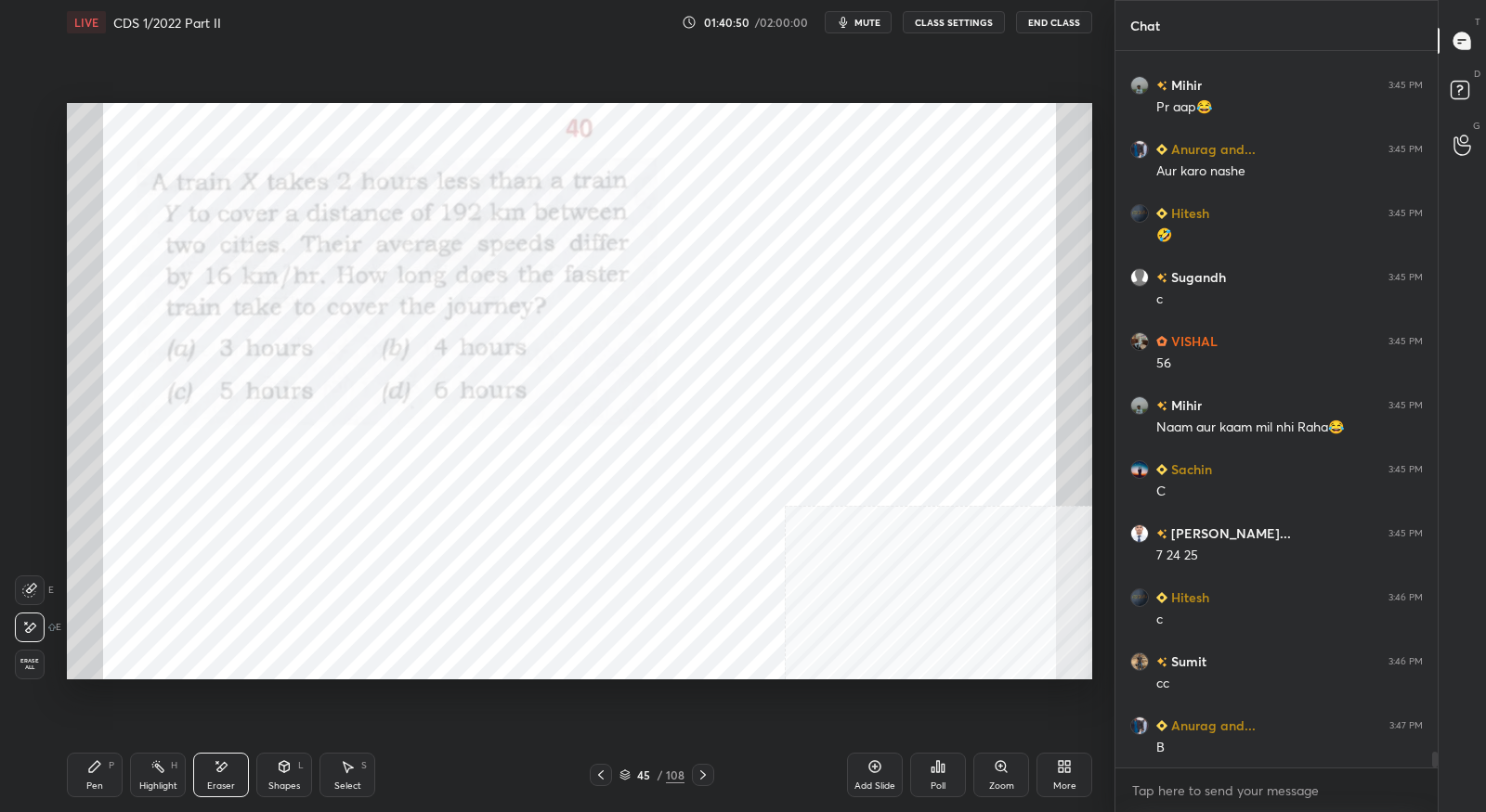
drag, startPoint x: 99, startPoint y: 772, endPoint x: 126, endPoint y: 748, distance: 36.1
click at [99, 771] on icon at bounding box center [94, 766] width 15 height 15
click at [210, 776] on div "Eraser" at bounding box center [221, 776] width 56 height 45
click at [30, 670] on span "Erase all" at bounding box center [29, 665] width 28 height 13
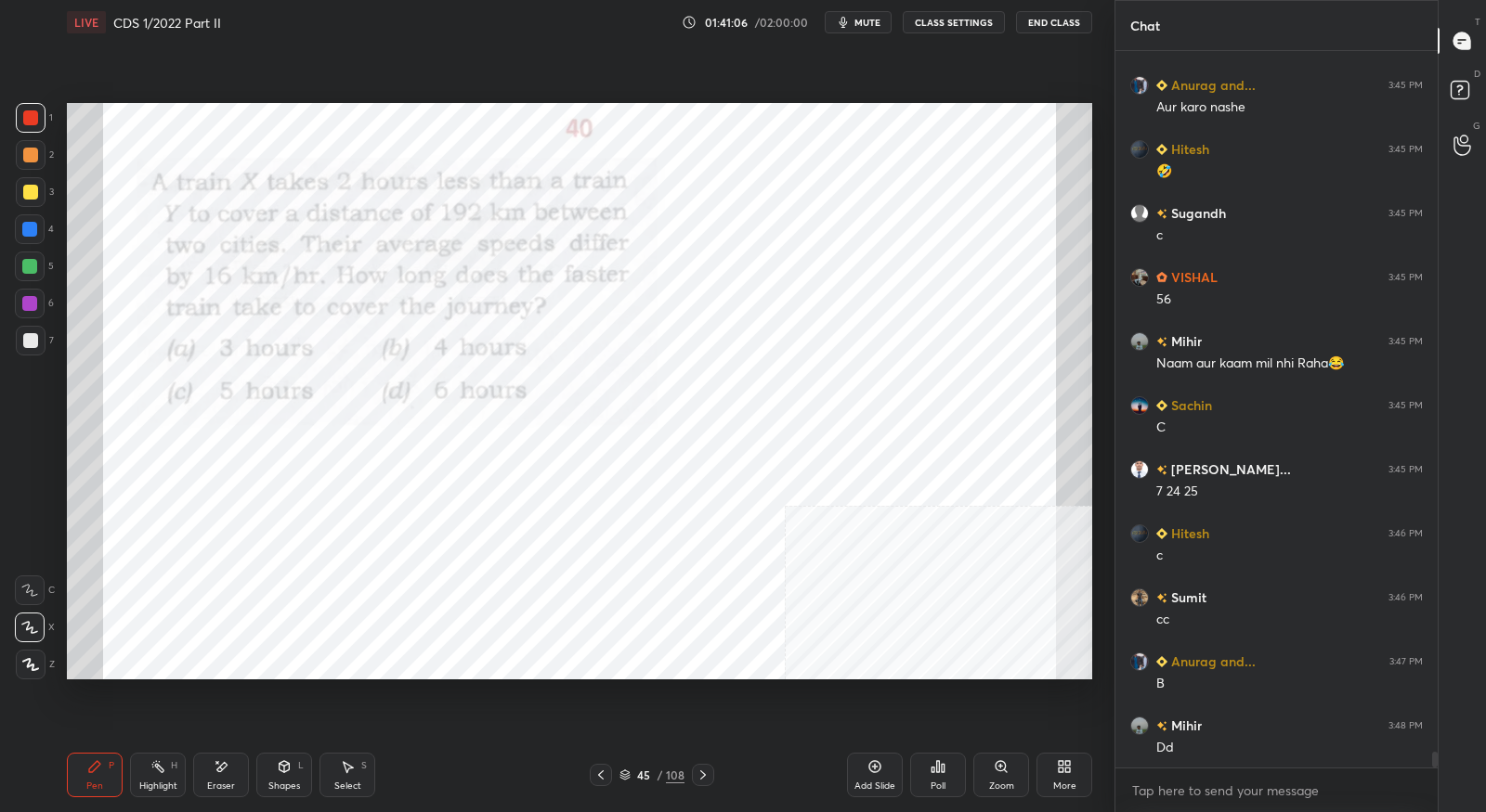
click at [86, 792] on div "Pen P" at bounding box center [95, 776] width 56 height 45
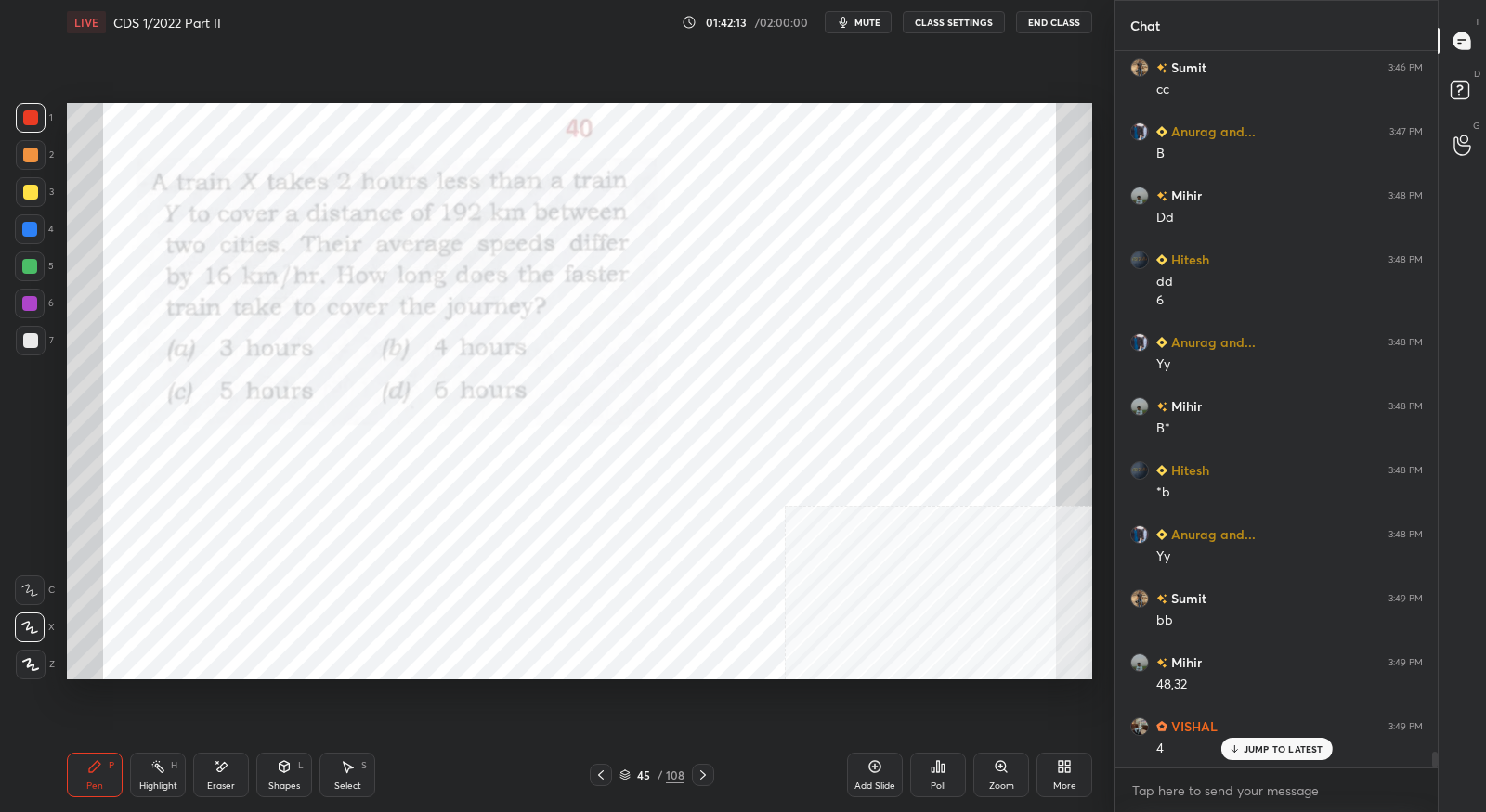
scroll to position [31577, 0]
click at [708, 776] on icon at bounding box center [703, 775] width 15 height 15
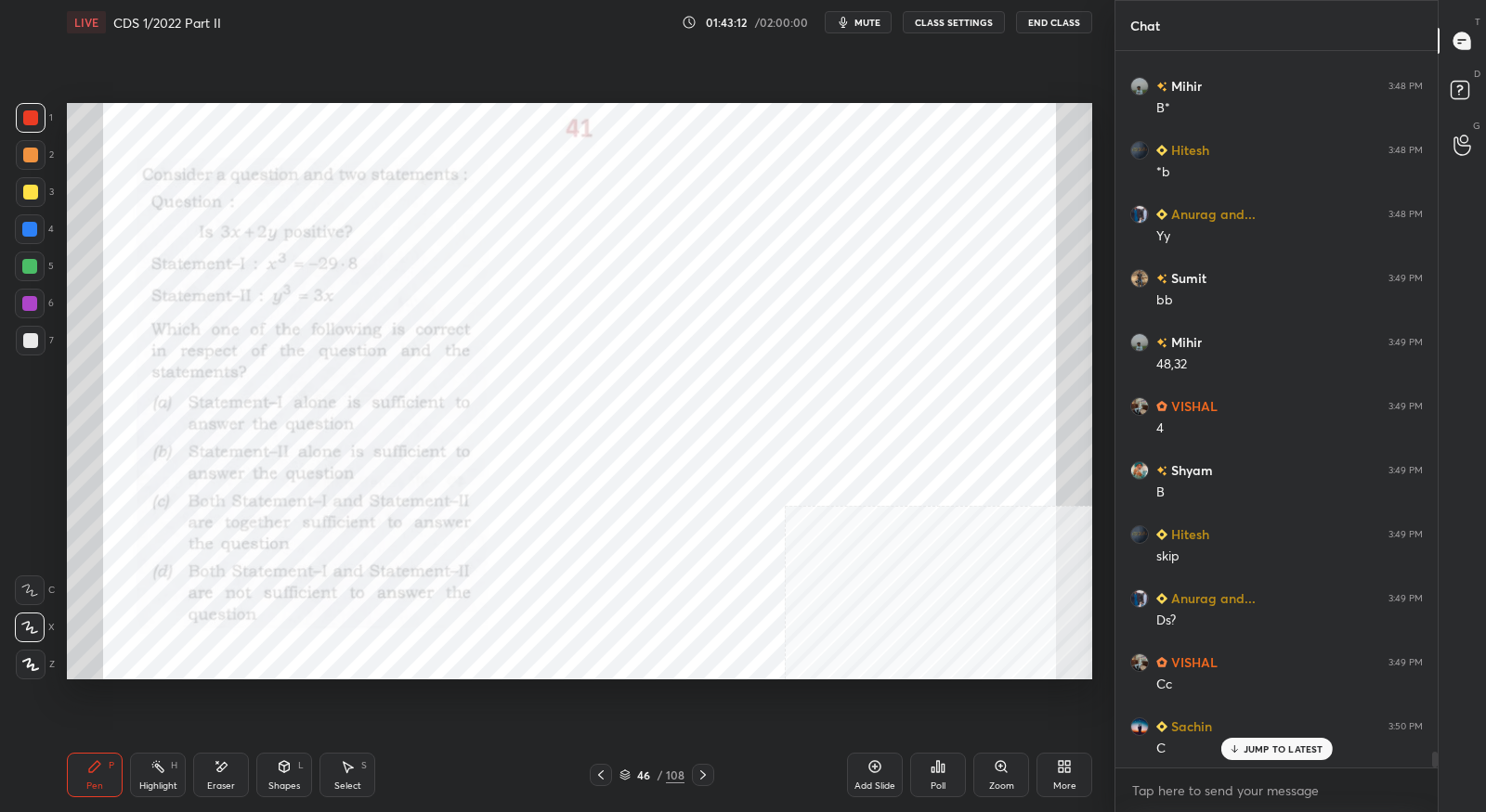
scroll to position [31962, 0]
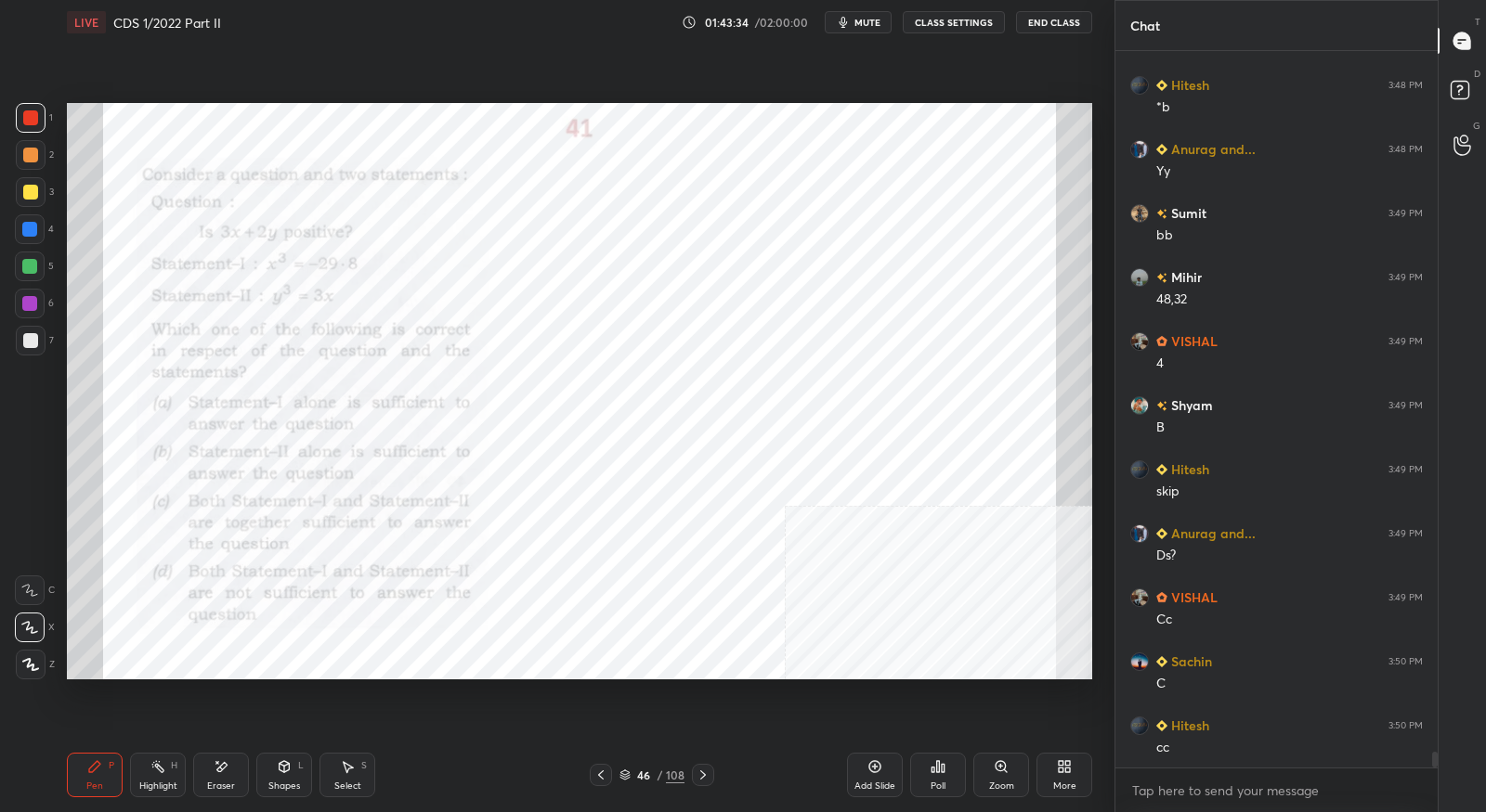
click at [217, 791] on div "Eraser" at bounding box center [221, 787] width 28 height 10
drag, startPoint x: 96, startPoint y: 785, endPoint x: 102, endPoint y: 756, distance: 29.6
click at [95, 782] on div "Pen" at bounding box center [94, 787] width 17 height 10
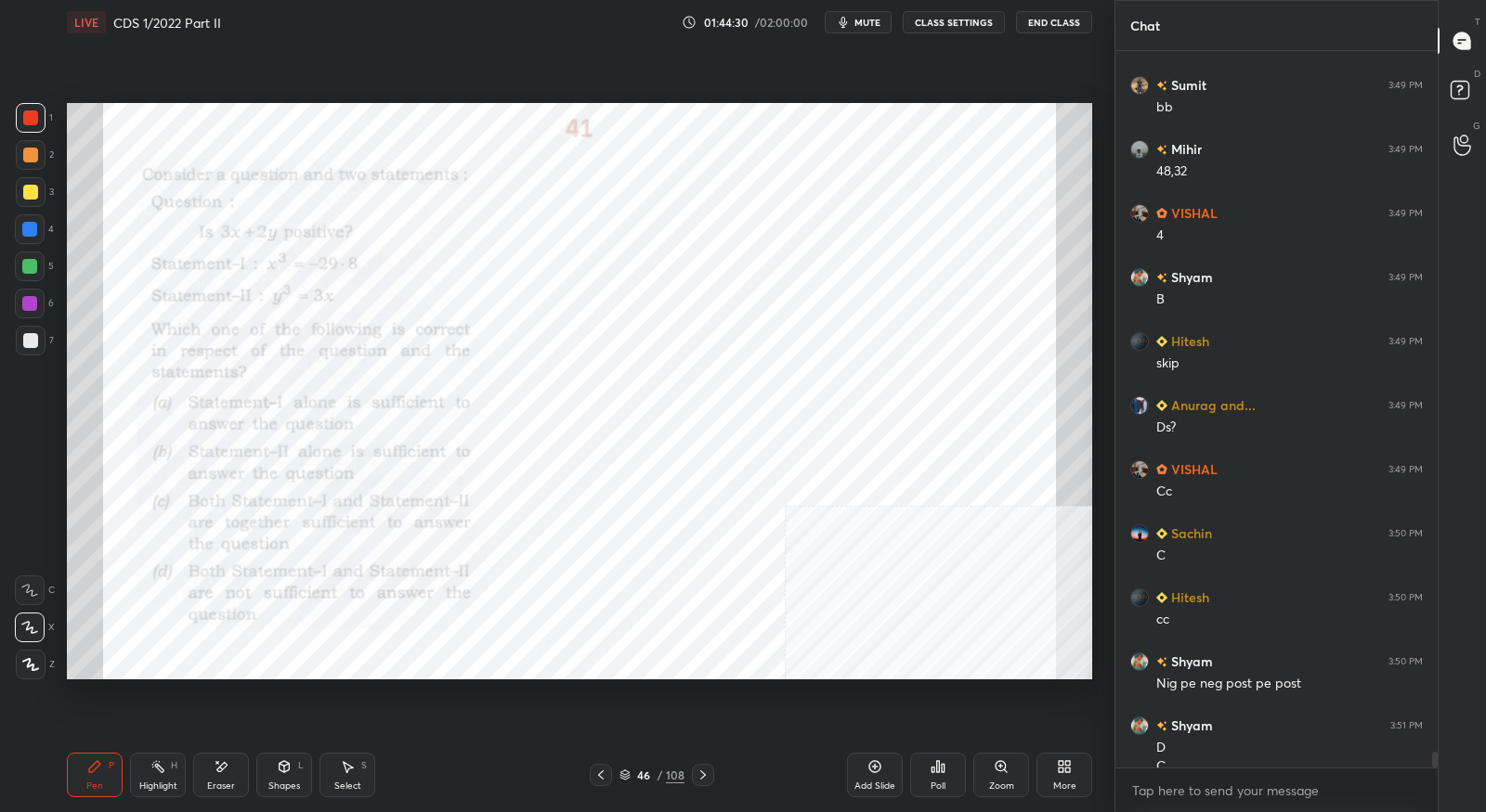
scroll to position [32108, 0]
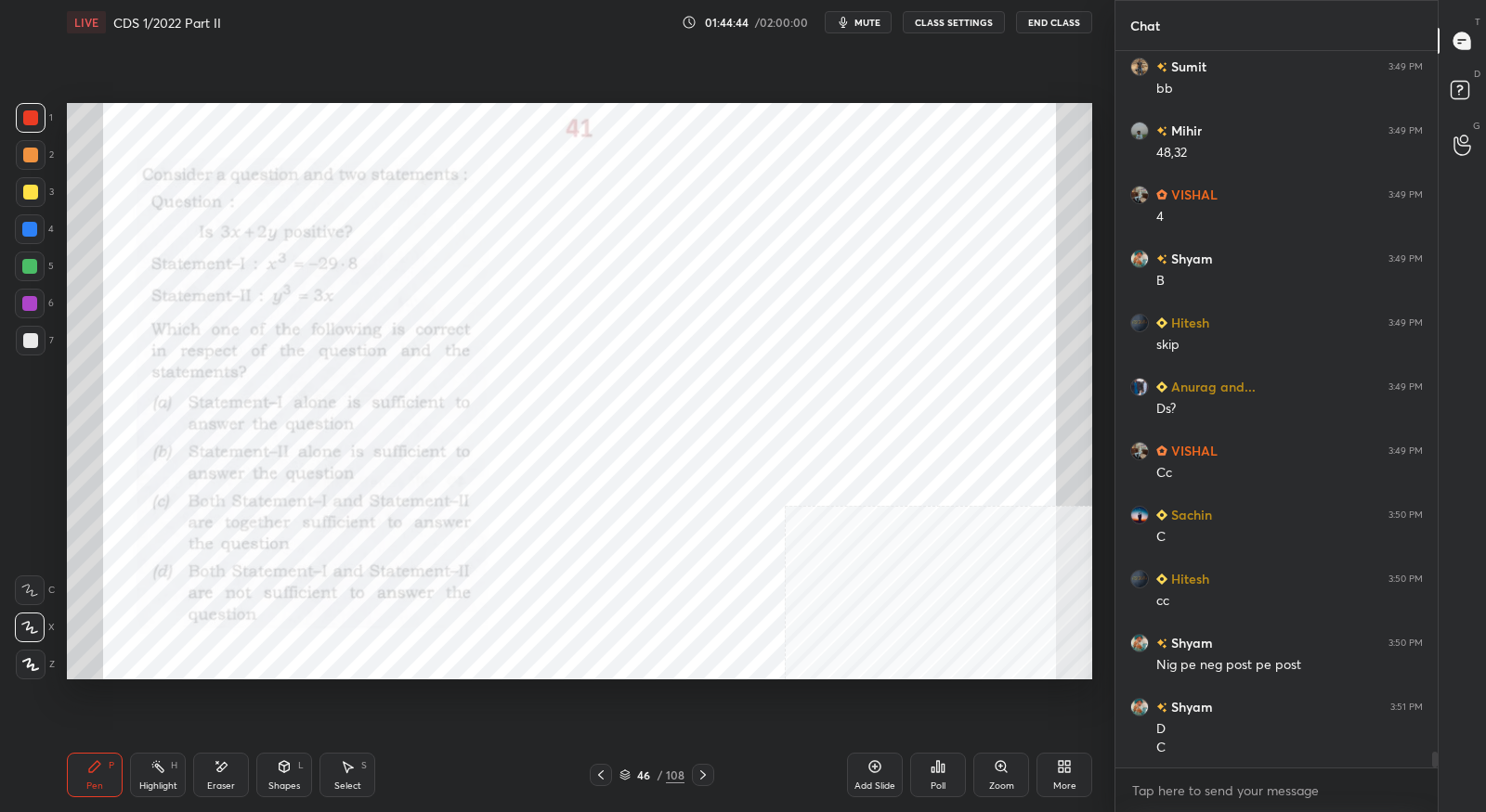
click at [705, 778] on icon at bounding box center [703, 775] width 15 height 15
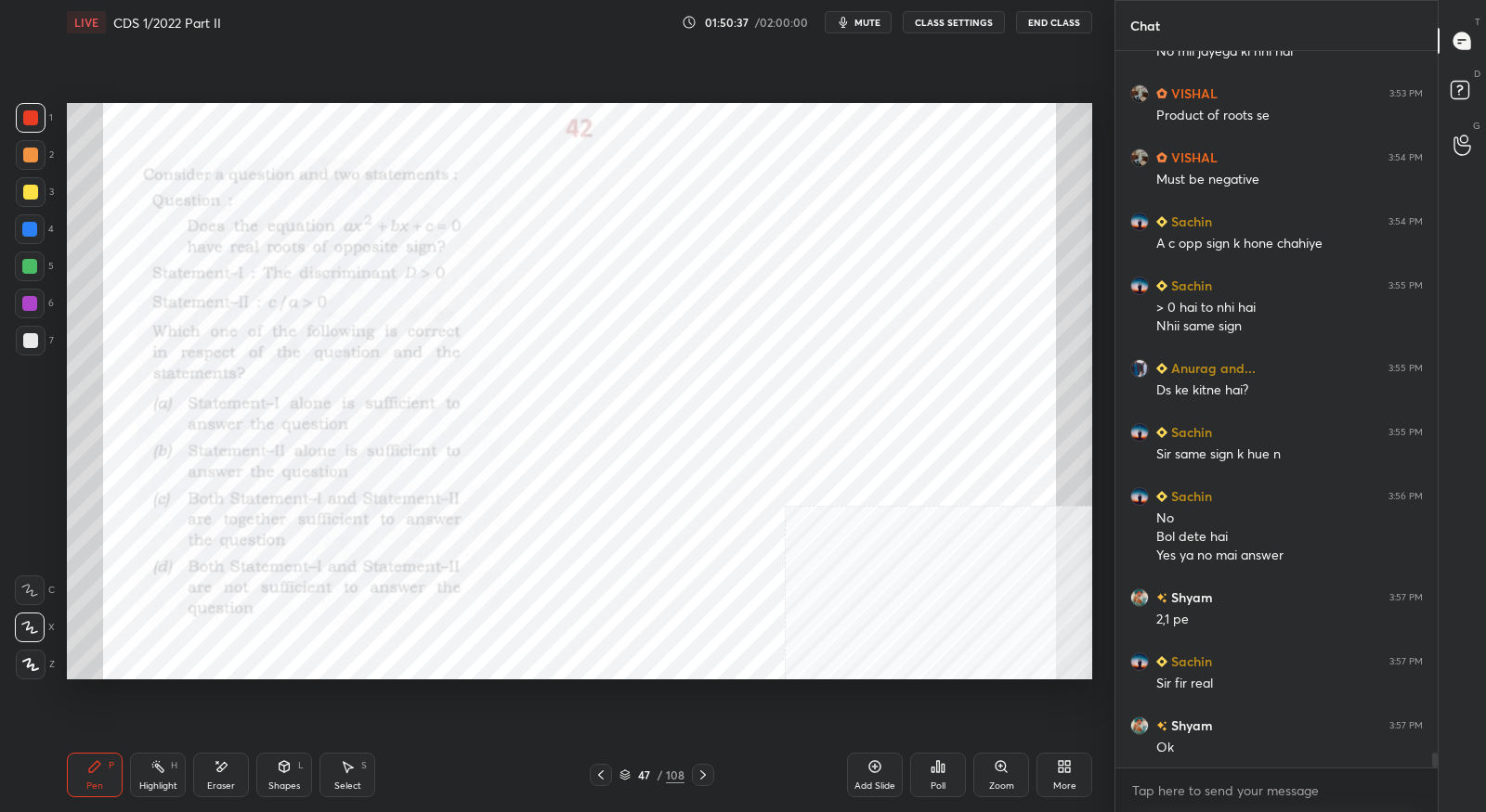
scroll to position [33144, 0]
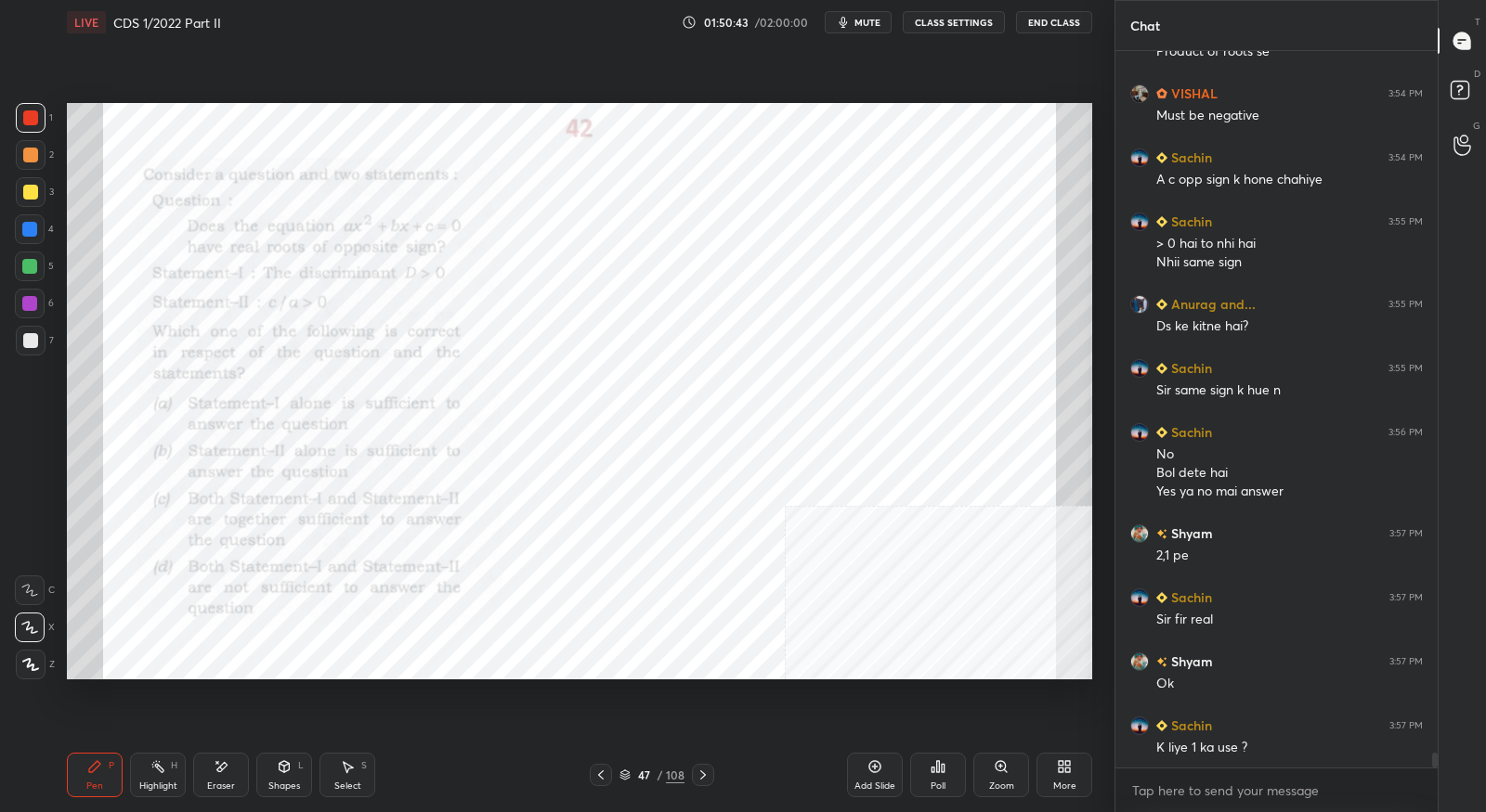
drag, startPoint x: 214, startPoint y: 781, endPoint x: 213, endPoint y: 767, distance: 14.0
click at [214, 777] on div "Eraser" at bounding box center [221, 776] width 56 height 45
drag, startPoint x: 94, startPoint y: 774, endPoint x: 137, endPoint y: 691, distance: 93.5
click at [93, 773] on icon at bounding box center [94, 766] width 15 height 15
click at [229, 779] on div "Eraser" at bounding box center [221, 776] width 56 height 45
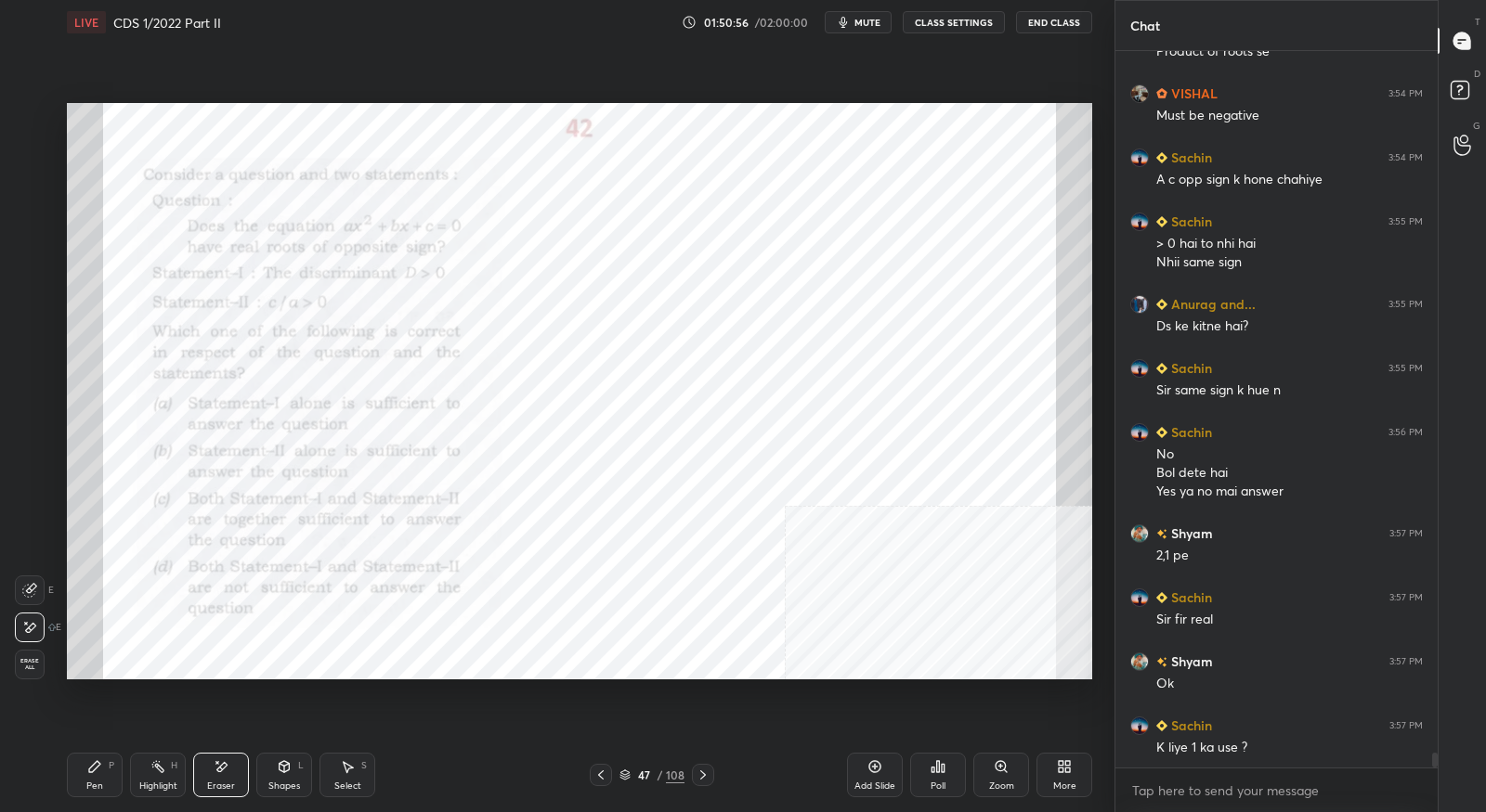
drag, startPoint x: 86, startPoint y: 768, endPoint x: 91, endPoint y: 721, distance: 47.3
click at [86, 767] on div "Pen P" at bounding box center [95, 776] width 56 height 45
click at [698, 777] on icon at bounding box center [703, 775] width 15 height 15
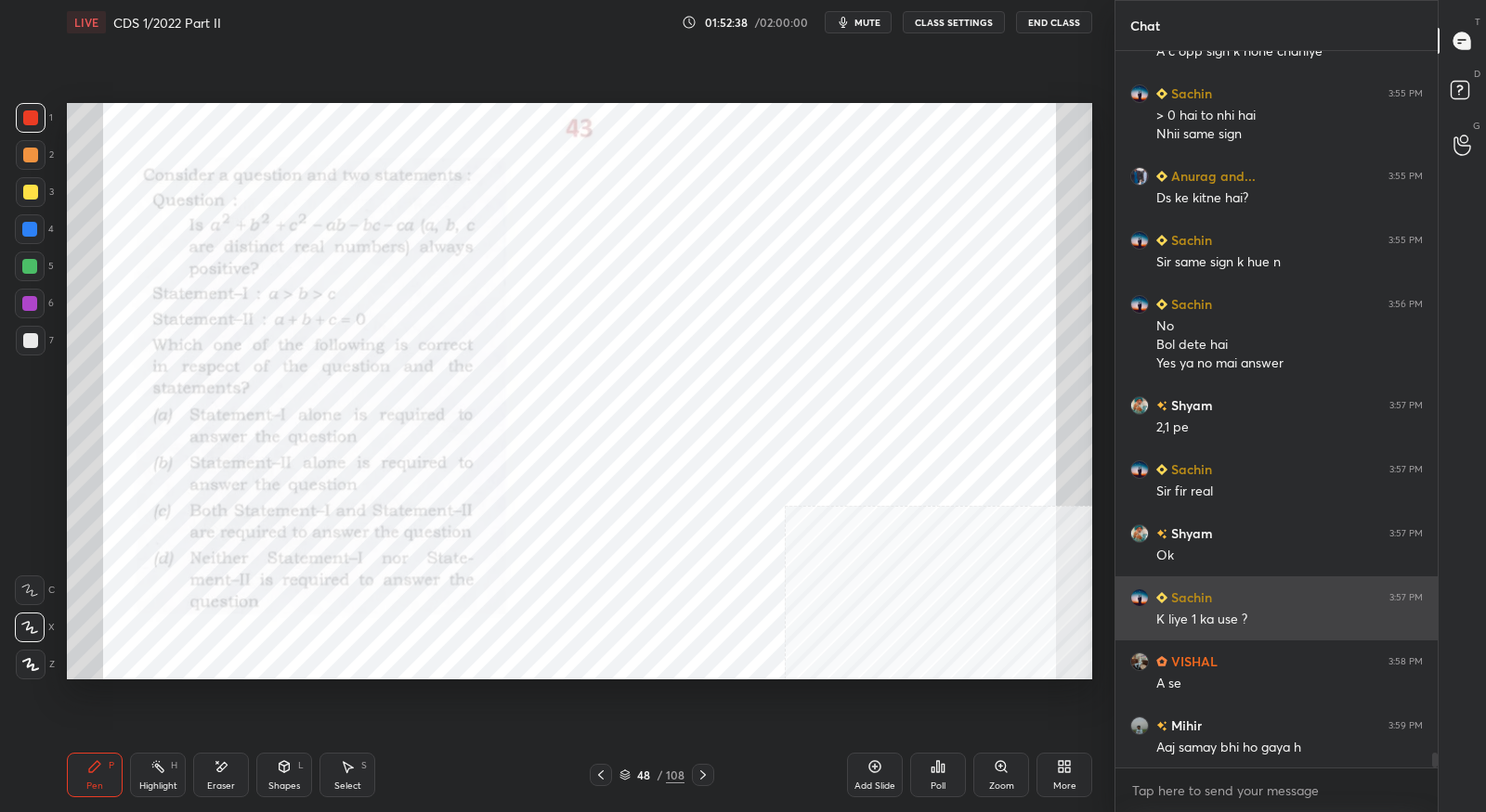
scroll to position [33336, 0]
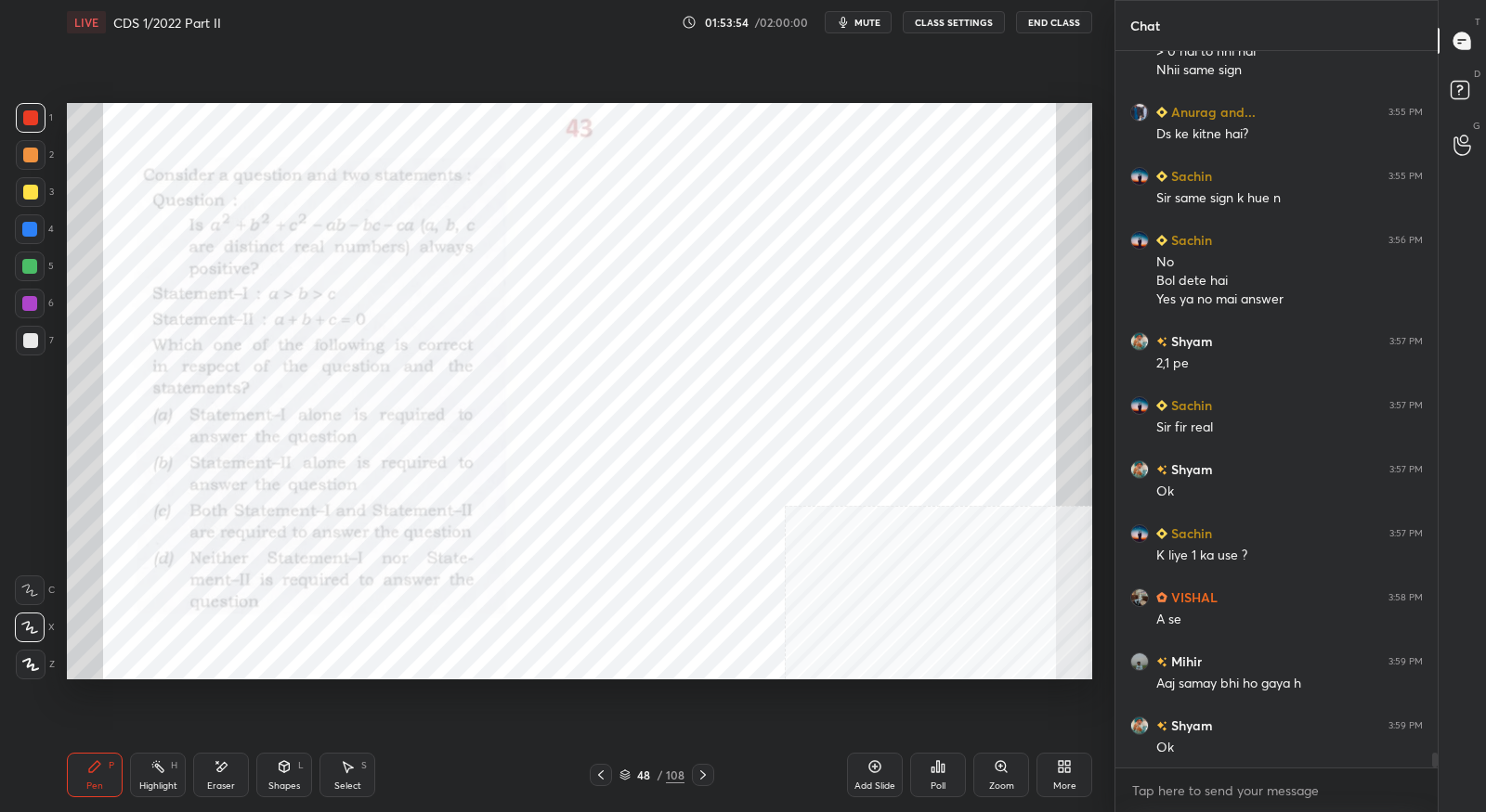
click at [706, 773] on icon at bounding box center [703, 775] width 15 height 15
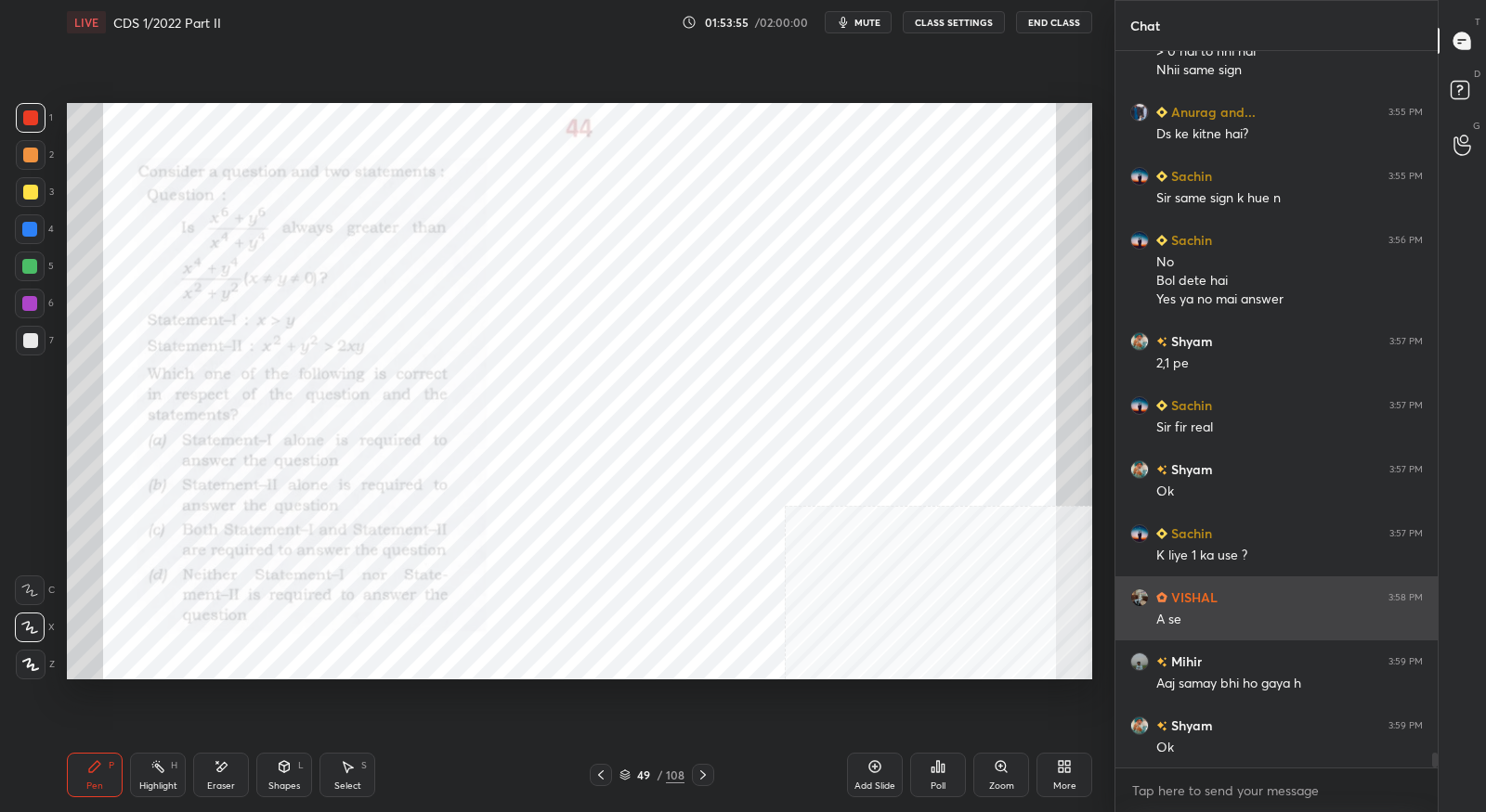
scroll to position [33399, 0]
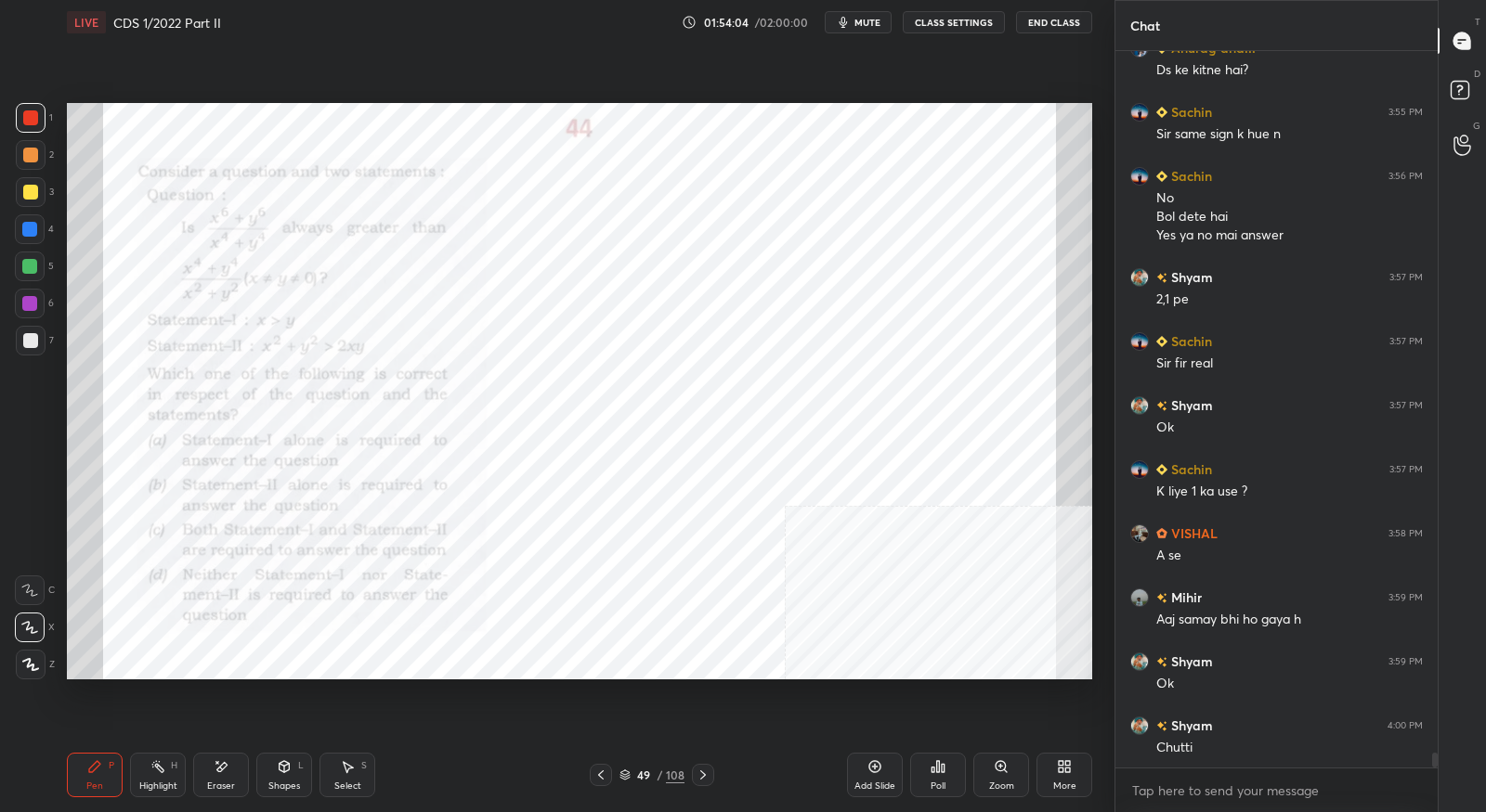
click at [727, 12] on div "01:54:04 / 02:00:00 mute CLASS SETTINGS End Class" at bounding box center [887, 21] width 411 height 22
click at [730, 19] on div "01:54:04 / 02:00:00 mute CLASS SETTINGS End Class" at bounding box center [887, 21] width 411 height 22
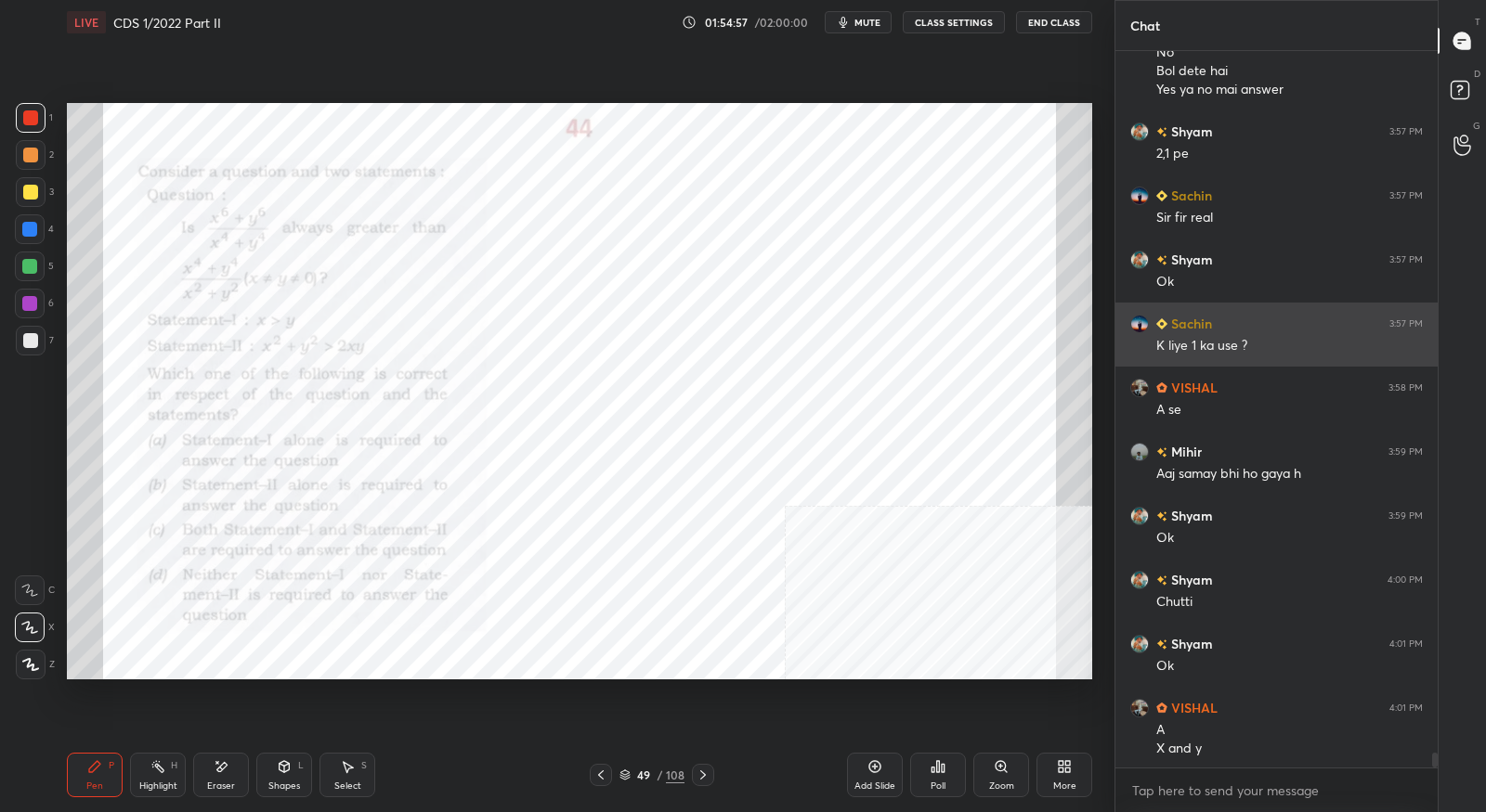
scroll to position [33547, 0]
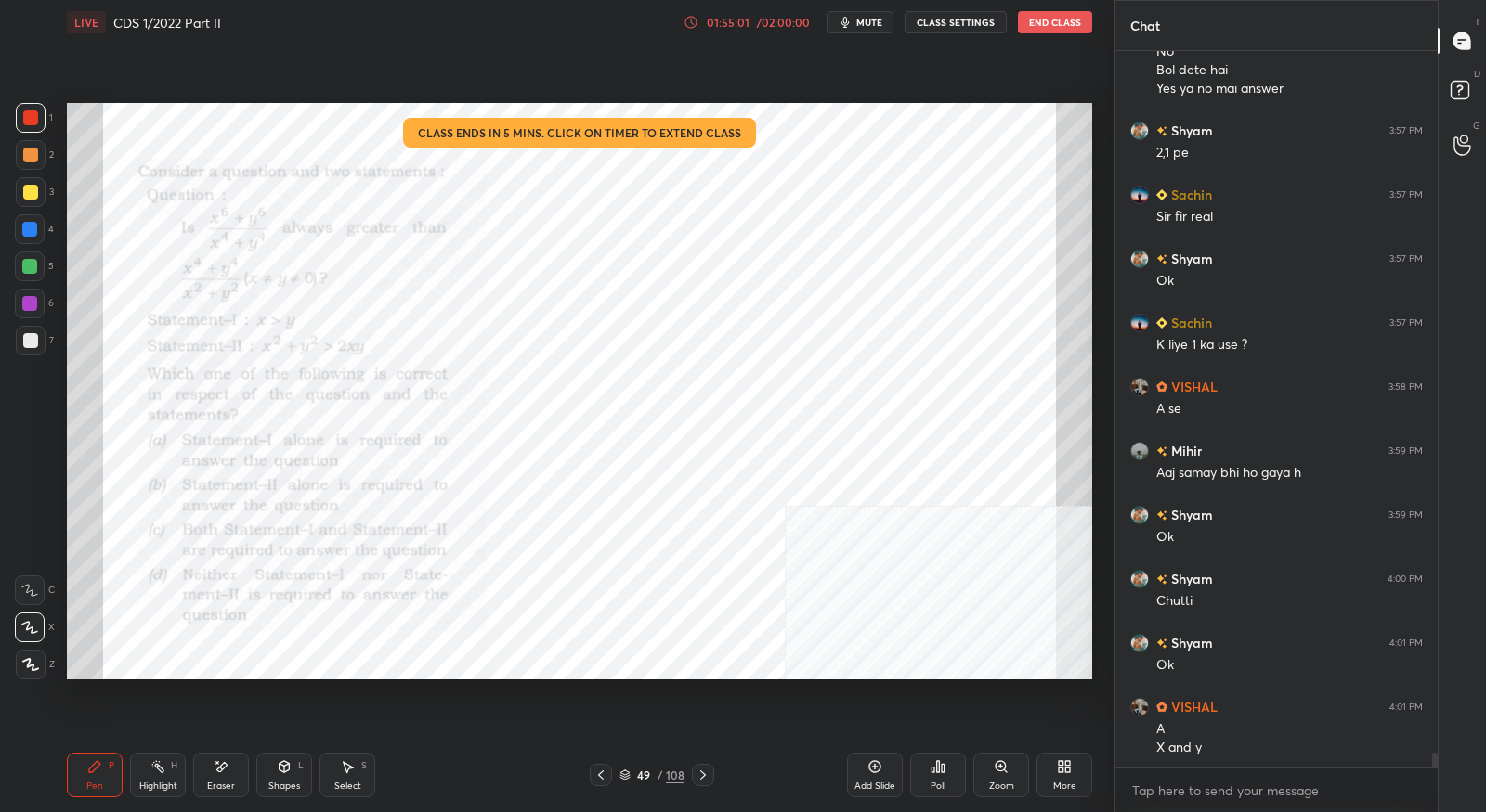
click at [736, 26] on div "01:55:01" at bounding box center [727, 21] width 52 height 11
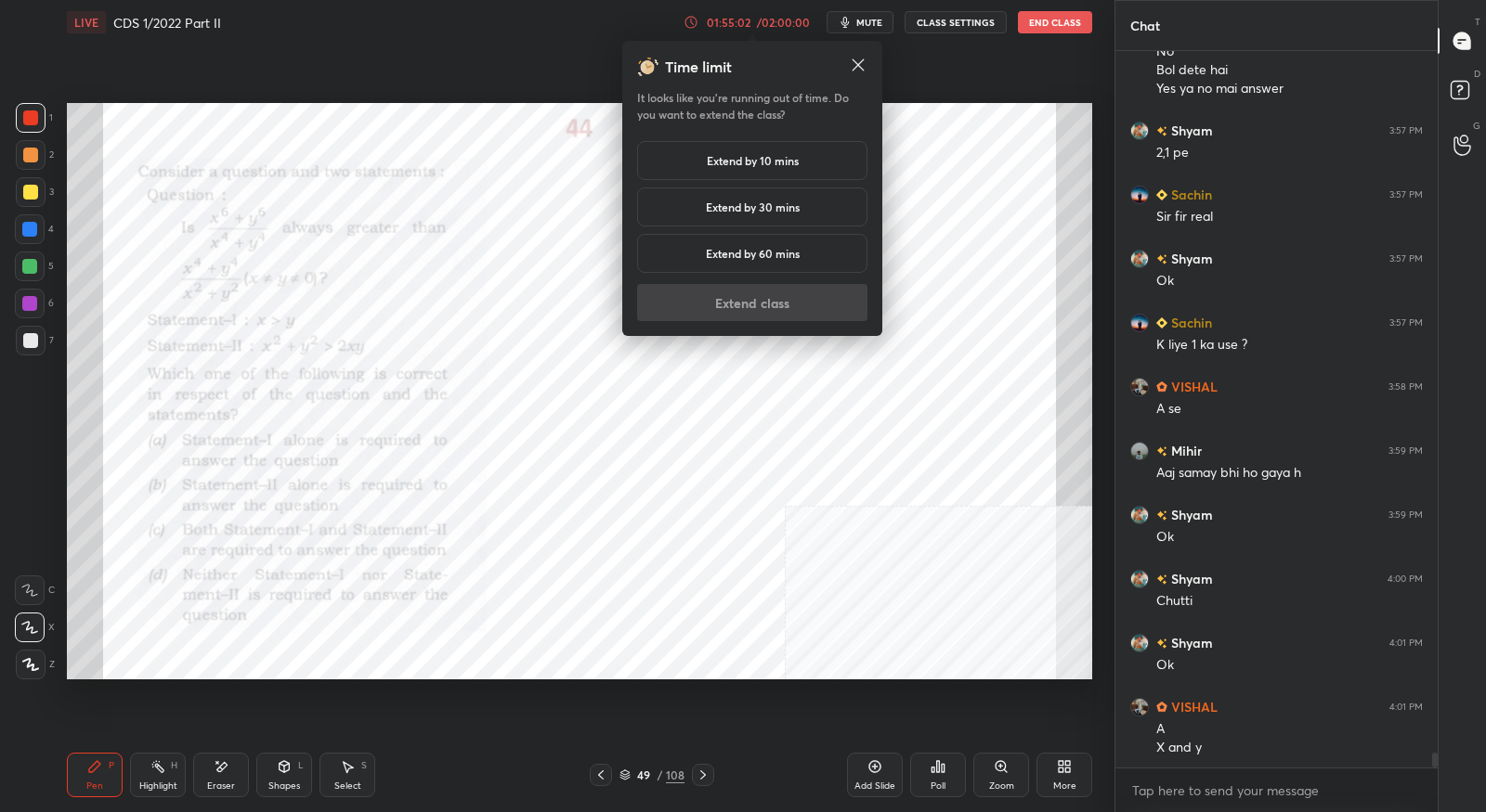
click at [756, 205] on h5 "Extend by 30 mins" at bounding box center [753, 207] width 94 height 17
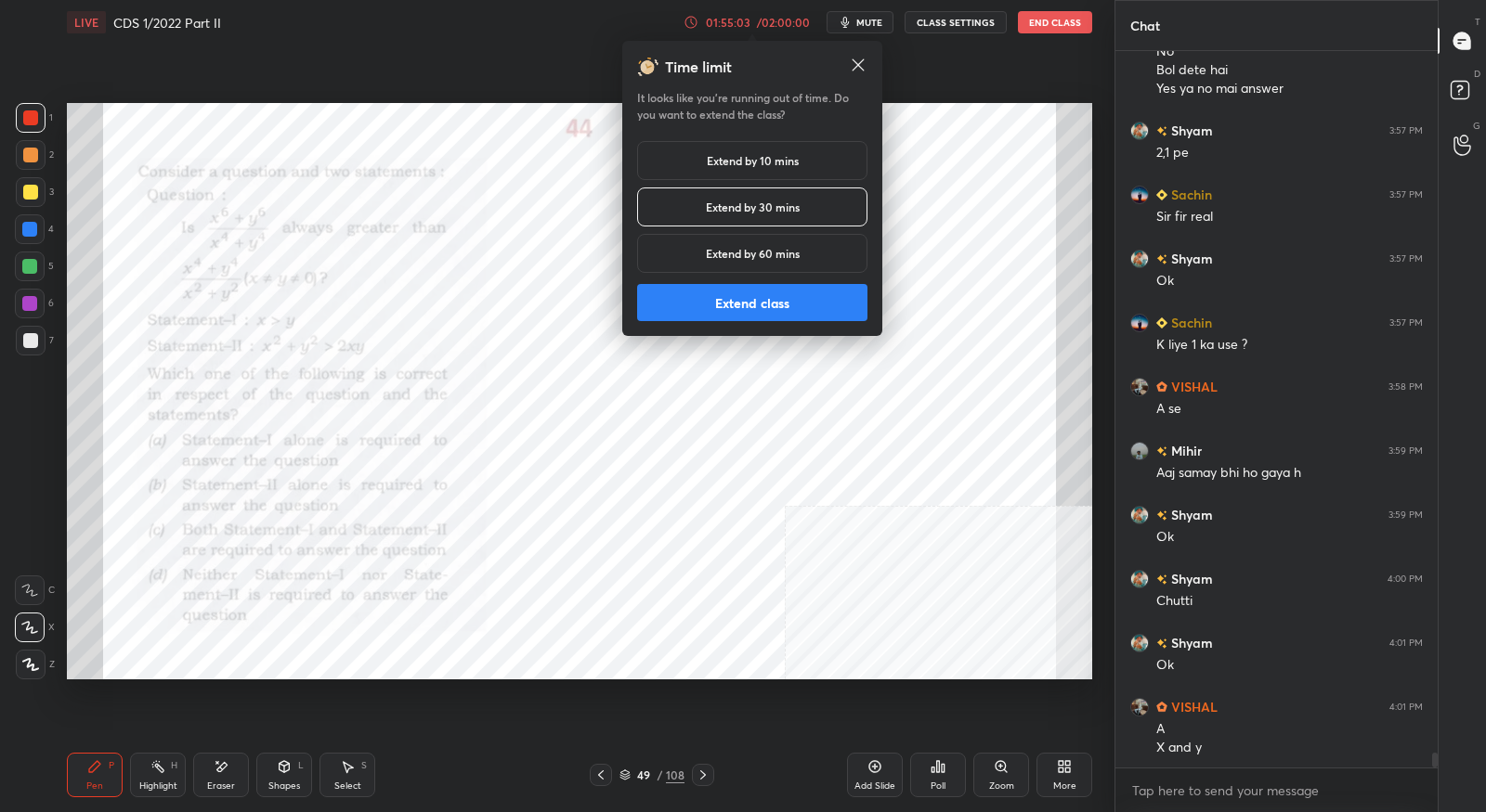
click at [765, 308] on button "Extend class" at bounding box center [753, 303] width 230 height 37
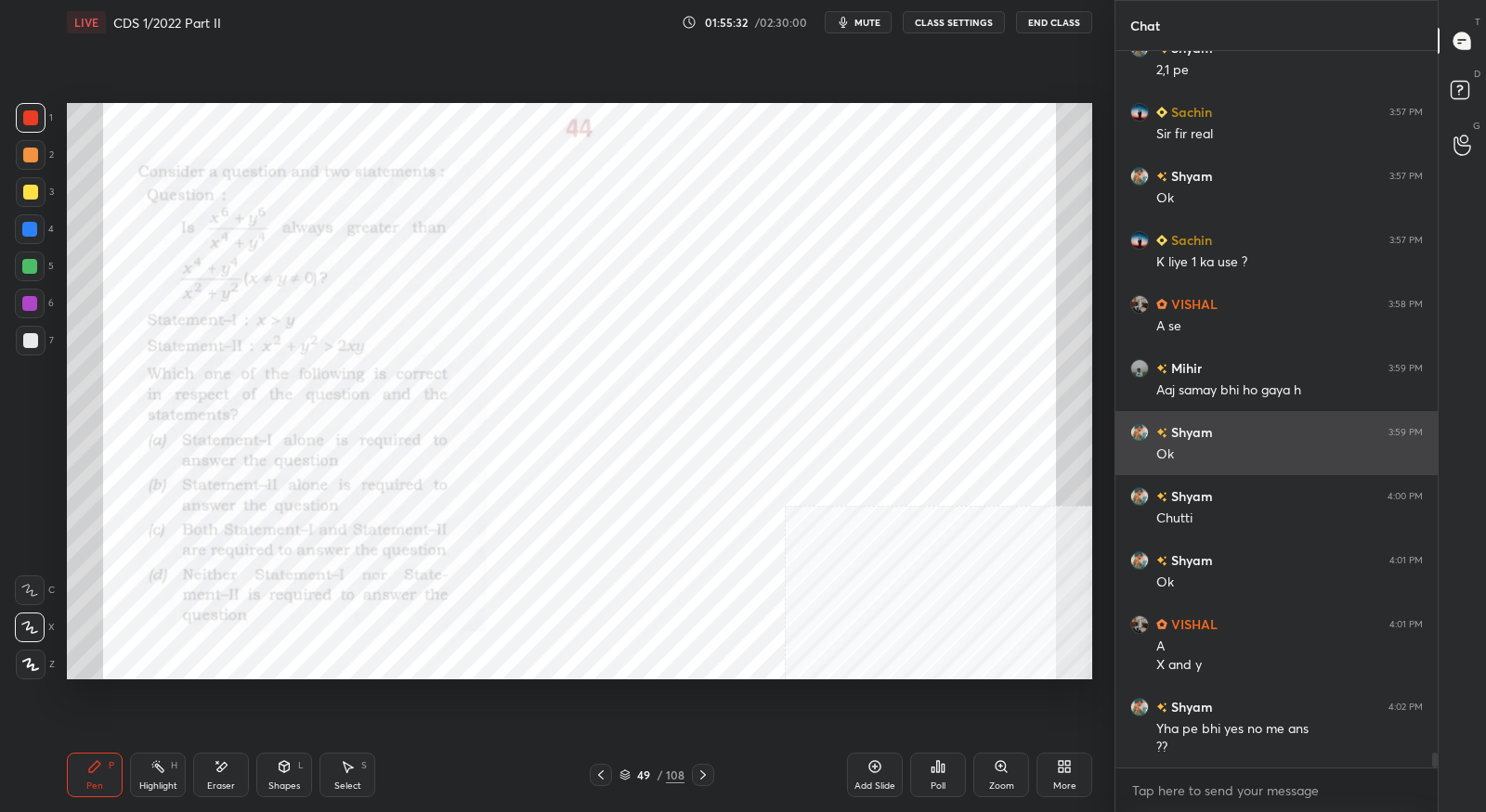
scroll to position [33693, 0]
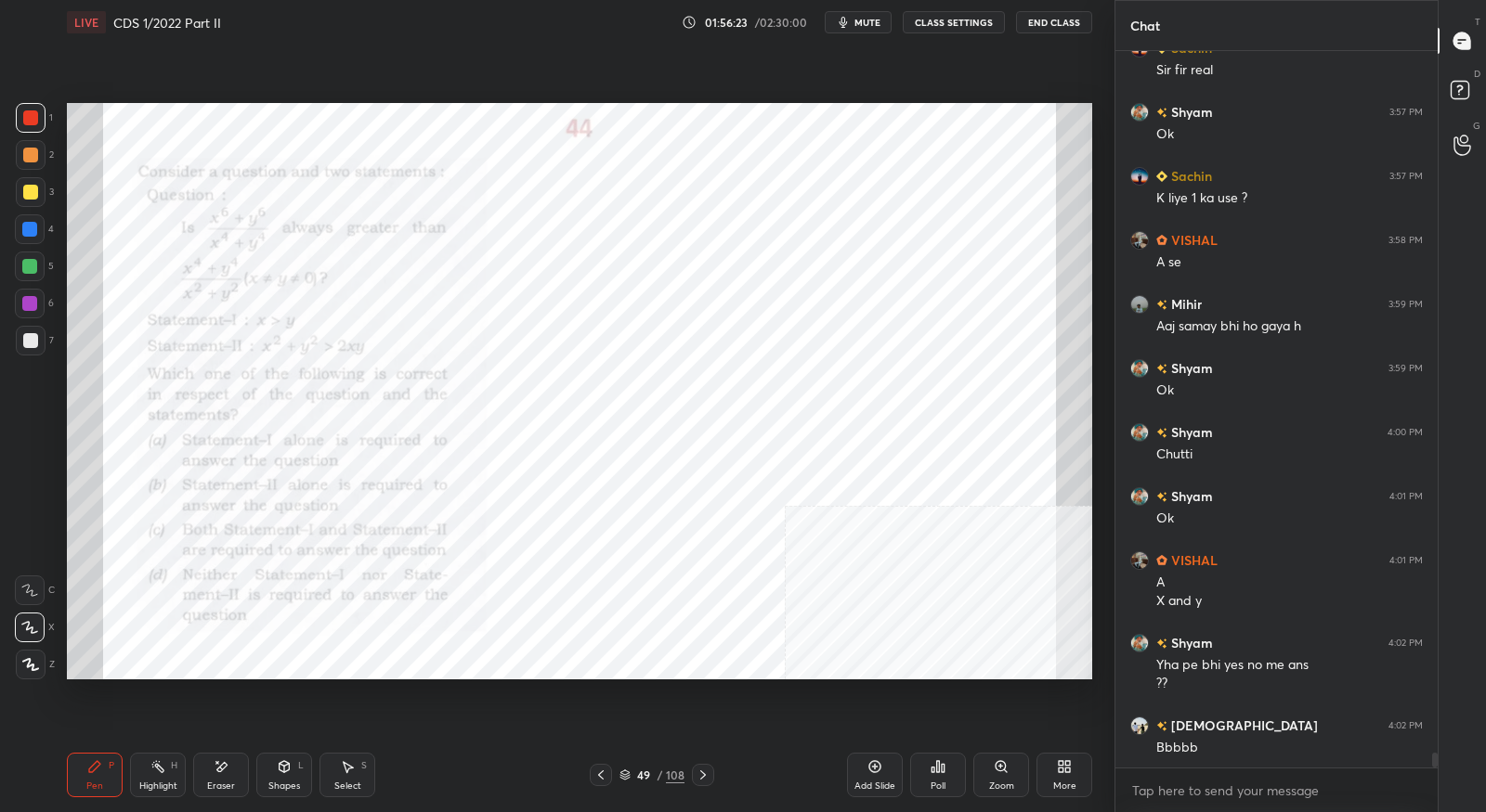
drag, startPoint x: 221, startPoint y: 786, endPoint x: 213, endPoint y: 759, distance: 28.2
click at [221, 786] on div "Eraser" at bounding box center [221, 787] width 28 height 10
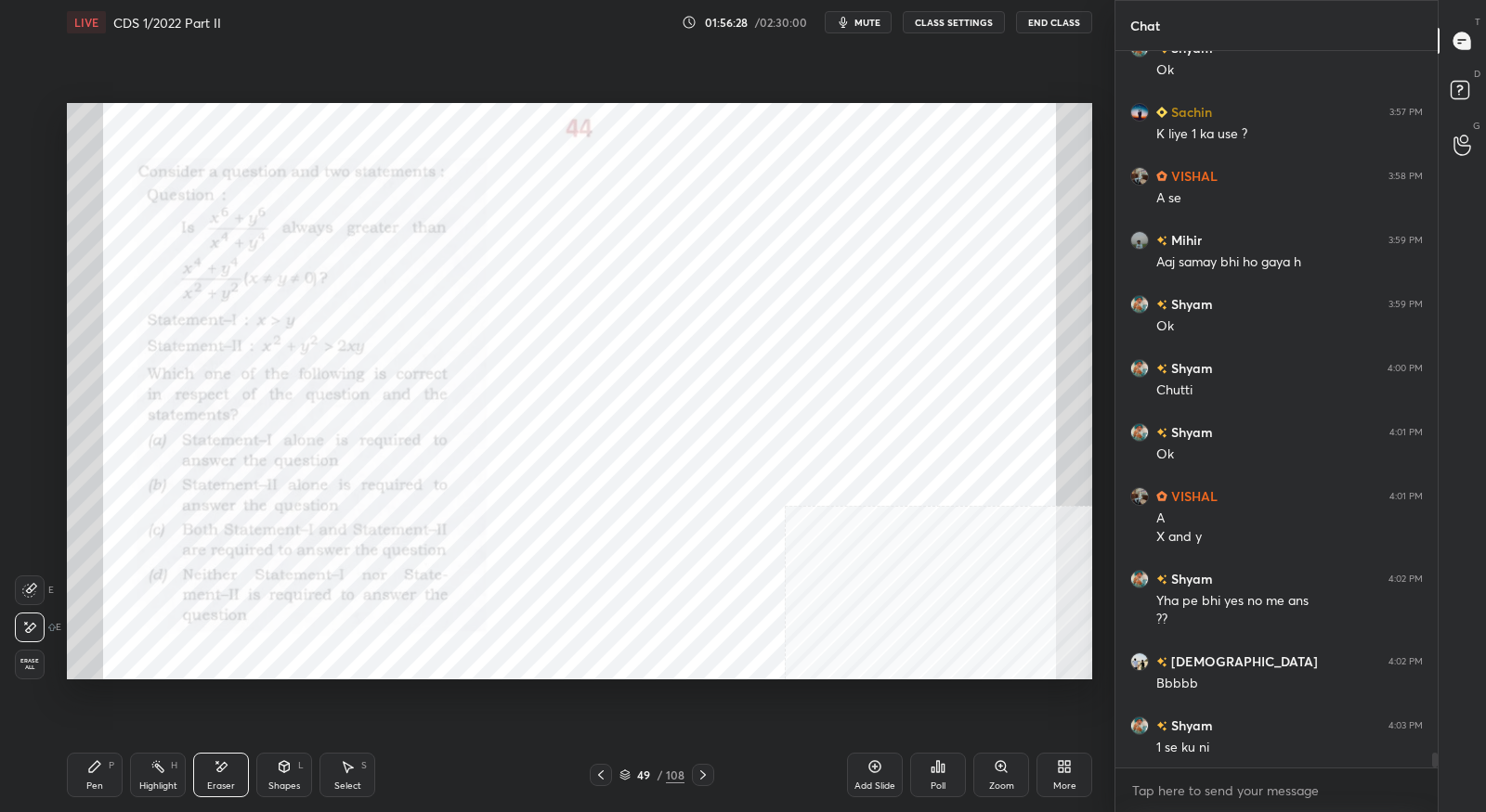
drag, startPoint x: 101, startPoint y: 779, endPoint x: 113, endPoint y: 750, distance: 31.4
click at [102, 780] on div "Pen P" at bounding box center [95, 776] width 56 height 45
click at [706, 784] on div at bounding box center [703, 775] width 22 height 22
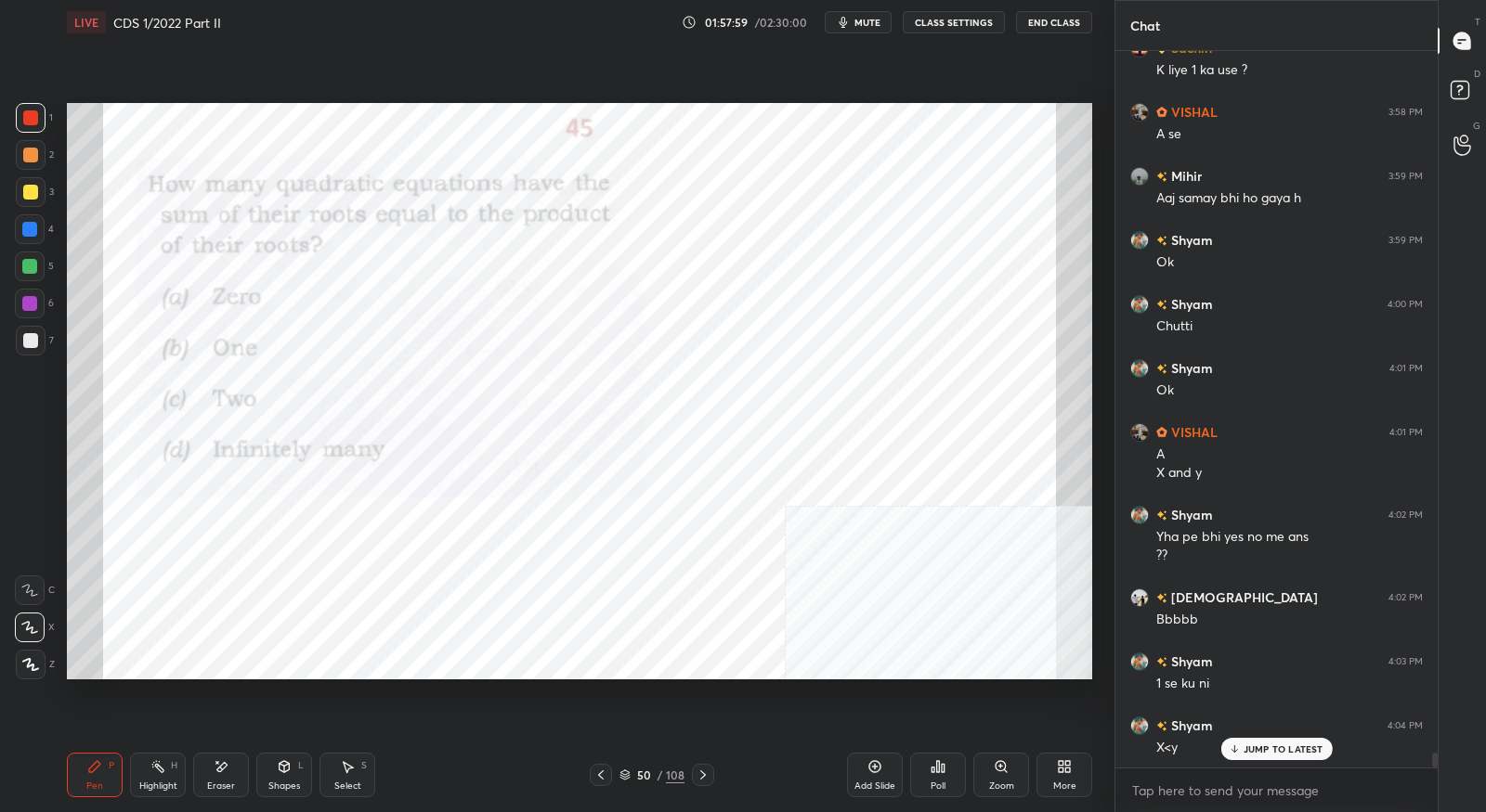
scroll to position [33884, 0]
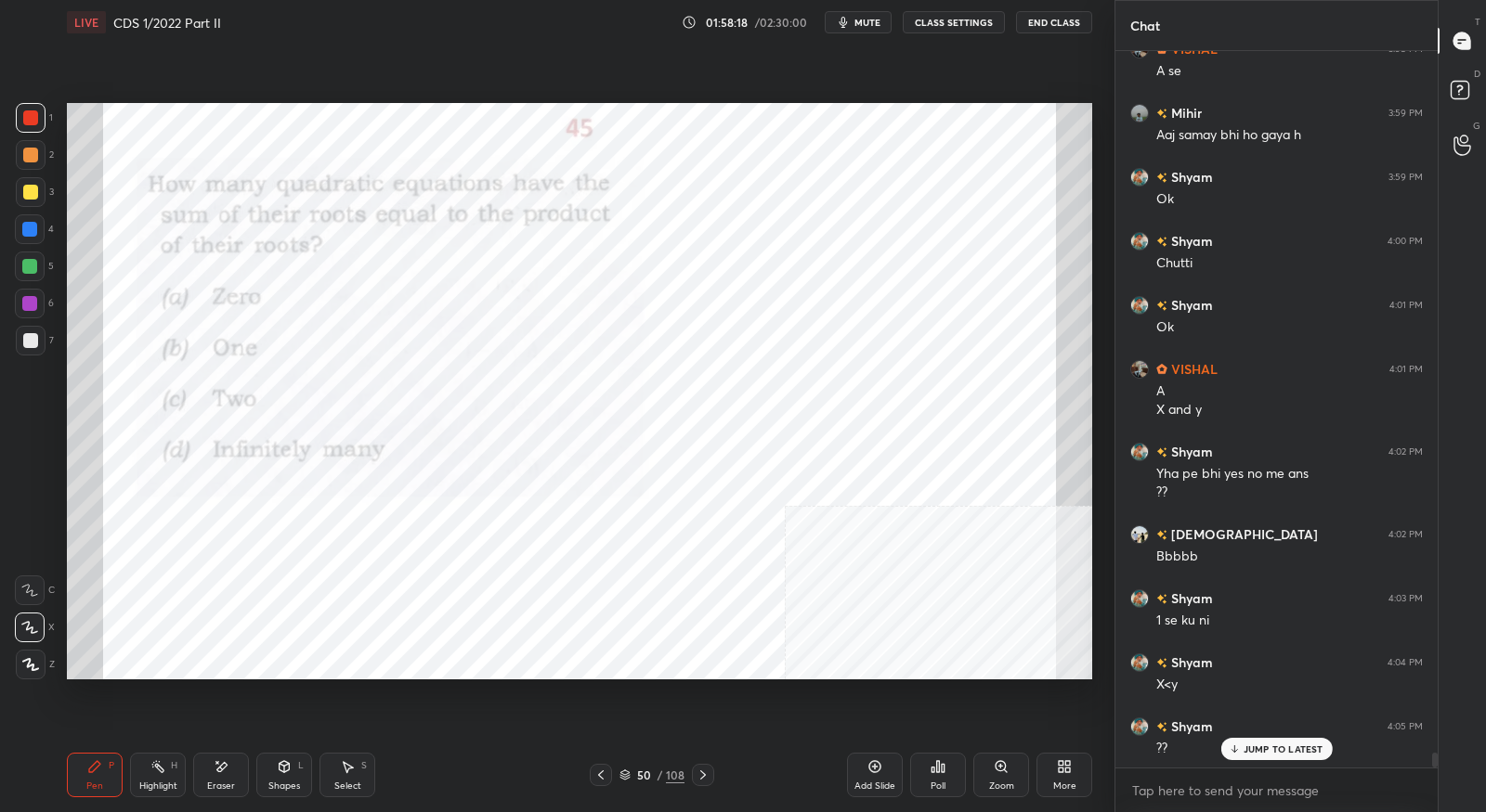
click at [607, 778] on icon at bounding box center [600, 775] width 15 height 15
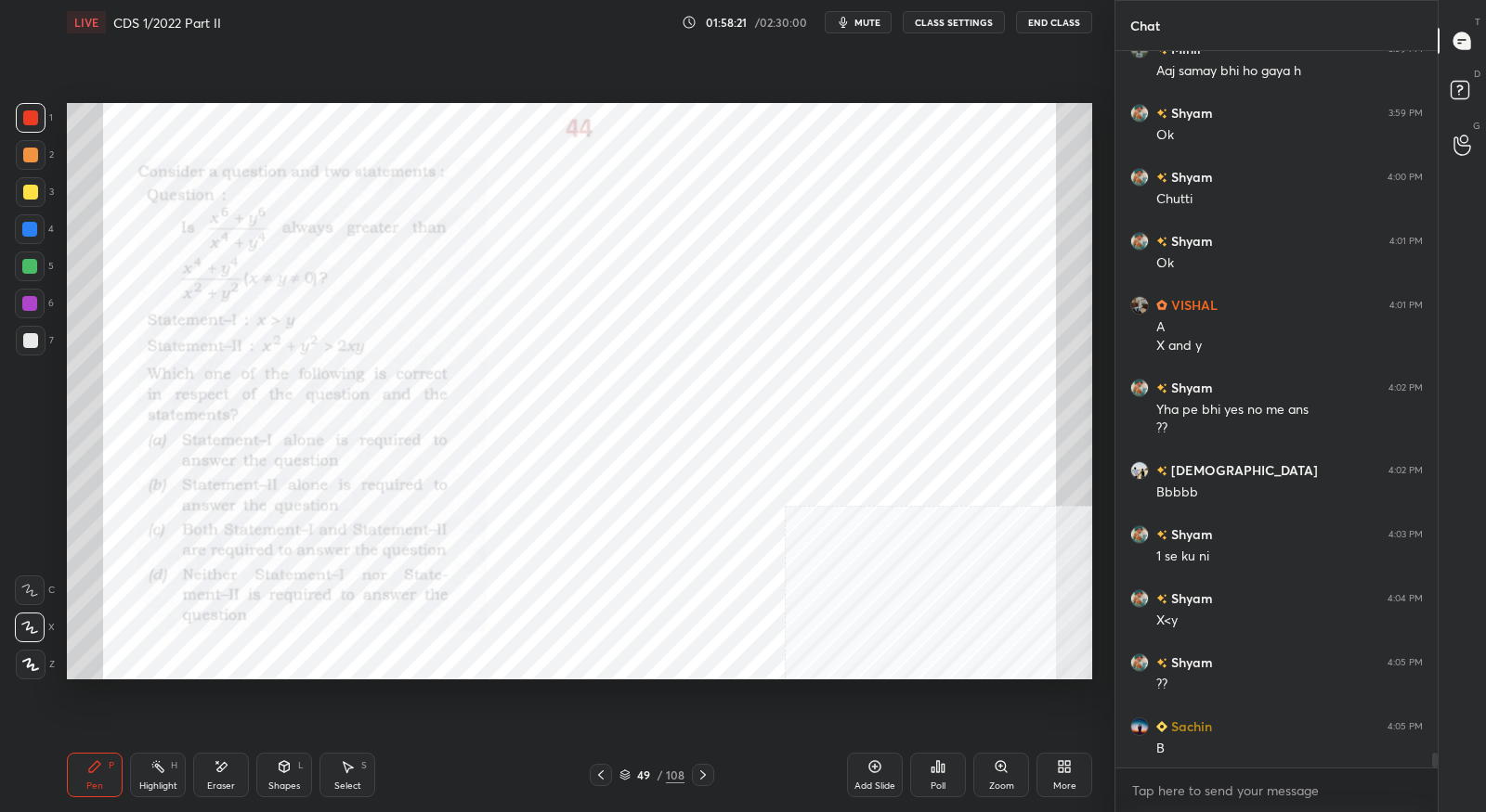
scroll to position [34013, 0]
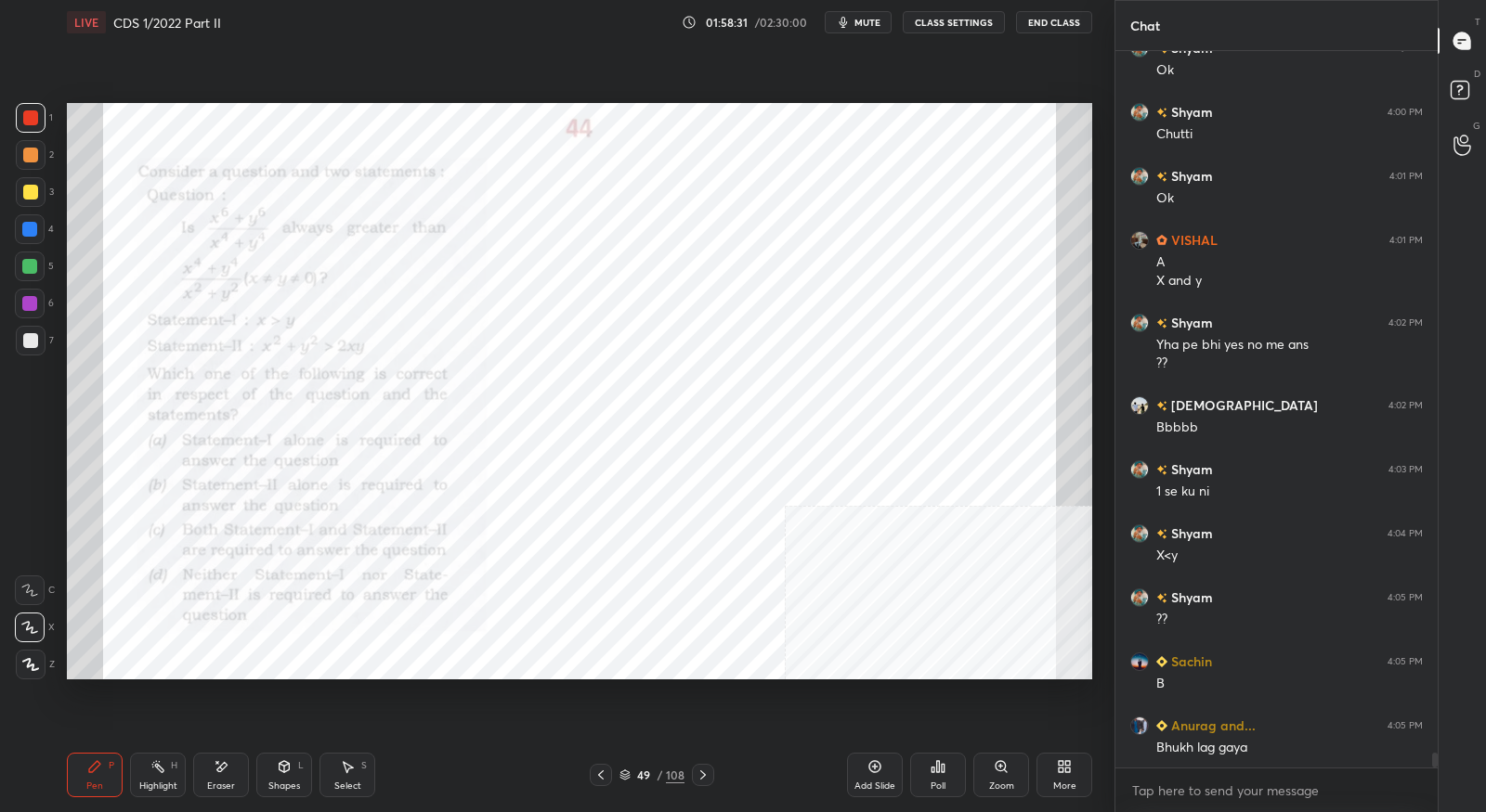
click at [703, 778] on icon at bounding box center [703, 775] width 15 height 15
click at [597, 758] on div "Pen P Highlight H Eraser Shapes L Select S 50 / 108 Add Slide Poll Zoom More" at bounding box center [580, 775] width 1025 height 74
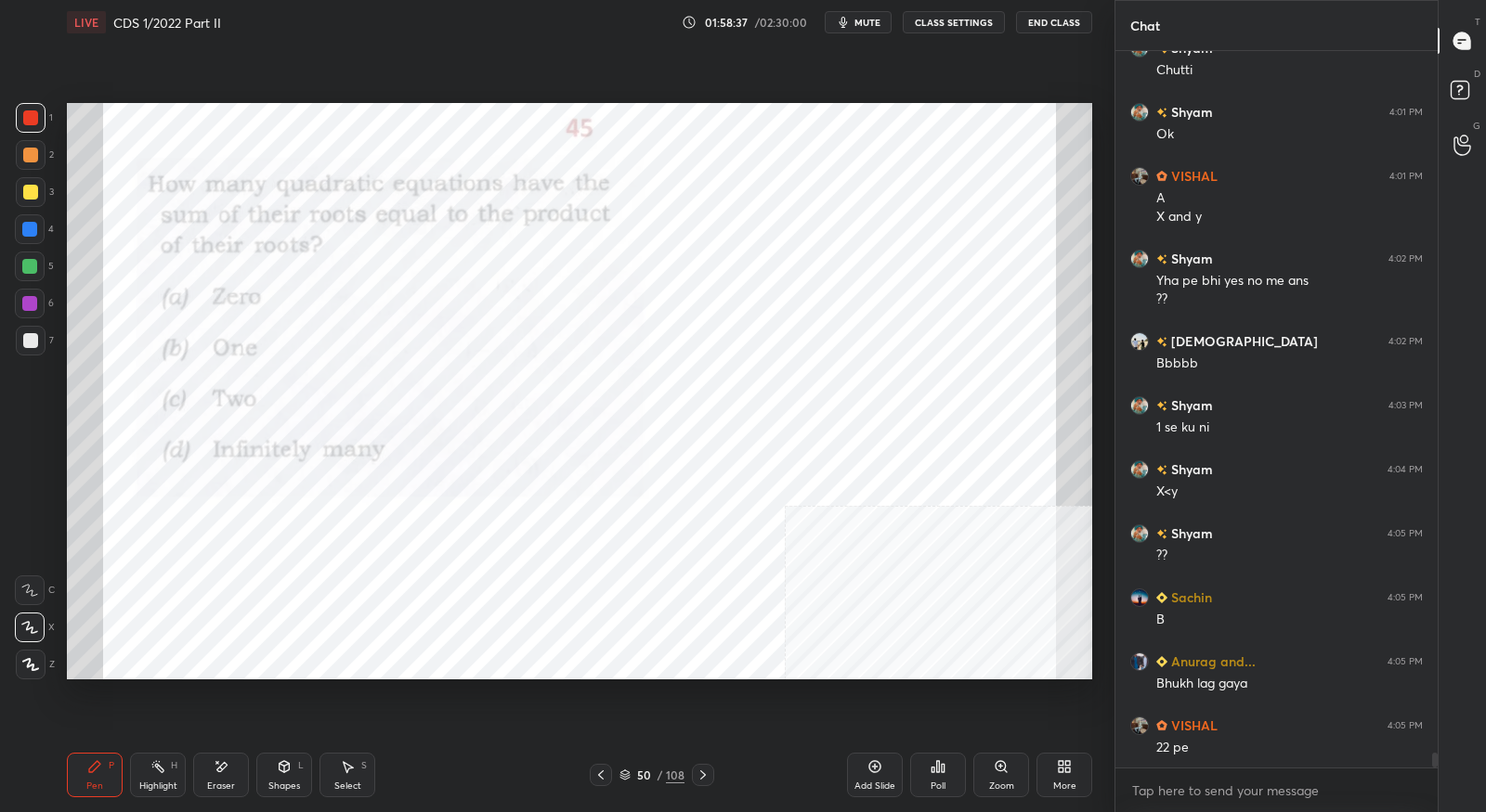
click at [599, 770] on icon at bounding box center [600, 775] width 15 height 15
click at [704, 785] on div at bounding box center [703, 775] width 22 height 22
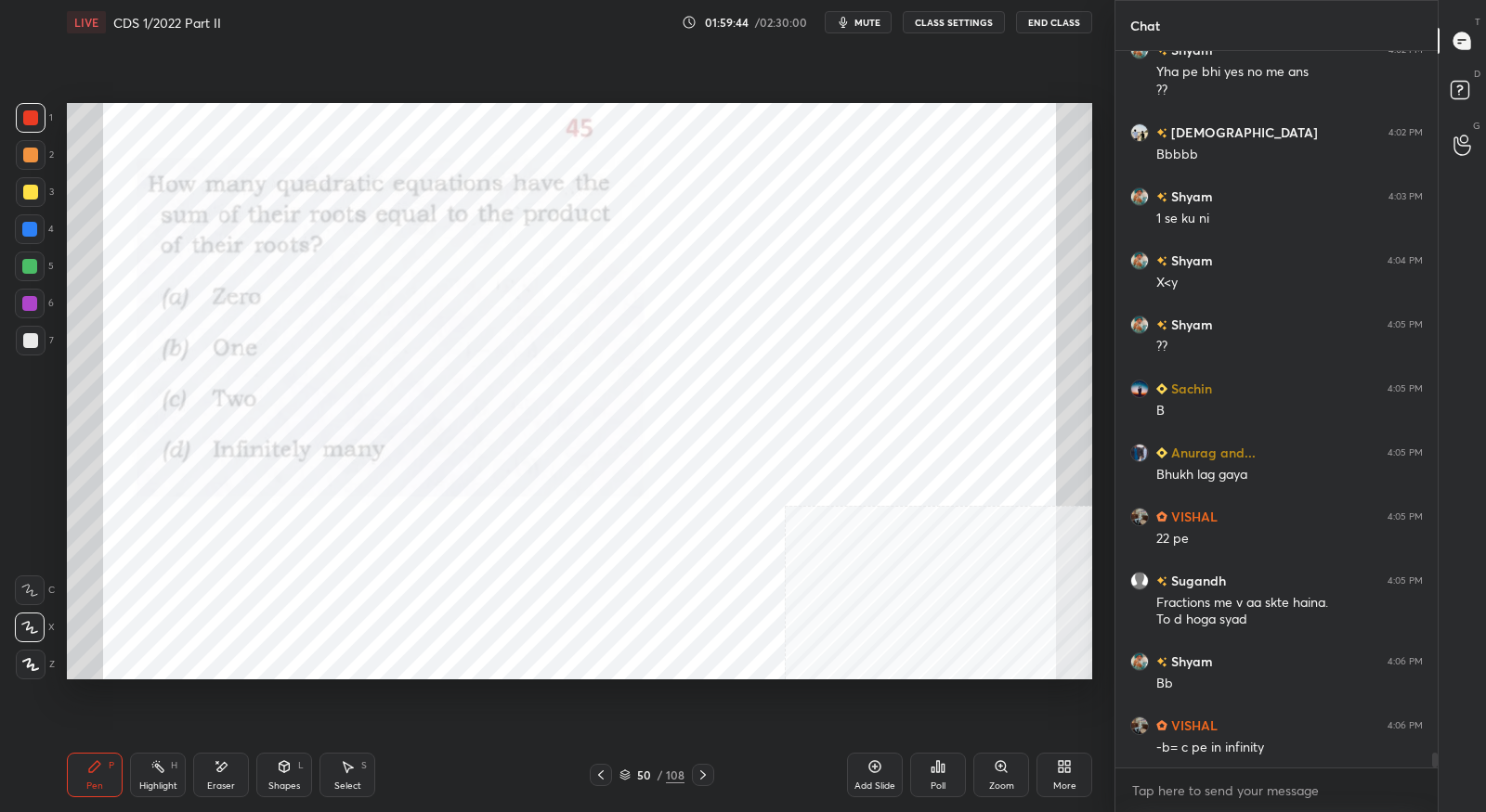
scroll to position [34351, 0]
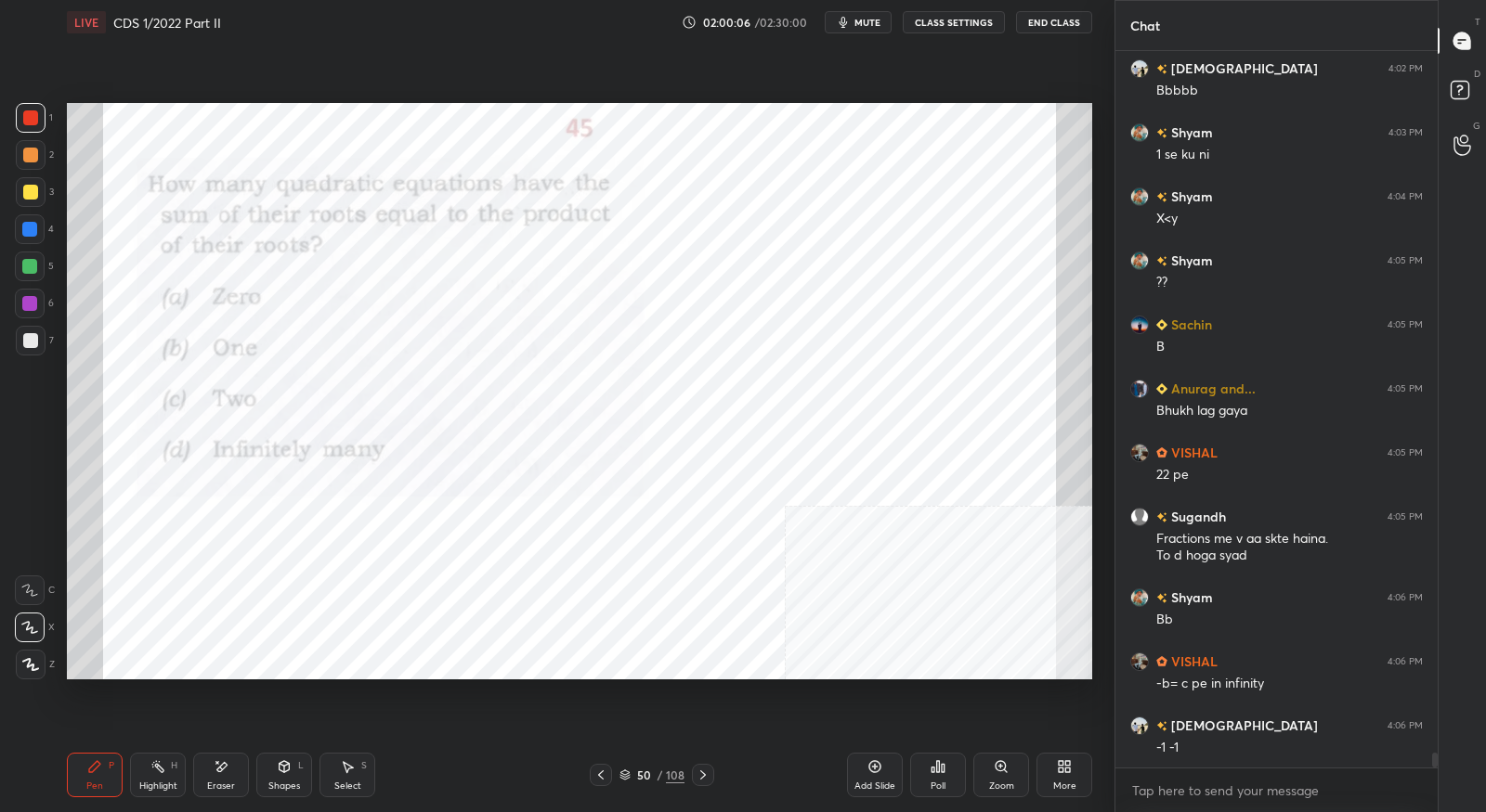
drag, startPoint x: 220, startPoint y: 769, endPoint x: 308, endPoint y: 685, distance: 121.7
click at [220, 768] on icon at bounding box center [223, 767] width 10 height 10
drag, startPoint x: 103, startPoint y: 768, endPoint x: 144, endPoint y: 720, distance: 63.1
click at [102, 768] on div "Pen P" at bounding box center [95, 776] width 56 height 45
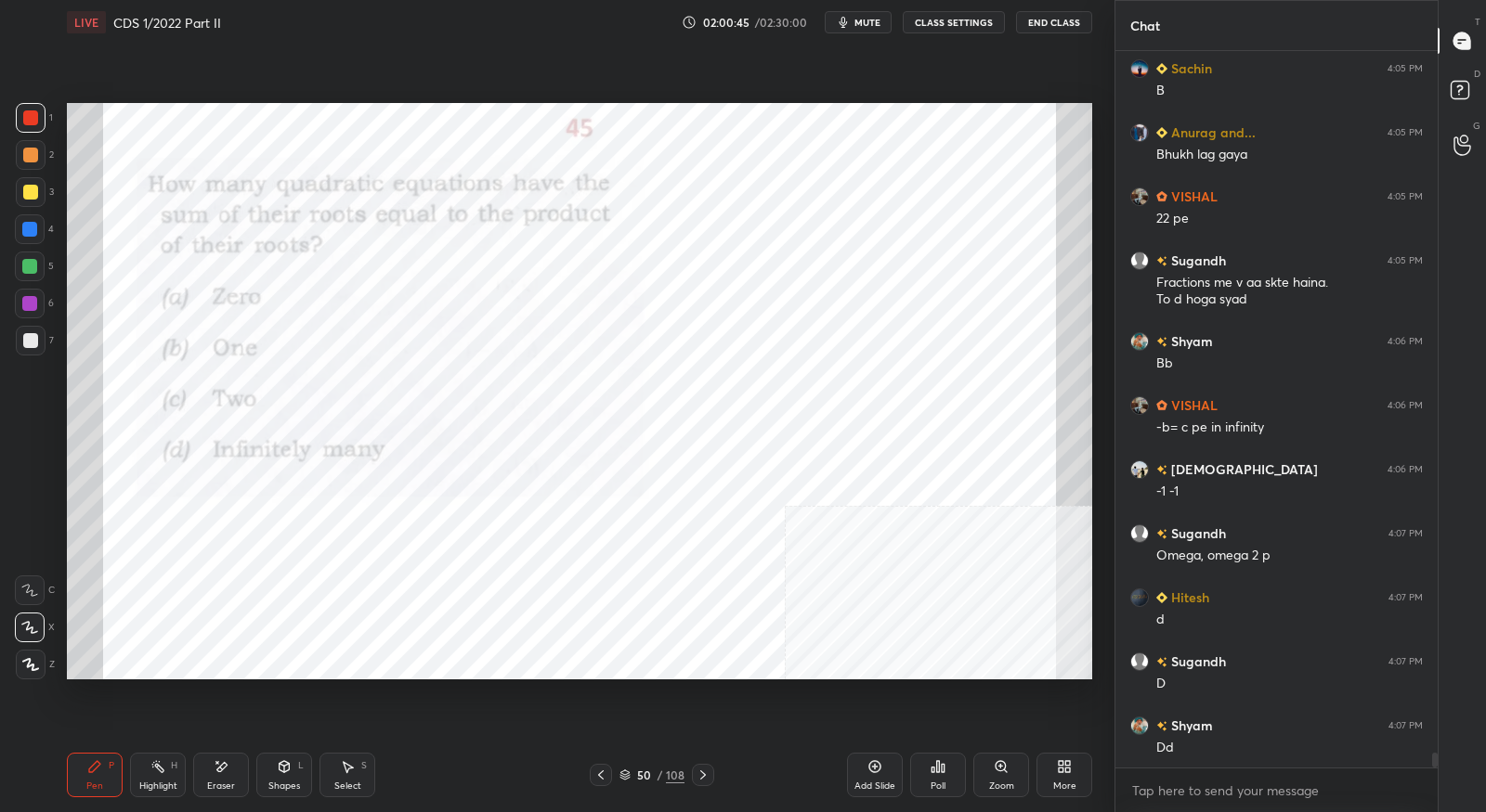
scroll to position [34671, 0]
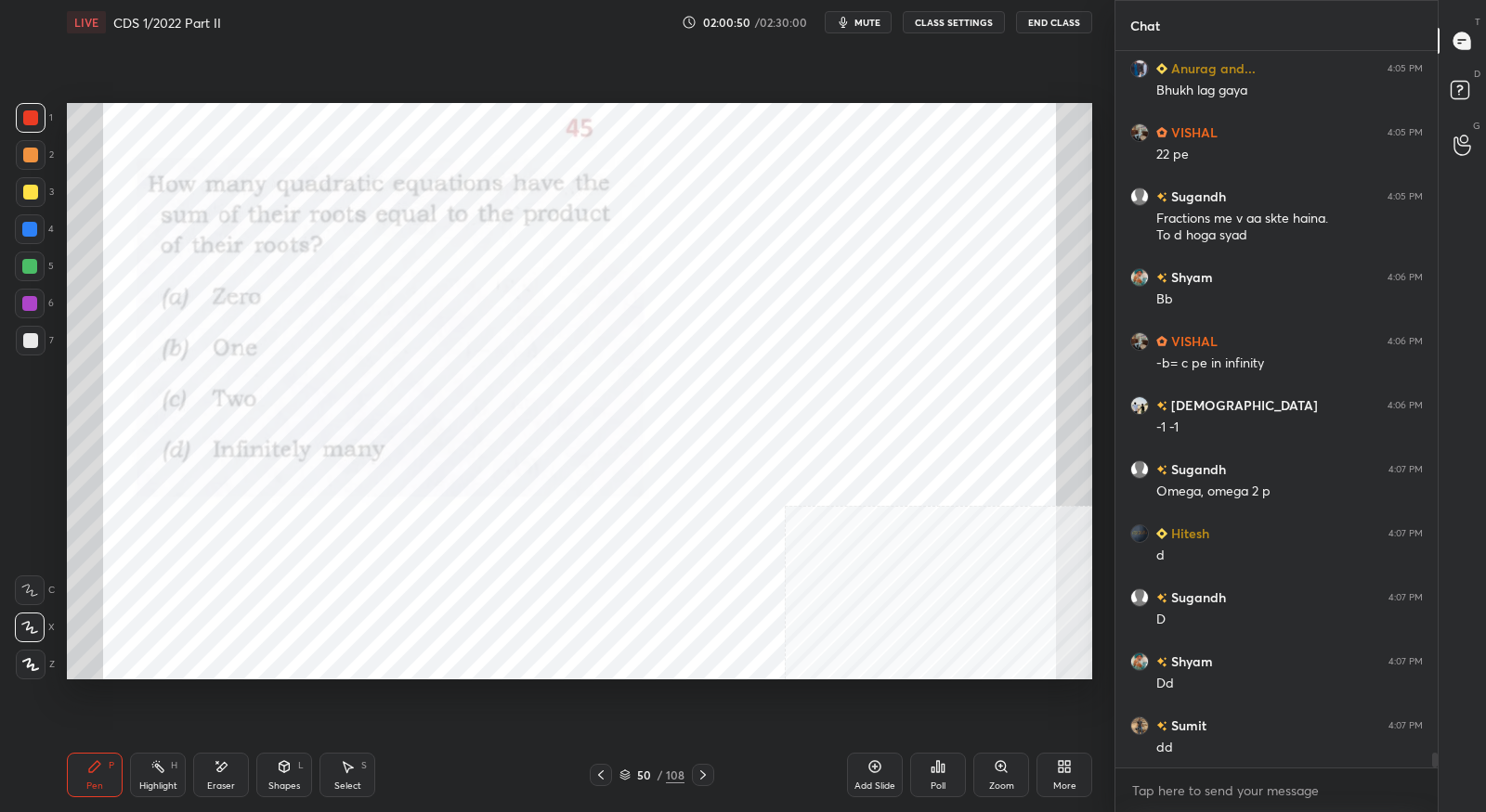
click at [696, 782] on icon at bounding box center [703, 775] width 15 height 15
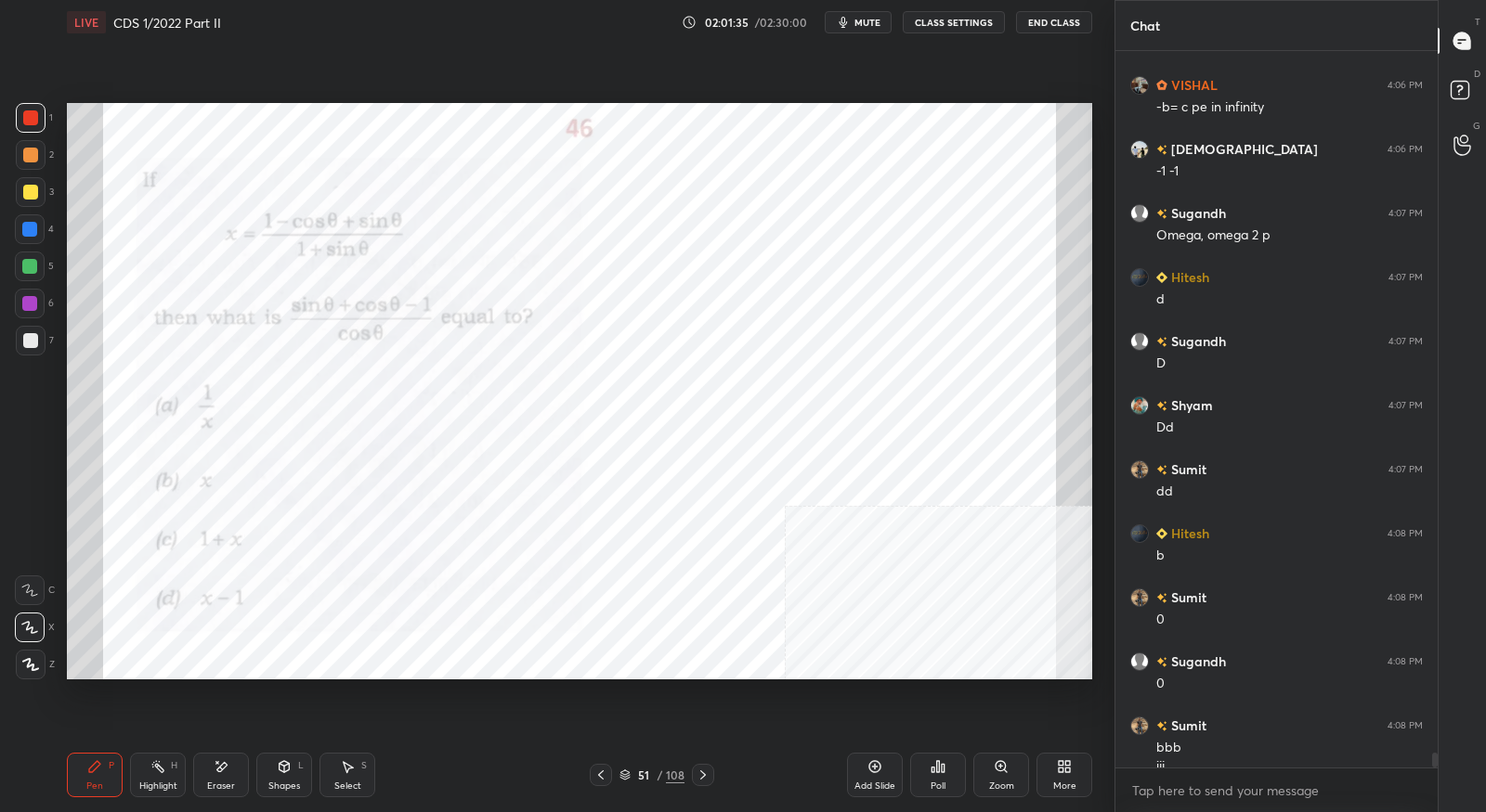
scroll to position [34946, 0]
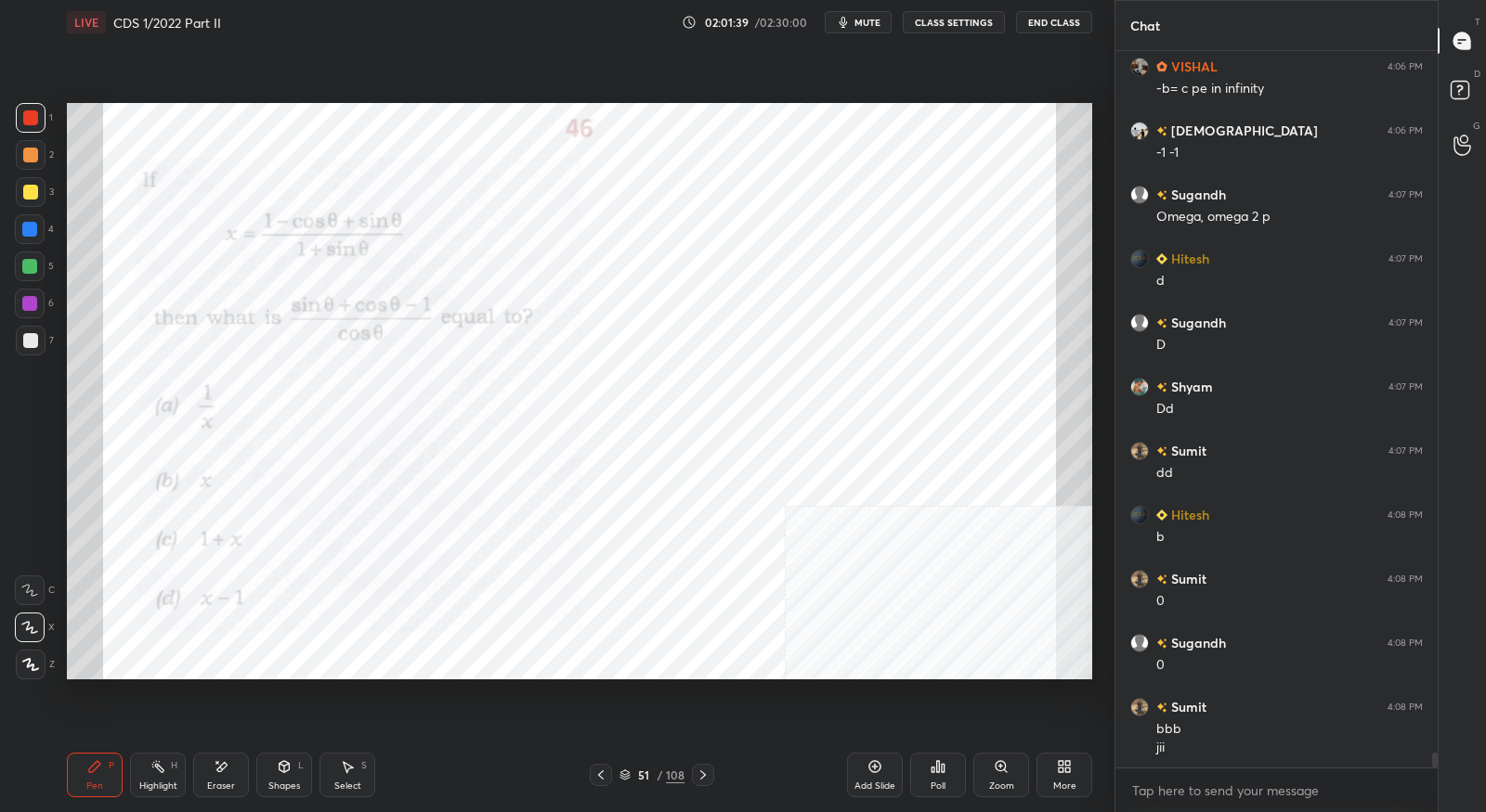
click at [699, 781] on icon at bounding box center [703, 775] width 15 height 15
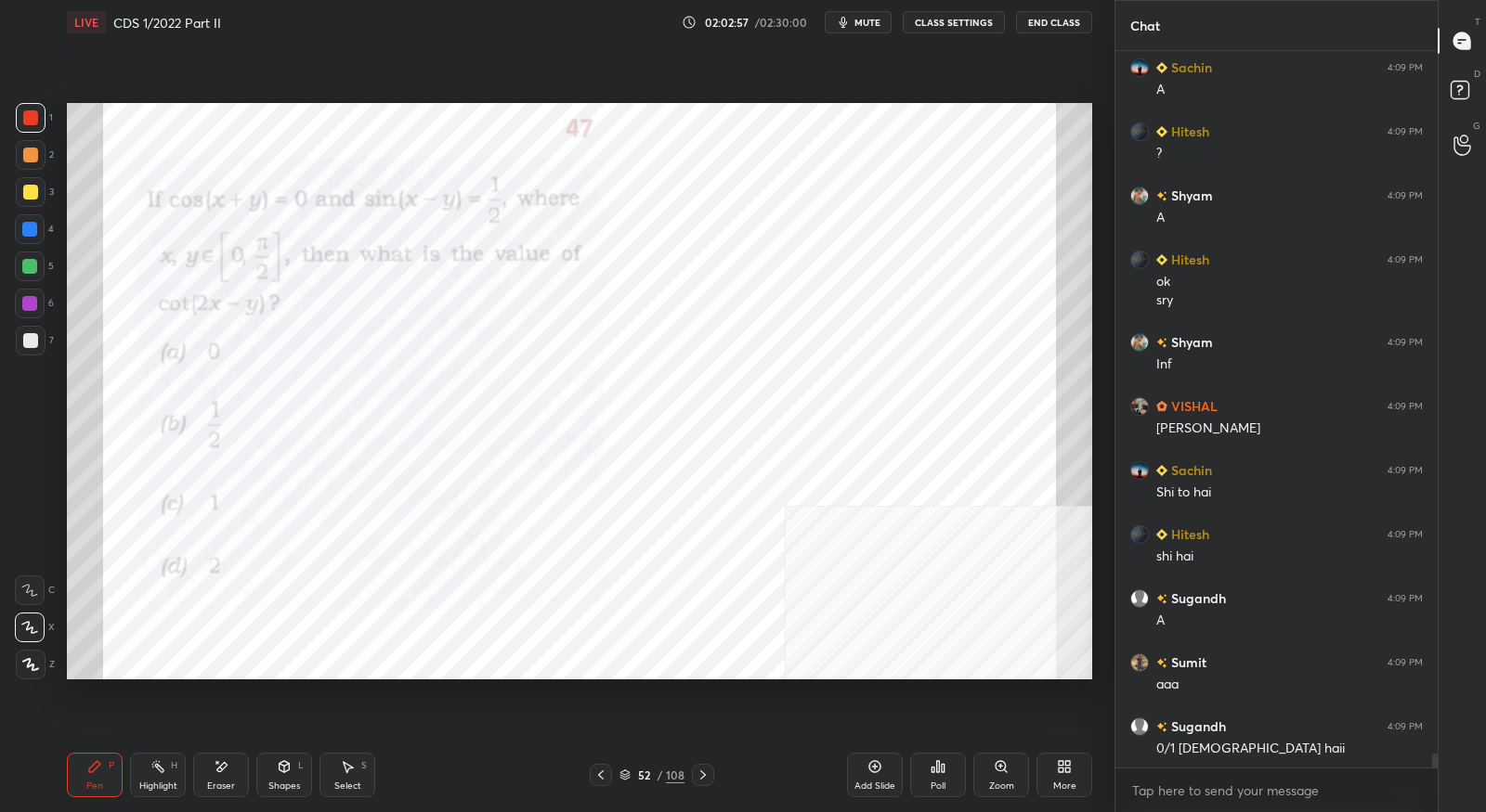
scroll to position [35797, 0]
click at [697, 779] on icon at bounding box center [703, 775] width 15 height 15
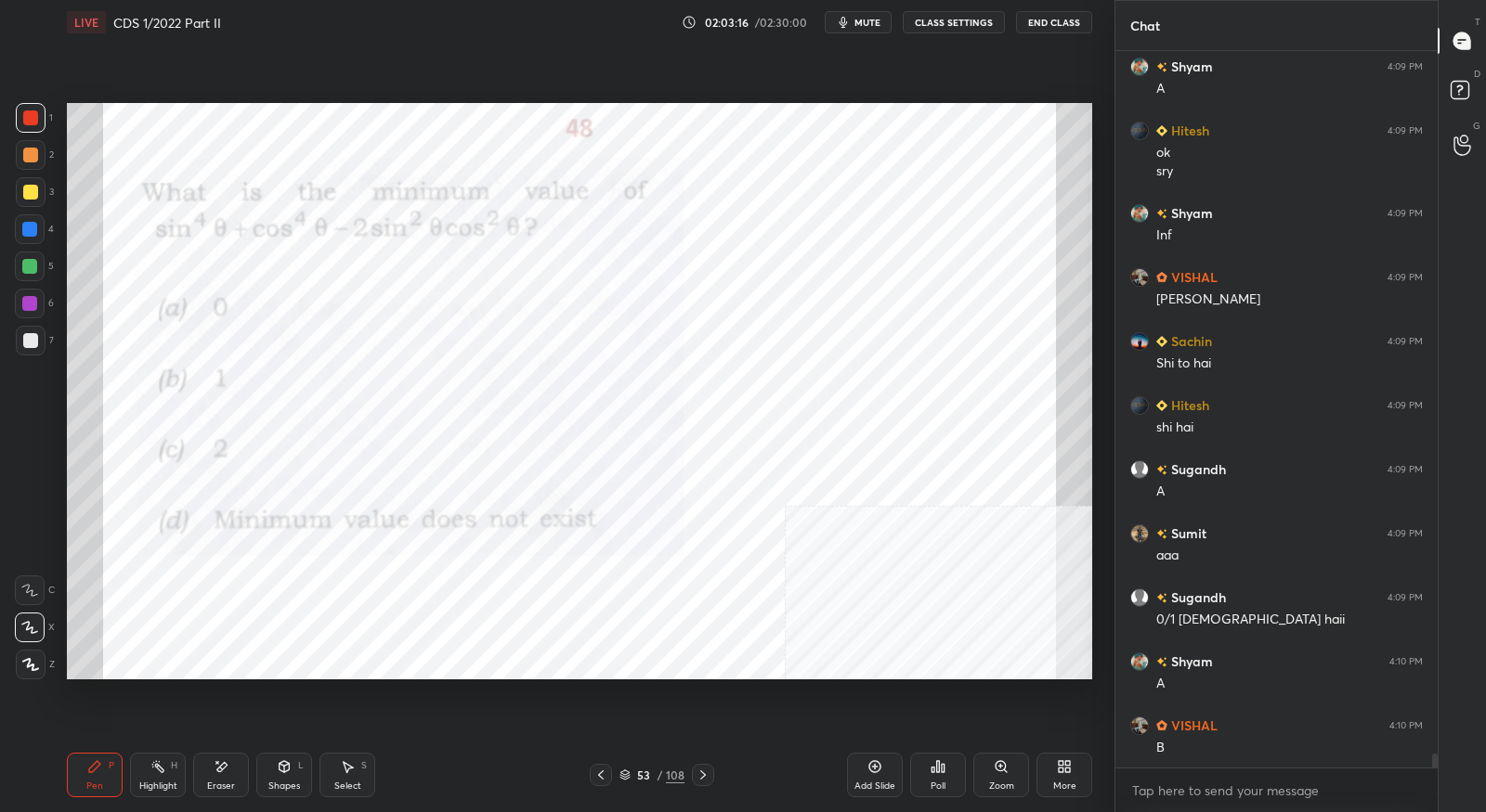
scroll to position [35990, 0]
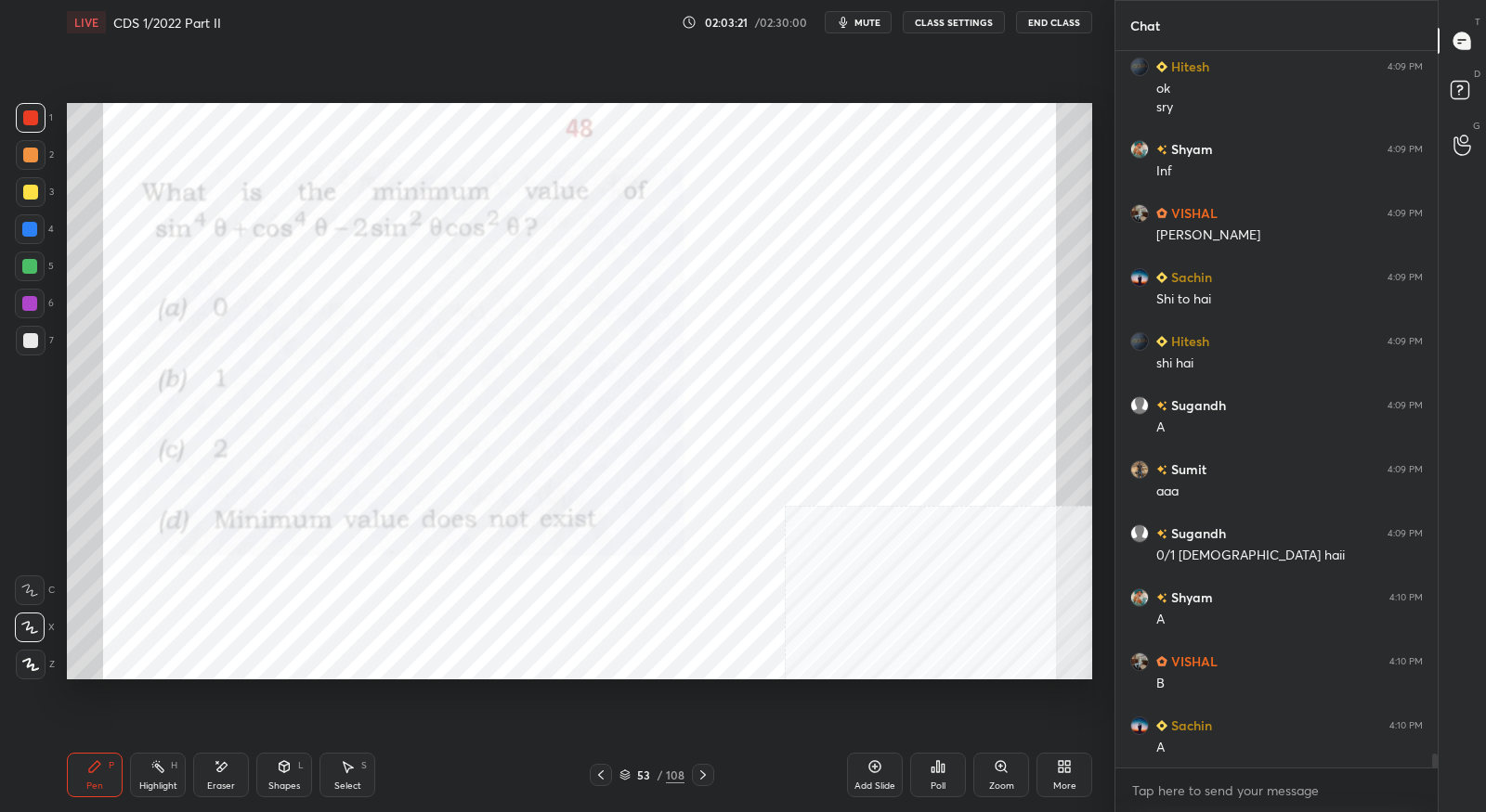
click at [220, 783] on div "Eraser" at bounding box center [221, 787] width 28 height 10
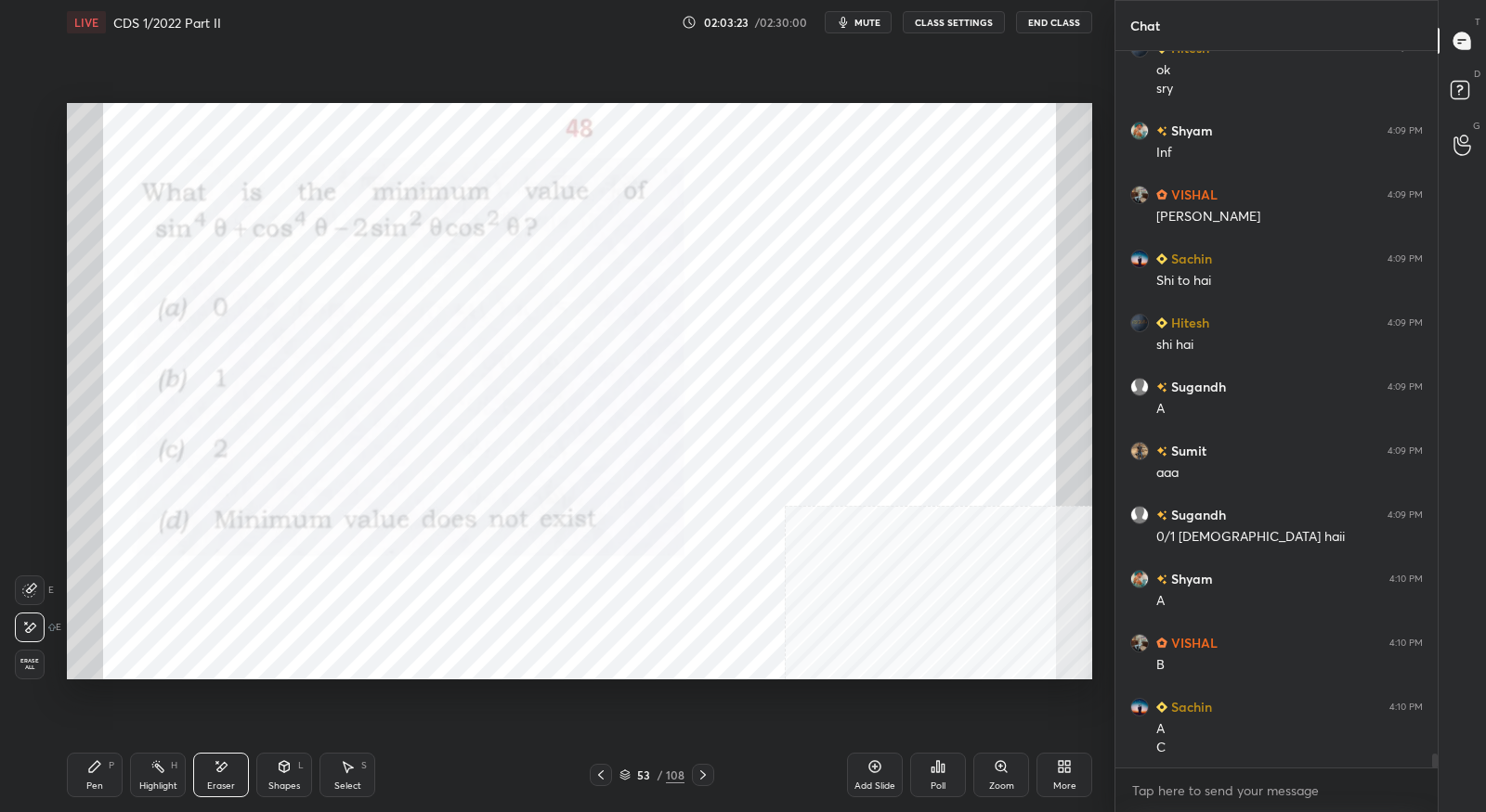
drag, startPoint x: 93, startPoint y: 774, endPoint x: 99, endPoint y: 765, distance: 10.8
click at [93, 774] on div "Pen P" at bounding box center [95, 776] width 56 height 45
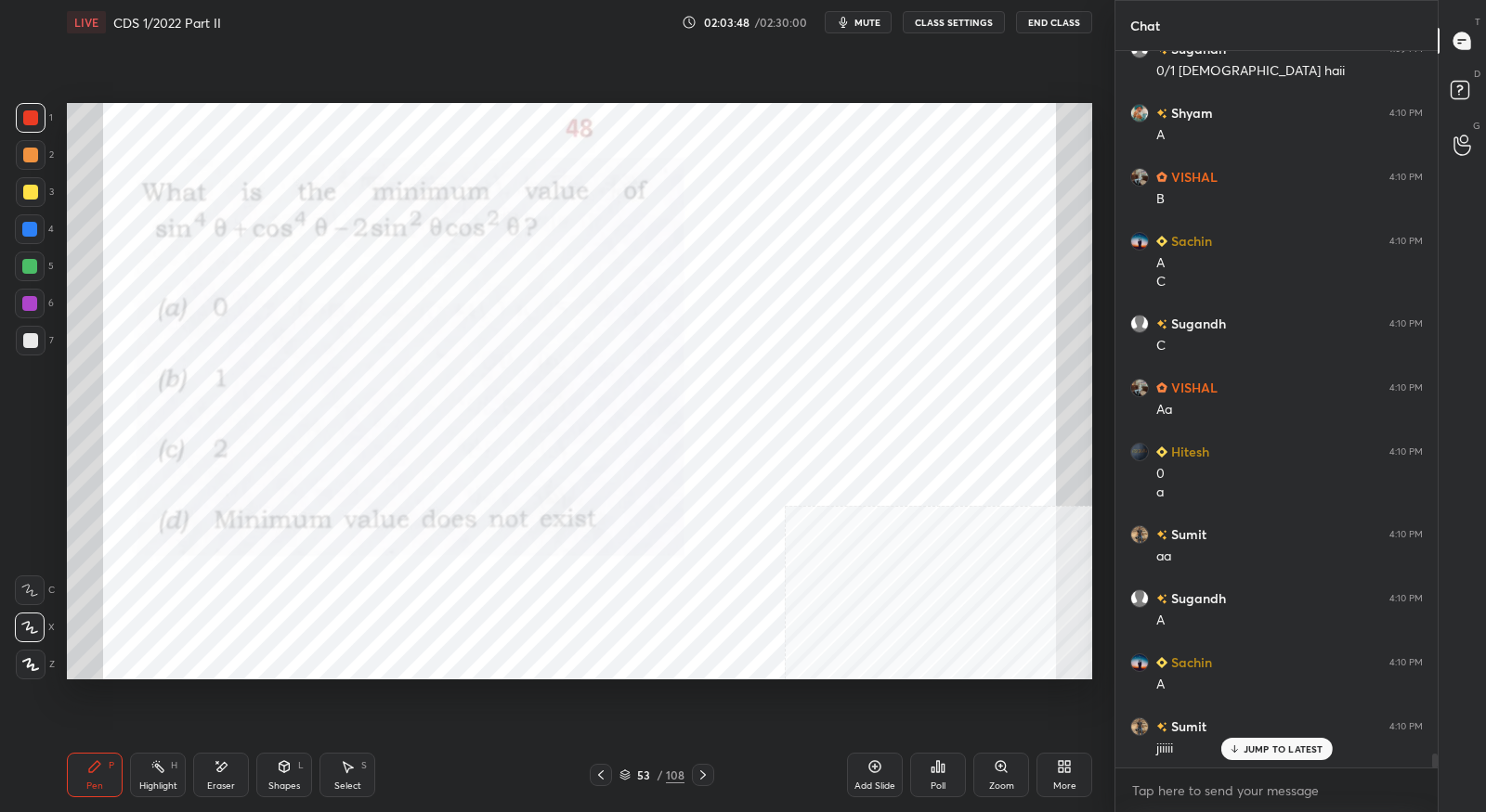
scroll to position [36475, 0]
click at [706, 777] on icon at bounding box center [703, 775] width 15 height 15
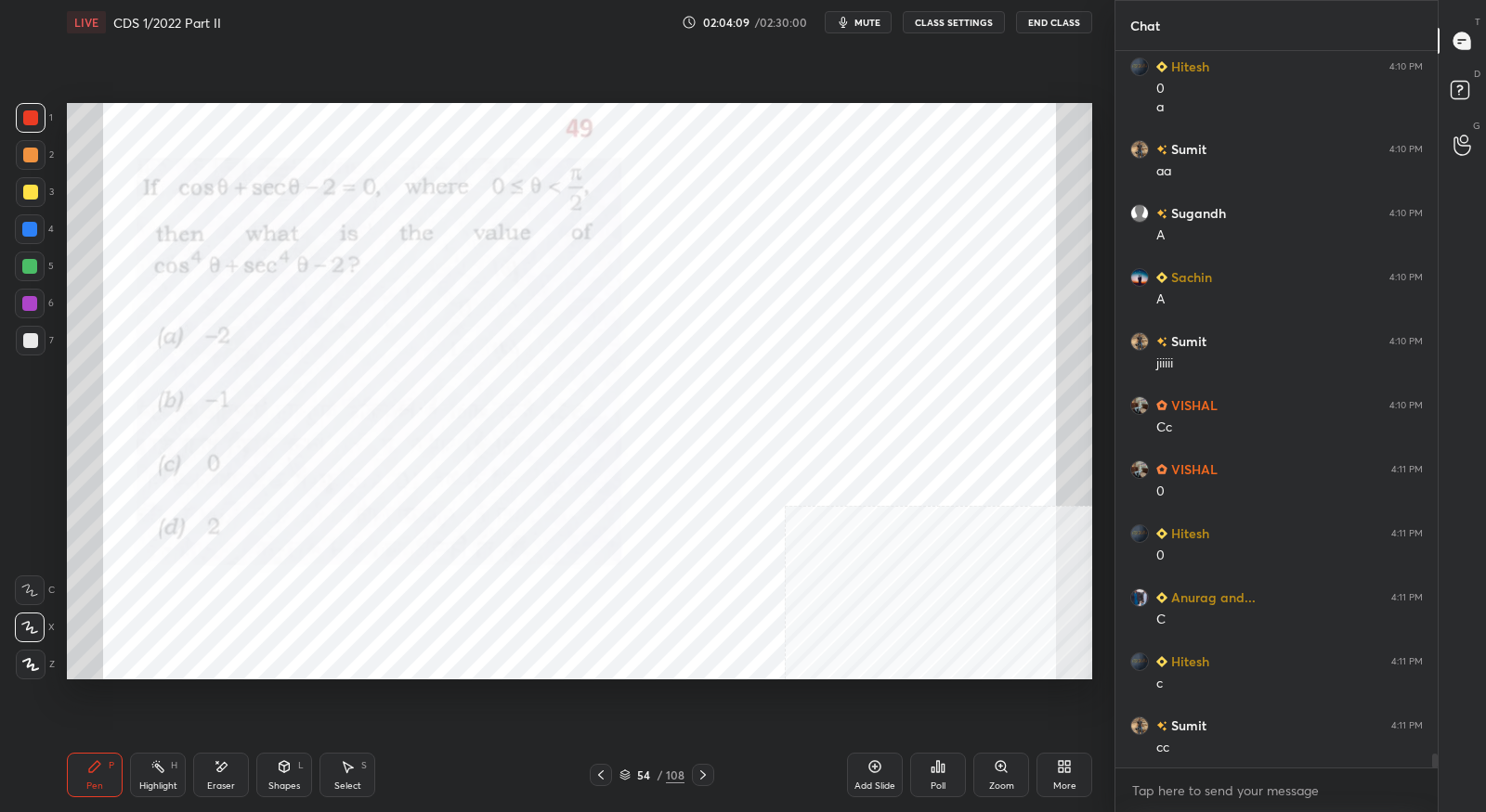
scroll to position [36924, 0]
click at [708, 774] on icon at bounding box center [703, 775] width 15 height 15
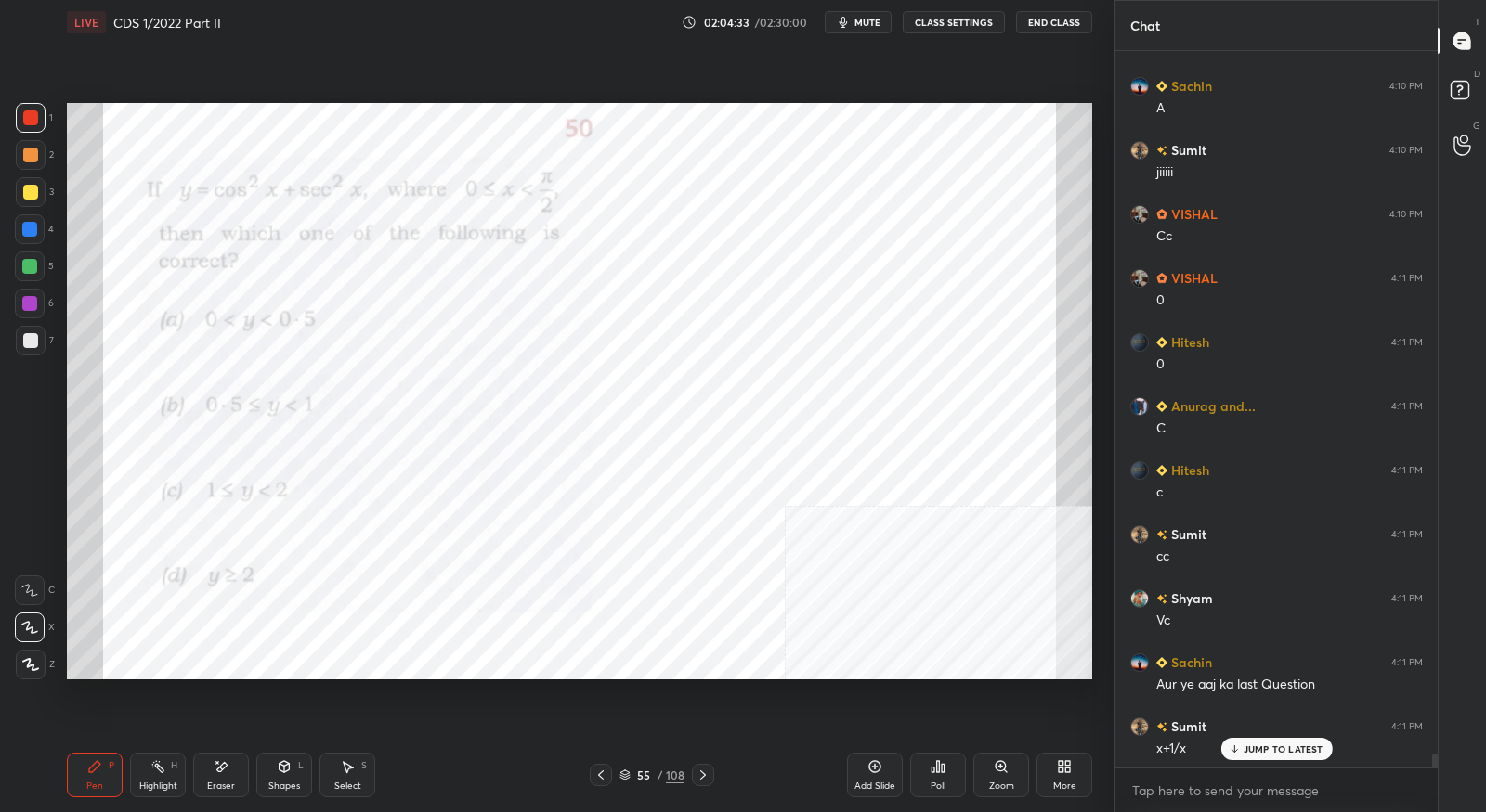
scroll to position [37115, 0]
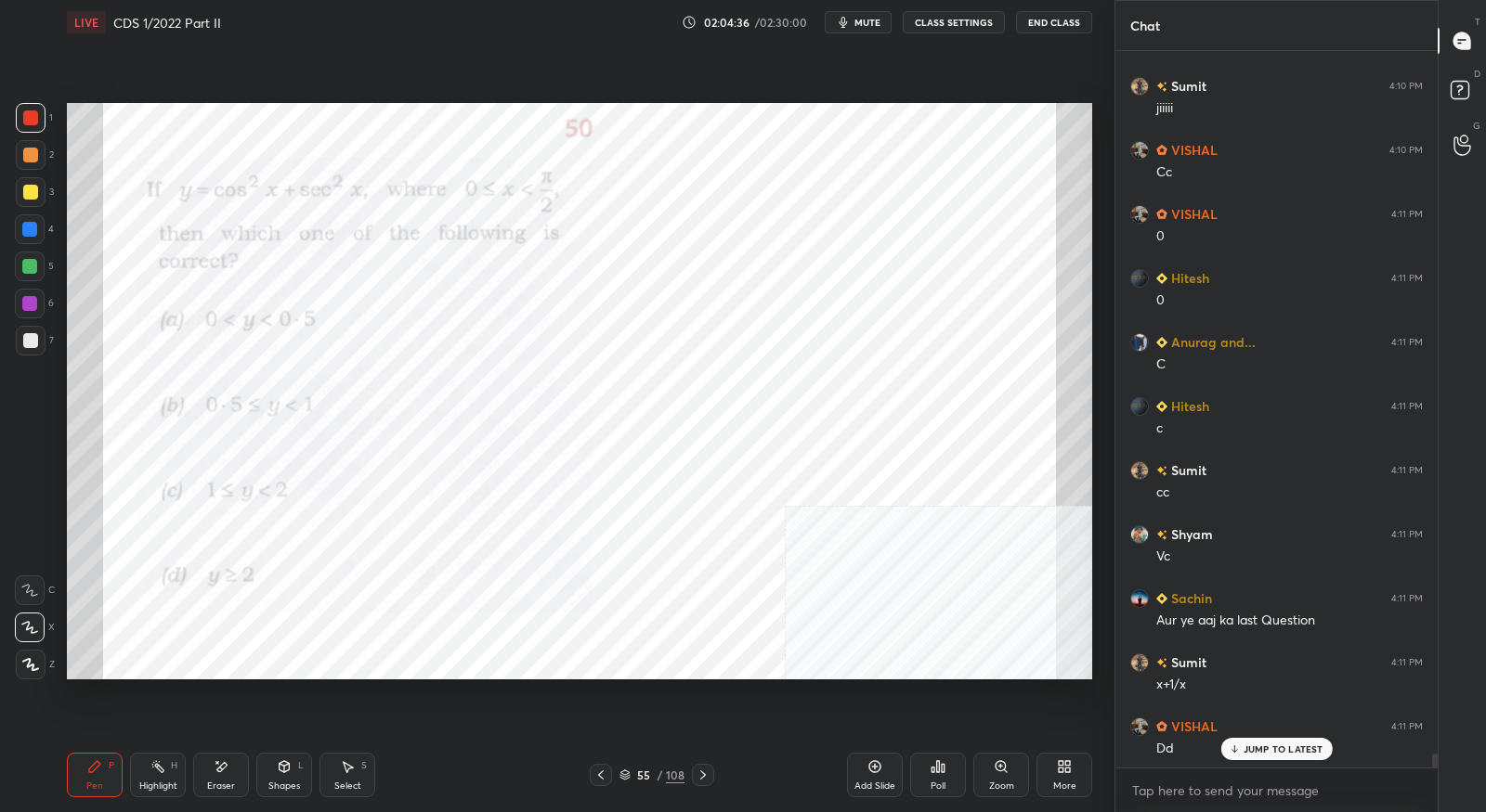
click at [224, 789] on div "Eraser" at bounding box center [221, 787] width 28 height 10
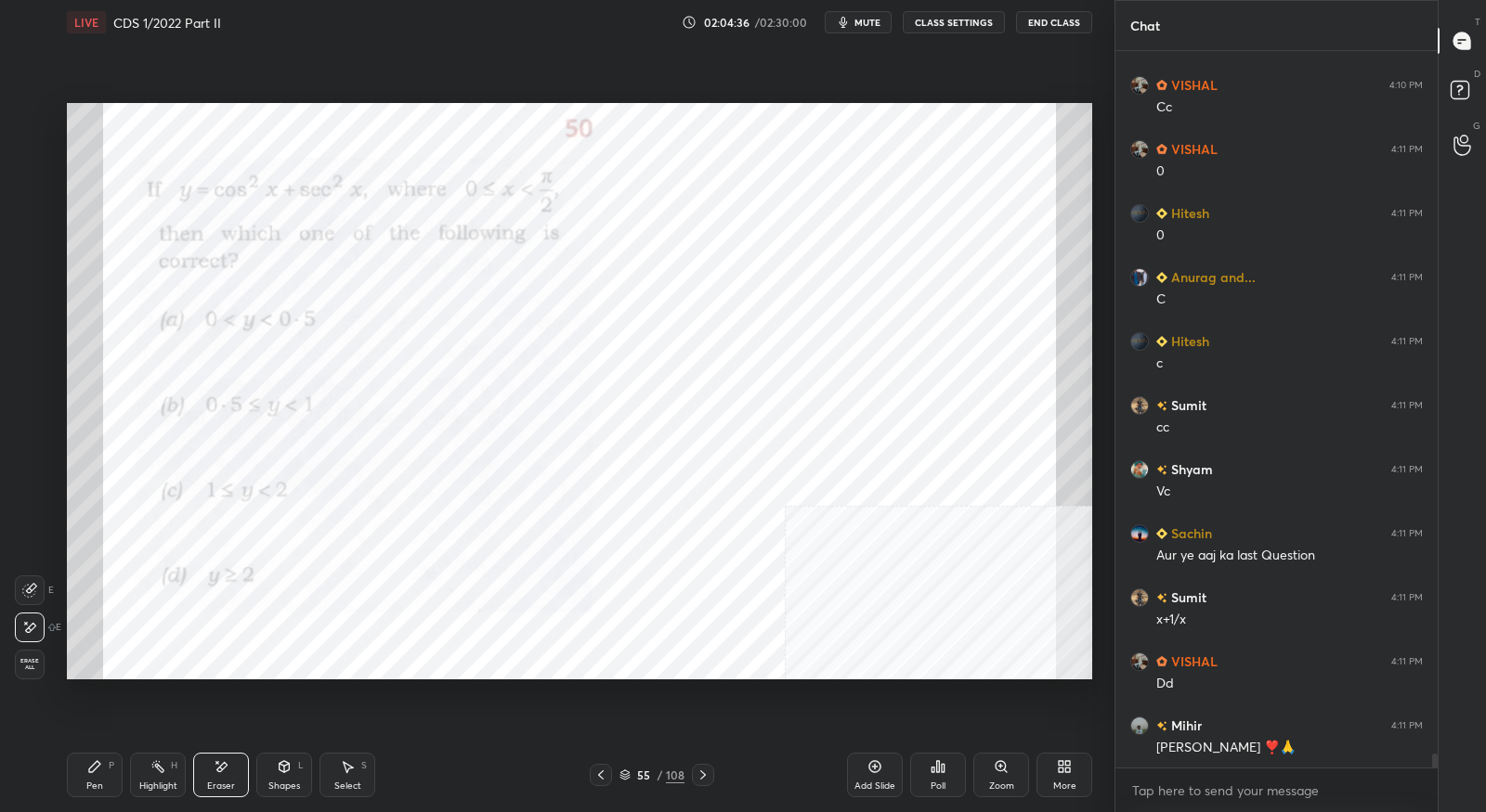
drag, startPoint x: 32, startPoint y: 673, endPoint x: 72, endPoint y: 736, distance: 74.6
click at [34, 675] on div "Erase all" at bounding box center [29, 665] width 29 height 29
drag, startPoint x: 98, startPoint y: 768, endPoint x: 120, endPoint y: 708, distance: 63.9
click at [98, 768] on icon at bounding box center [94, 766] width 15 height 15
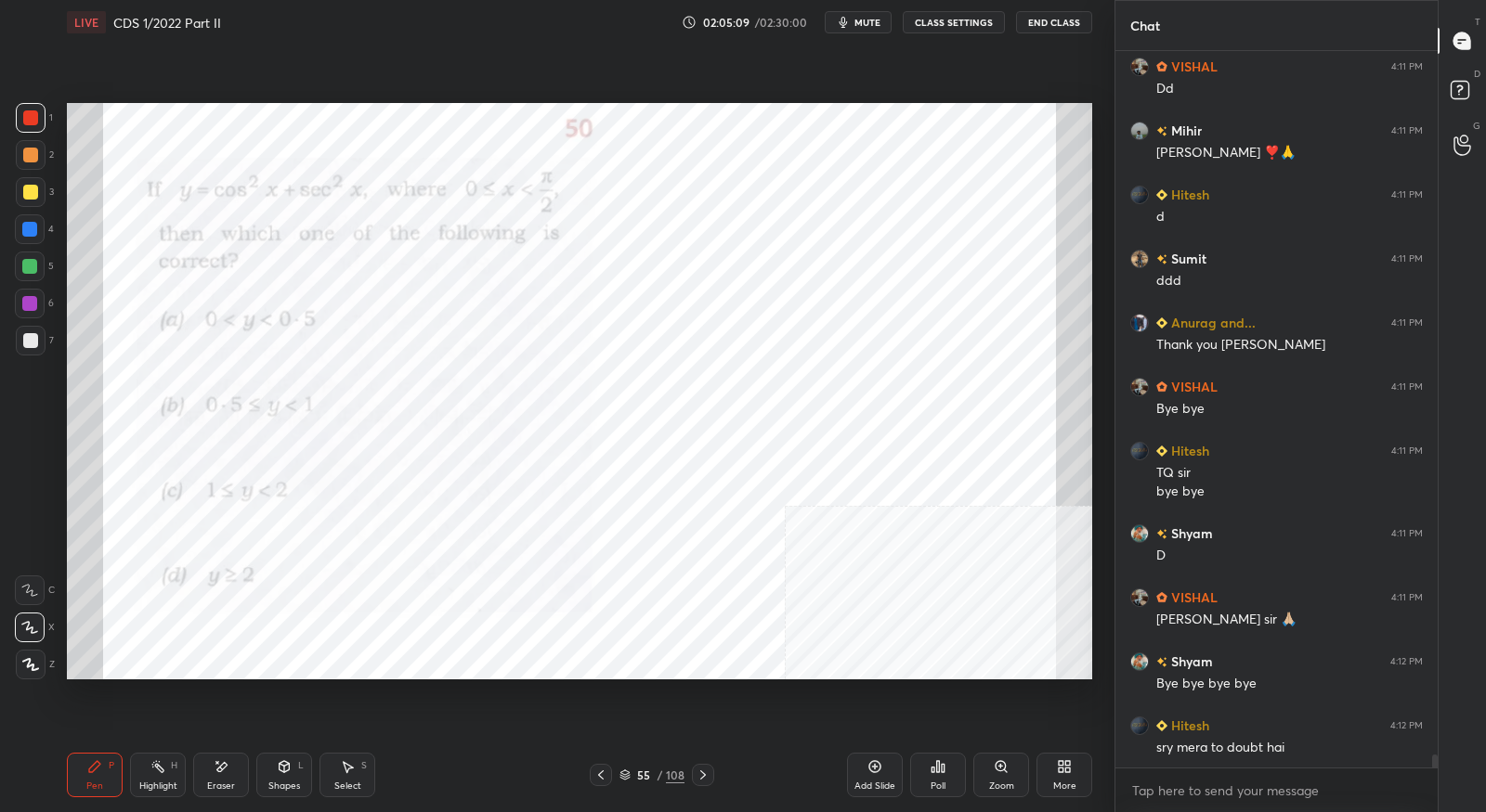
scroll to position [37839, 0]
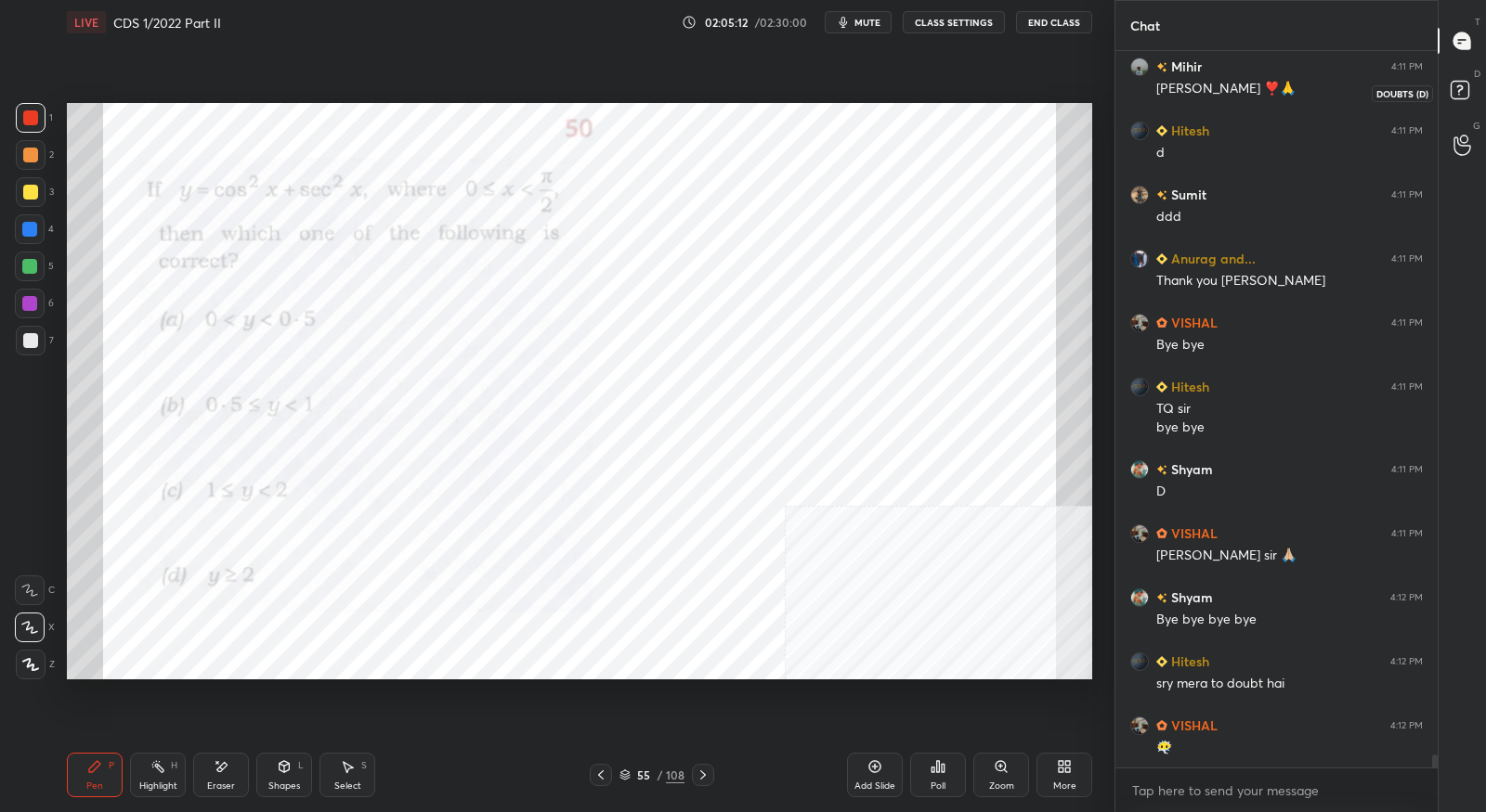
click at [1450, 106] on icon at bounding box center [1463, 93] width 33 height 33
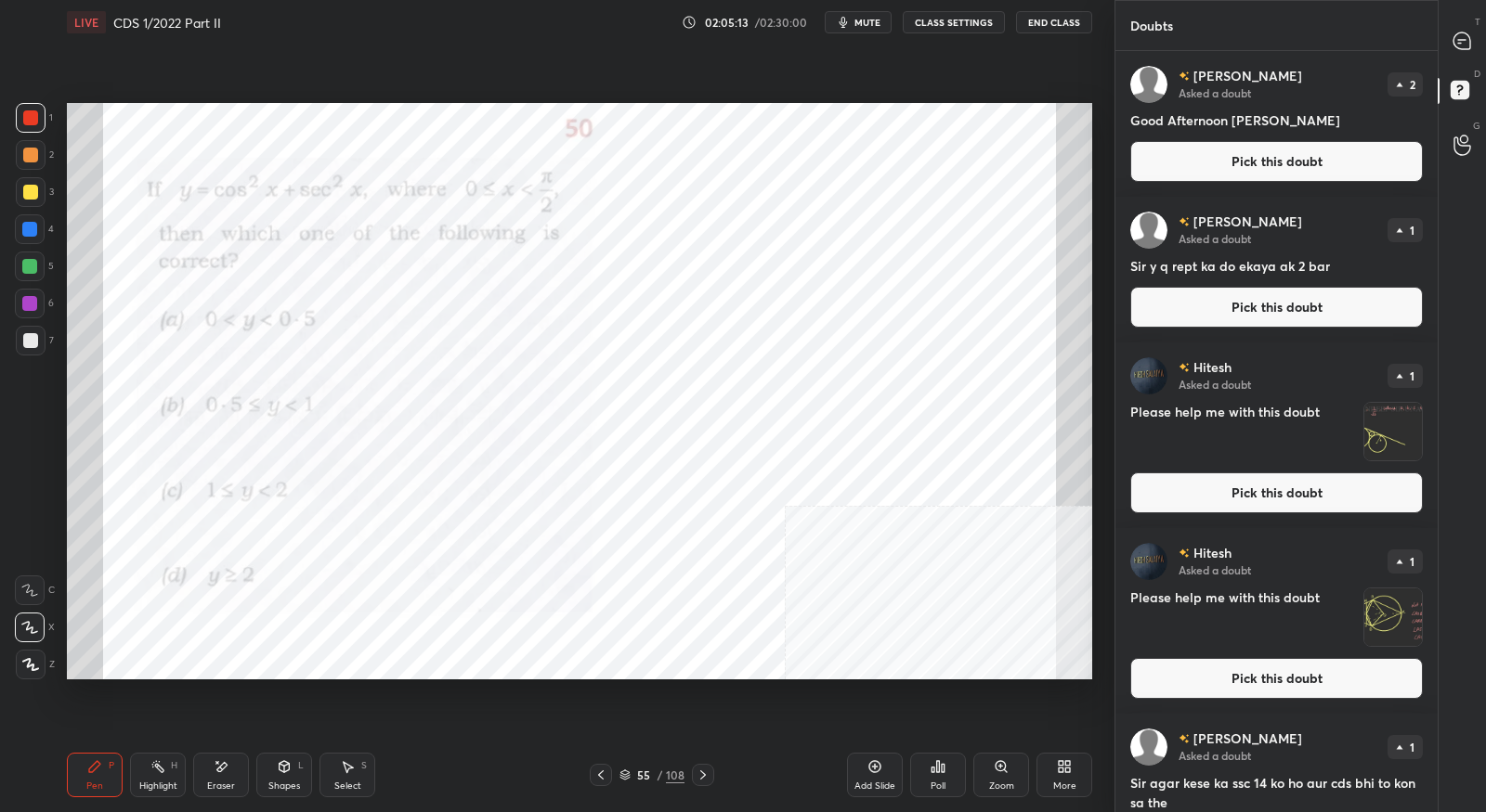
click at [1292, 491] on button "Pick this doubt" at bounding box center [1277, 493] width 293 height 41
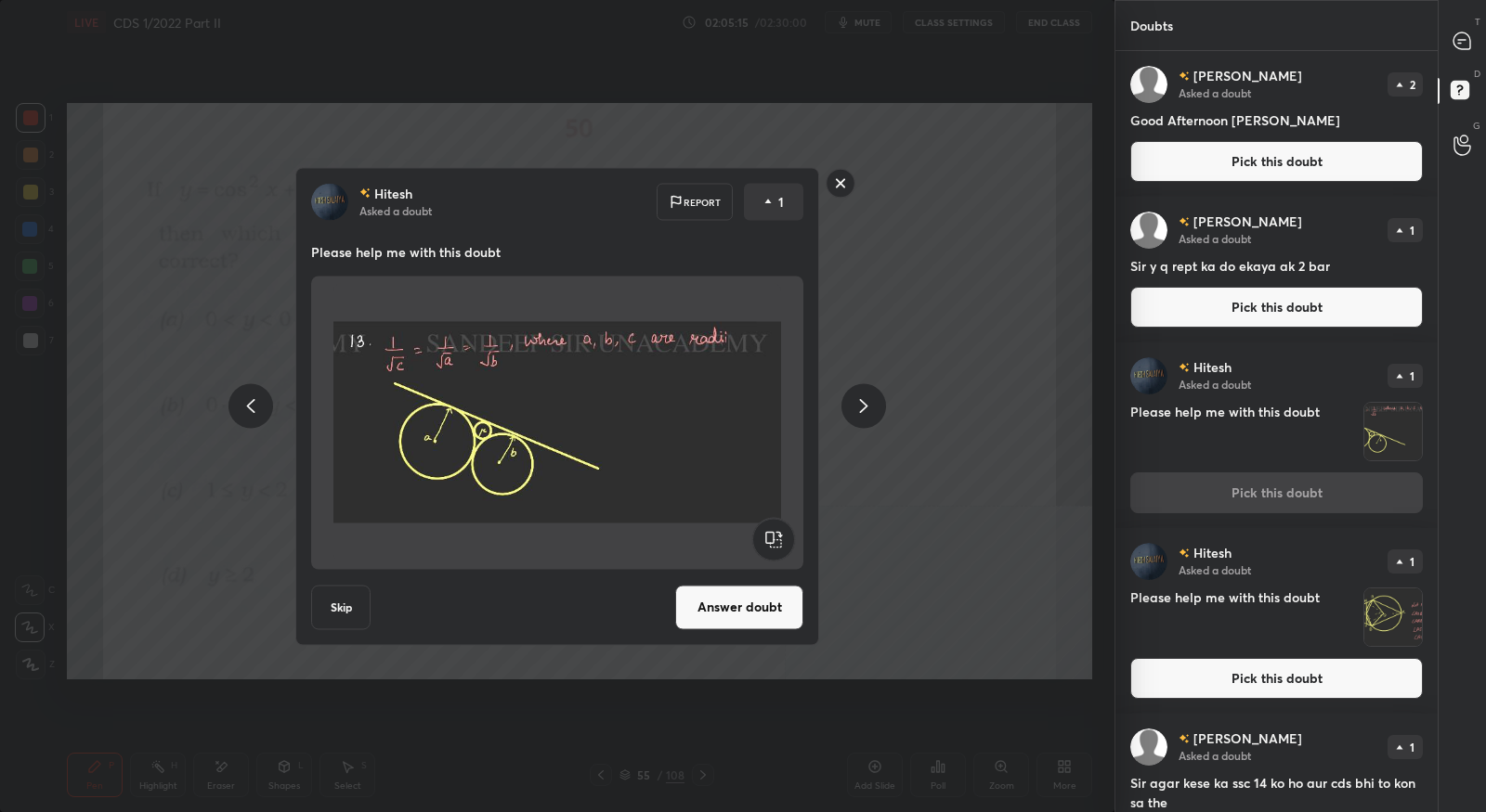
click at [766, 608] on button "Answer doubt" at bounding box center [739, 607] width 128 height 45
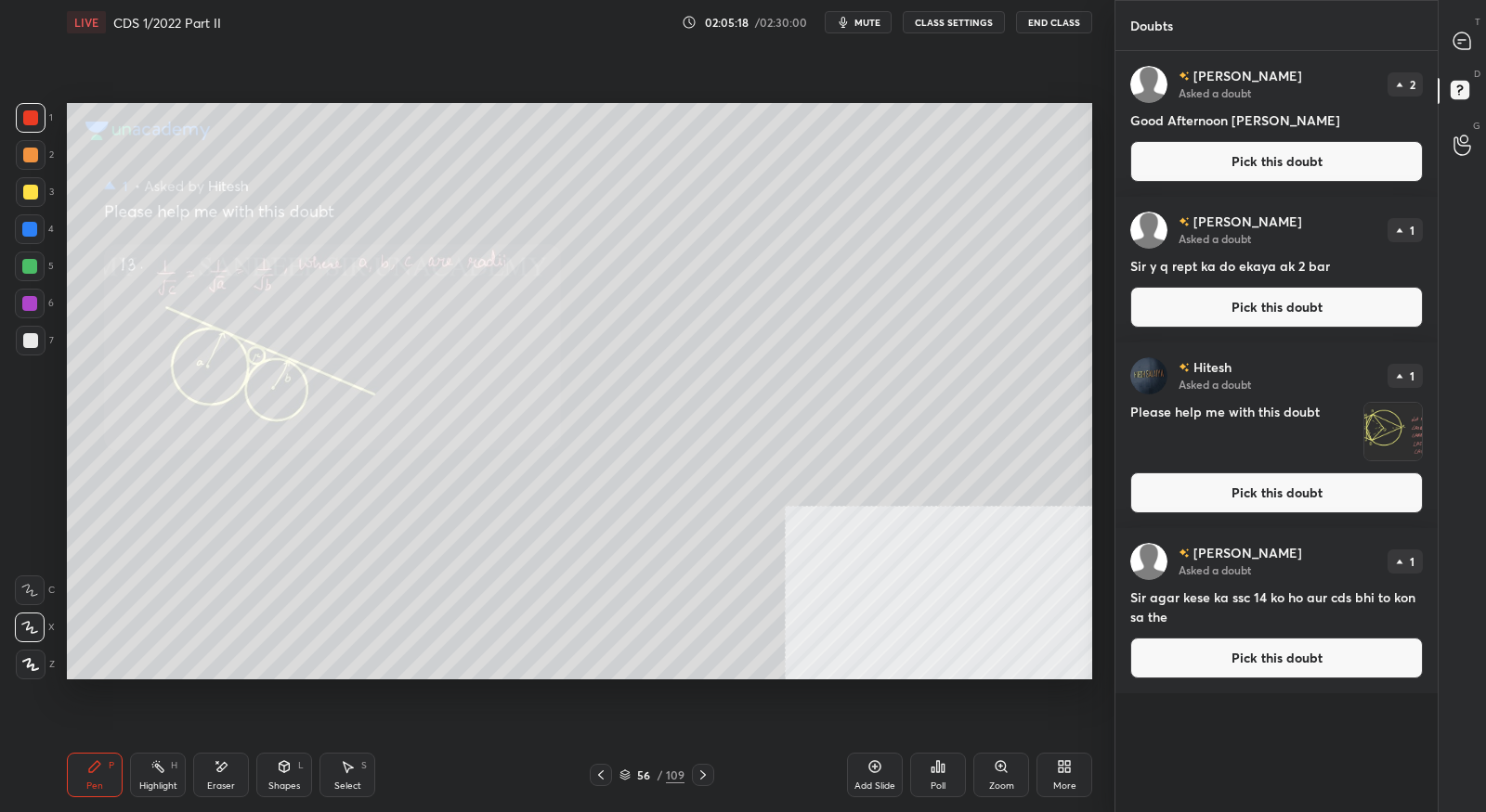
click at [1251, 488] on button "Pick this doubt" at bounding box center [1277, 493] width 293 height 41
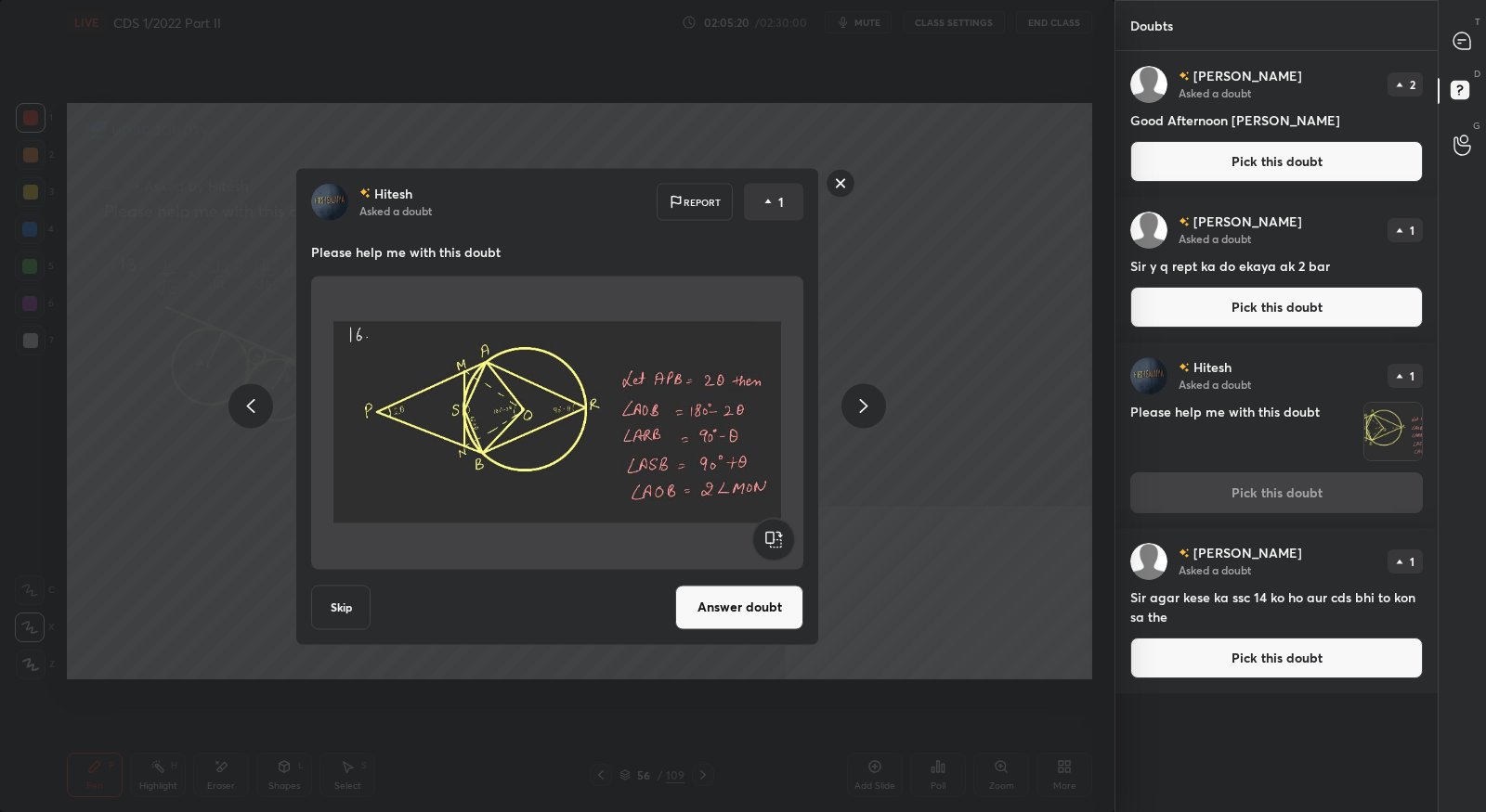
click at [774, 621] on button "Answer doubt" at bounding box center [739, 607] width 128 height 45
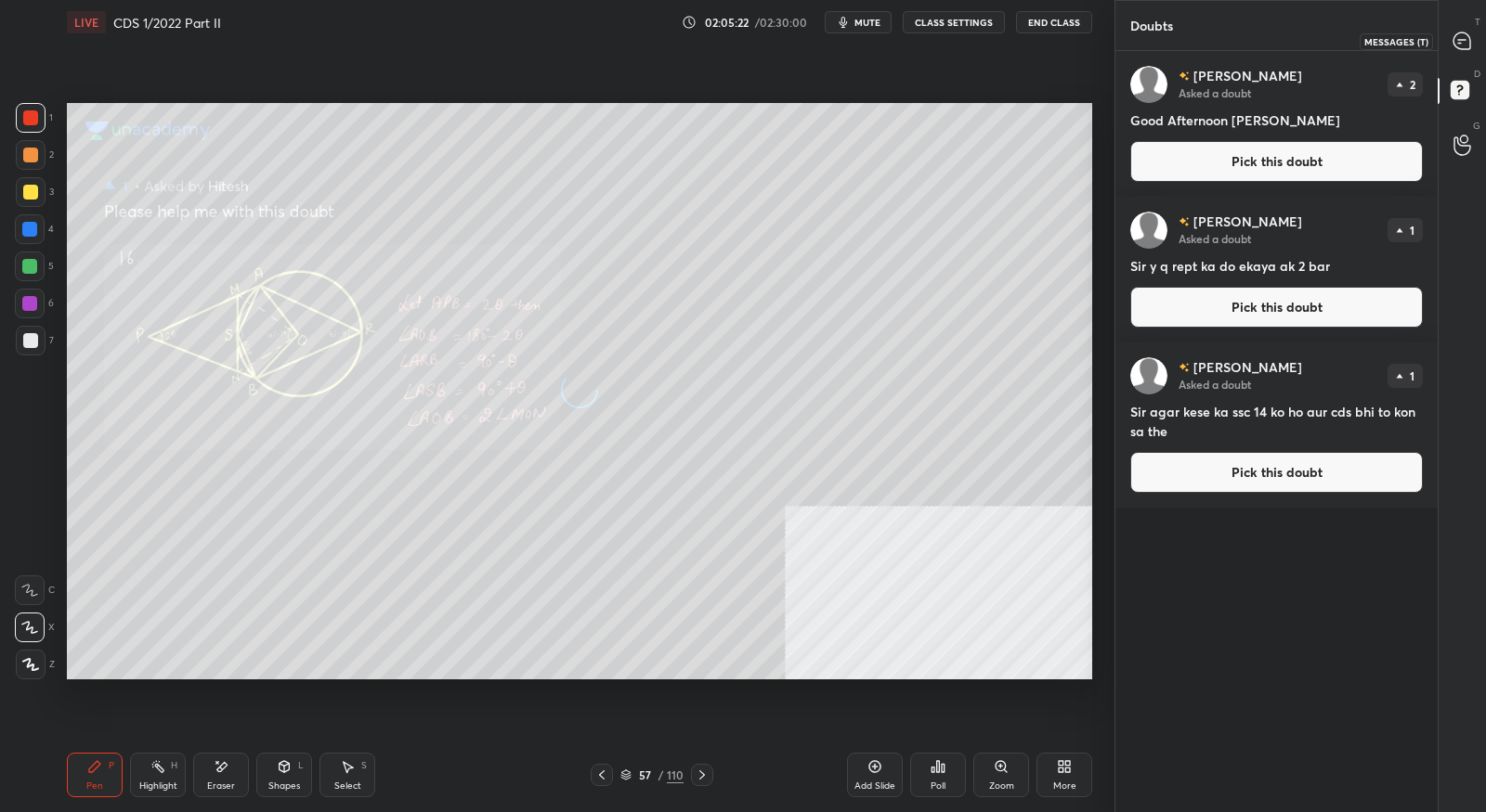
click at [1462, 41] on icon at bounding box center [1462, 40] width 17 height 17
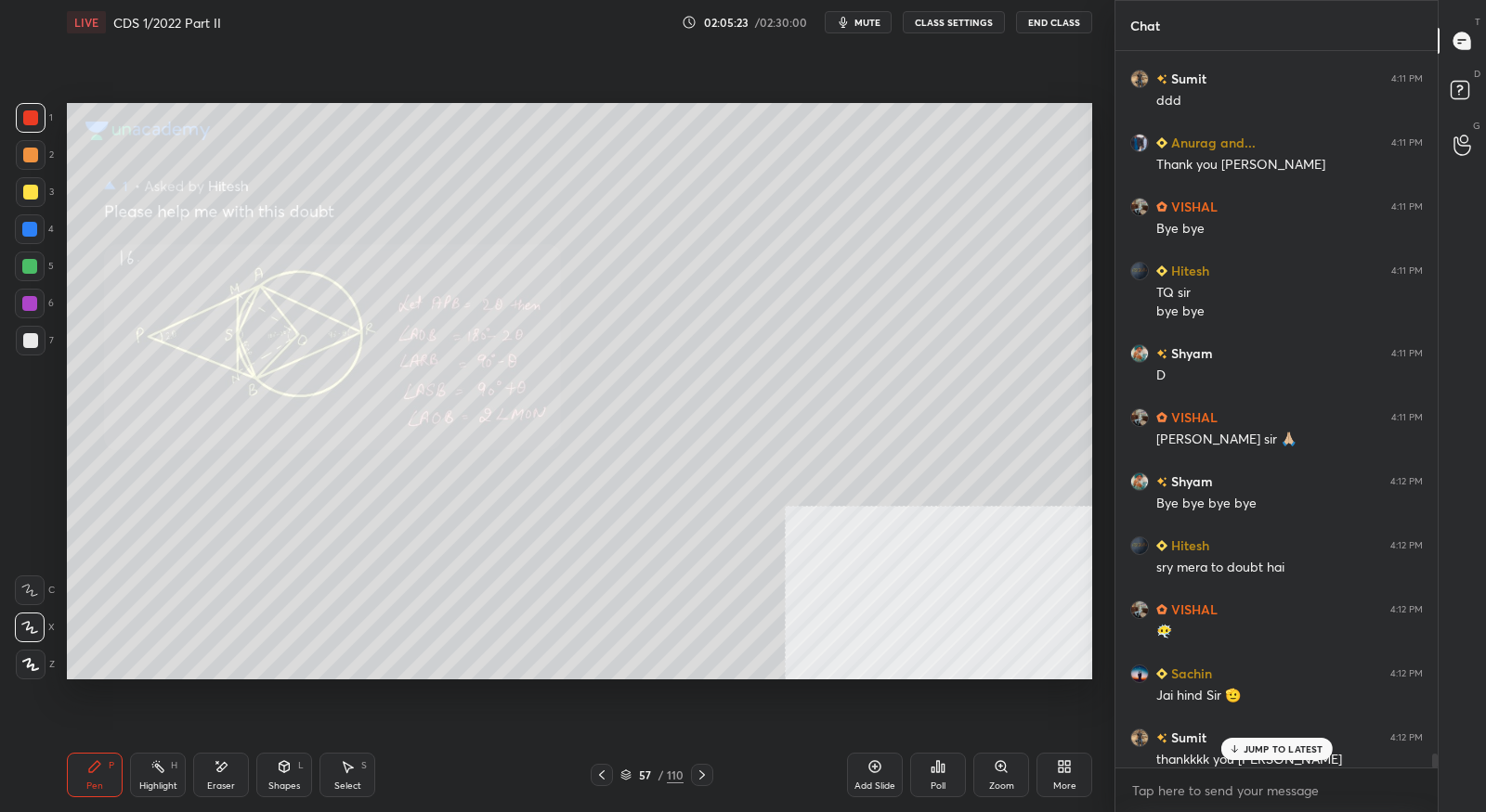
scroll to position [37874, 0]
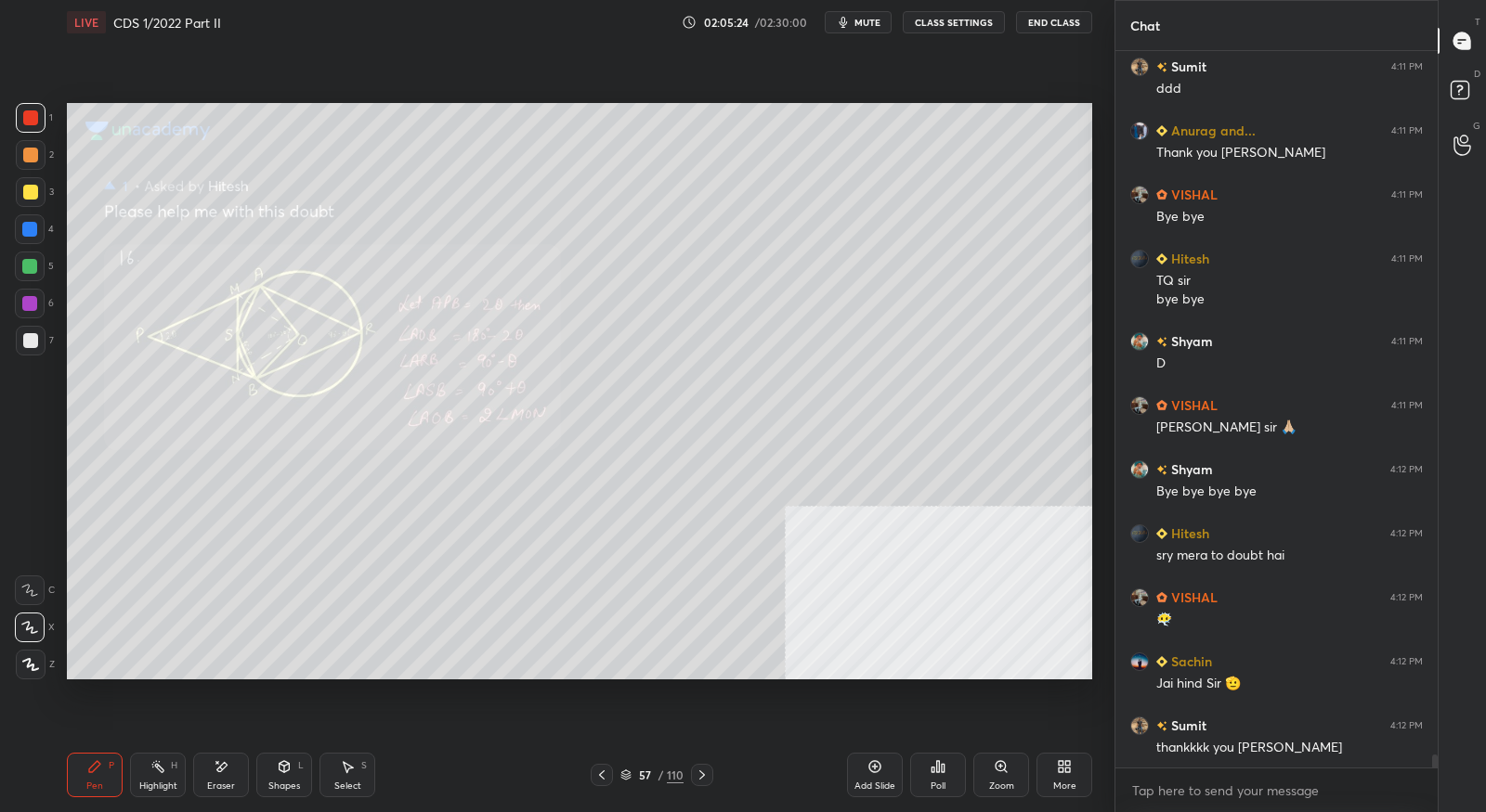
click at [601, 774] on icon at bounding box center [601, 775] width 15 height 15
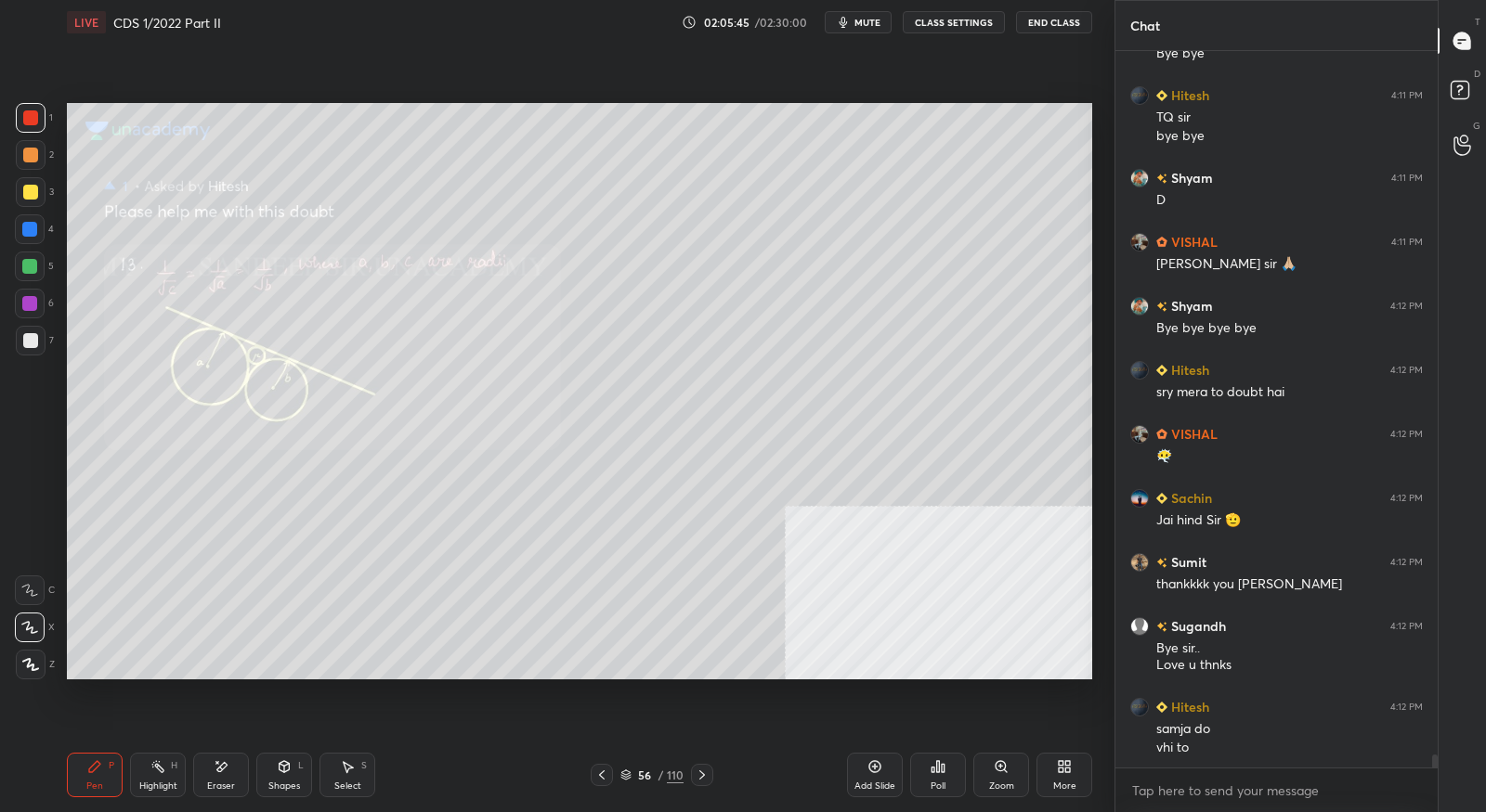
scroll to position [38057, 0]
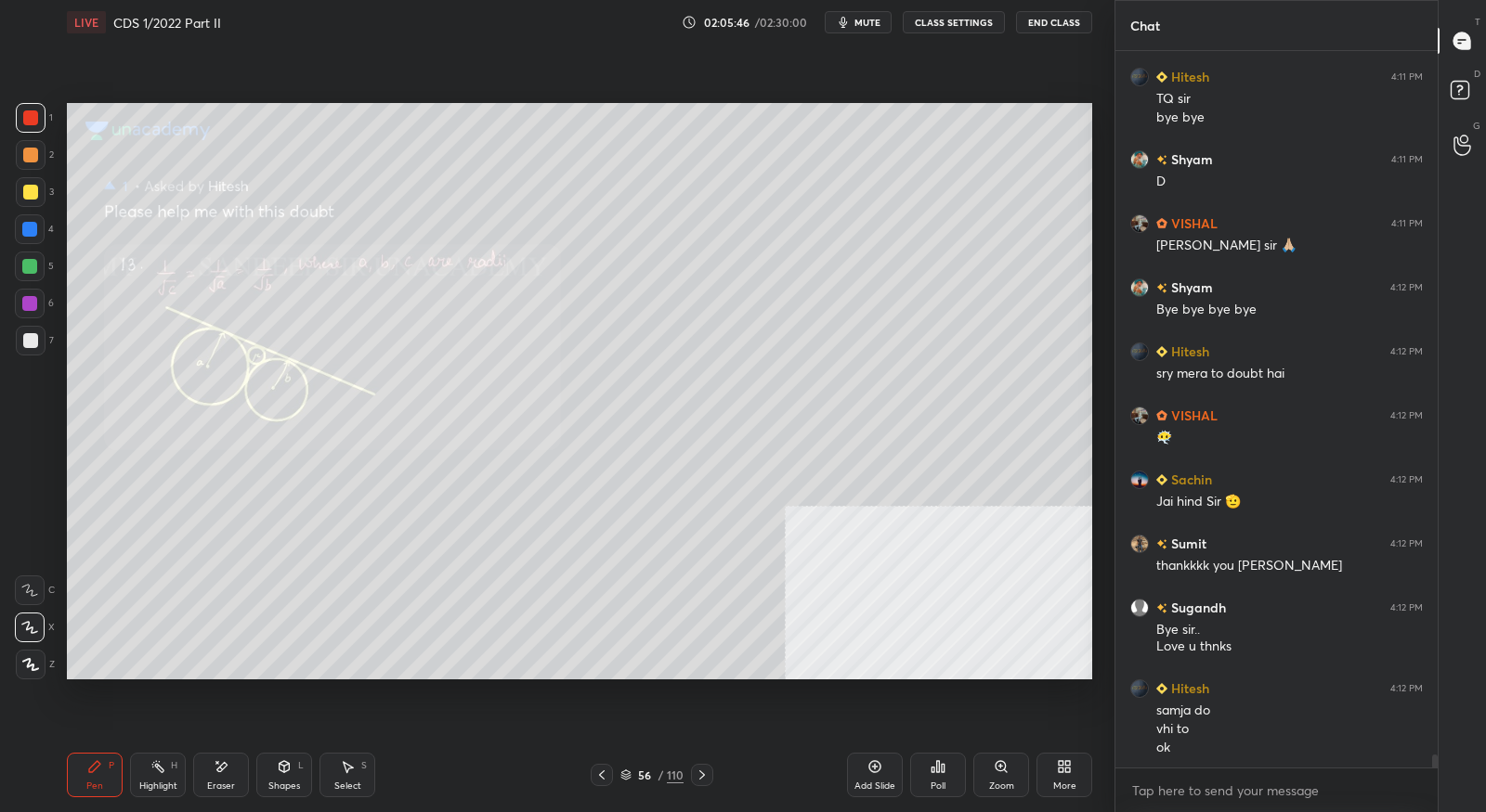
click at [702, 774] on icon at bounding box center [702, 775] width 15 height 15
click at [968, 780] on div "Add Slide Poll Zoom More" at bounding box center [970, 775] width 245 height 104
click at [991, 780] on div "Zoom" at bounding box center [1001, 776] width 56 height 45
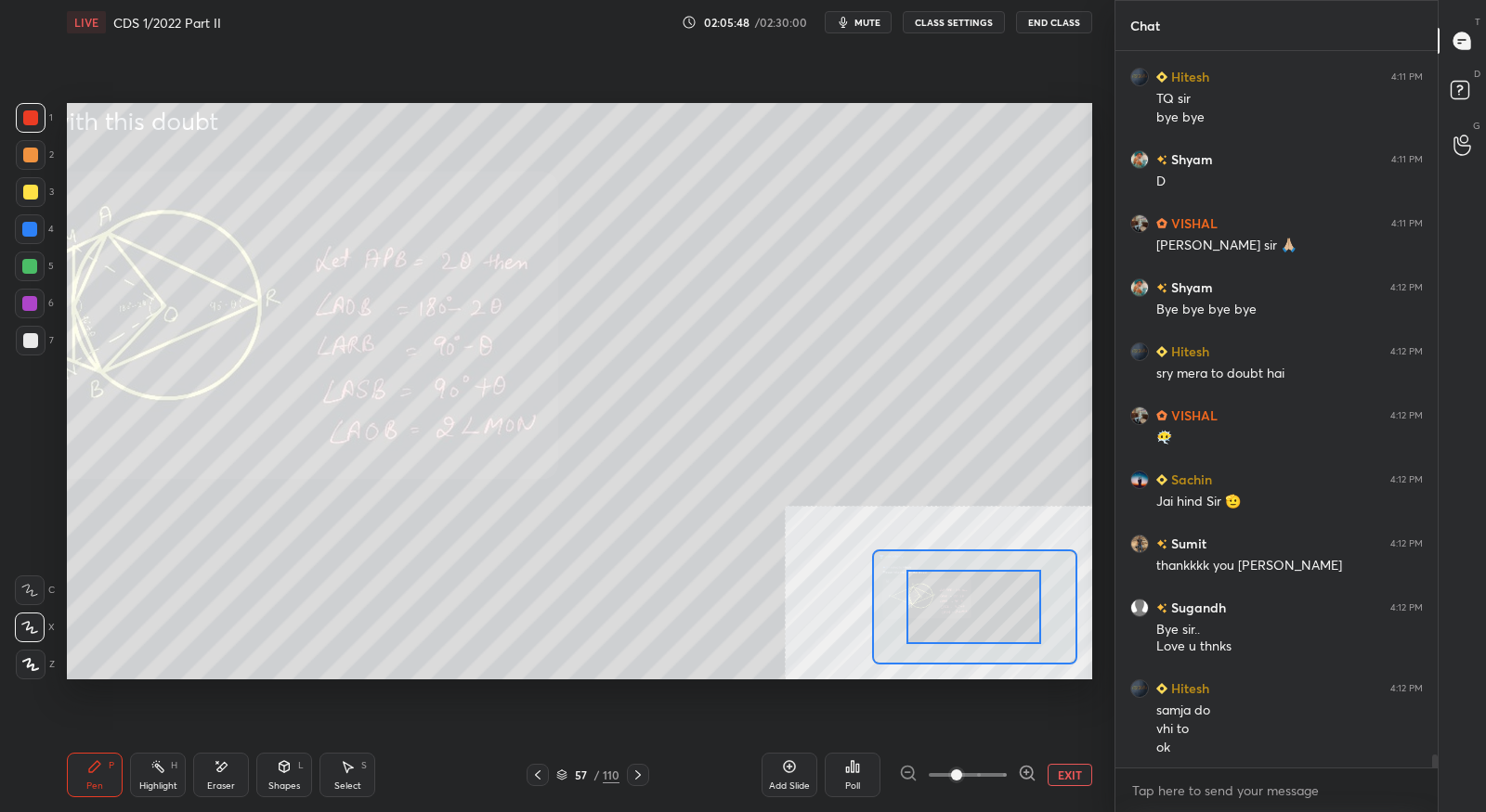
drag, startPoint x: 982, startPoint y: 630, endPoint x: 923, endPoint y: 623, distance: 59.4
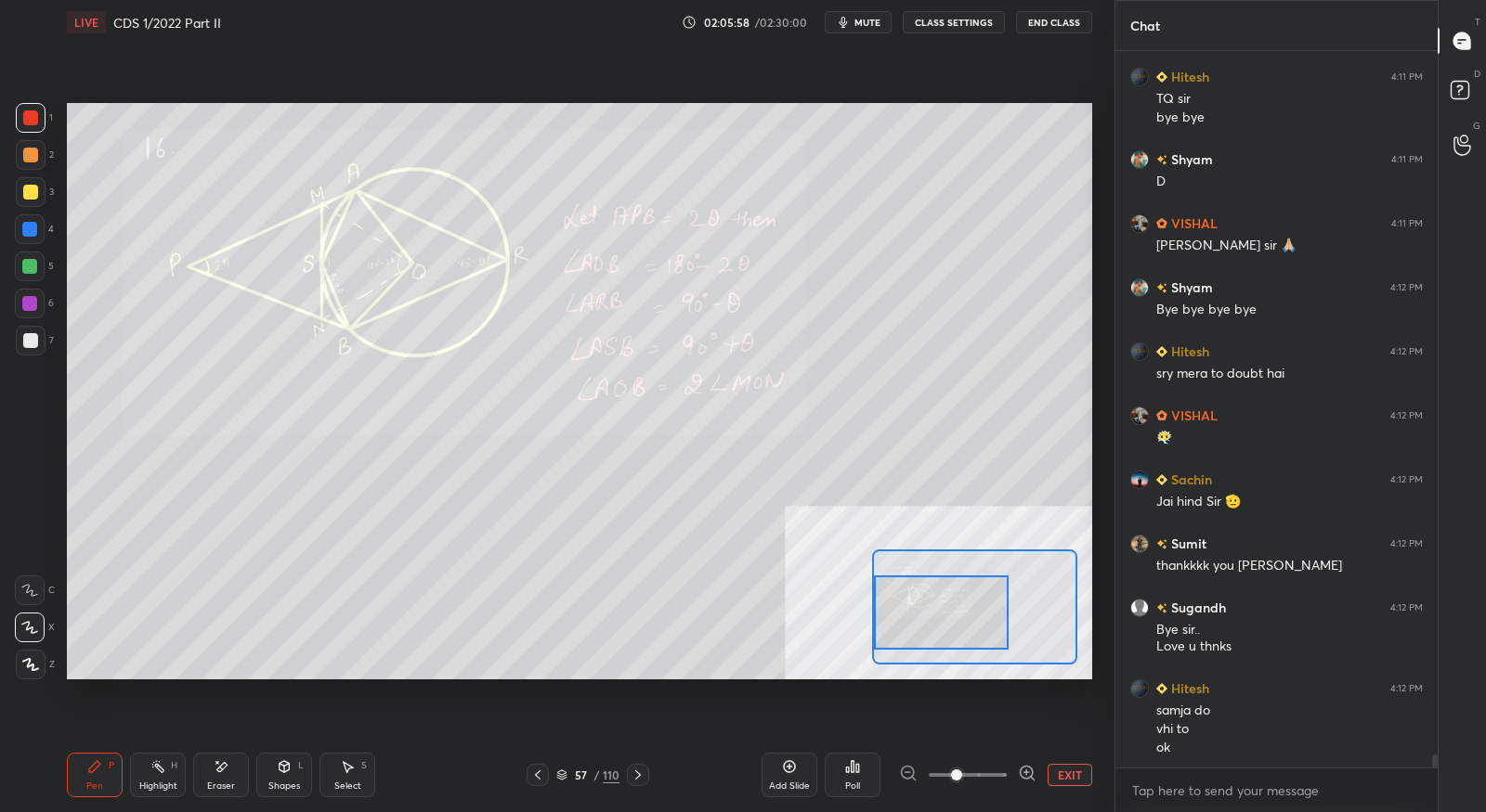
scroll to position [38120, 0]
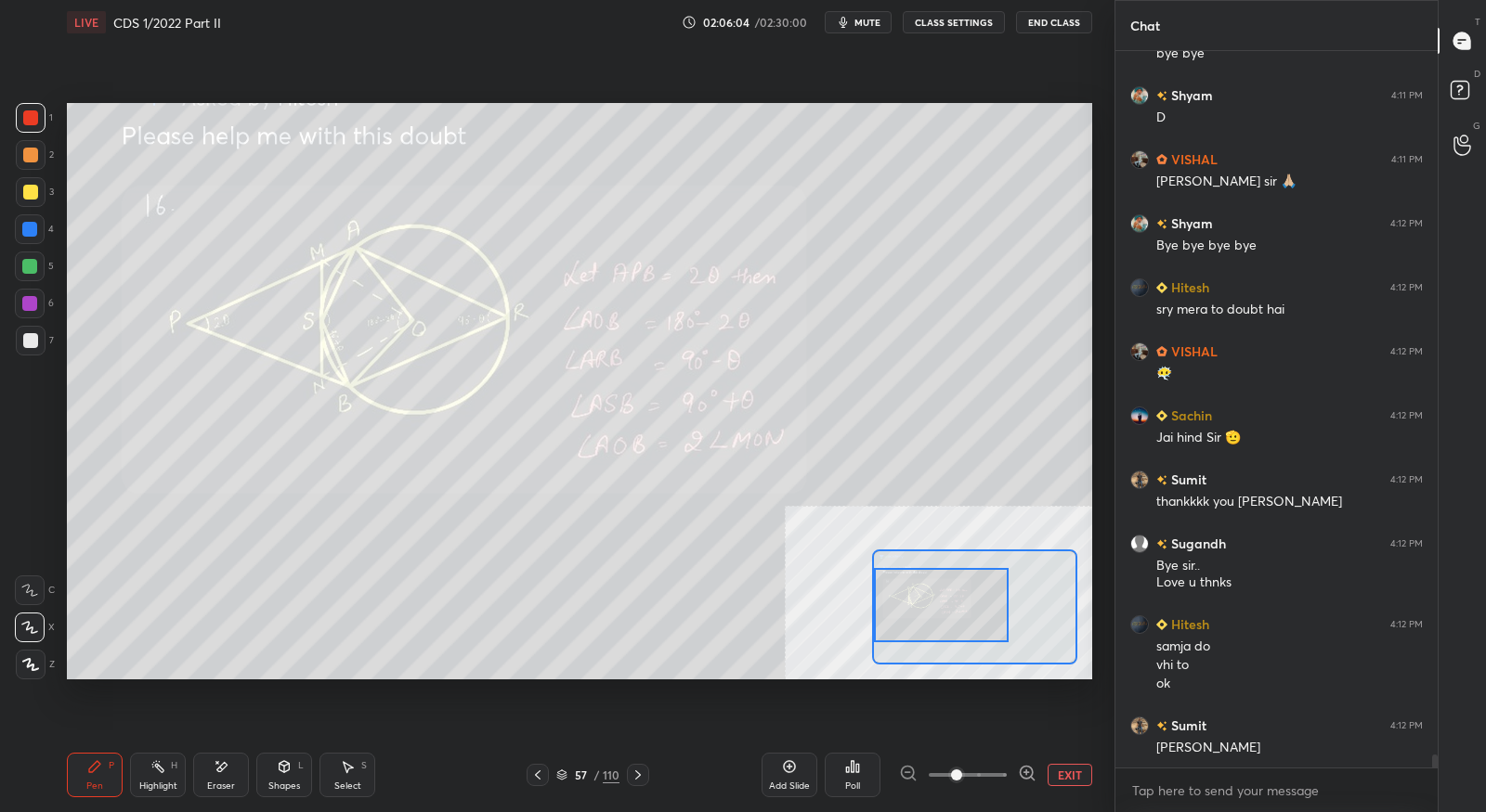
drag, startPoint x: 982, startPoint y: 616, endPoint x: 919, endPoint y: 614, distance: 63.0
click at [919, 614] on div at bounding box center [941, 605] width 135 height 74
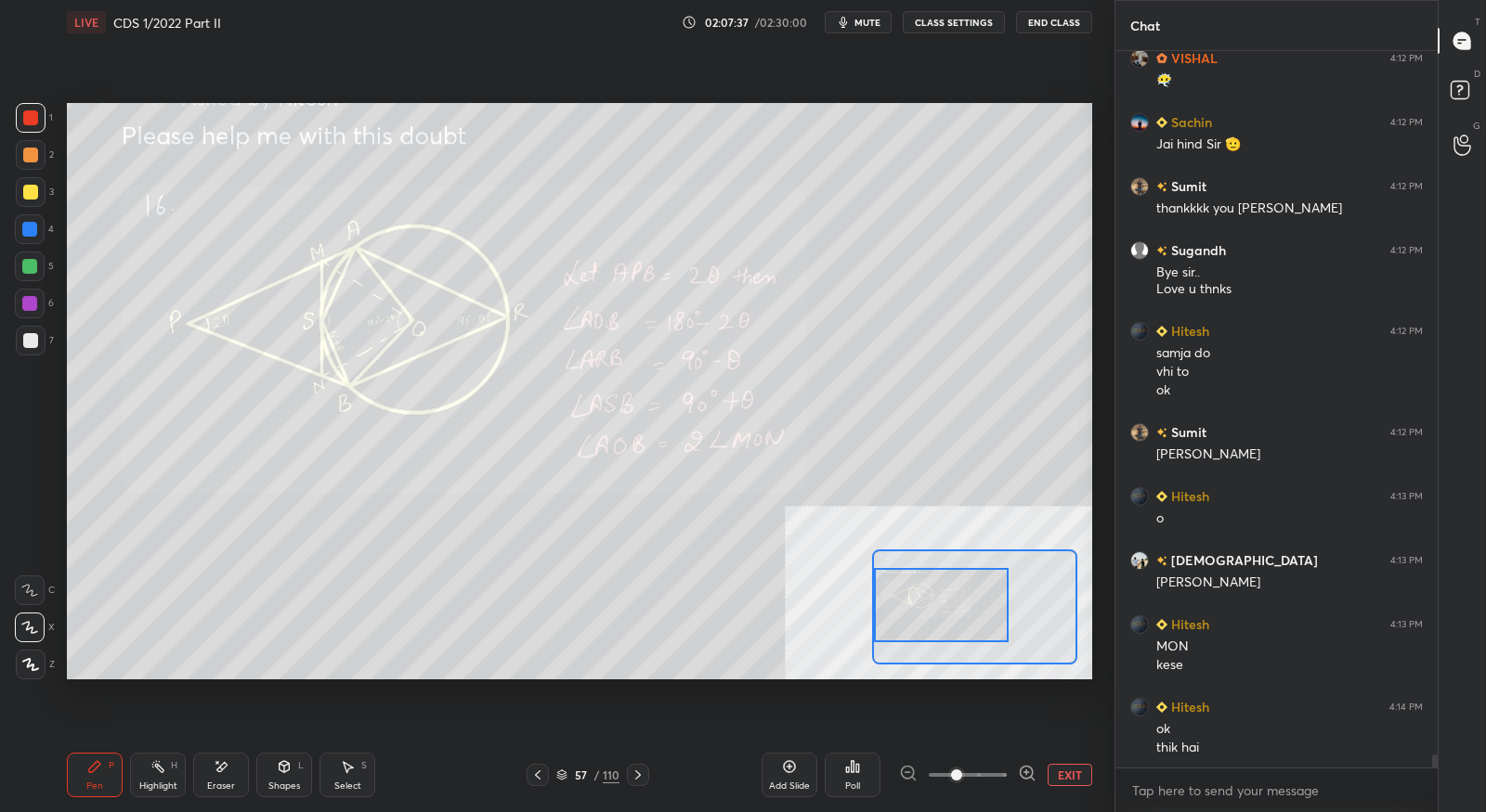
scroll to position [38432, 0]
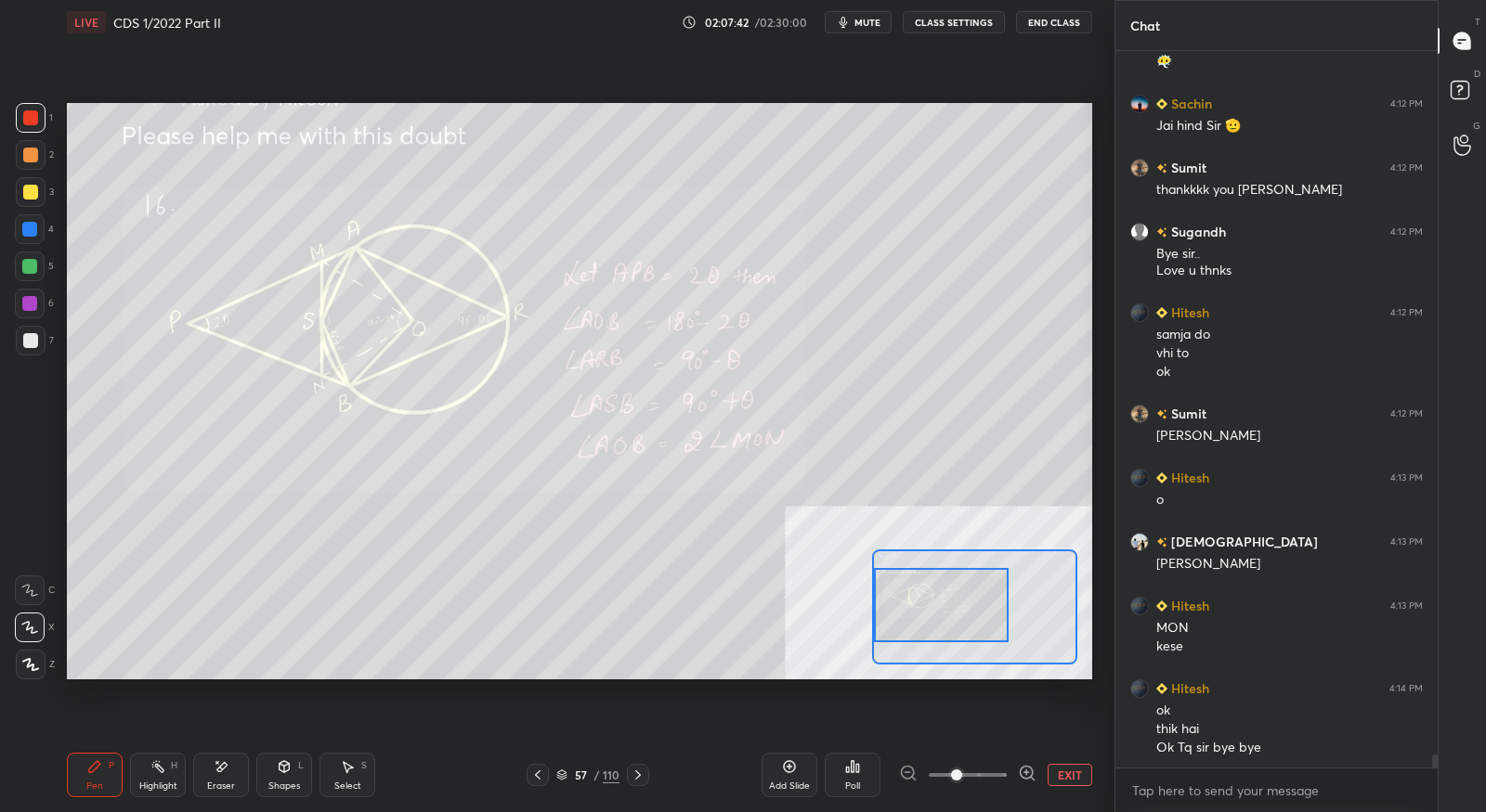
click at [1082, 774] on button "EXIT" at bounding box center [1070, 775] width 45 height 22
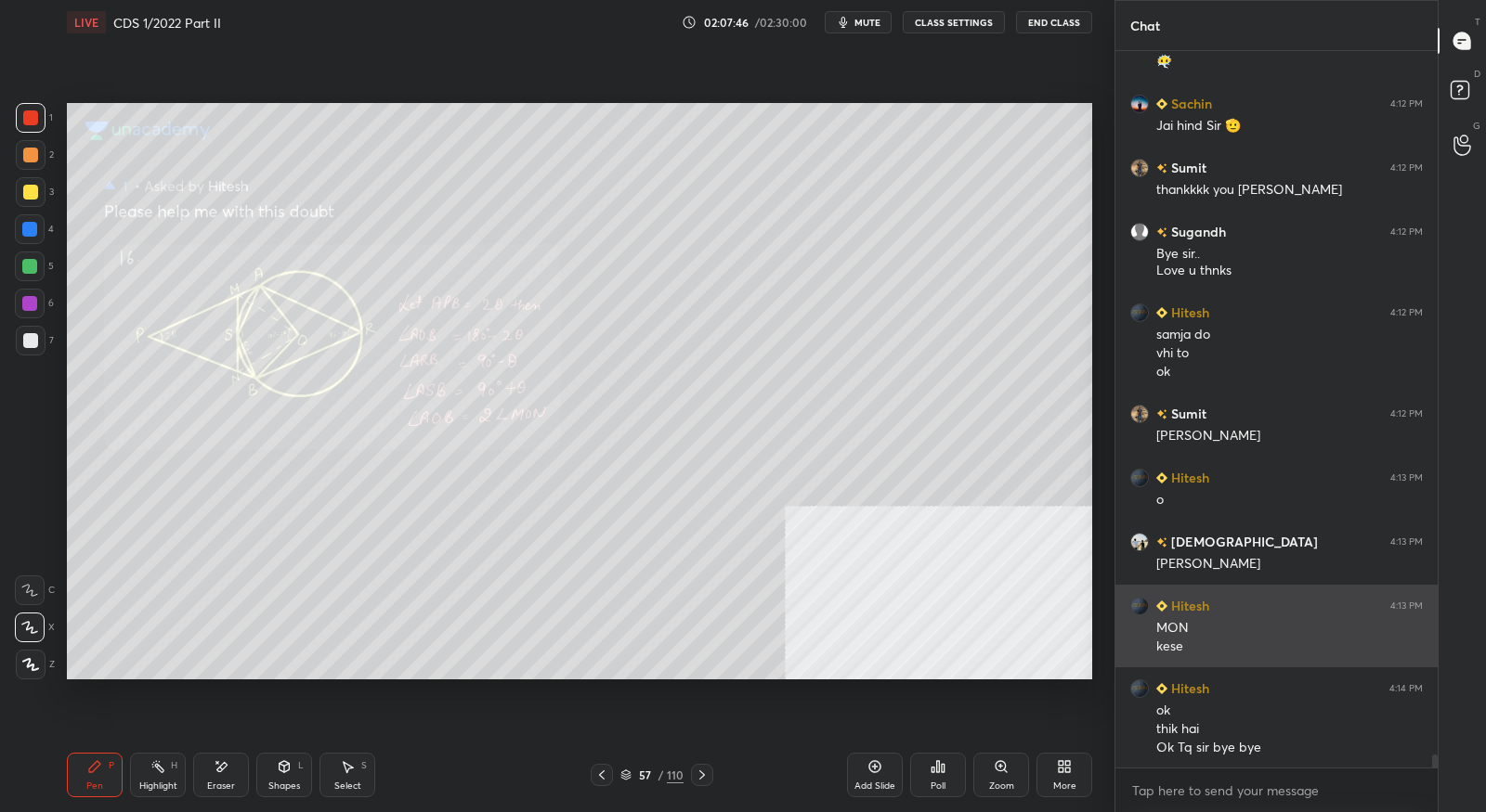
scroll to position [38451, 0]
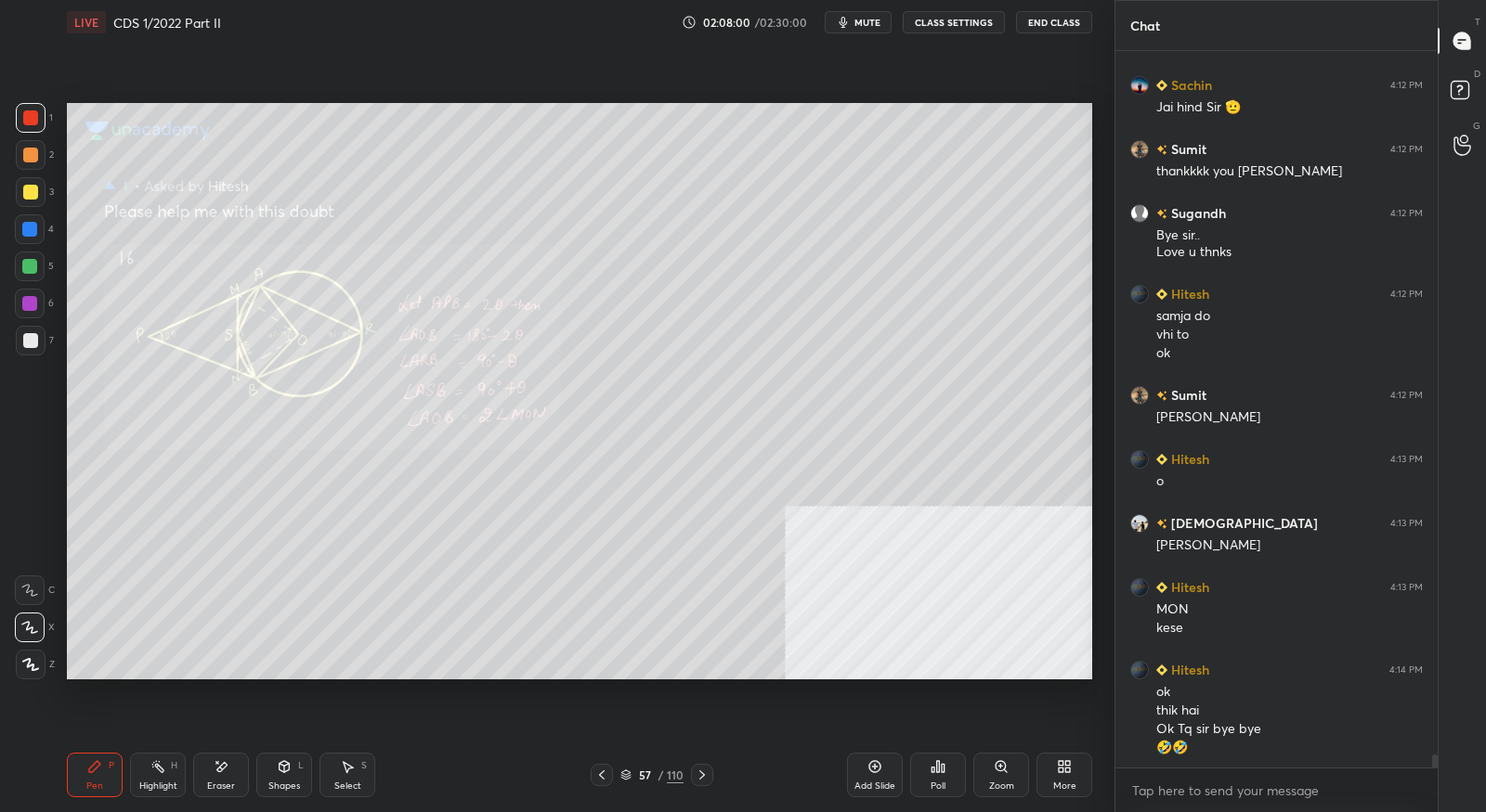
click at [1050, 26] on button "End Class" at bounding box center [1054, 21] width 76 height 22
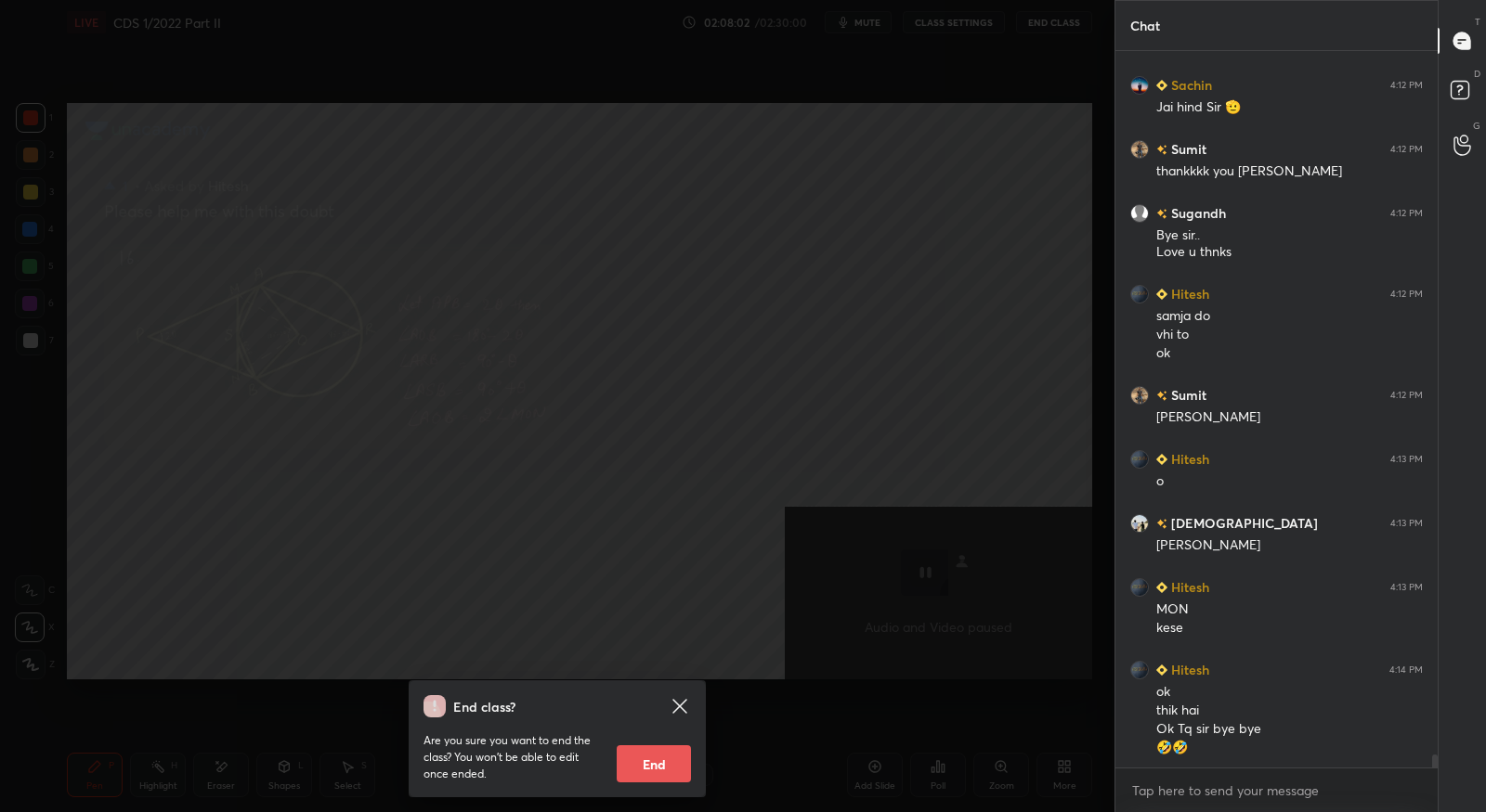
click at [668, 763] on button "End" at bounding box center [654, 764] width 74 height 37
type textarea "x"
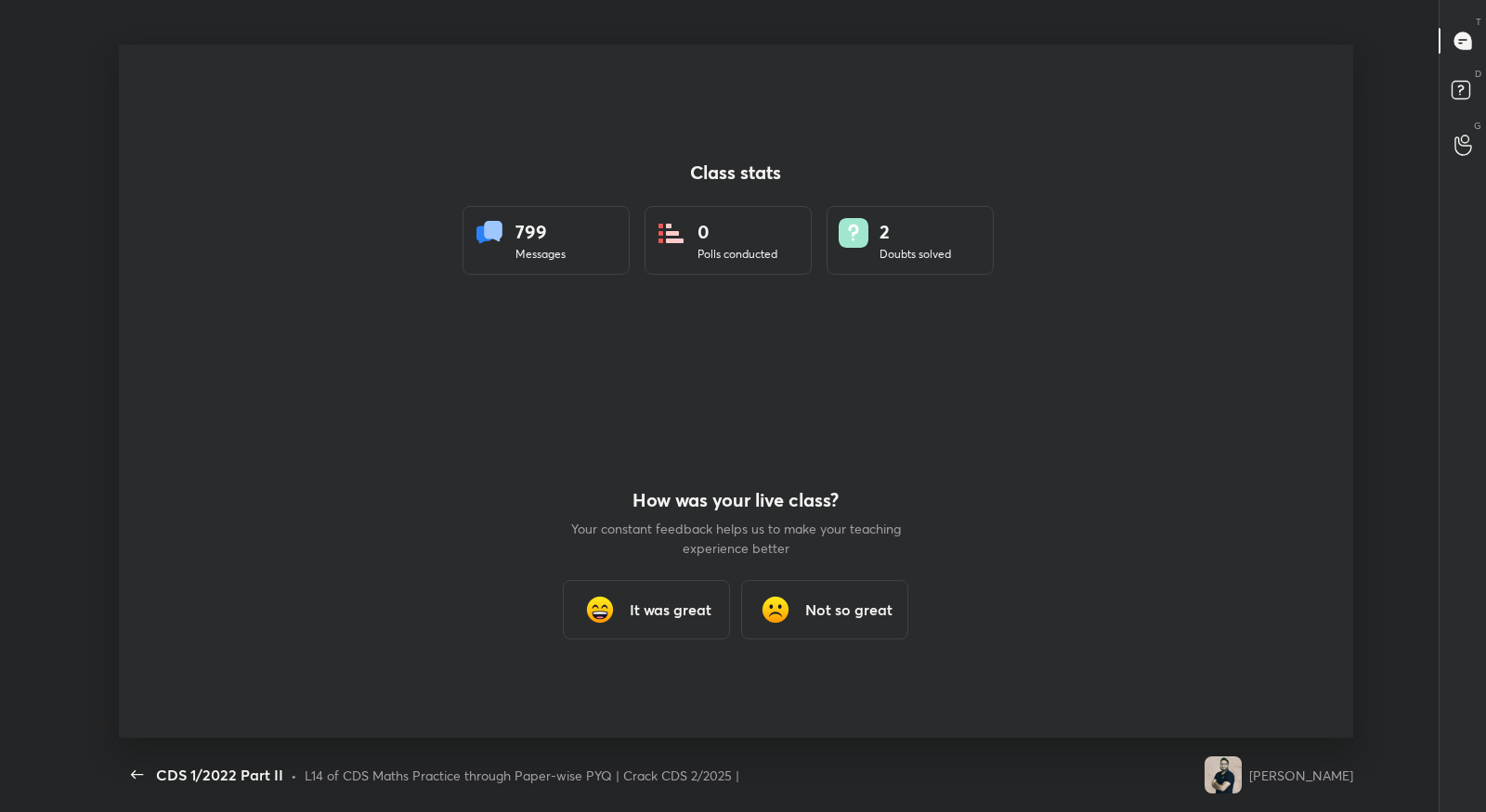
scroll to position [92157, 91420]
